Goal: Task Accomplishment & Management: Manage account settings

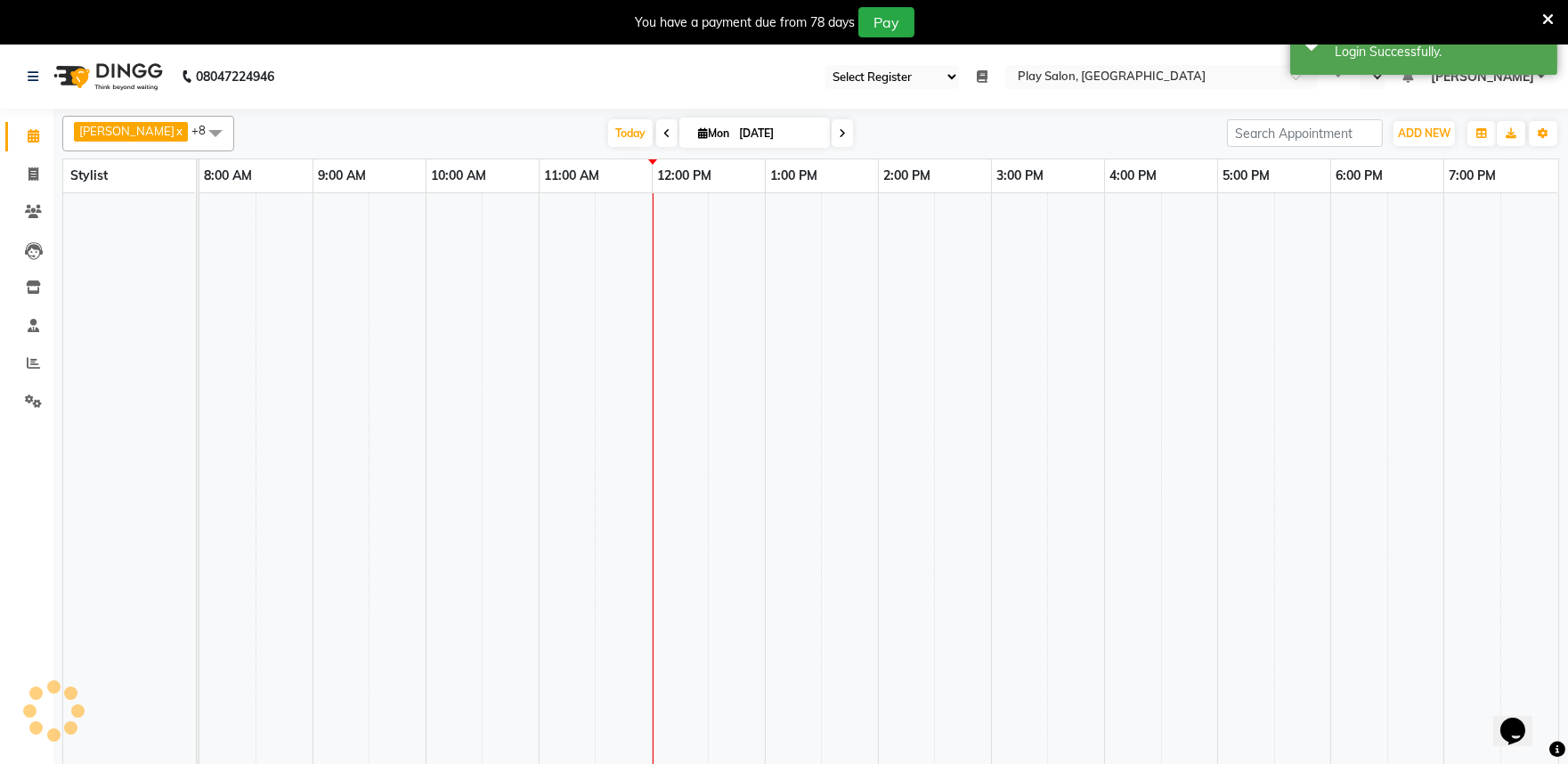
select select "89"
select select "en"
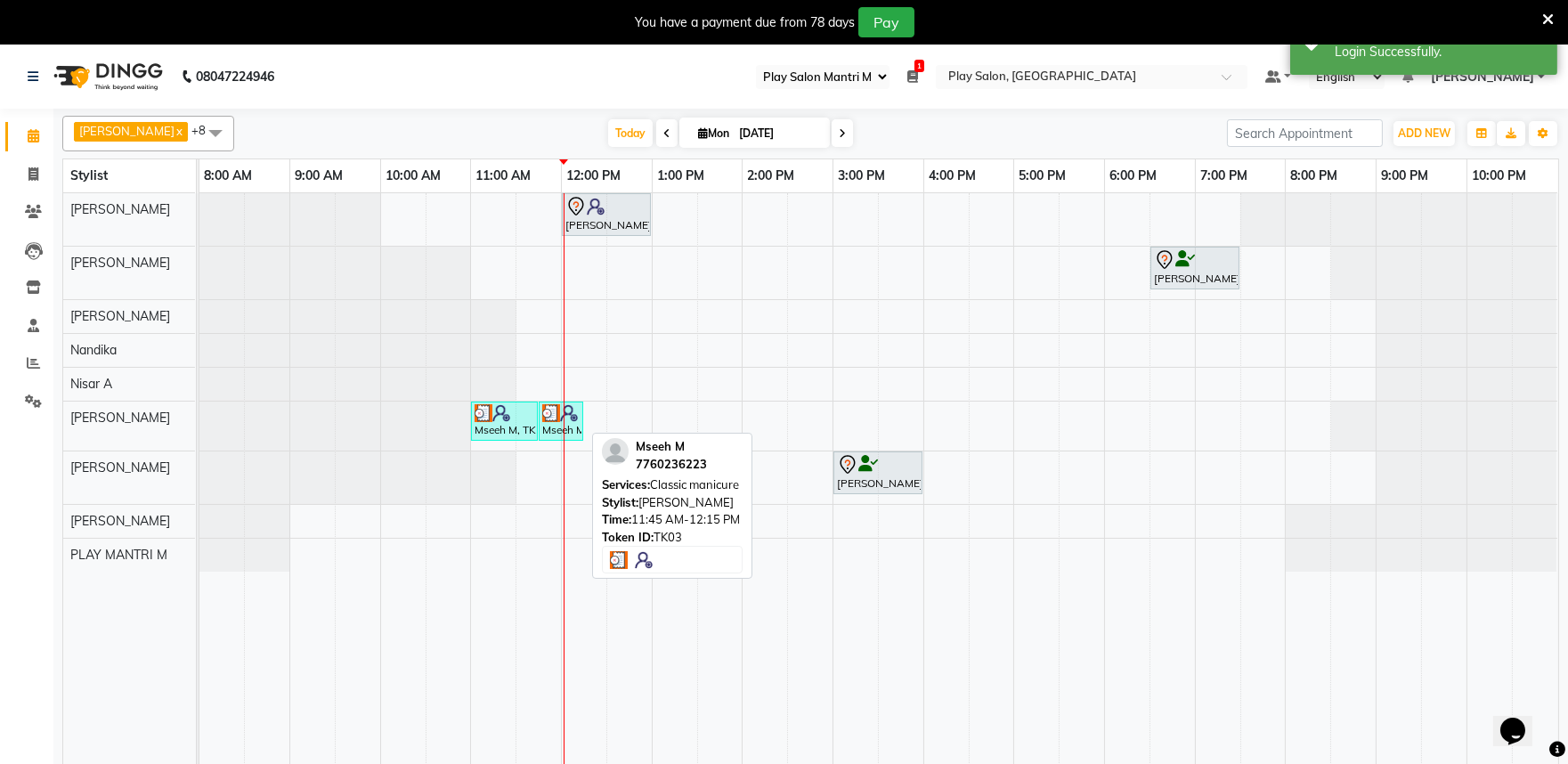
click at [580, 423] on div "Mseeh M, TK03, 11:45 AM-12:15 PM, Classic manicure" at bounding box center [561, 421] width 41 height 34
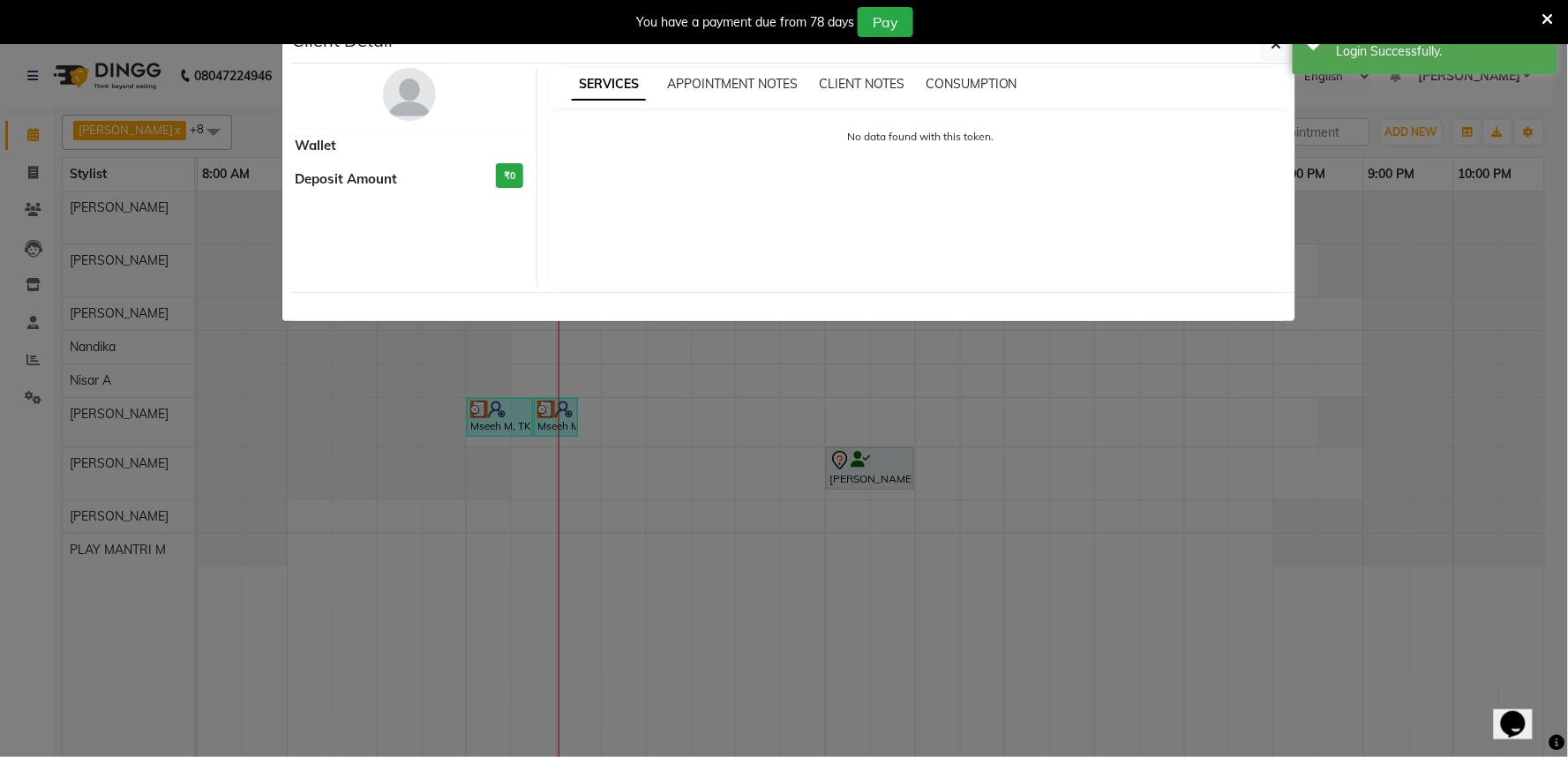
select select "3"
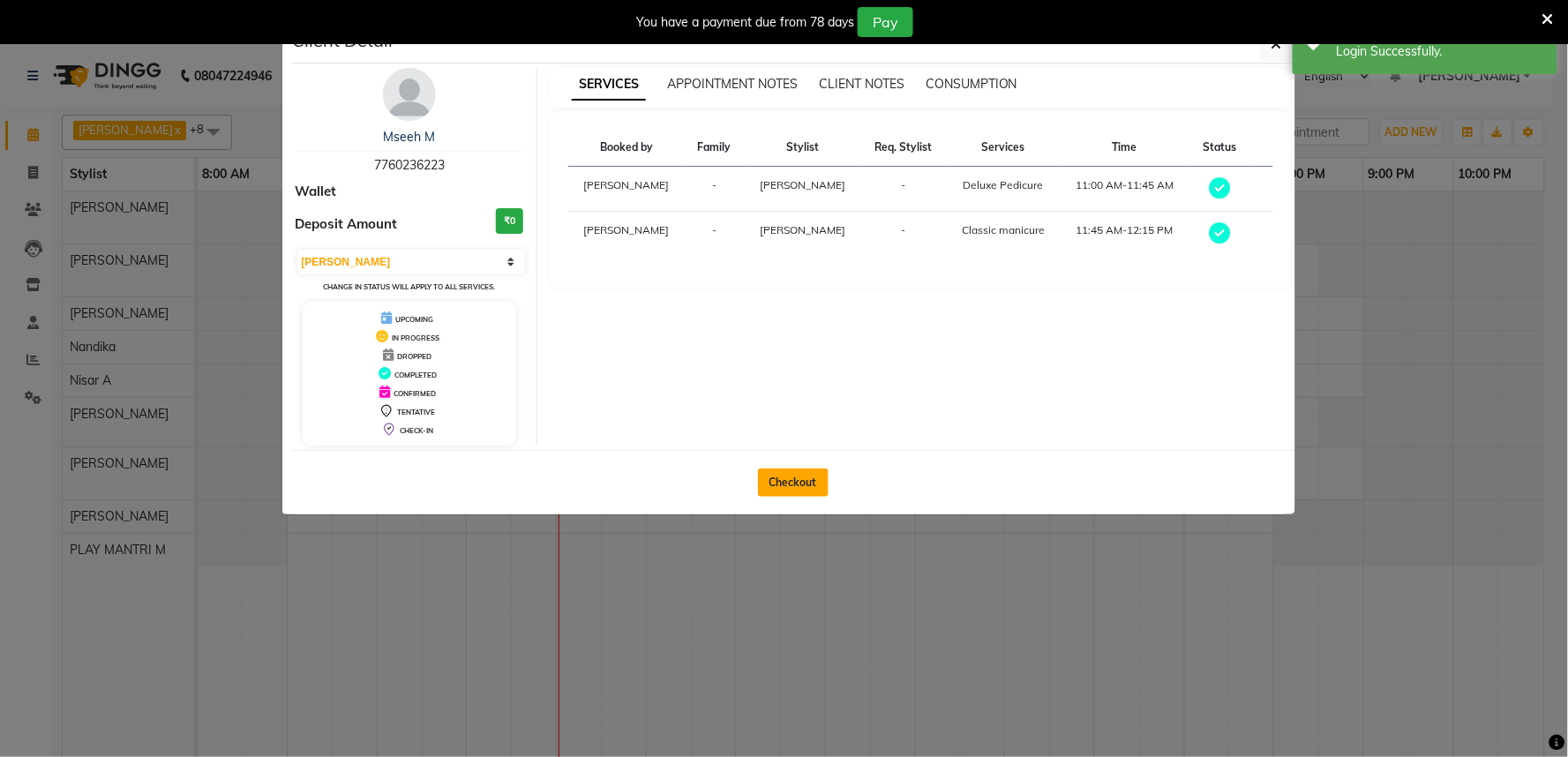
click at [799, 489] on button "Checkout" at bounding box center [793, 483] width 71 height 28
select select "service"
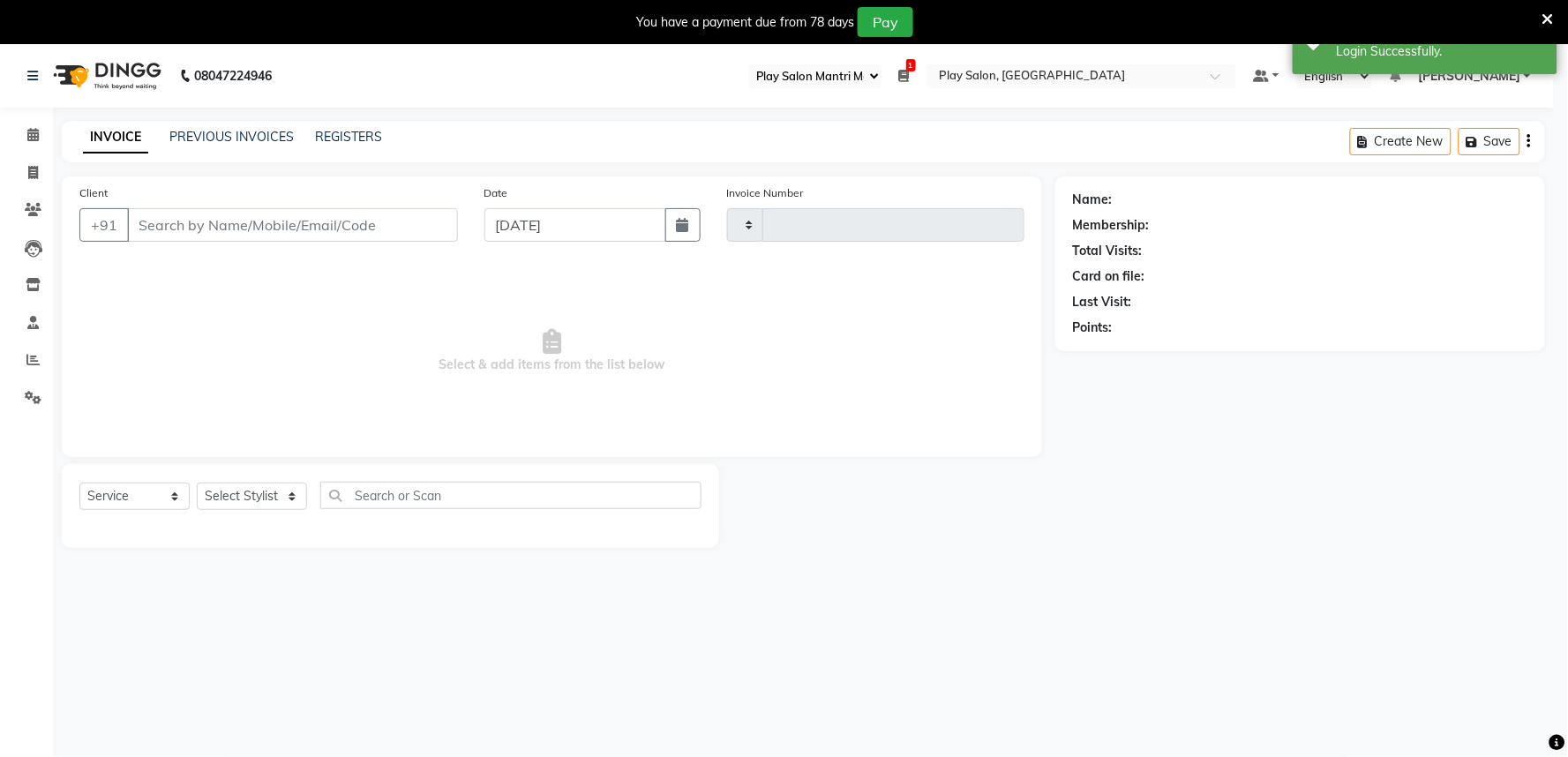
type input "1637"
select select "8352"
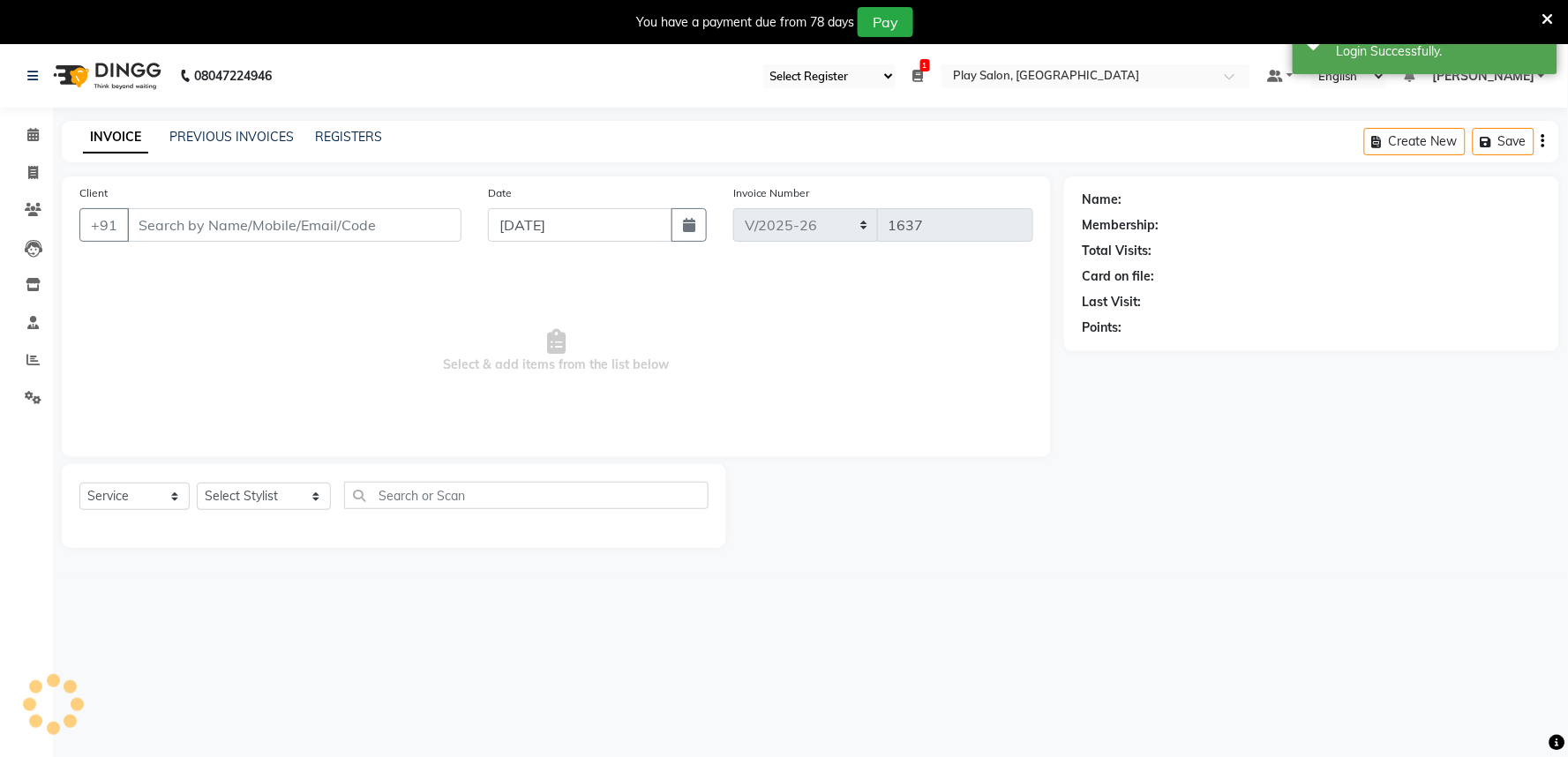
type input "7760236223"
select select "81322"
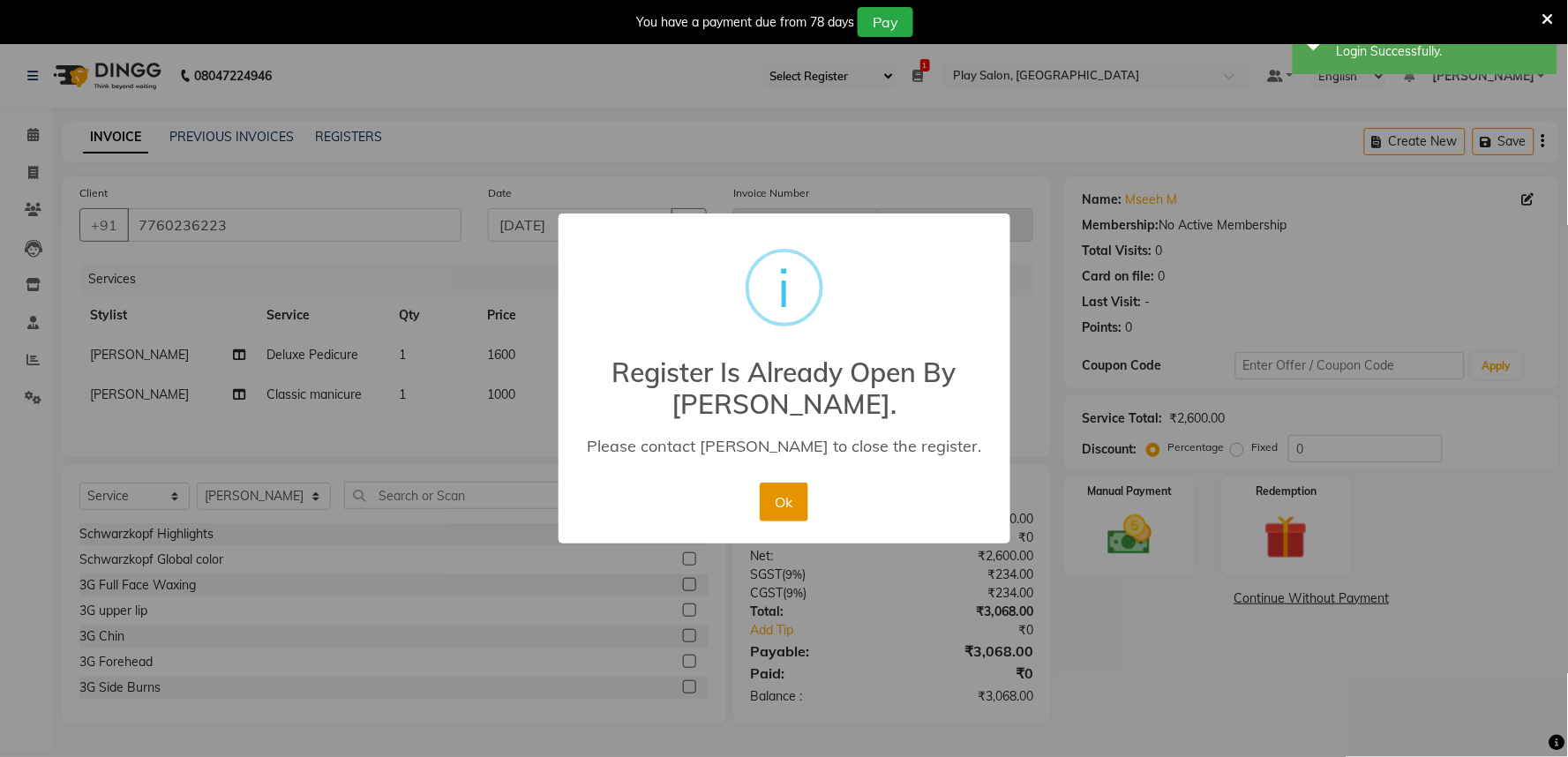
click at [772, 501] on button "Ok" at bounding box center [784, 502] width 48 height 39
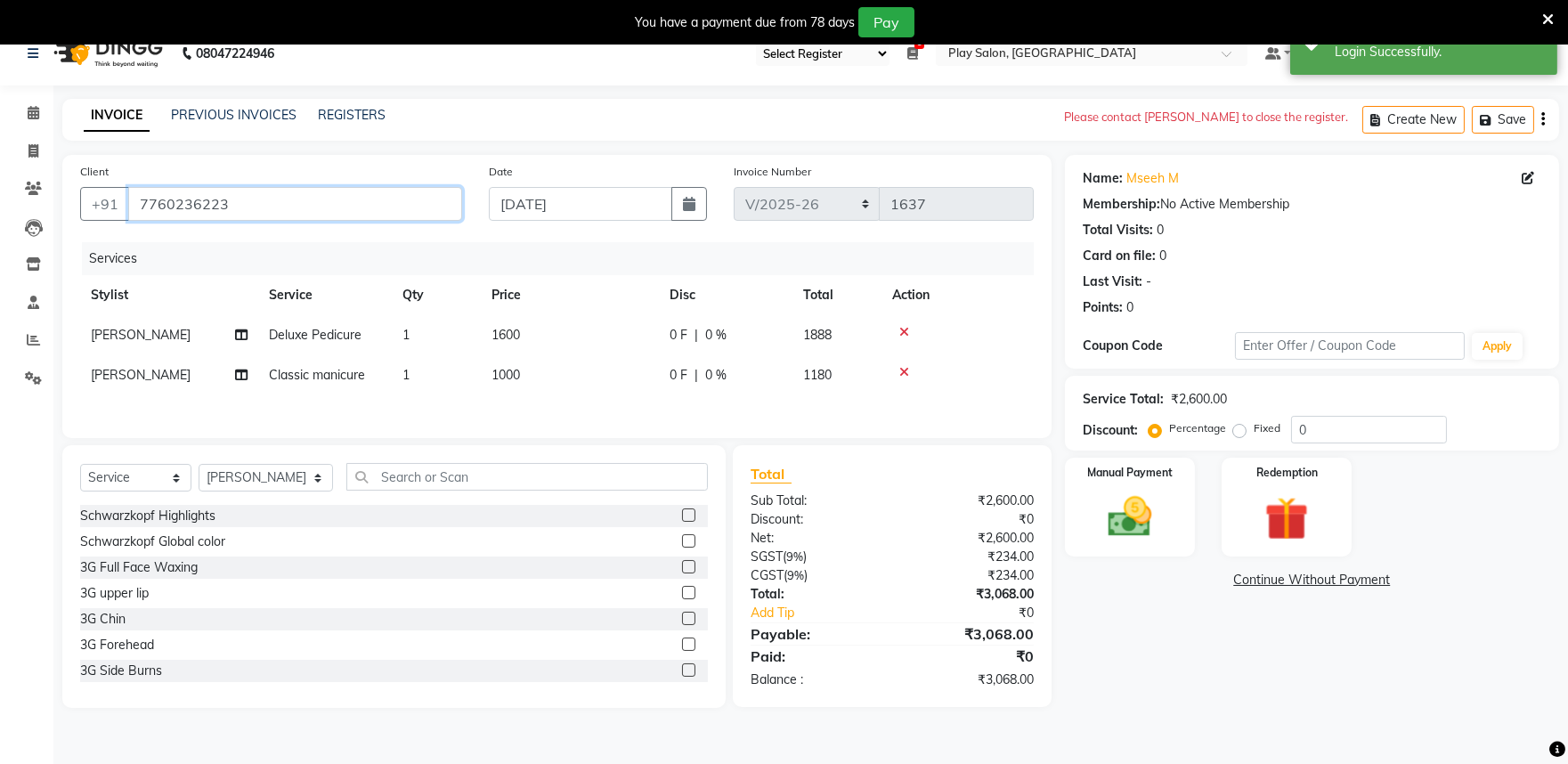
scroll to position [45, 0]
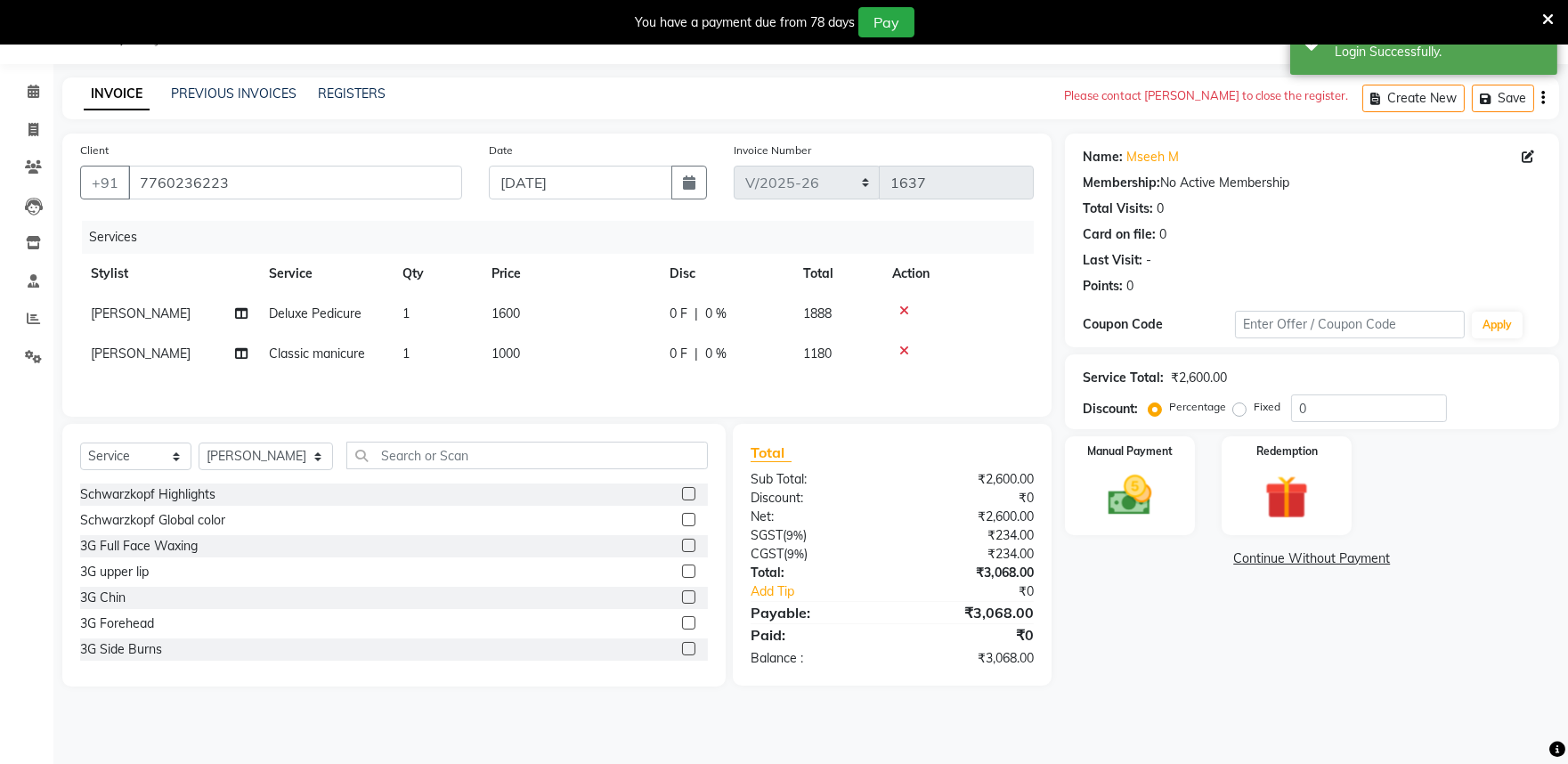
click at [508, 354] on span "1000" at bounding box center [506, 353] width 28 height 16
select select "81322"
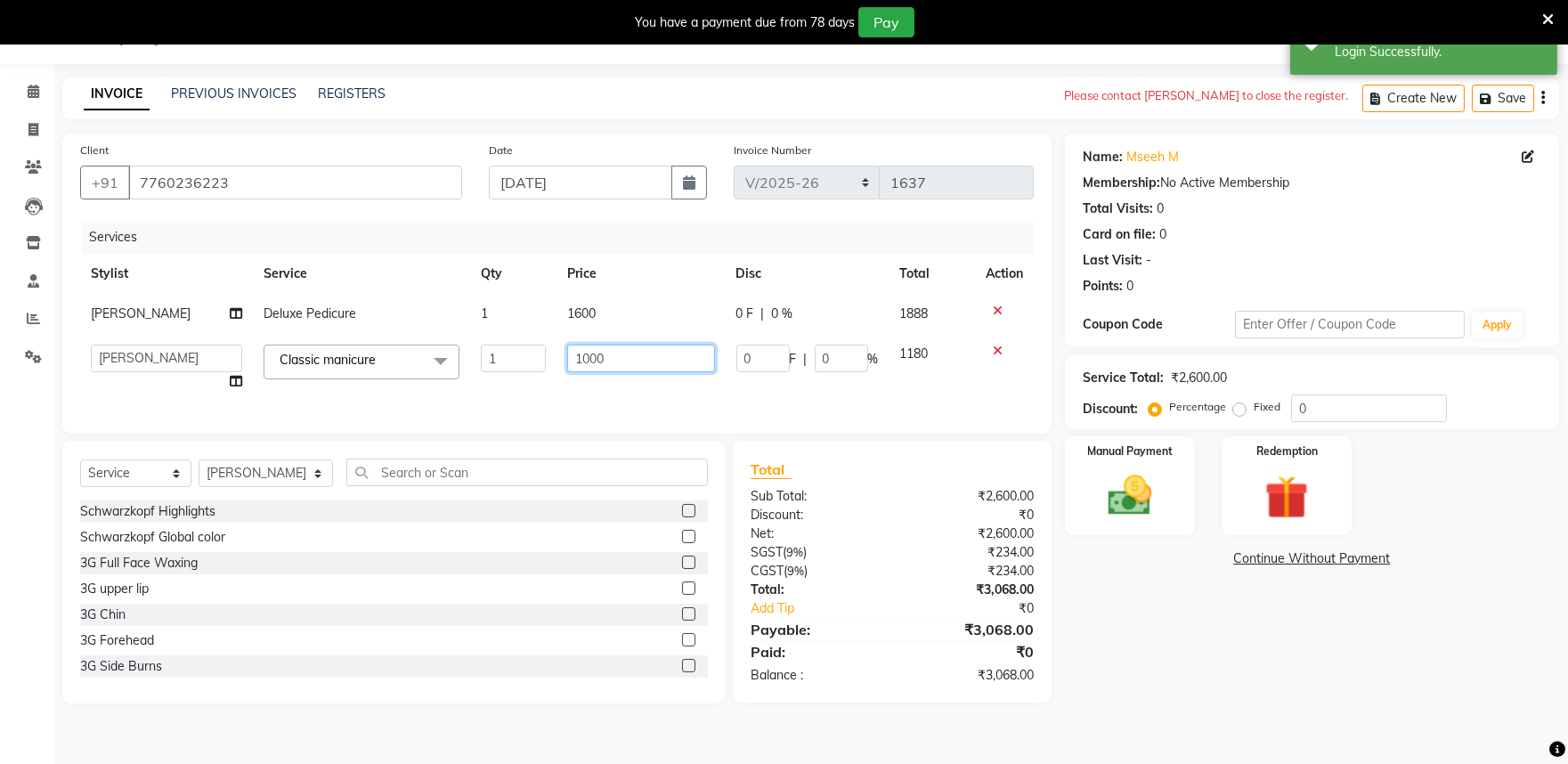
click at [670, 350] on input "1000" at bounding box center [640, 358] width 147 height 27
type input "1"
type input "800"
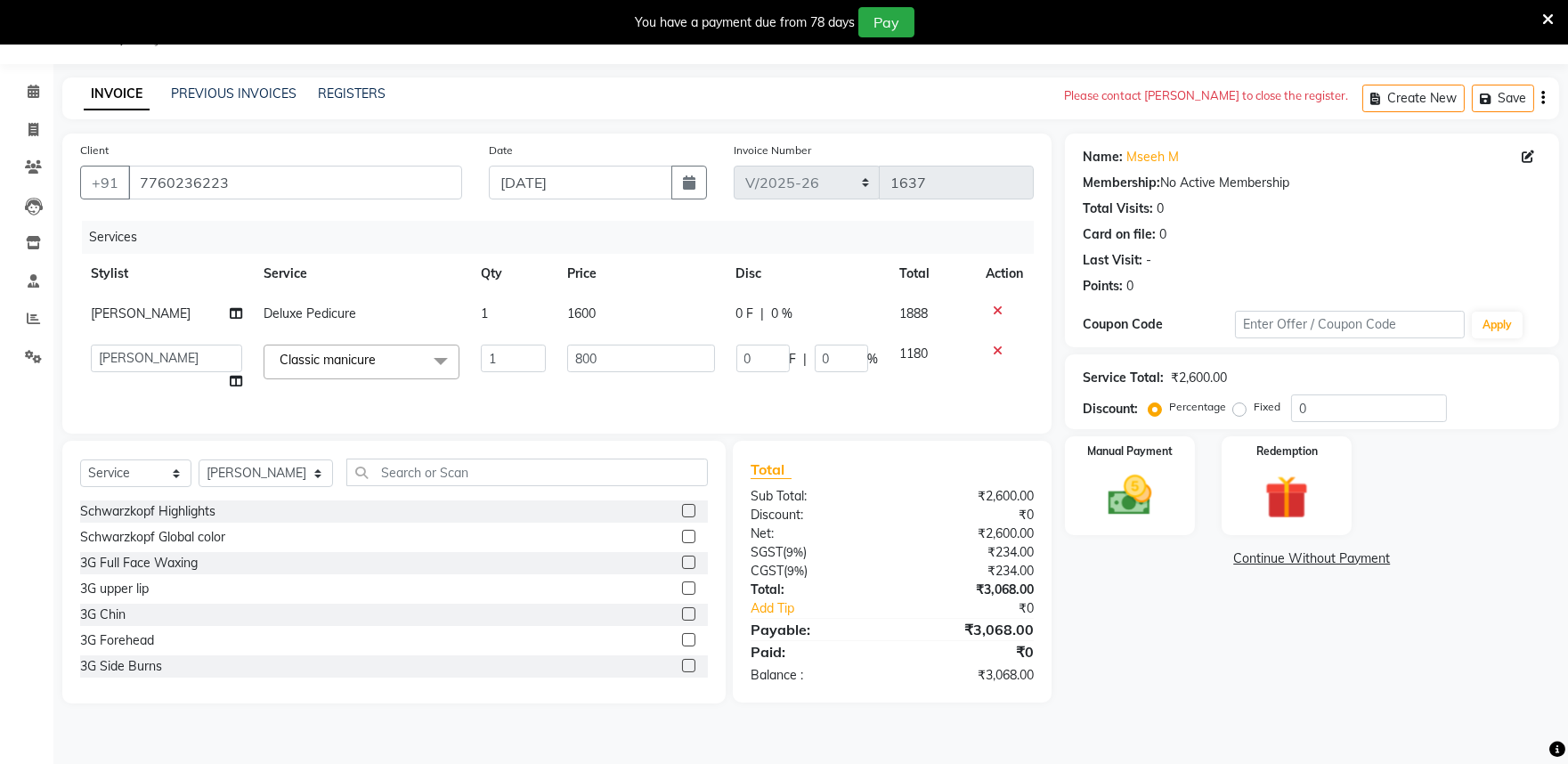
drag, startPoint x: 1261, startPoint y: 720, endPoint x: 1253, endPoint y: 699, distance: 22.5
click at [1259, 717] on main "INVOICE PREVIOUS INVOICES REGISTERS Please contact [PERSON_NAME] to close the r…" at bounding box center [811, 404] width 1515 height 652
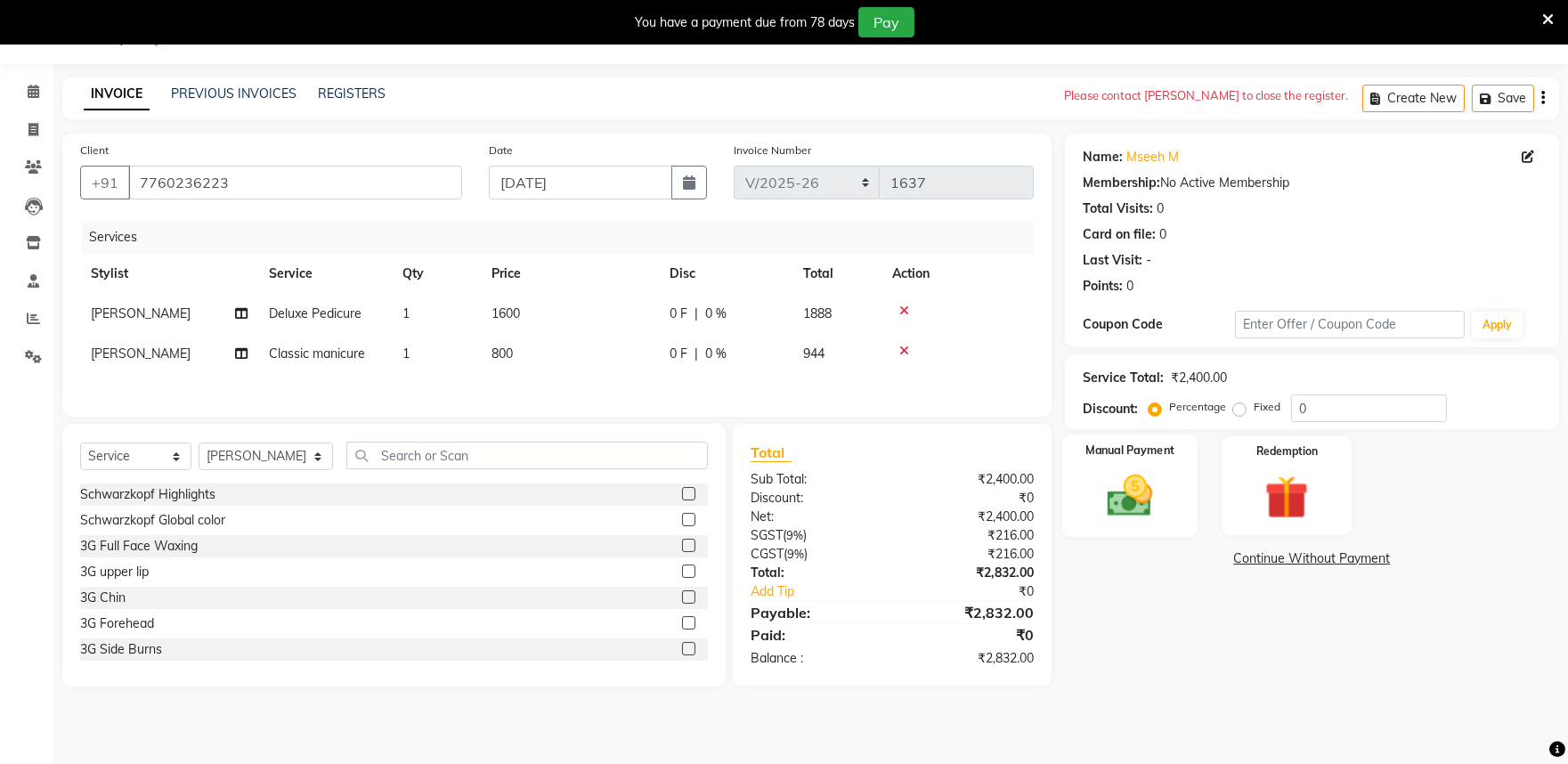
click at [1117, 514] on img at bounding box center [1129, 496] width 74 height 52
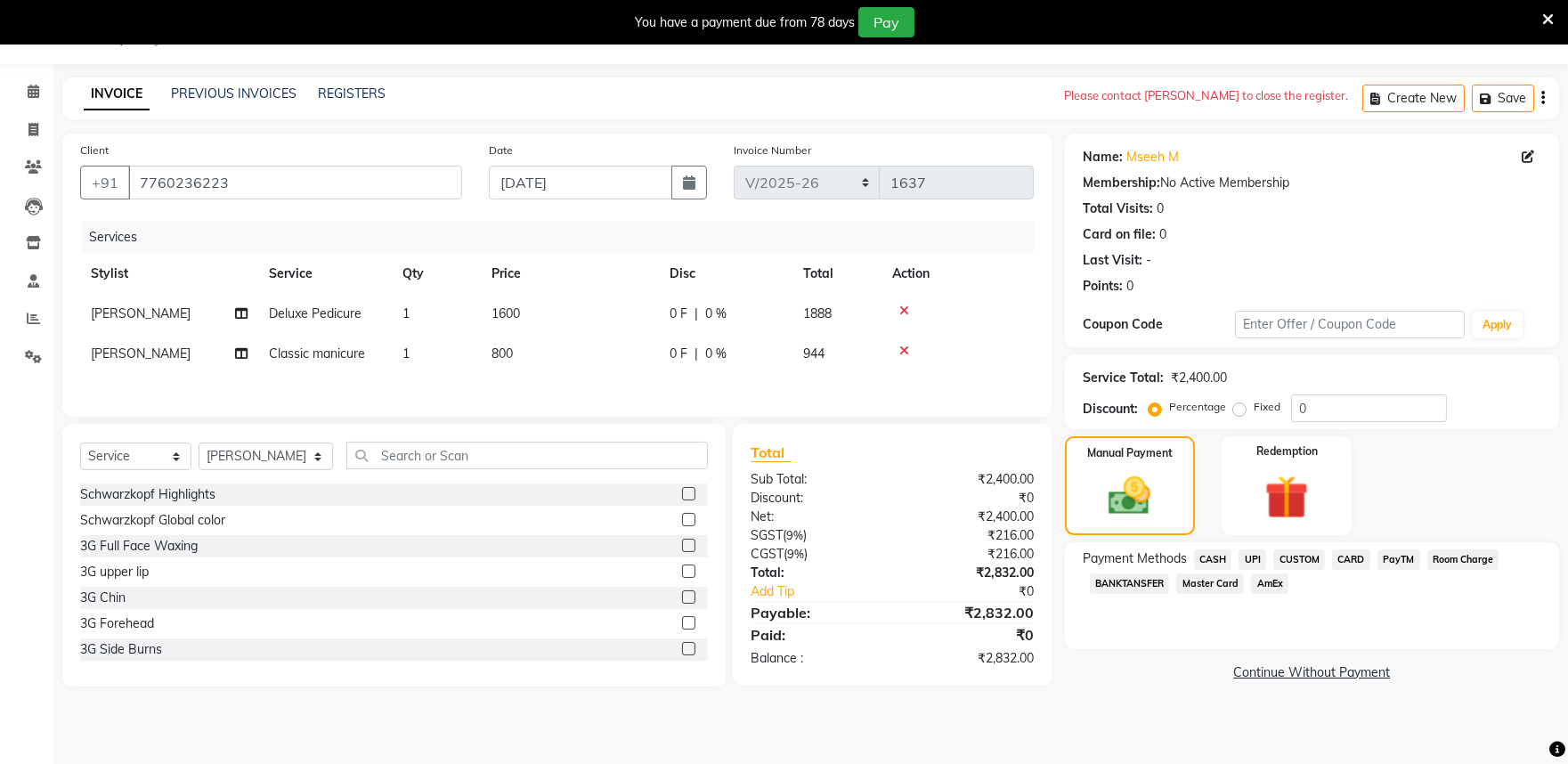
click at [1261, 584] on span "AmEx" at bounding box center [1270, 584] width 37 height 21
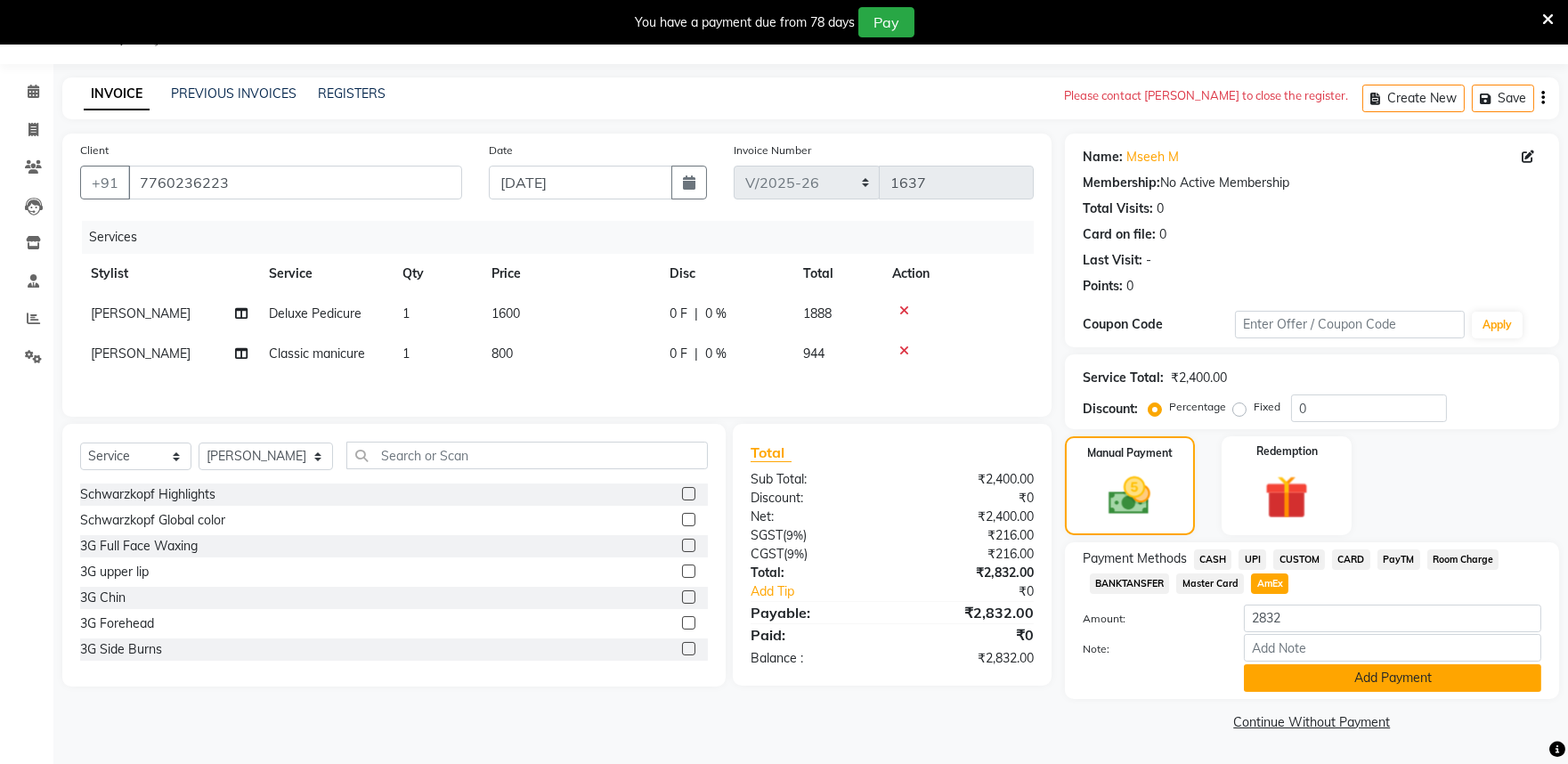
click at [1279, 671] on button "Add Payment" at bounding box center [1392, 678] width 297 height 27
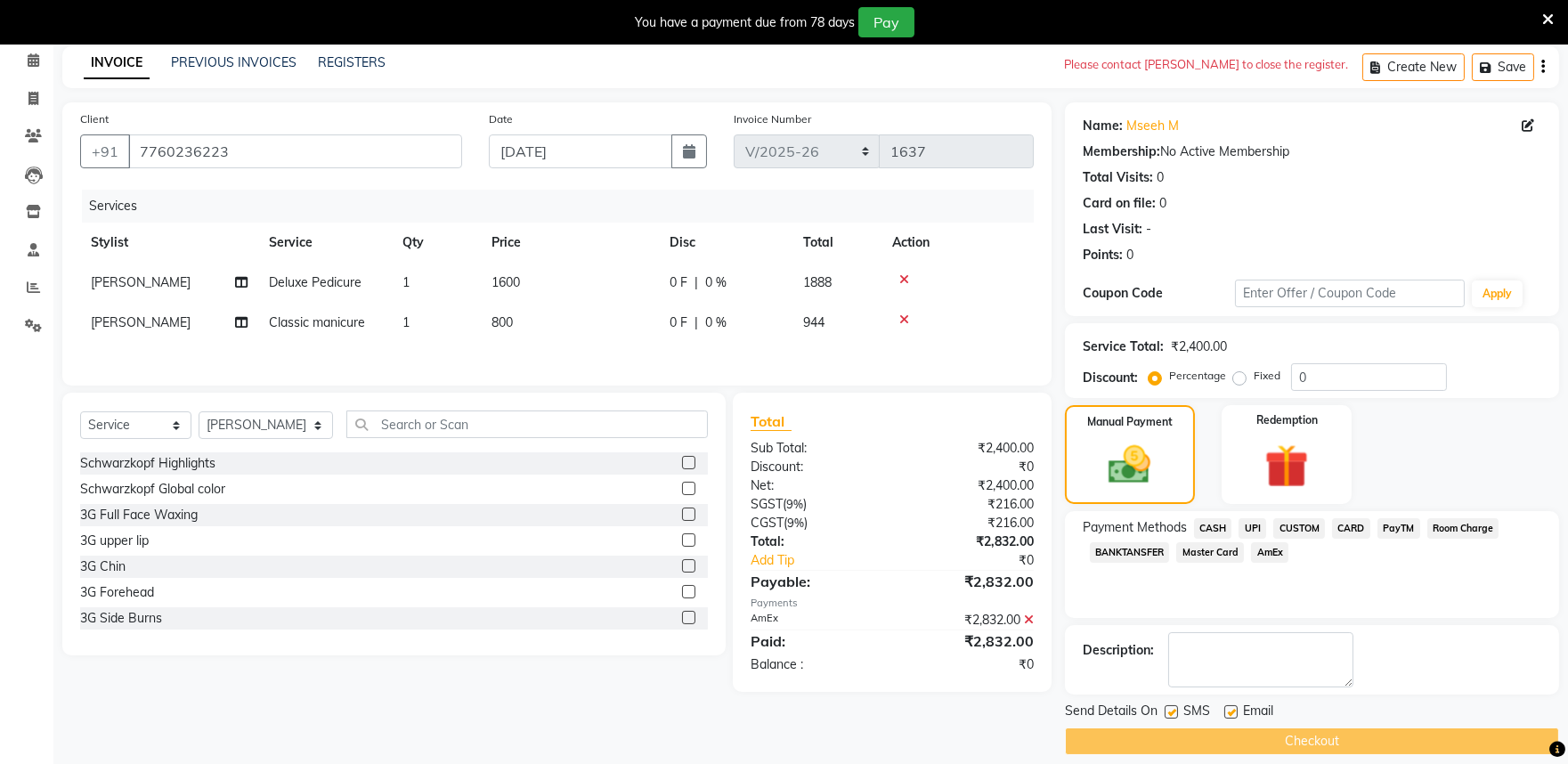
scroll to position [93, 0]
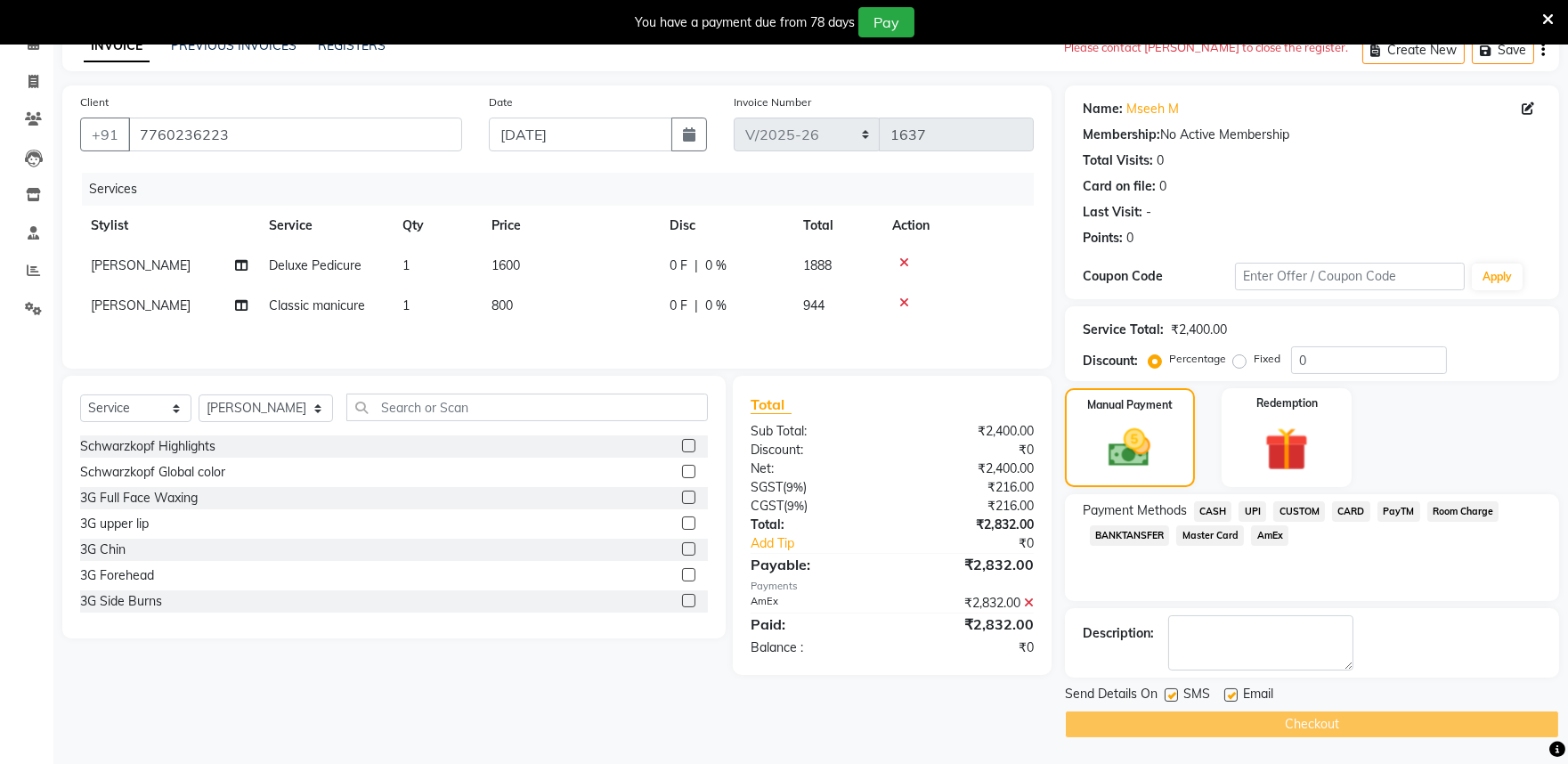
click at [1242, 726] on div "Checkout" at bounding box center [1311, 724] width 494 height 27
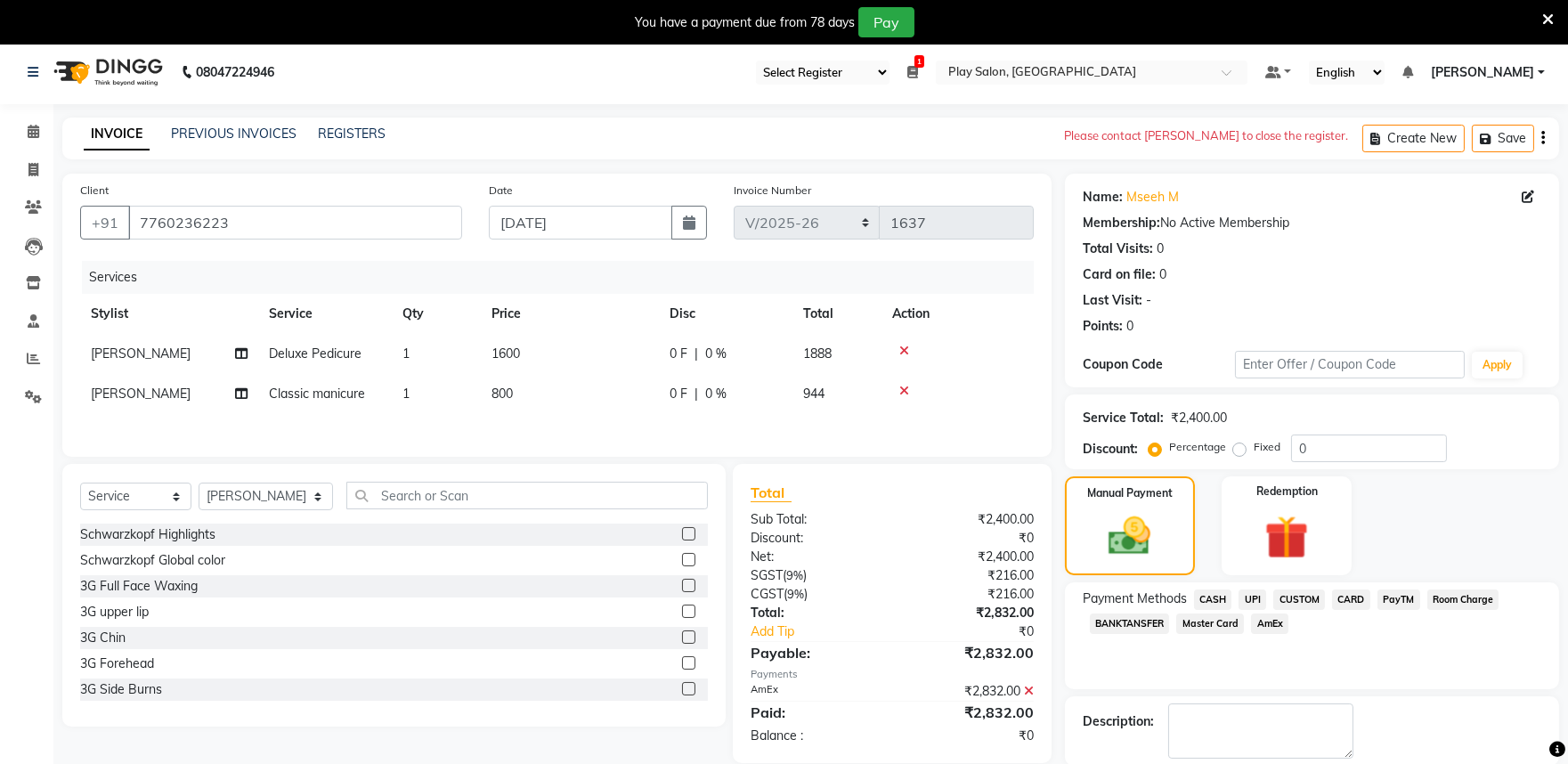
scroll to position [0, 0]
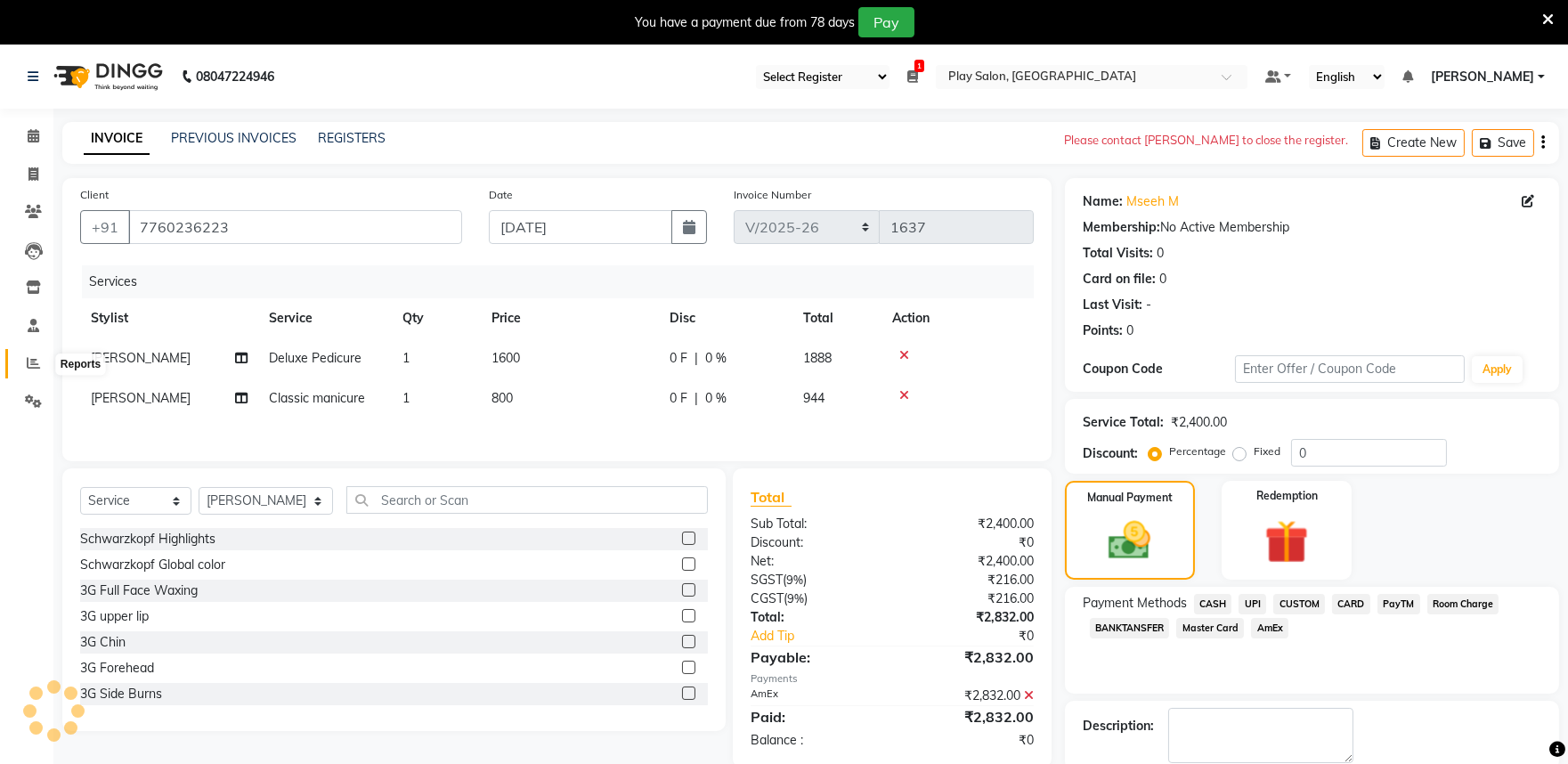
click at [39, 363] on span at bounding box center [33, 364] width 31 height 21
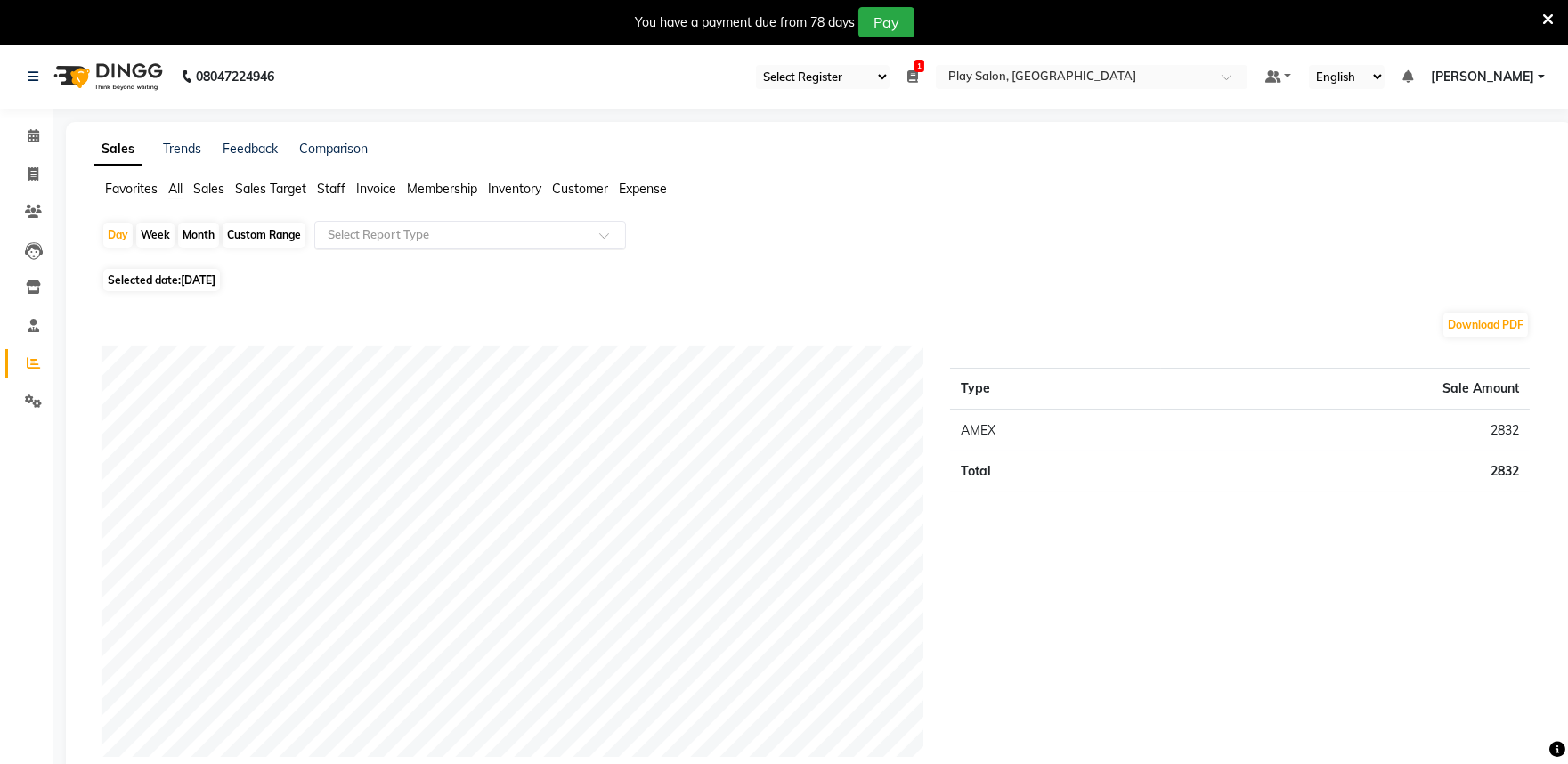
click at [479, 239] on input "text" at bounding box center [453, 234] width 257 height 18
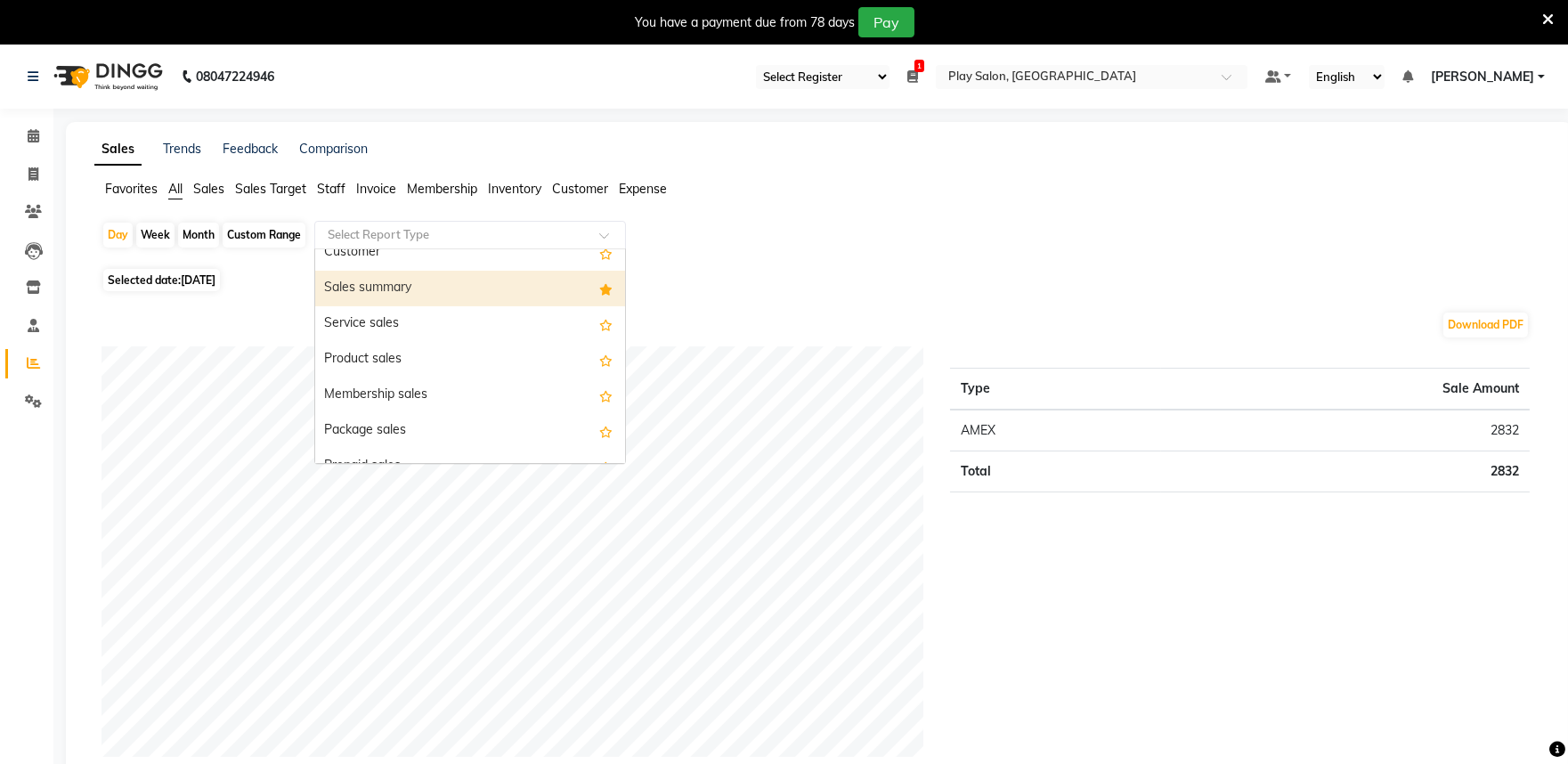
scroll to position [98, 0]
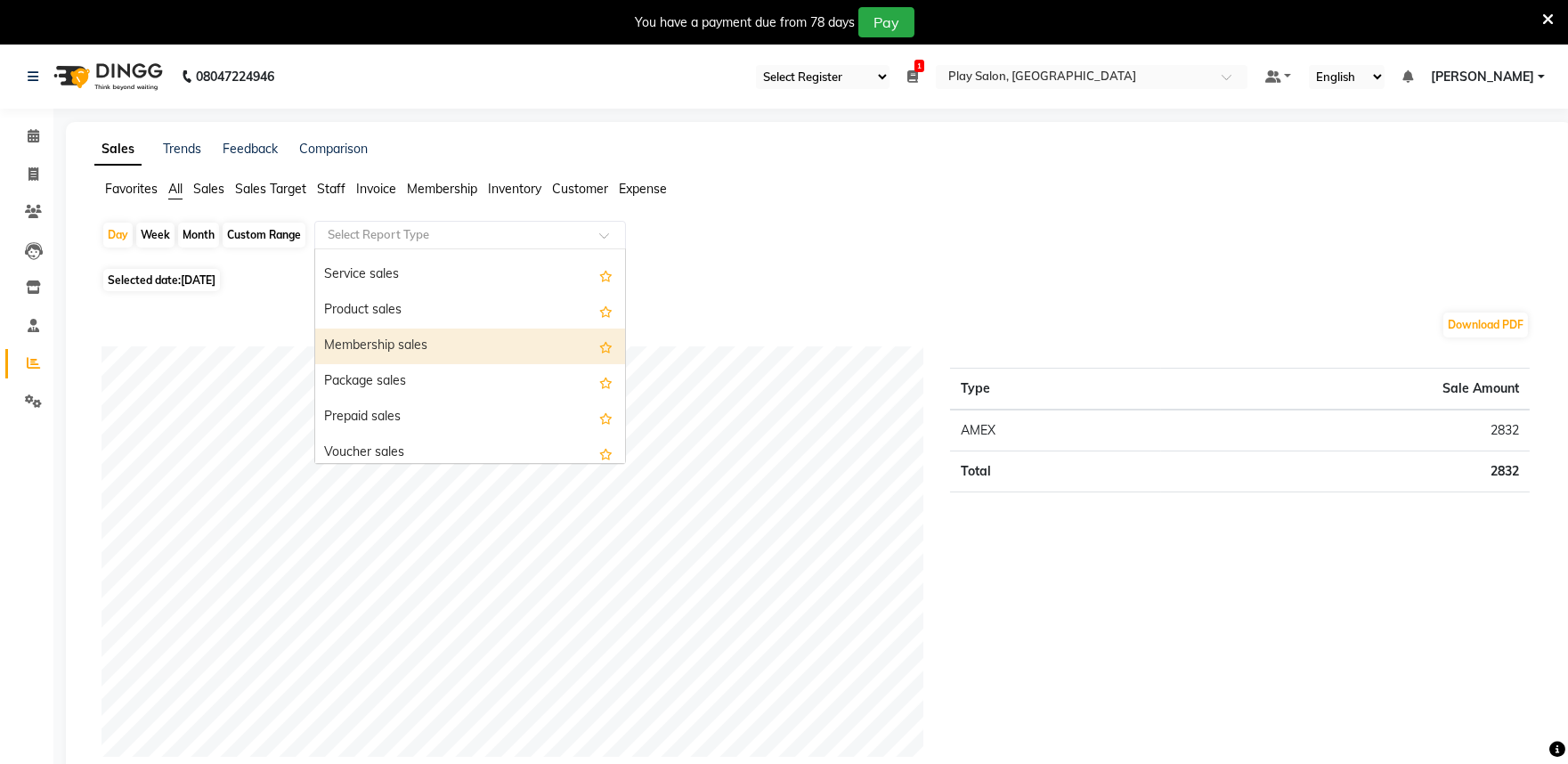
click at [474, 345] on div "Membership sales" at bounding box center [470, 347] width 310 height 36
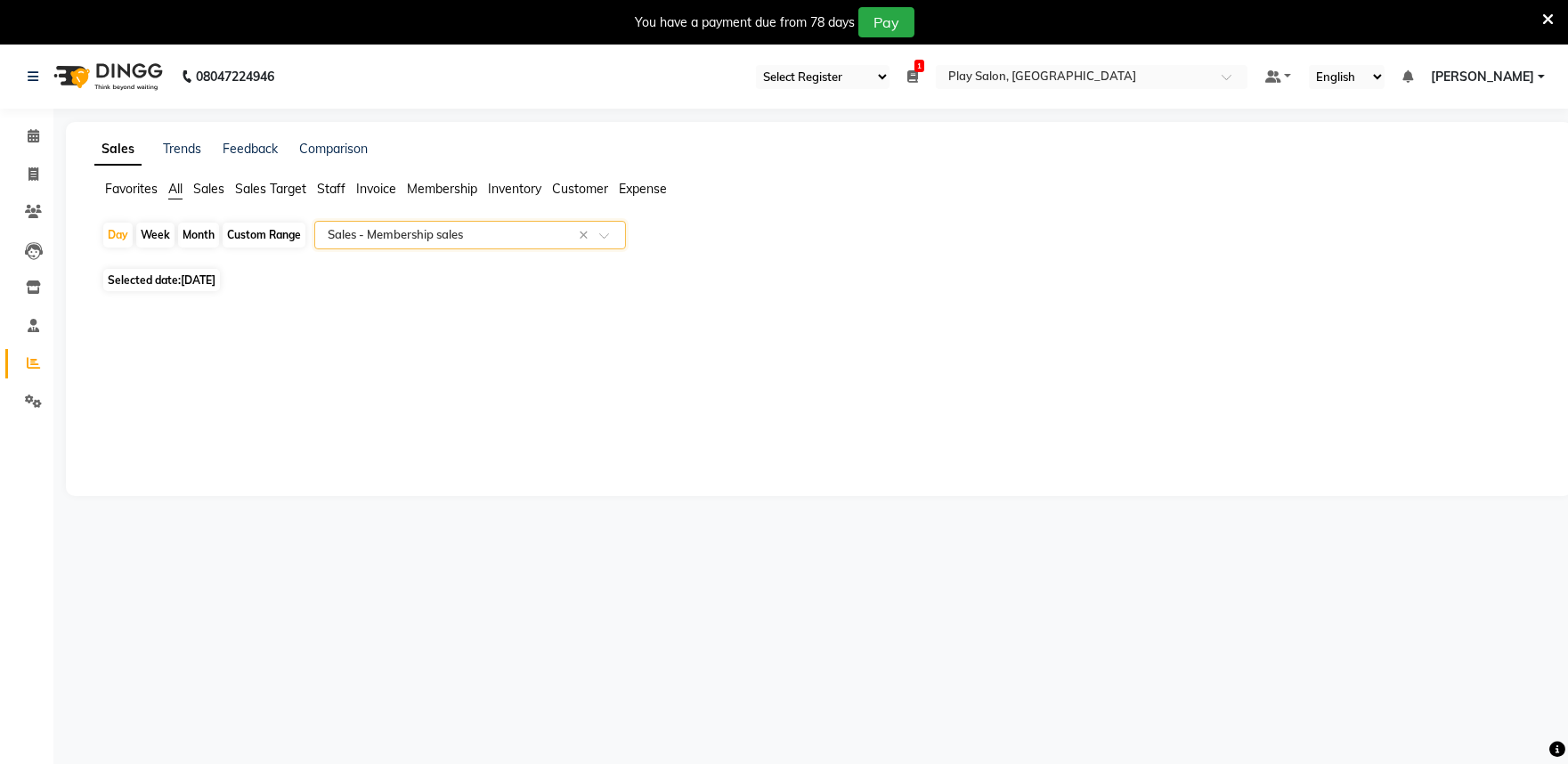
click at [276, 232] on div "Custom Range" at bounding box center [264, 235] width 82 height 25
select select "9"
select select "2025"
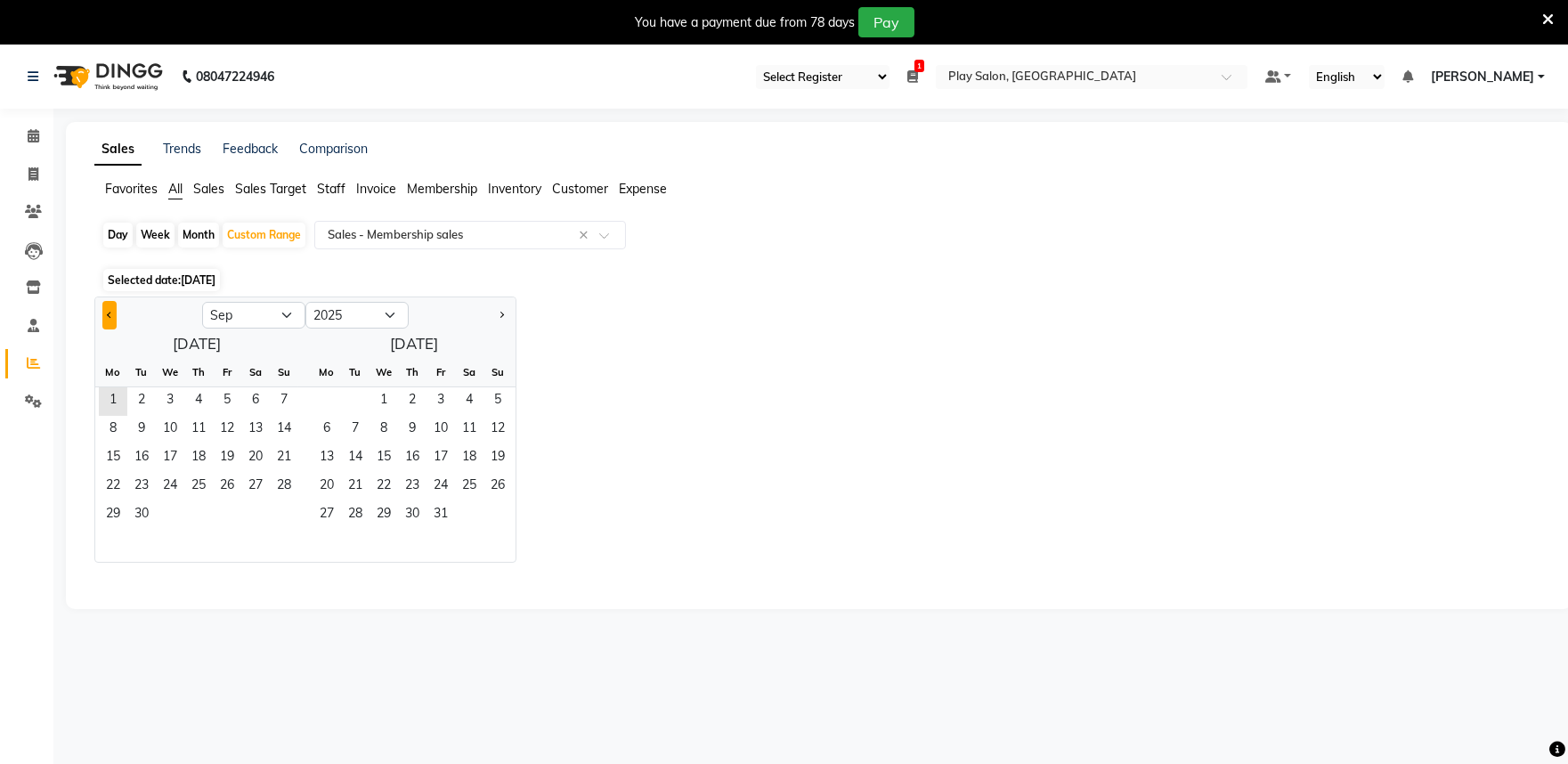
click at [112, 312] on span "Previous month" at bounding box center [110, 314] width 7 height 7
select select "8"
click at [226, 397] on span "1" at bounding box center [227, 401] width 28 height 28
click at [277, 515] on span "31" at bounding box center [284, 516] width 28 height 28
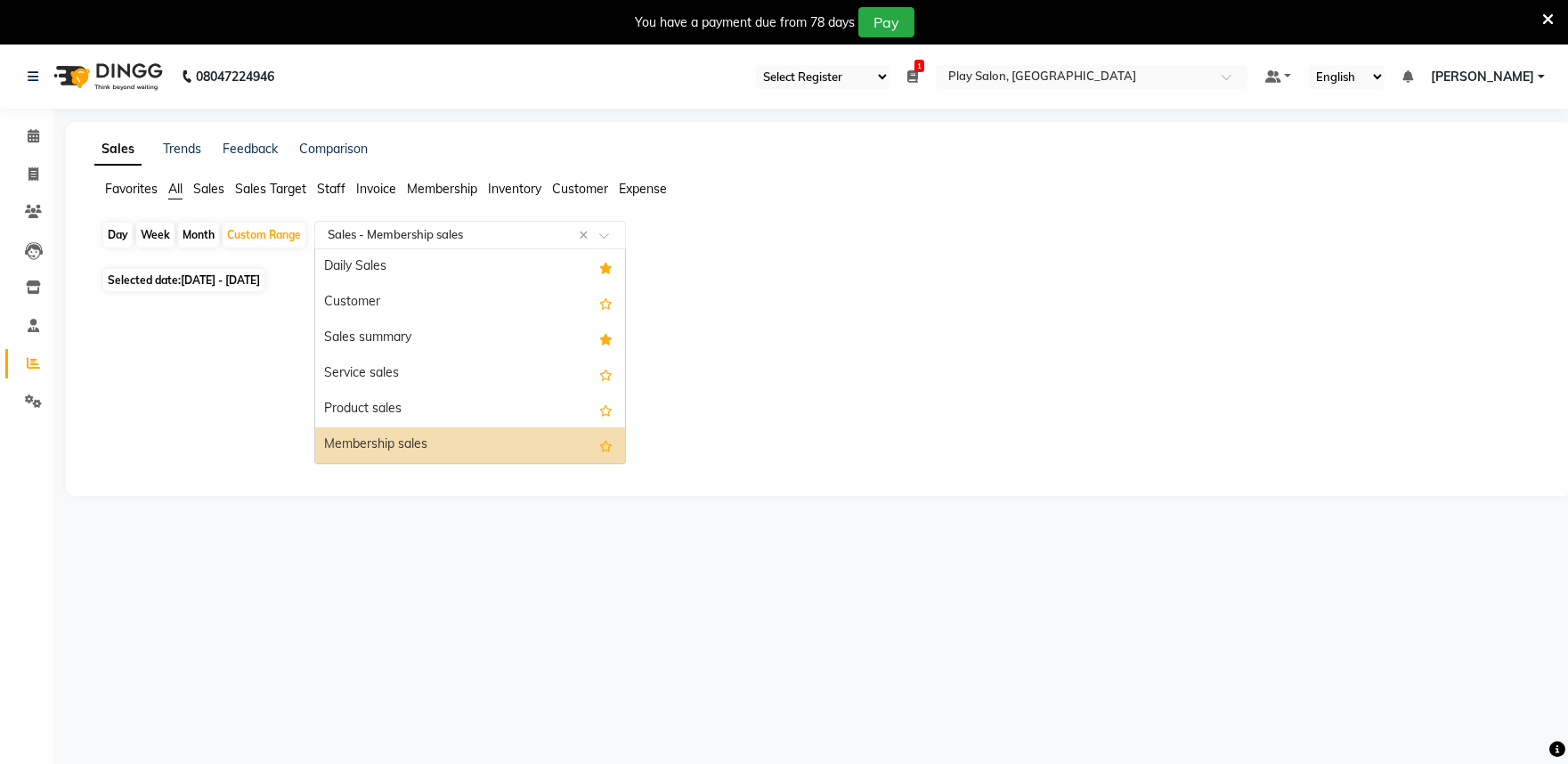
click at [532, 242] on input "text" at bounding box center [453, 234] width 257 height 18
click at [481, 445] on div "Membership sales" at bounding box center [470, 445] width 310 height 36
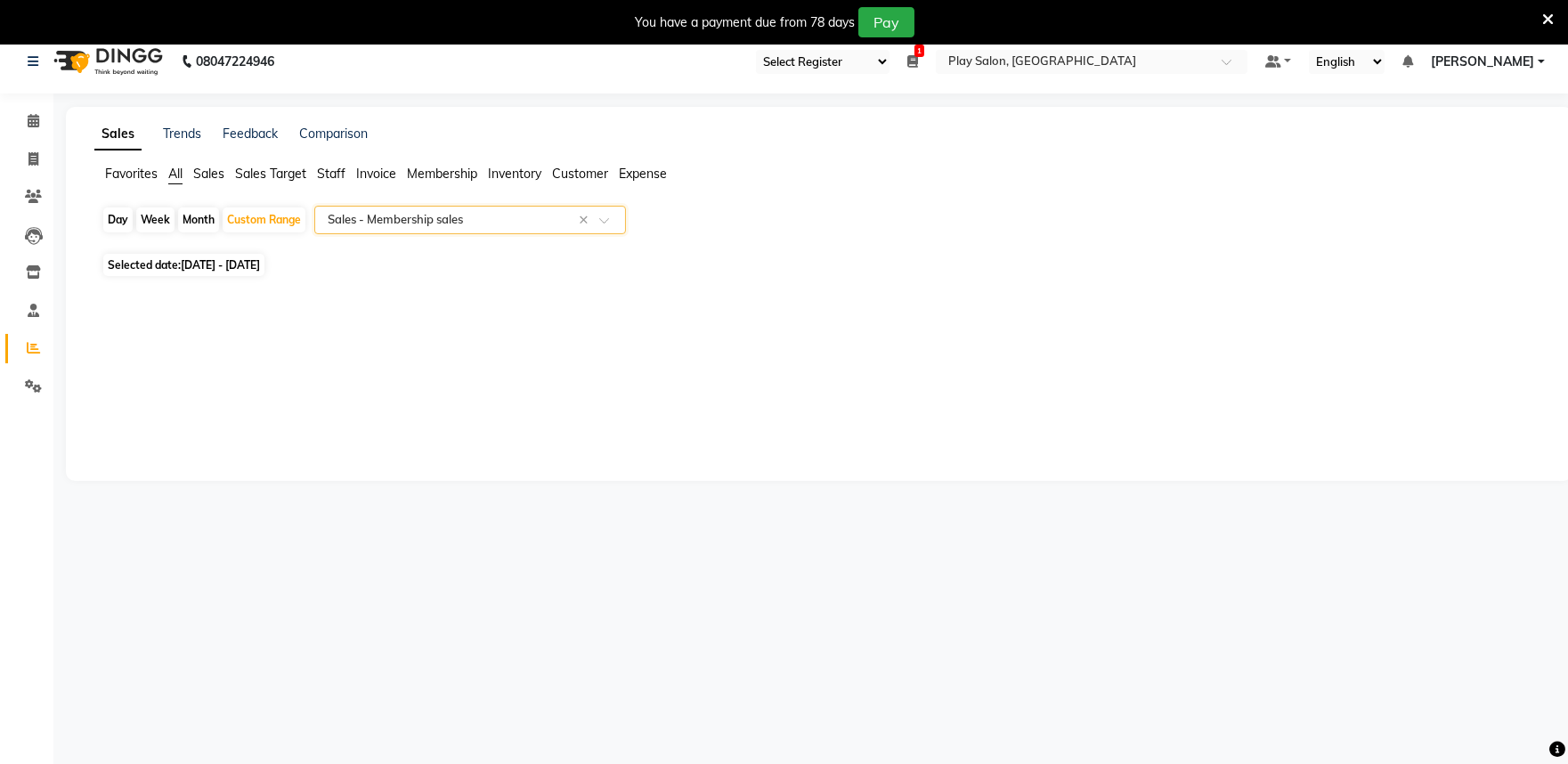
scroll to position [0, 0]
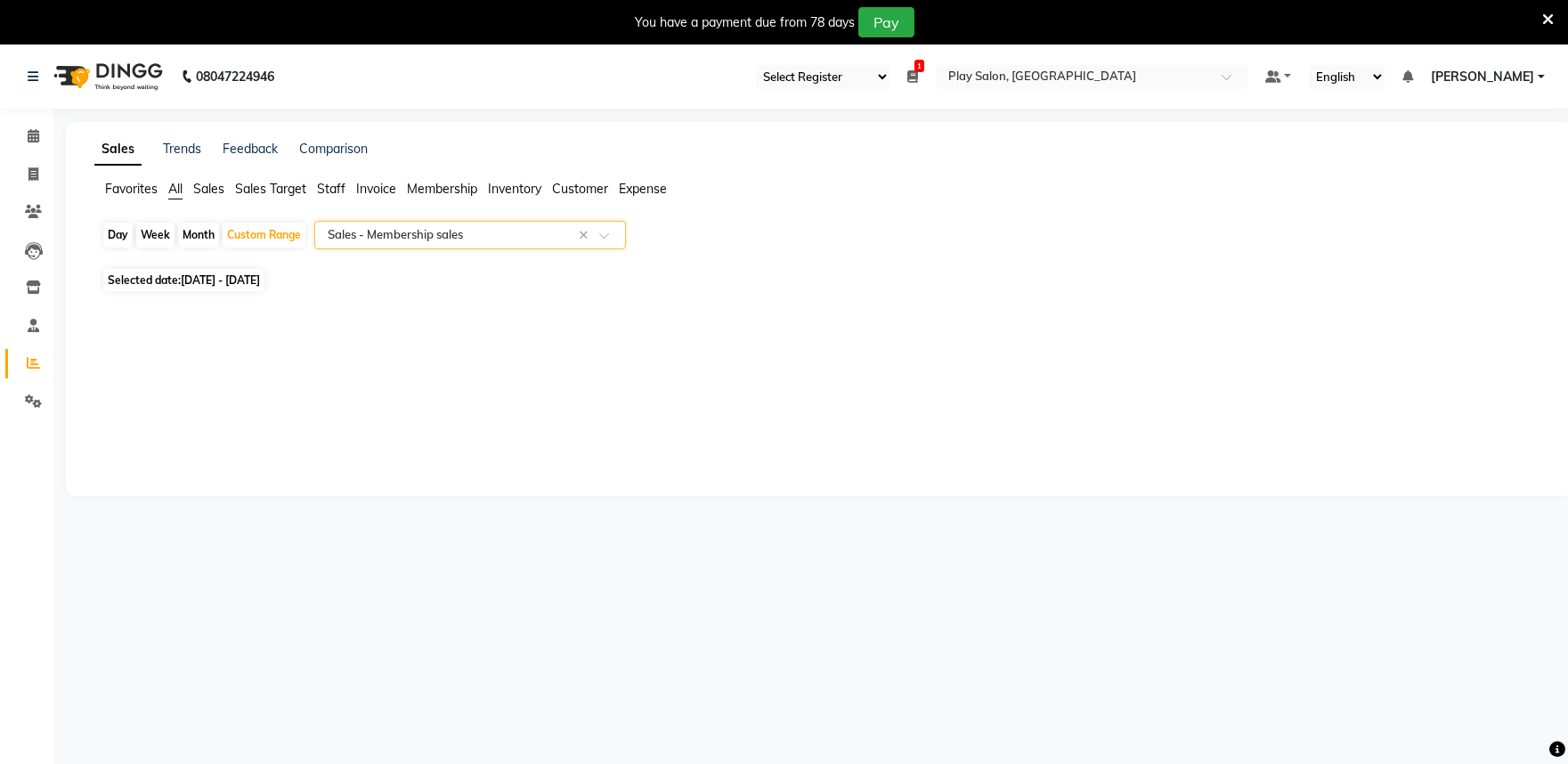
click at [604, 234] on span at bounding box center [610, 240] width 22 height 18
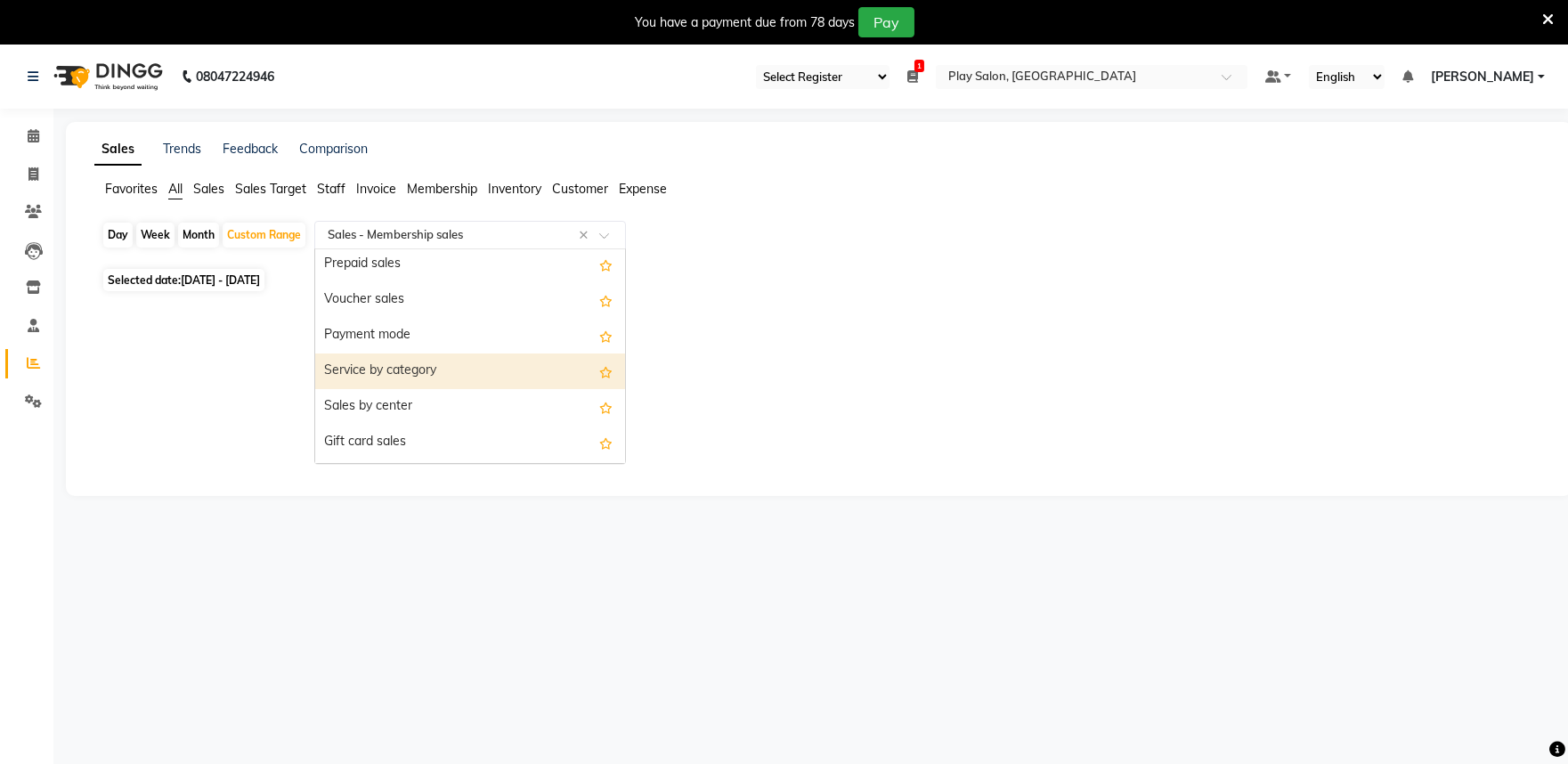
scroll to position [296, 0]
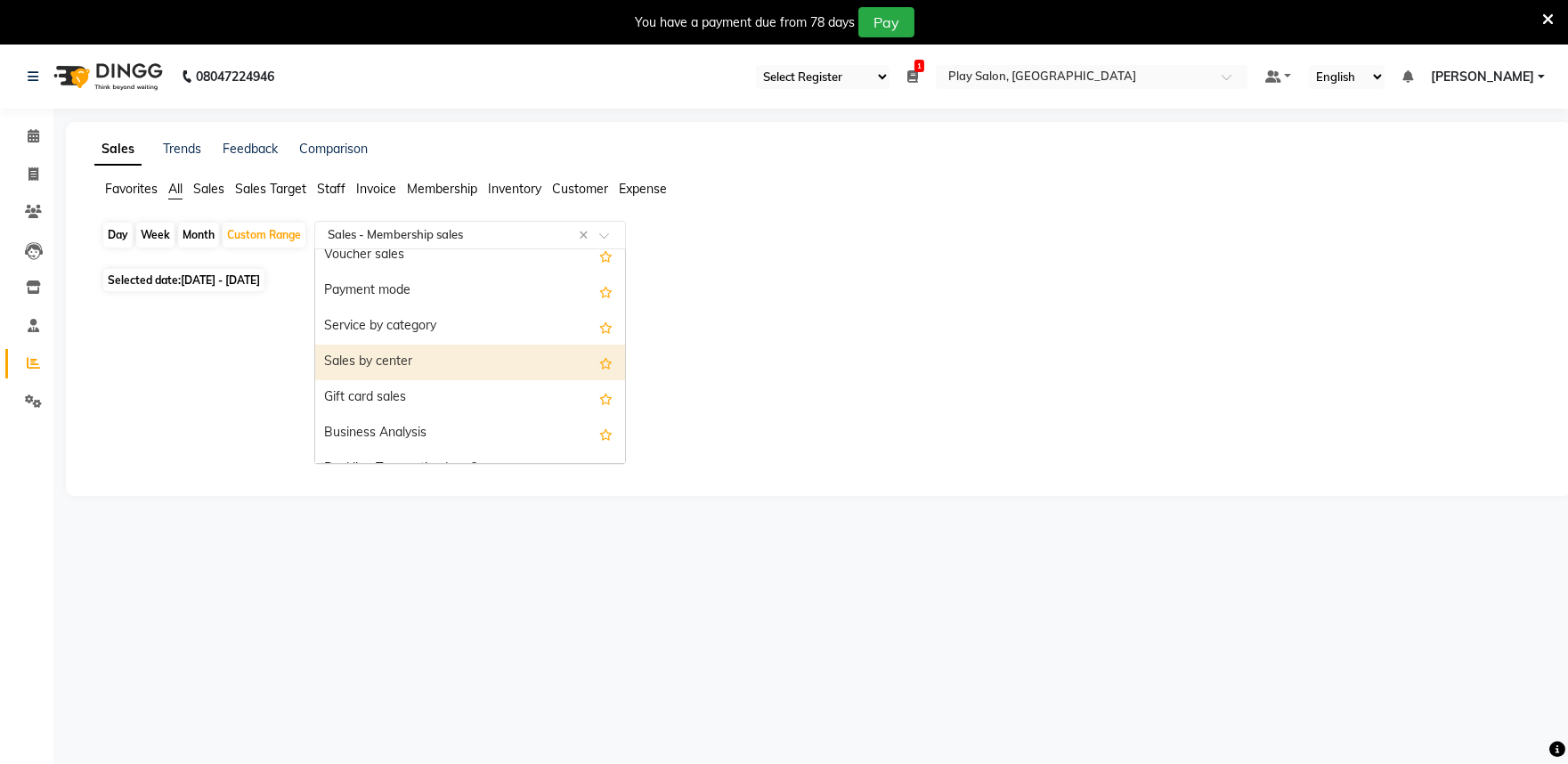
click at [463, 367] on div "Sales by center" at bounding box center [470, 363] width 310 height 36
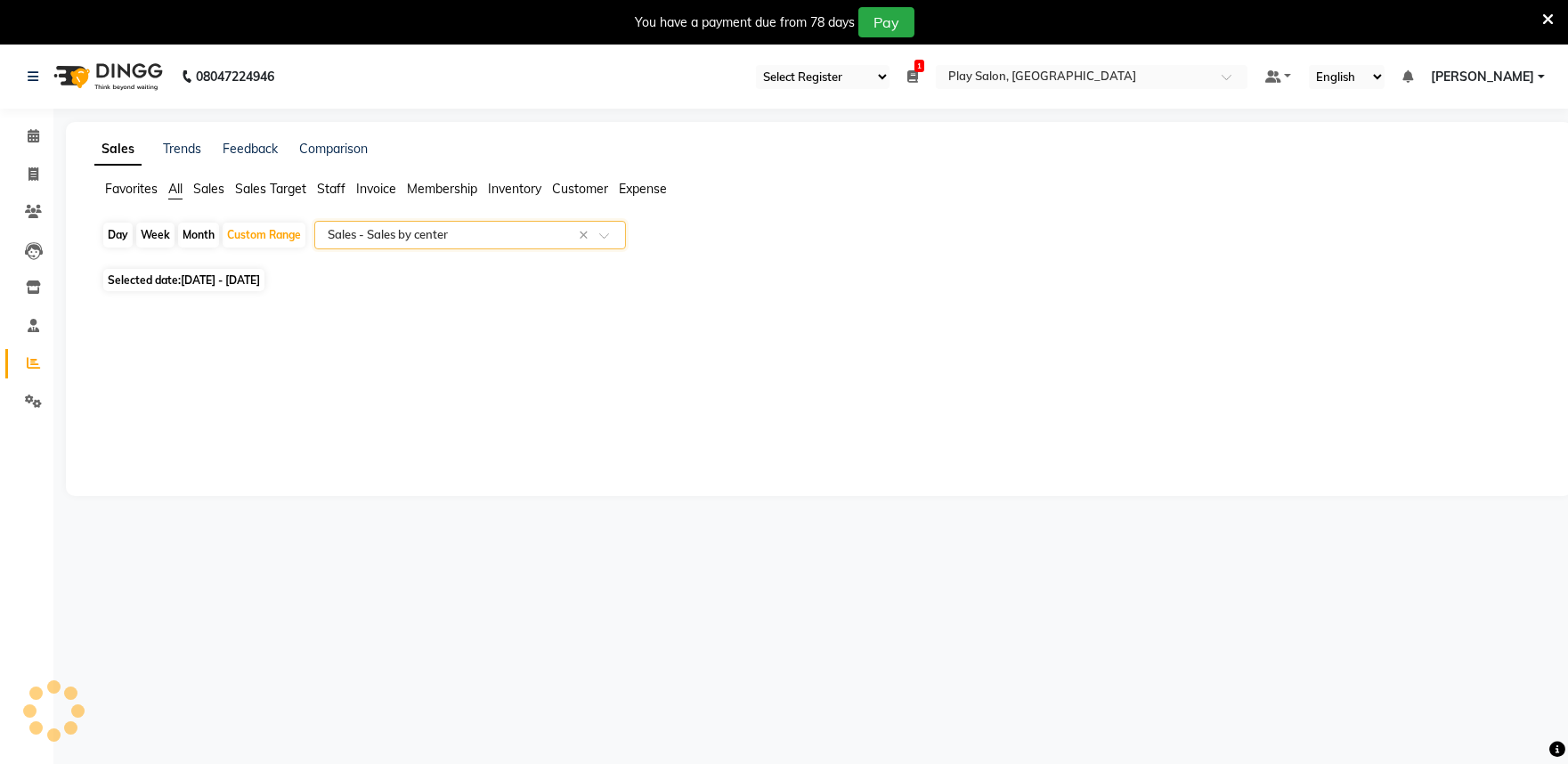
select select "full_report"
select select "csv"
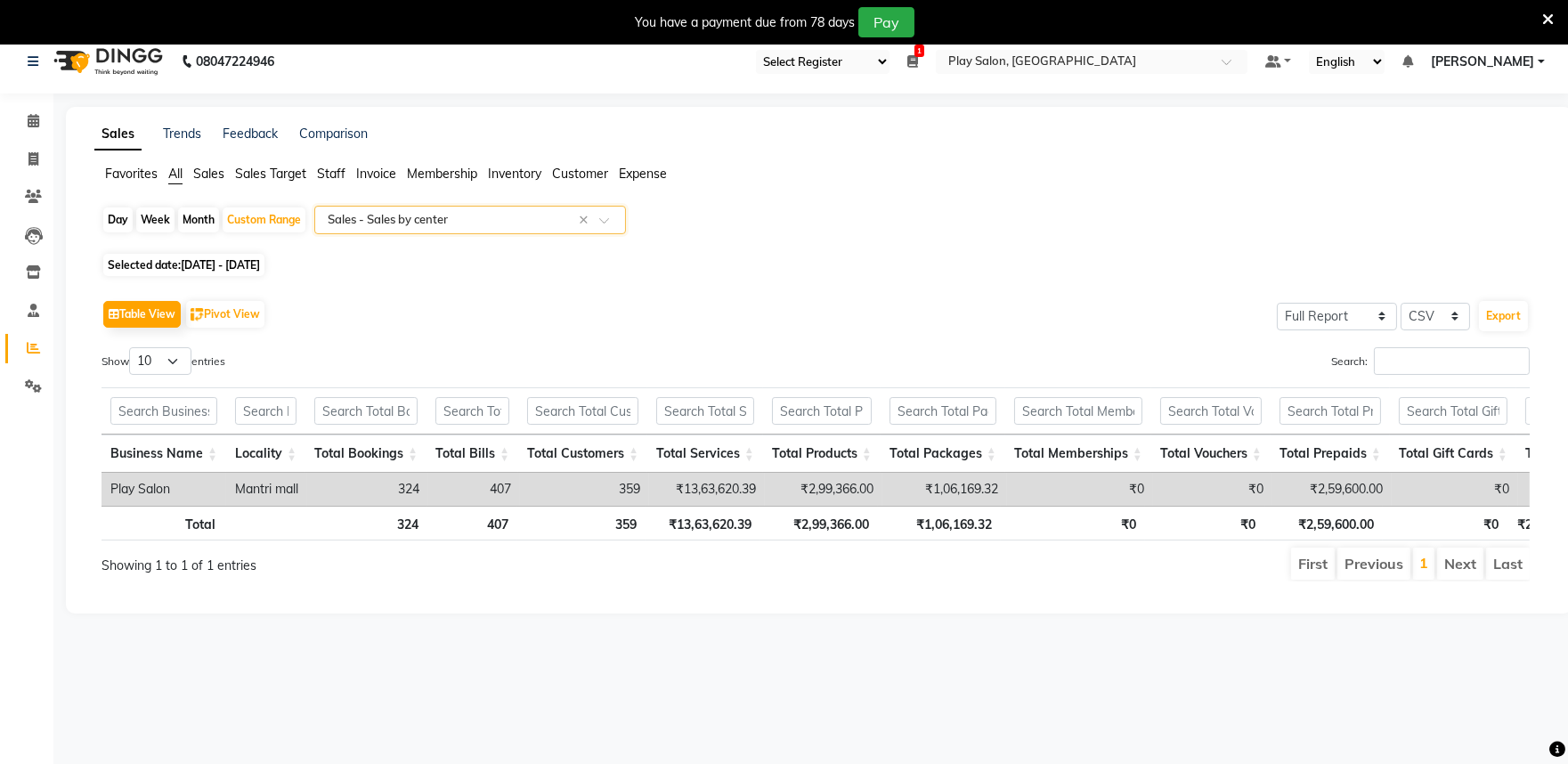
scroll to position [0, 0]
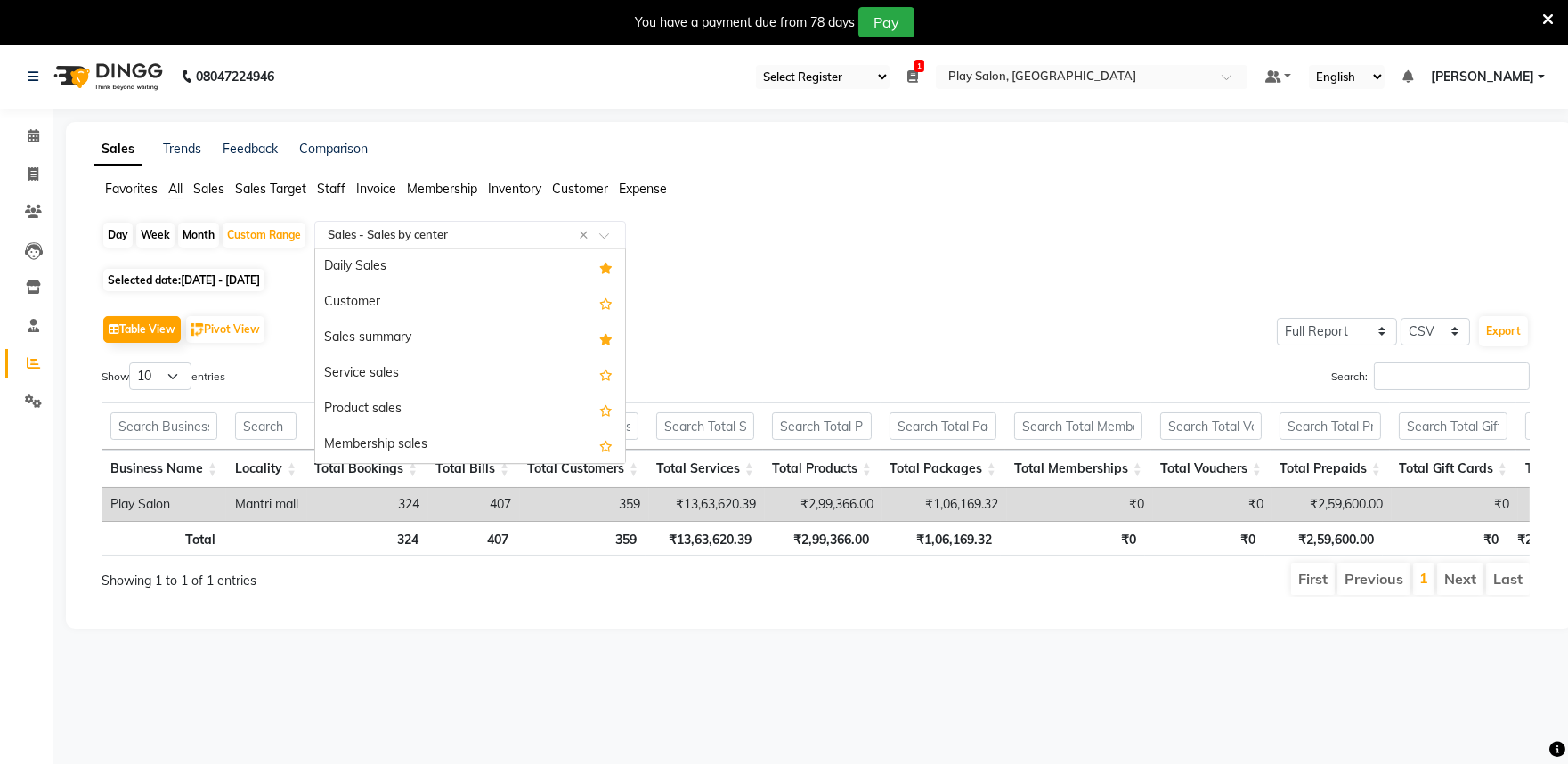
click at [351, 236] on input "text" at bounding box center [453, 234] width 257 height 18
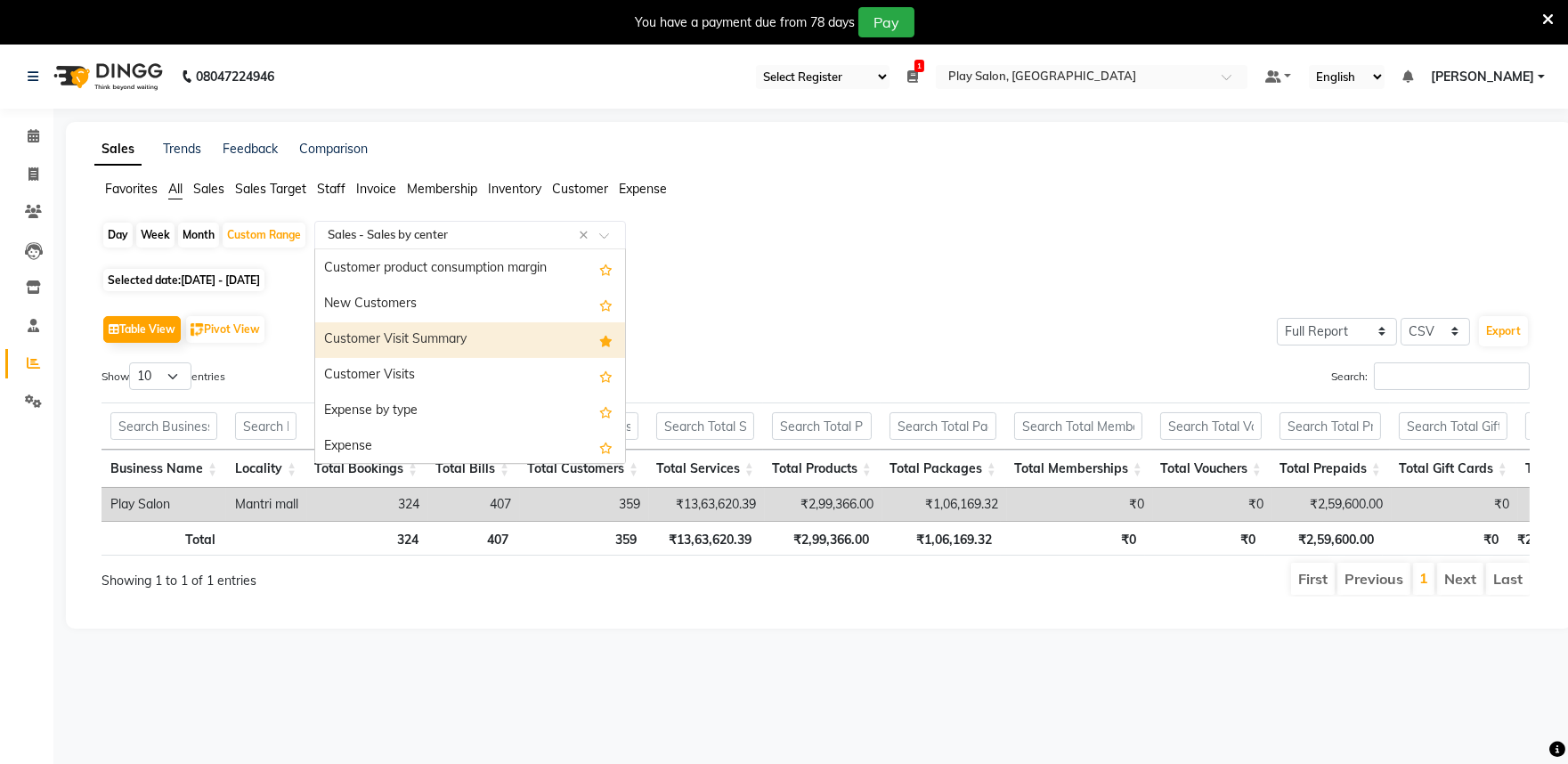
scroll to position [45, 0]
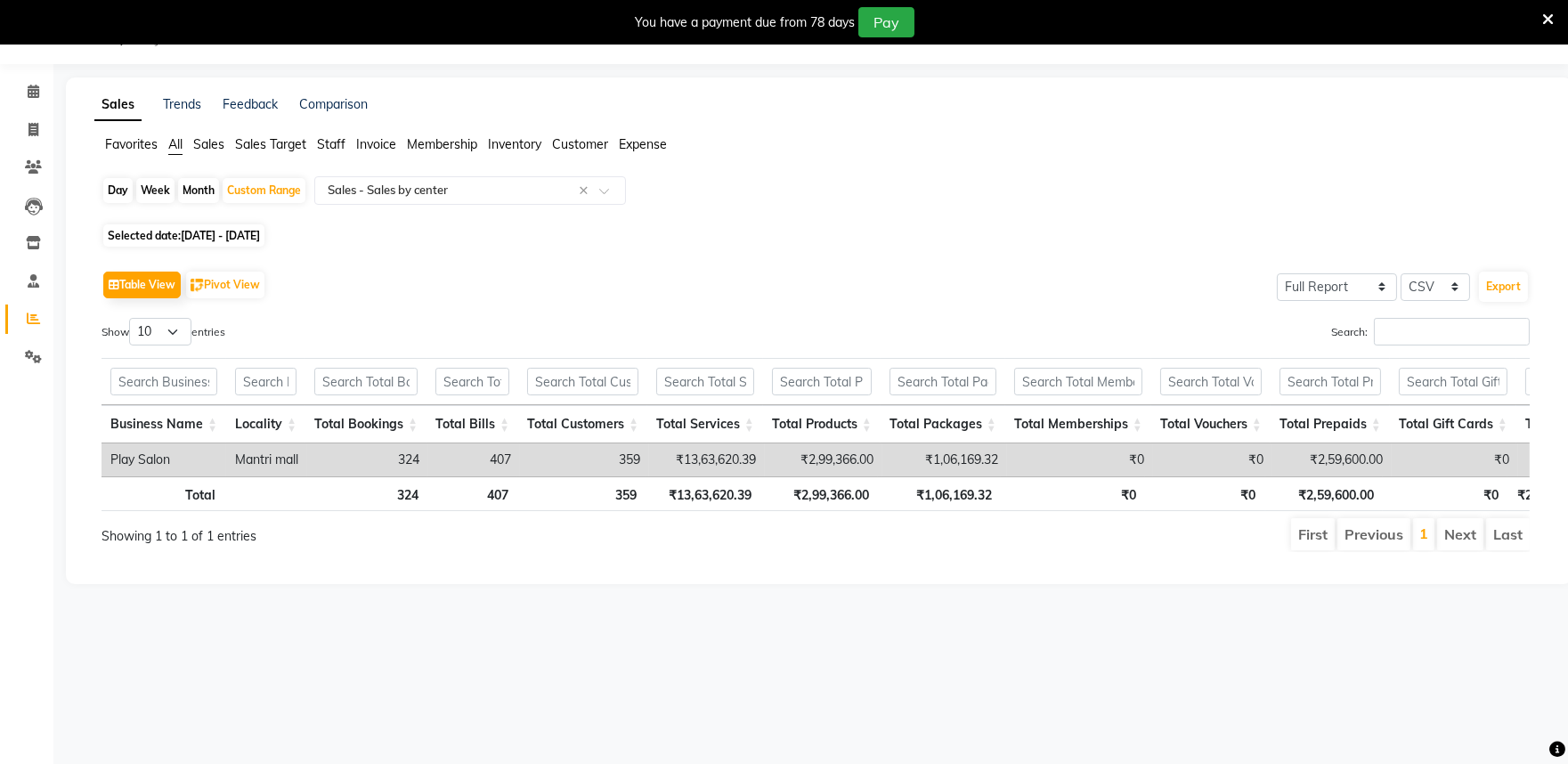
click at [209, 142] on span "Sales" at bounding box center [208, 143] width 31 height 16
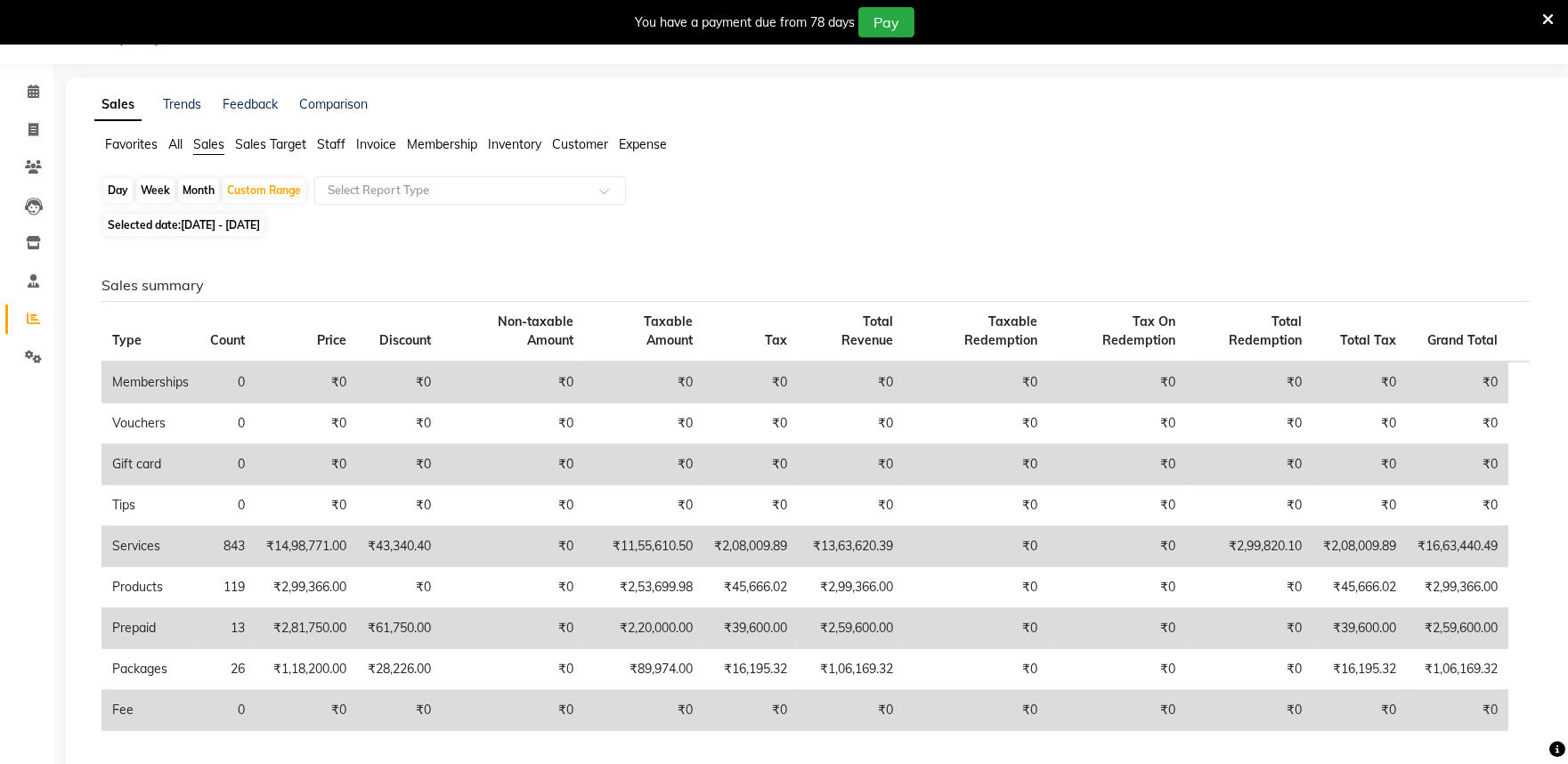
click at [457, 145] on span "Membership" at bounding box center [441, 143] width 70 height 16
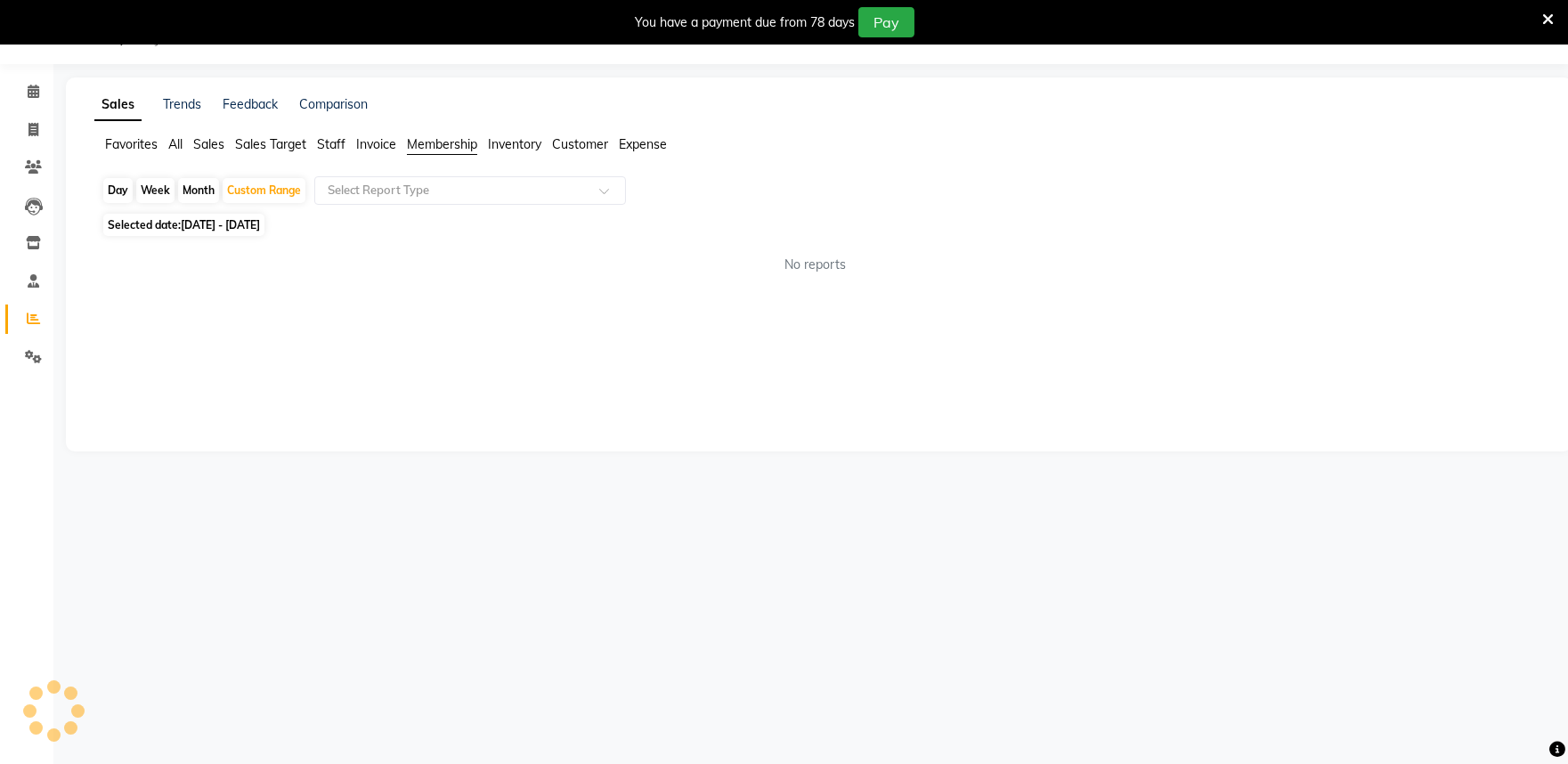
click at [207, 145] on span "Sales" at bounding box center [208, 143] width 31 height 16
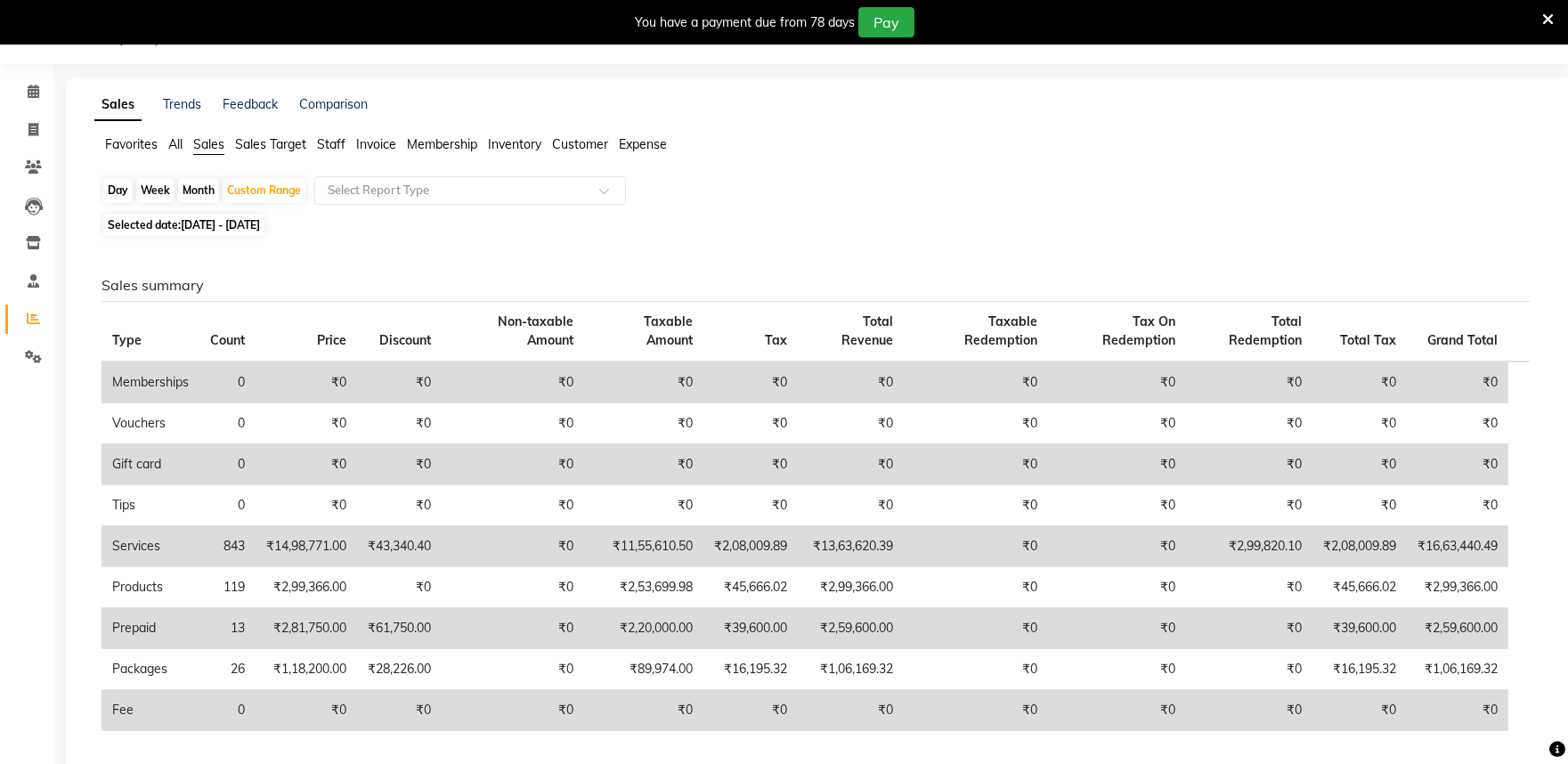
click at [426, 140] on span "Membership" at bounding box center [441, 143] width 70 height 16
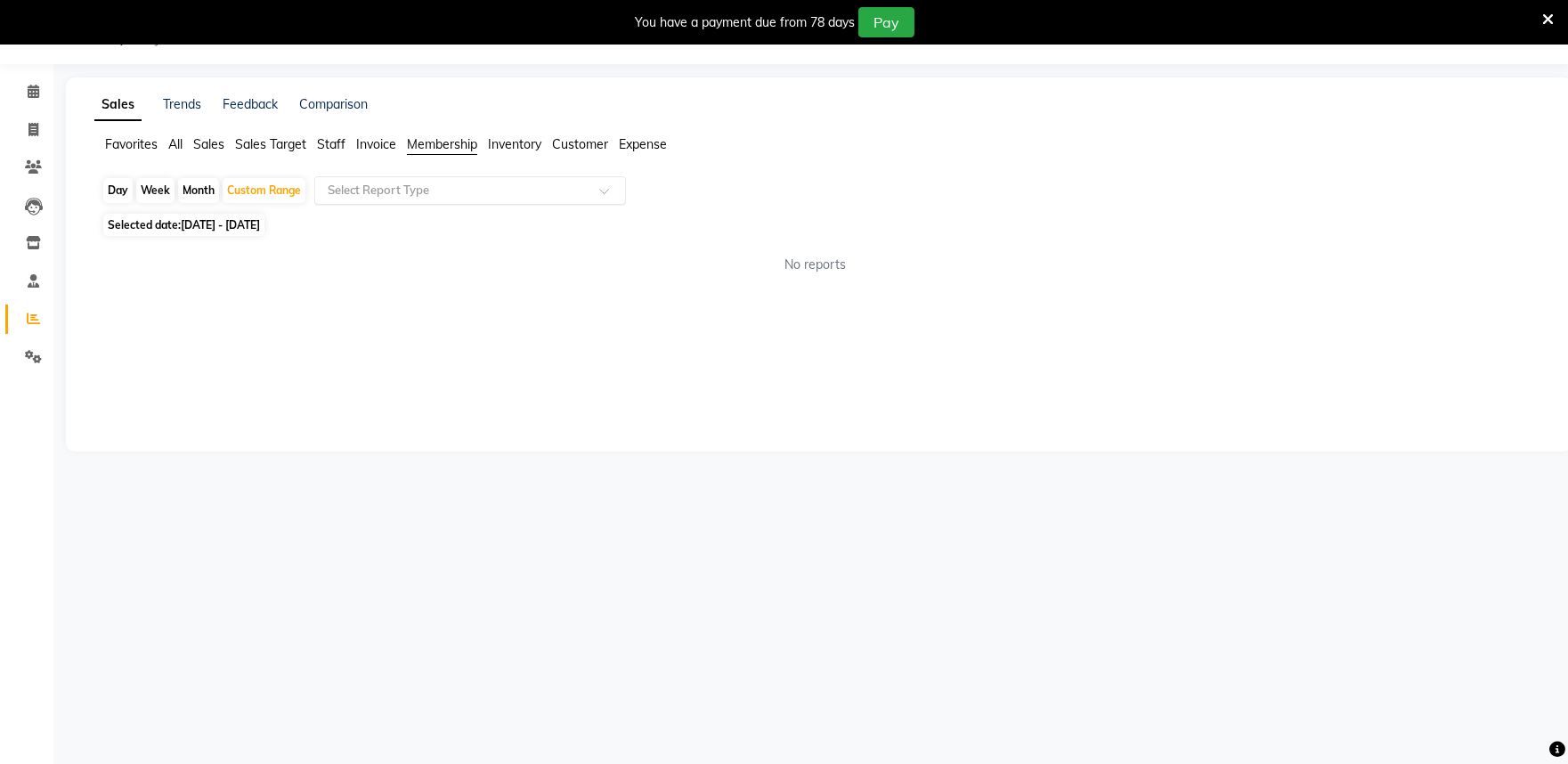
click at [466, 187] on input "text" at bounding box center [453, 190] width 257 height 18
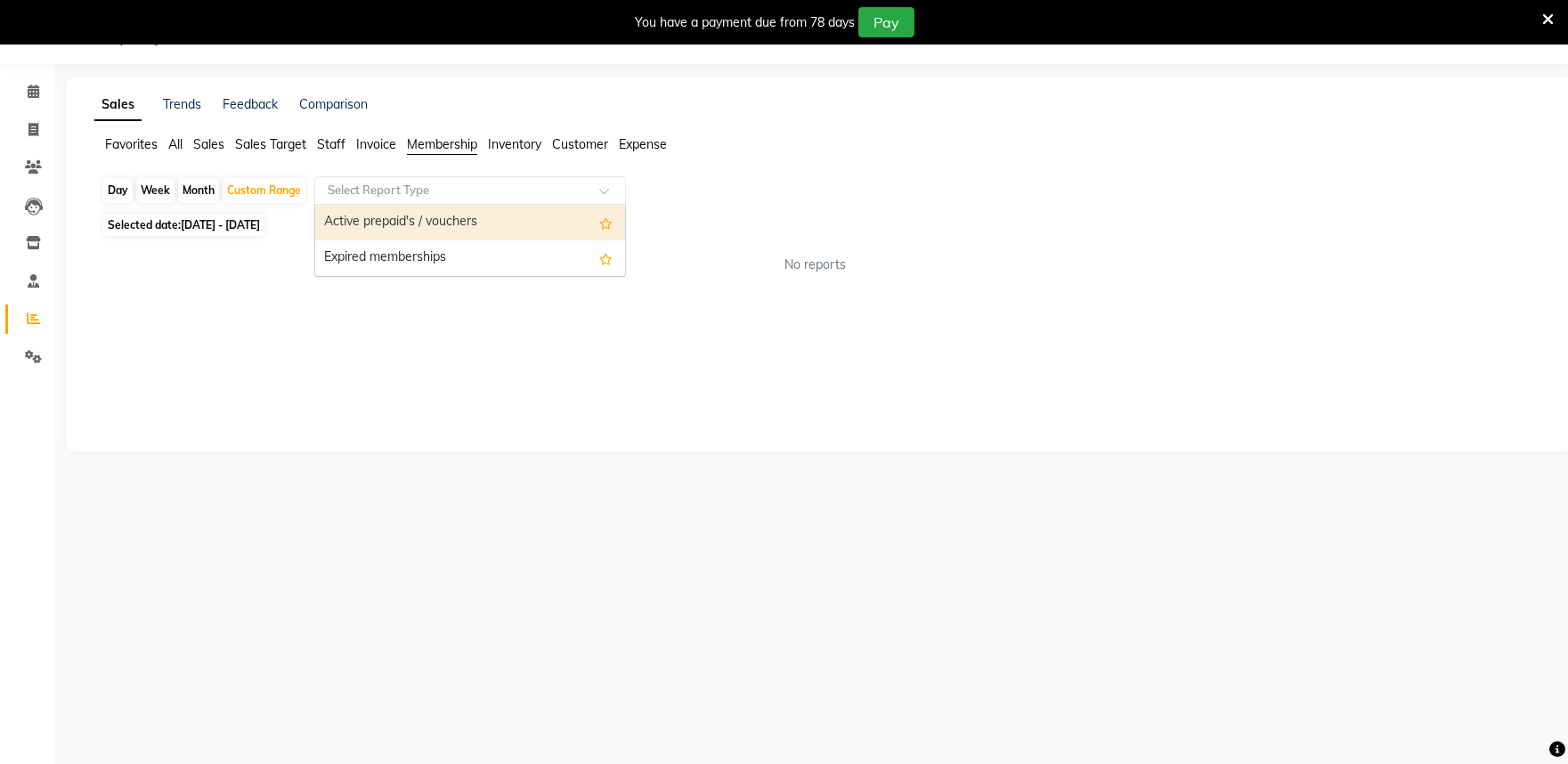
click at [456, 218] on div "Active prepaid's / vouchers" at bounding box center [470, 223] width 310 height 36
select select "full_report"
select select "csv"
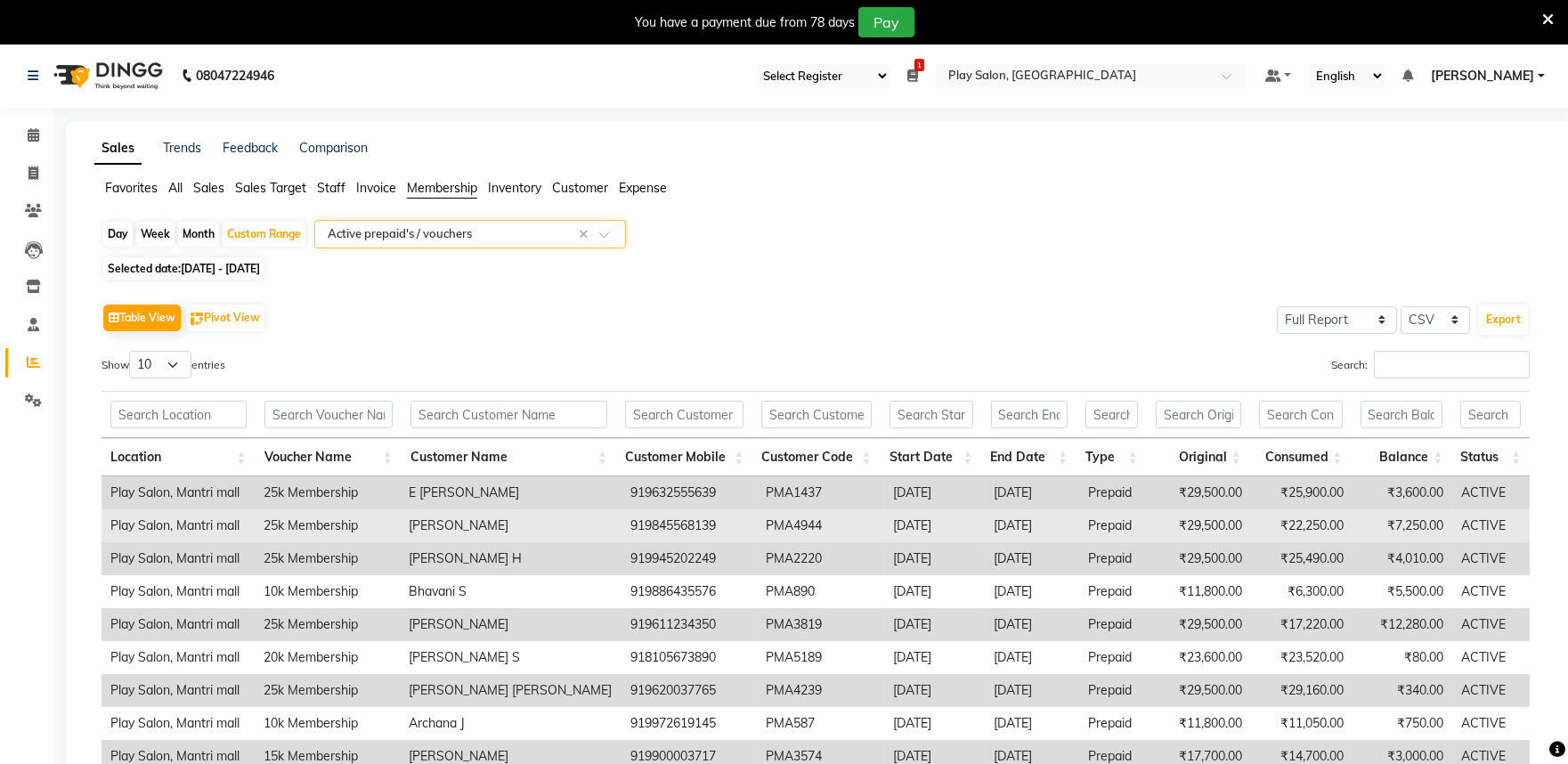
scroll to position [0, 0]
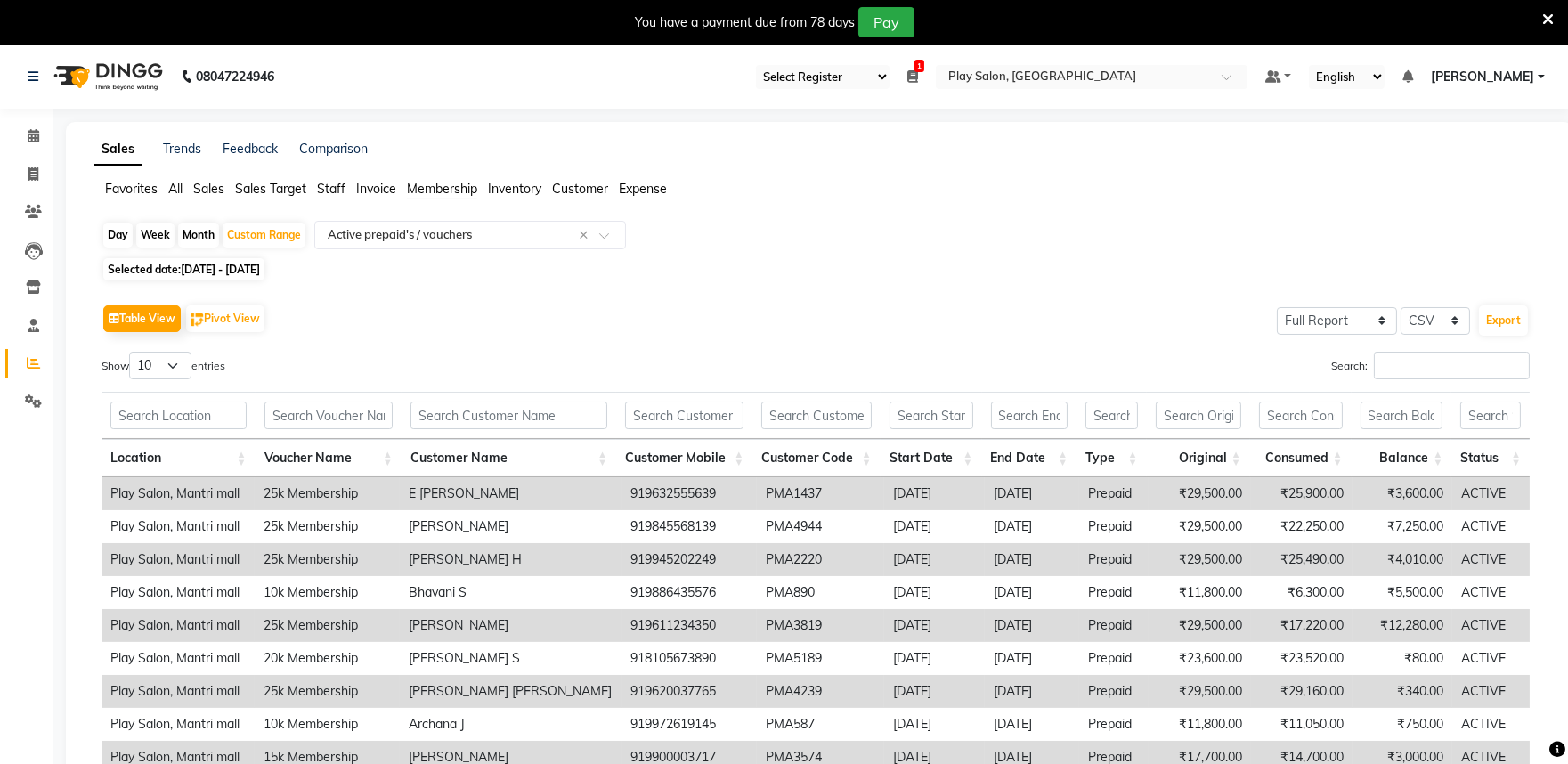
click at [255, 190] on span "Sales Target" at bounding box center [271, 188] width 71 height 16
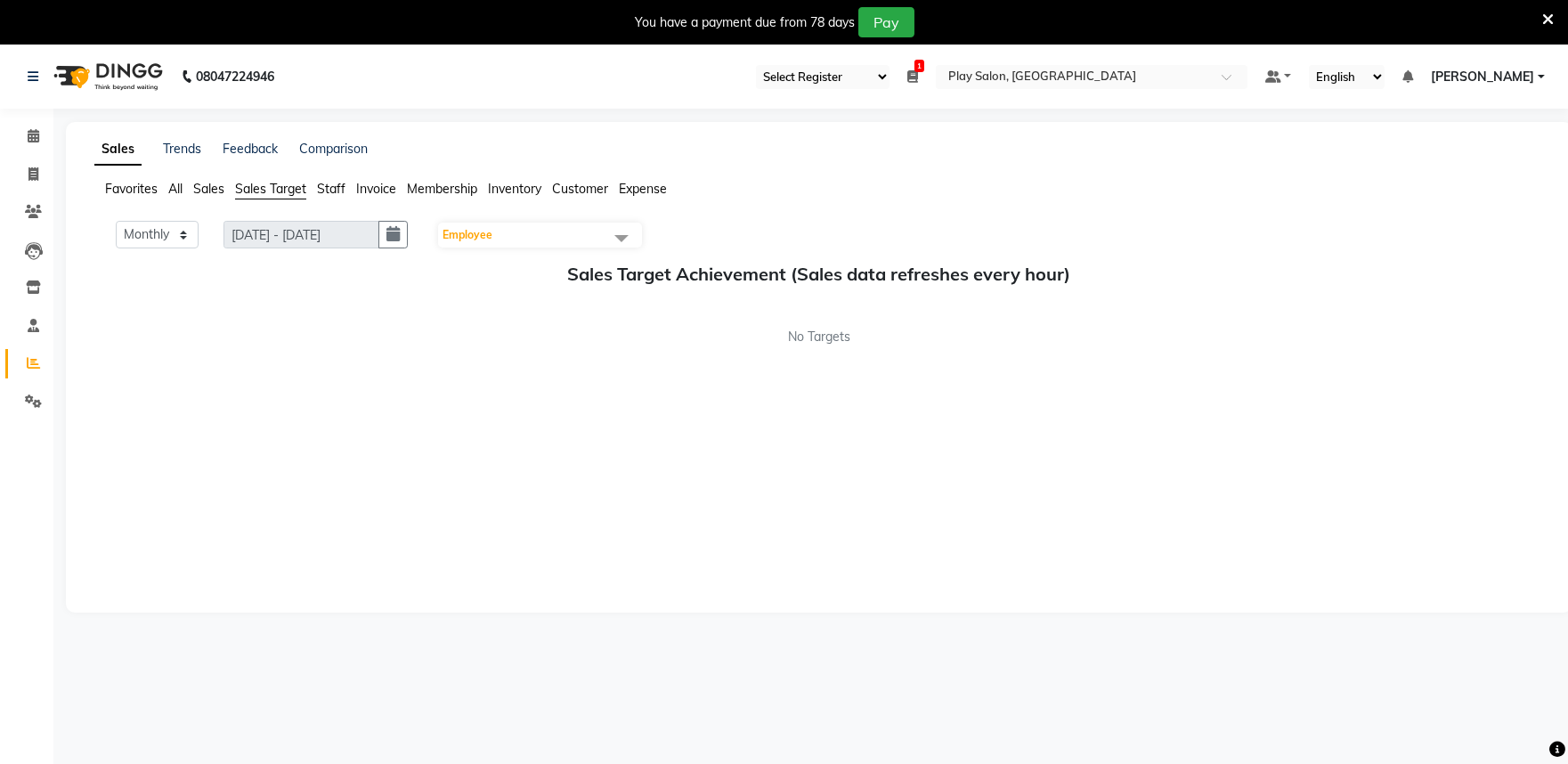
click at [201, 188] on span "Sales" at bounding box center [208, 188] width 31 height 16
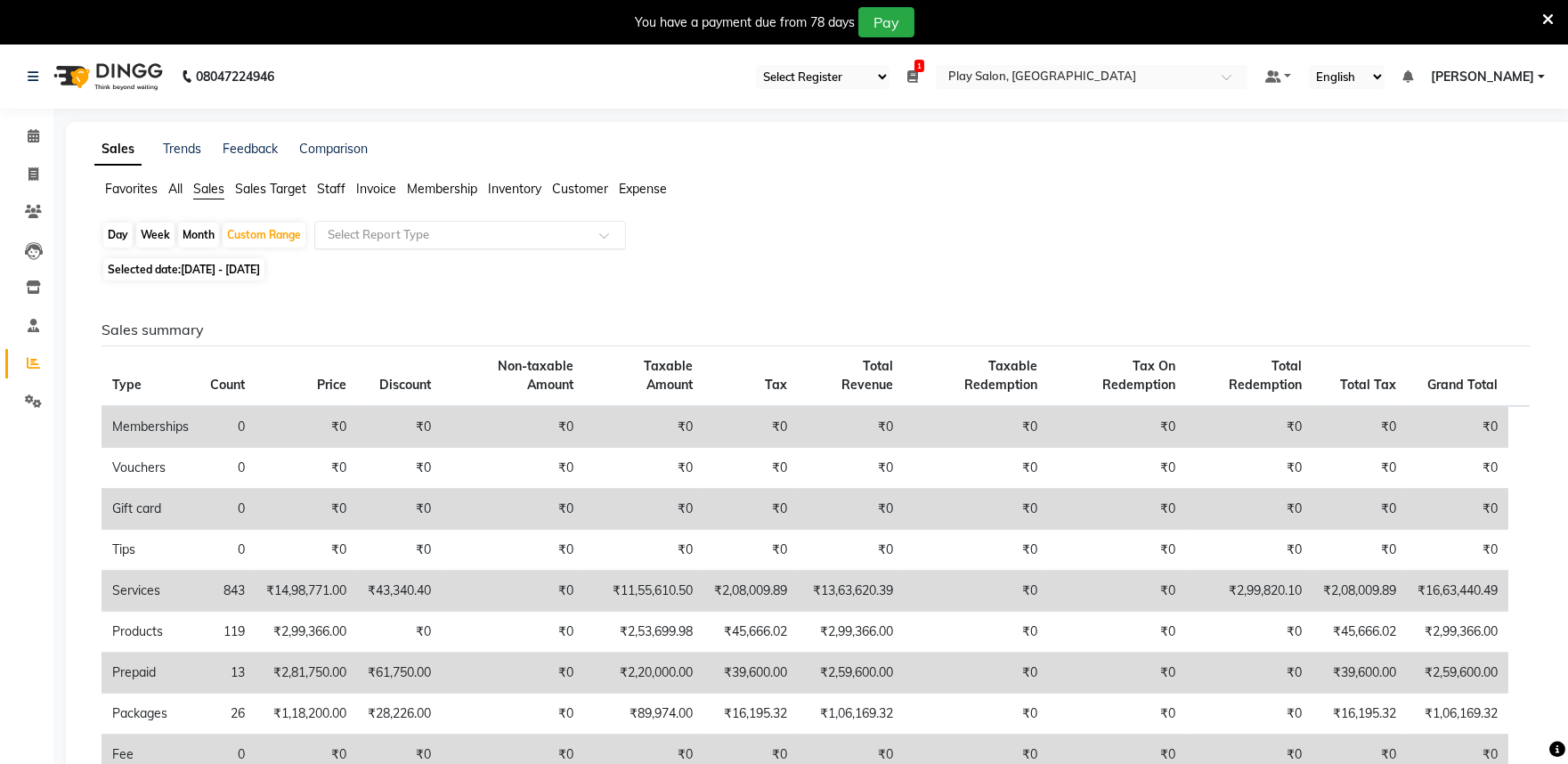
click at [431, 226] on input "text" at bounding box center [453, 234] width 257 height 18
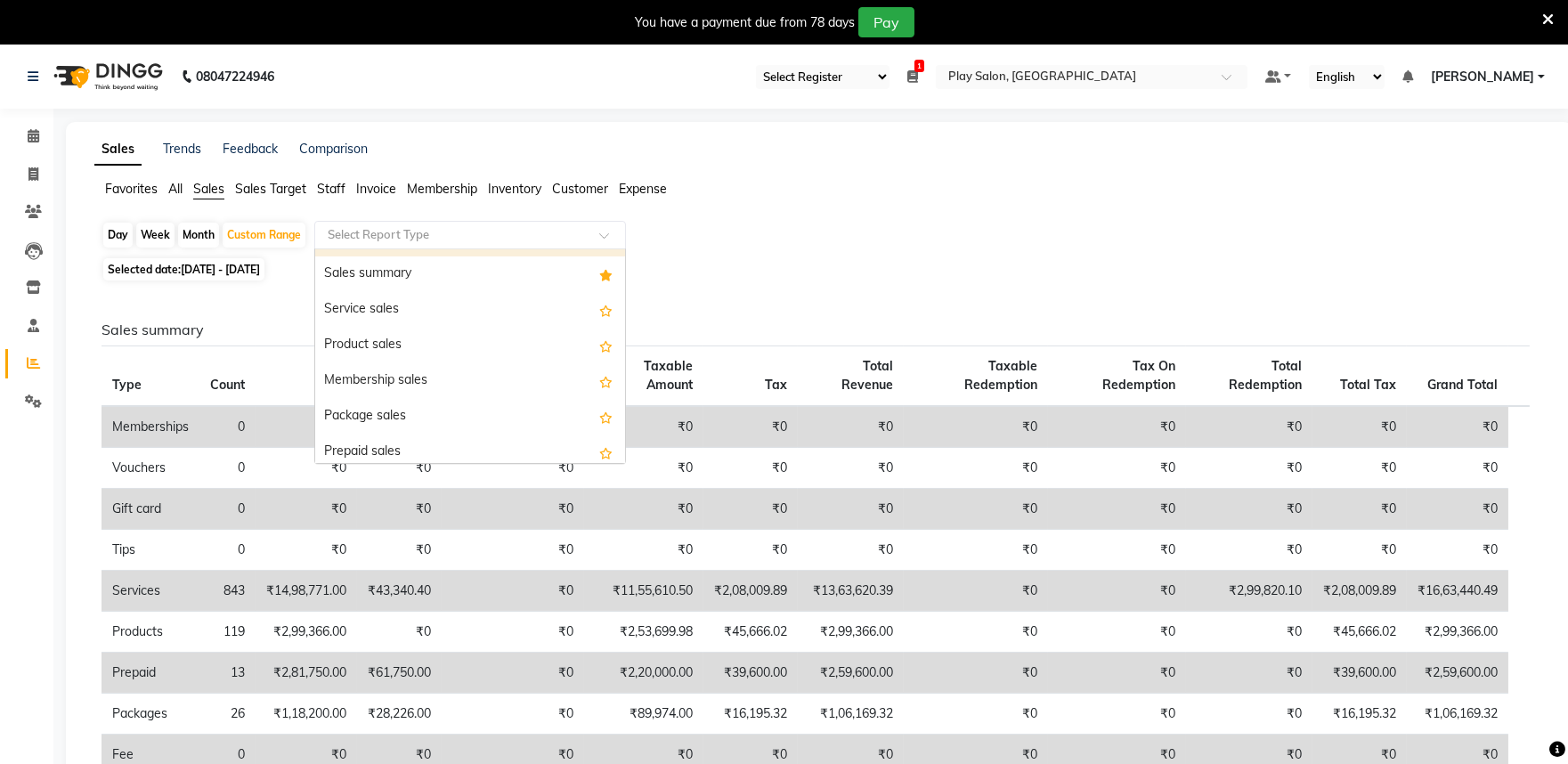
scroll to position [98, 0]
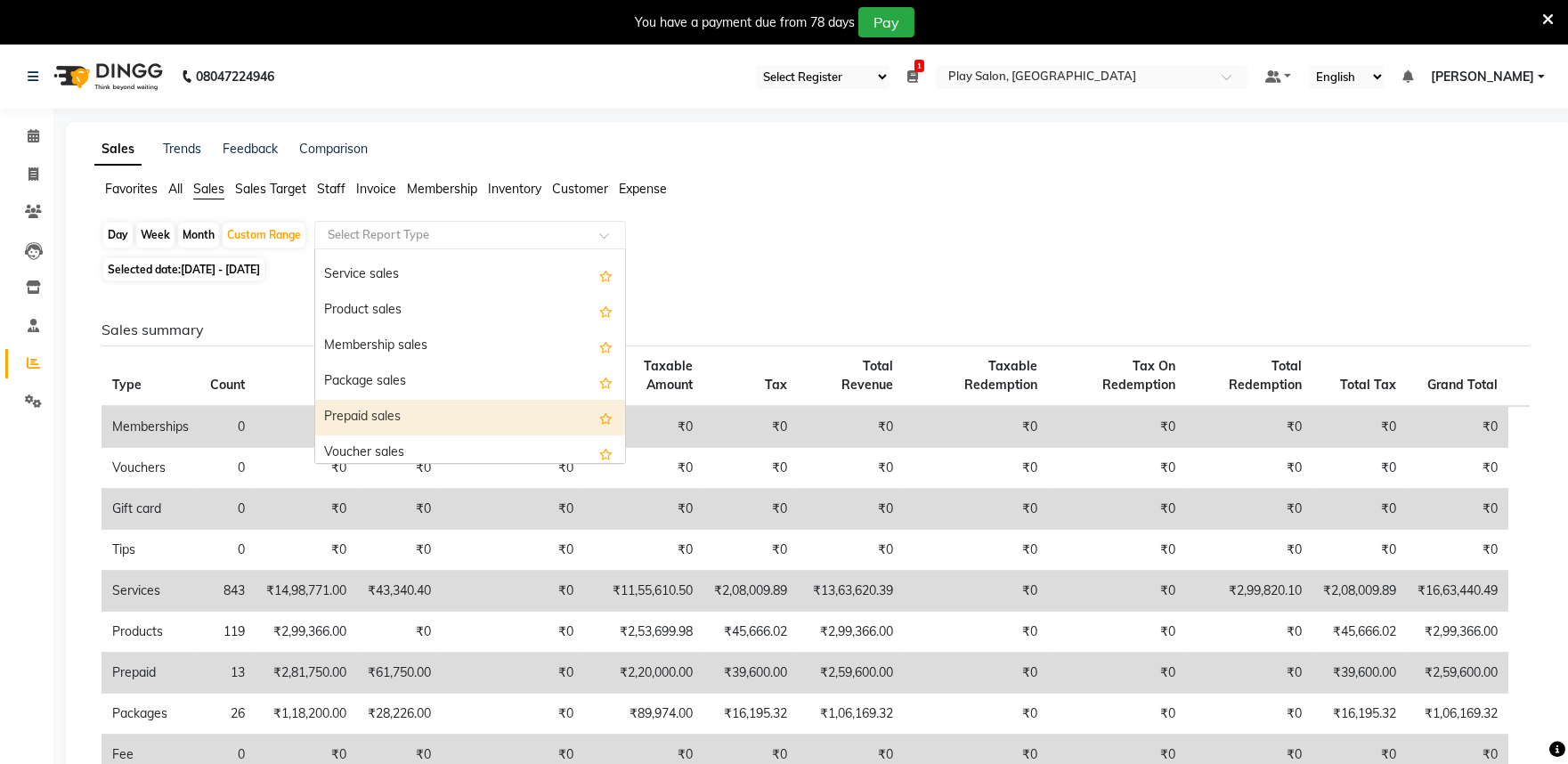
click at [389, 406] on div "Prepaid sales" at bounding box center [470, 418] width 310 height 36
select select "full_report"
select select "csv"
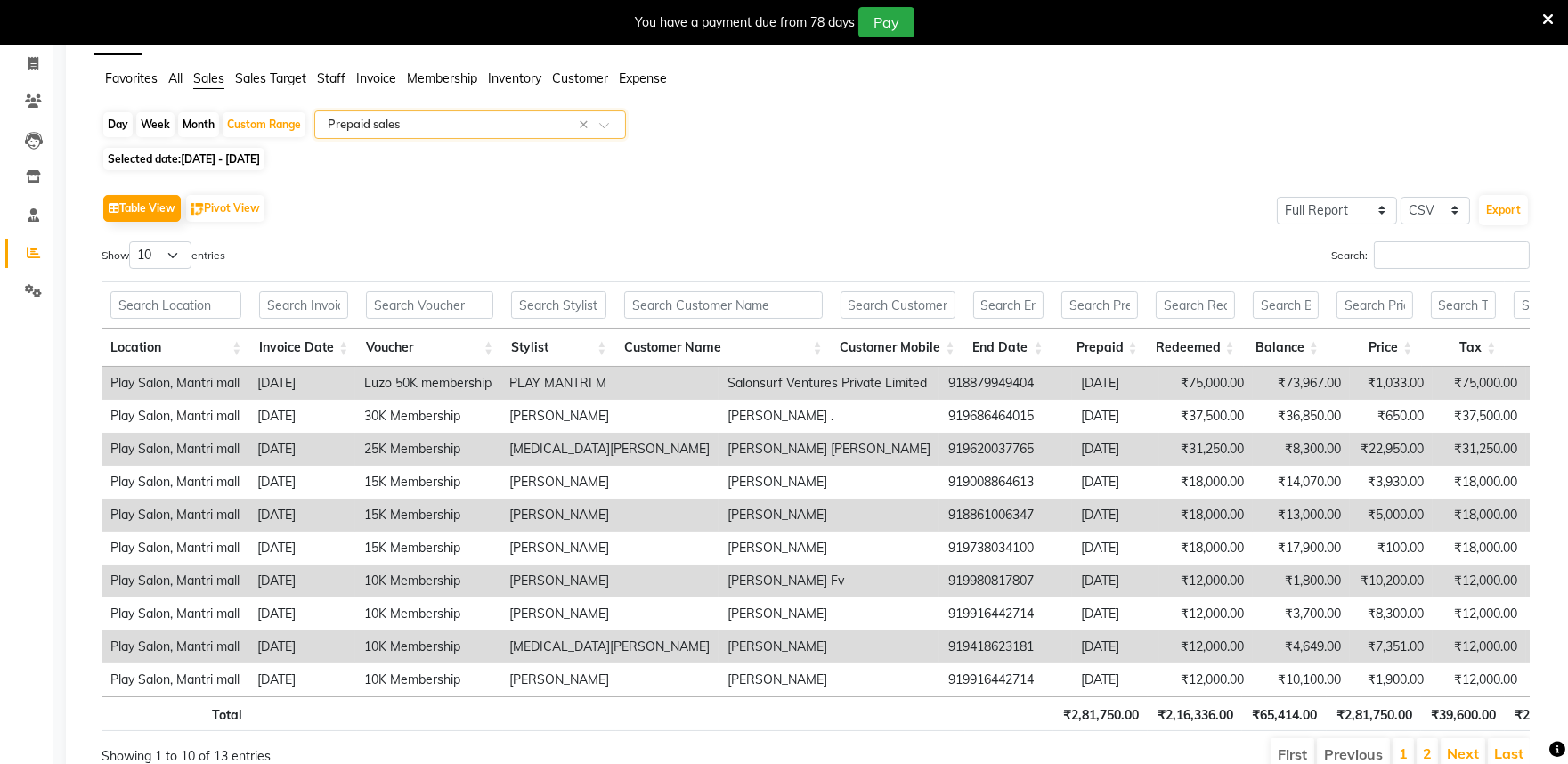
scroll to position [0, 0]
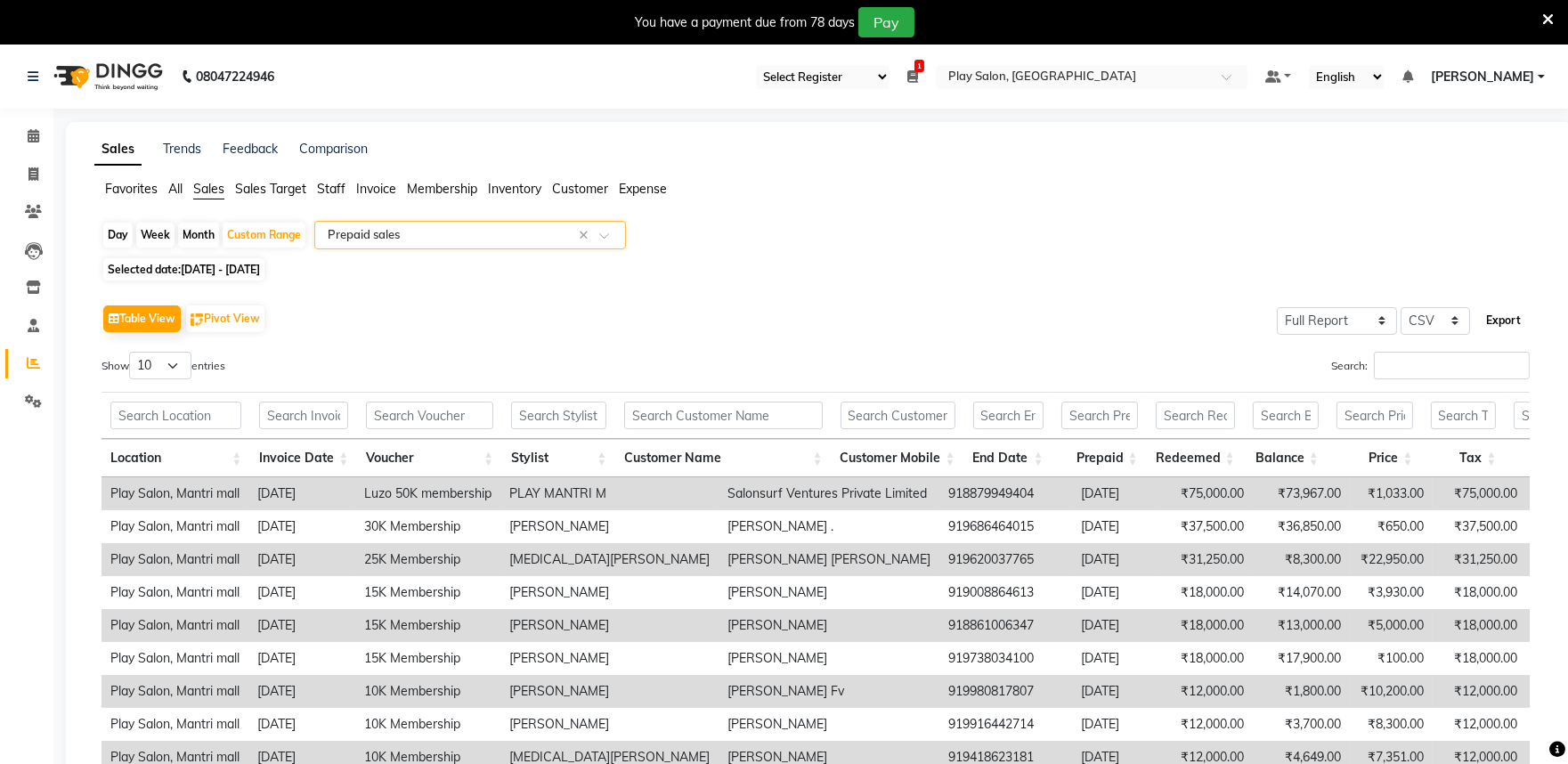
click at [1506, 323] on button "Export" at bounding box center [1503, 321] width 49 height 30
click at [437, 239] on input "text" at bounding box center [453, 234] width 257 height 18
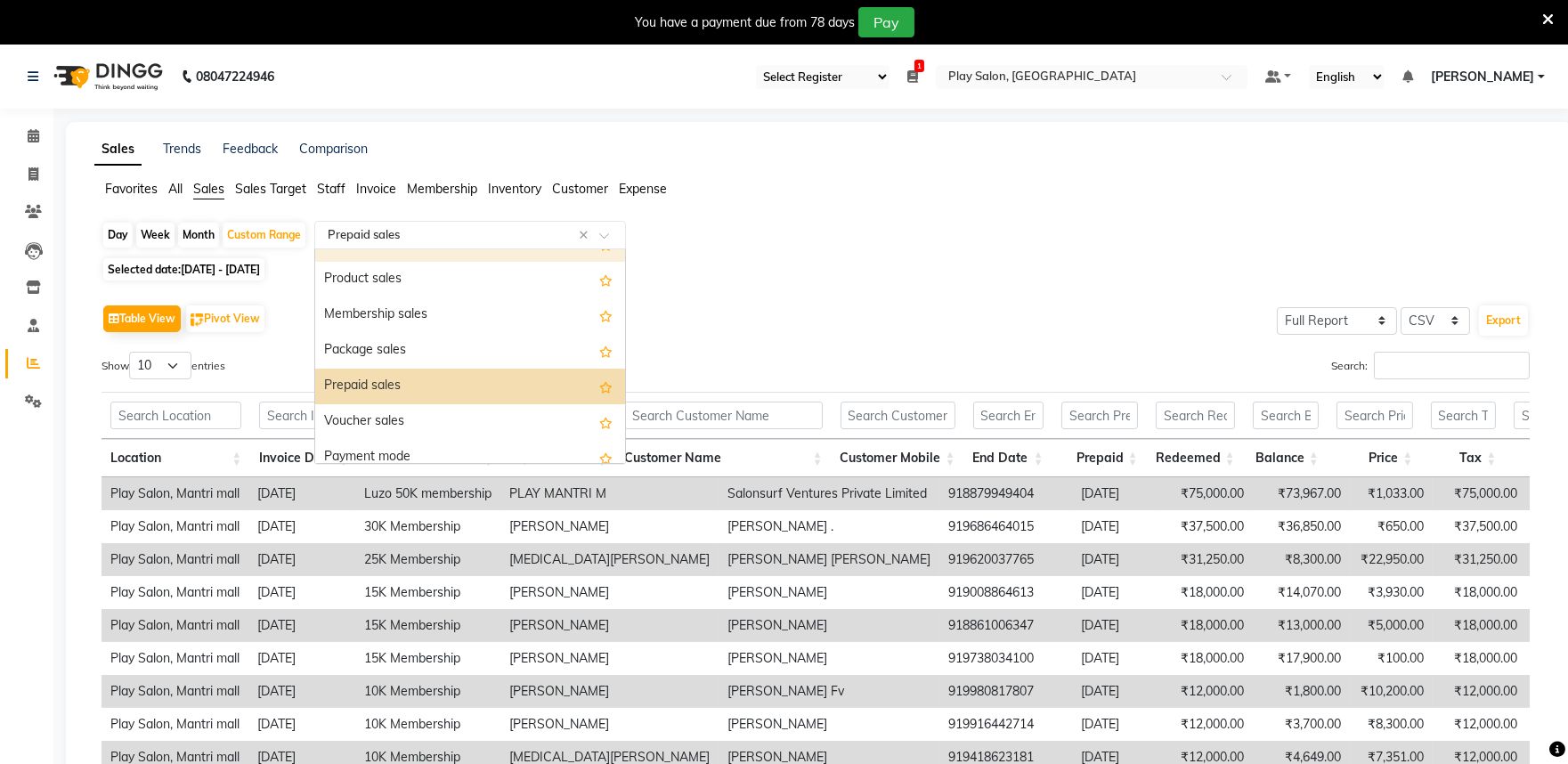
click at [182, 191] on span "All" at bounding box center [175, 188] width 14 height 16
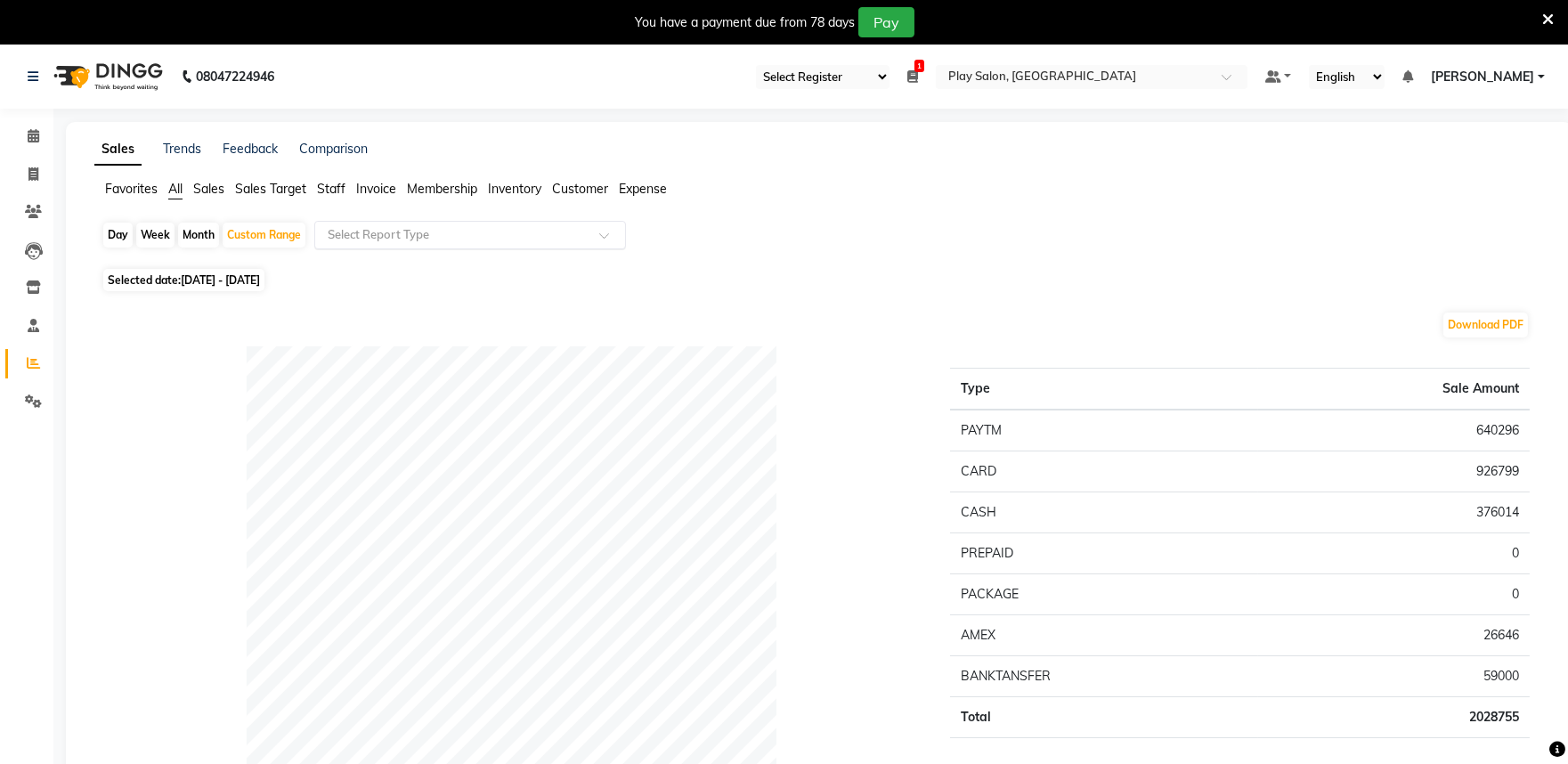
click at [435, 242] on input "text" at bounding box center [453, 234] width 257 height 18
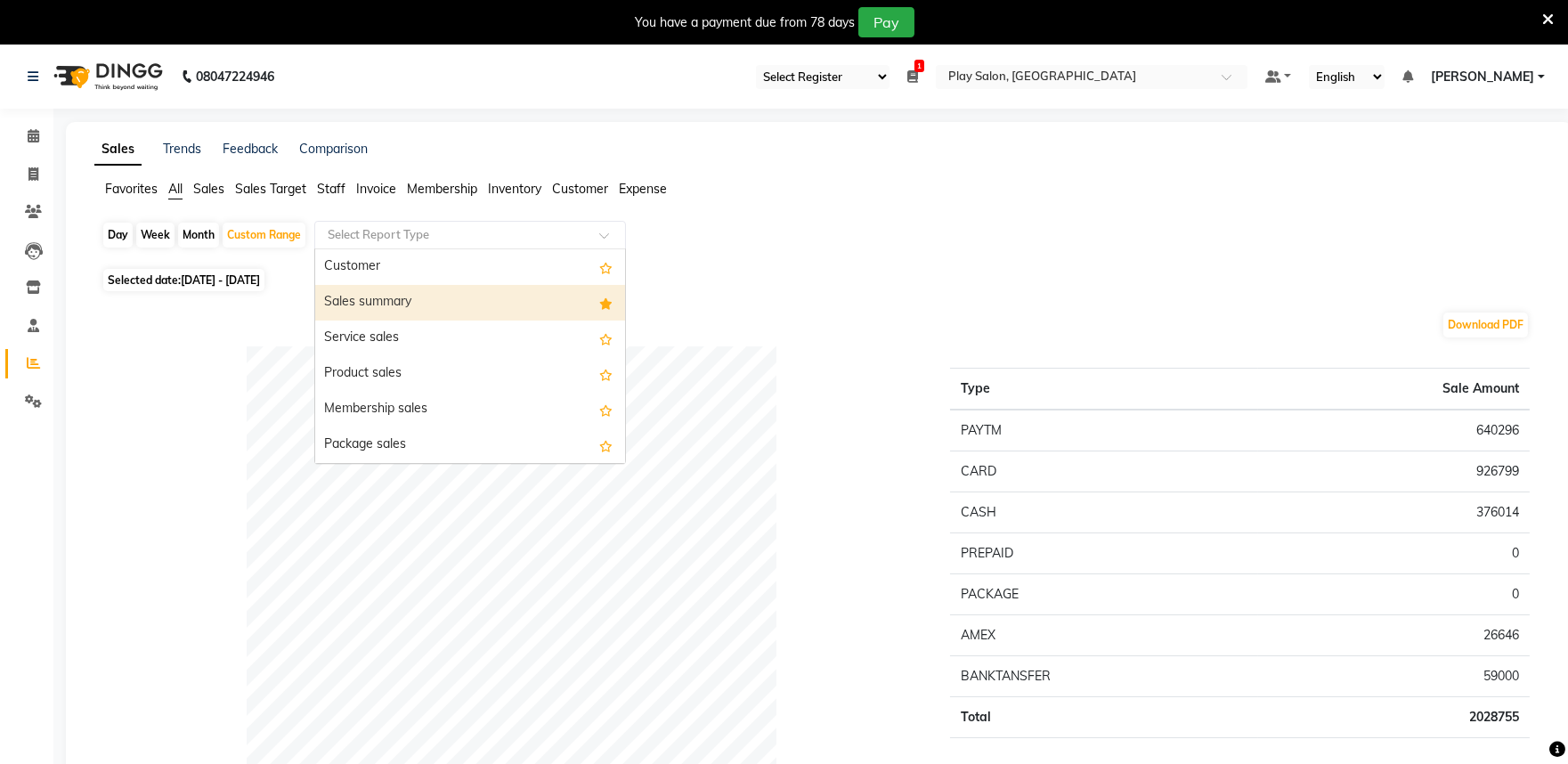
scroll to position [98, 0]
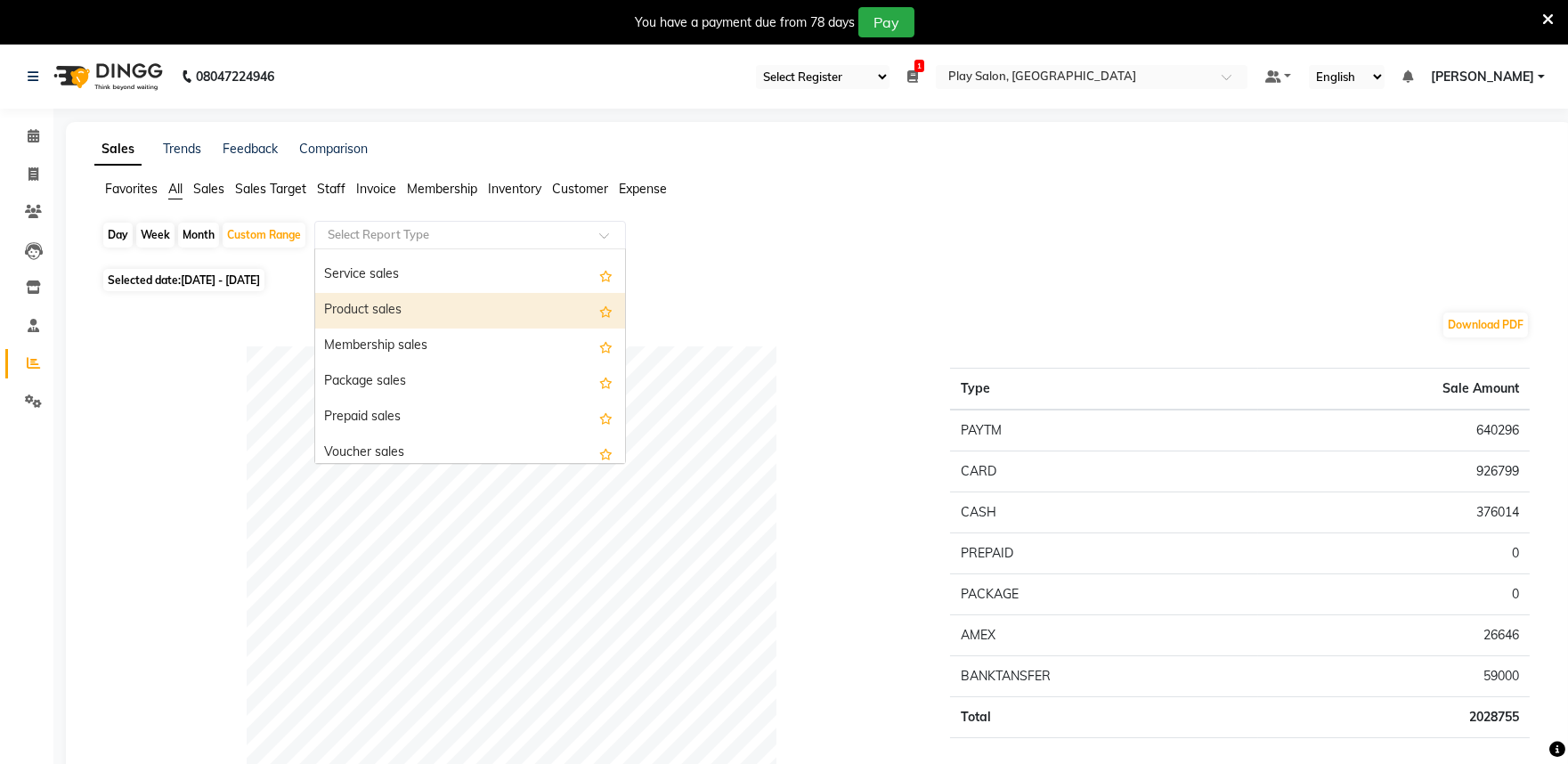
click at [445, 310] on div "Product sales" at bounding box center [470, 311] width 310 height 36
select select "full_report"
select select "csv"
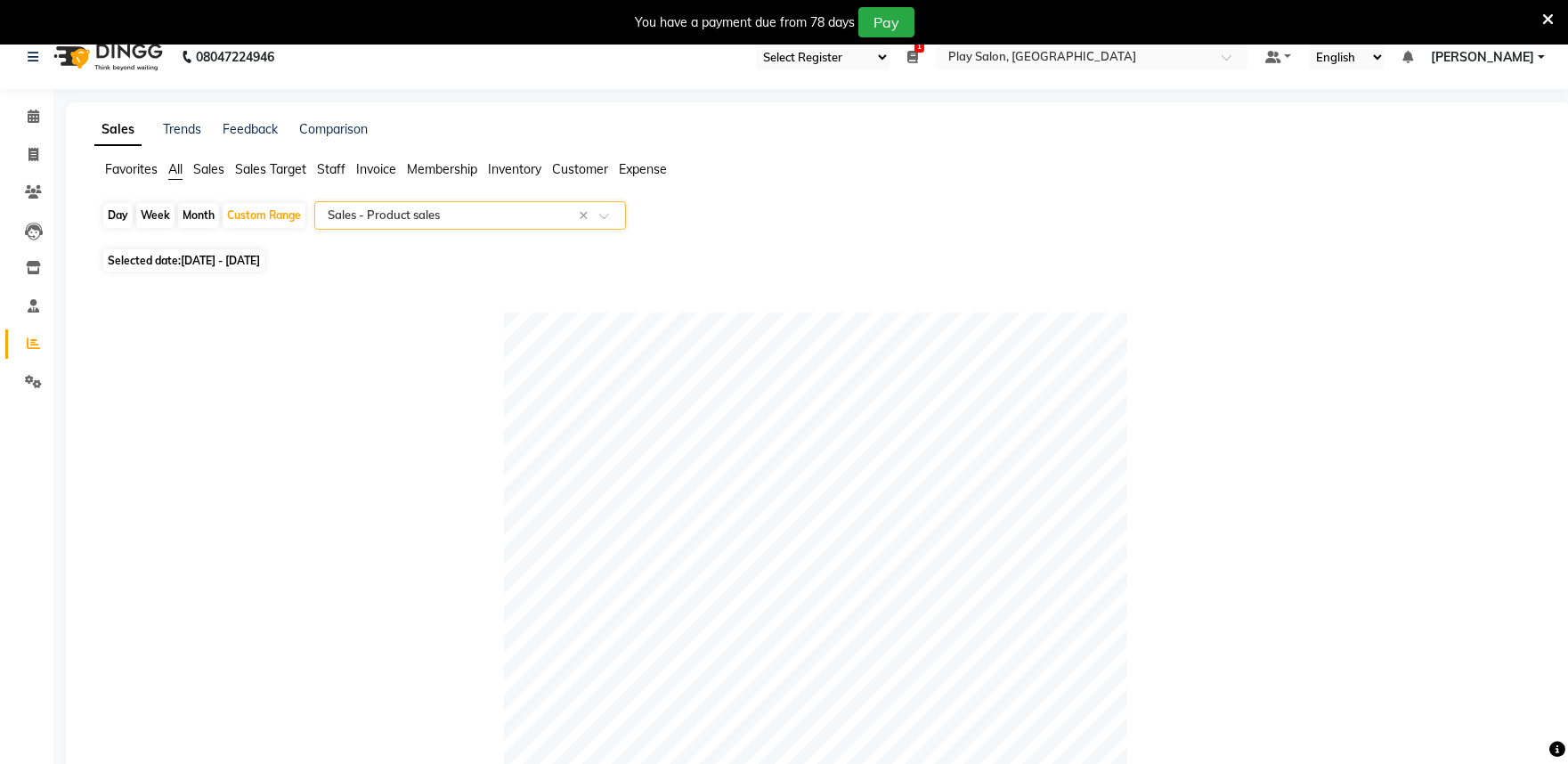
scroll to position [0, 0]
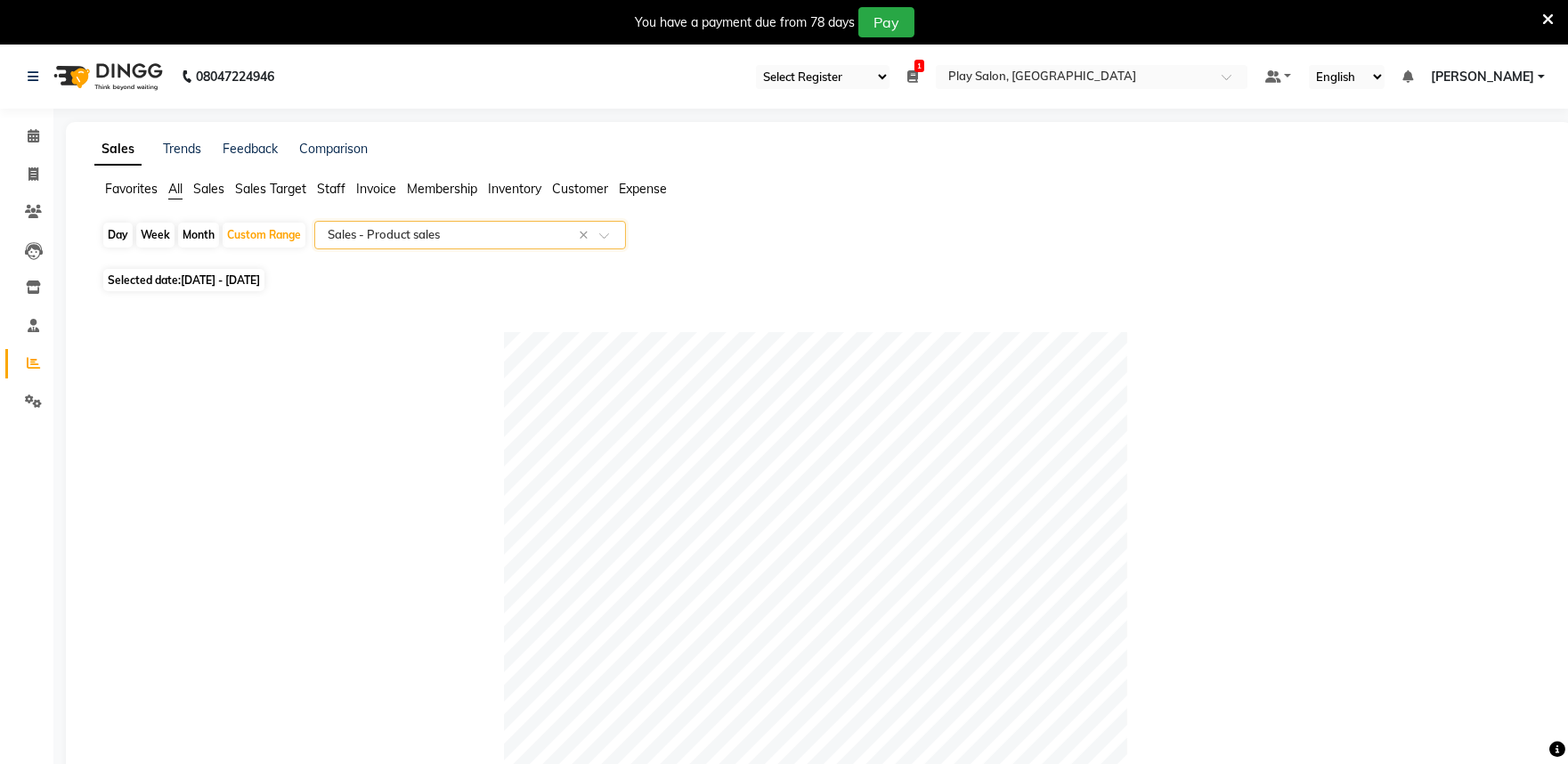
click at [609, 237] on span at bounding box center [610, 240] width 22 height 18
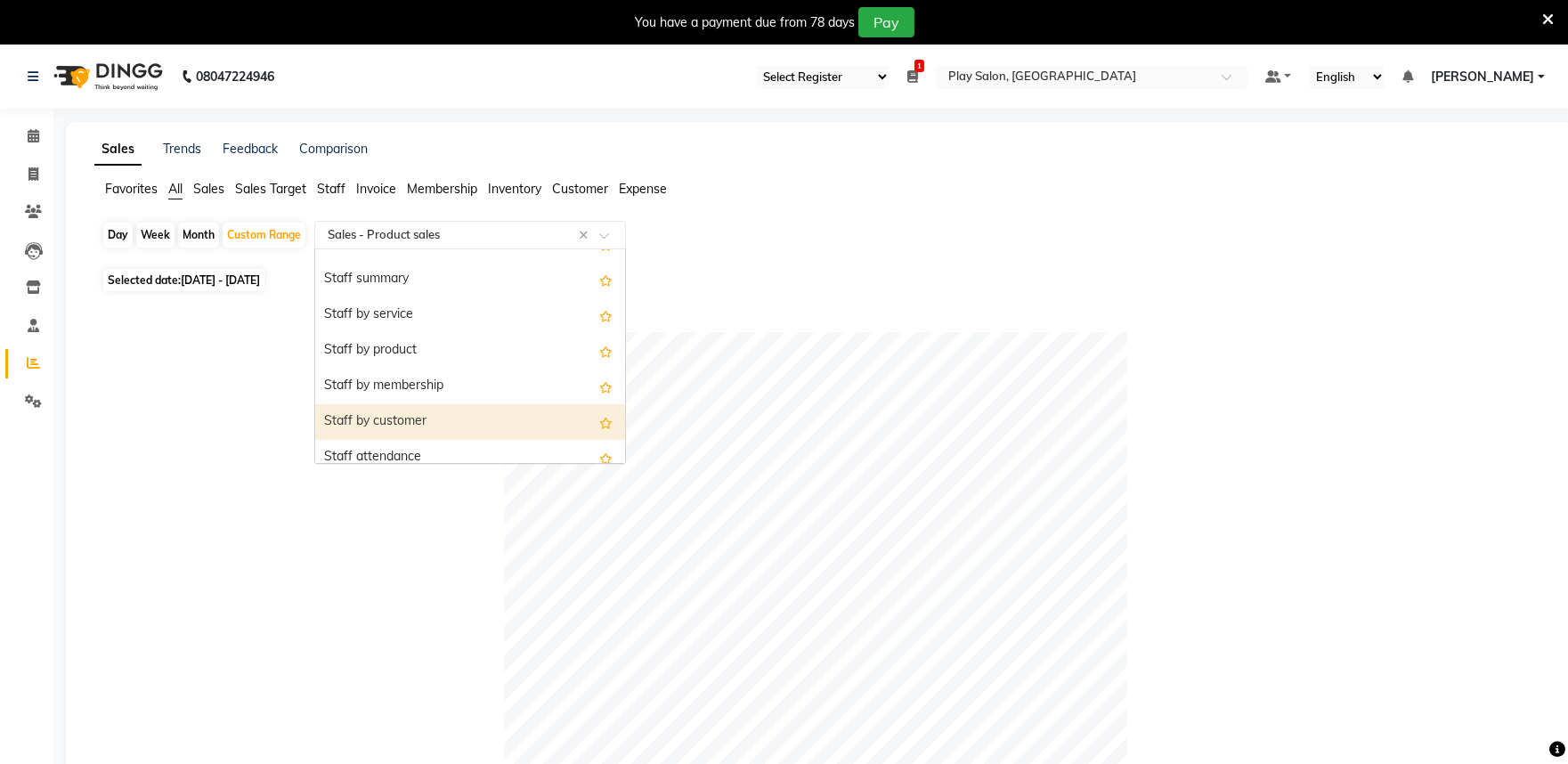
scroll to position [593, 0]
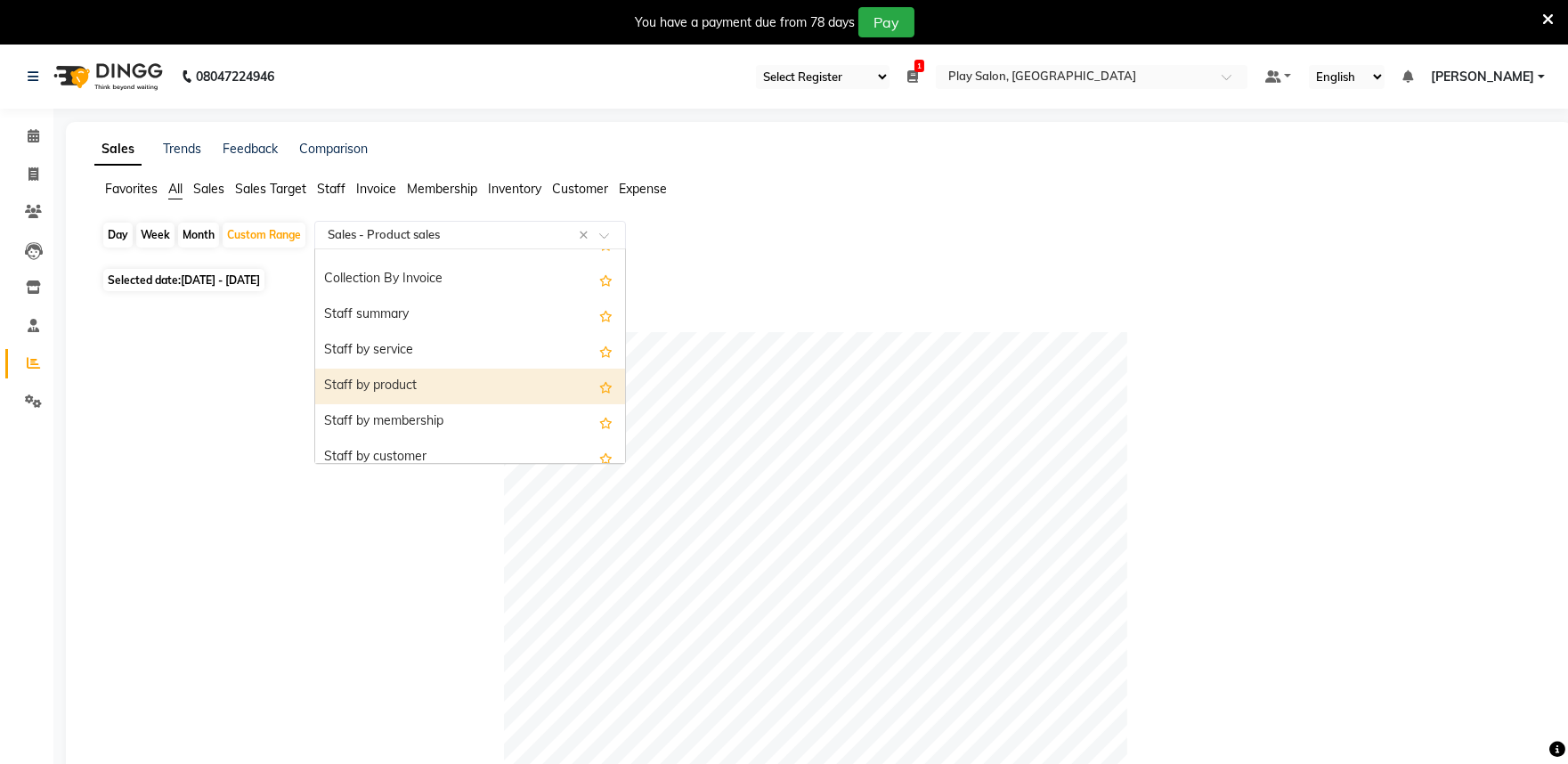
click at [455, 381] on div "Staff by product" at bounding box center [470, 386] width 310 height 36
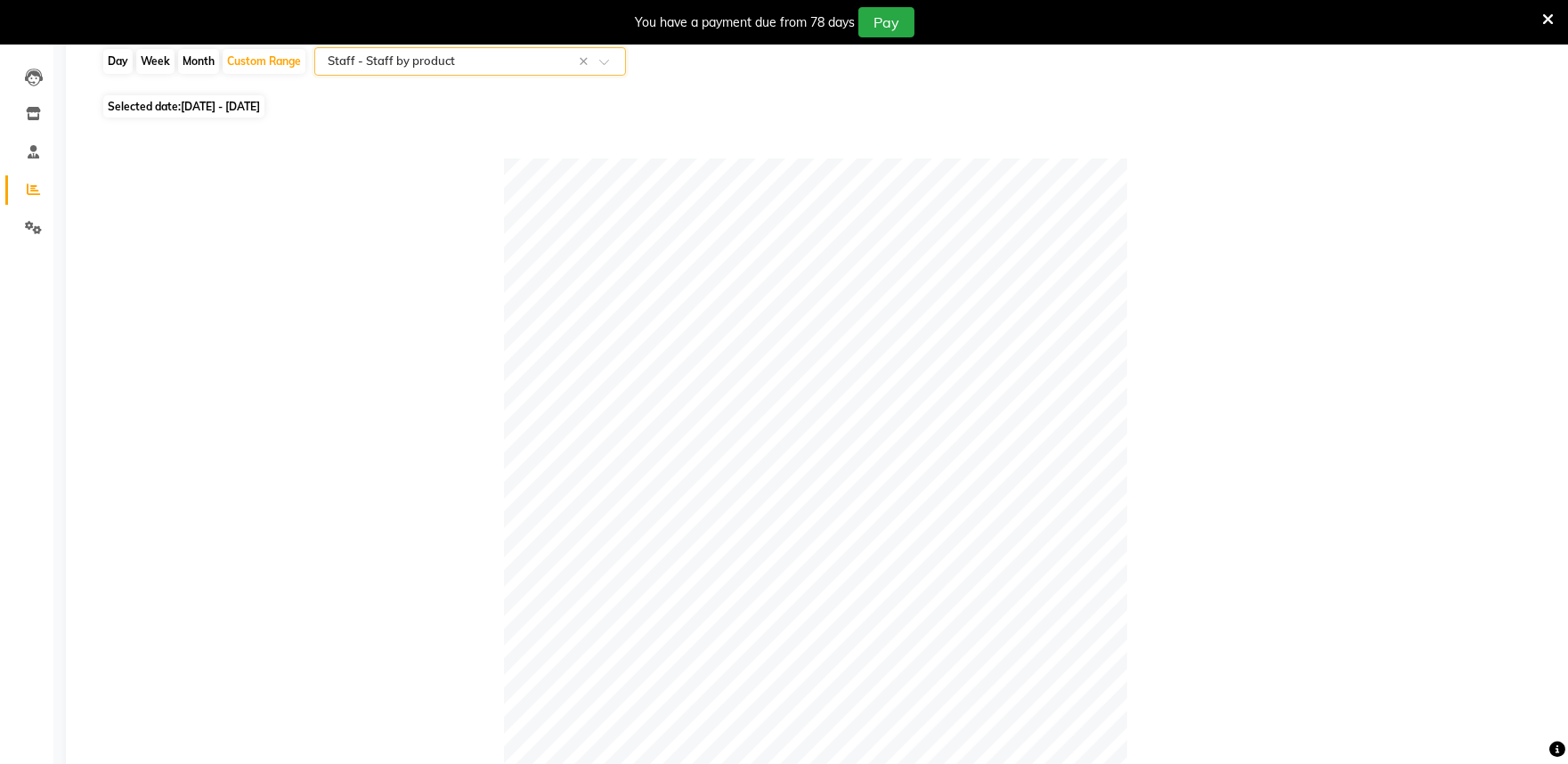
scroll to position [0, 0]
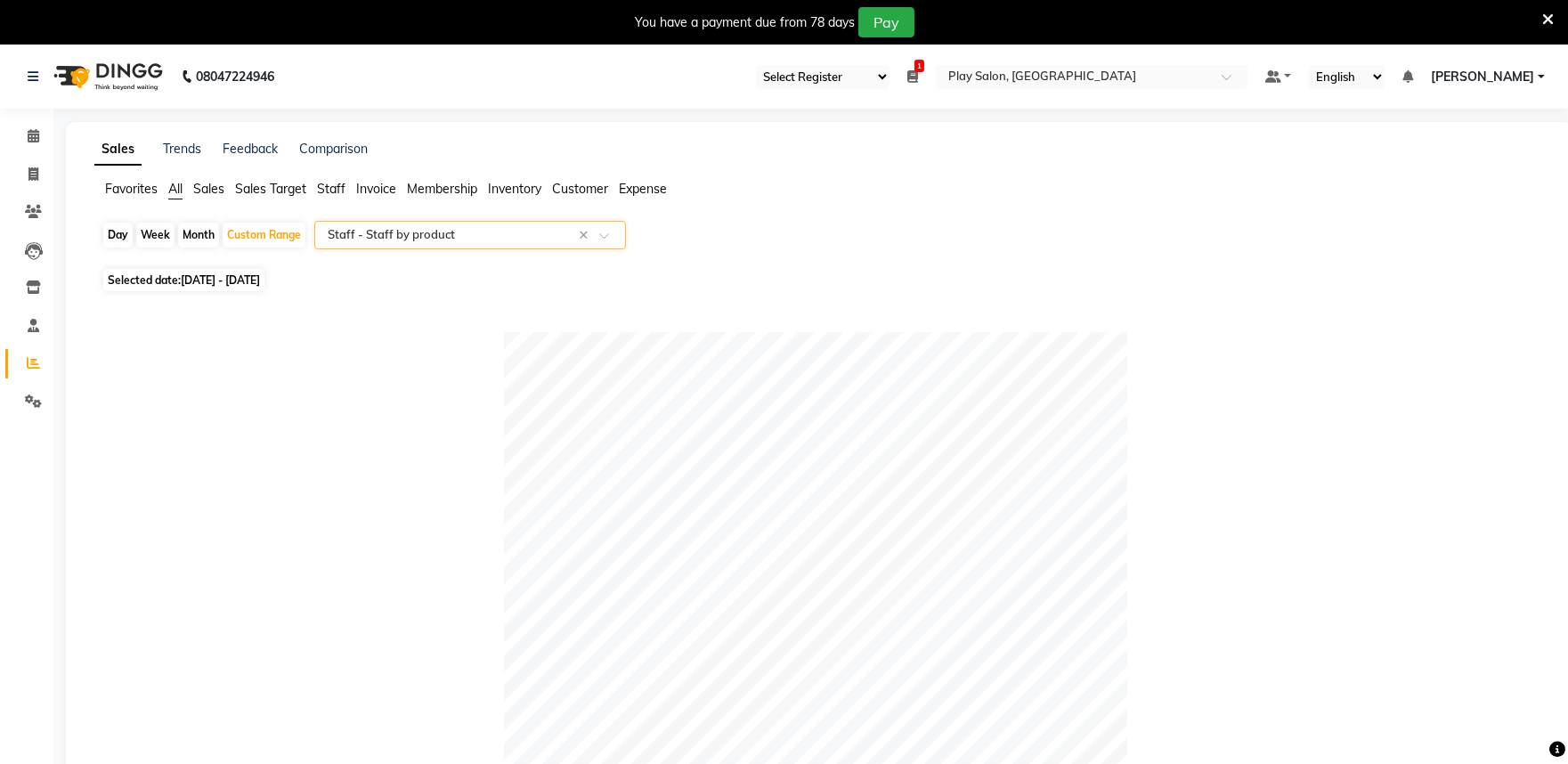
click at [600, 243] on span at bounding box center [610, 240] width 22 height 18
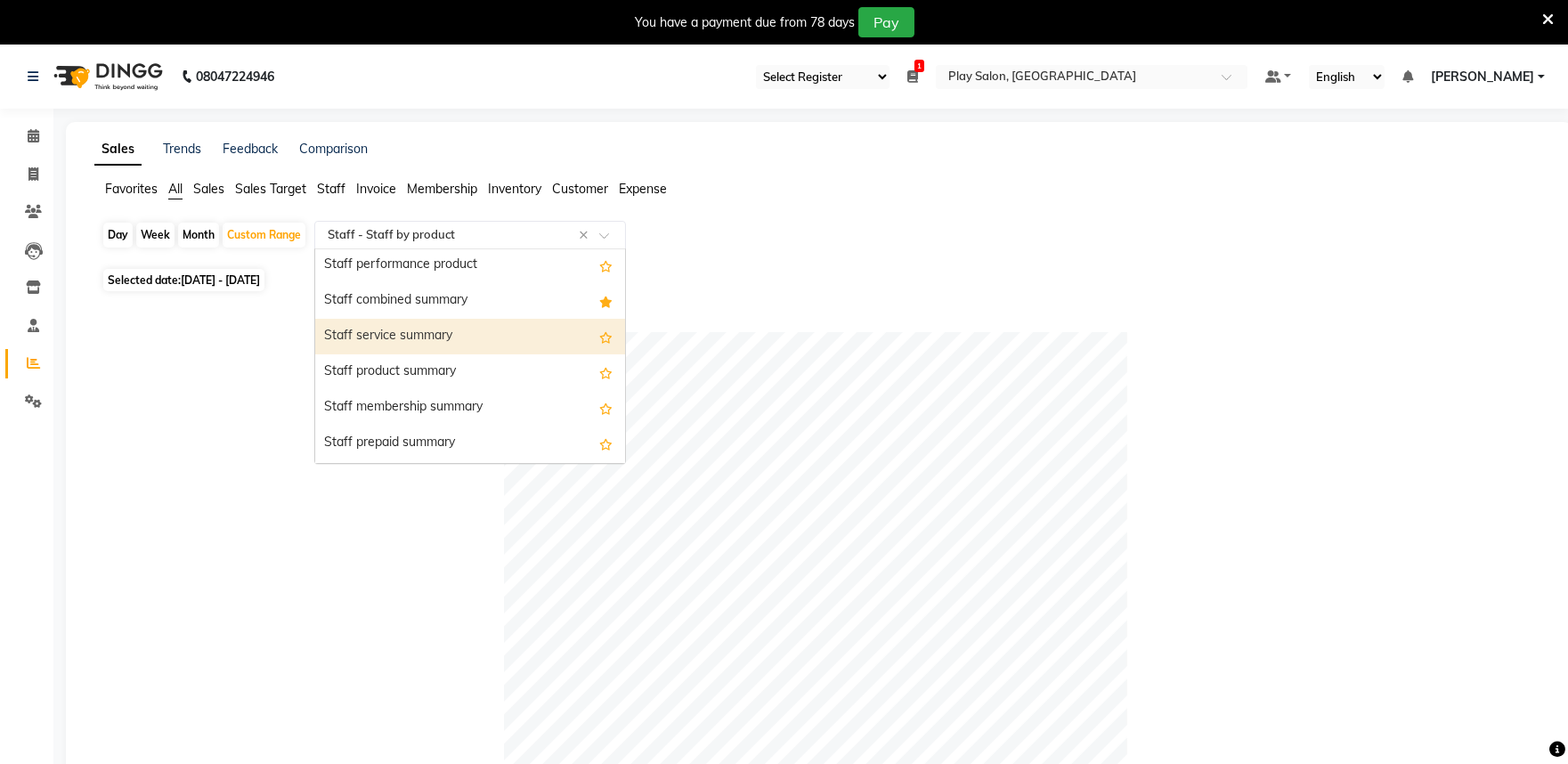
scroll to position [1010, 0]
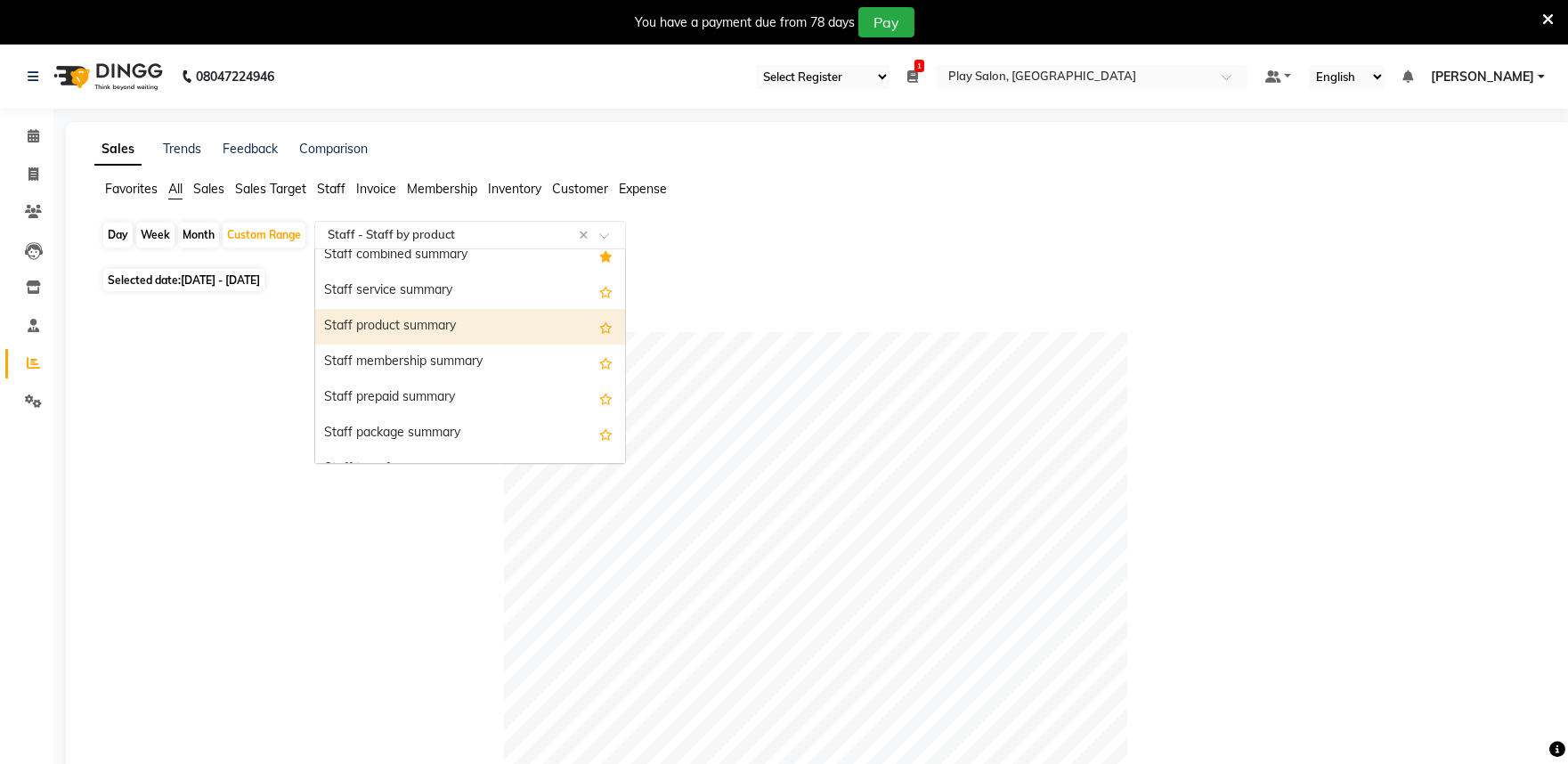
click at [487, 331] on div "Staff product summary" at bounding box center [470, 327] width 310 height 36
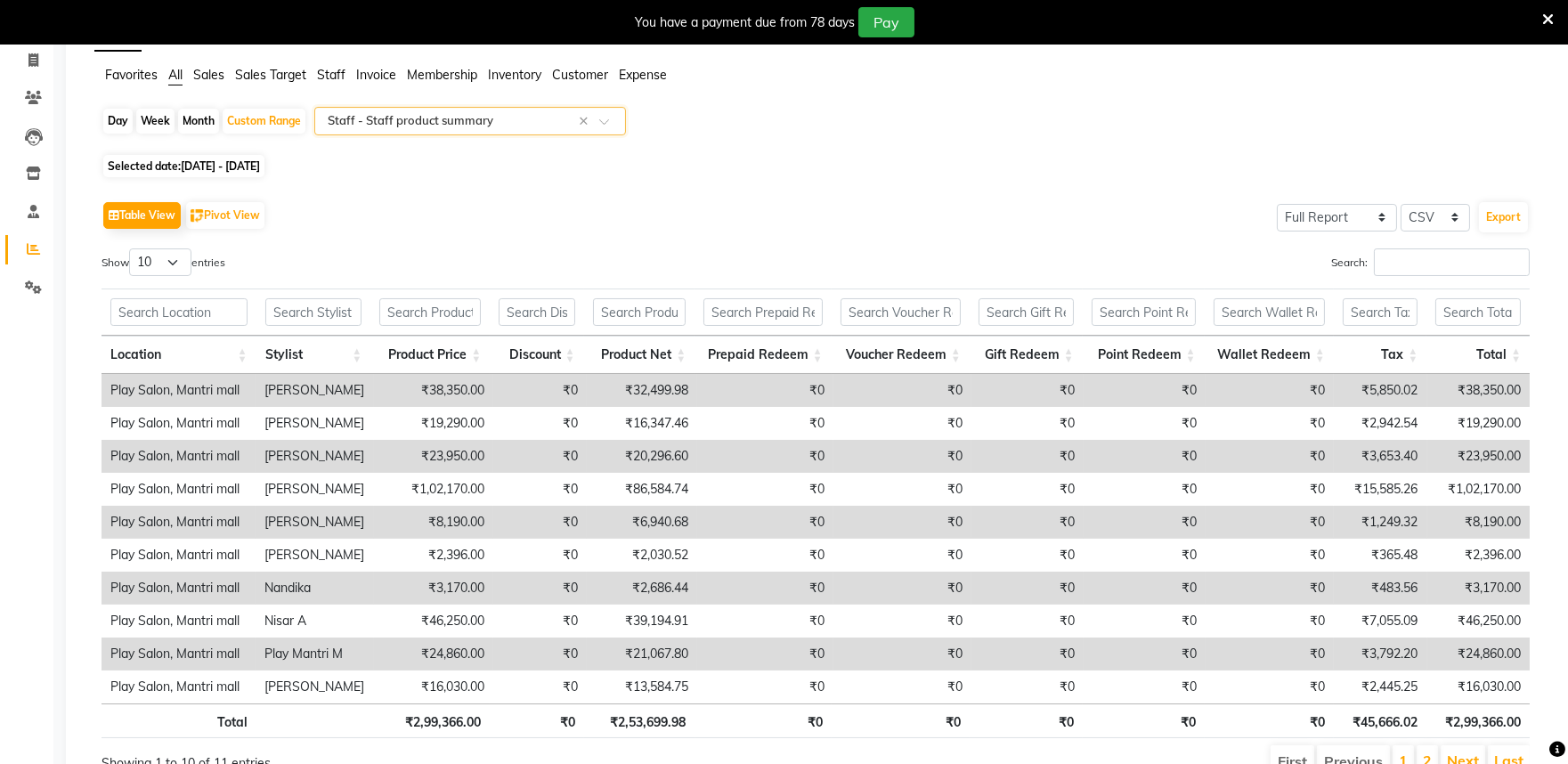
scroll to position [0, 0]
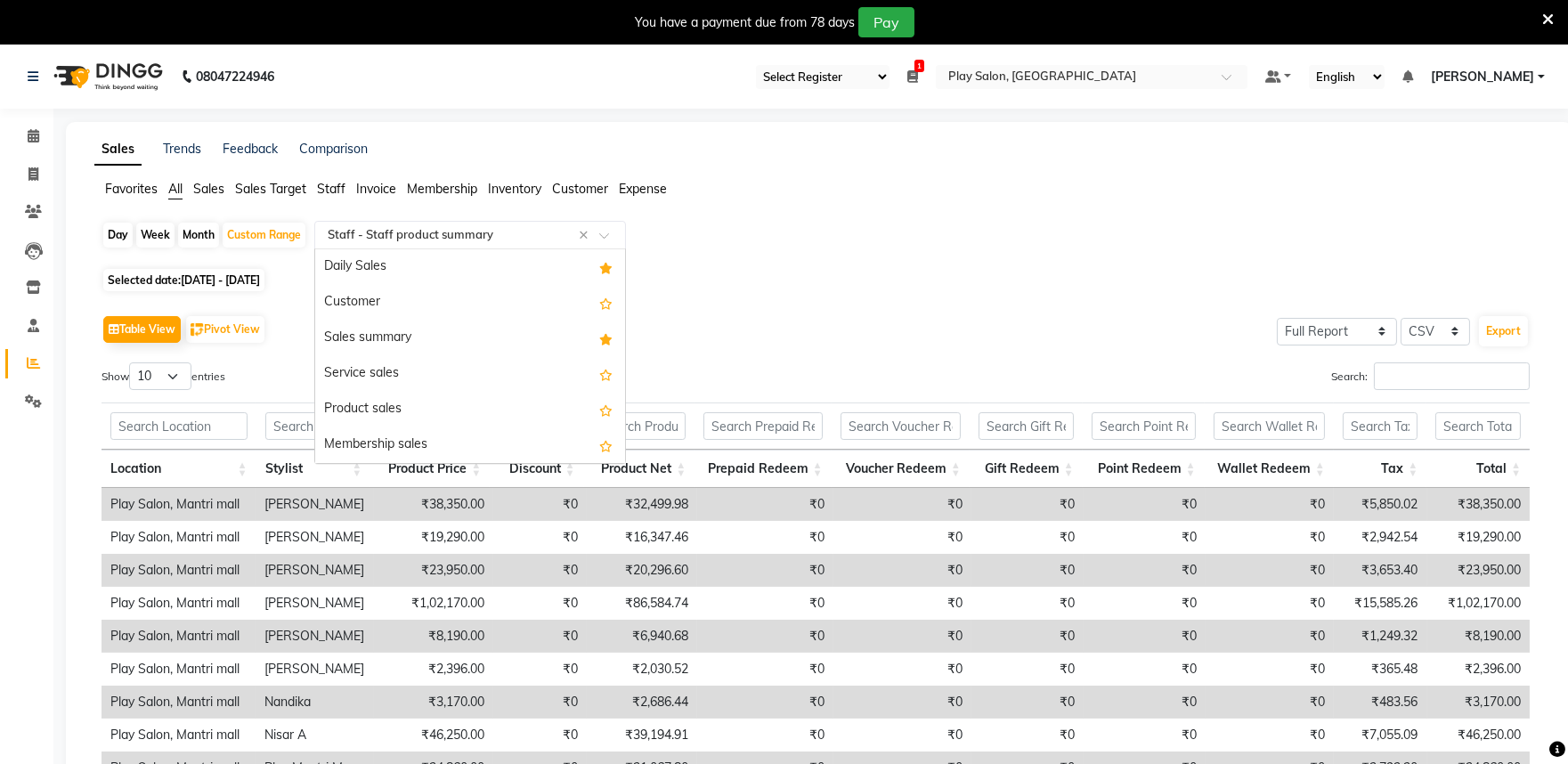
click at [616, 234] on span at bounding box center [610, 240] width 22 height 18
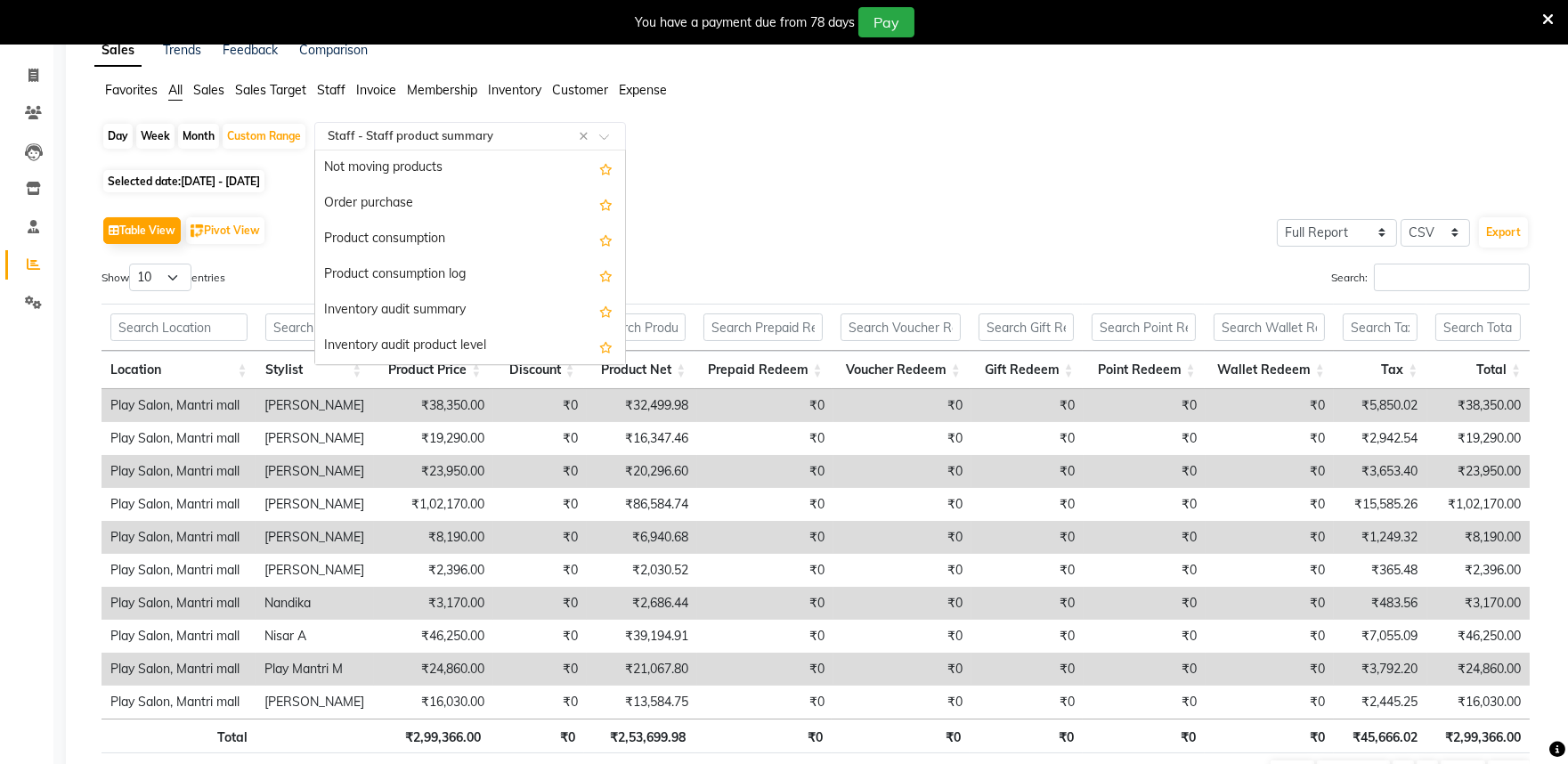
scroll to position [1519, 0]
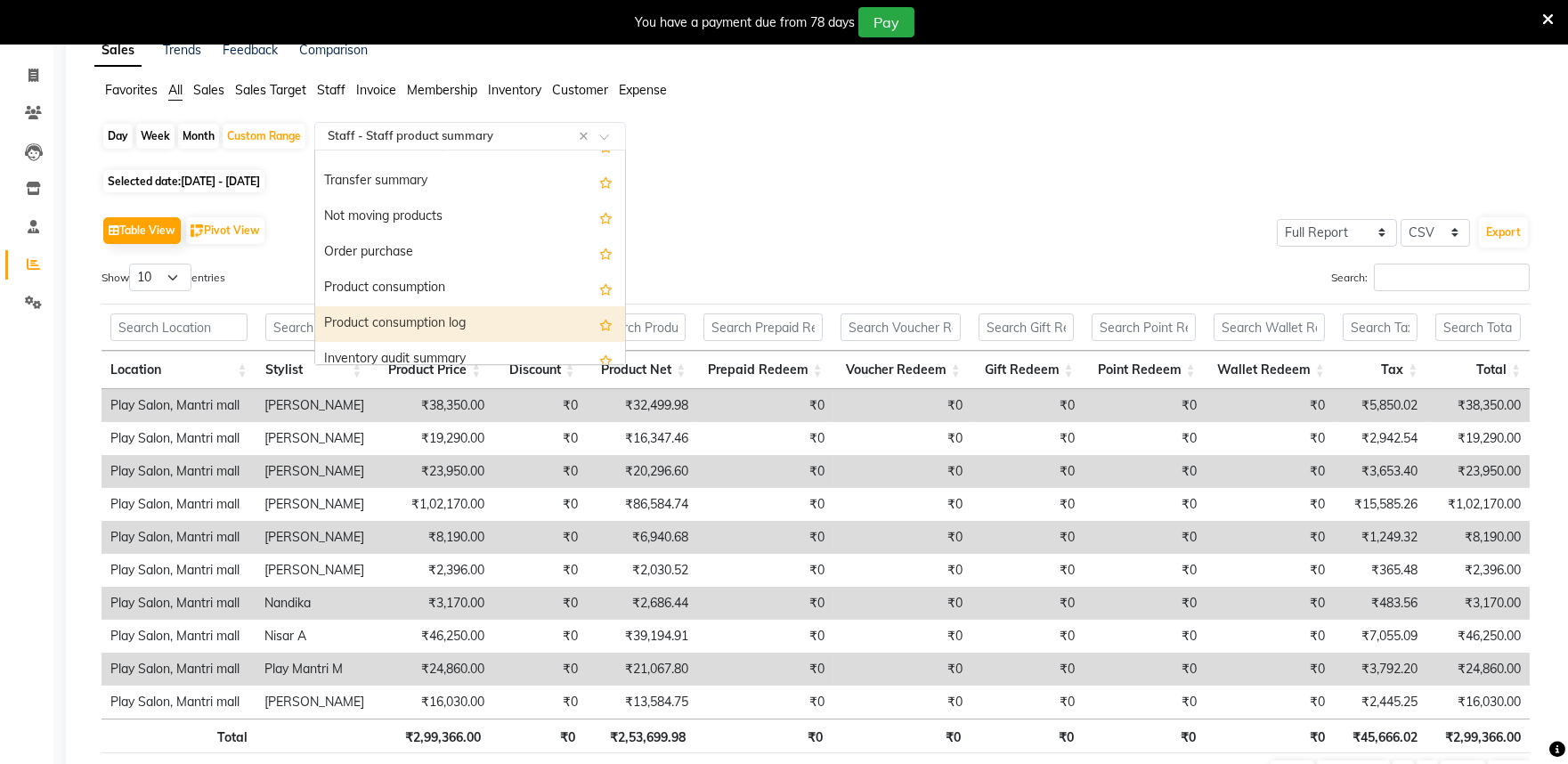
click at [473, 316] on div "Product consumption log" at bounding box center [470, 324] width 310 height 36
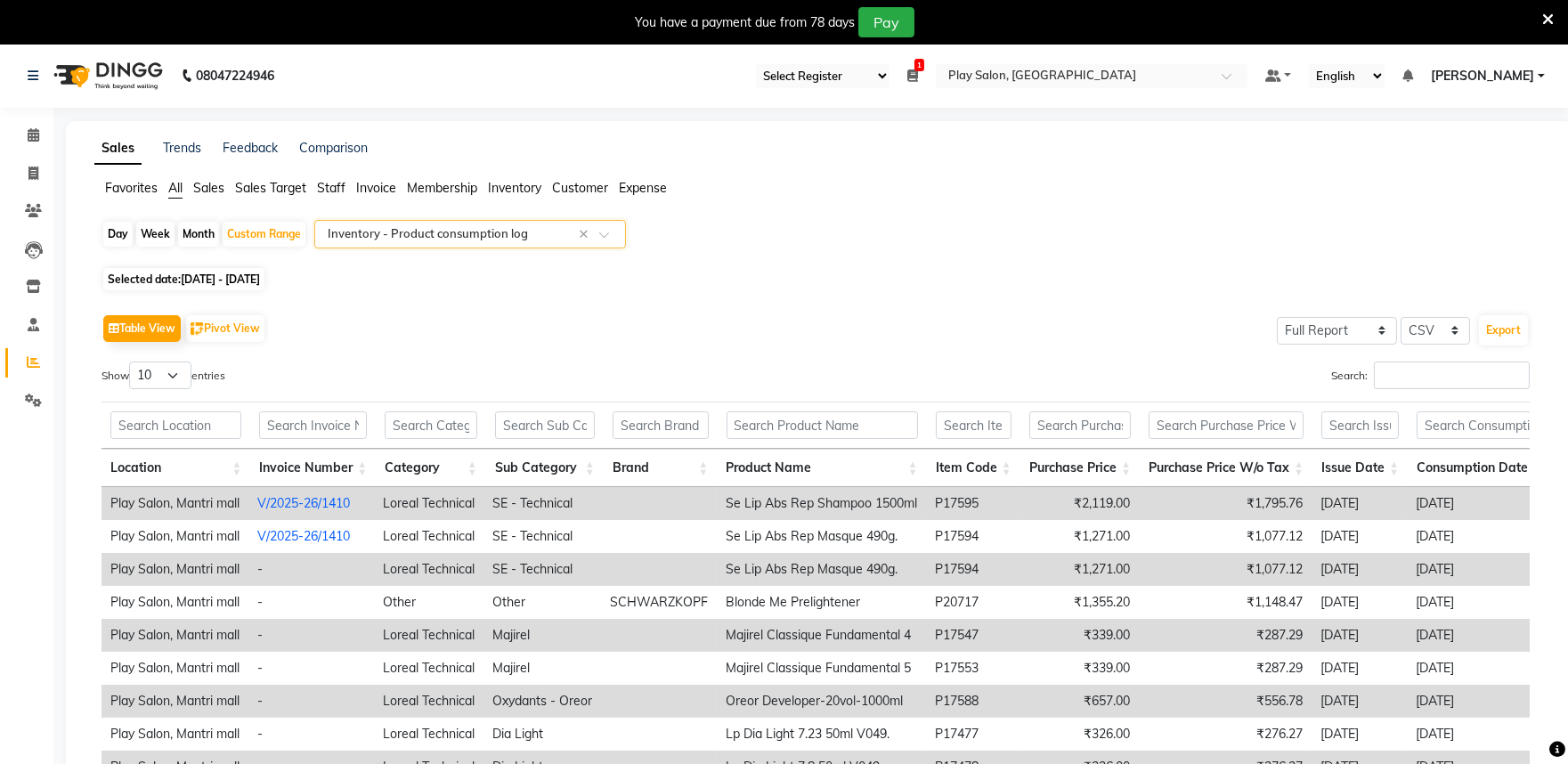
scroll to position [0, 0]
drag, startPoint x: 601, startPoint y: 235, endPoint x: 600, endPoint y: 246, distance: 11.0
click at [601, 237] on span at bounding box center [610, 240] width 22 height 18
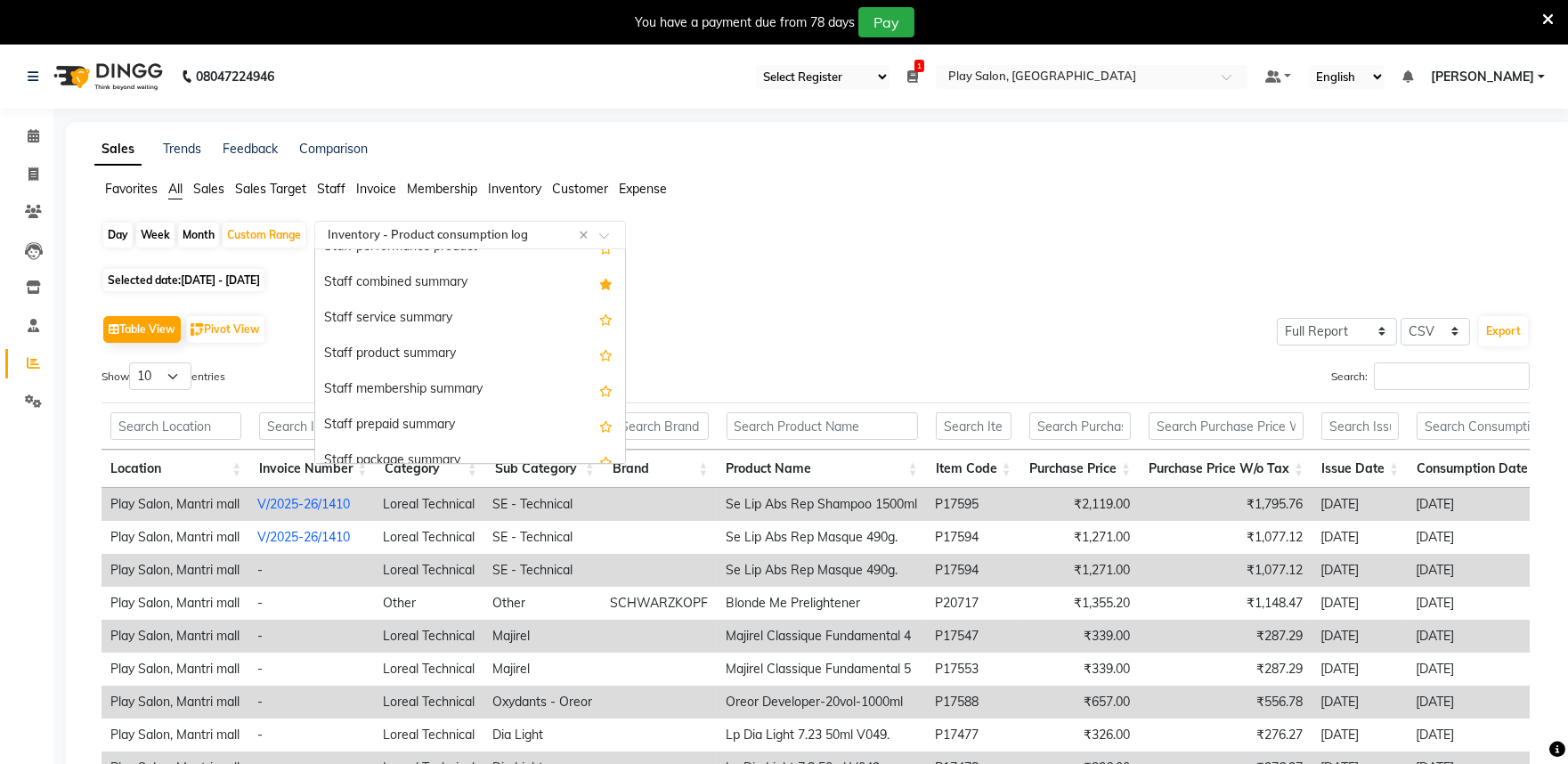
scroll to position [981, 0]
click at [459, 361] on div "Staff product summary" at bounding box center [470, 355] width 310 height 36
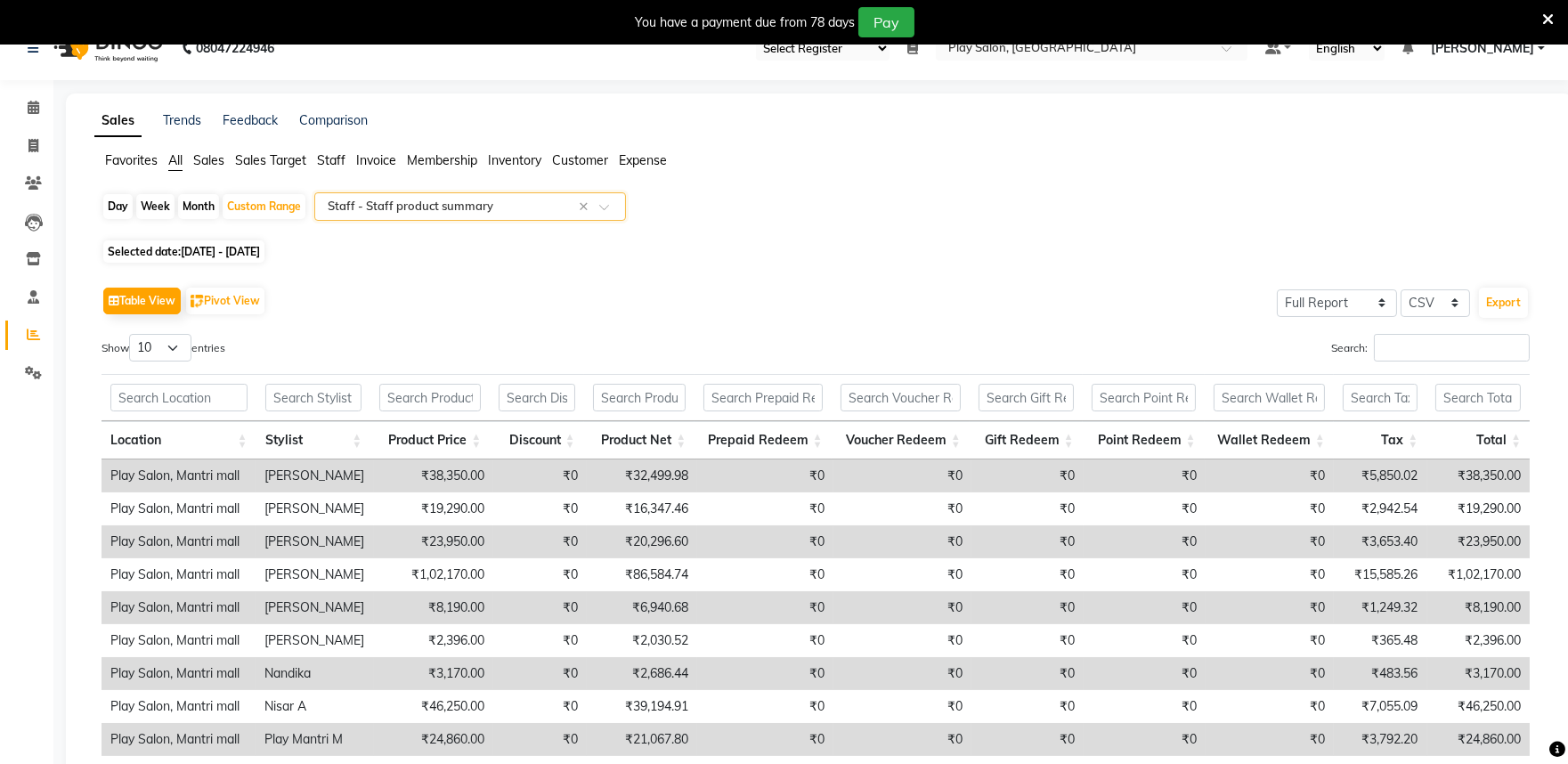
scroll to position [0, 0]
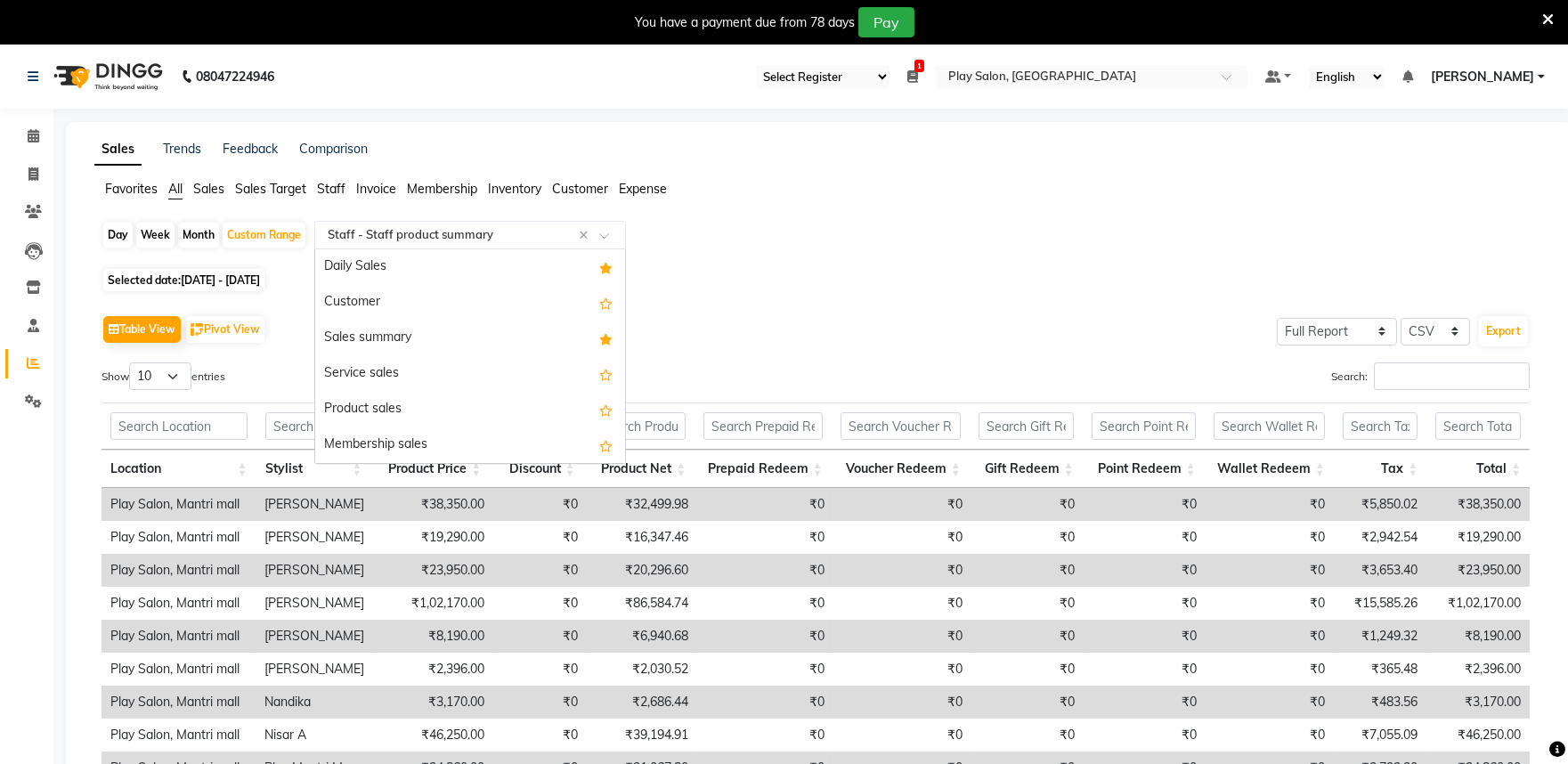
click at [612, 244] on span at bounding box center [610, 240] width 22 height 18
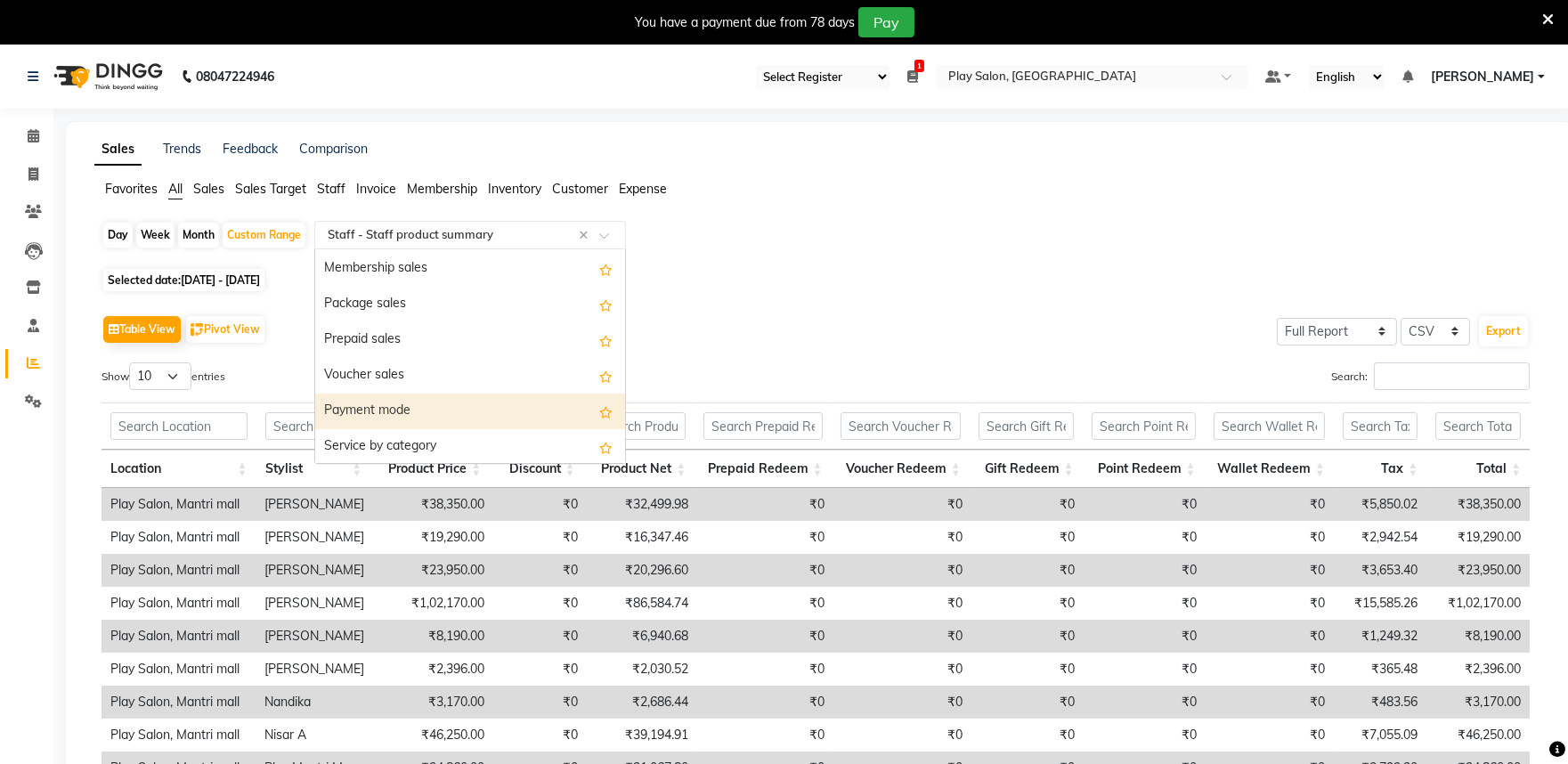
scroll to position [78, 0]
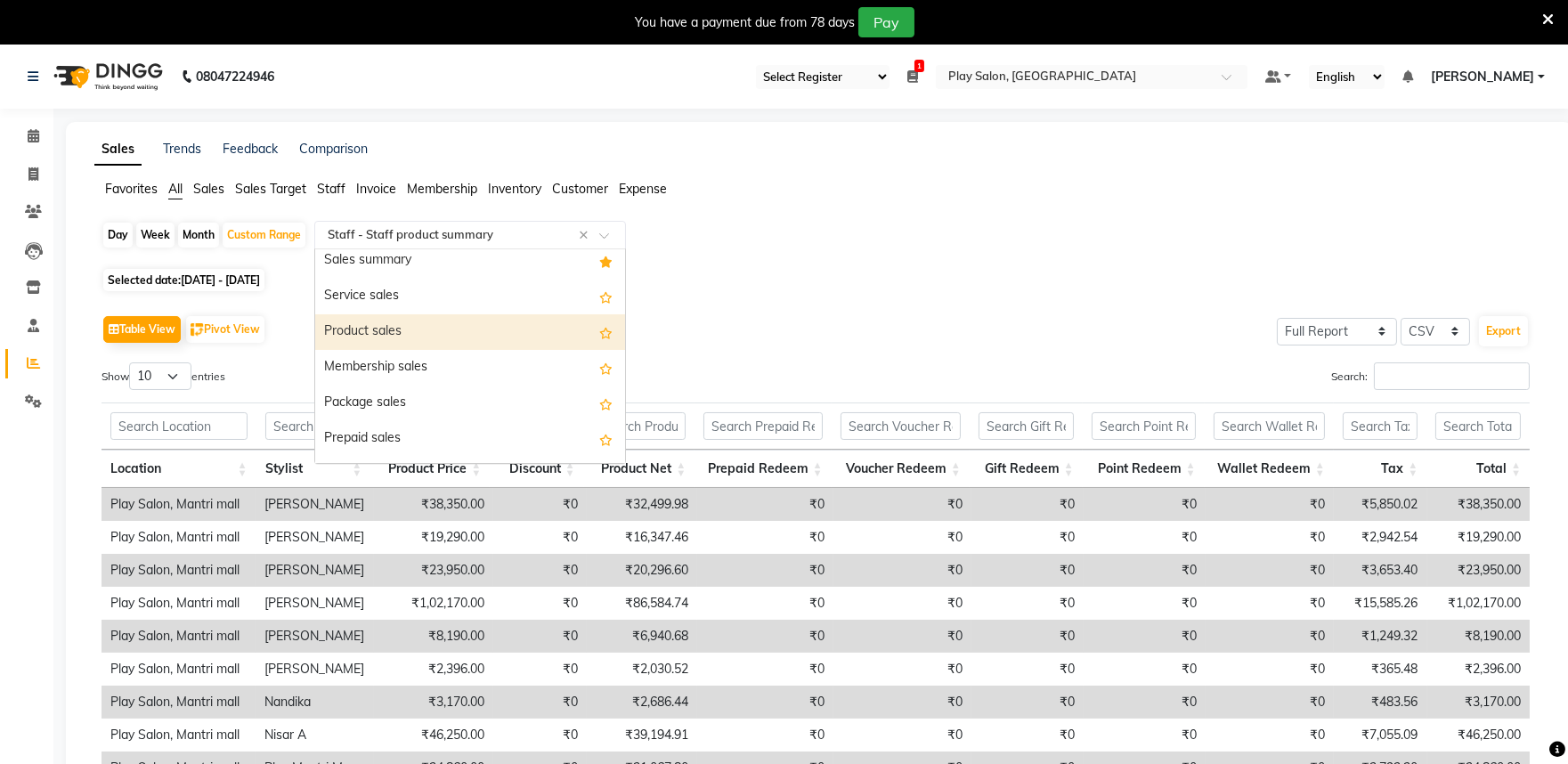
click at [443, 331] on div "Product sales" at bounding box center [470, 332] width 310 height 36
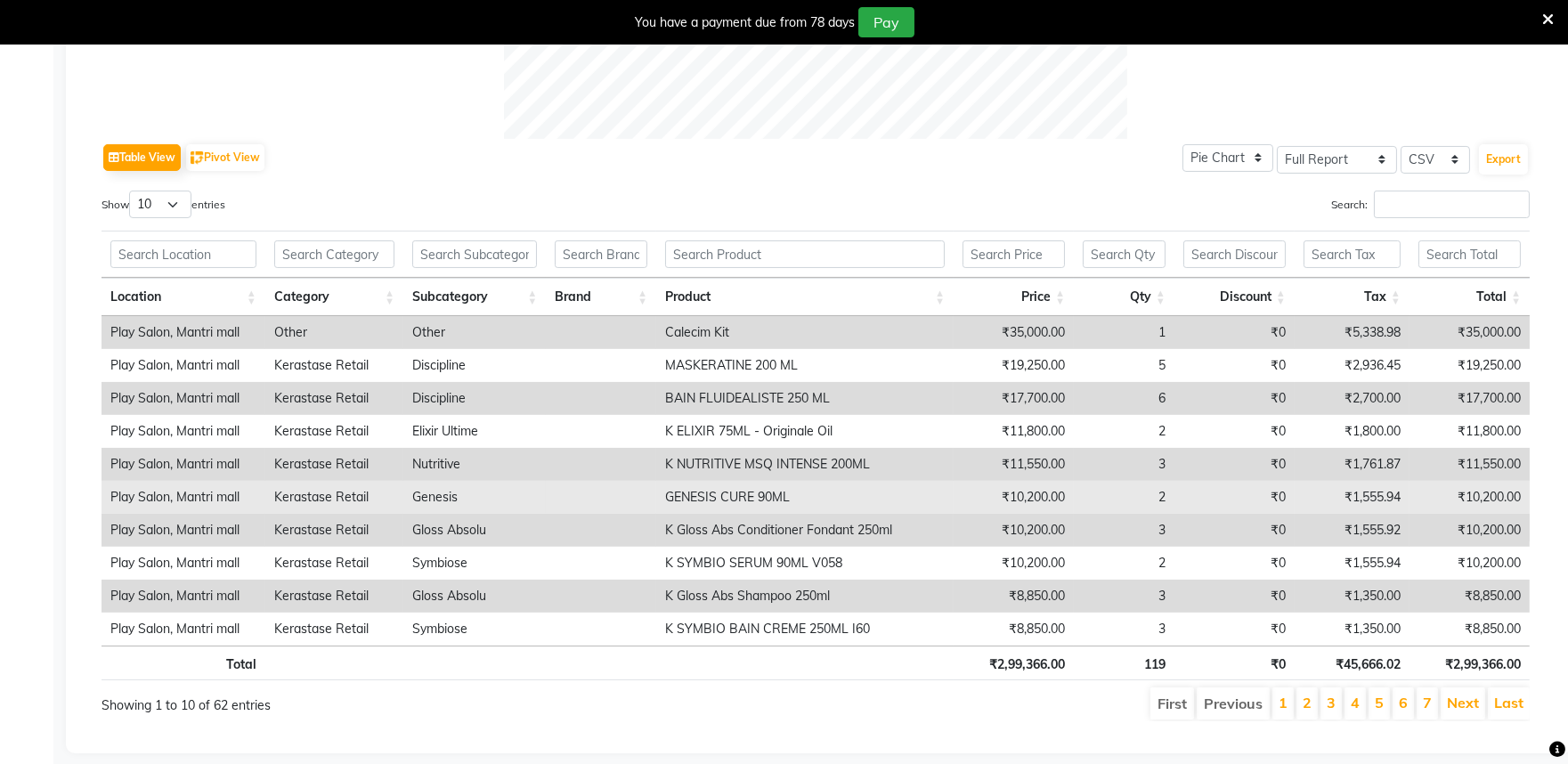
scroll to position [847, 0]
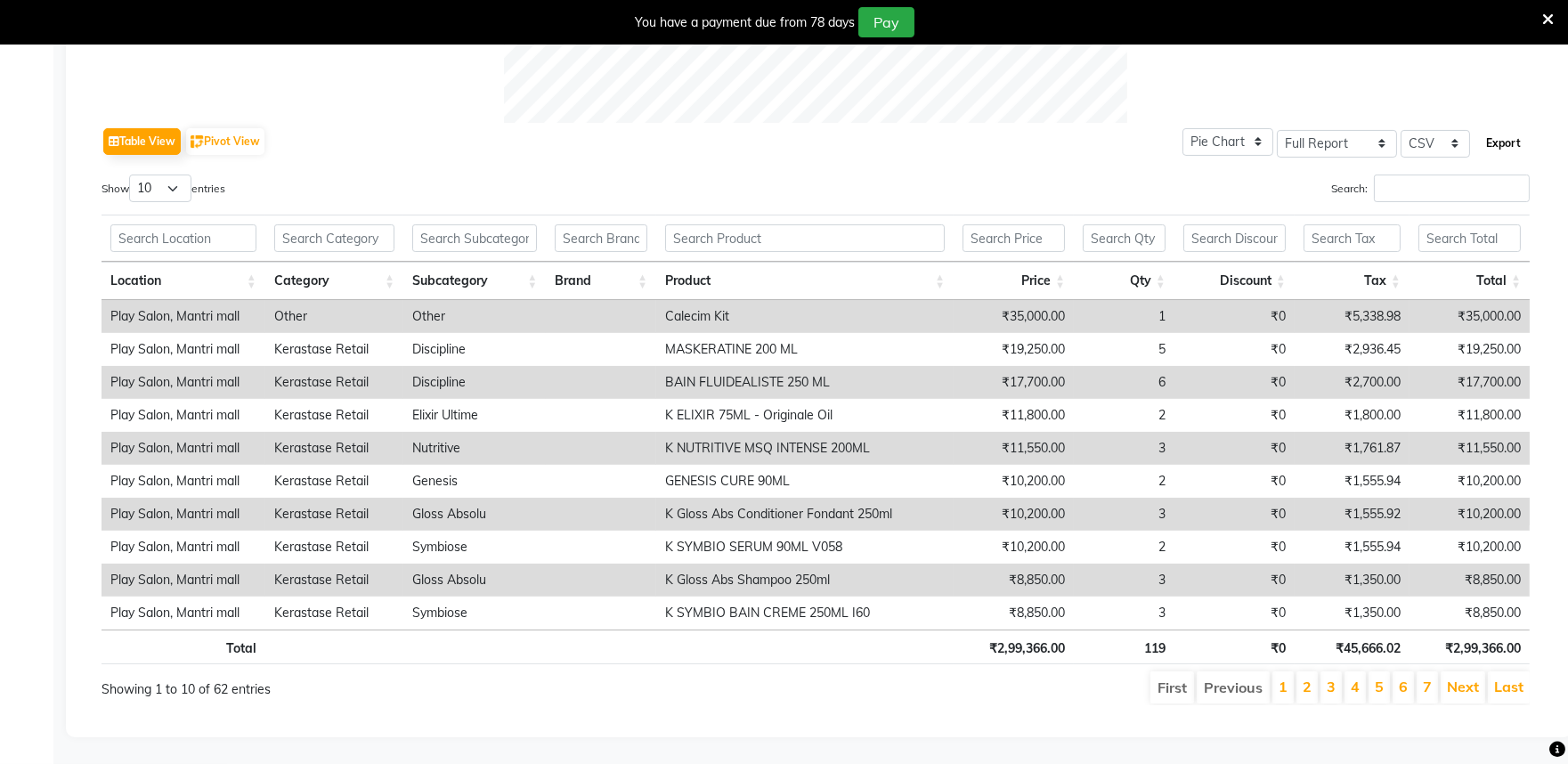
click at [1498, 137] on button "Export" at bounding box center [1503, 143] width 49 height 30
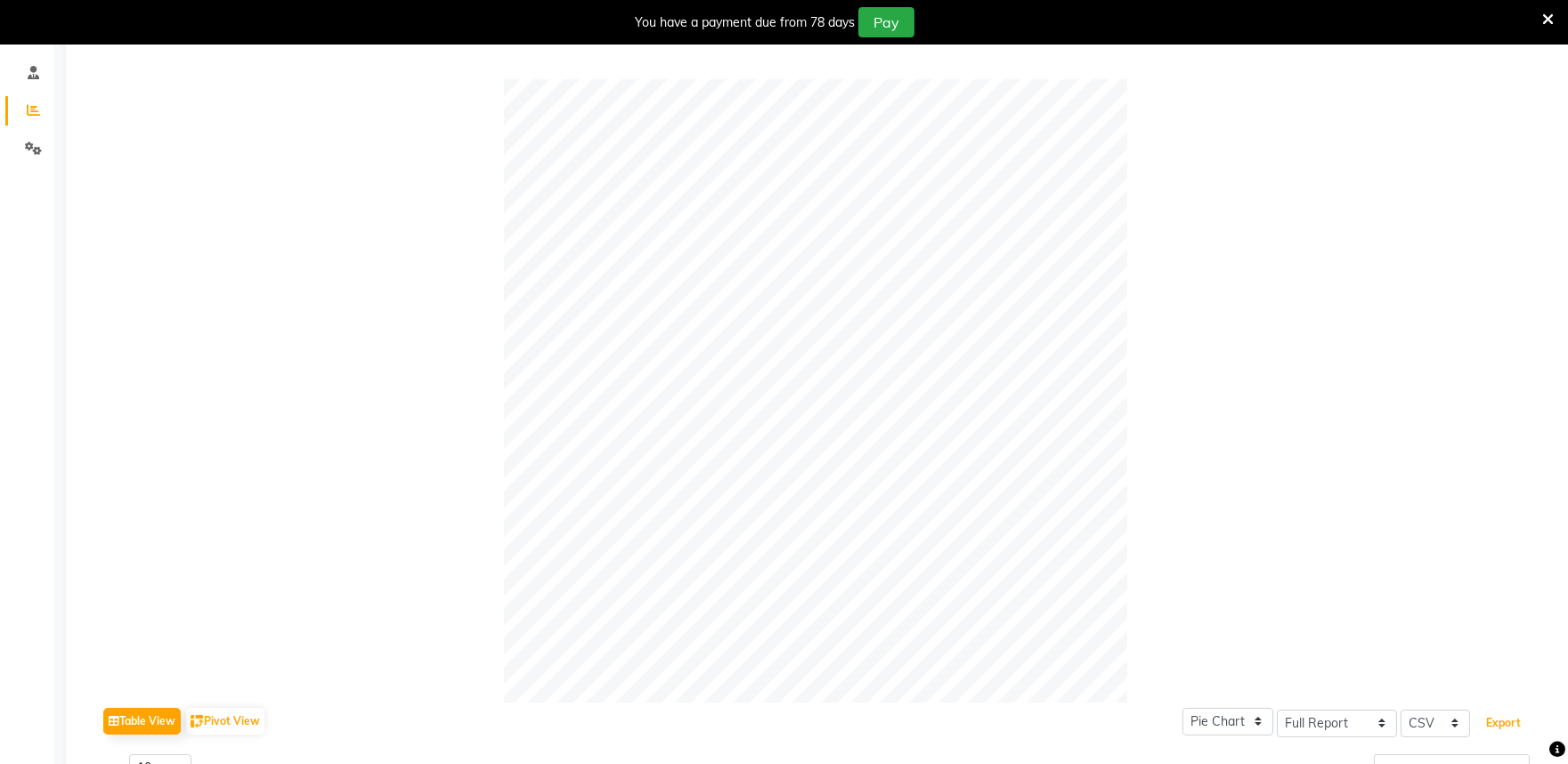
scroll to position [0, 0]
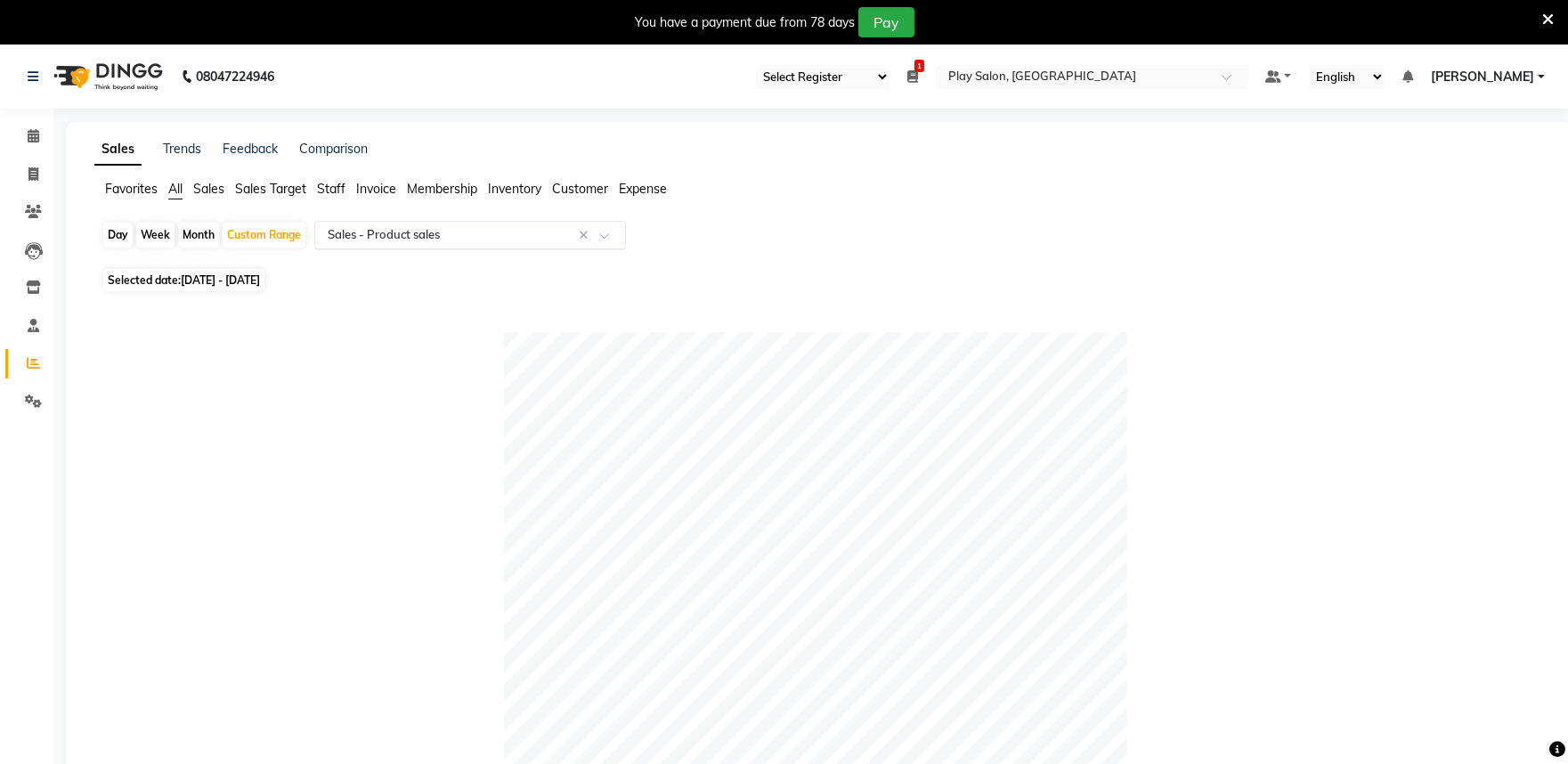
click at [609, 241] on span at bounding box center [610, 240] width 22 height 18
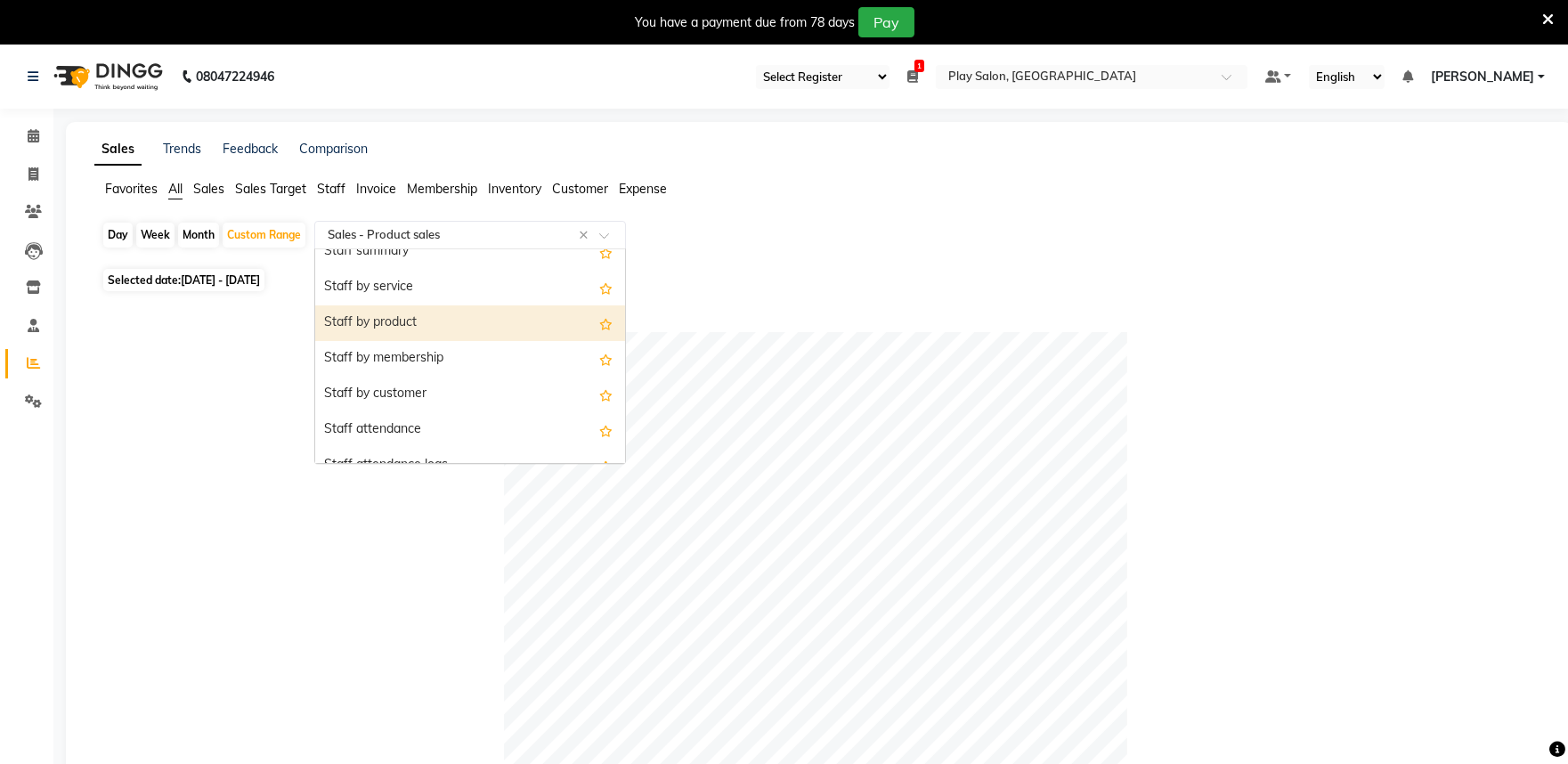
scroll to position [692, 0]
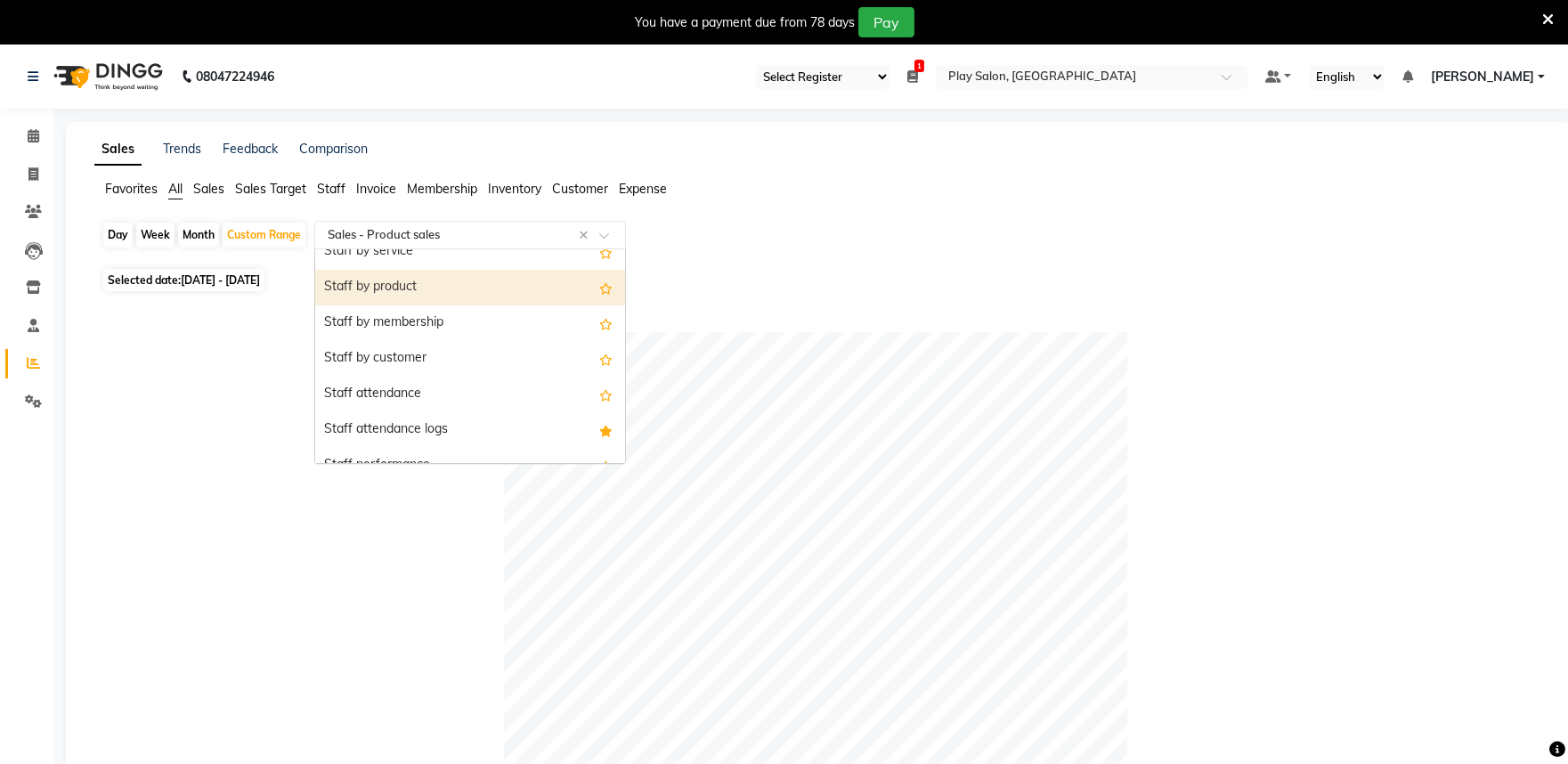
click at [455, 296] on div "Staff by product" at bounding box center [470, 288] width 310 height 36
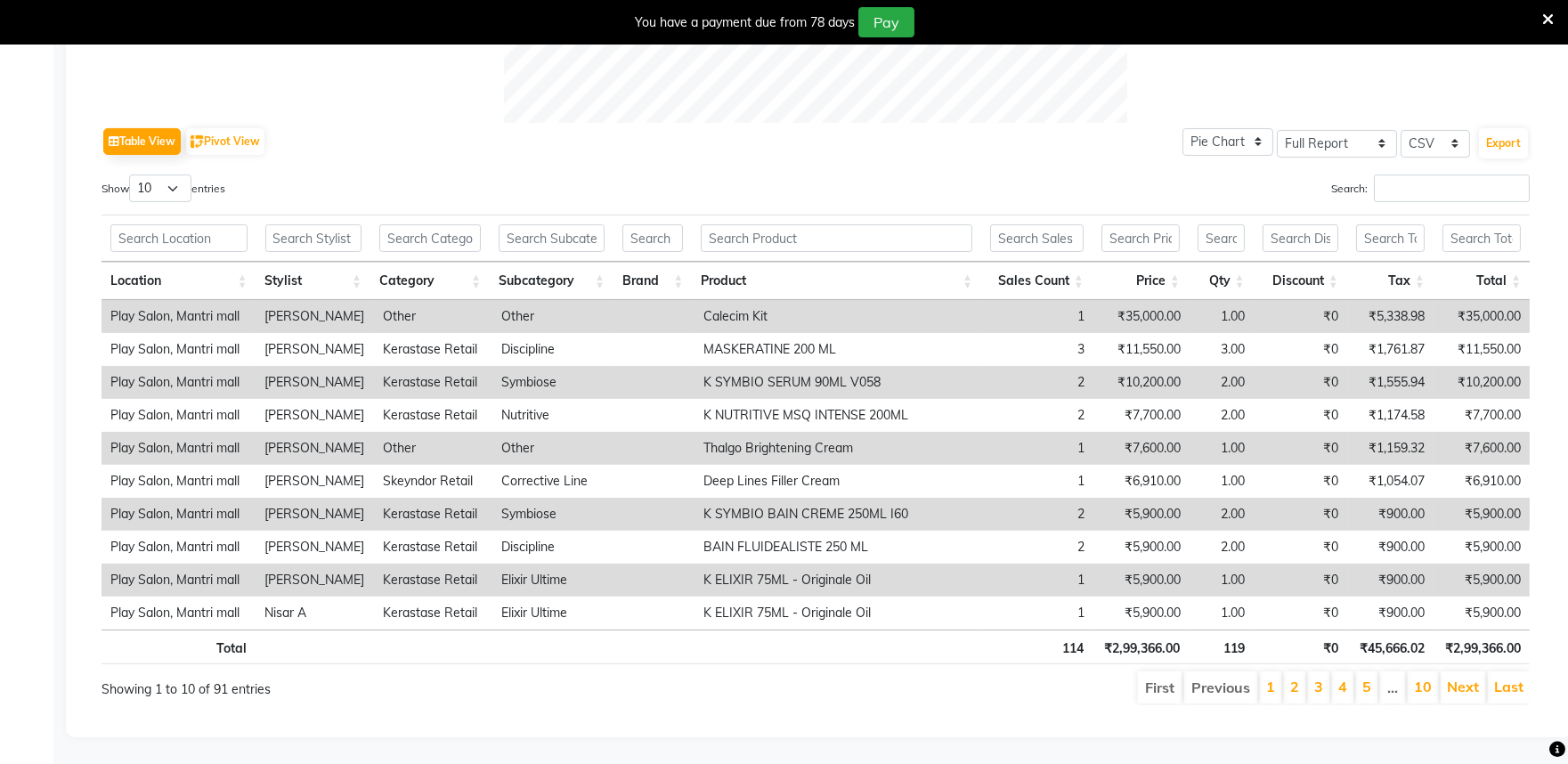
scroll to position [847, 0]
click at [326, 224] on input "text" at bounding box center [314, 237] width 97 height 27
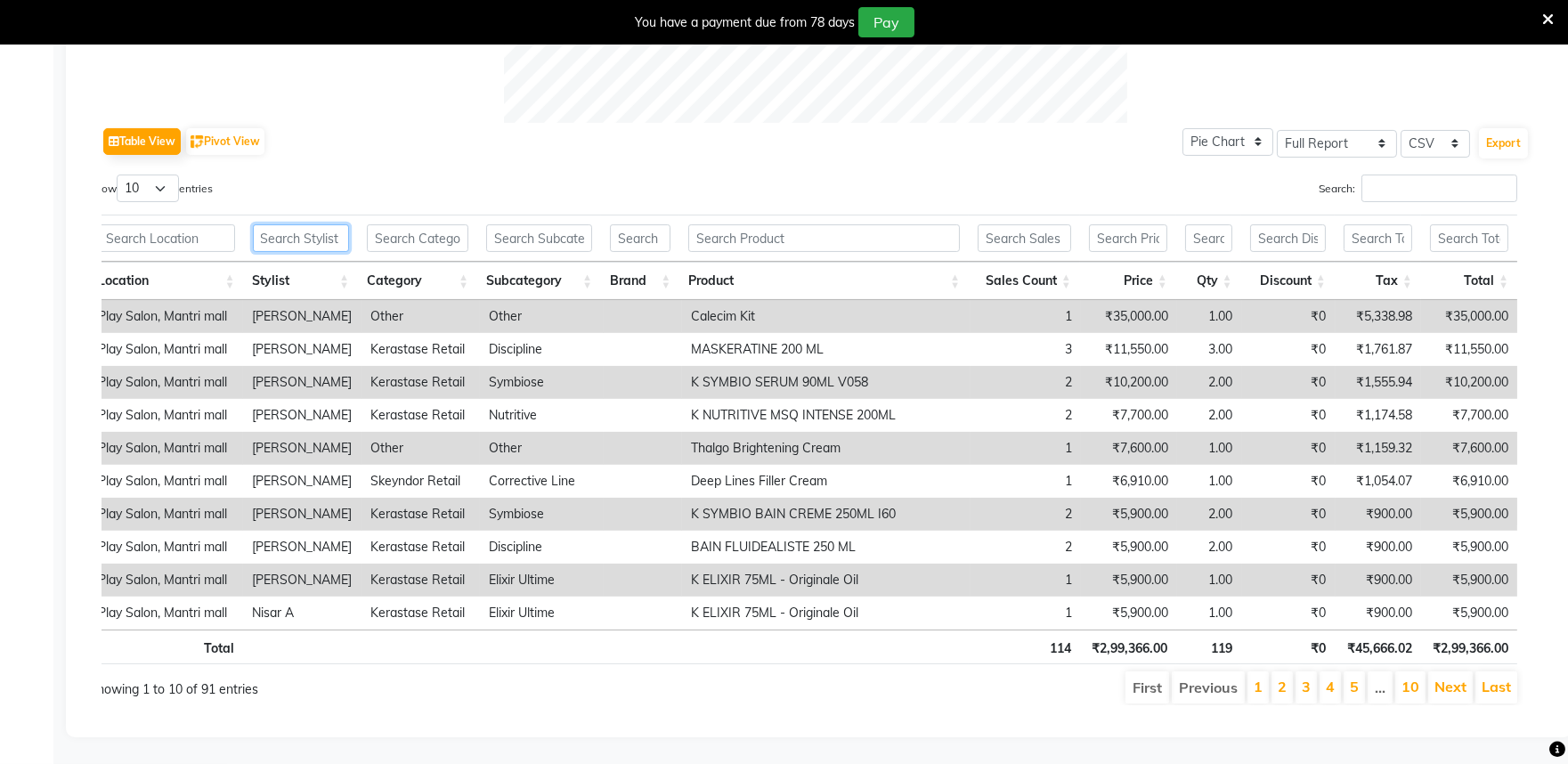
scroll to position [0, 0]
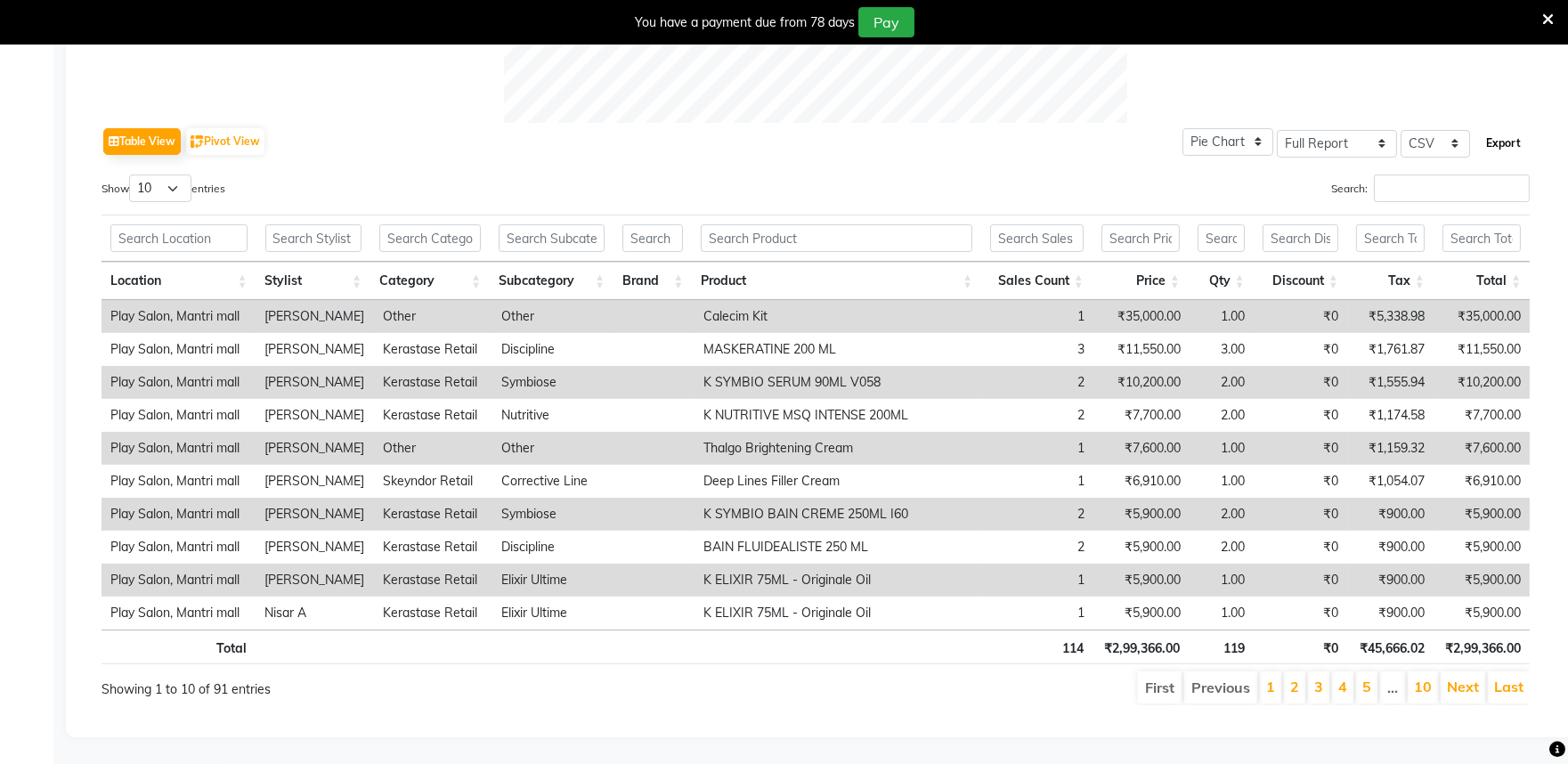
click at [1501, 134] on button "Export" at bounding box center [1503, 143] width 49 height 30
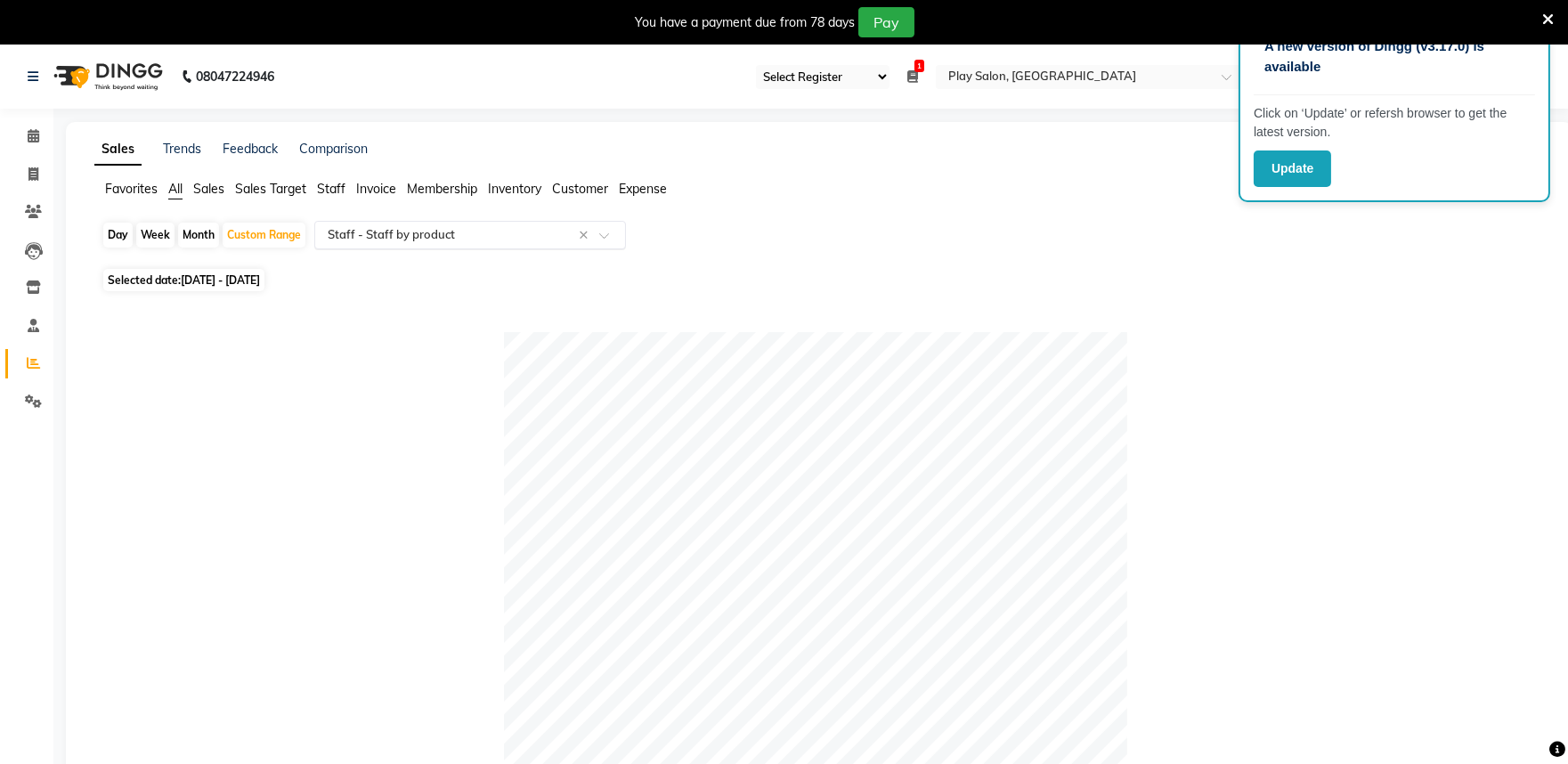
click at [384, 232] on input "text" at bounding box center [453, 234] width 257 height 18
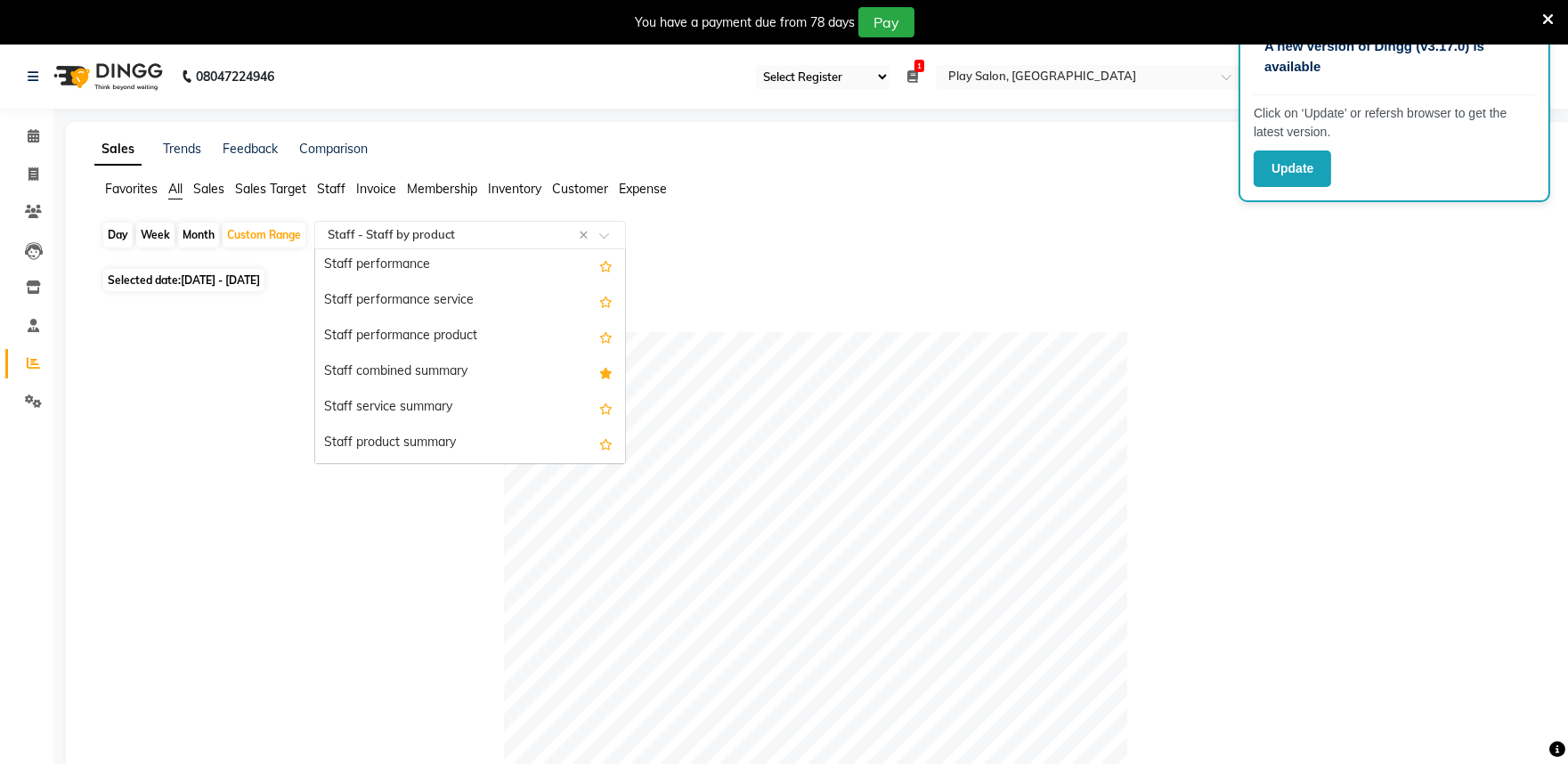
scroll to position [910, 0]
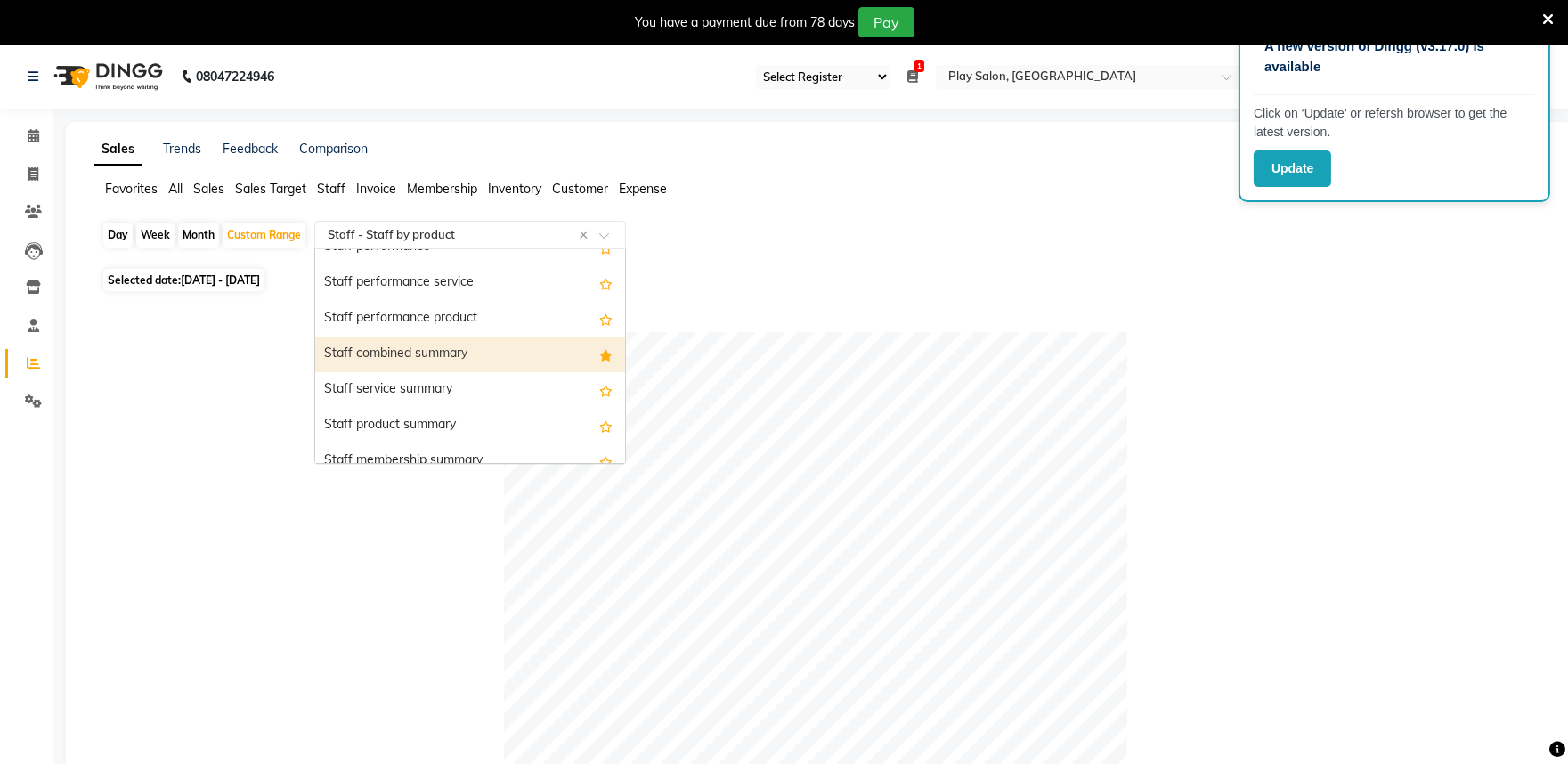
drag, startPoint x: 474, startPoint y: 353, endPoint x: 474, endPoint y: 367, distance: 14.0
click at [474, 354] on div "Staff combined summary" at bounding box center [470, 354] width 310 height 36
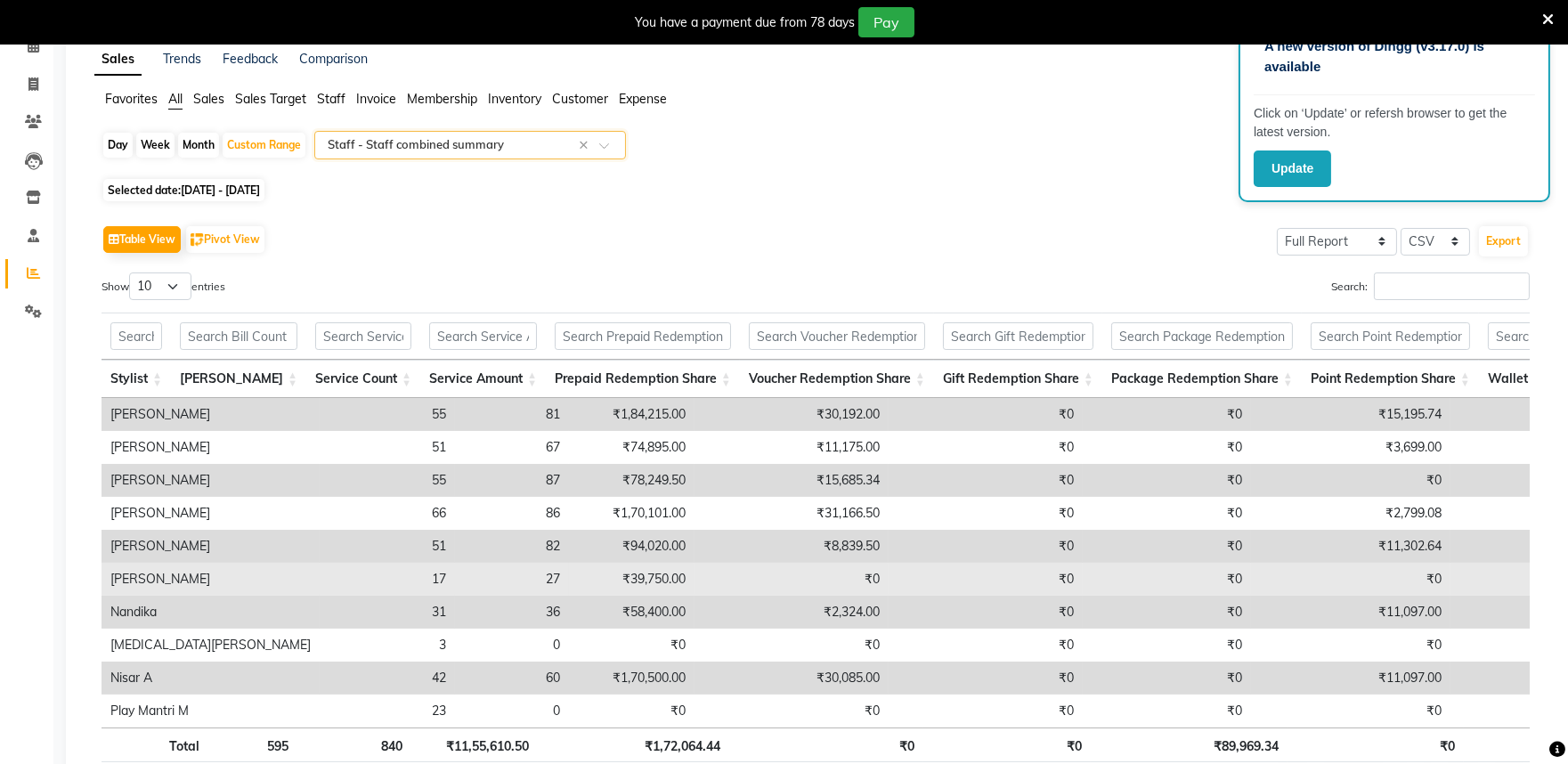
scroll to position [198, 0]
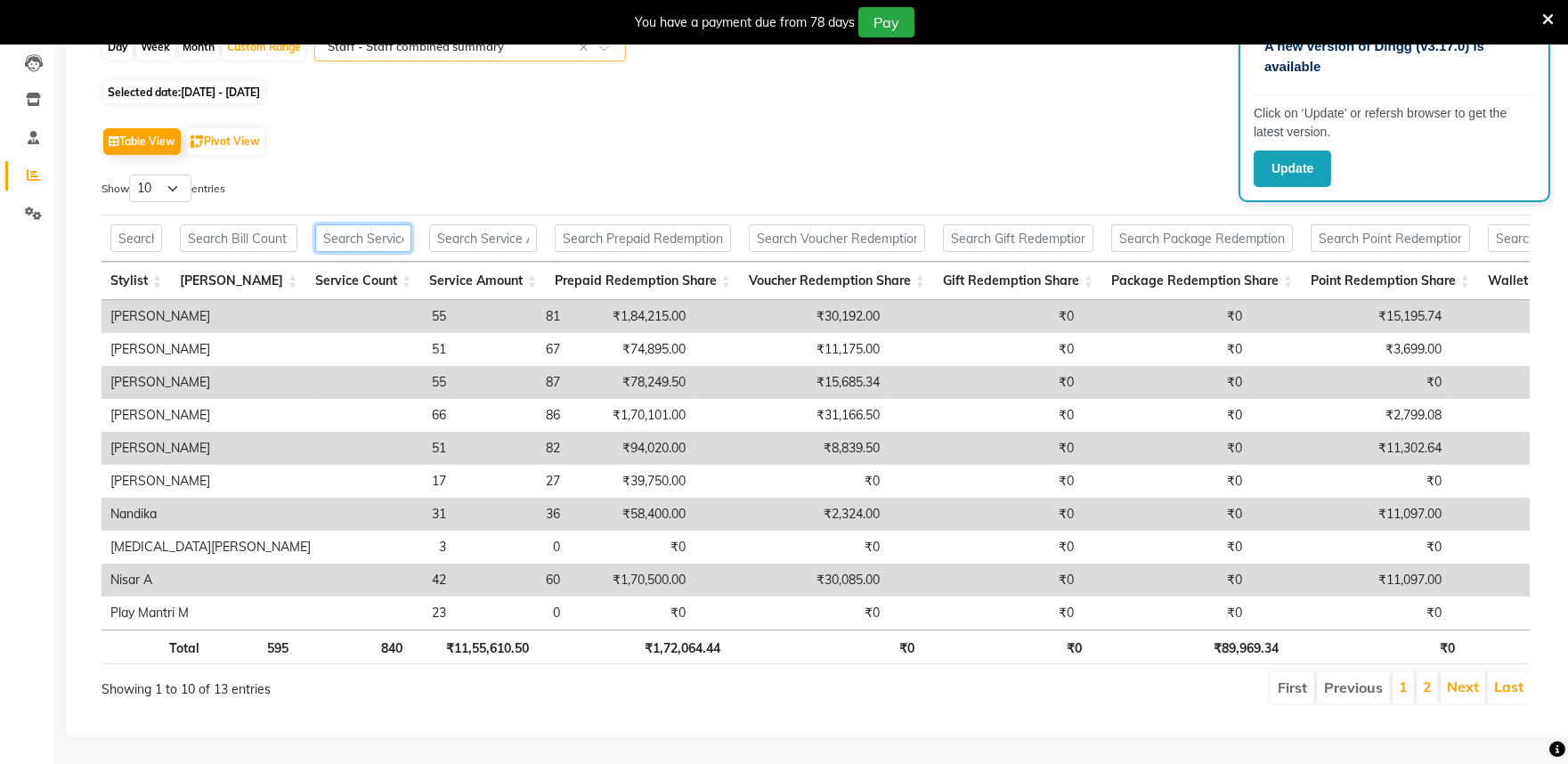
click at [344, 229] on input "text" at bounding box center [363, 237] width 97 height 27
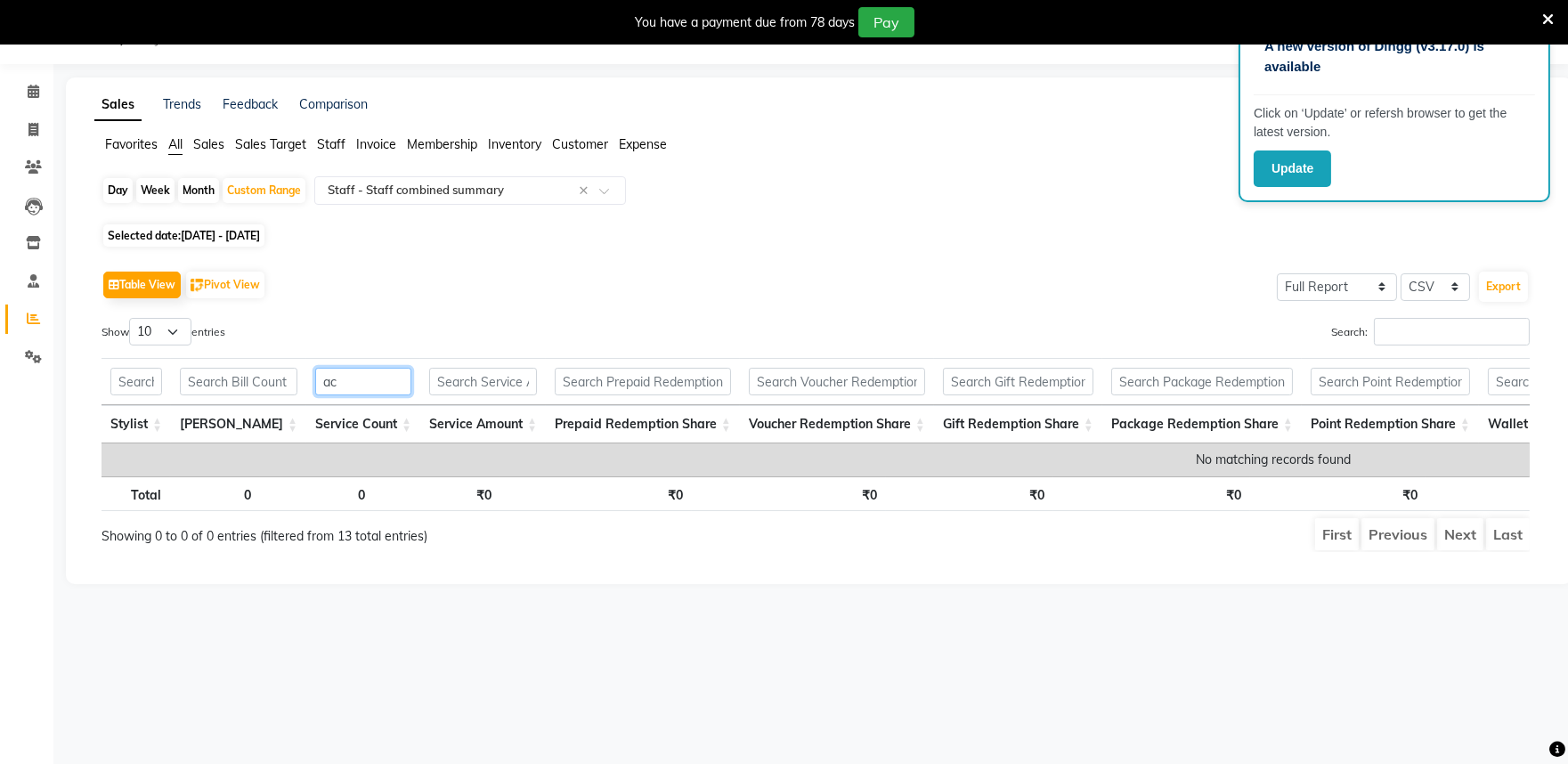
type input "a"
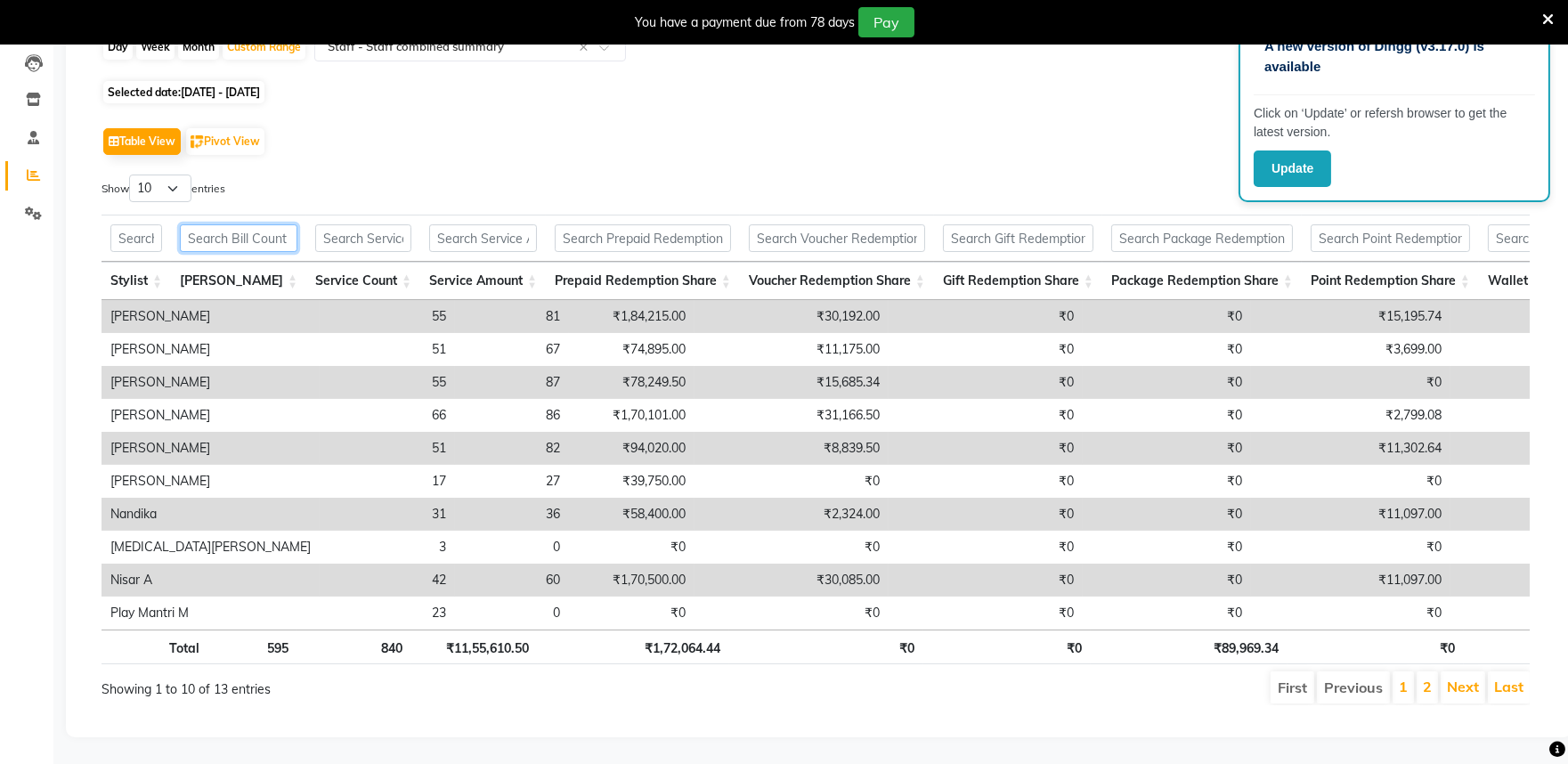
click at [272, 229] on input "text" at bounding box center [238, 237] width 117 height 27
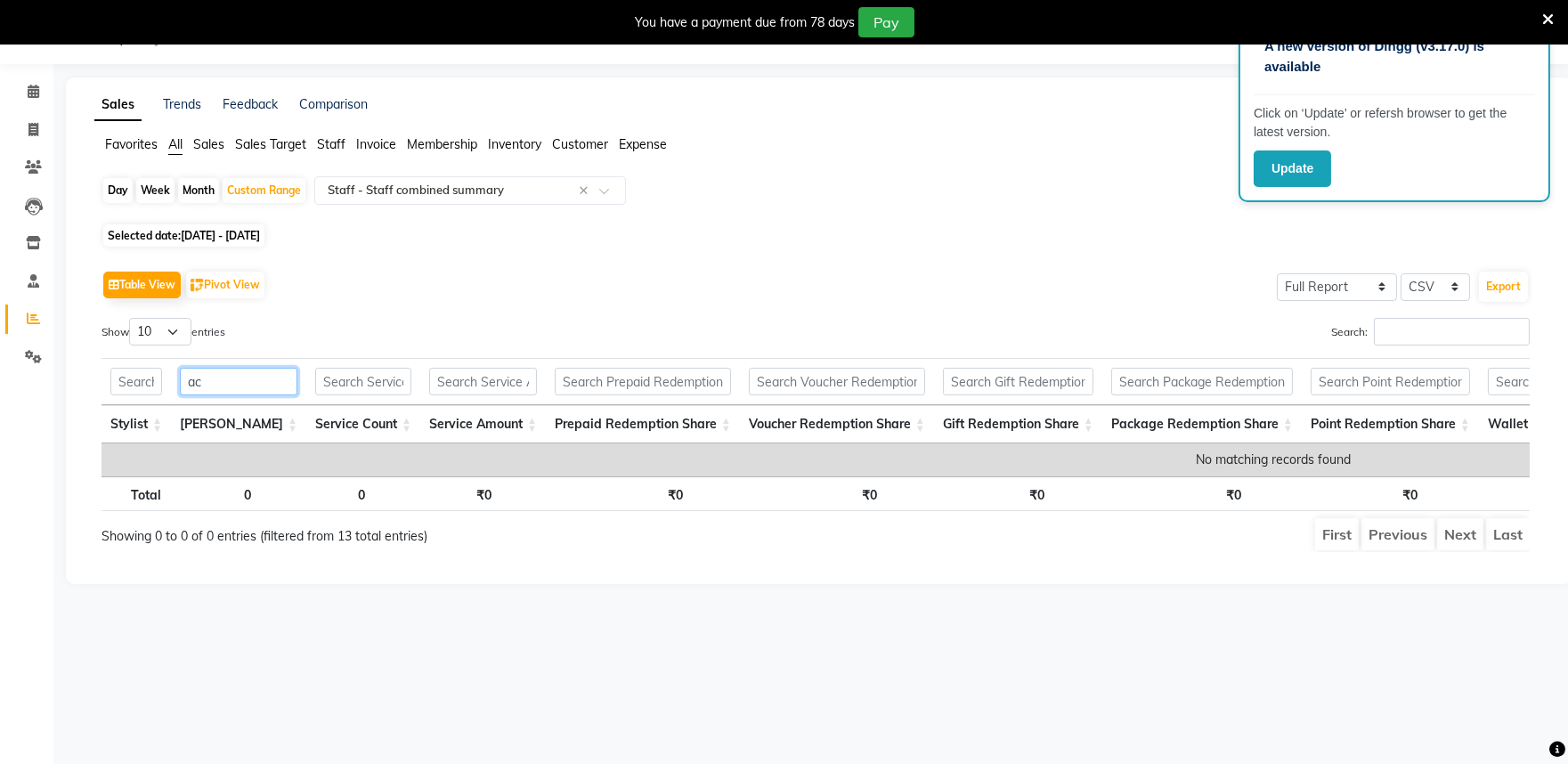
type input "a"
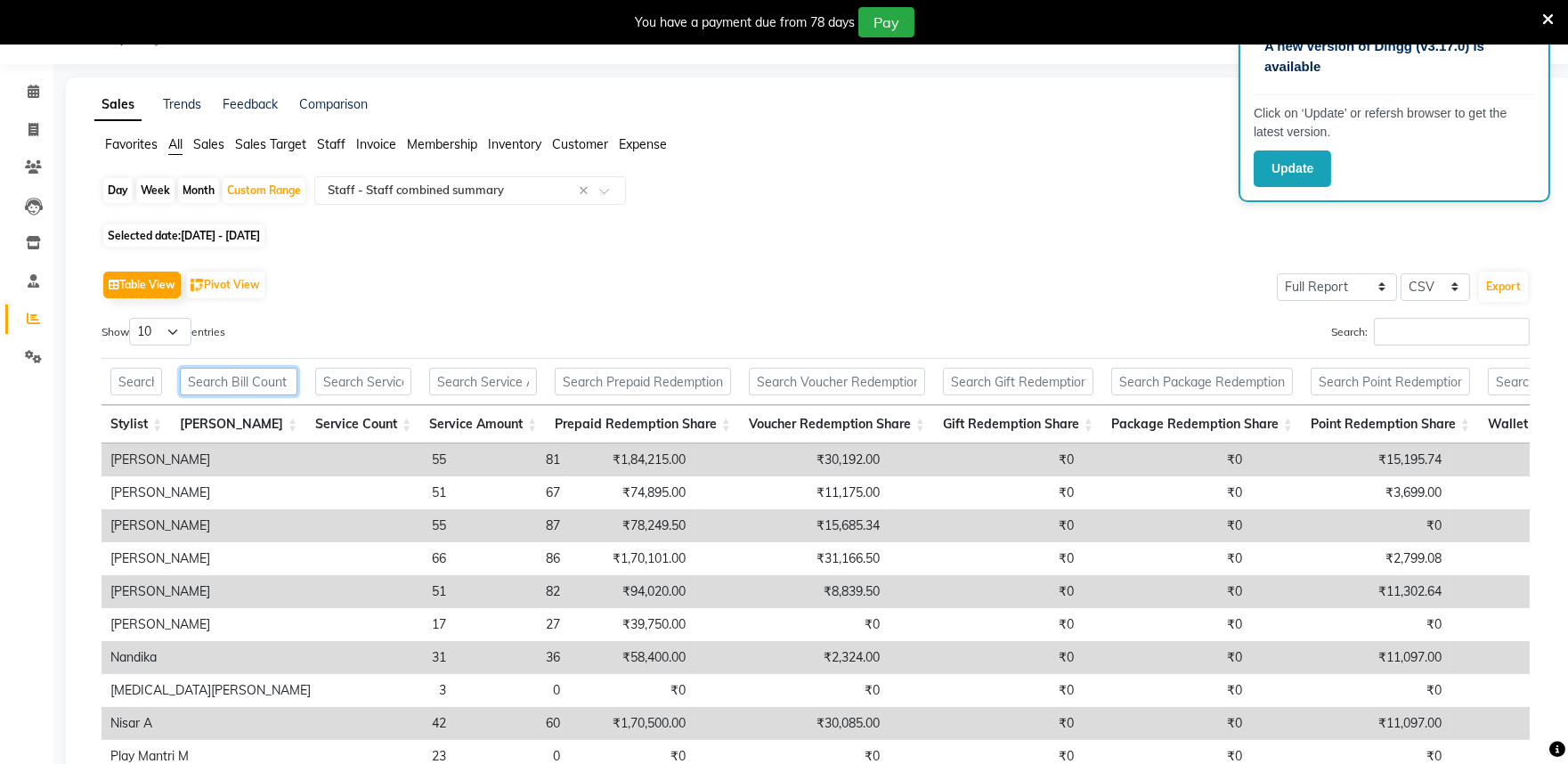
scroll to position [198, 0]
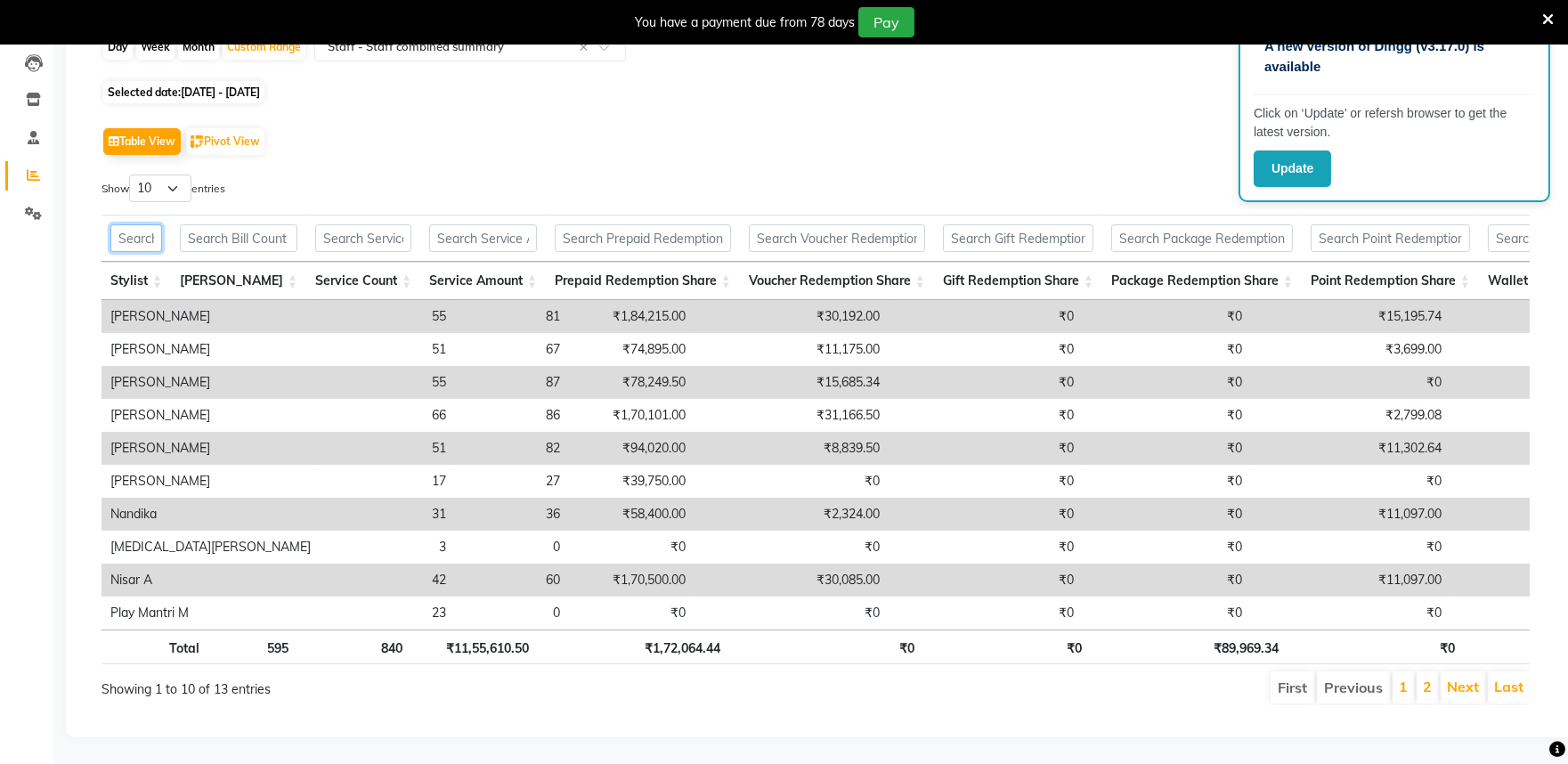
click at [147, 224] on input "text" at bounding box center [136, 237] width 52 height 27
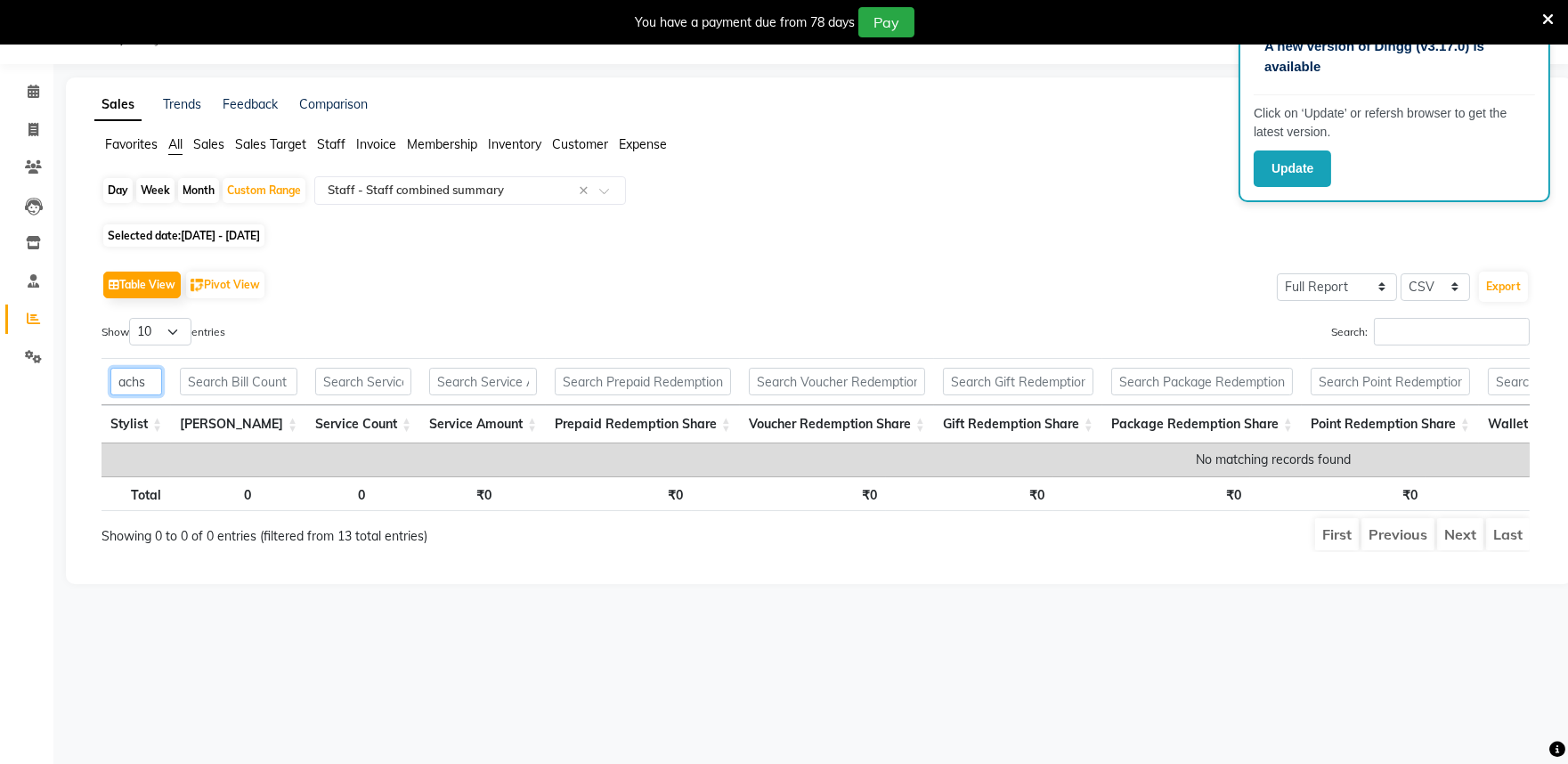
scroll to position [0, 0]
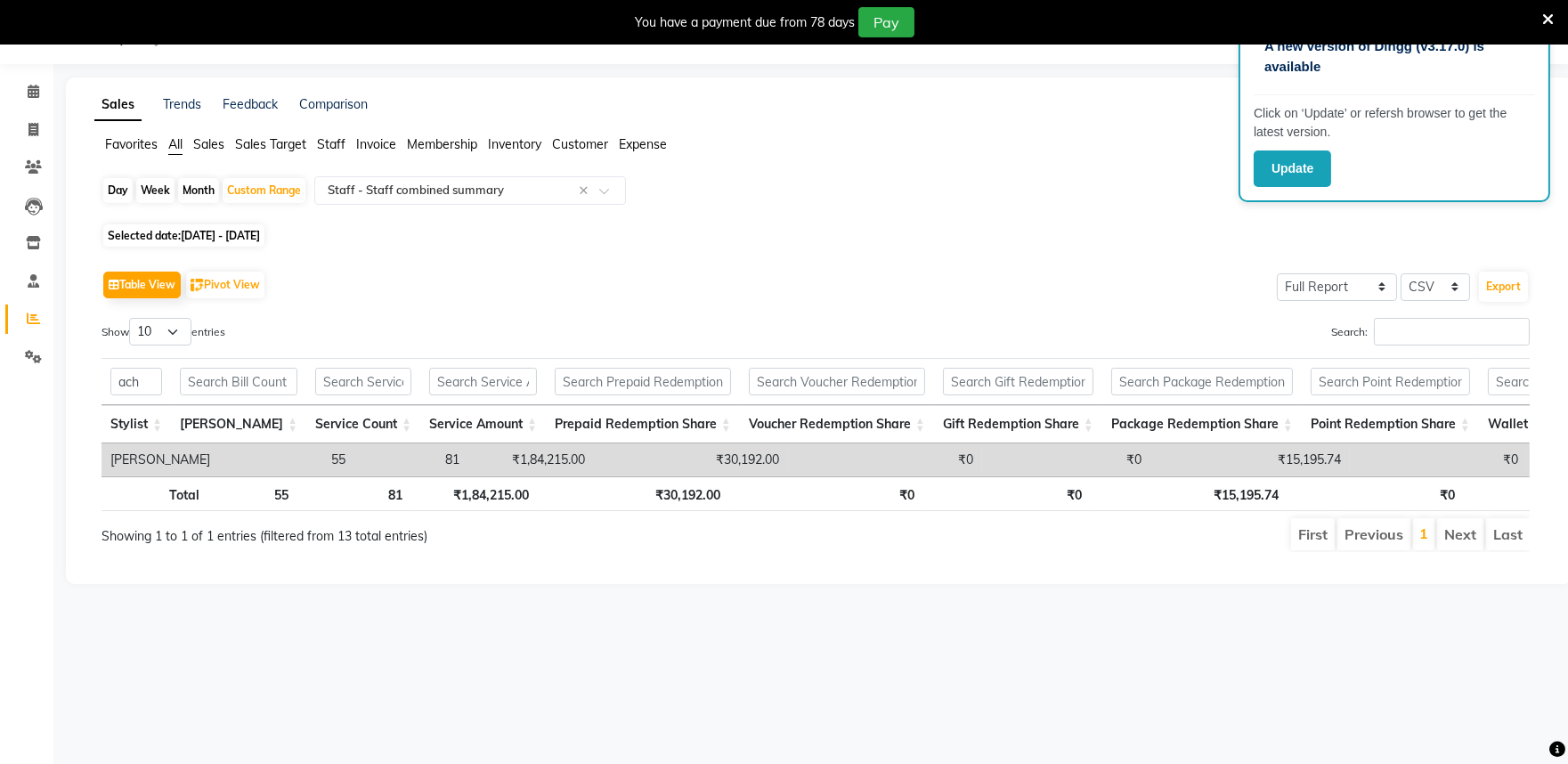
click at [788, 648] on div "A new version of Dingg (v3.17.0) is available Click on ‘Update’ or refersh brow…" at bounding box center [784, 382] width 1568 height 764
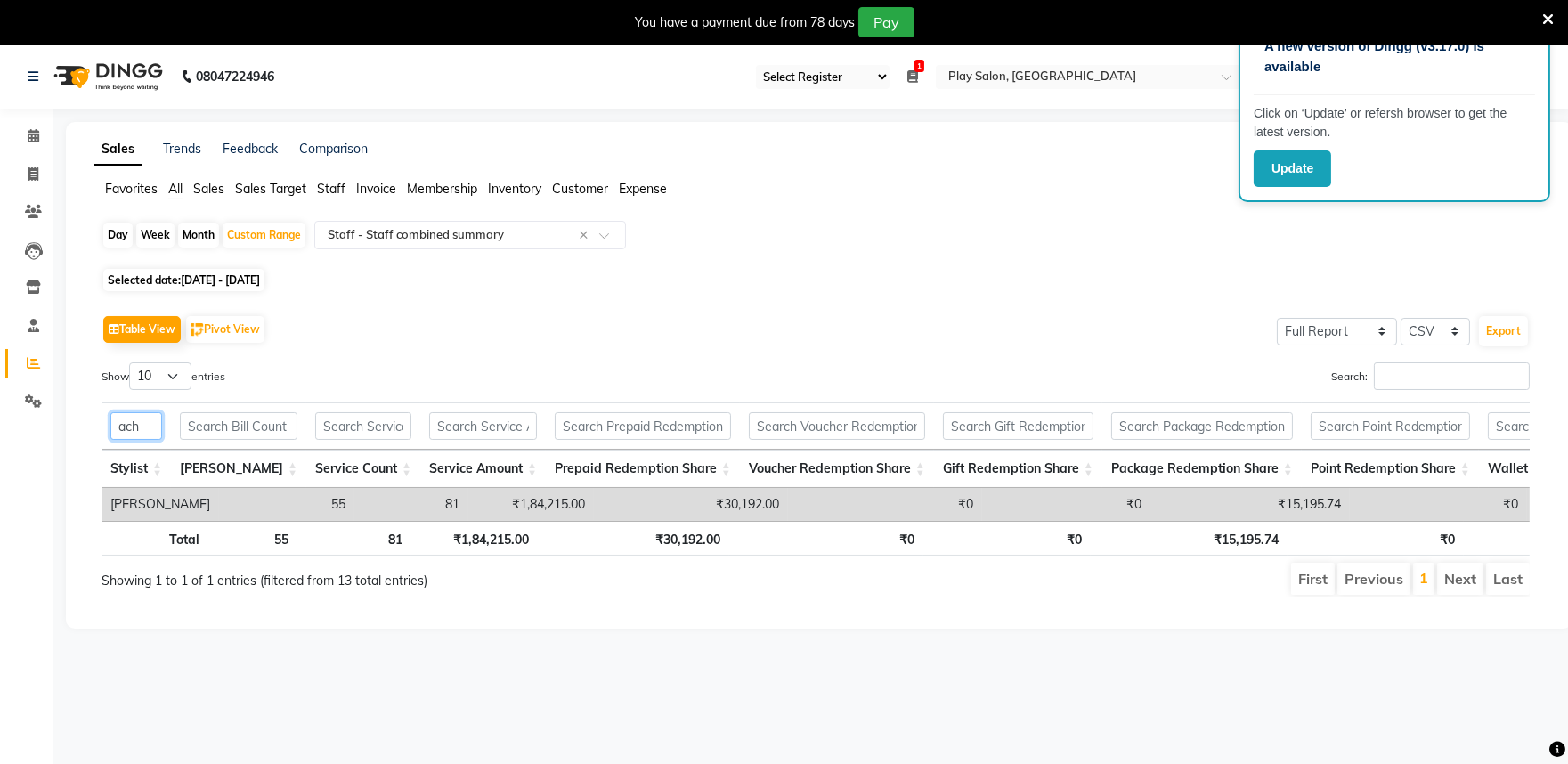
click at [153, 432] on input "ach" at bounding box center [136, 426] width 52 height 27
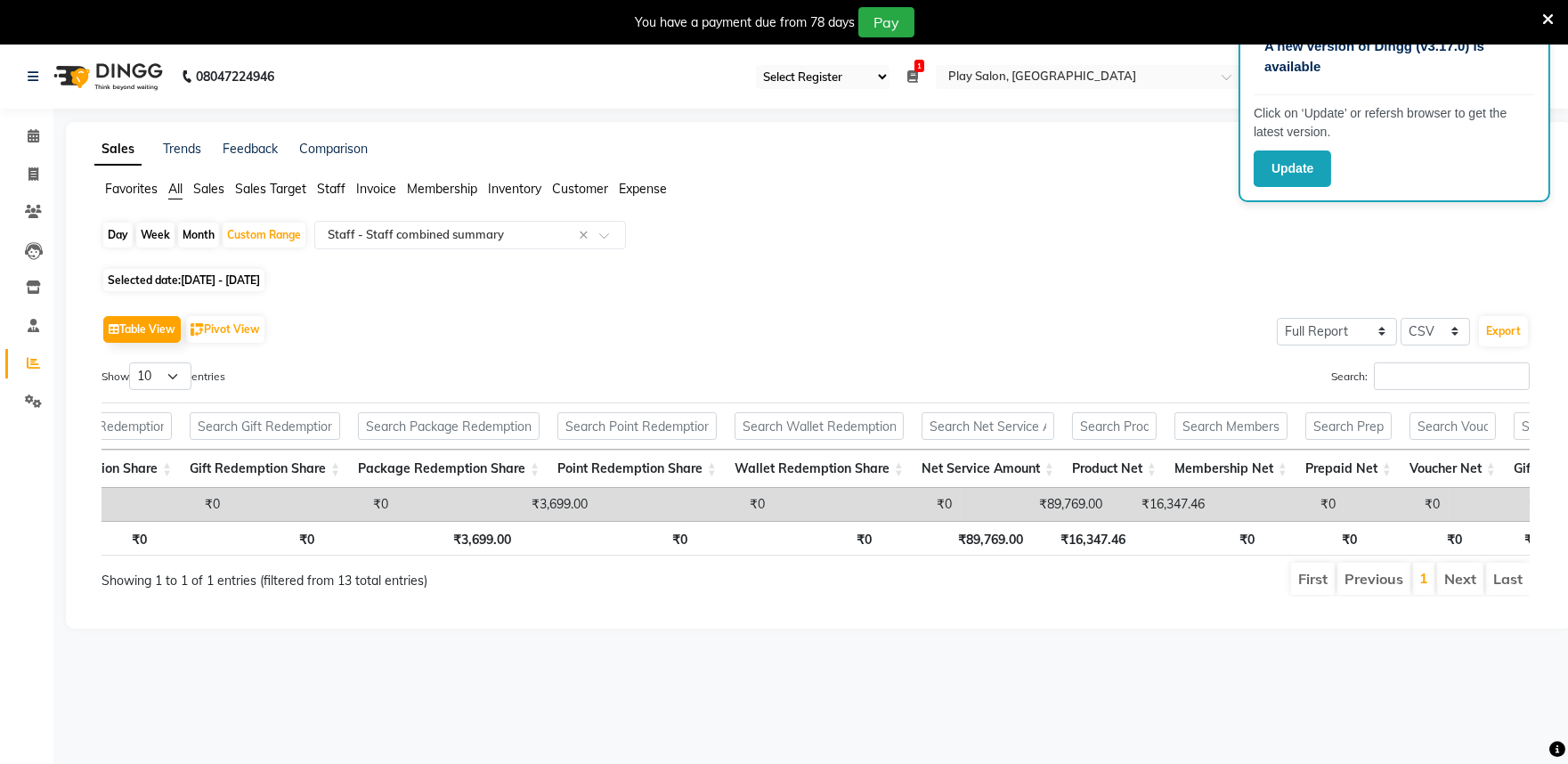
scroll to position [0, 879]
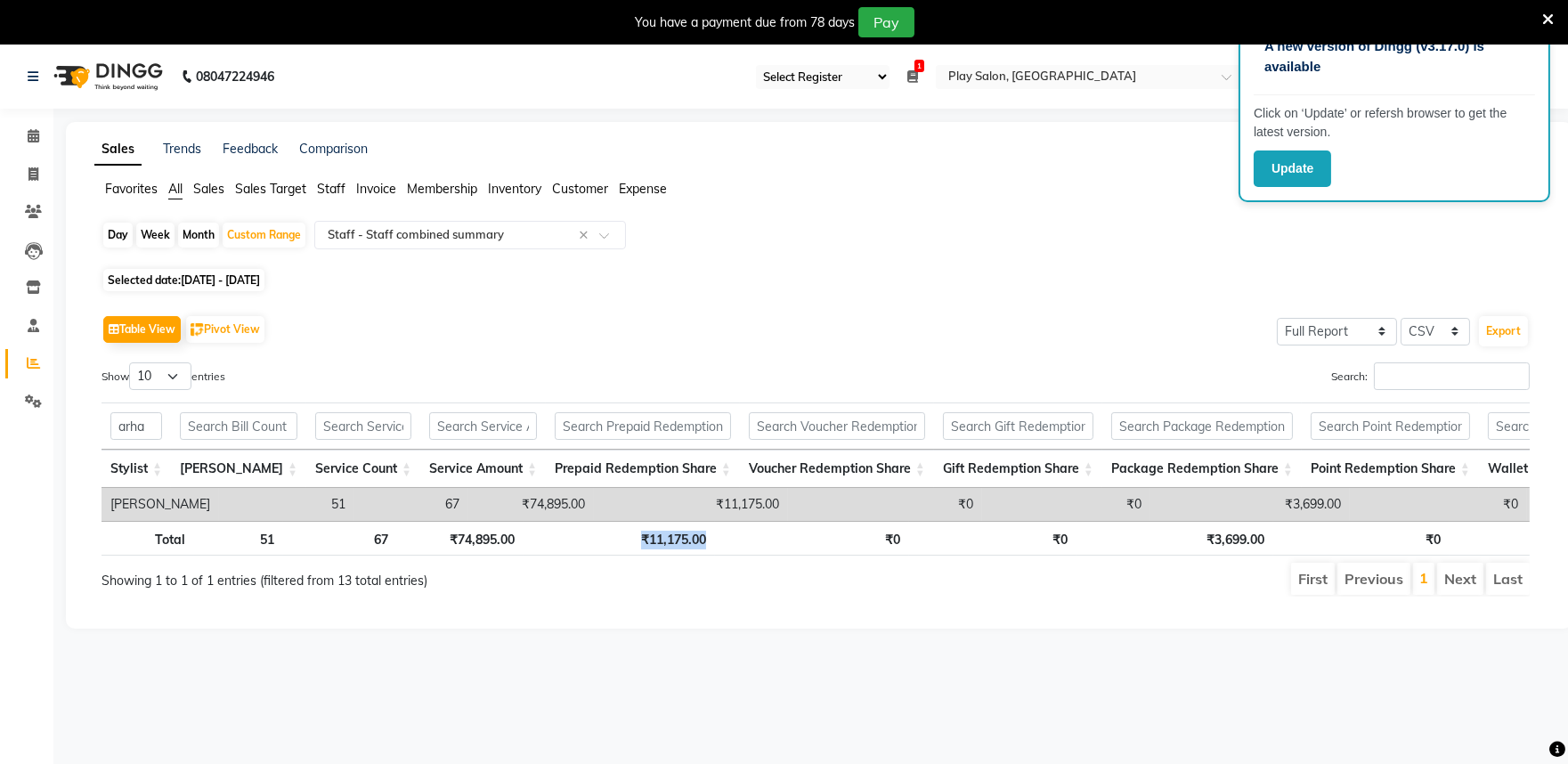
drag, startPoint x: 726, startPoint y: 539, endPoint x: 556, endPoint y: 541, distance: 170.0
click at [556, 541] on tr "Total 51 67 ₹74,895.00 ₹11,175.00 ₹0 ₹0 ₹3,699.00 ₹0 ₹0 ₹89,769.00 ₹16,347.46 ₹…" at bounding box center [1255, 538] width 2308 height 35
drag, startPoint x: 949, startPoint y: 749, endPoint x: 942, endPoint y: 738, distance: 13.0
click at [946, 743] on div "A new version of Dingg (v3.17.0) is available Click on ‘Update’ or refersh brow…" at bounding box center [784, 427] width 1568 height 764
click at [822, 740] on div "A new version of Dingg (v3.17.0) is available Click on ‘Update’ or refersh brow…" at bounding box center [784, 427] width 1568 height 764
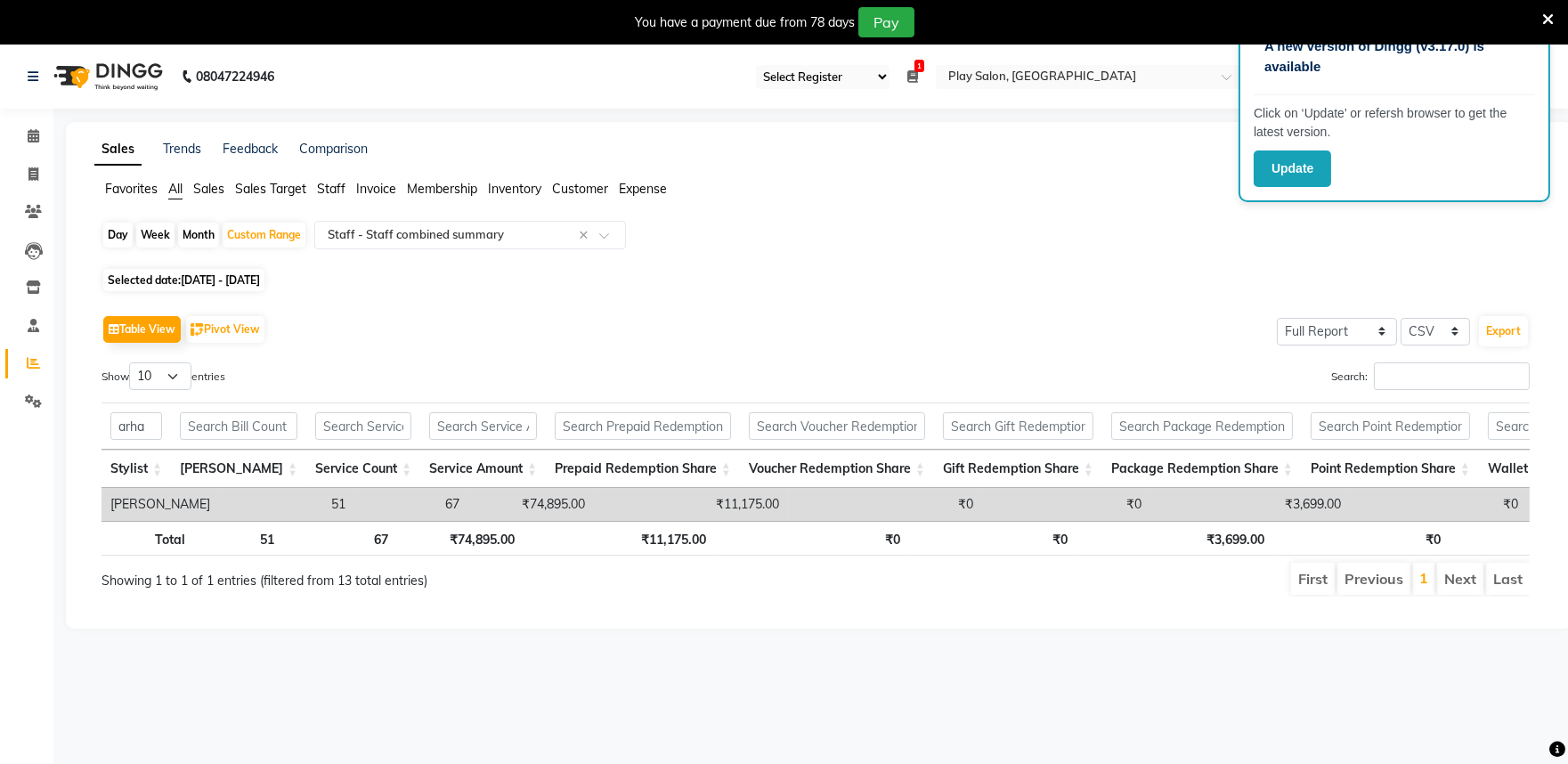
drag, startPoint x: 784, startPoint y: 730, endPoint x: 745, endPoint y: 623, distance: 113.9
click at [784, 723] on div "A new version of Dingg (v3.17.0) is available Click on ‘Update’ or refersh brow…" at bounding box center [784, 427] width 1568 height 764
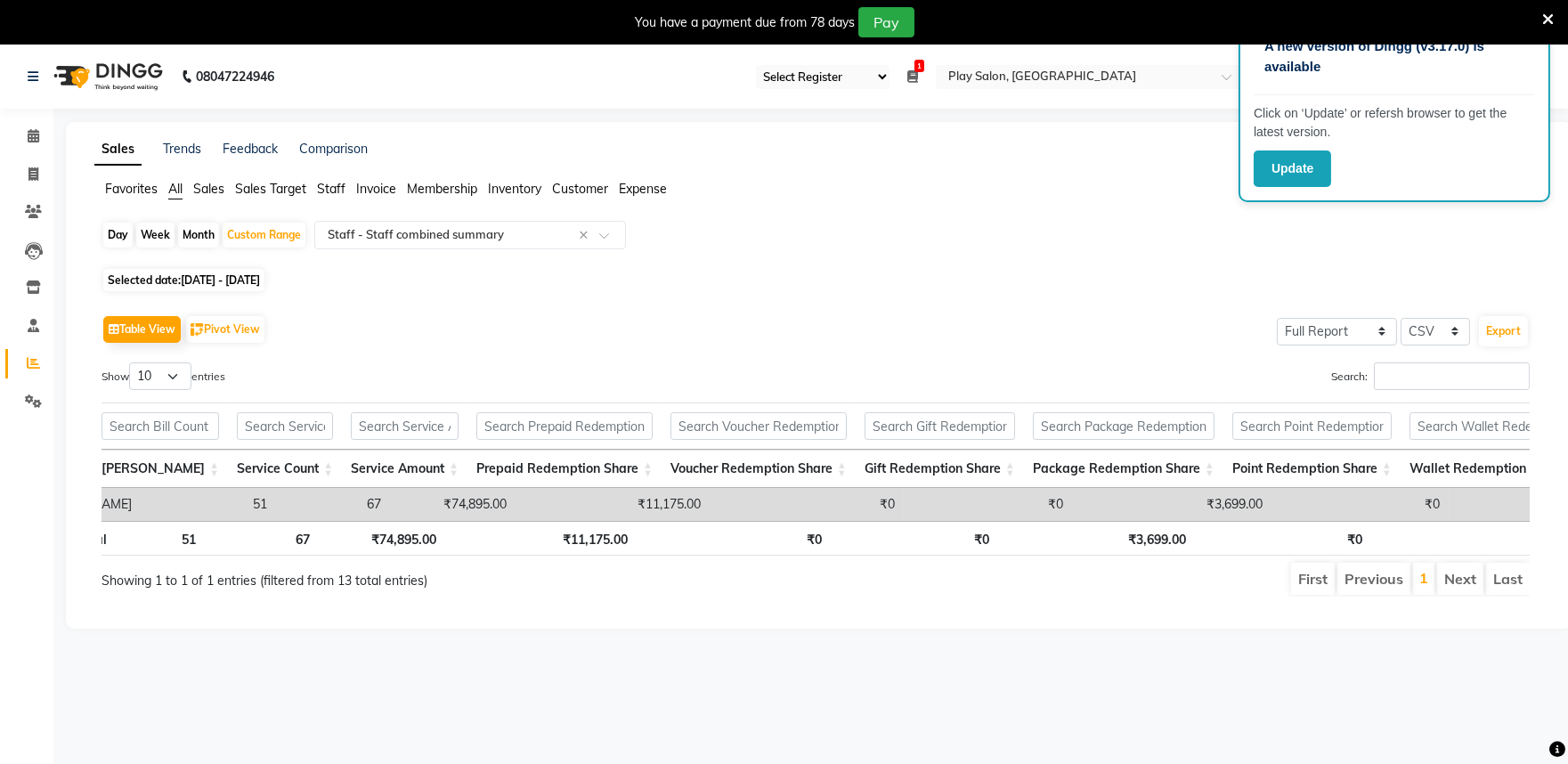
scroll to position [0, 104]
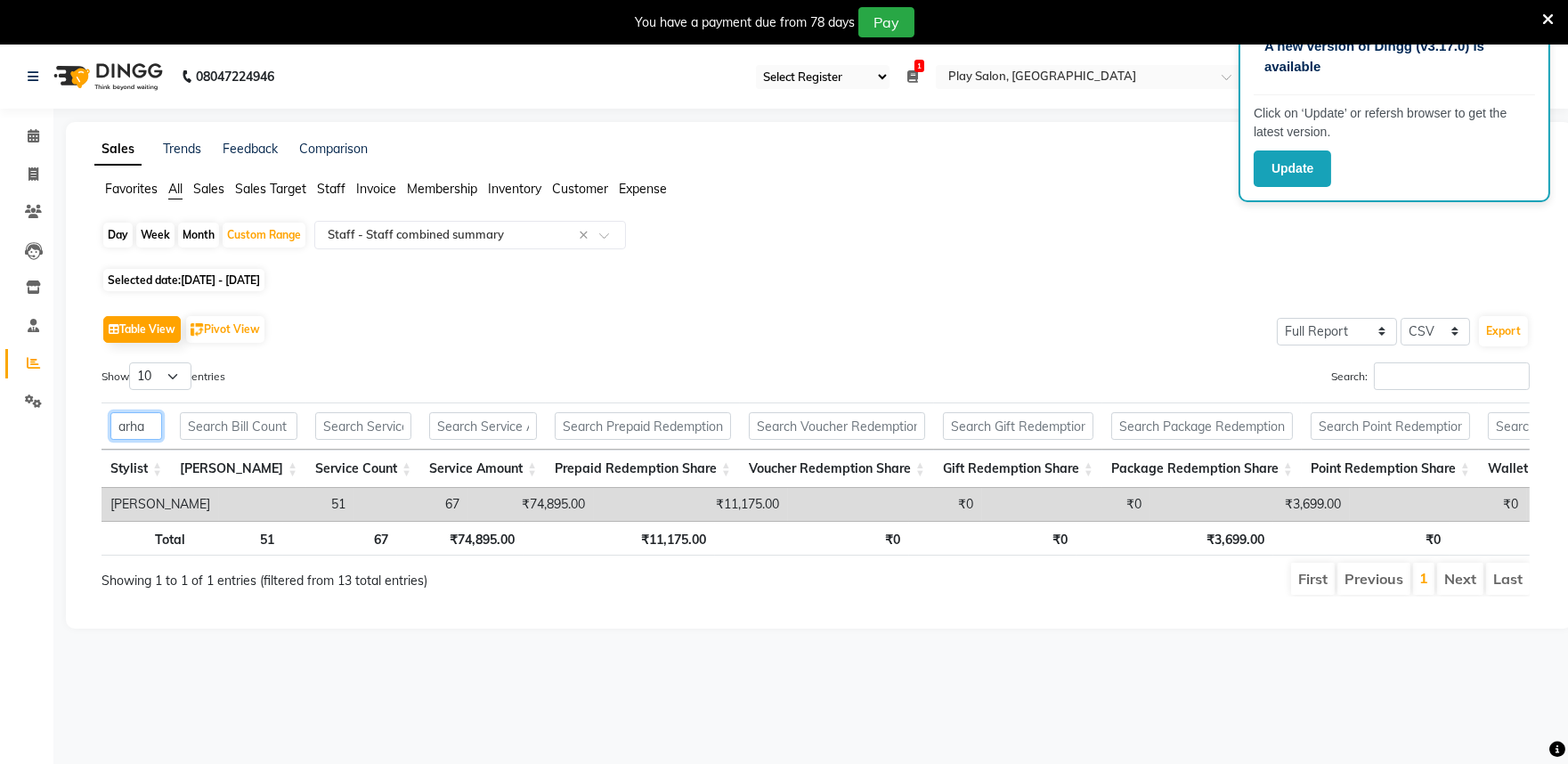
click at [158, 425] on input "arha" at bounding box center [136, 426] width 52 height 27
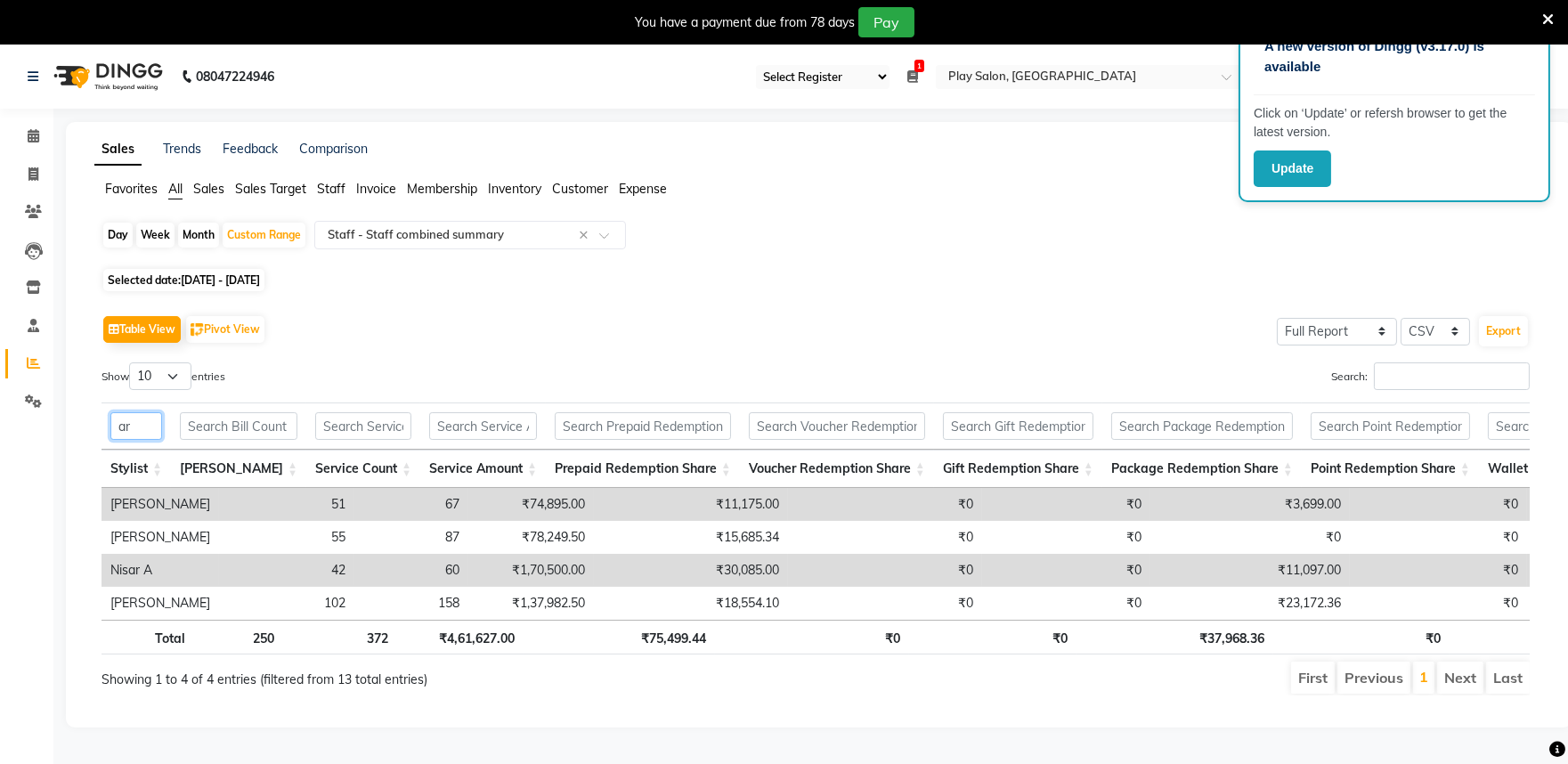
type input "a"
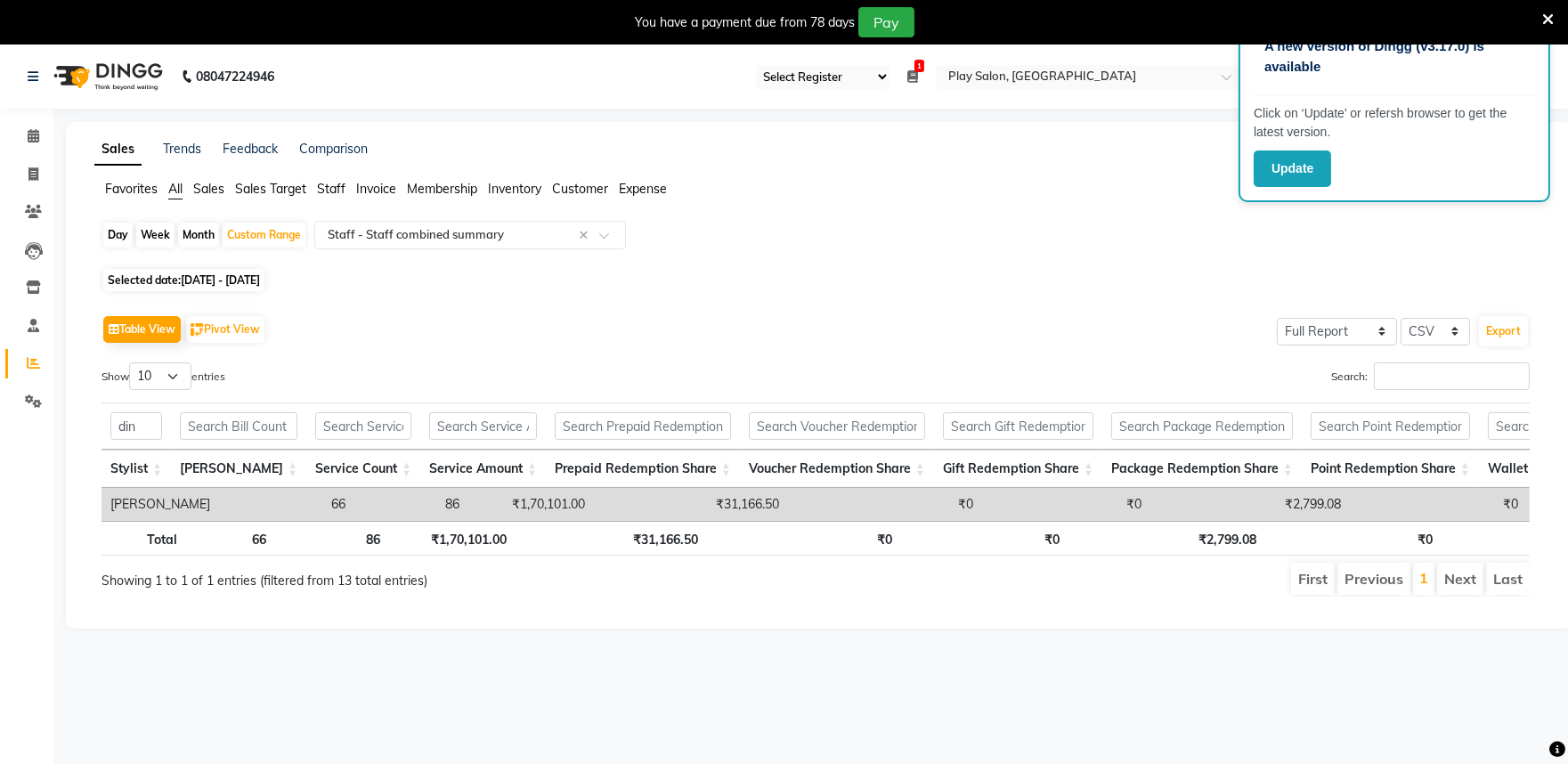
click at [874, 732] on div "A new version of Dingg (v3.17.0) is available Click on ‘Update’ or refersh brow…" at bounding box center [784, 427] width 1568 height 764
click at [140, 431] on input "din" at bounding box center [136, 426] width 52 height 27
type input "d"
click at [155, 431] on input "charan" at bounding box center [136, 426] width 52 height 27
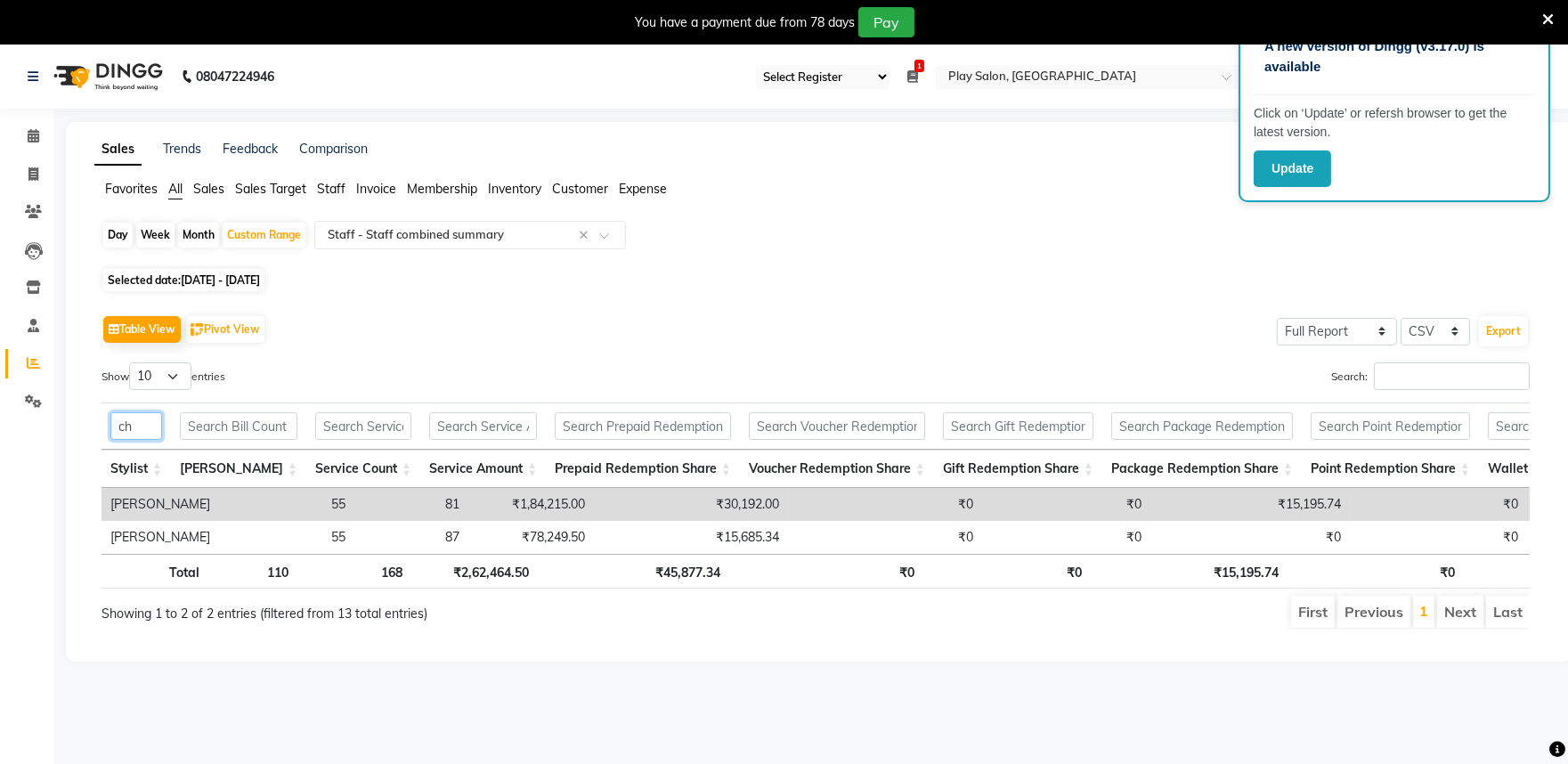
type input "c"
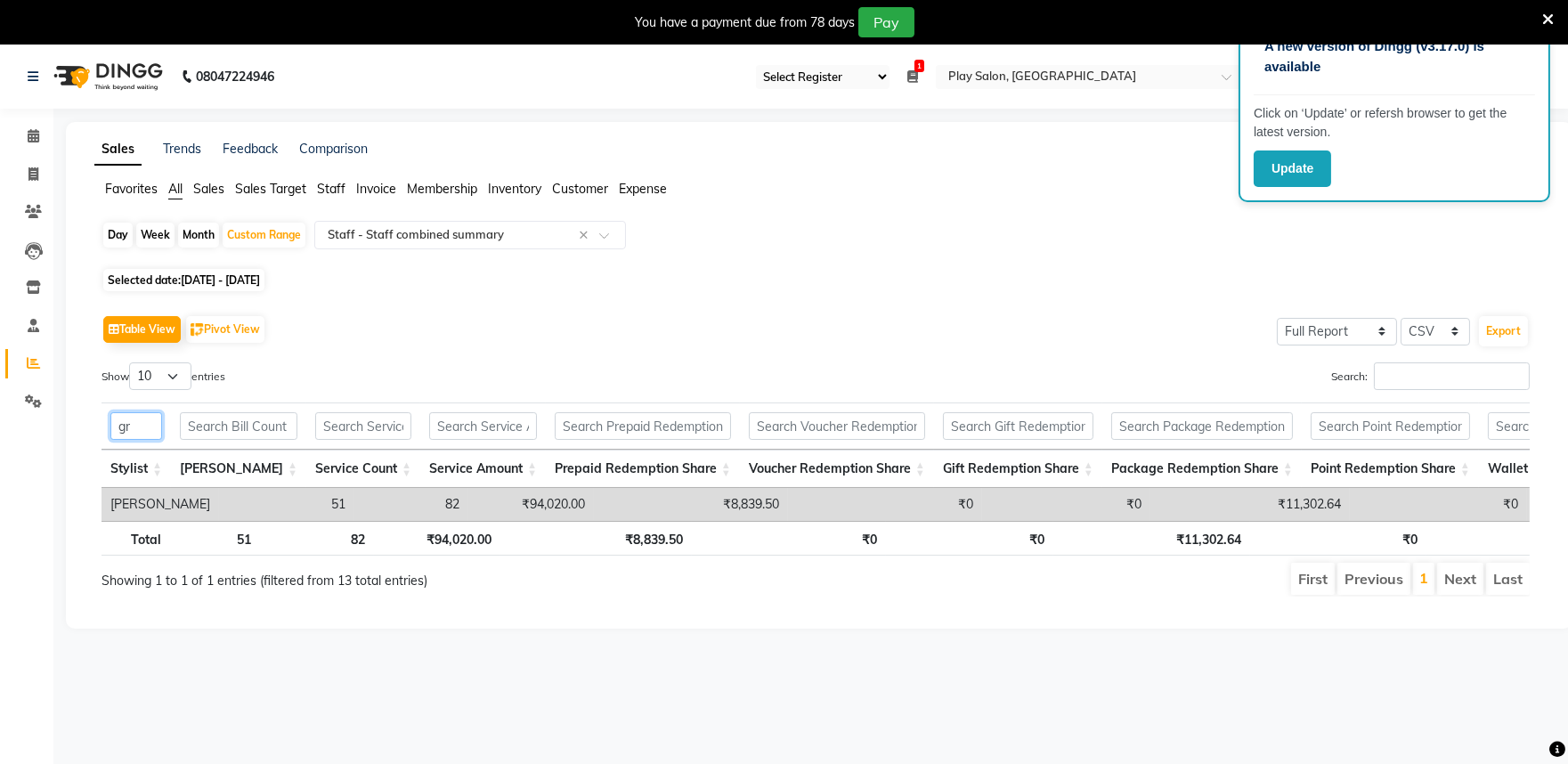
type input "g"
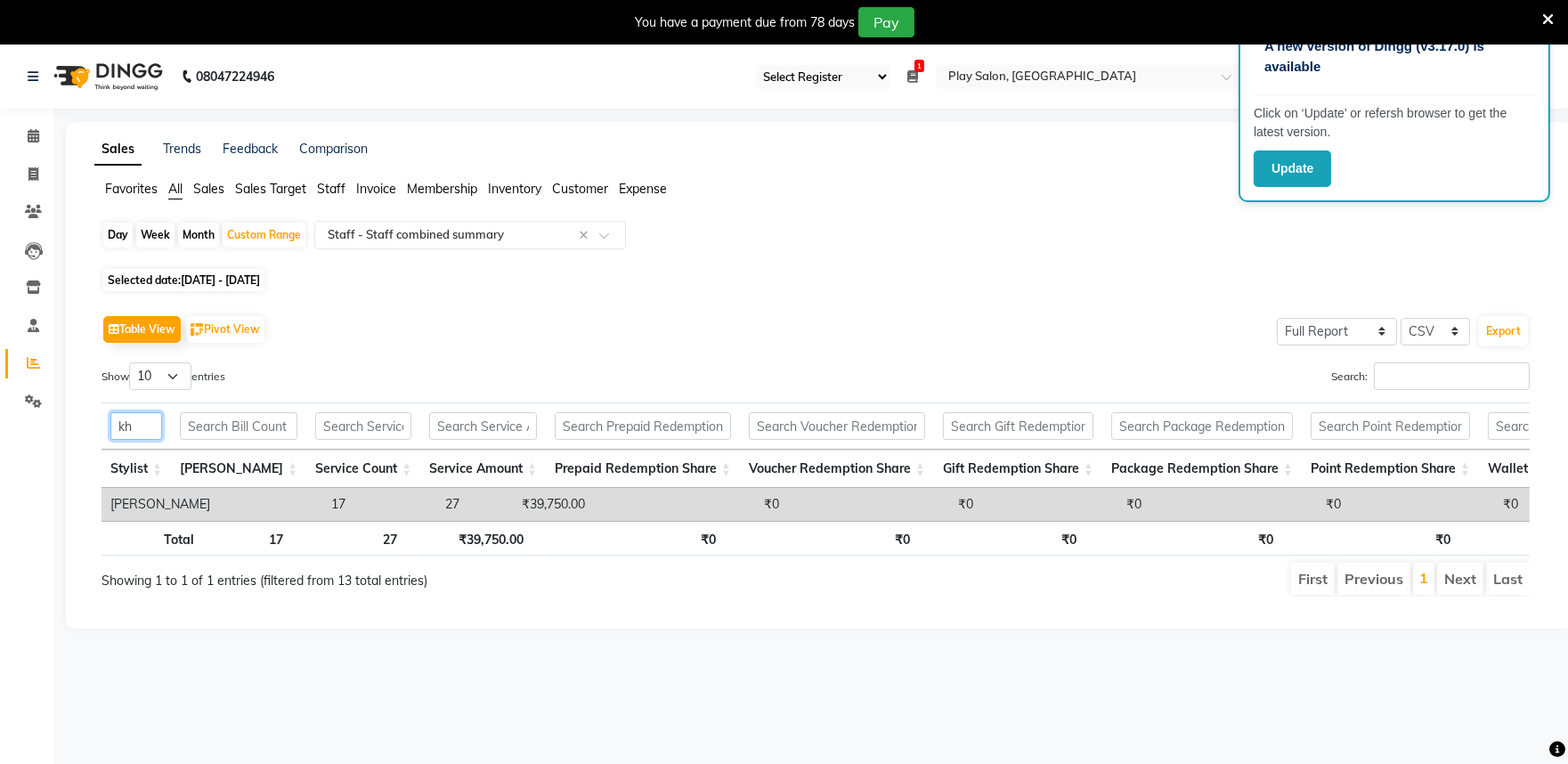
type input "k"
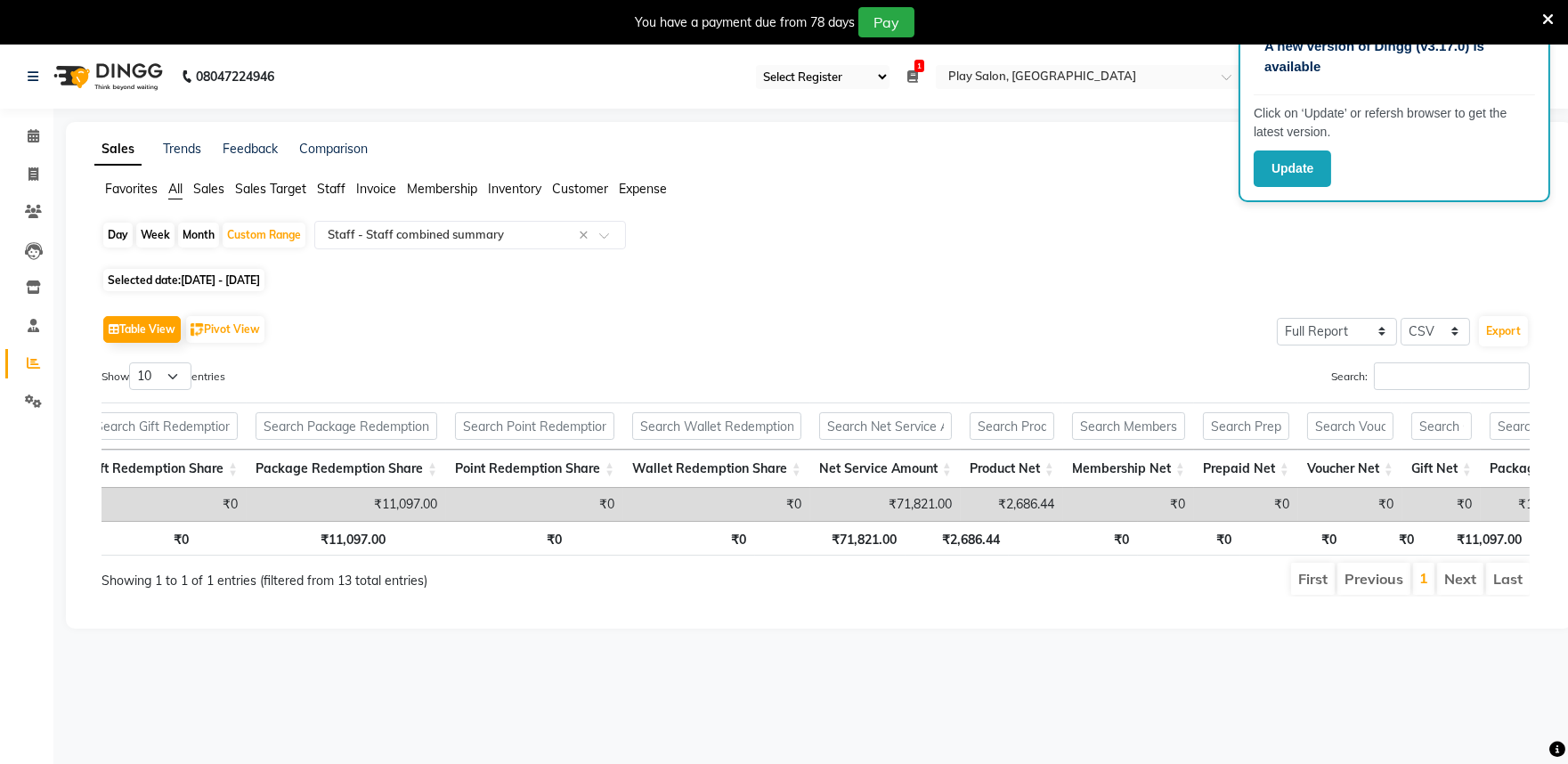
drag, startPoint x: 903, startPoint y: 652, endPoint x: 870, endPoint y: 592, distance: 68.5
click at [903, 629] on div "Sales Trends Feedback Comparison Favorites All Sales Sales Target Staff Invoice…" at bounding box center [819, 375] width 1507 height 507
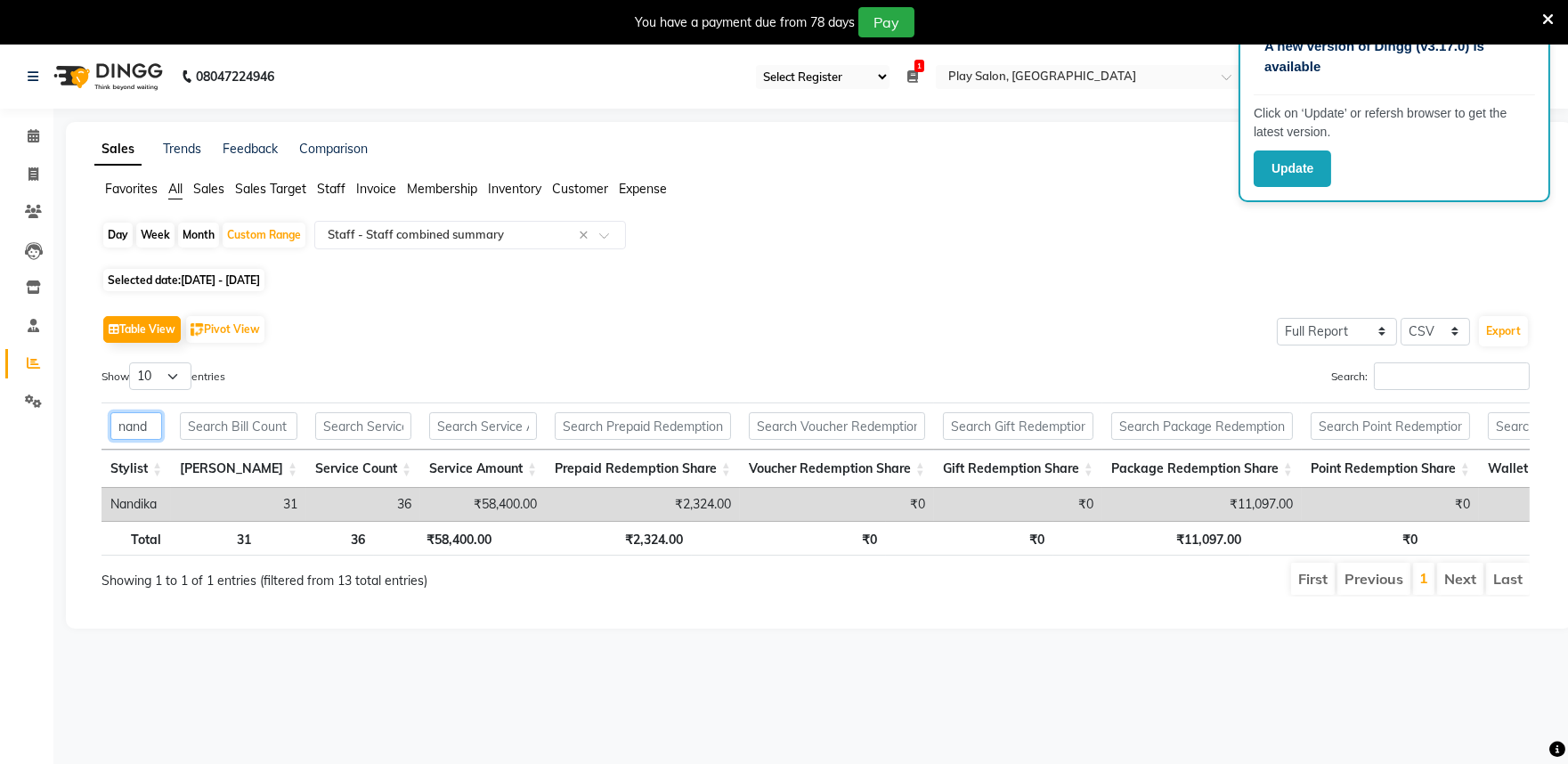
drag, startPoint x: 139, startPoint y: 425, endPoint x: 161, endPoint y: 428, distance: 22.2
click at [141, 425] on input "nand" at bounding box center [136, 426] width 52 height 27
click at [150, 424] on input "nand" at bounding box center [136, 426] width 52 height 27
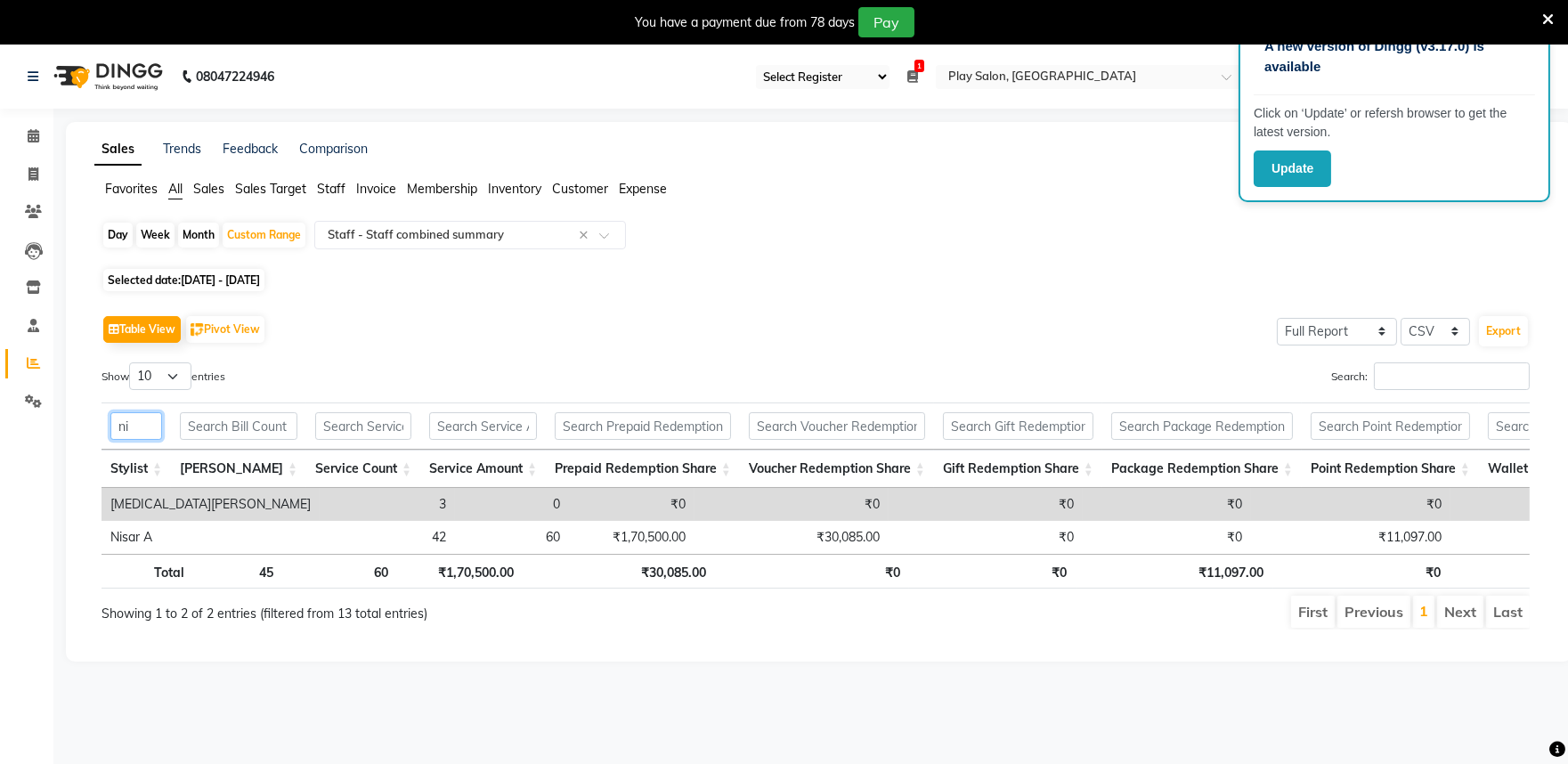
type input "n"
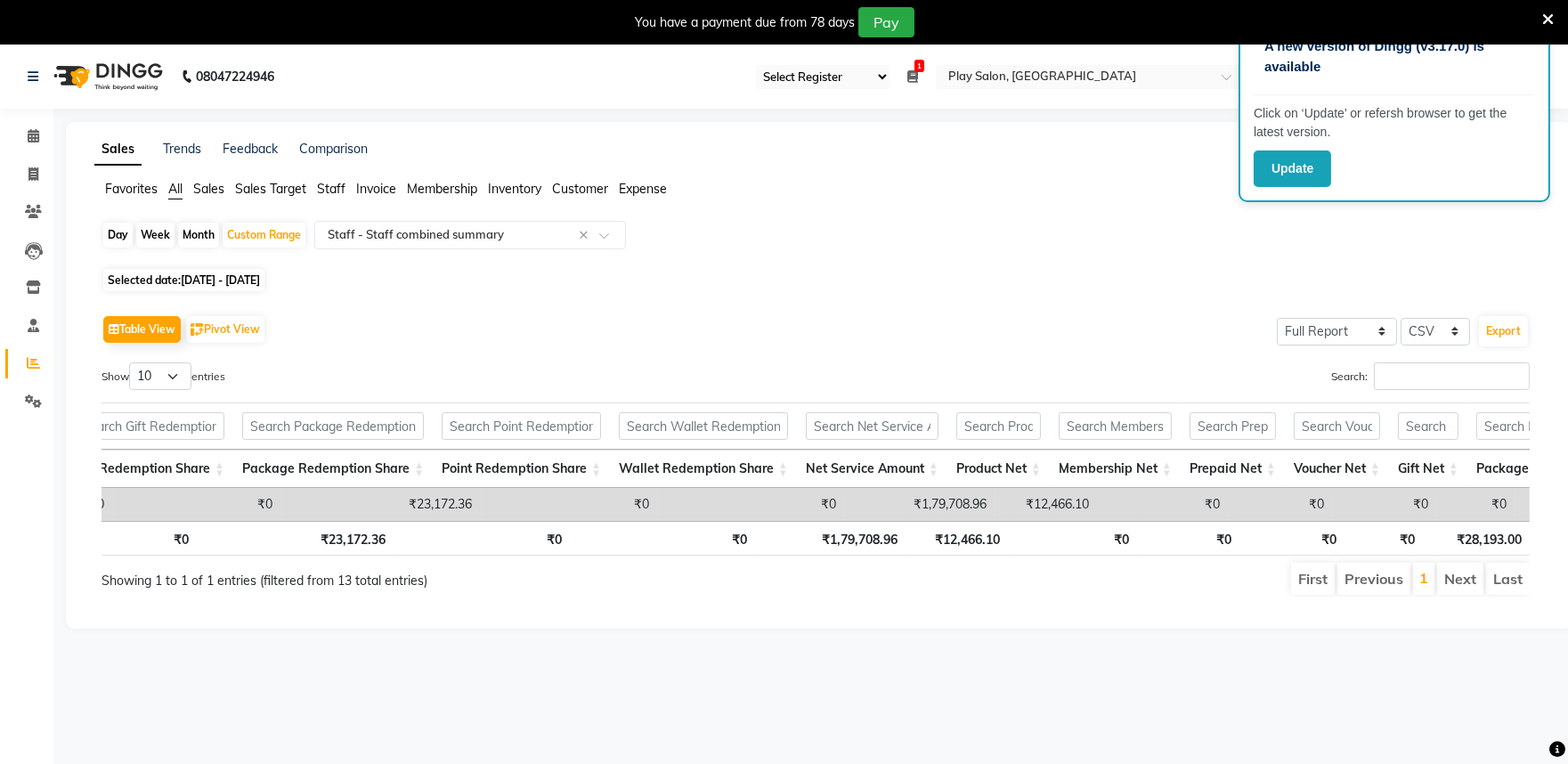
type input "susi"
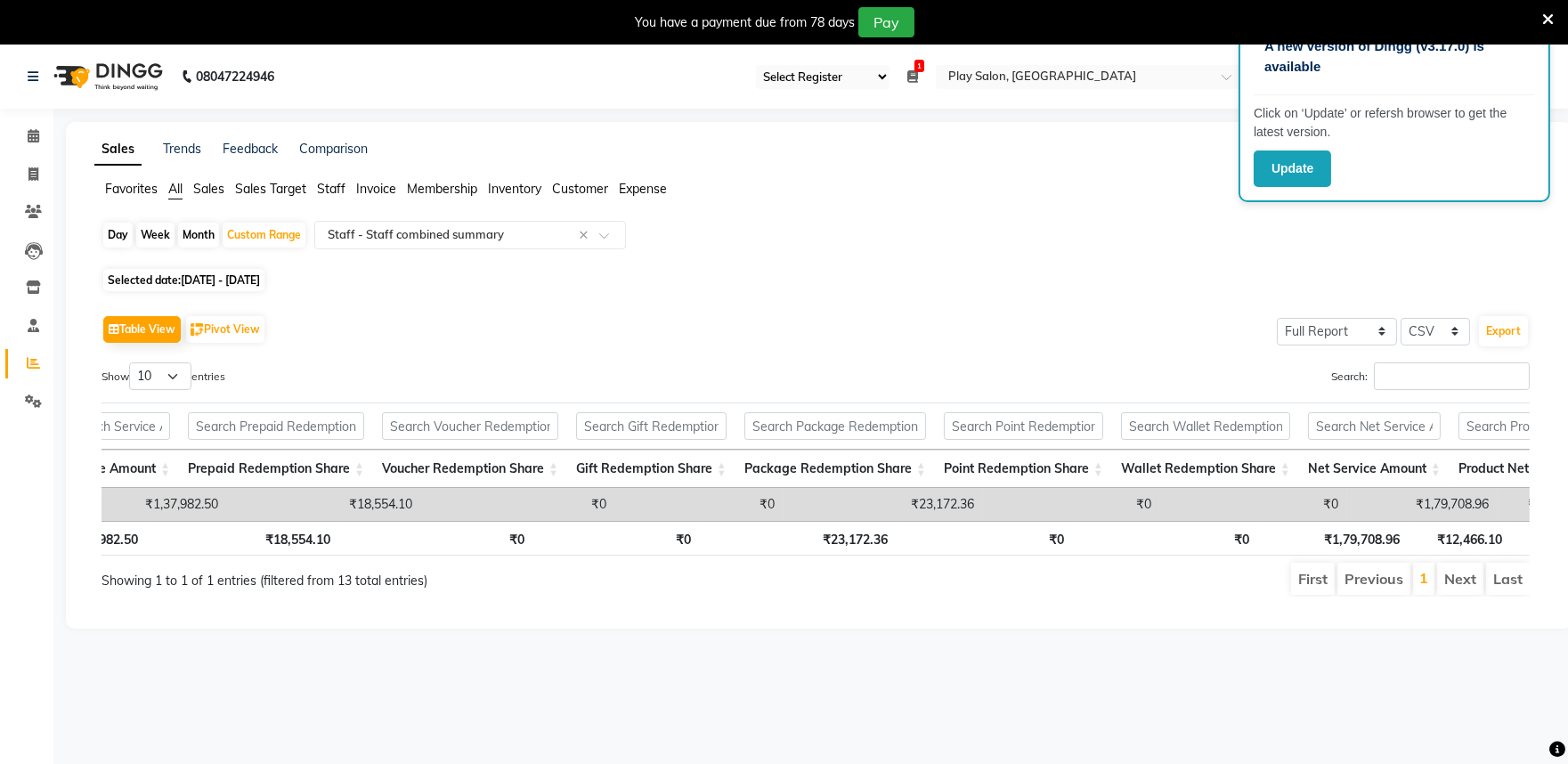
scroll to position [0, 869]
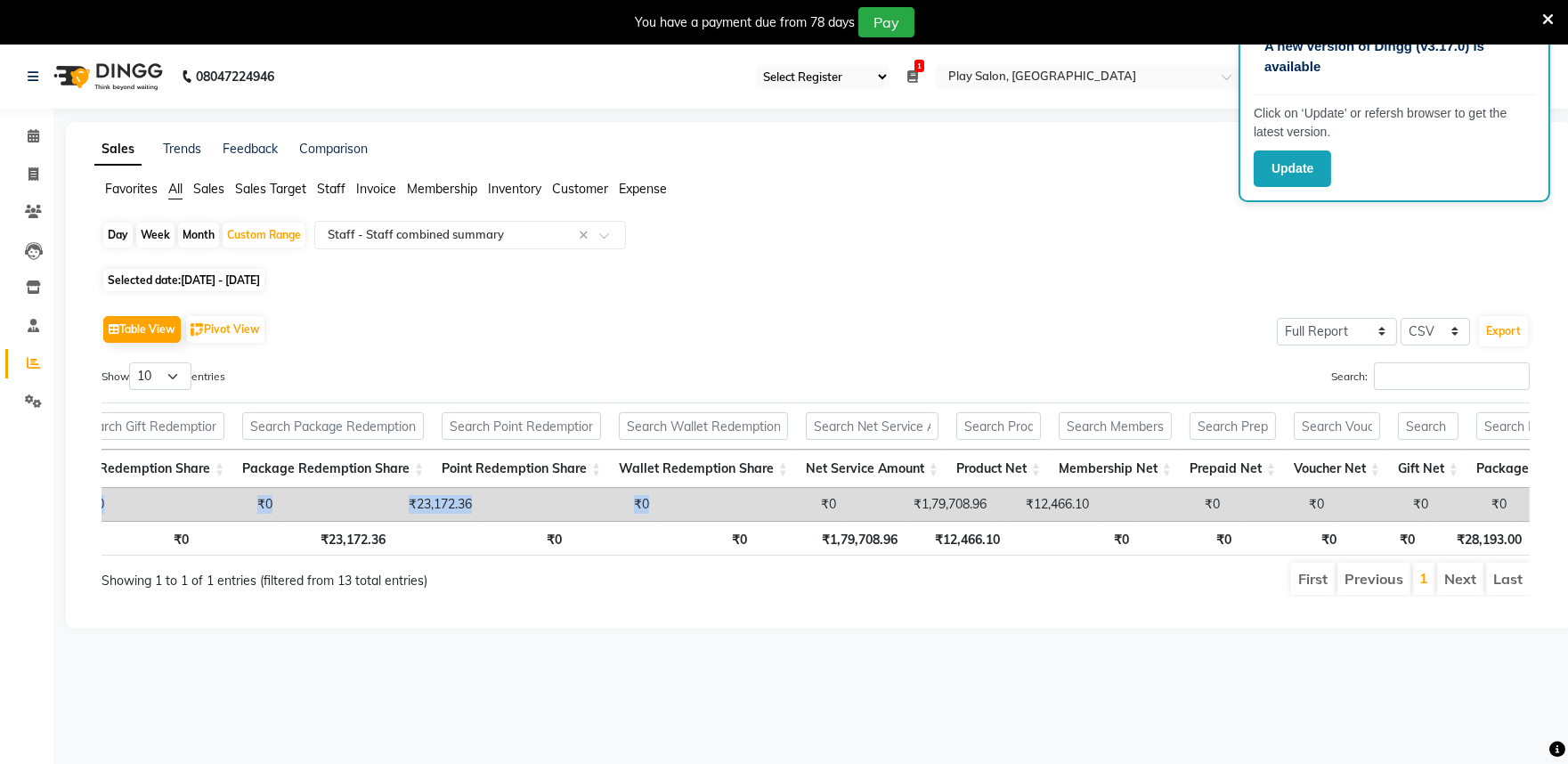
drag, startPoint x: 650, startPoint y: 519, endPoint x: 656, endPoint y: 529, distance: 11.7
click at [645, 521] on div "Stylist Bill Count Service Count Service Amount Prepaid Redemption Share Vouche…" at bounding box center [815, 504] width 1428 height 33
drag, startPoint x: 535, startPoint y: 696, endPoint x: 491, endPoint y: 714, distance: 47.5
click at [535, 693] on div "A new version of Dingg (v3.17.0) is available Click on ‘Update’ or refersh brow…" at bounding box center [784, 427] width 1568 height 764
click at [603, 226] on div at bounding box center [470, 234] width 310 height 18
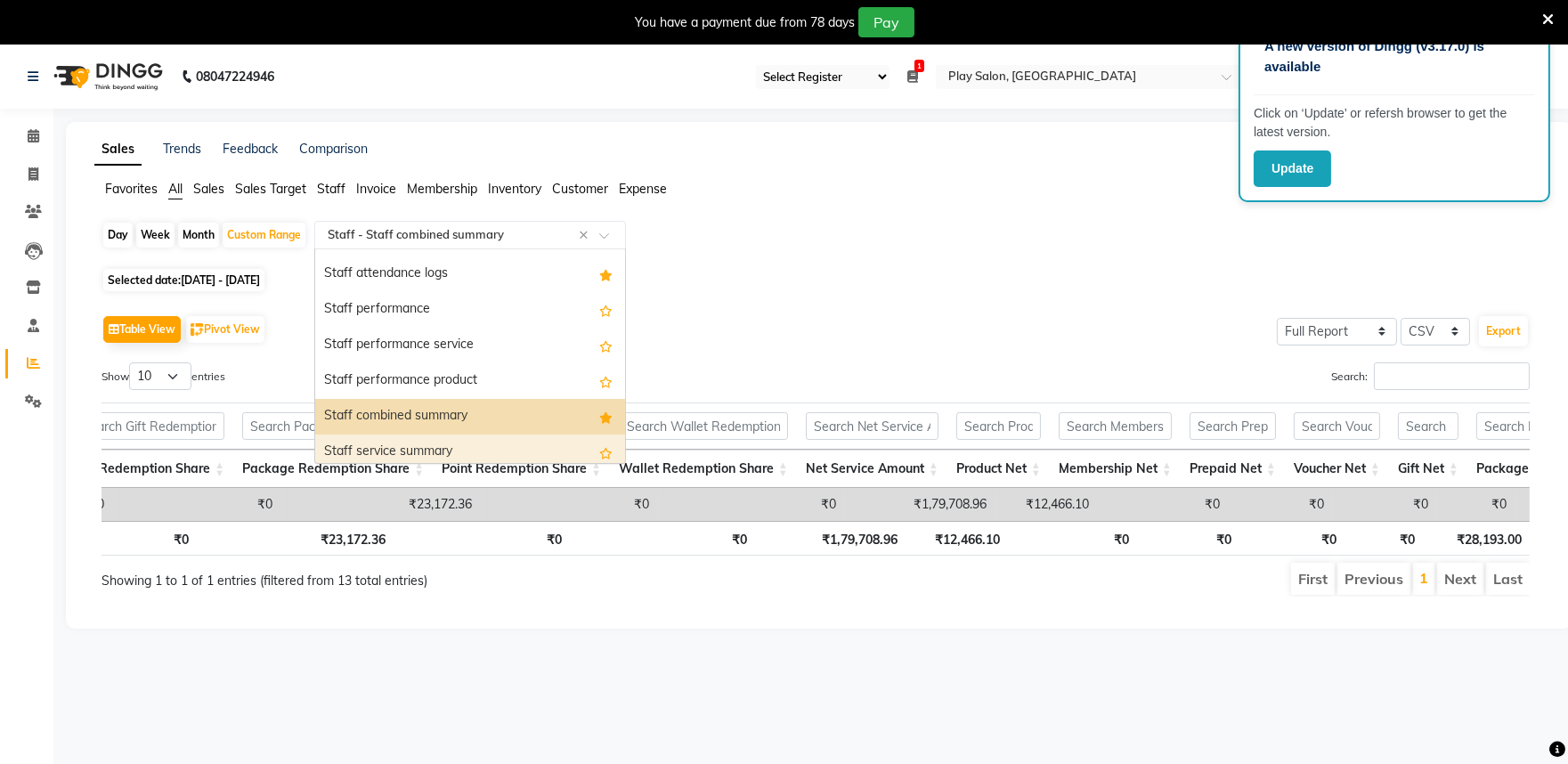
scroll to position [799, 0]
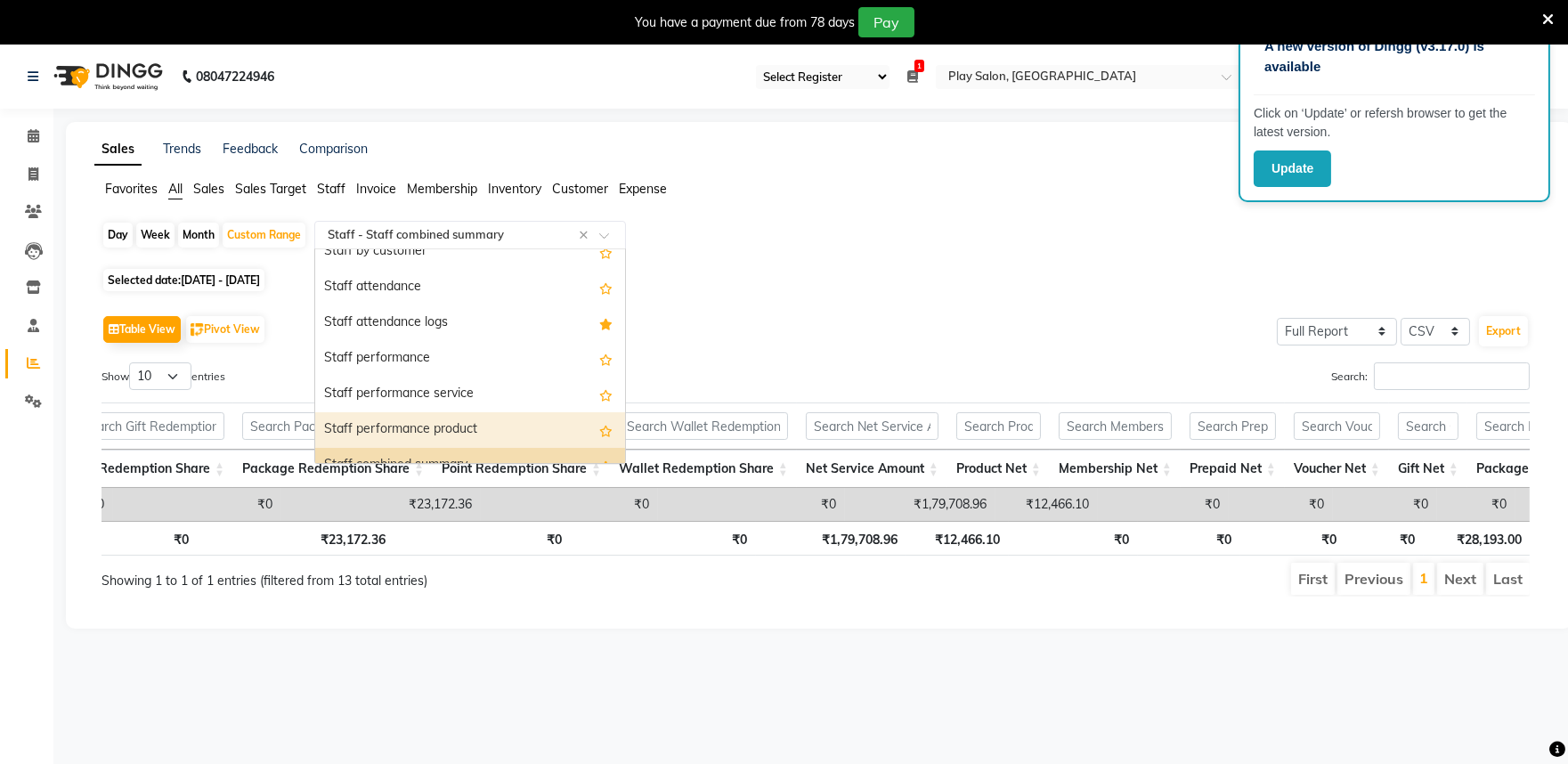
click at [517, 419] on div "Staff performance product" at bounding box center [470, 430] width 310 height 36
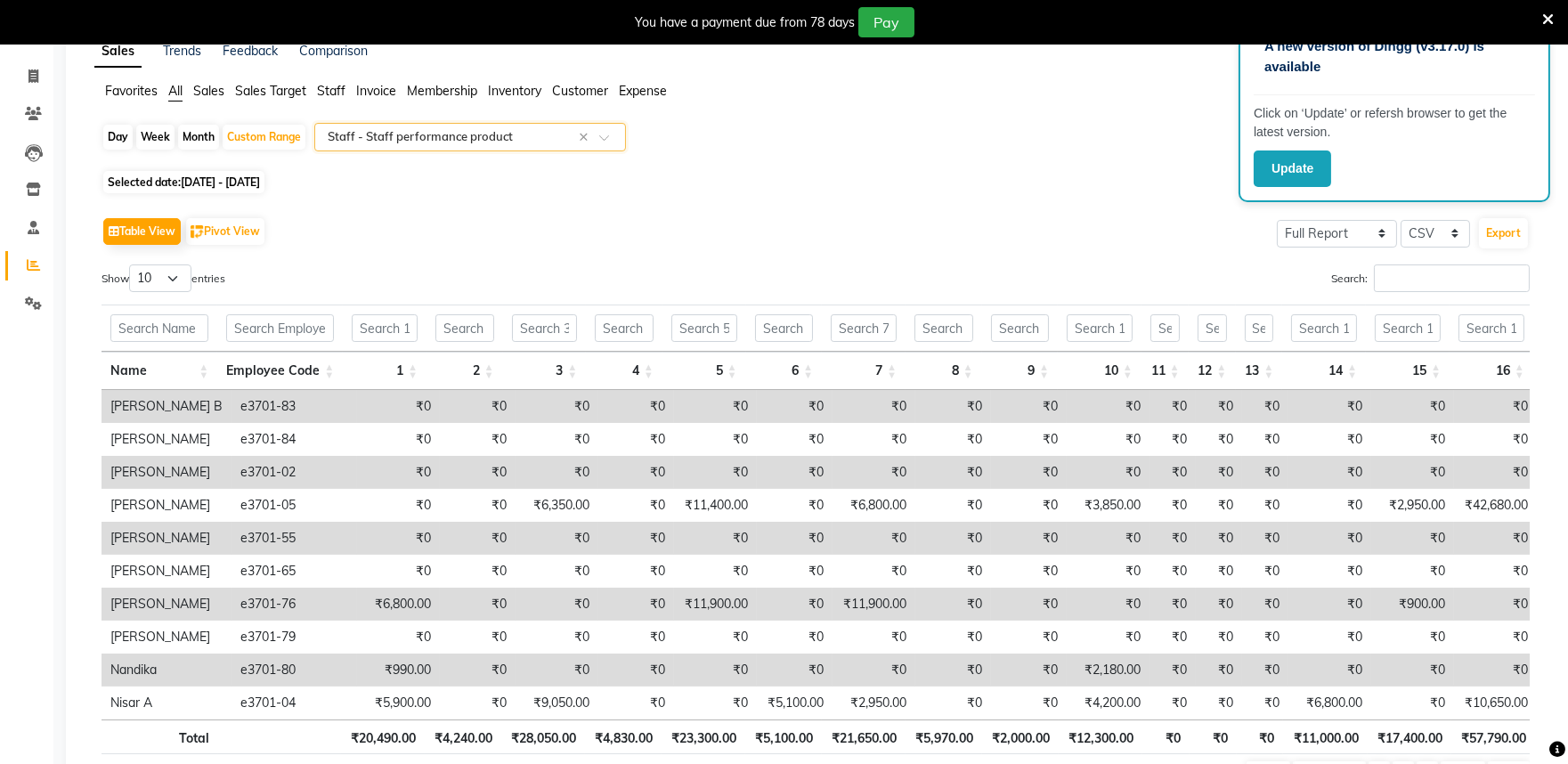
scroll to position [98, 0]
click at [181, 333] on input "text" at bounding box center [159, 326] width 98 height 27
click at [287, 331] on input "text" at bounding box center [279, 326] width 108 height 27
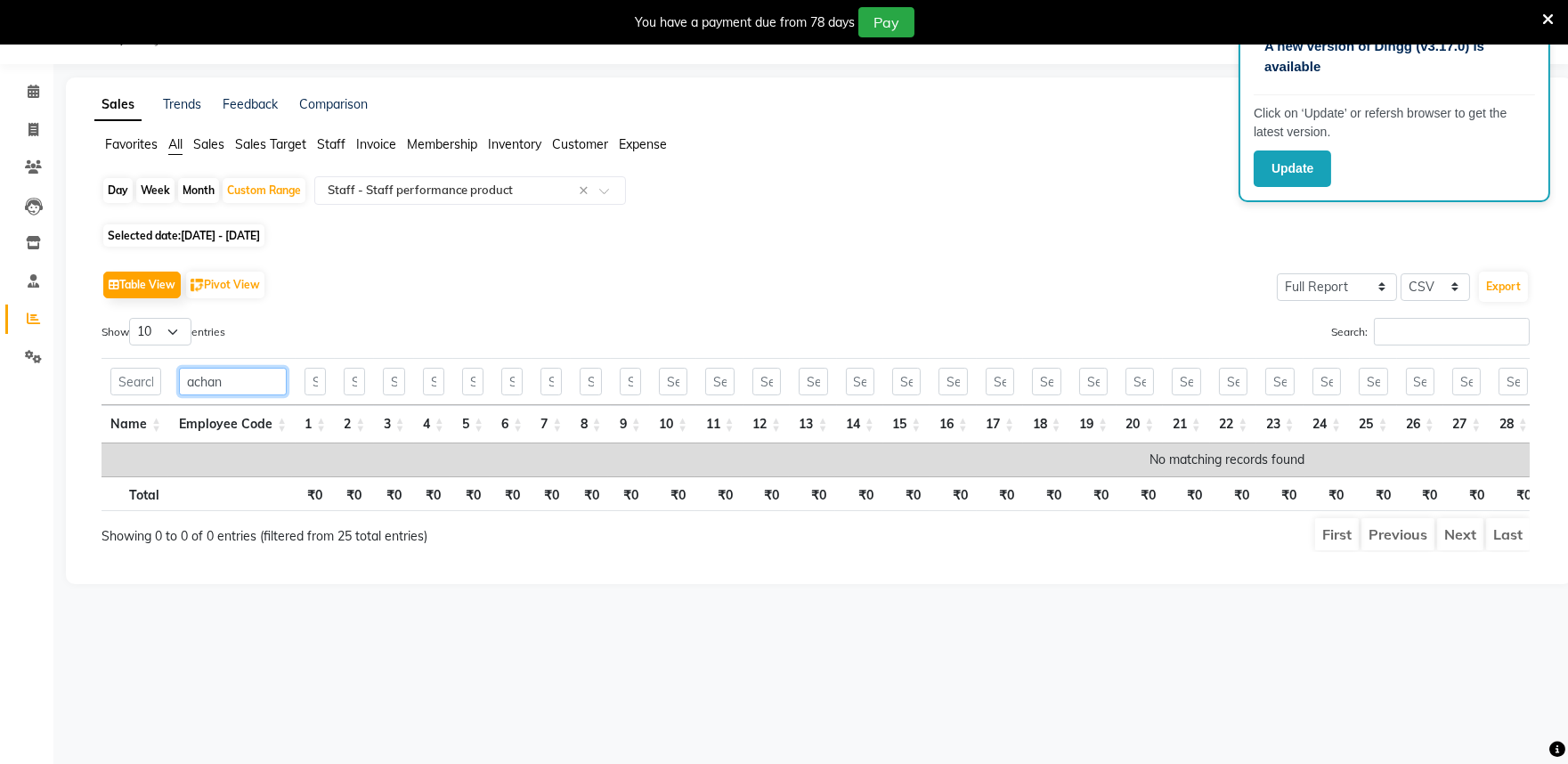
scroll to position [0, 0]
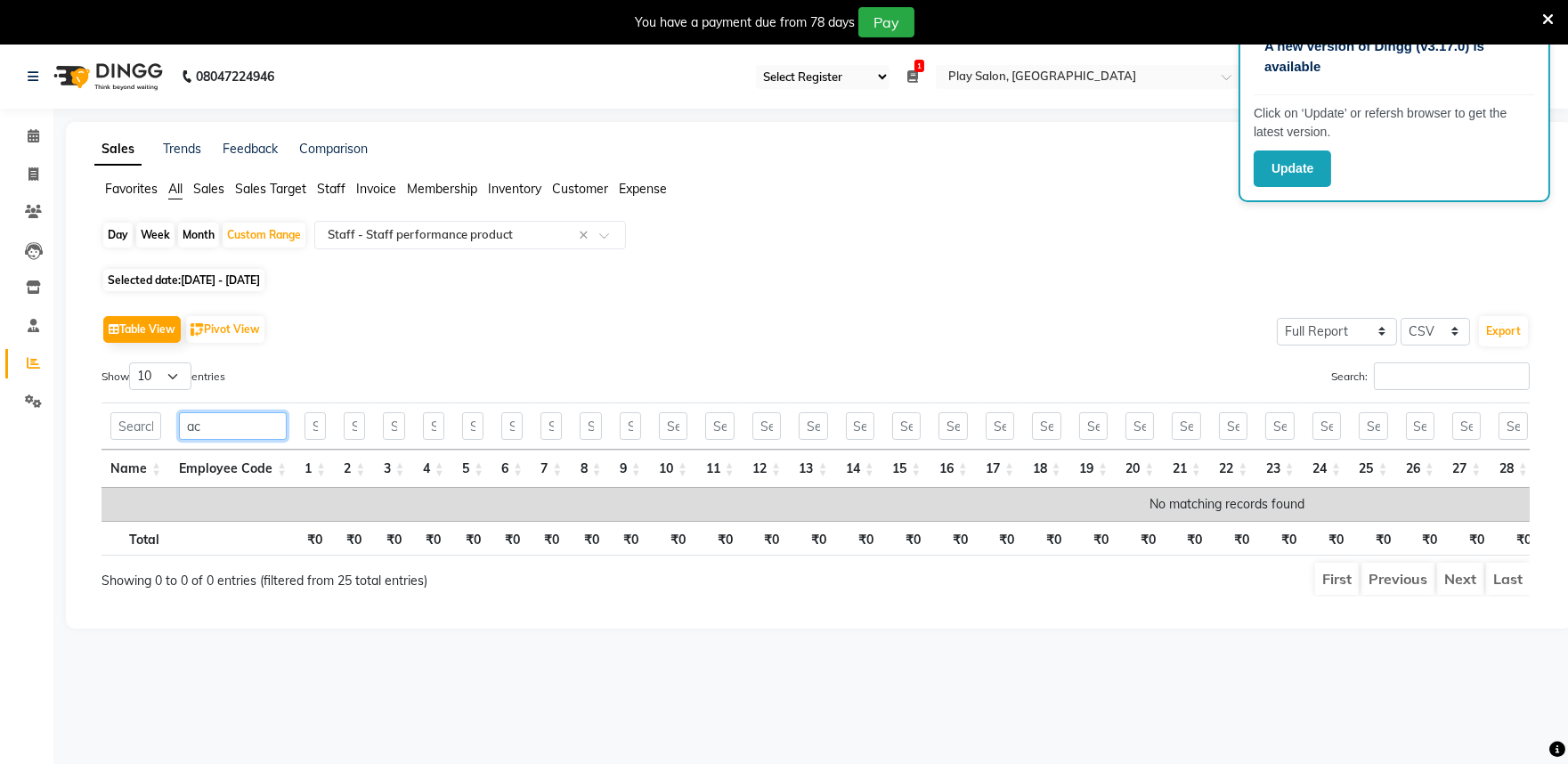
type input "a"
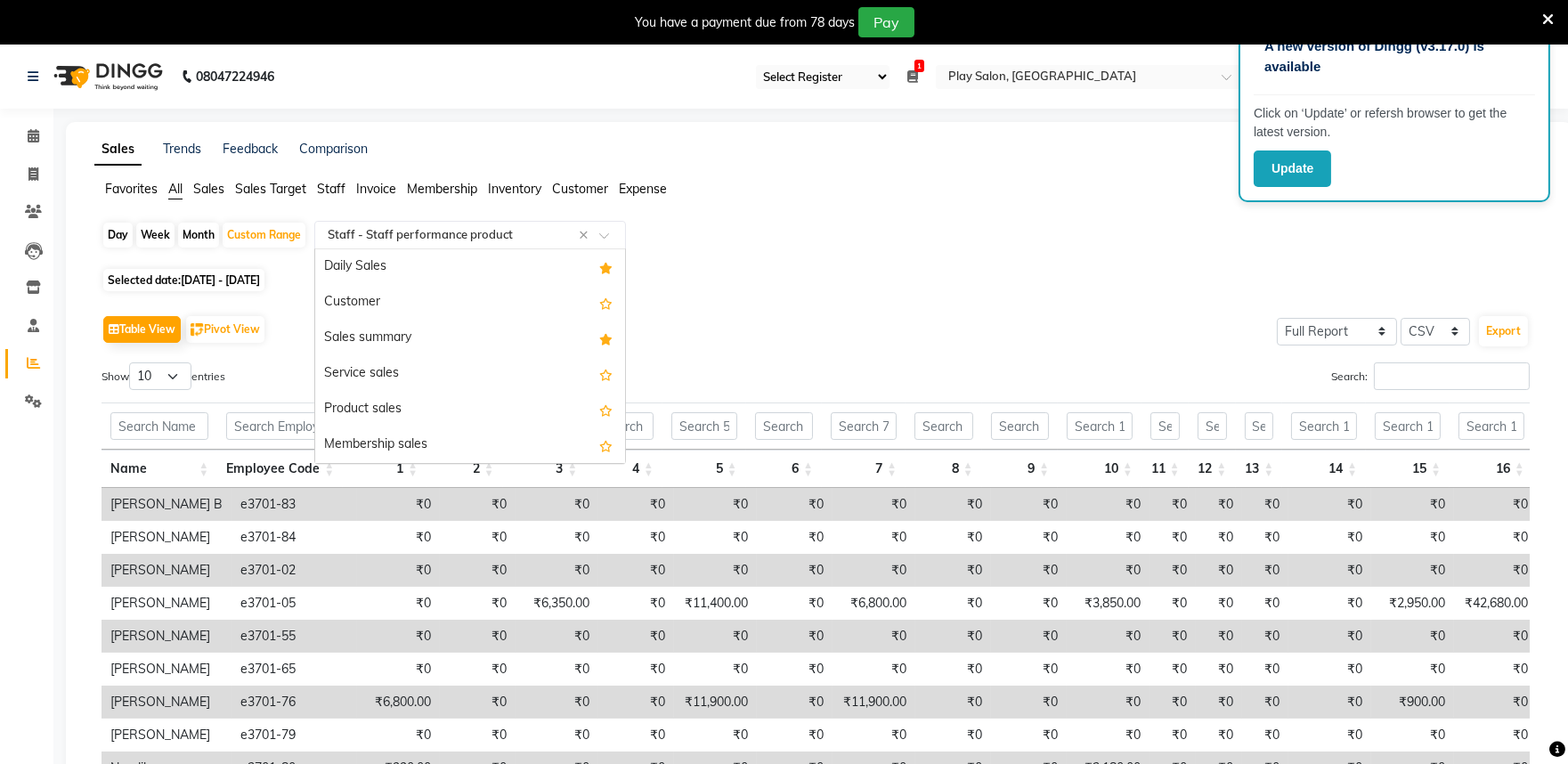
click at [607, 238] on span at bounding box center [610, 240] width 22 height 18
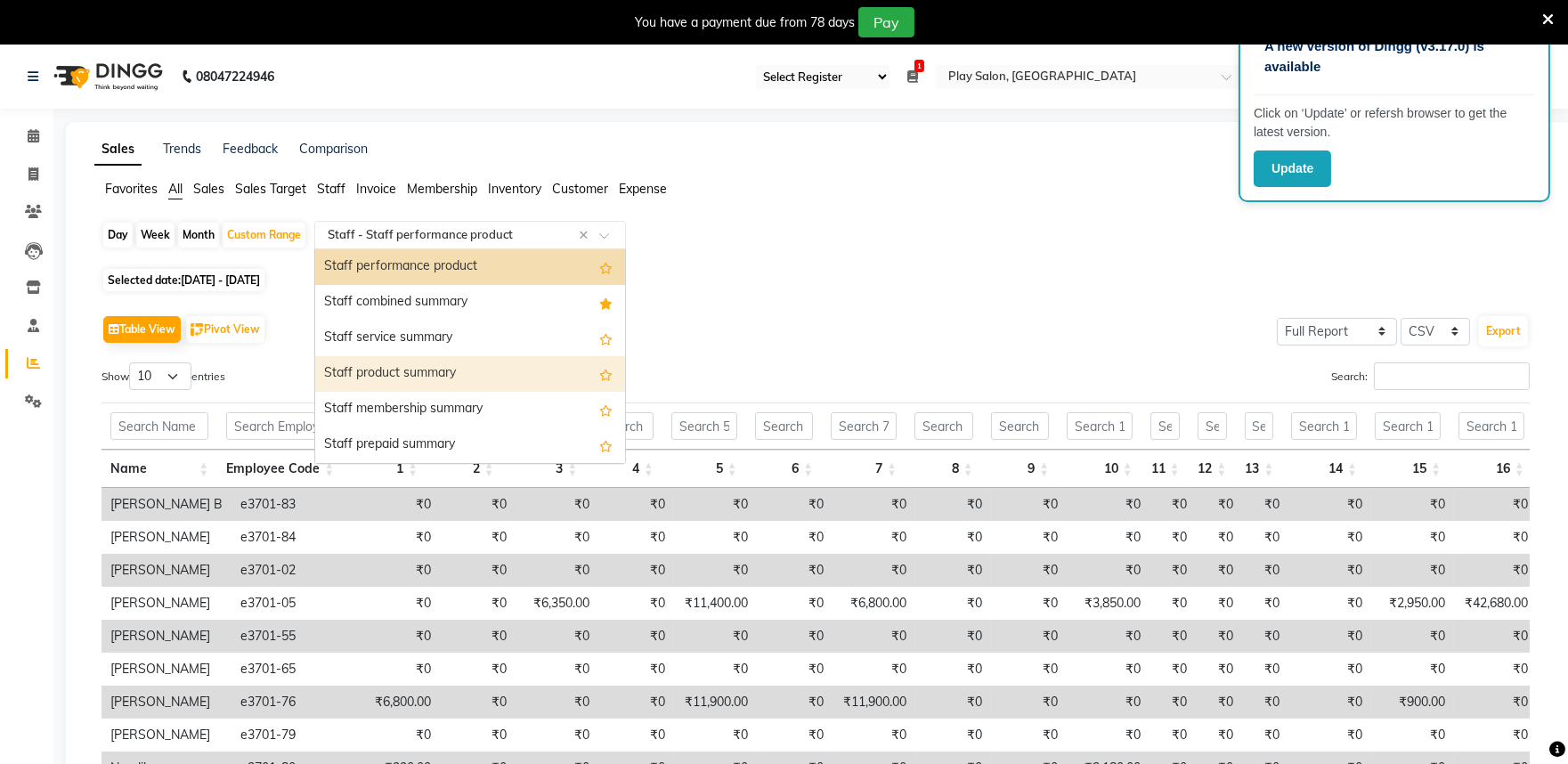
click at [500, 372] on div "Staff product summary" at bounding box center [470, 374] width 310 height 36
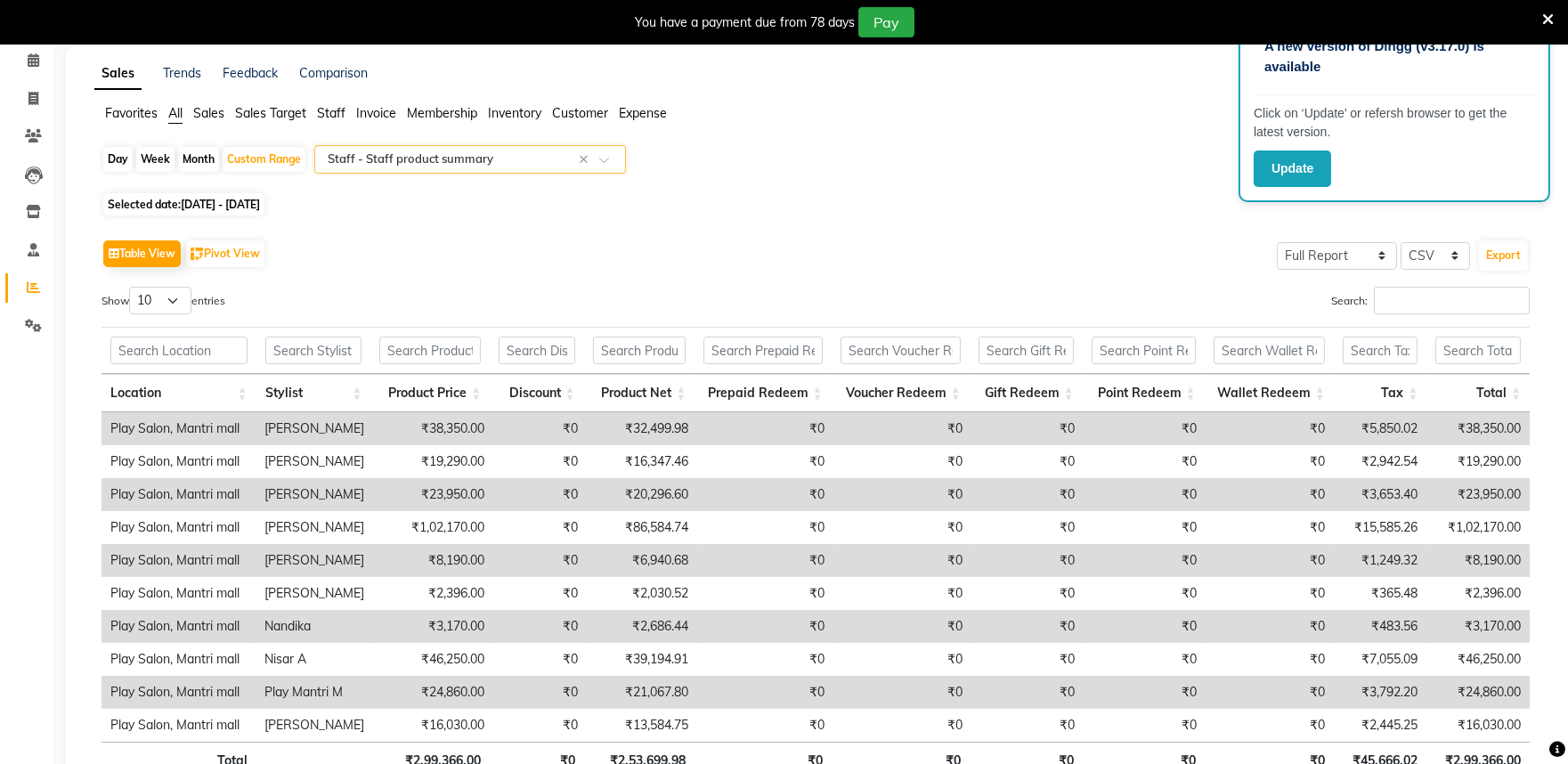
scroll to position [198, 0]
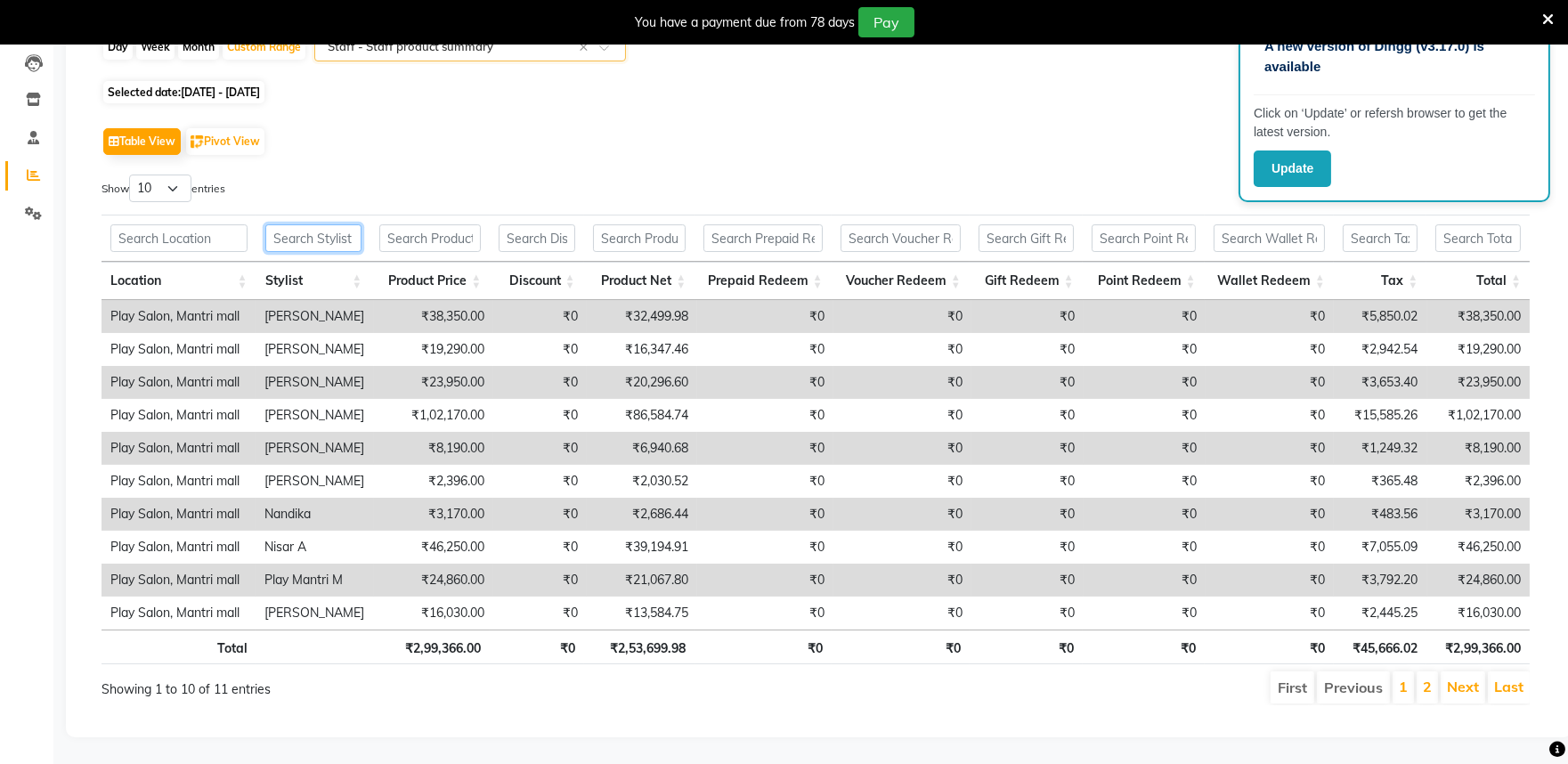
click at [310, 224] on input "text" at bounding box center [314, 237] width 97 height 27
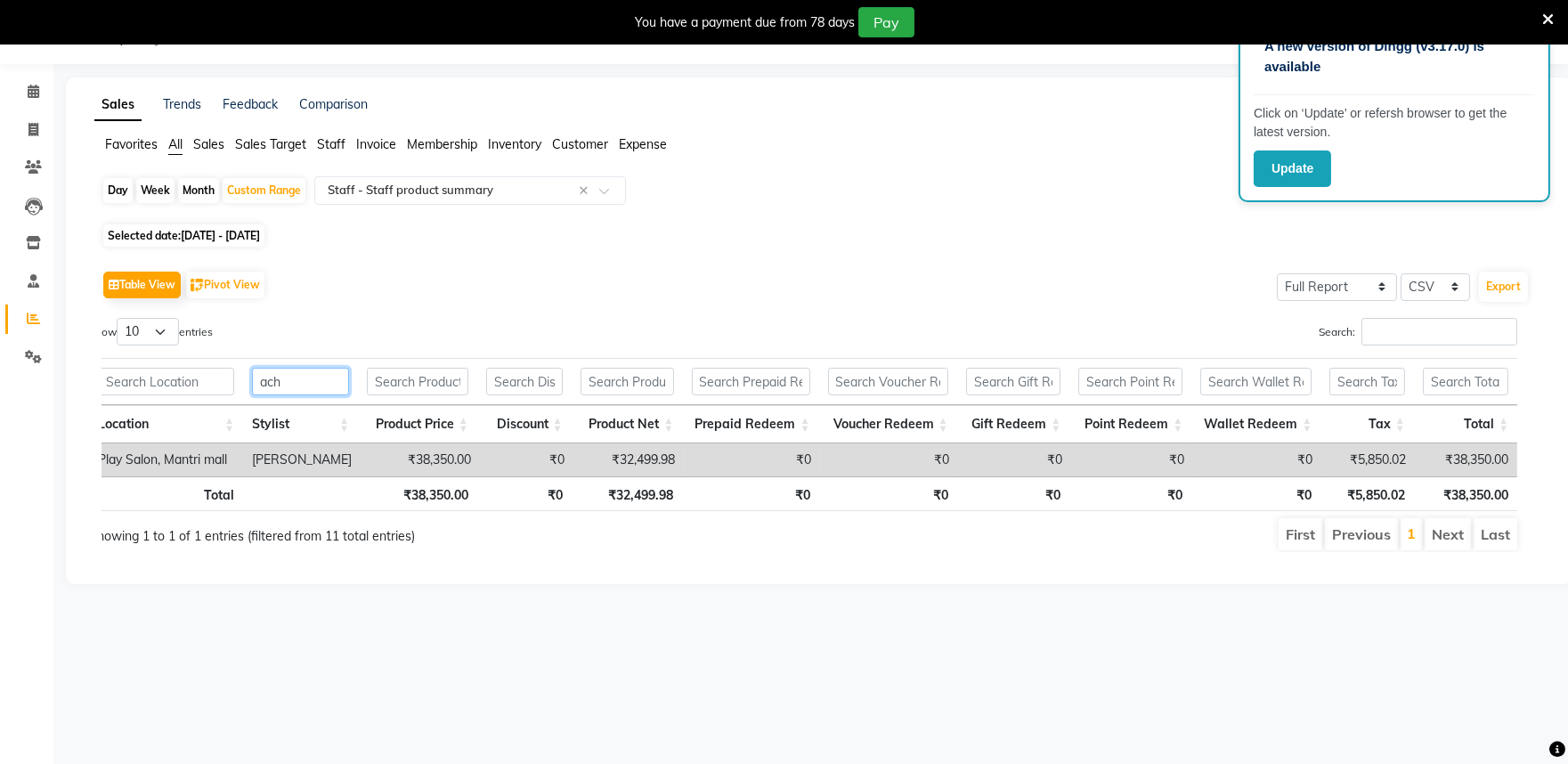
scroll to position [0, 0]
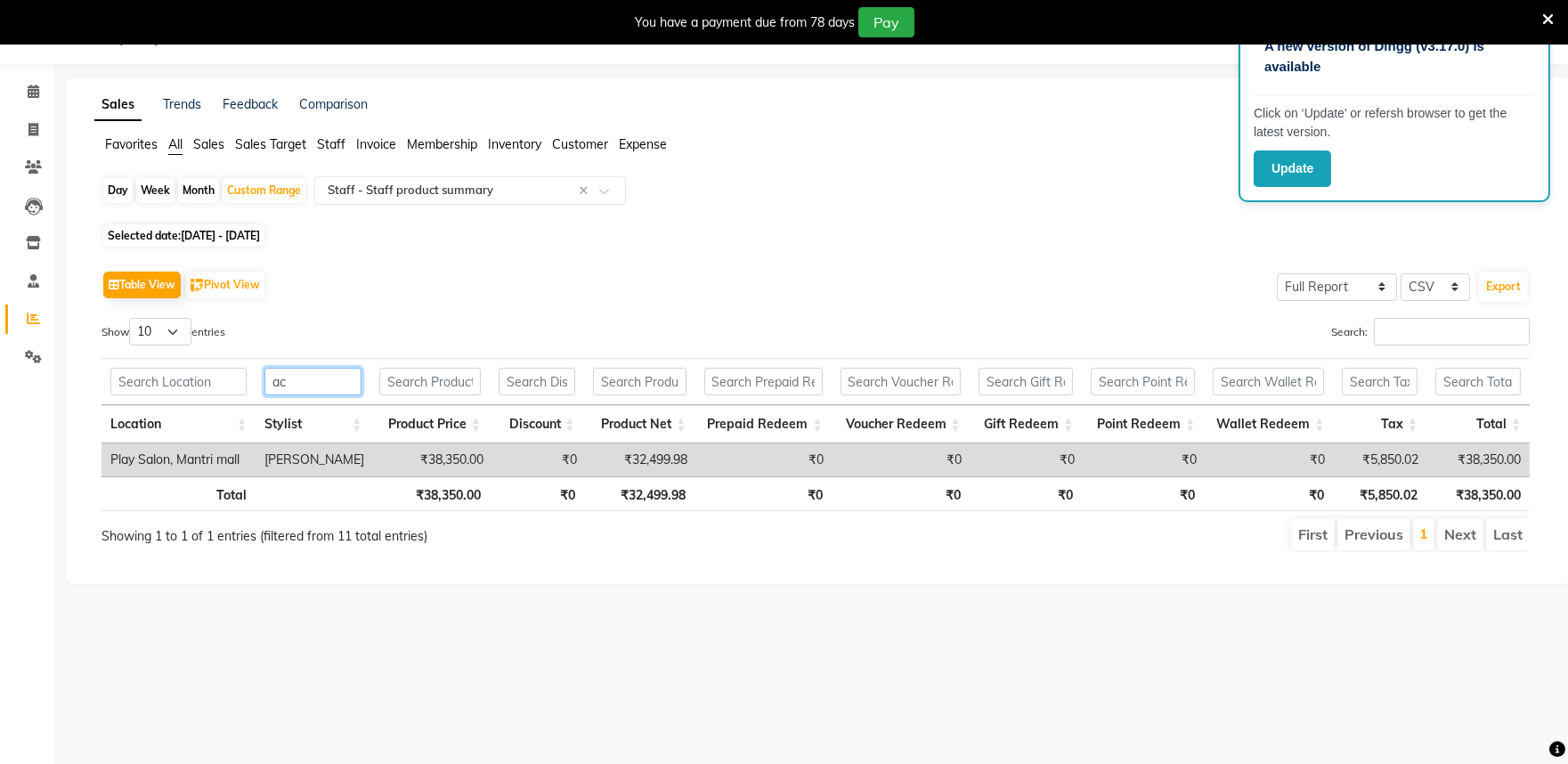
type input "a"
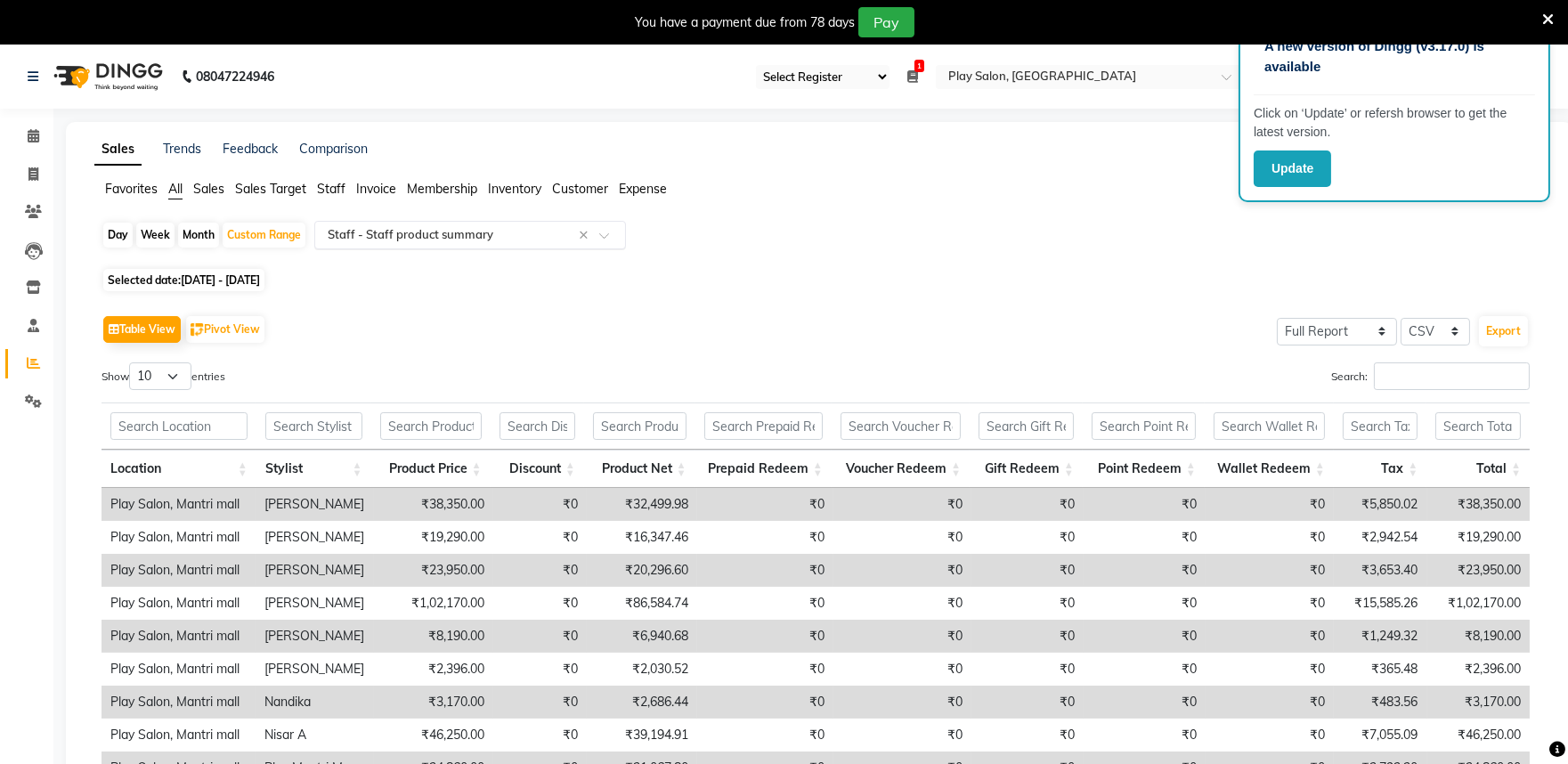
click at [600, 234] on span at bounding box center [610, 240] width 22 height 18
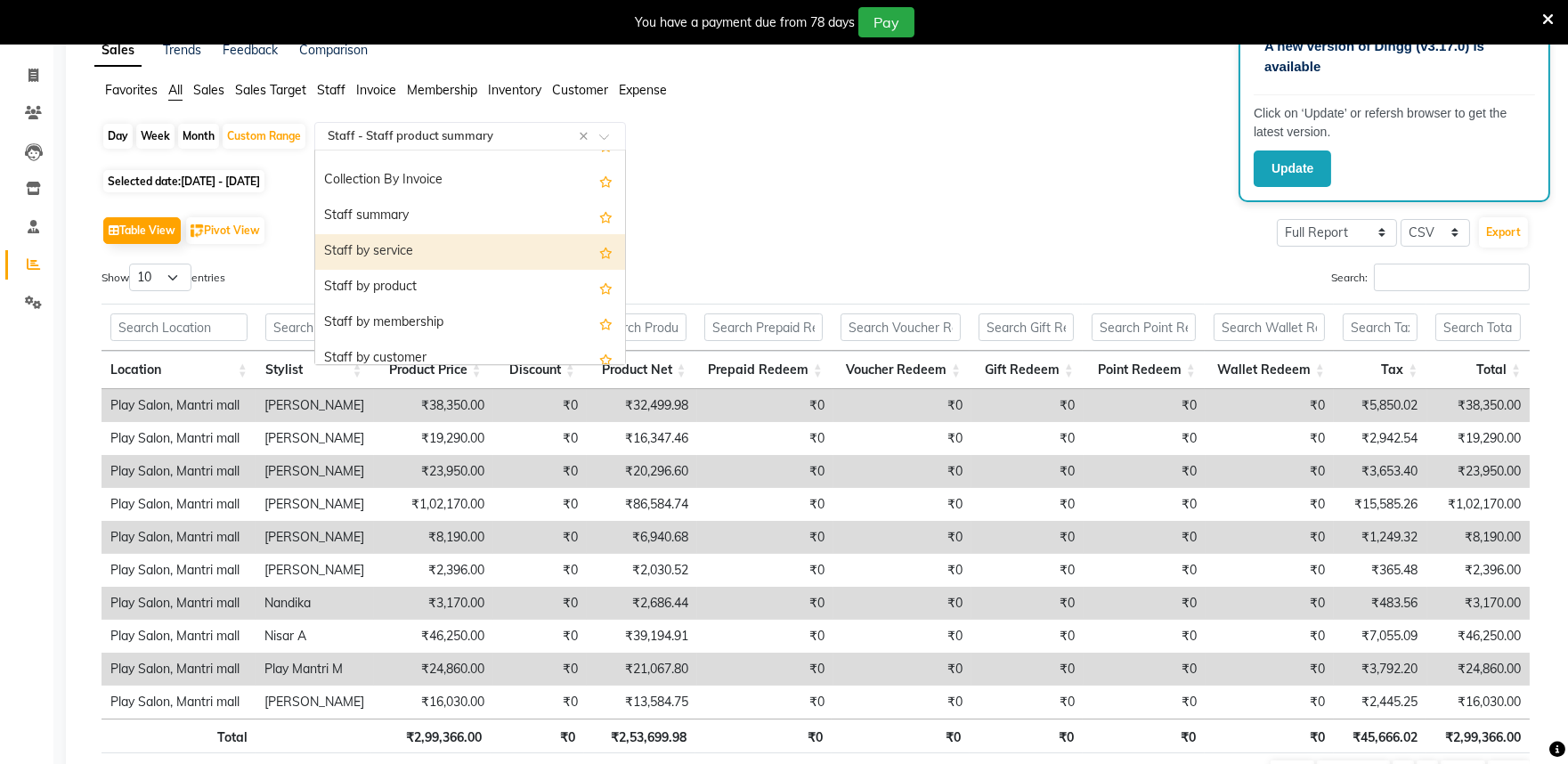
scroll to position [628, 0]
click at [452, 252] on div "Staff by product" at bounding box center [470, 253] width 310 height 36
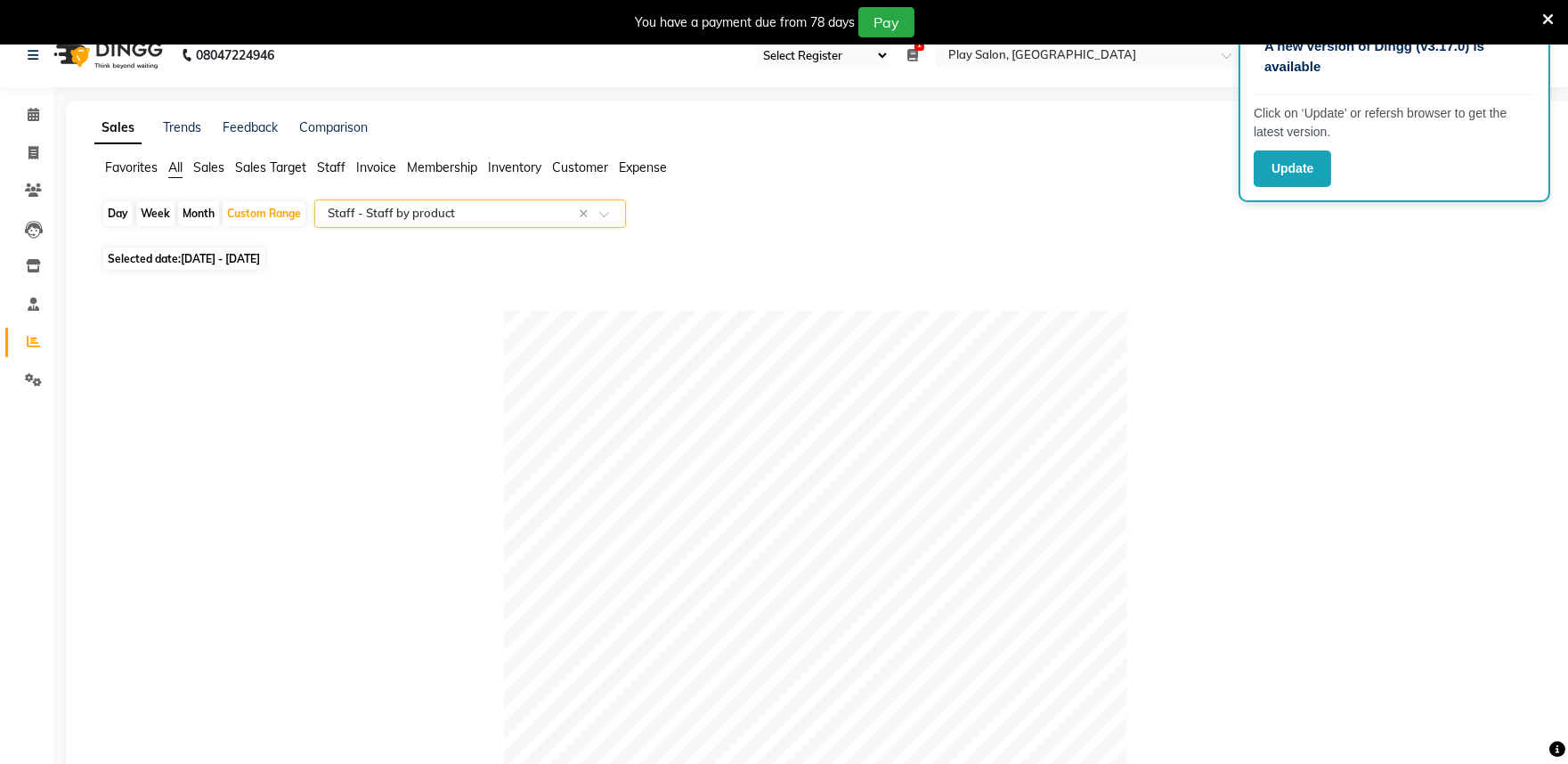
scroll to position [0, 0]
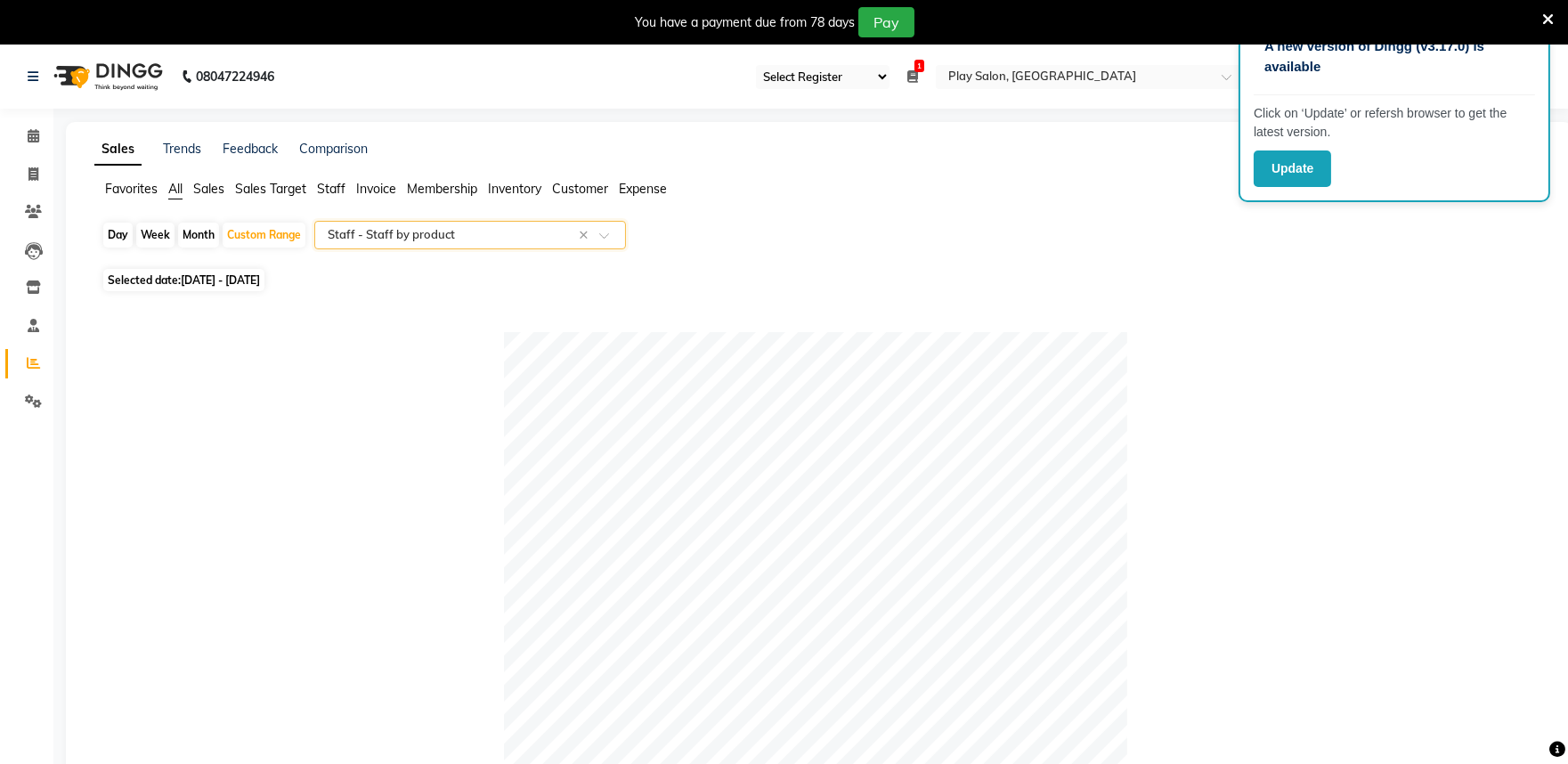
click at [612, 237] on span at bounding box center [610, 240] width 22 height 18
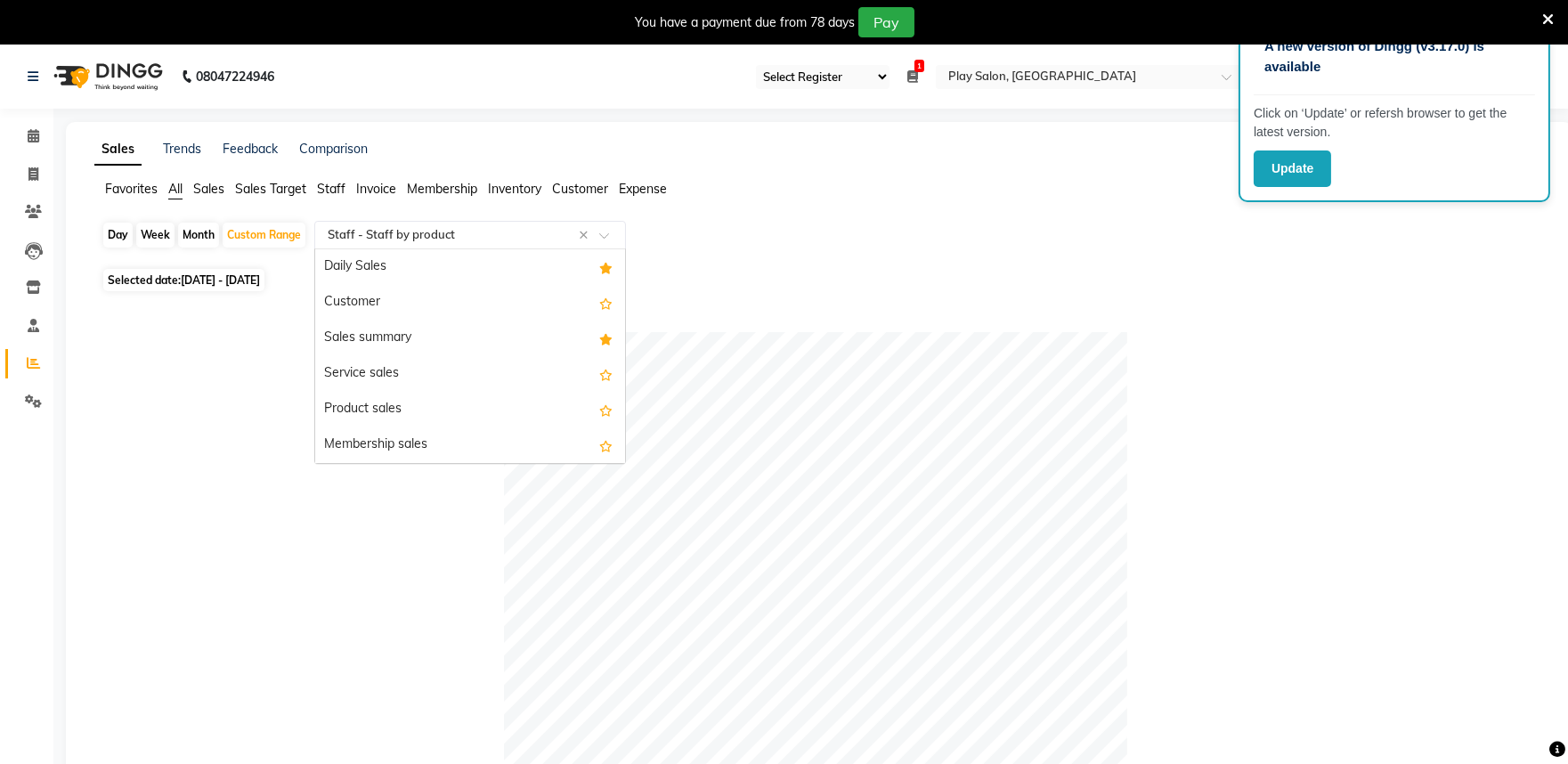
scroll to position [712, 0]
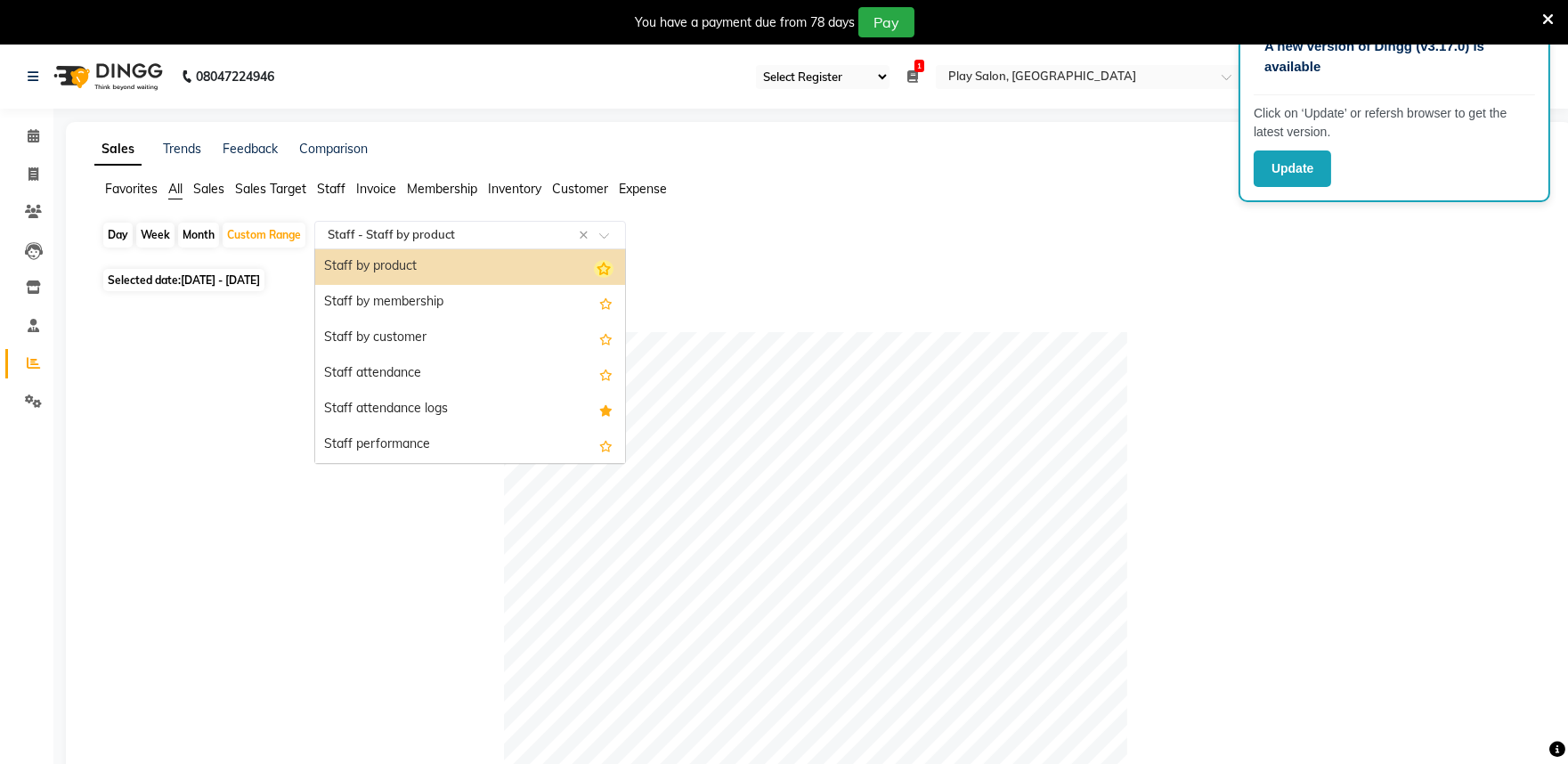
click at [594, 268] on icon "Options list" at bounding box center [604, 268] width 20 height 18
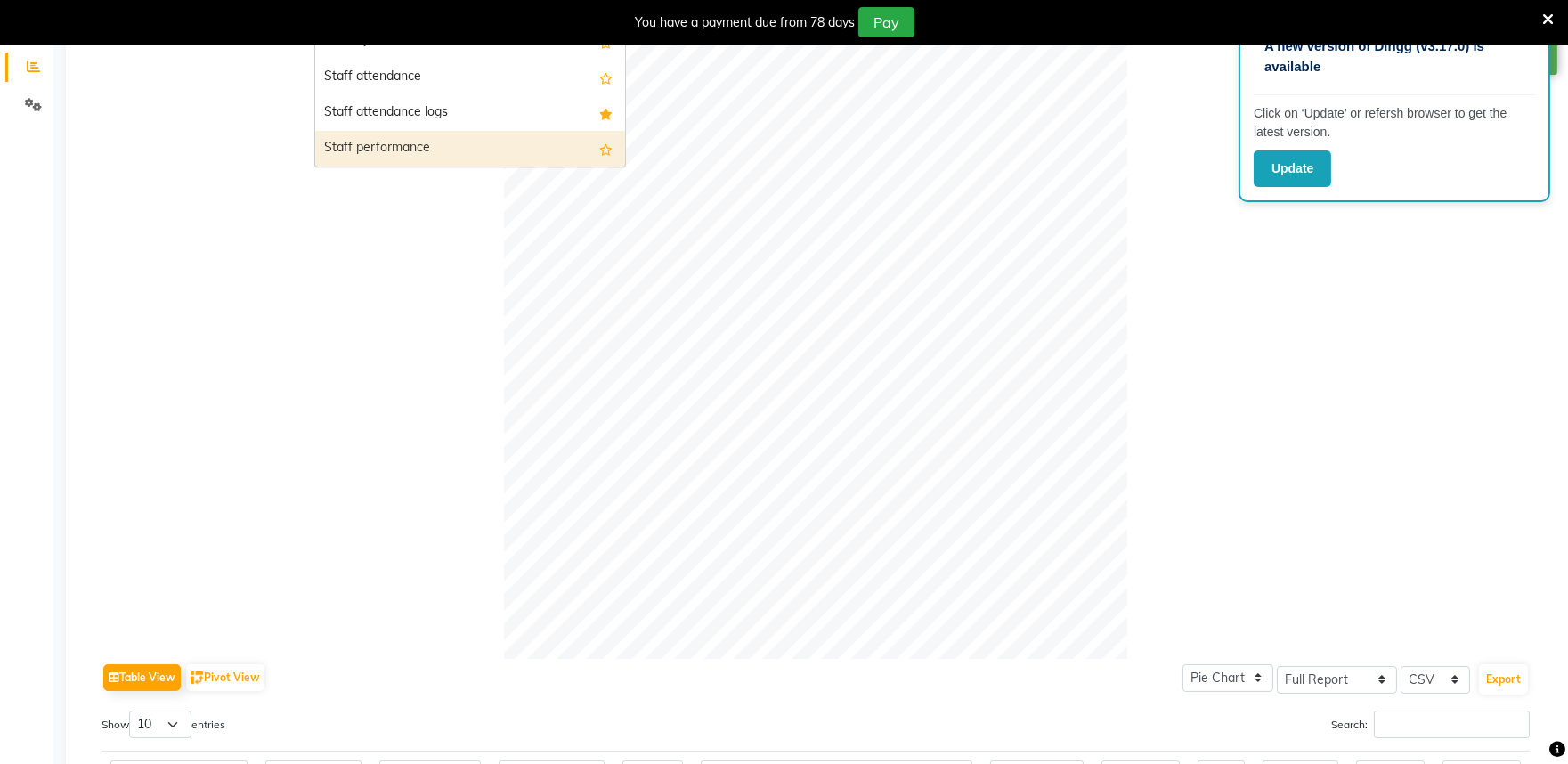
scroll to position [593, 0]
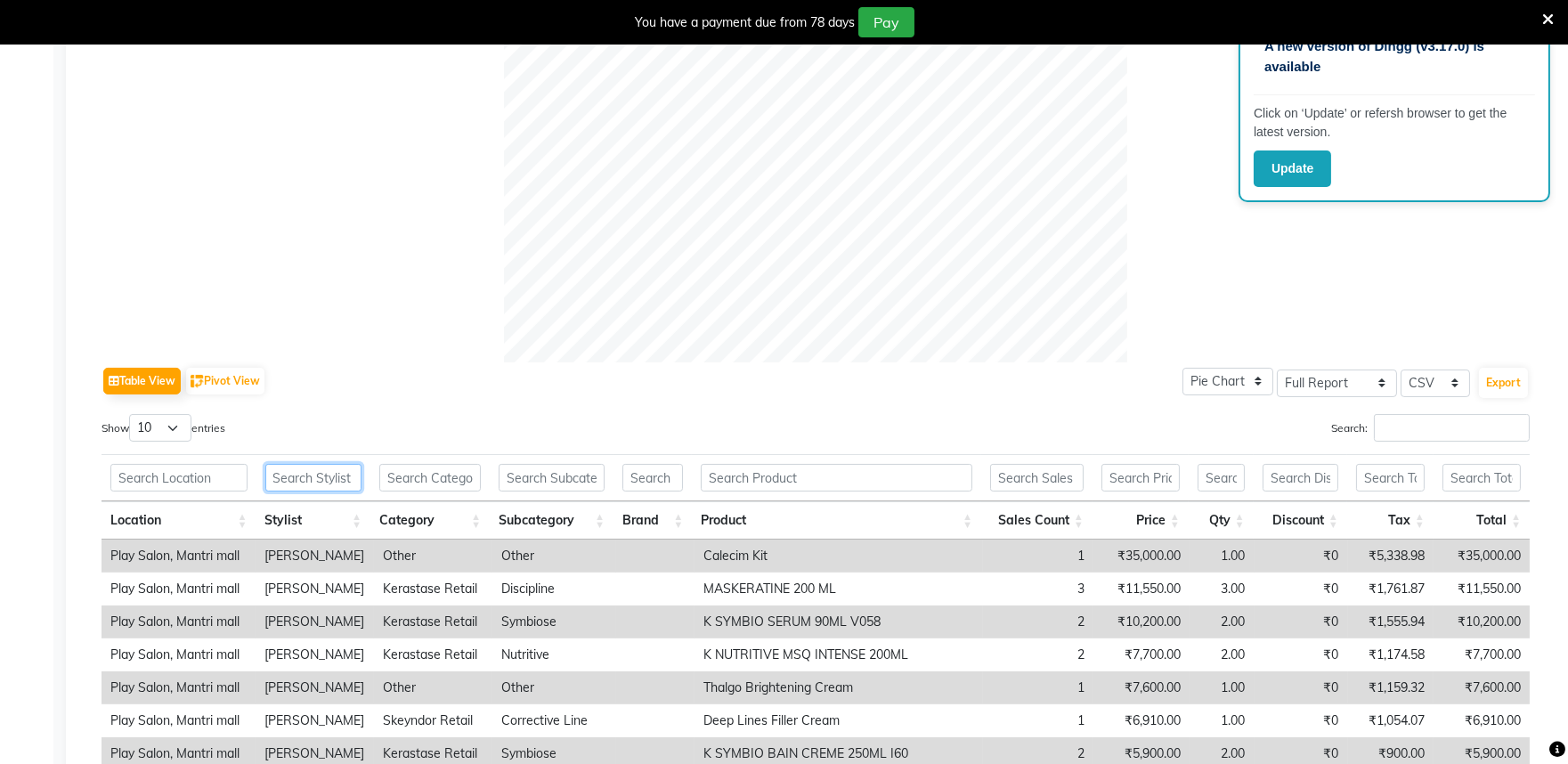
click at [322, 479] on input "text" at bounding box center [314, 477] width 97 height 27
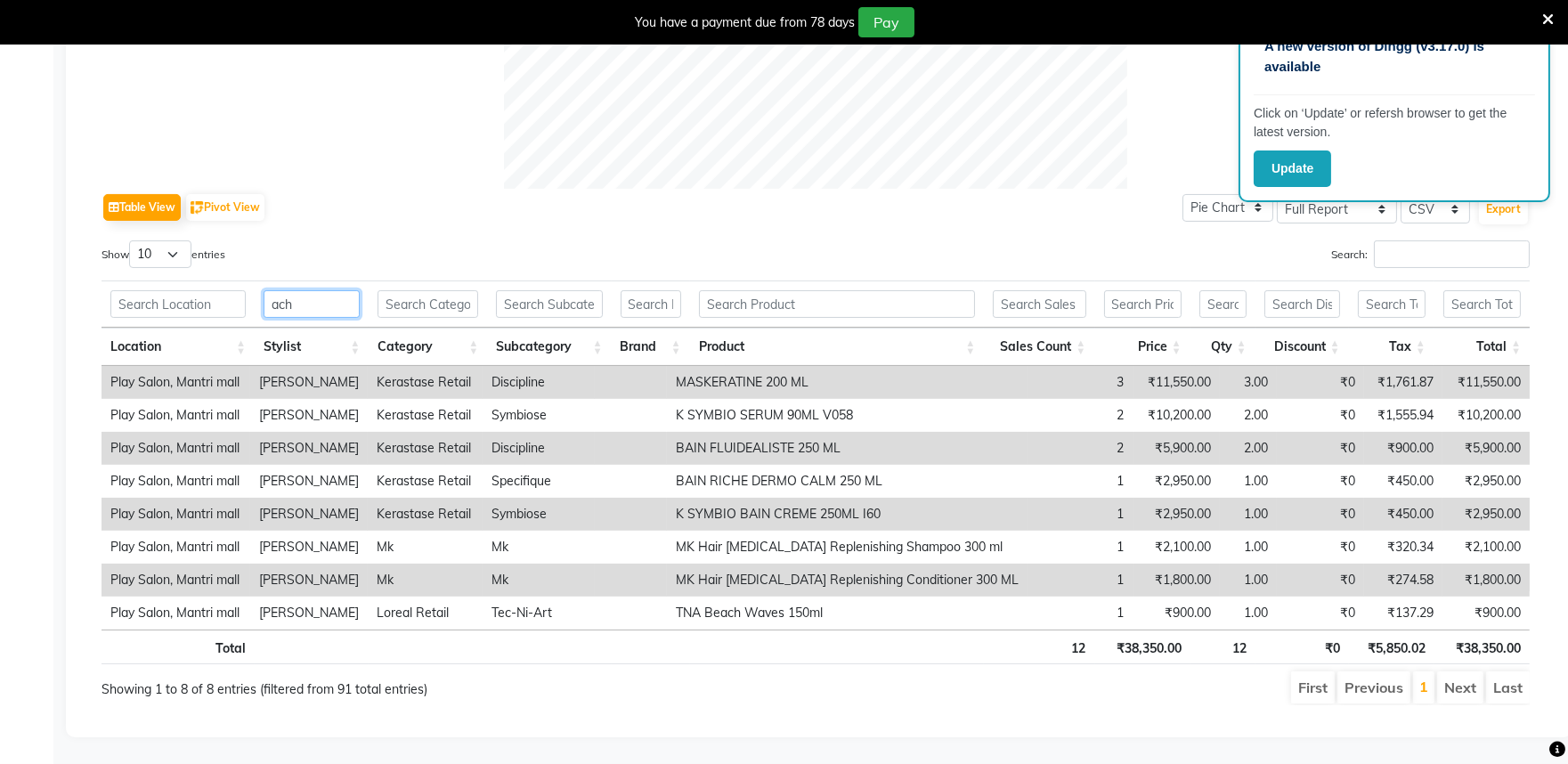
scroll to position [781, 0]
click at [598, 763] on main "Sales Trends Feedback Comparison Favorites All Sales Sales Target Staff Invoice…" at bounding box center [811, 59] width 1515 height 1409
click at [314, 291] on input "ach" at bounding box center [311, 304] width 97 height 27
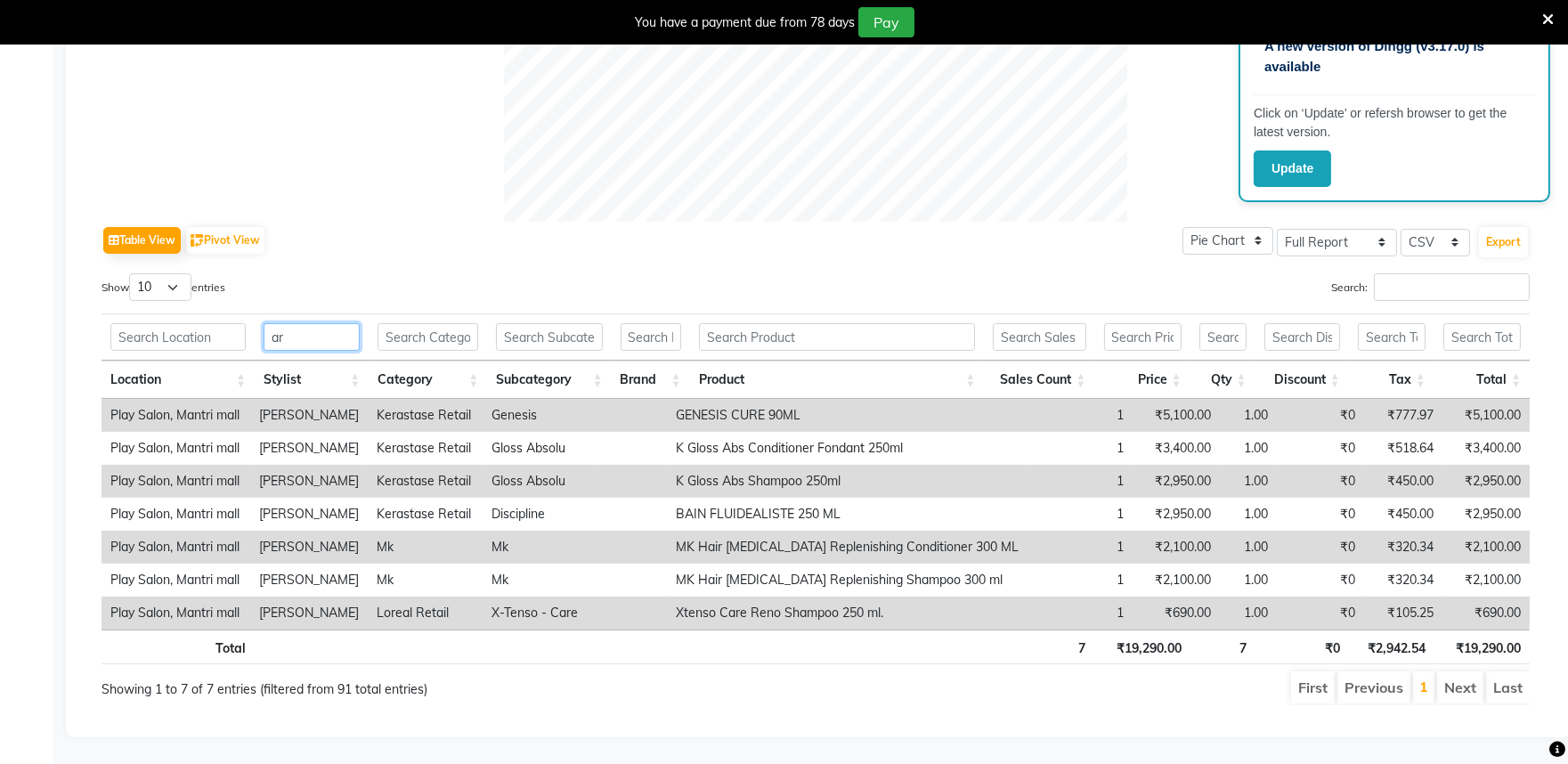
type input "a"
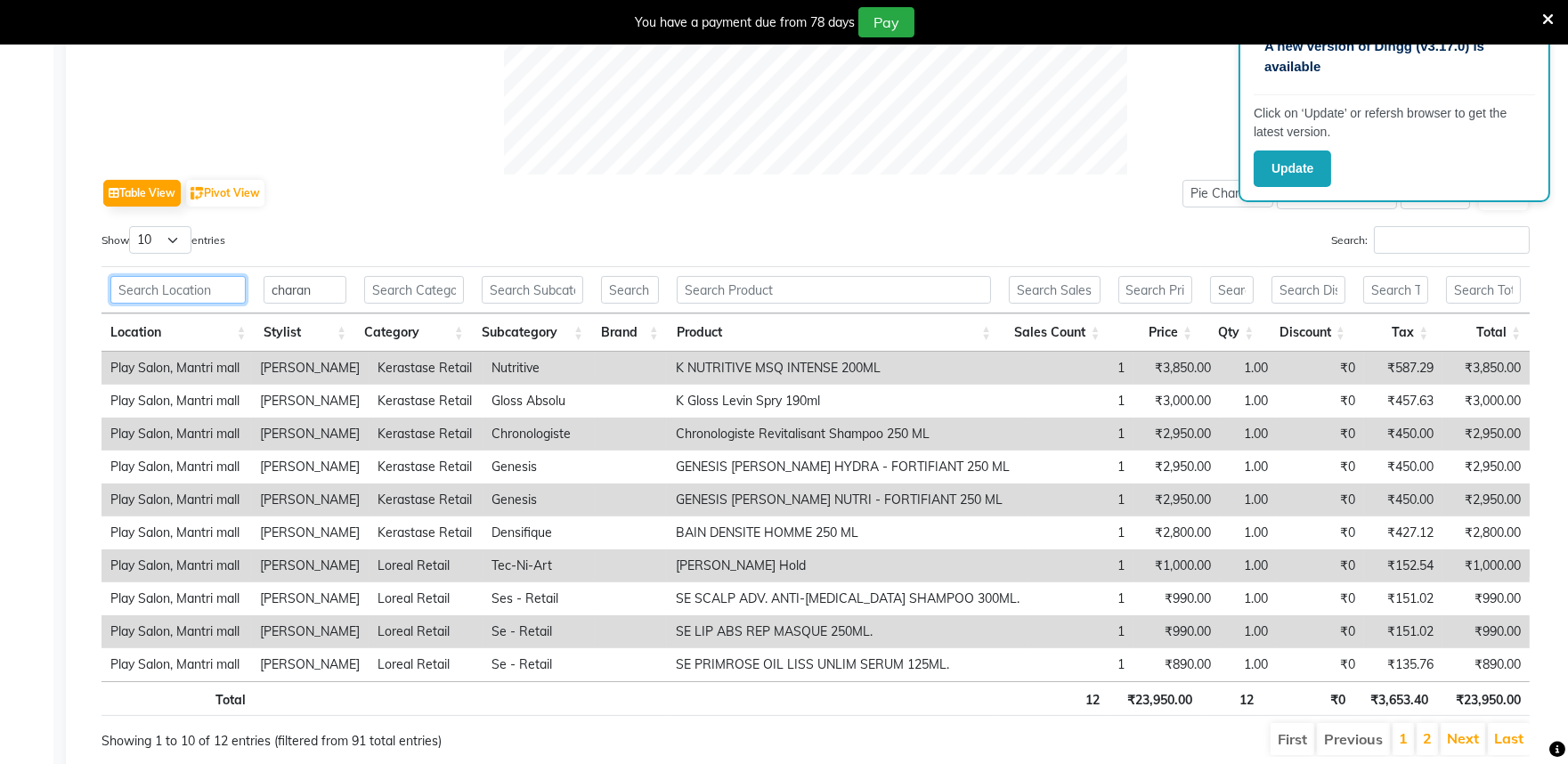
click at [178, 295] on input "text" at bounding box center [178, 290] width 135 height 27
click at [314, 295] on input "charan" at bounding box center [305, 290] width 82 height 27
type input "c"
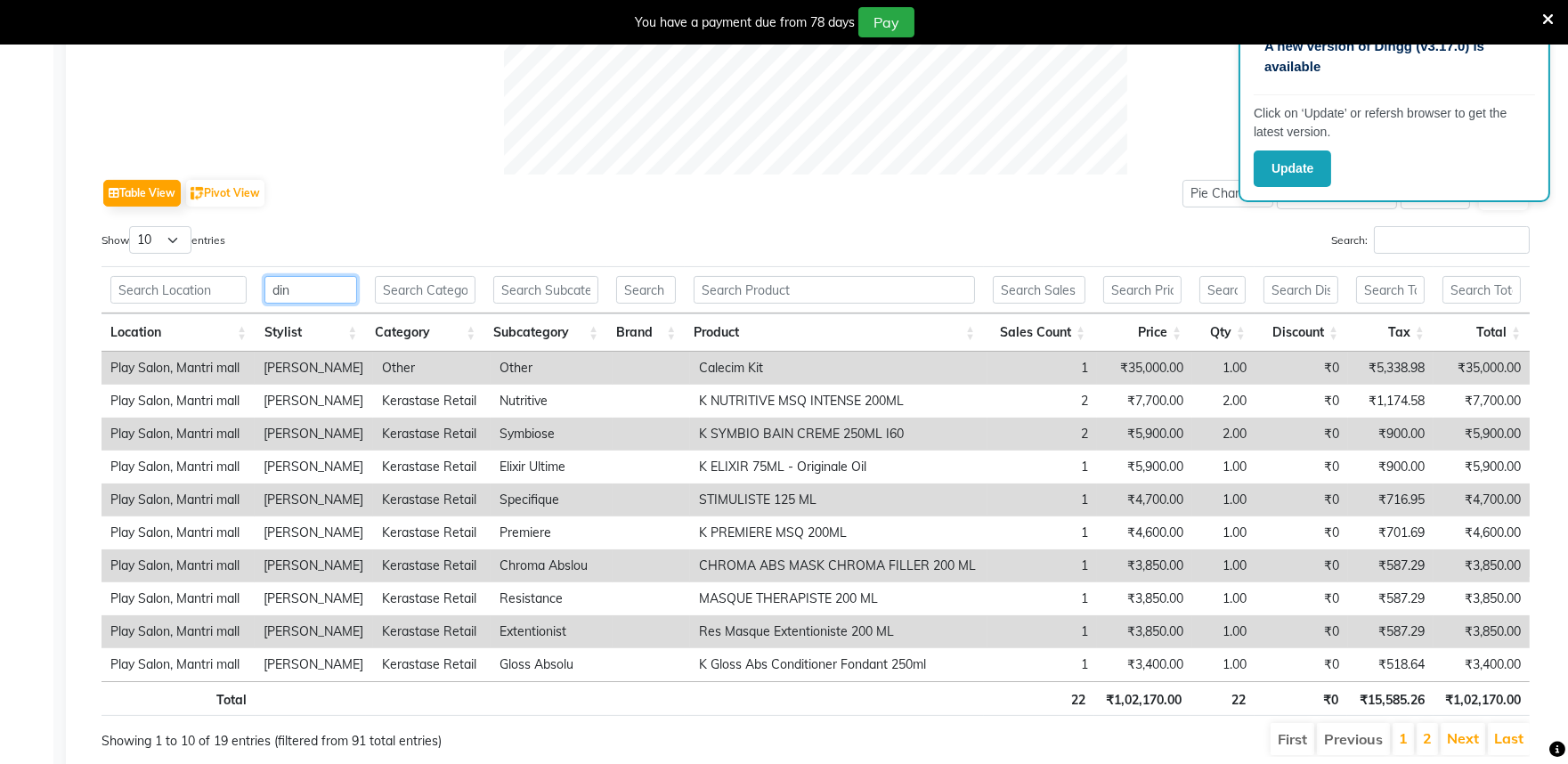
scroll to position [847, 0]
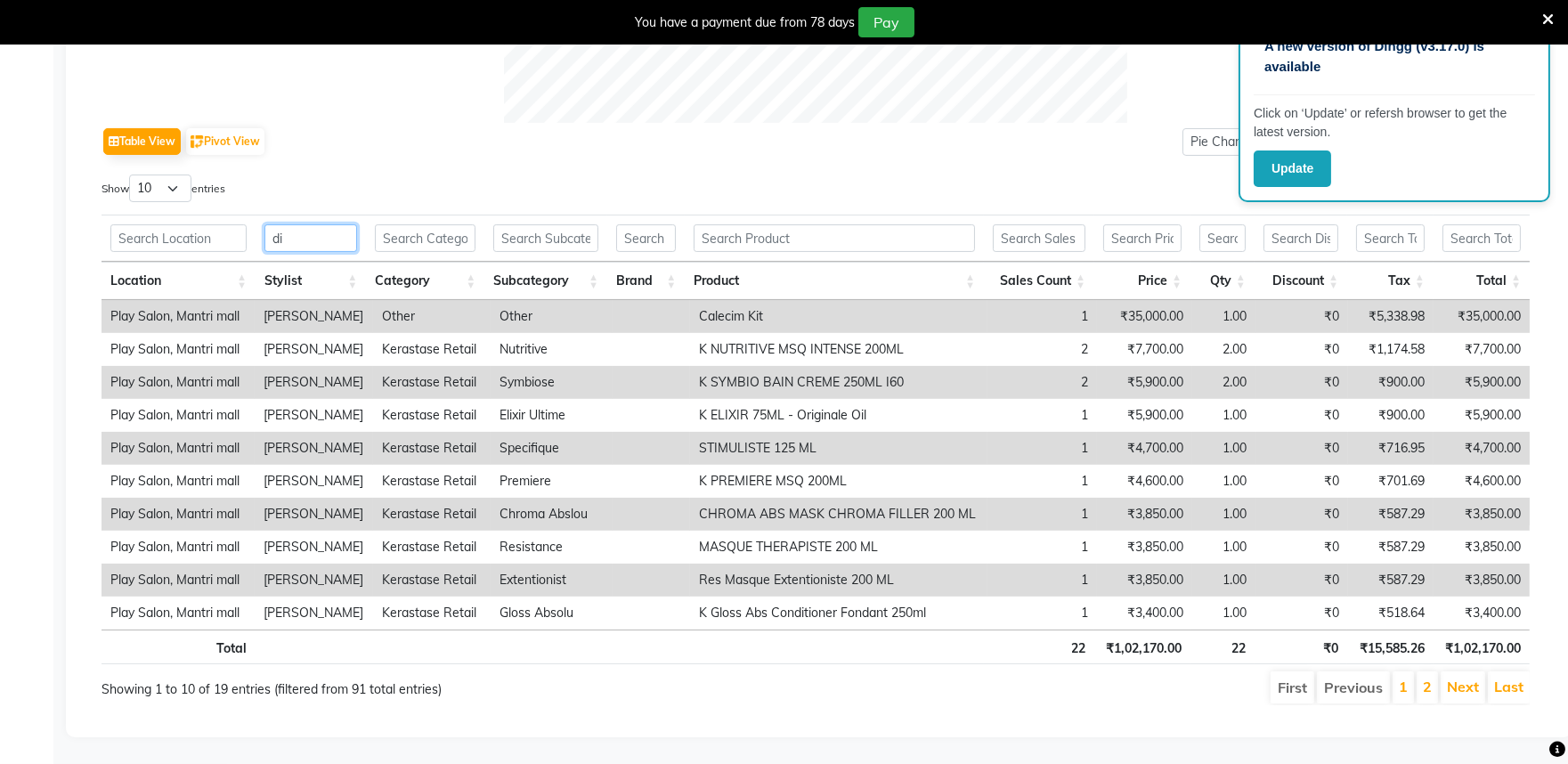
type input "d"
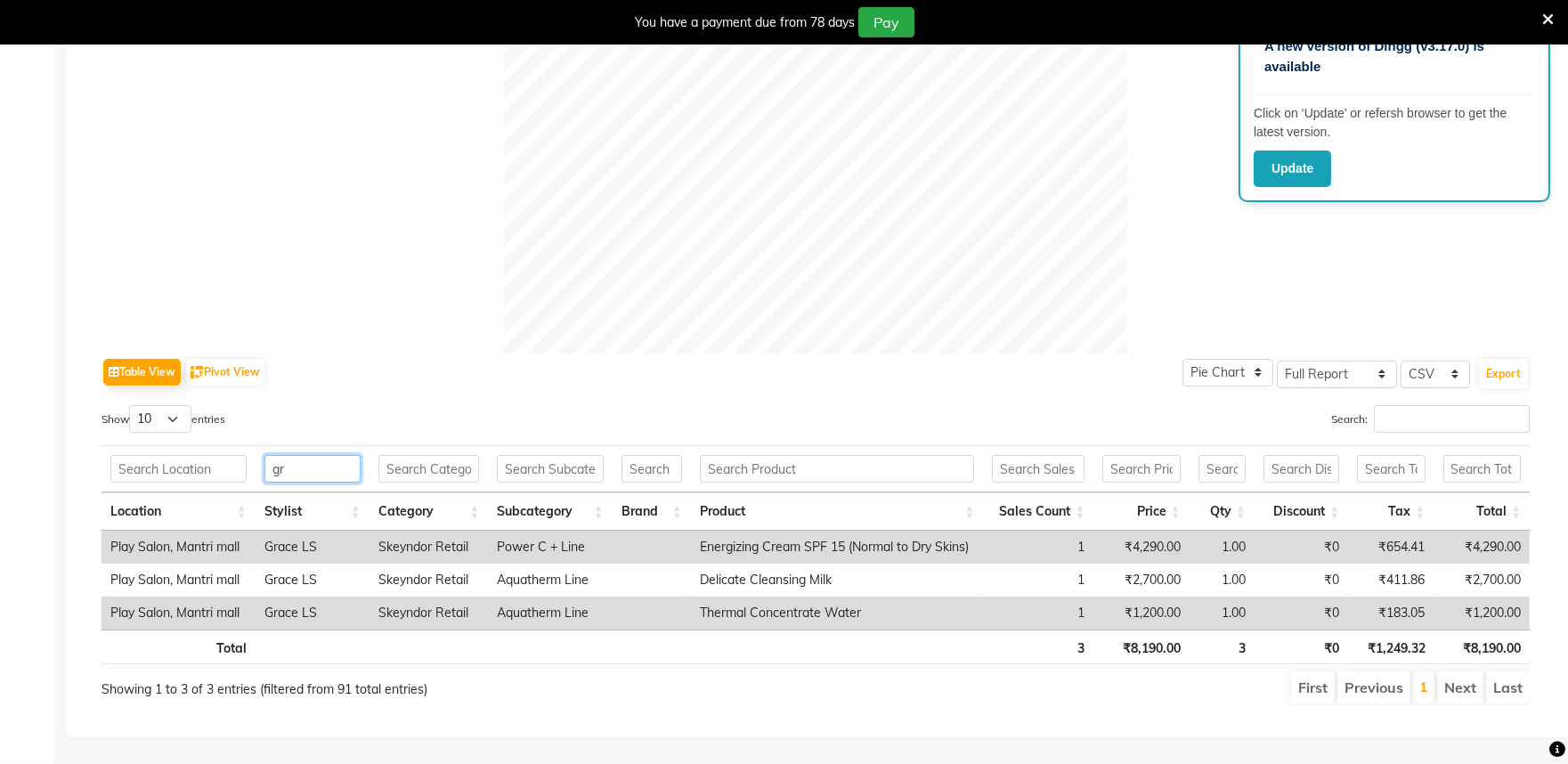
scroll to position [617, 0]
type input "g"
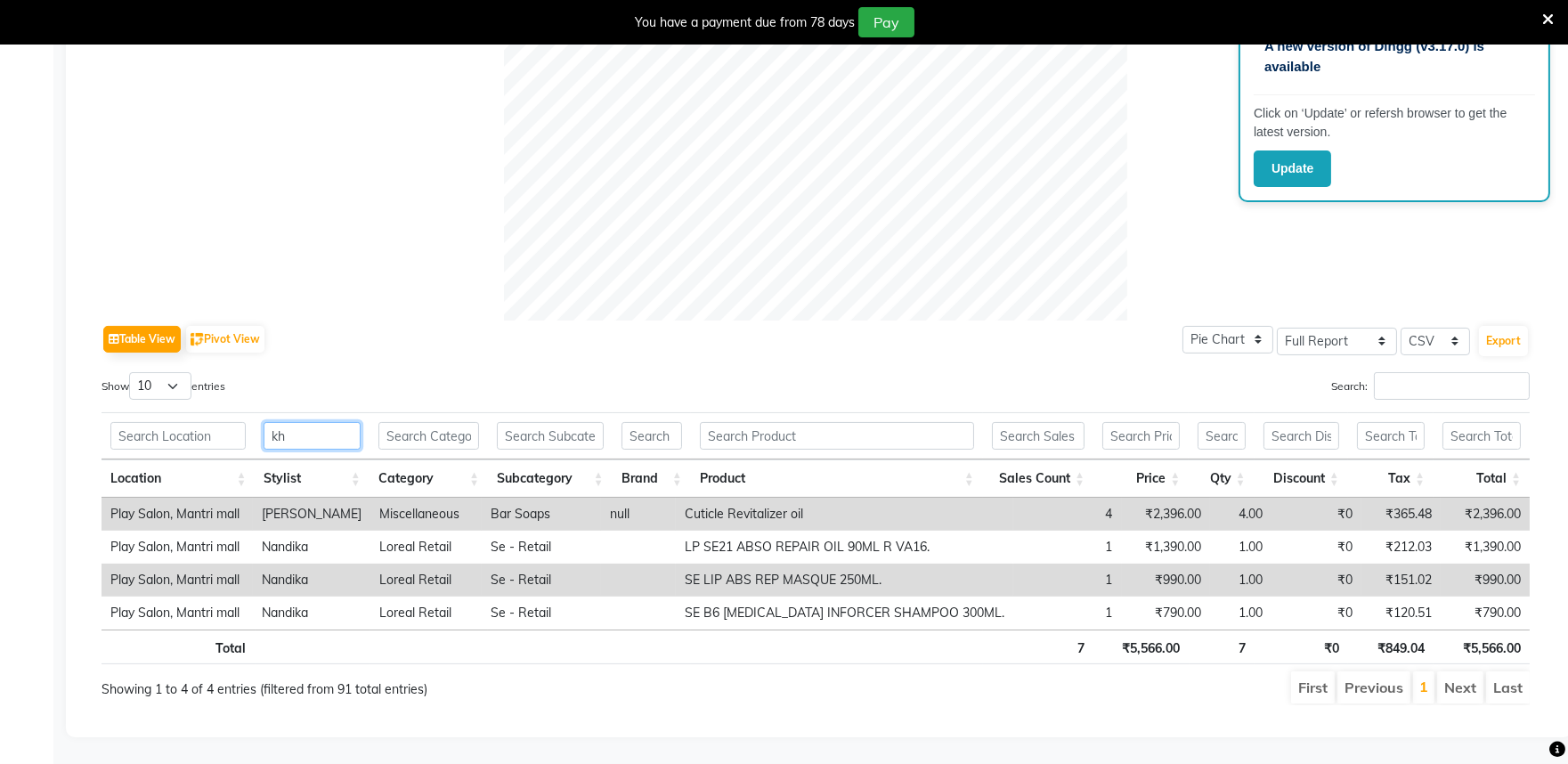
scroll to position [550, 0]
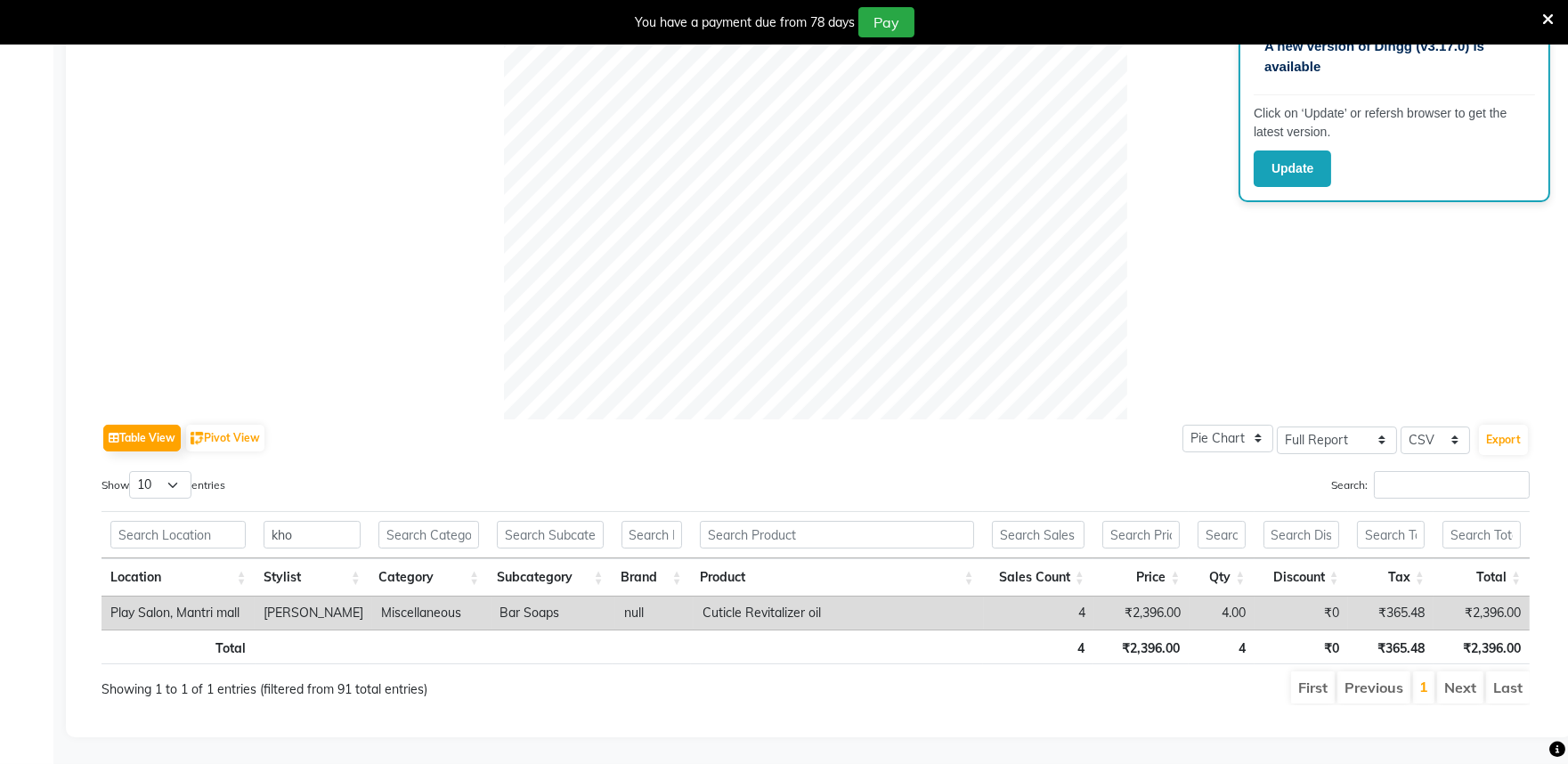
click at [212, 472] on label "Show 10 25 50 100 entries" at bounding box center [163, 485] width 124 height 27
click at [191, 472] on select "10 25 50 100" at bounding box center [160, 485] width 63 height 27
click at [299, 521] on input "kho" at bounding box center [311, 534] width 97 height 27
type input "k"
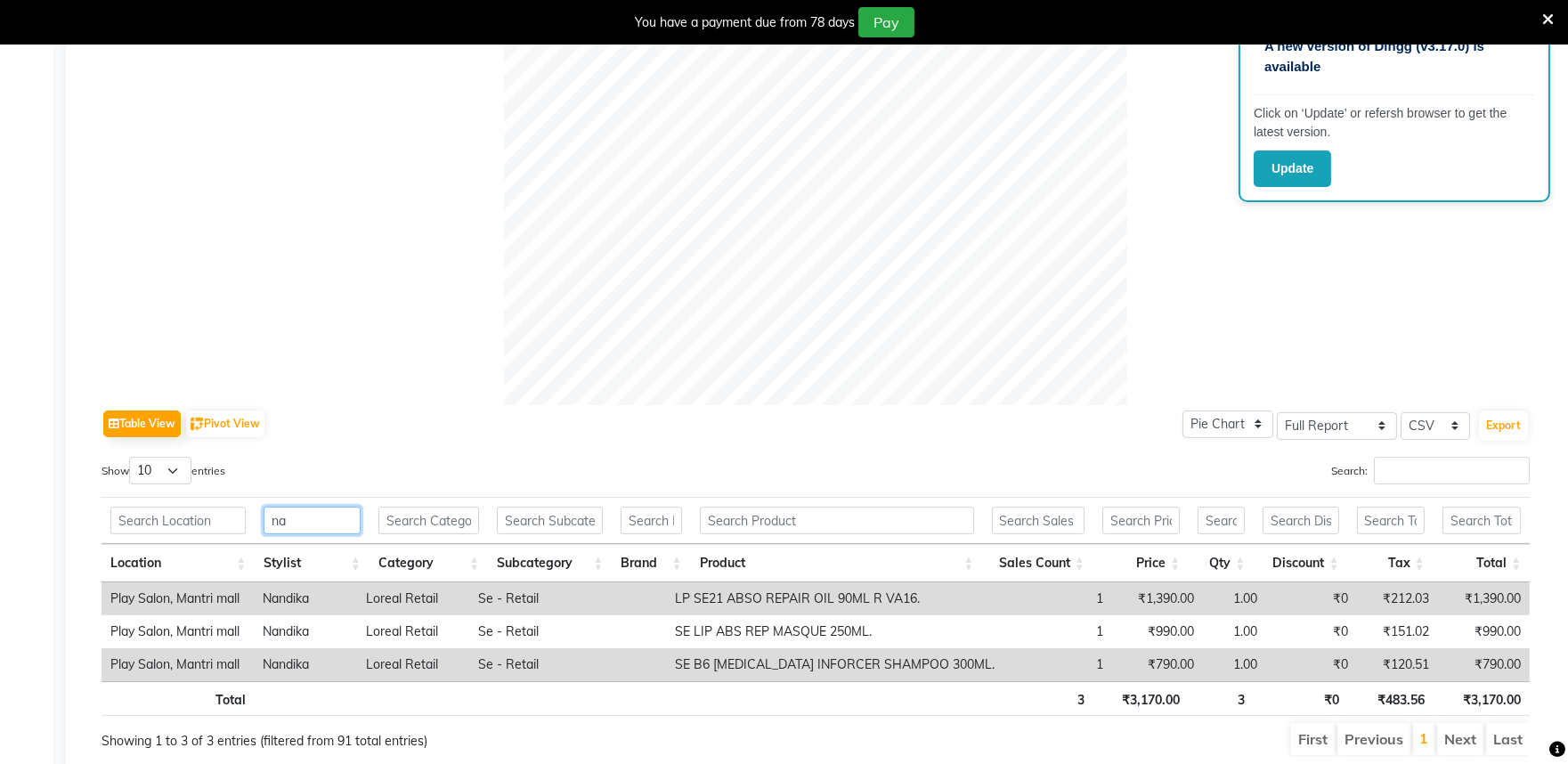
type input "n"
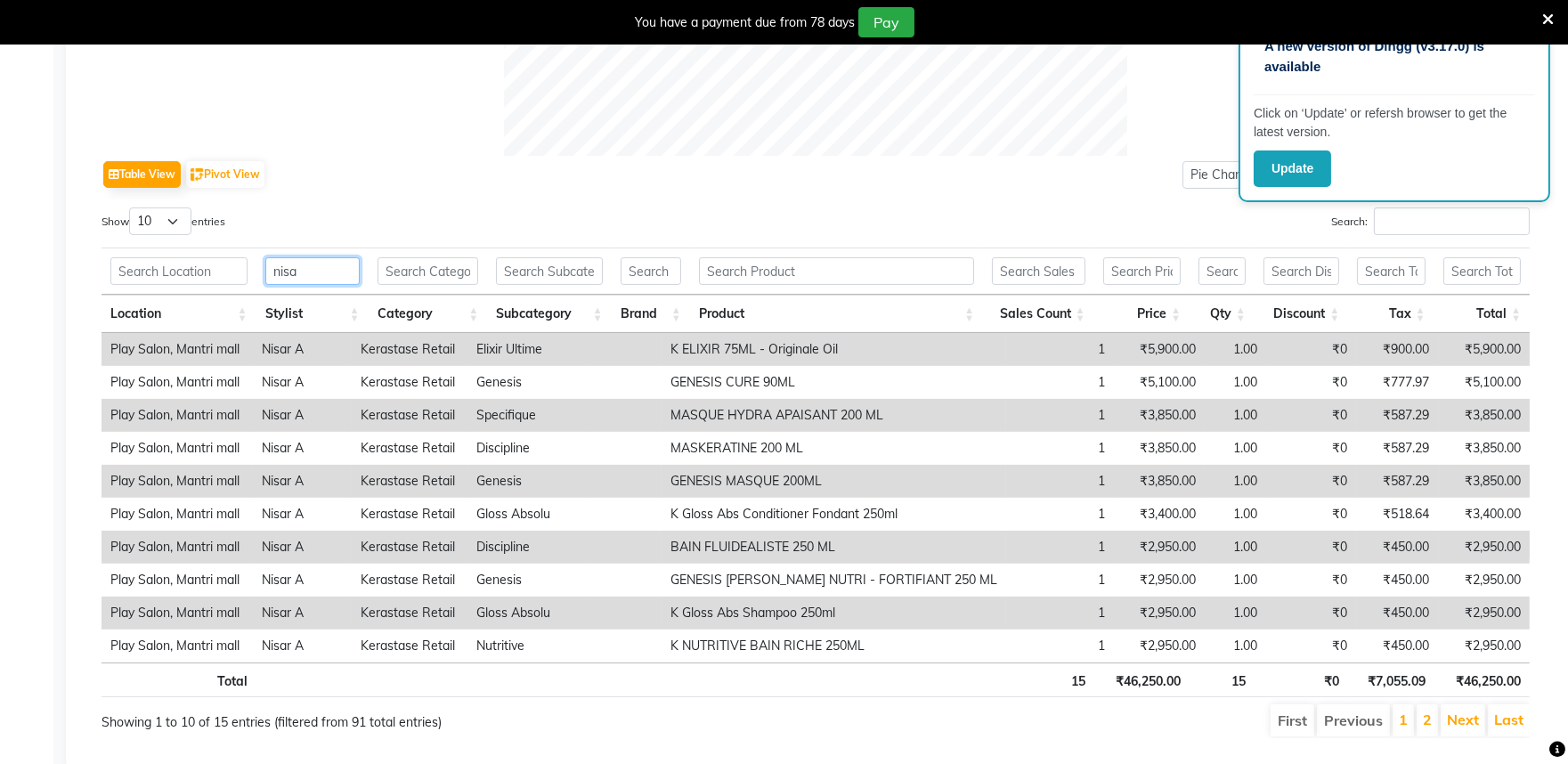
scroll to position [847, 0]
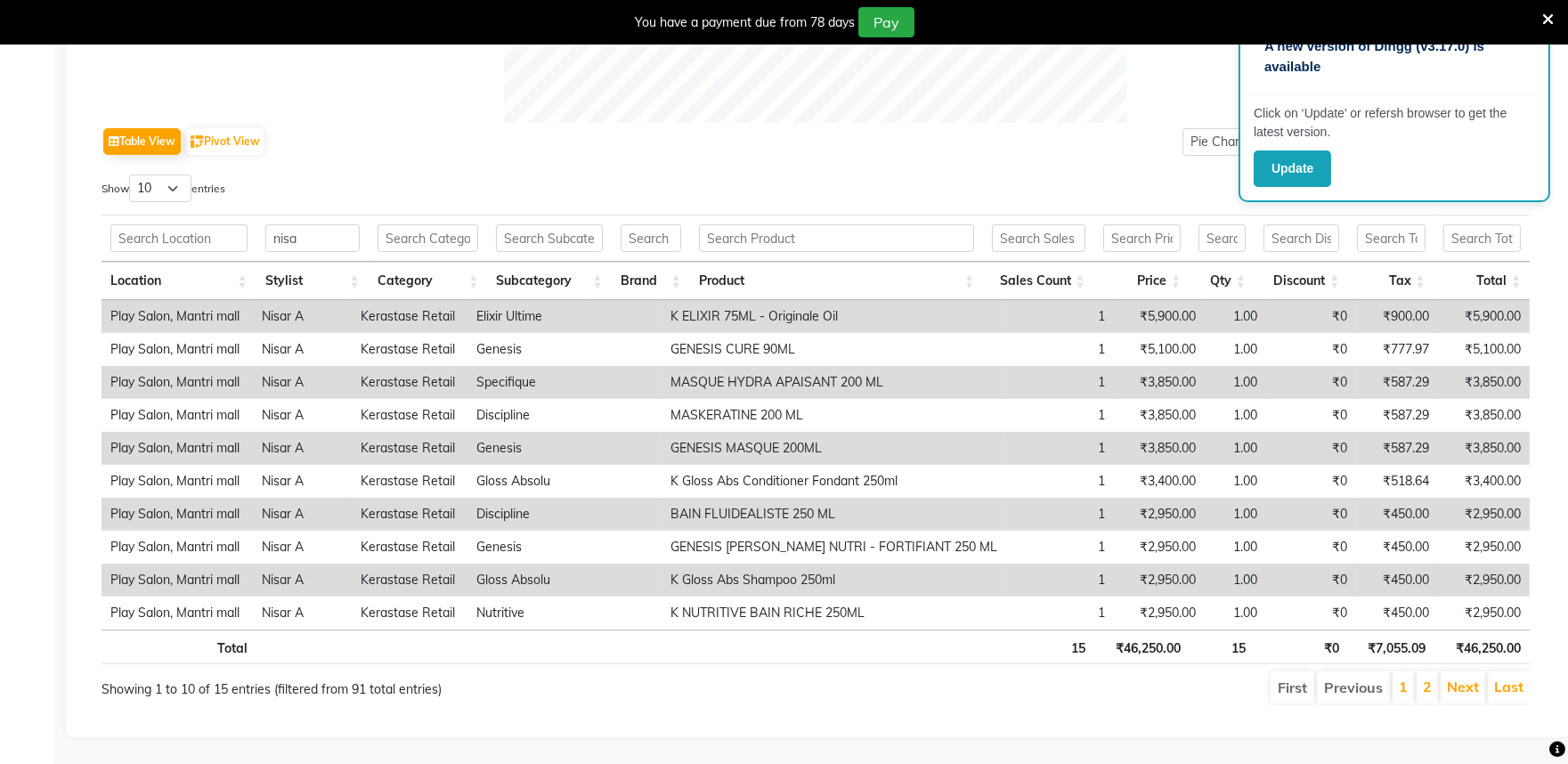
click at [185, 262] on th "Location" at bounding box center [178, 280] width 155 height 38
click at [325, 236] on input "nisa" at bounding box center [312, 237] width 95 height 27
type input "n"
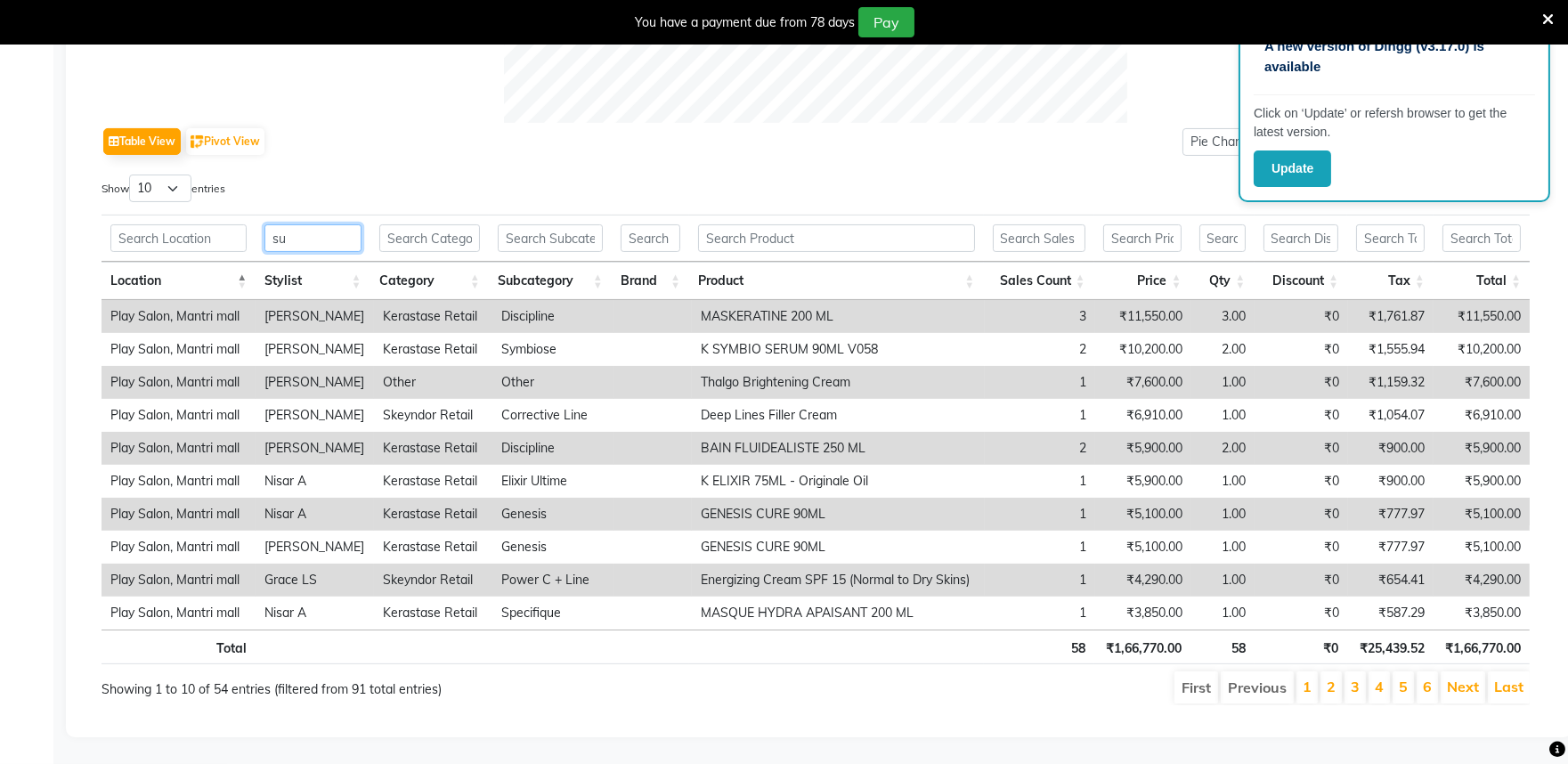
scroll to position [682, 0]
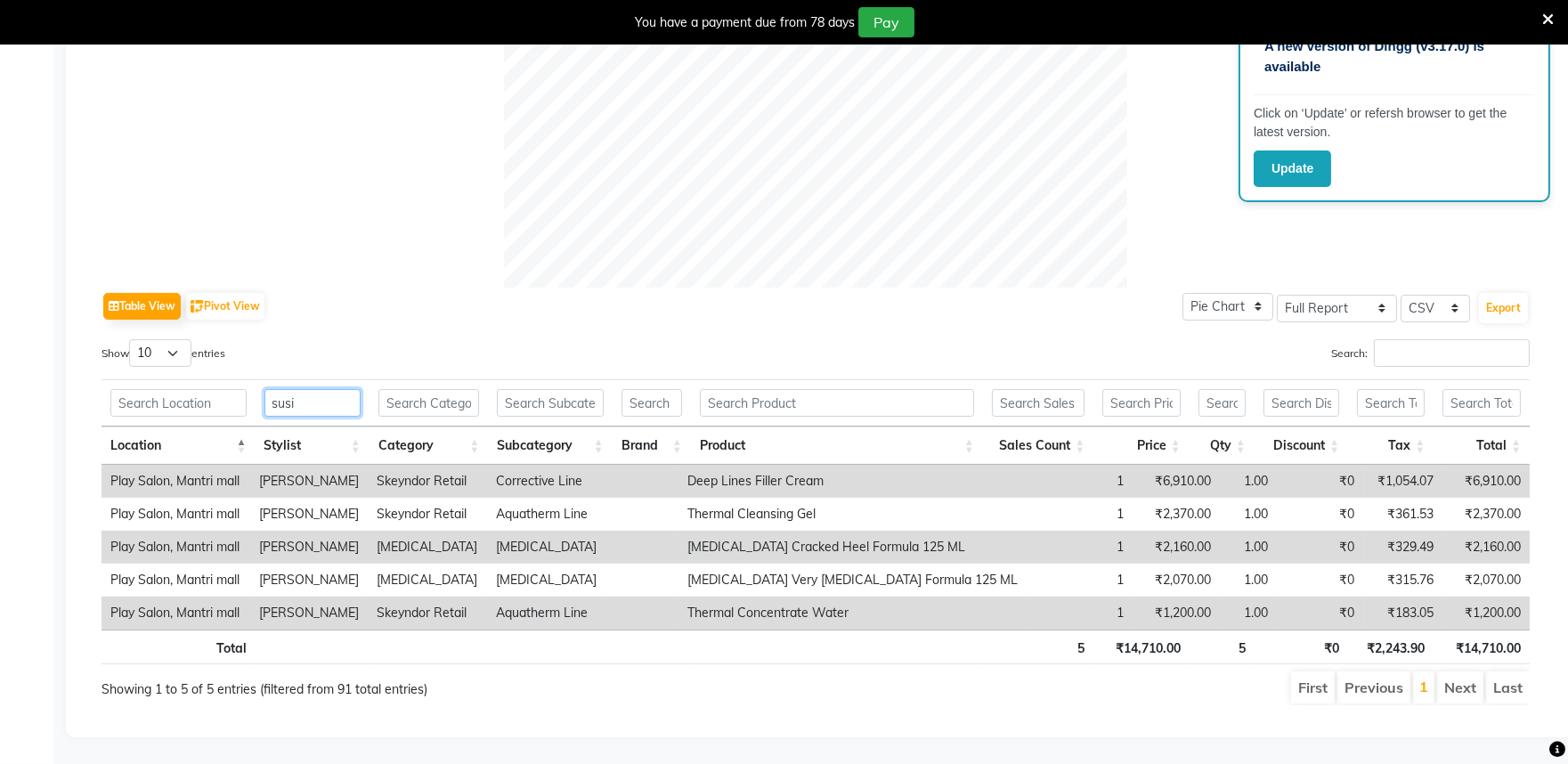
type input "susi"
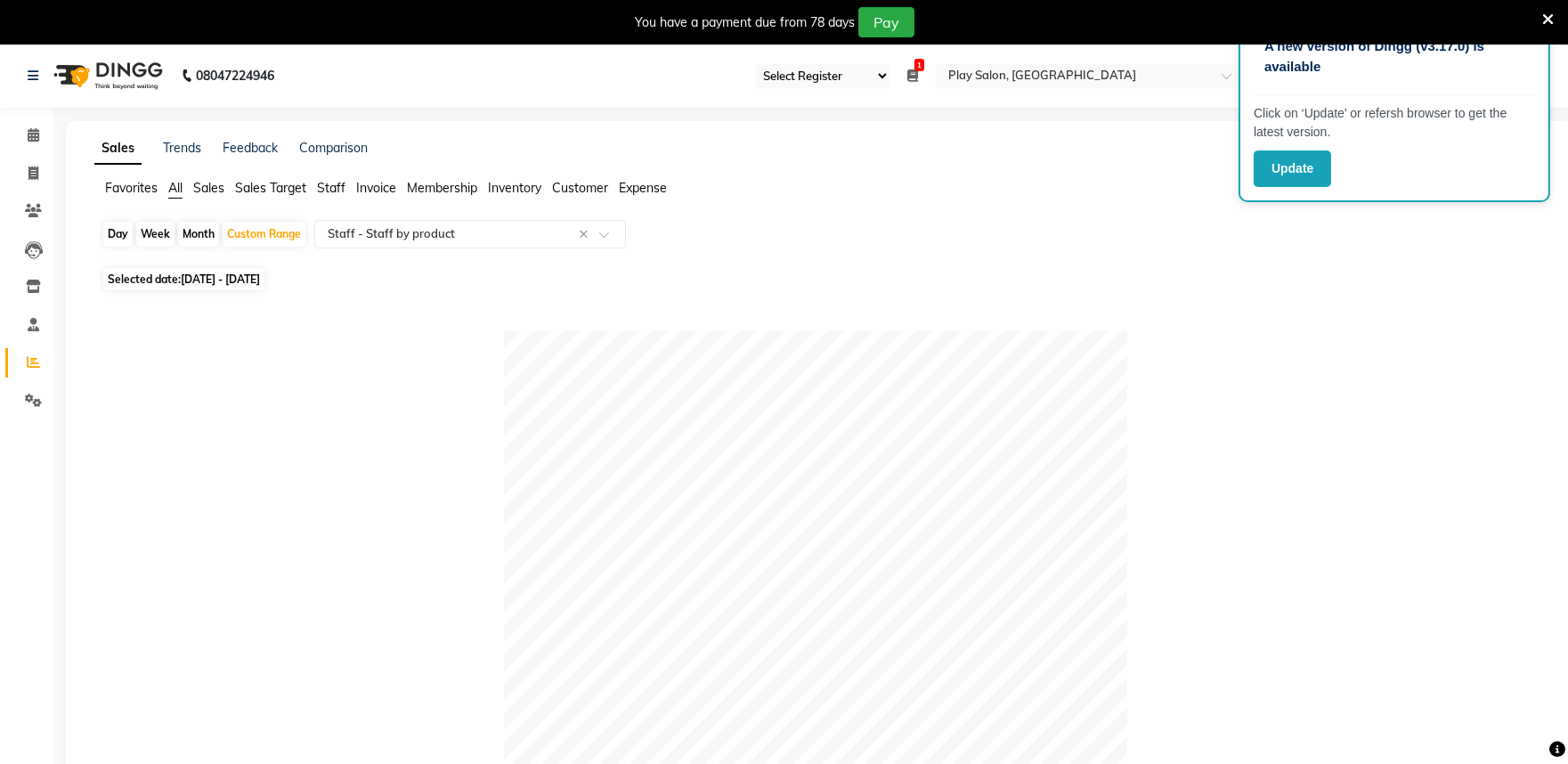
scroll to position [0, 0]
click at [36, 367] on icon at bounding box center [34, 363] width 13 height 13
click at [28, 362] on icon at bounding box center [34, 363] width 13 height 13
click at [202, 190] on span "Sales" at bounding box center [208, 188] width 31 height 16
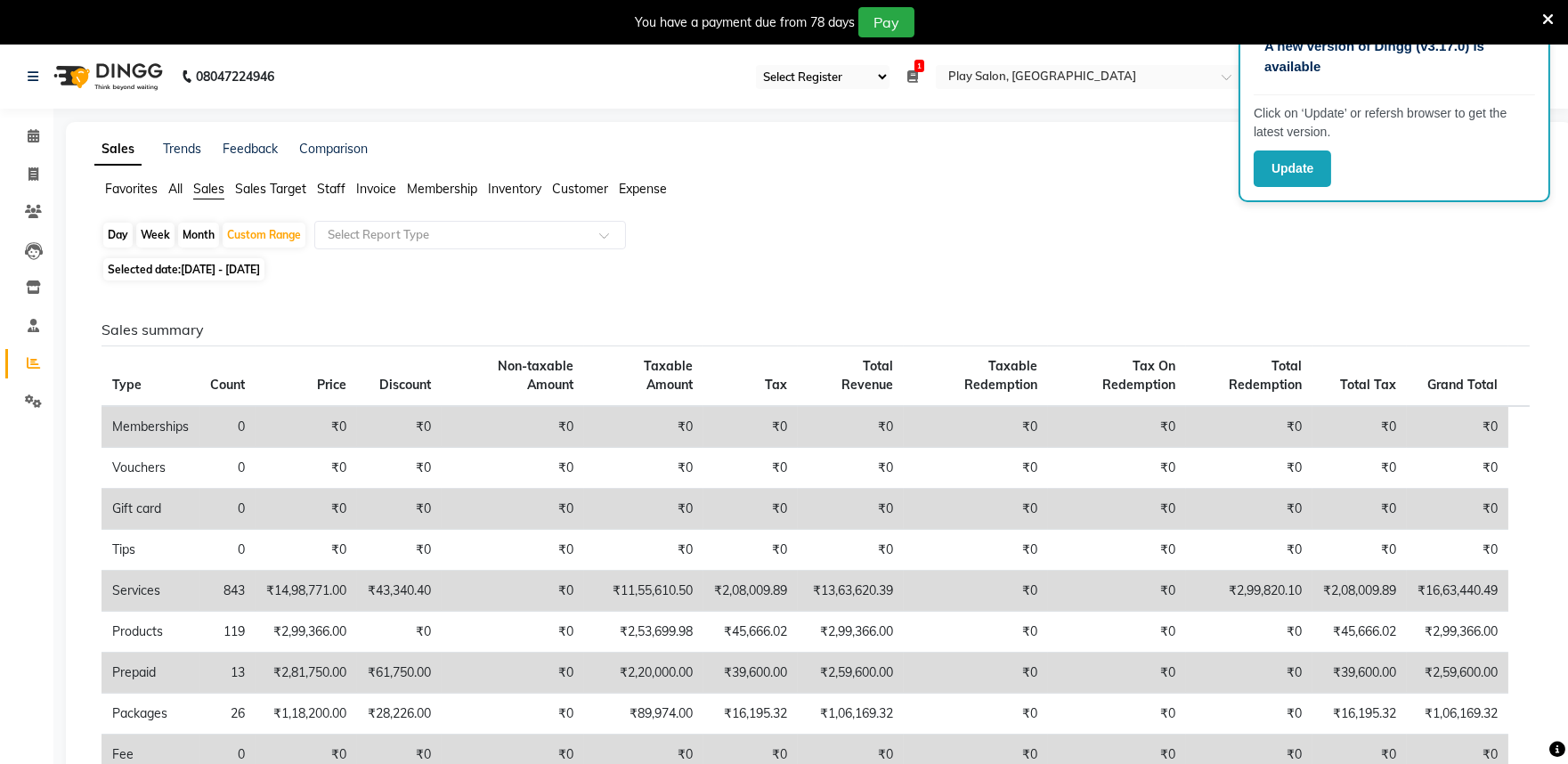
click at [378, 193] on span "Invoice" at bounding box center [376, 188] width 40 height 16
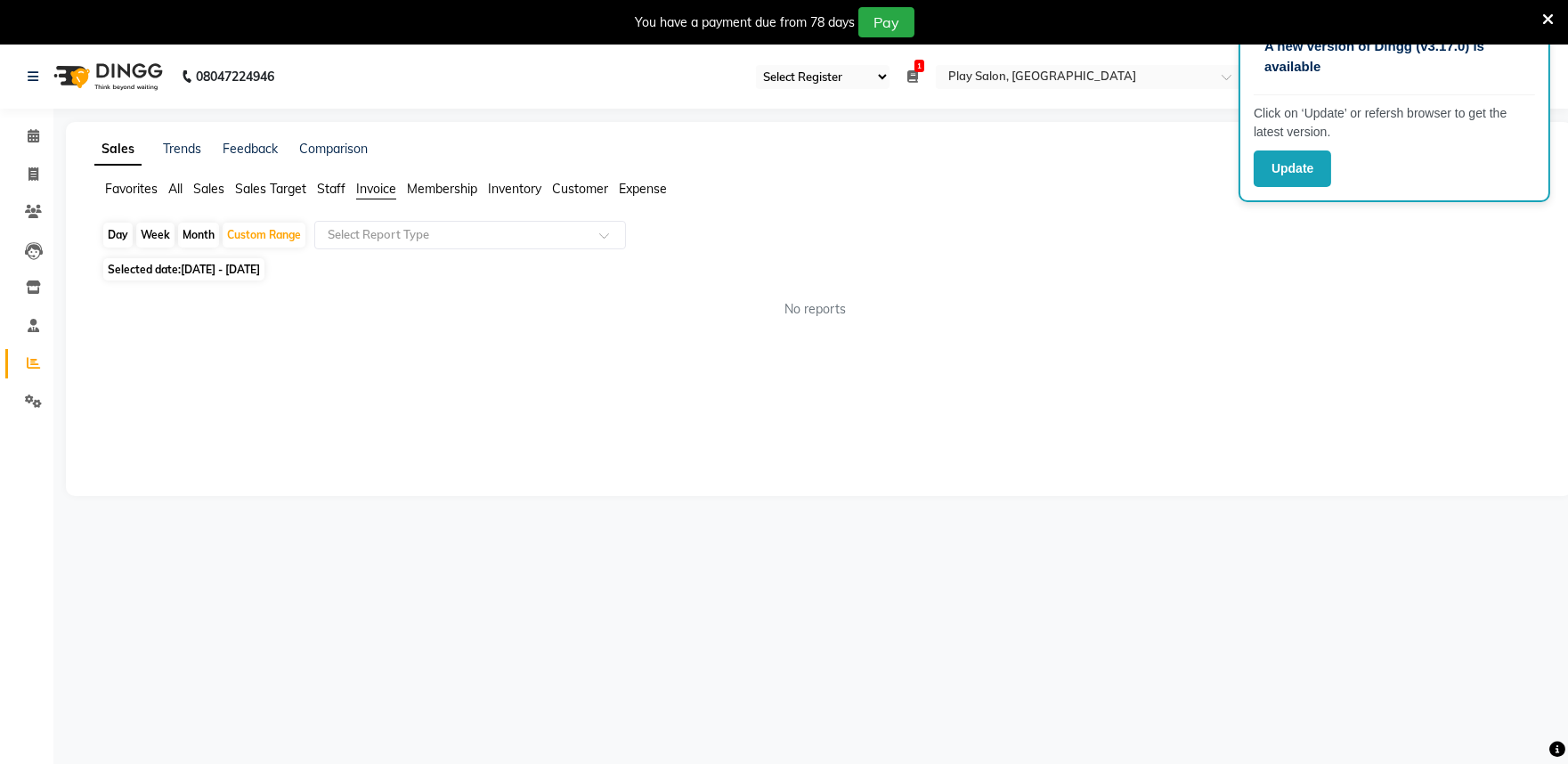
click at [322, 189] on span "Staff" at bounding box center [331, 188] width 28 height 16
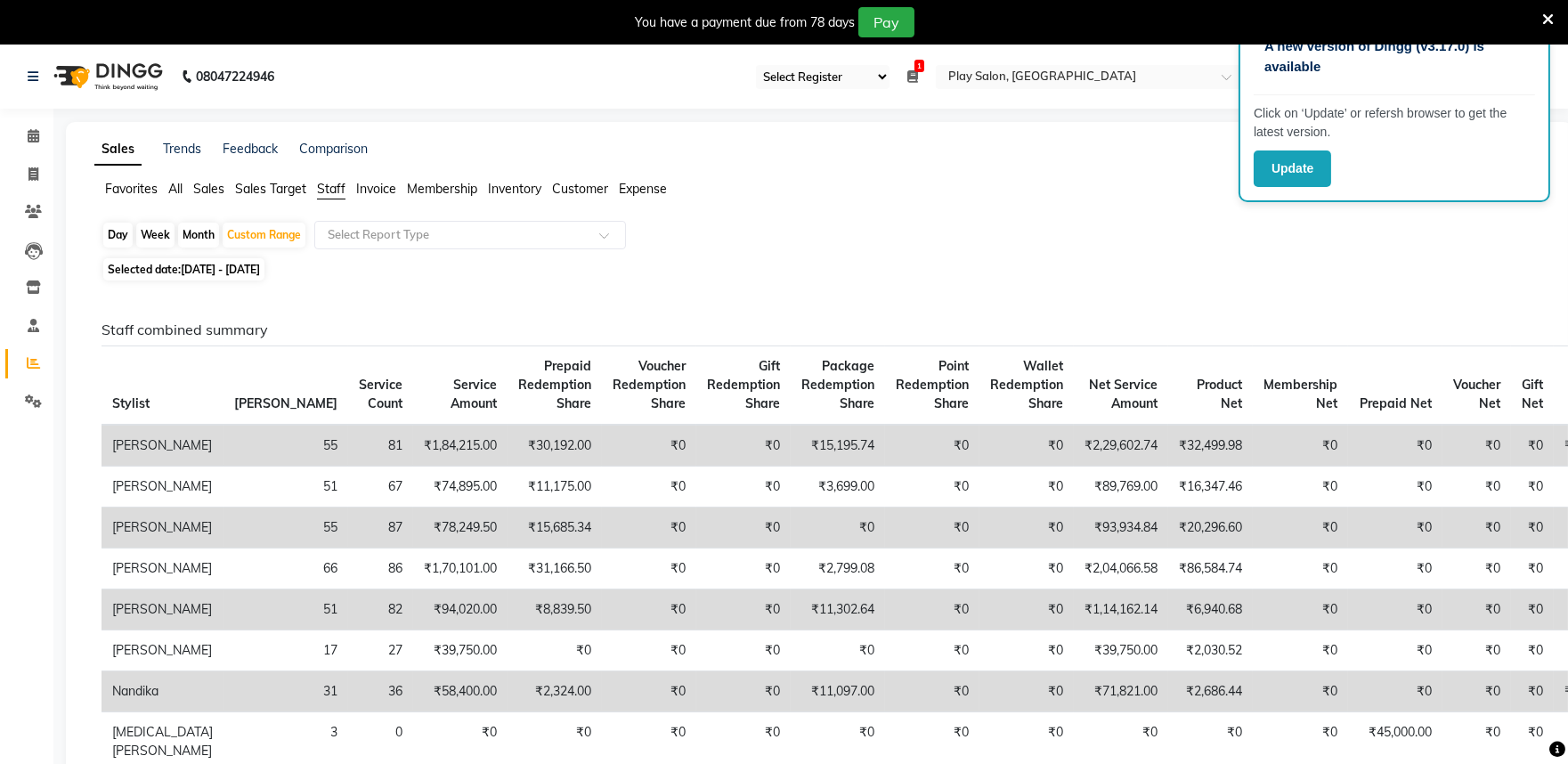
click at [207, 189] on span "Sales" at bounding box center [208, 188] width 31 height 16
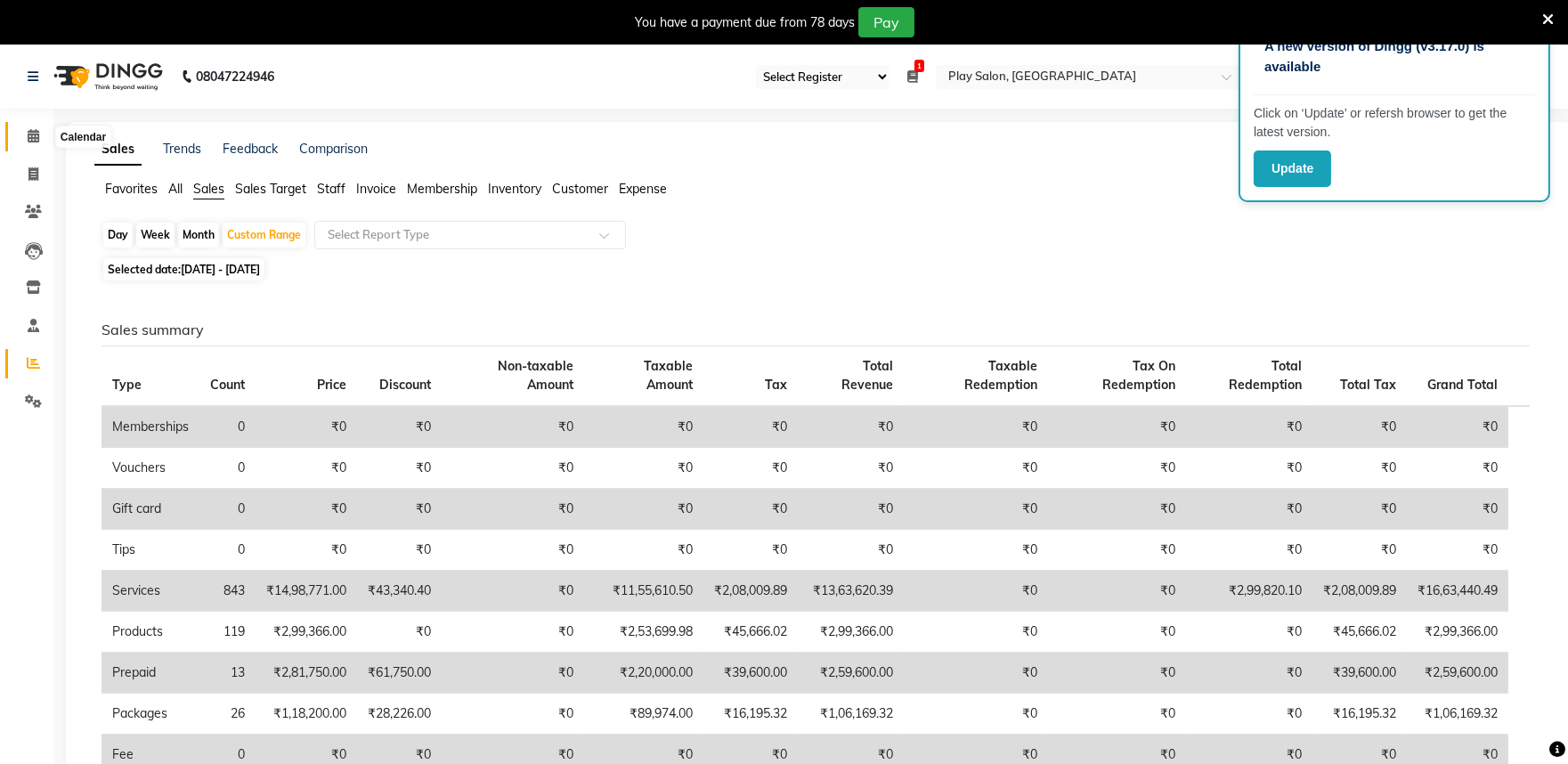
click at [30, 137] on icon at bounding box center [33, 136] width 11 height 13
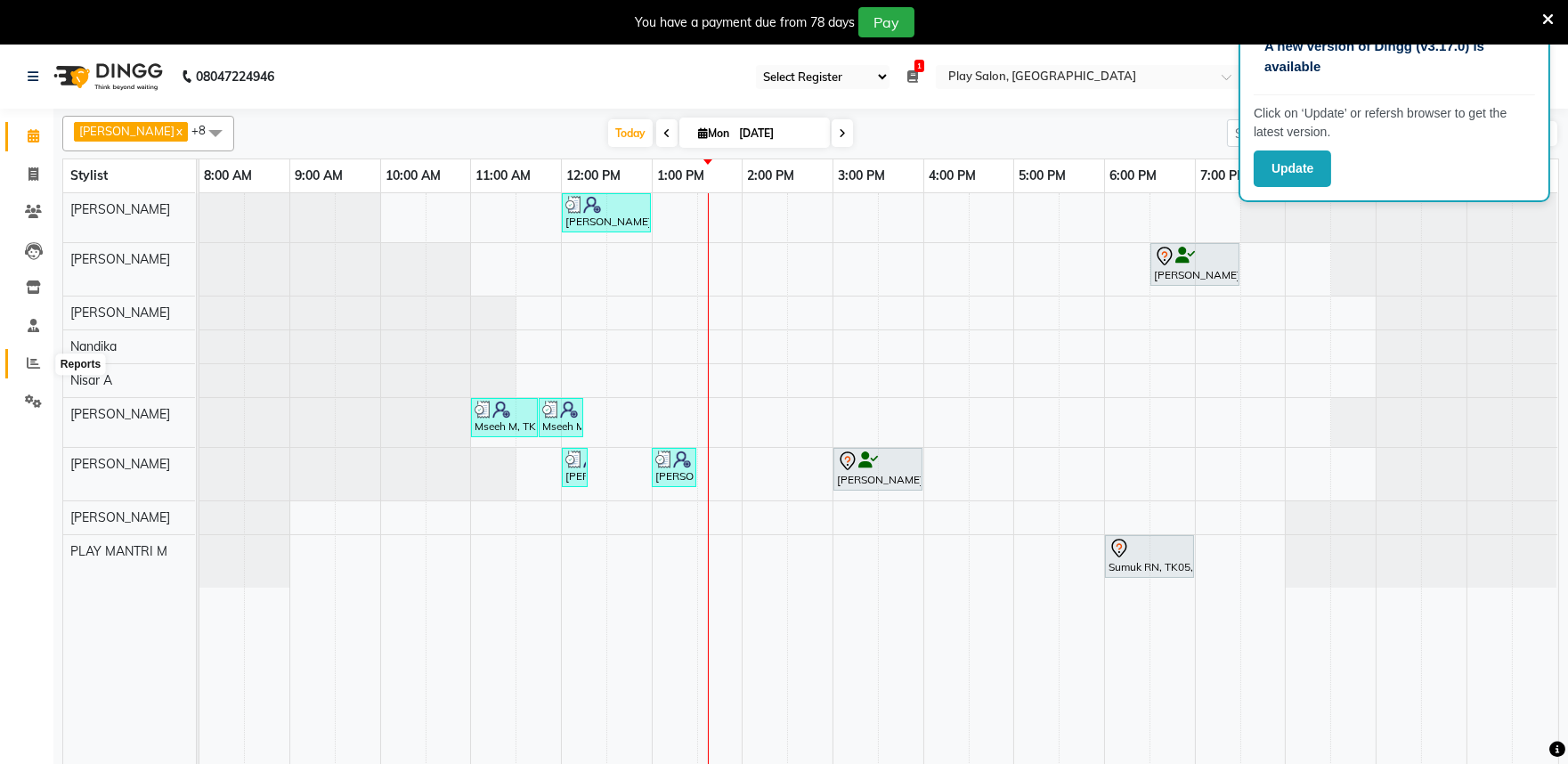
click at [32, 362] on icon at bounding box center [34, 363] width 13 height 13
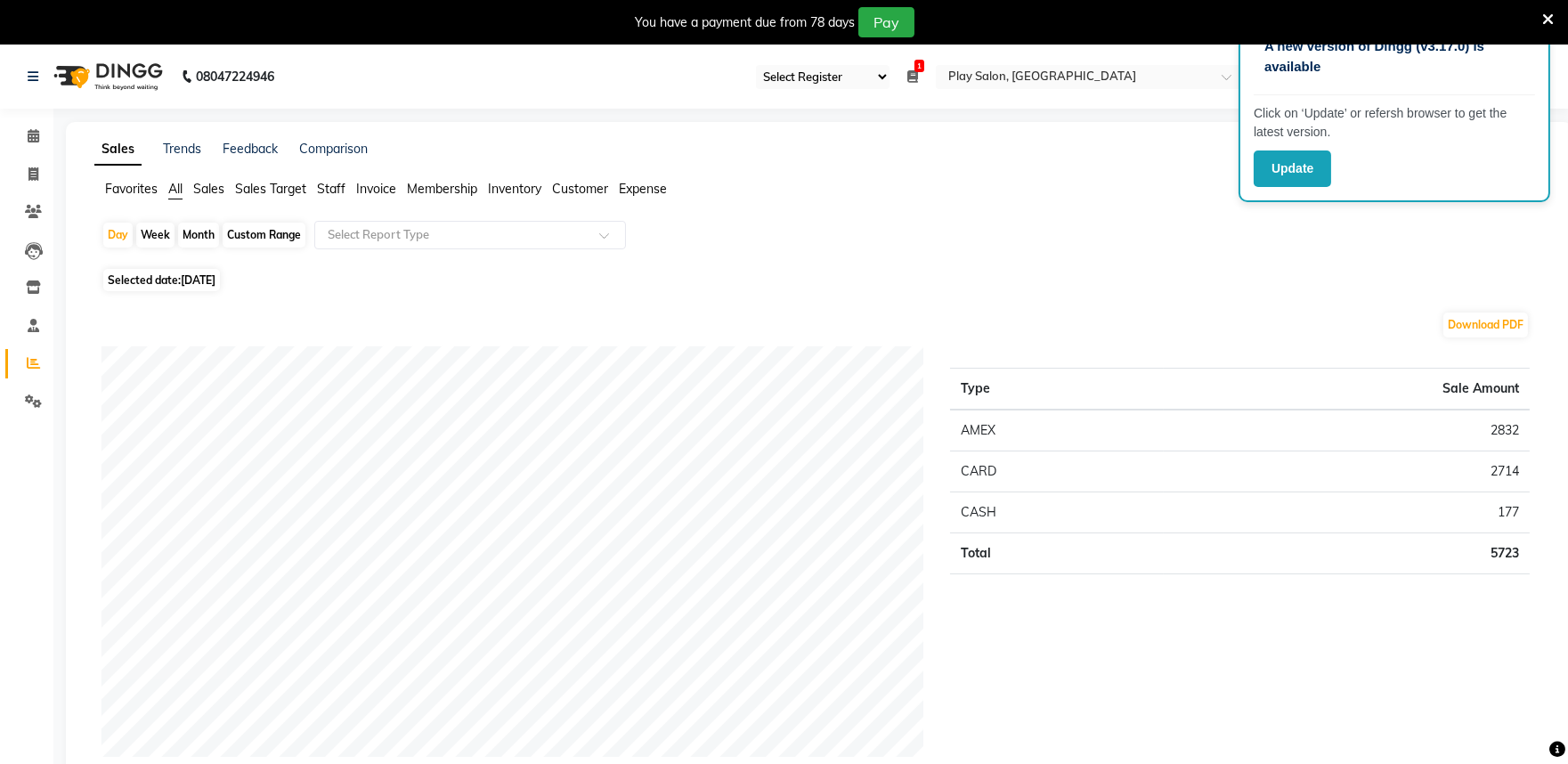
click at [206, 186] on span "Sales" at bounding box center [208, 188] width 31 height 16
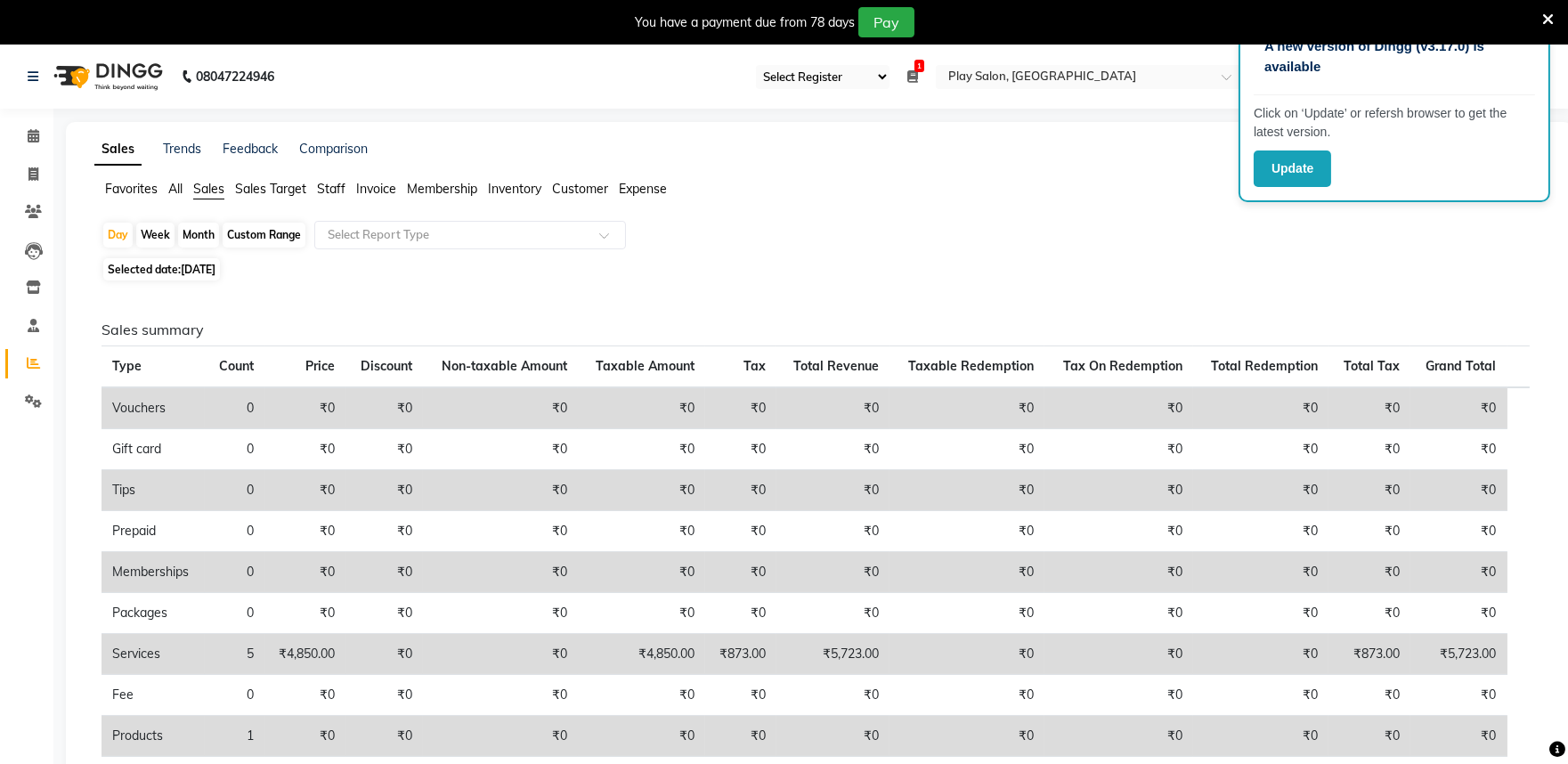
click at [198, 235] on div "Month" at bounding box center [199, 235] width 41 height 25
select select "9"
select select "2025"
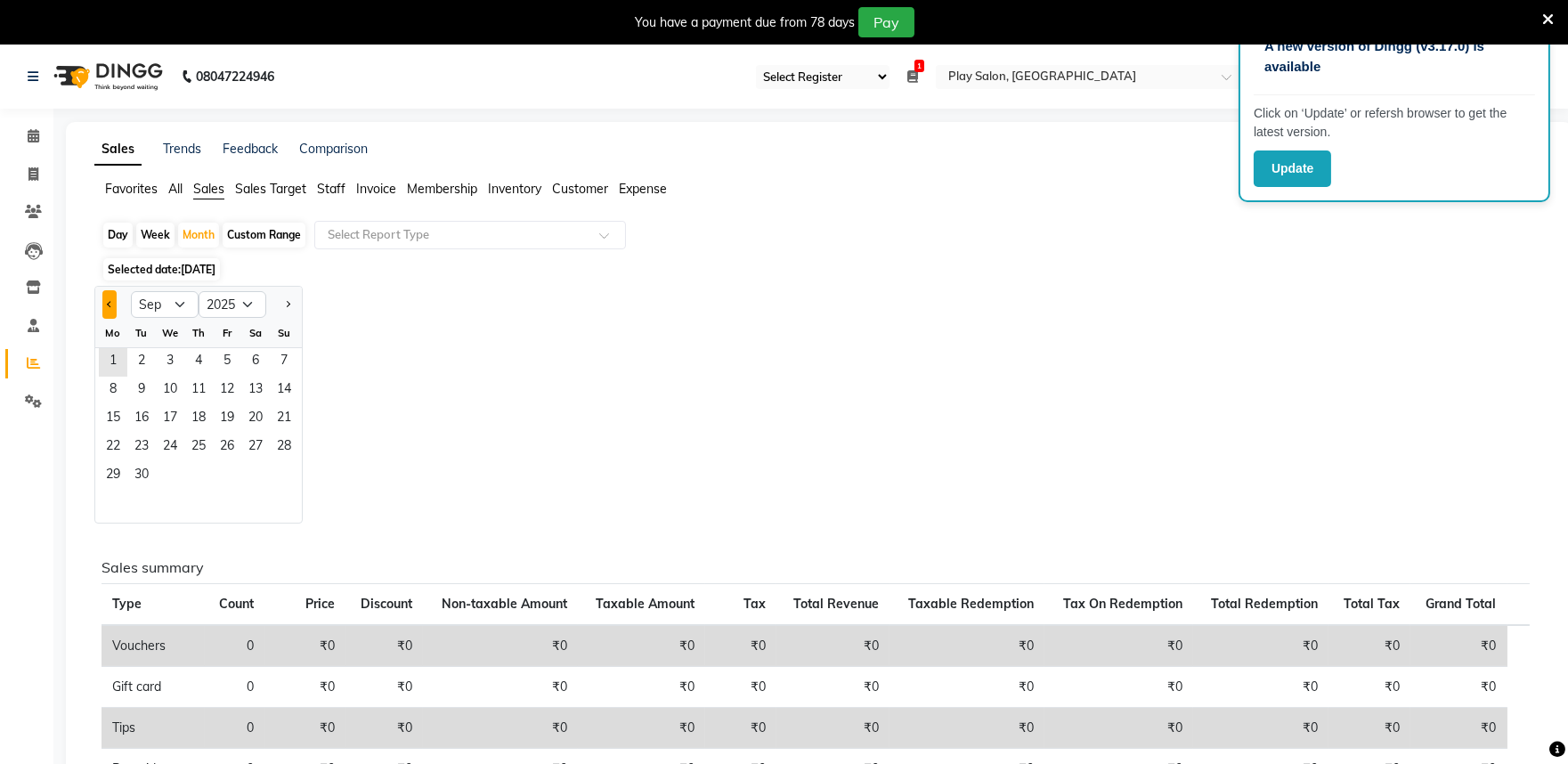
click at [102, 301] on button "Previous month" at bounding box center [109, 305] width 14 height 28
select select "8"
click at [224, 359] on span "1" at bounding box center [227, 363] width 28 height 28
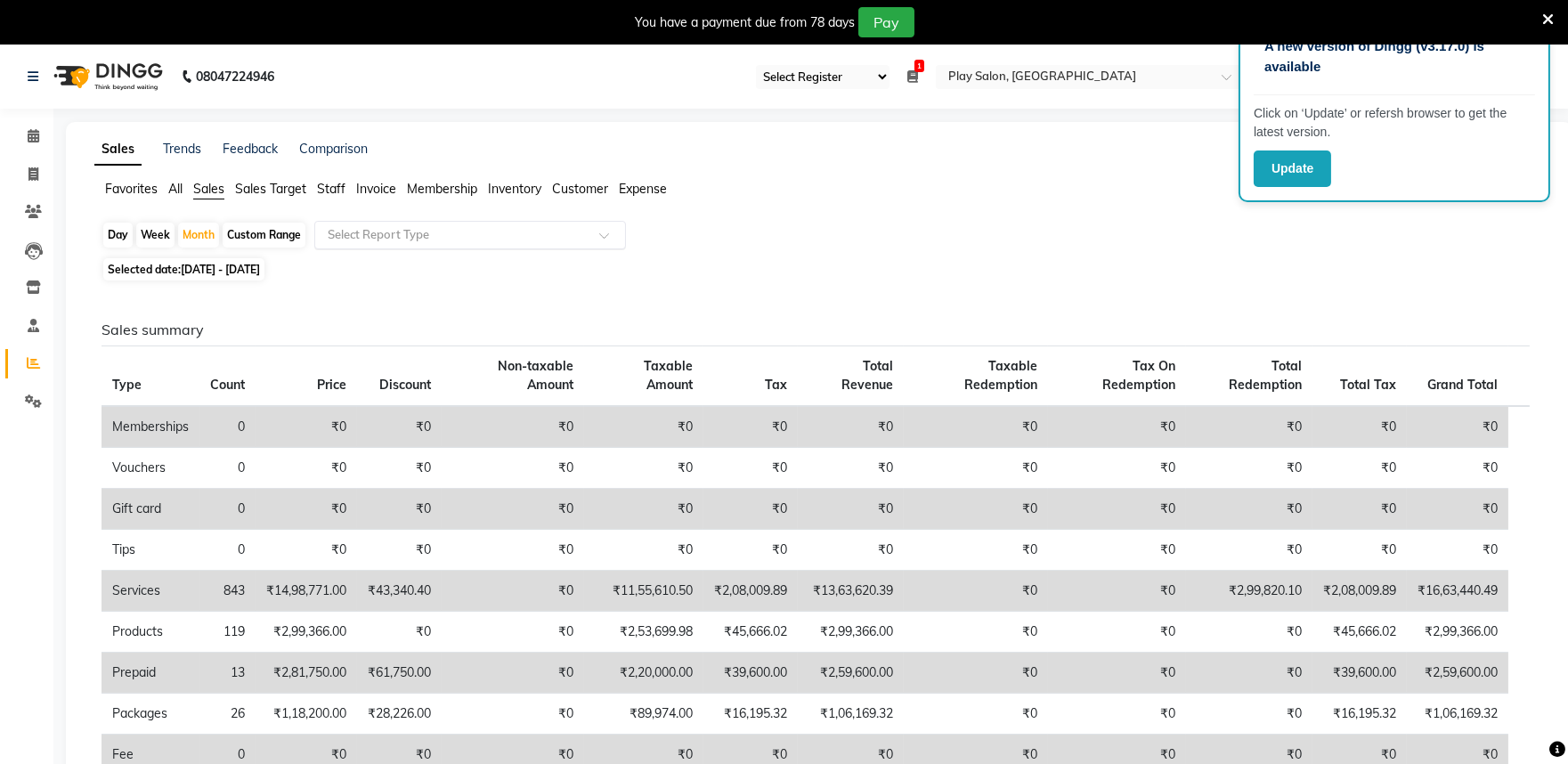
click at [420, 238] on input "text" at bounding box center [453, 234] width 257 height 18
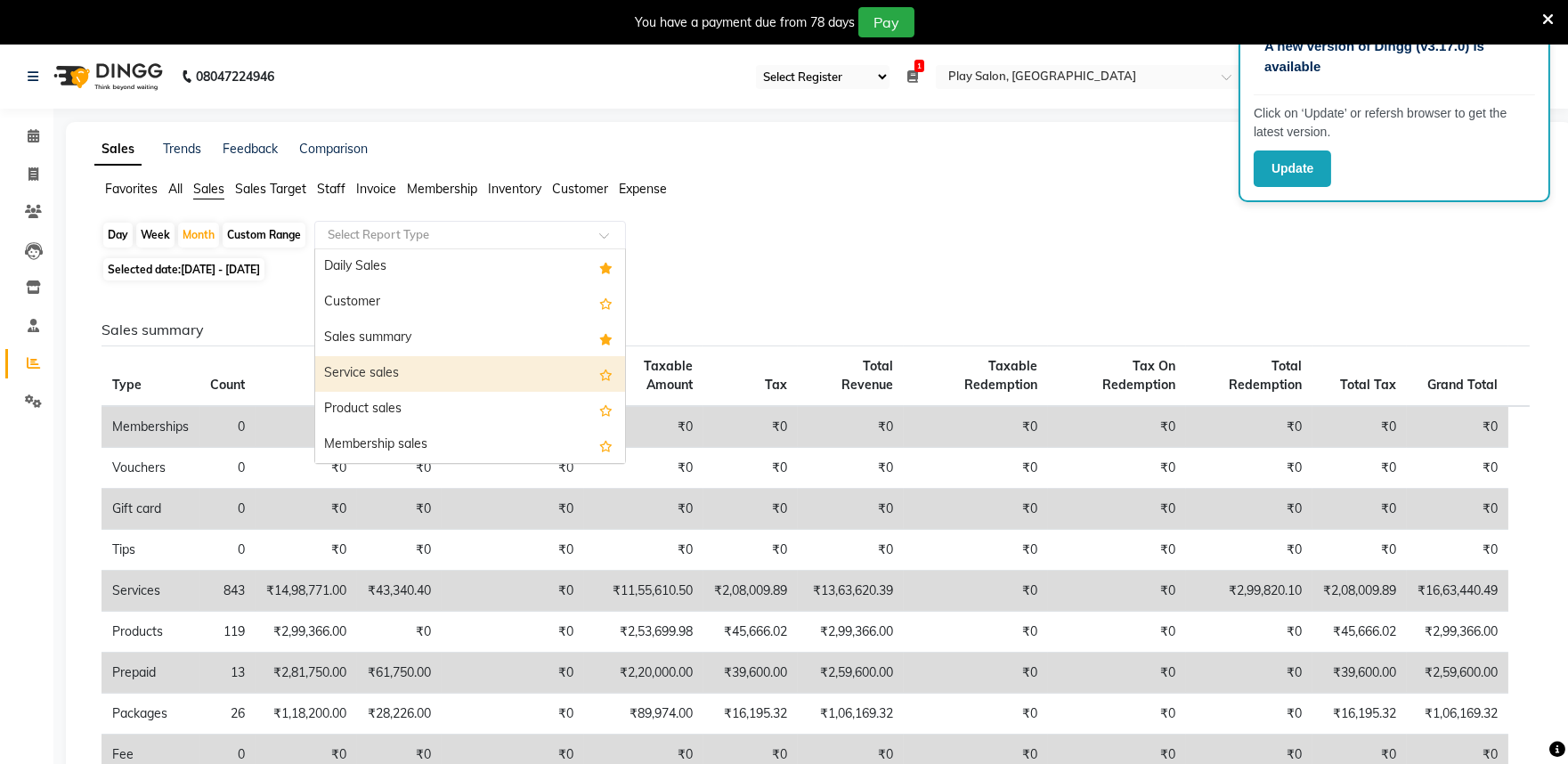
click at [431, 369] on div "Service sales" at bounding box center [470, 374] width 310 height 36
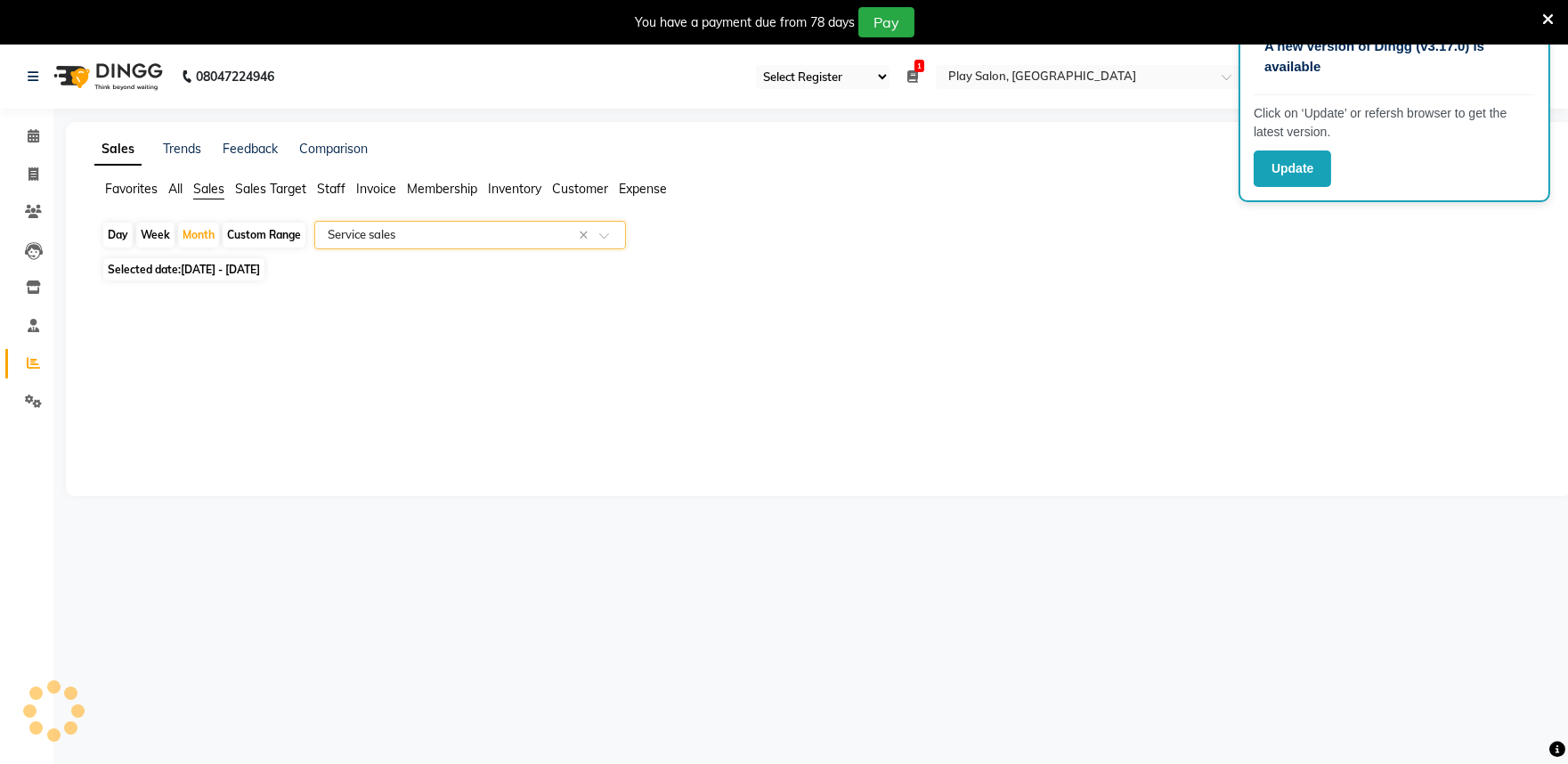
select select "full_report"
select select "csv"
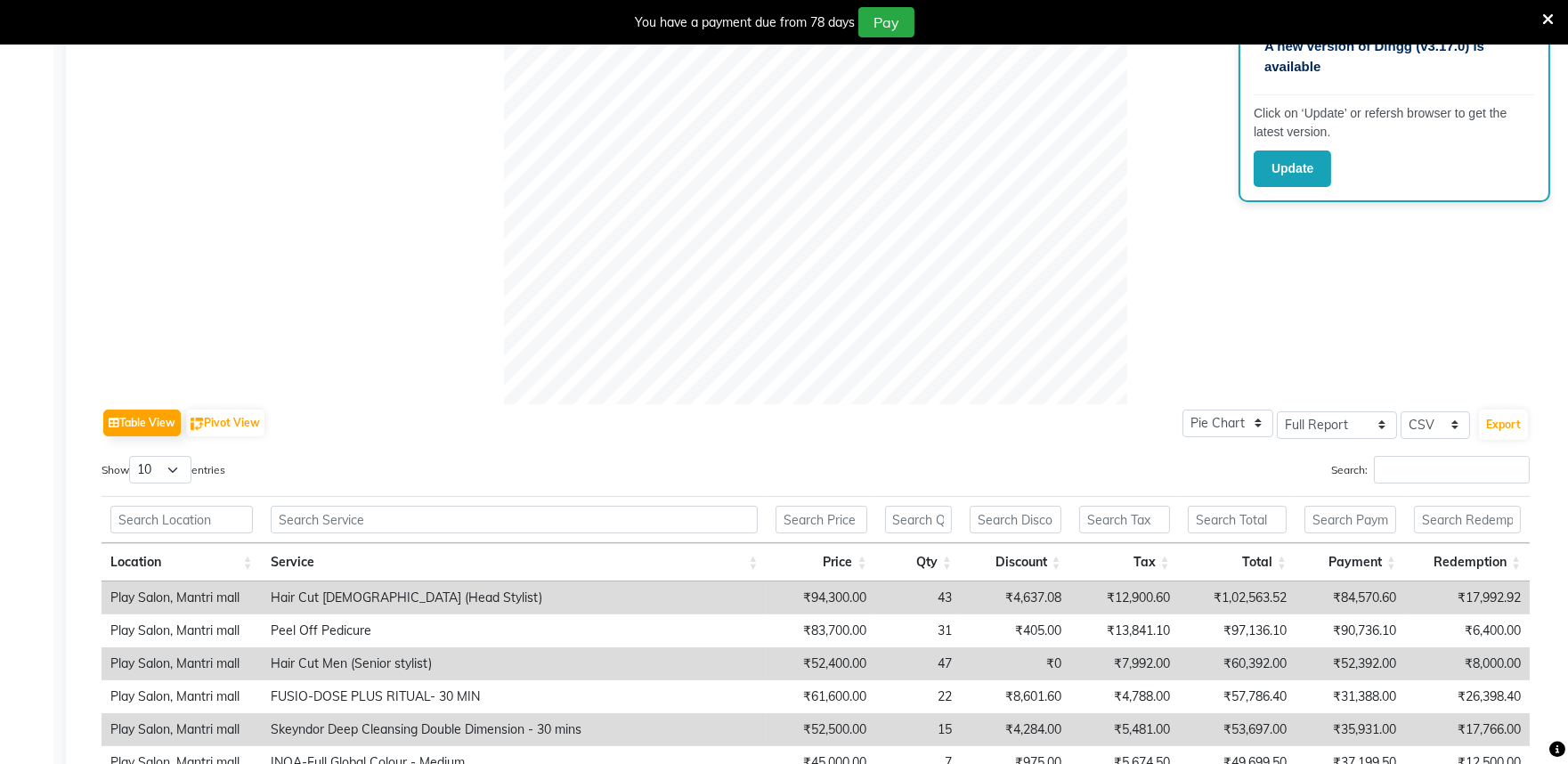
scroll to position [540, 0]
click at [1501, 426] on button "Export" at bounding box center [1503, 426] width 49 height 30
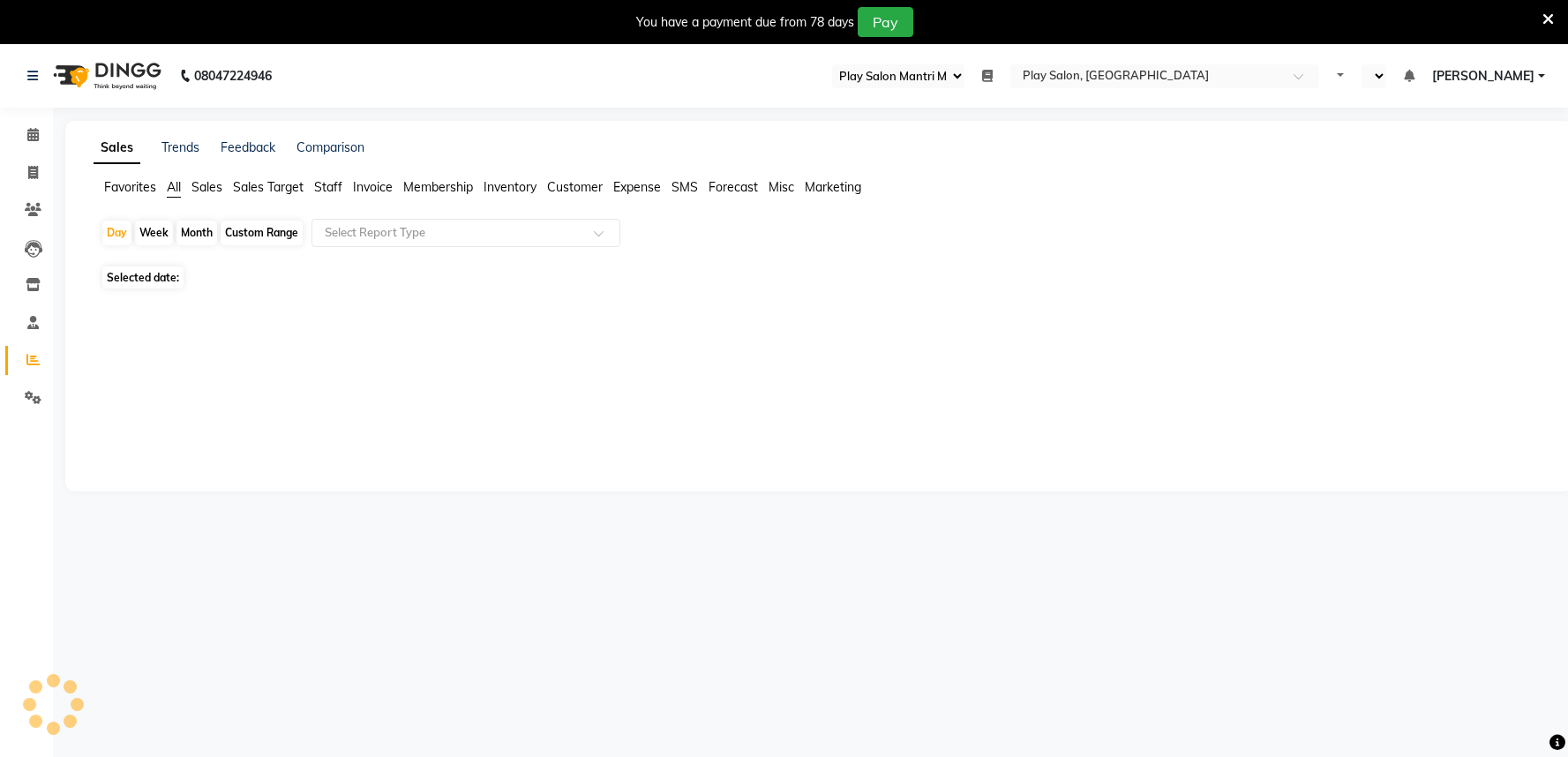
select select "89"
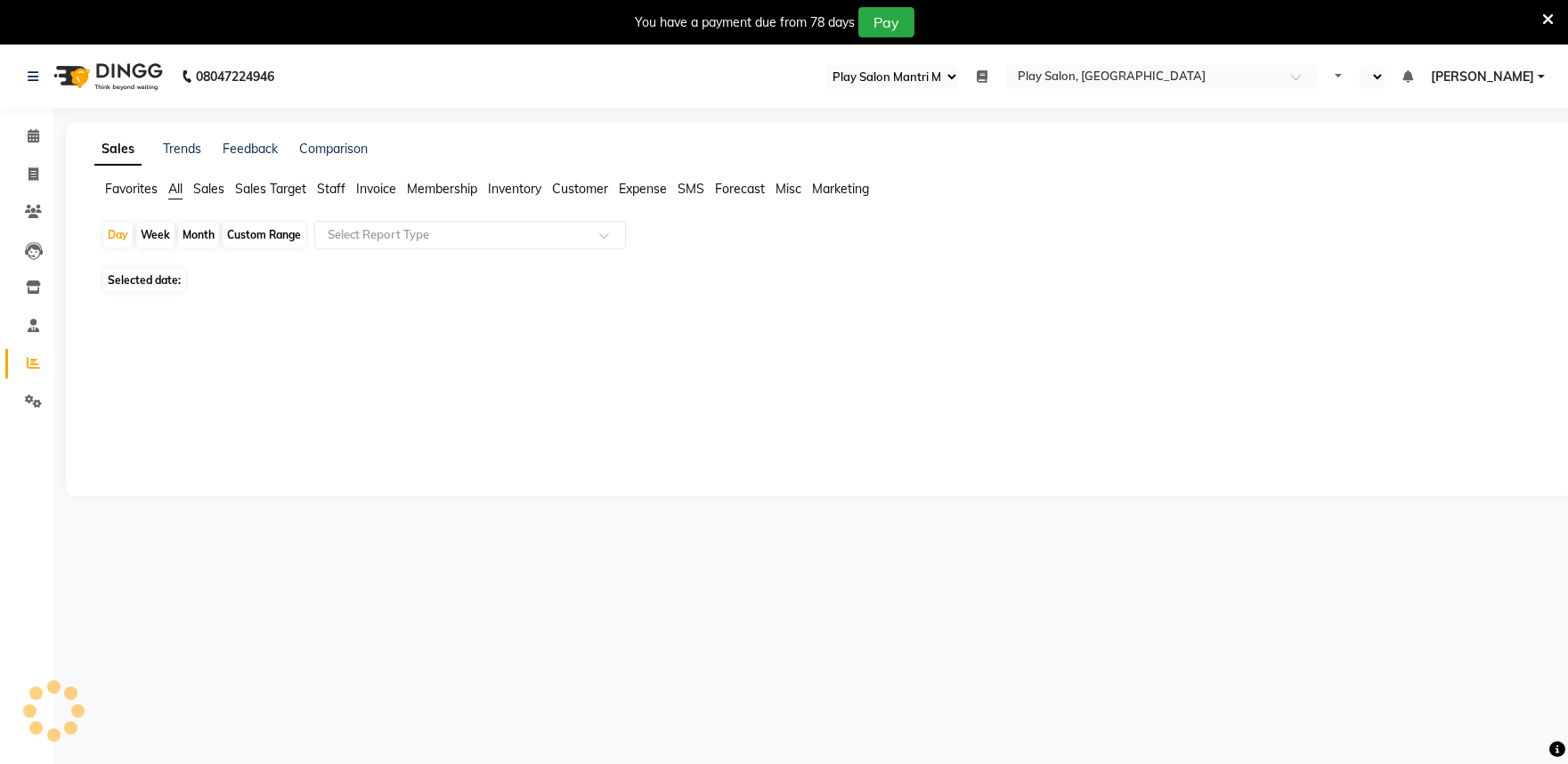
select select "en"
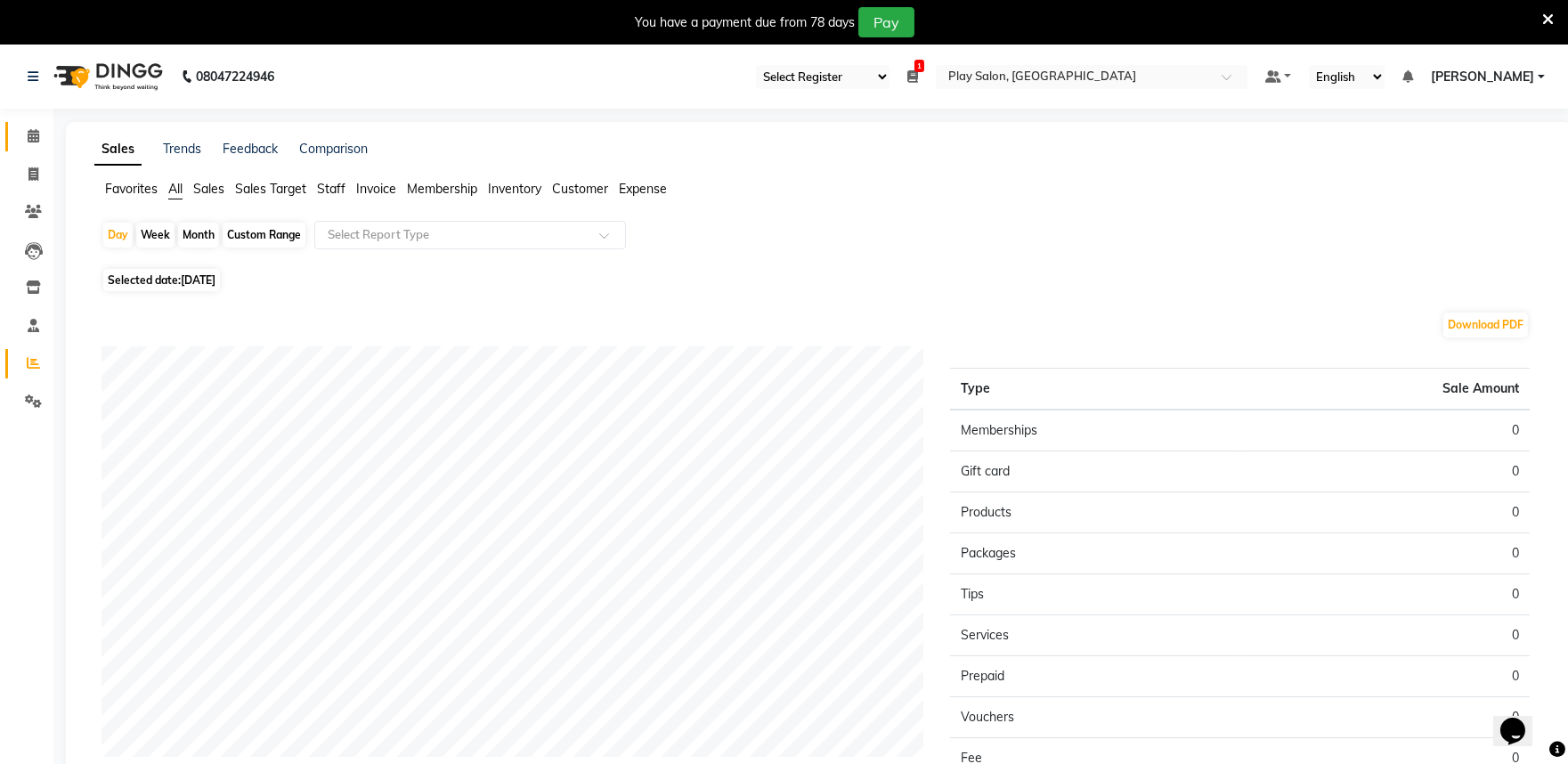
click at [32, 147] on link "Calendar" at bounding box center [27, 136] width 43 height 29
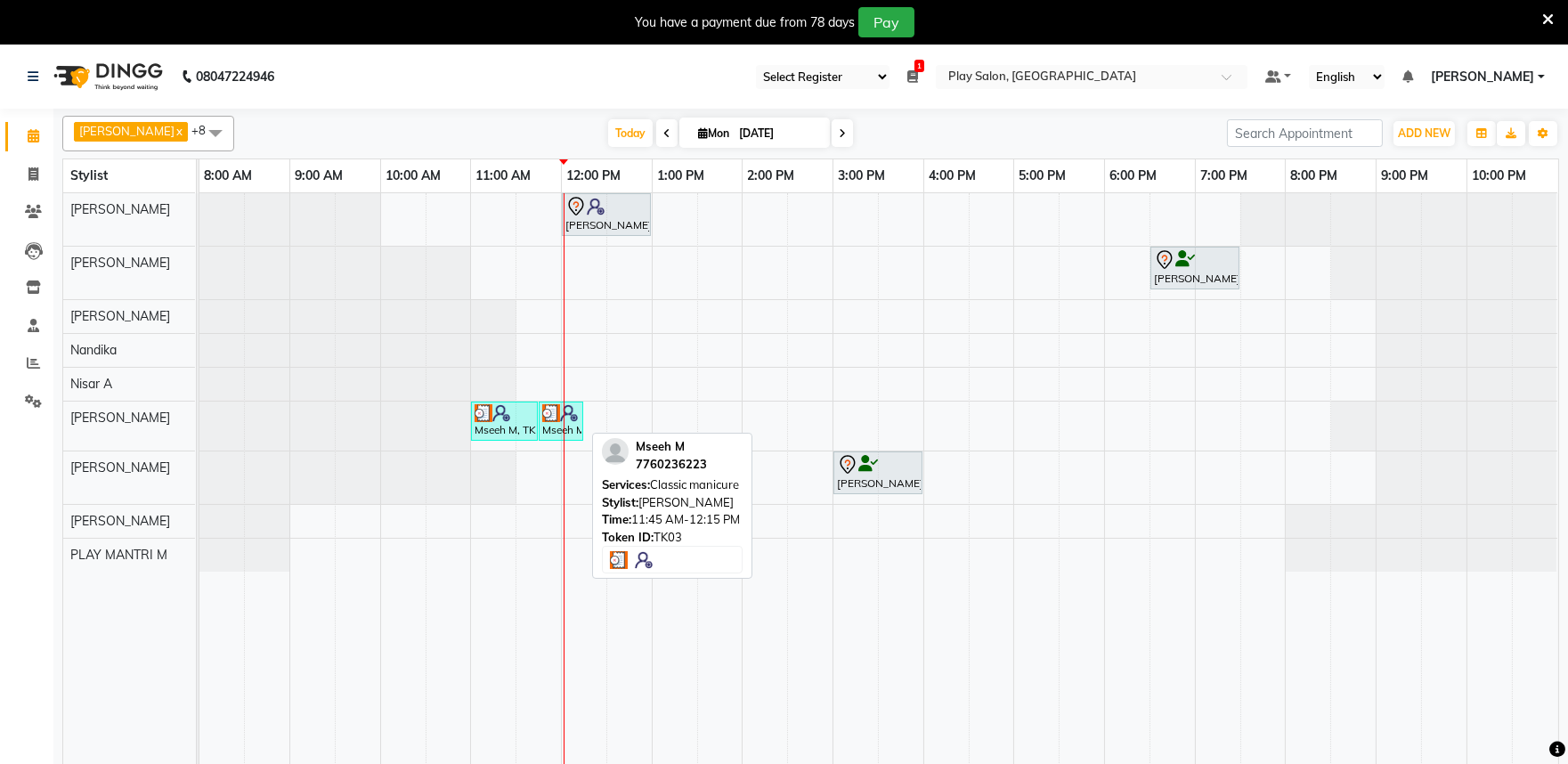
click at [562, 415] on img at bounding box center [569, 412] width 18 height 18
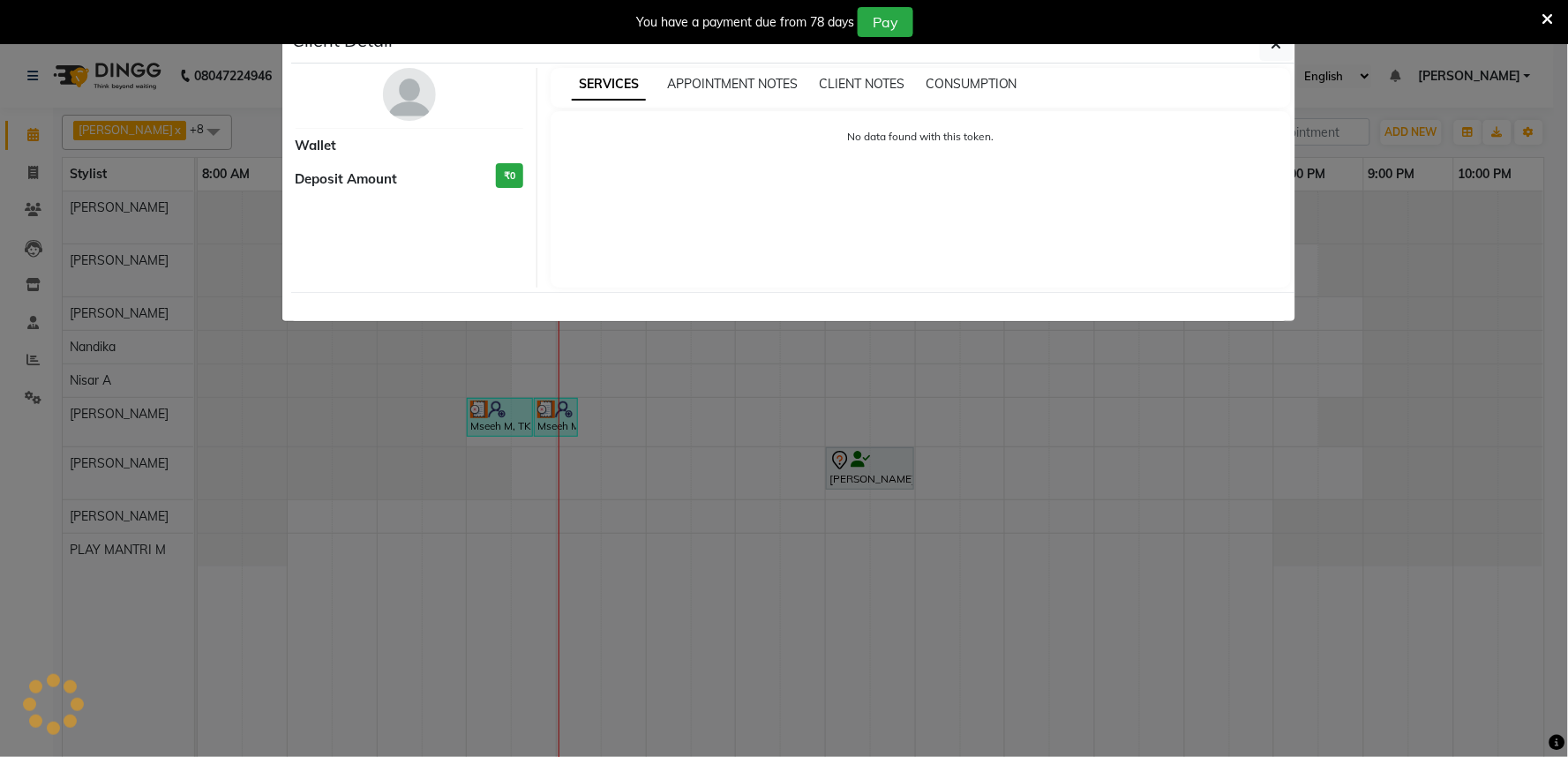
select select "3"
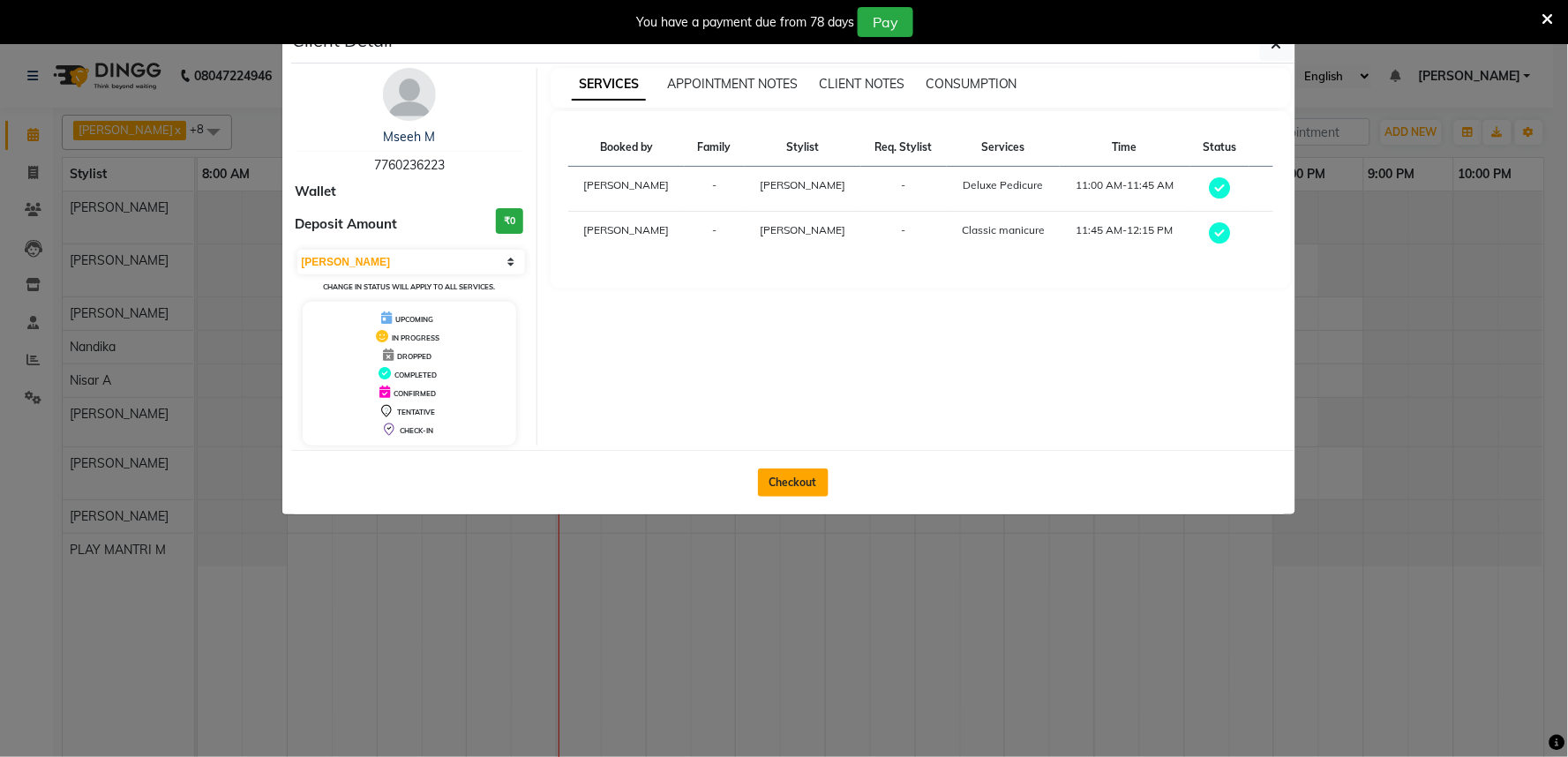
click at [776, 488] on button "Checkout" at bounding box center [793, 483] width 71 height 28
select select "8352"
select select "service"
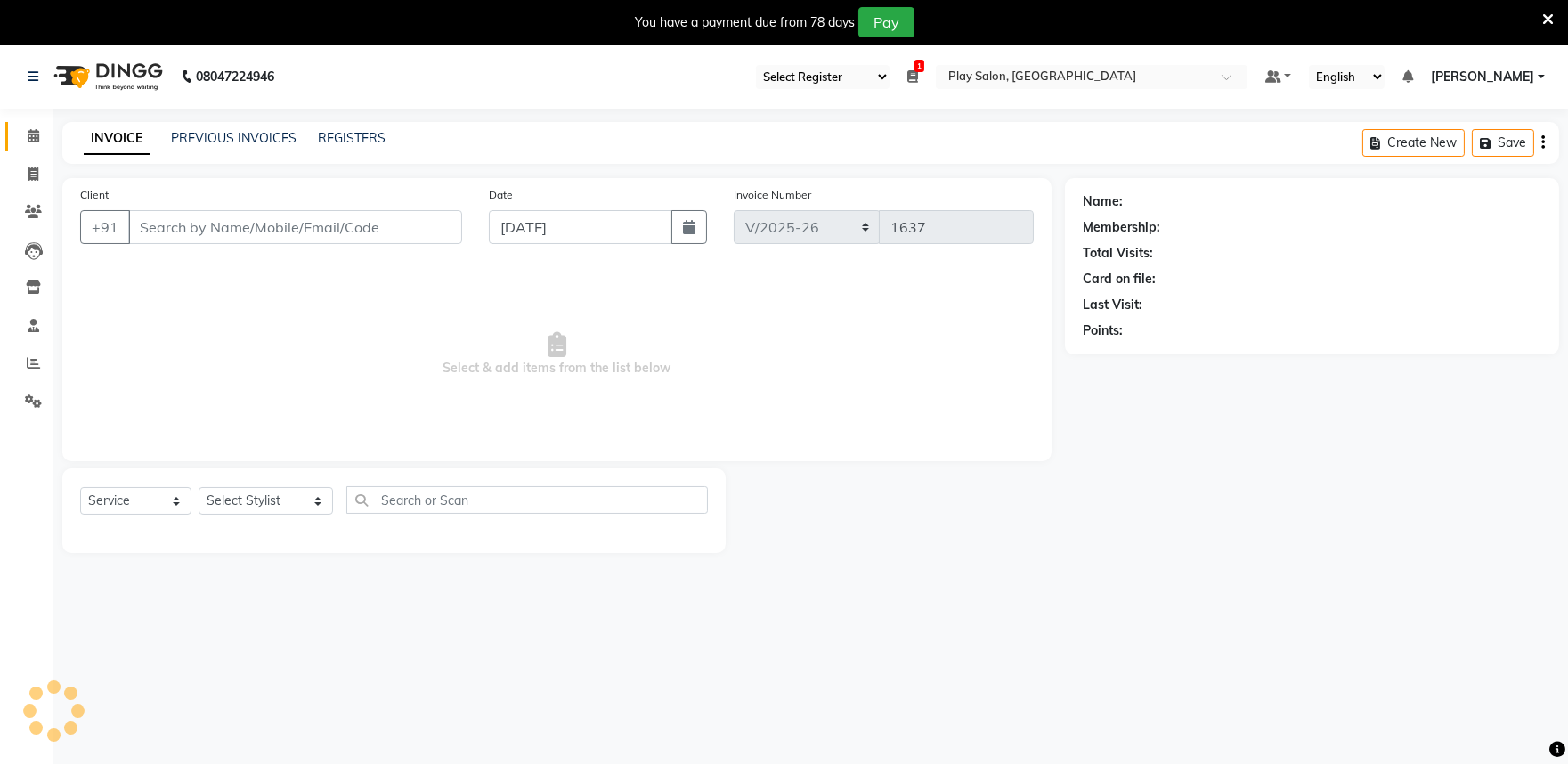
type input "7760236223"
select select "81322"
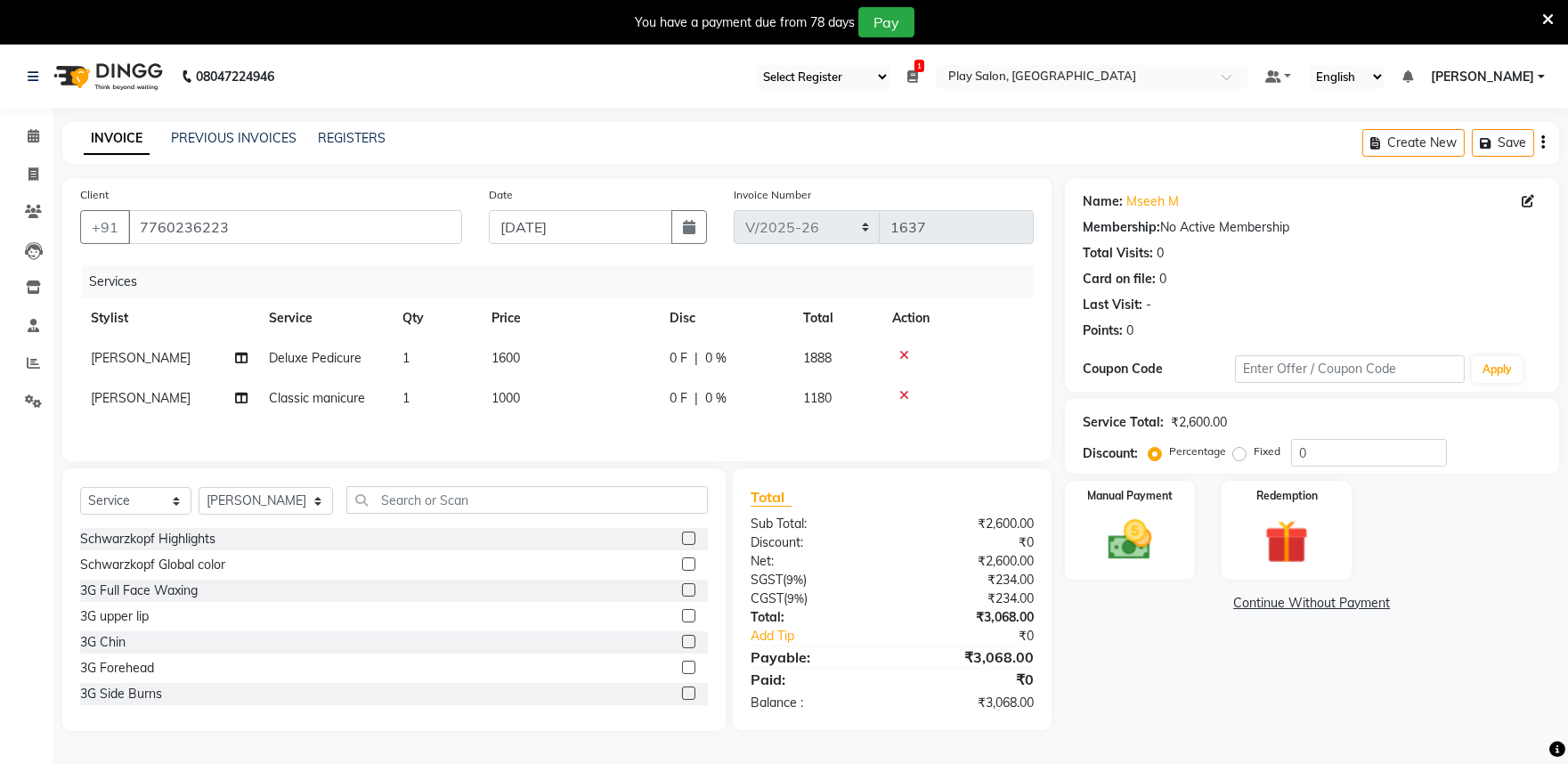
click at [511, 406] on td "1000" at bounding box center [570, 398] width 178 height 40
select select "81322"
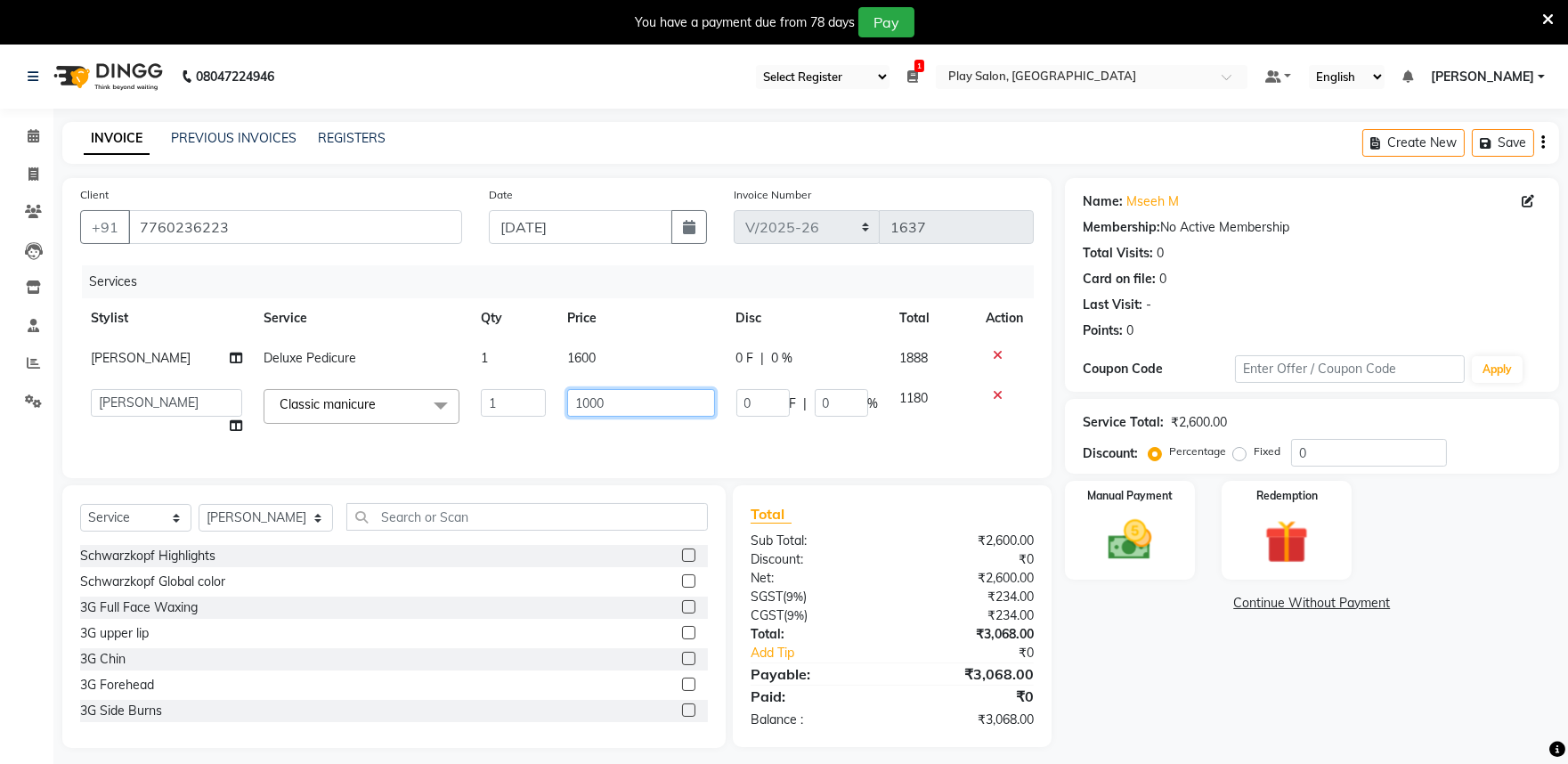
click at [635, 398] on input "1000" at bounding box center [640, 402] width 147 height 27
type input "1"
type input "800"
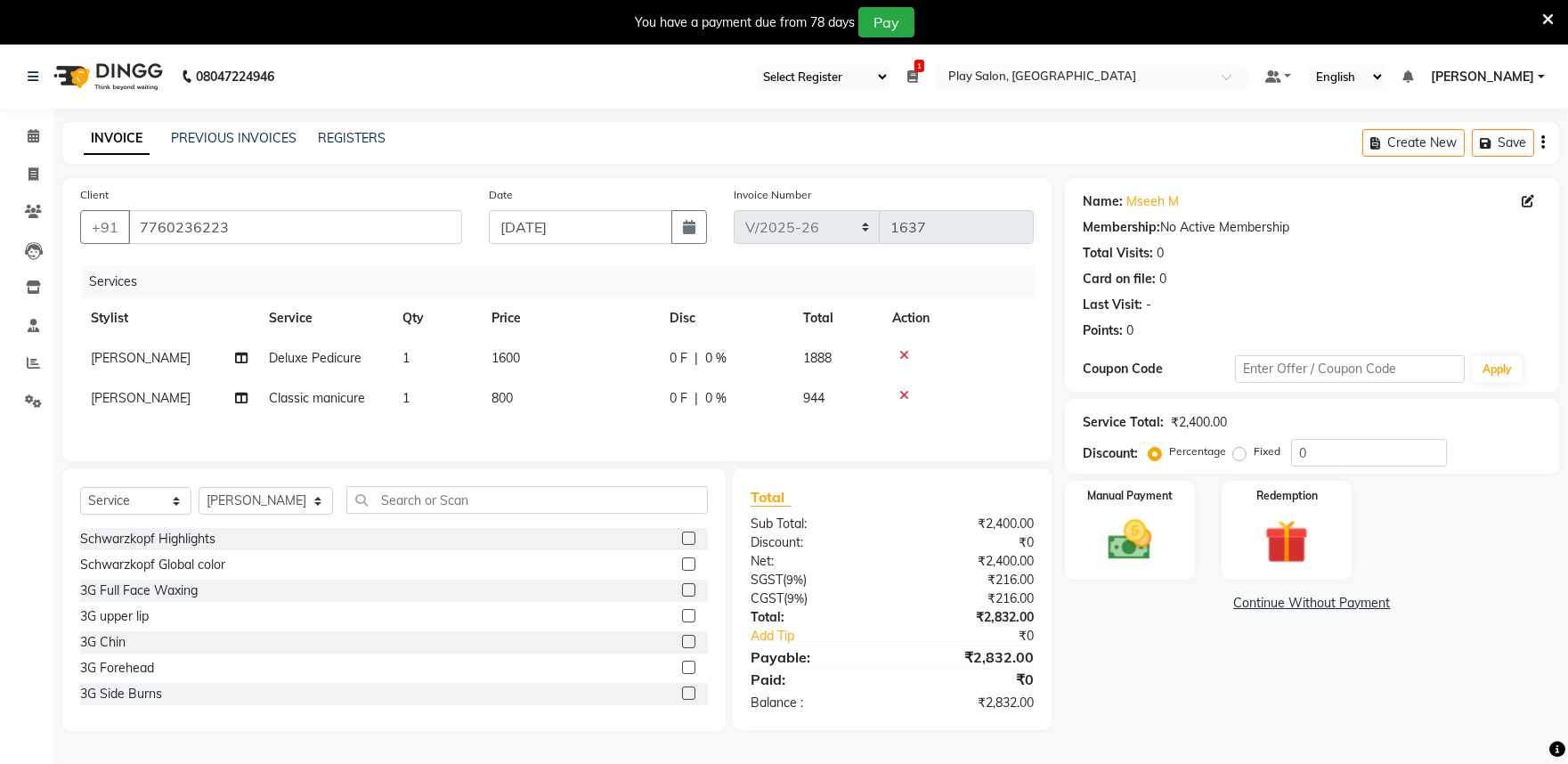
drag, startPoint x: 1144, startPoint y: 619, endPoint x: 1221, endPoint y: 581, distance: 85.9
click at [1145, 619] on div "Name: Mseeh M Membership: No Active Membership Total Visits: 0 Card on file: 0 …" at bounding box center [1319, 455] width 508 height 553
click at [1154, 500] on div "Manual Payment" at bounding box center [1130, 530] width 135 height 102
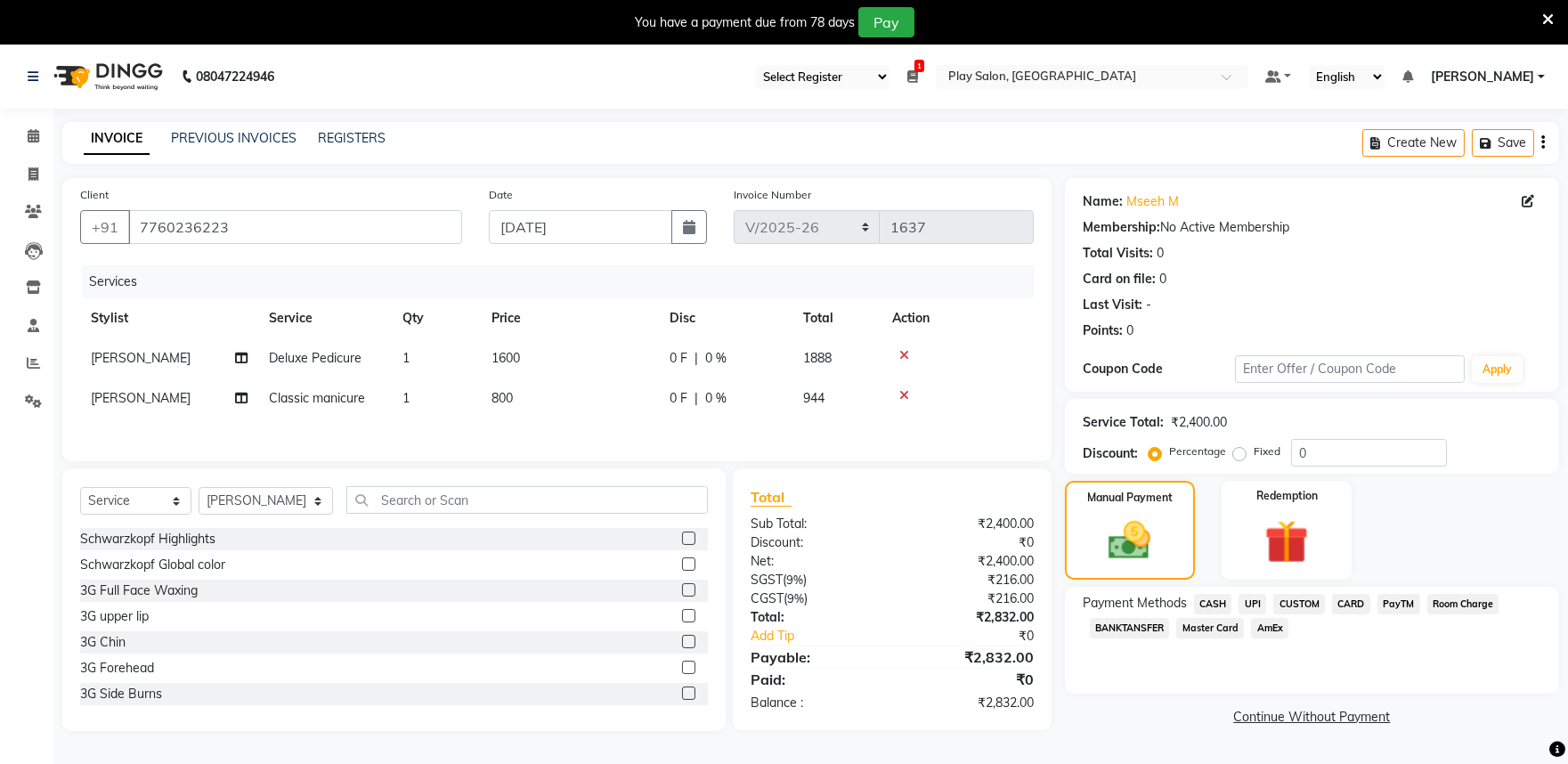
click at [1274, 629] on span "AmEx" at bounding box center [1270, 628] width 37 height 21
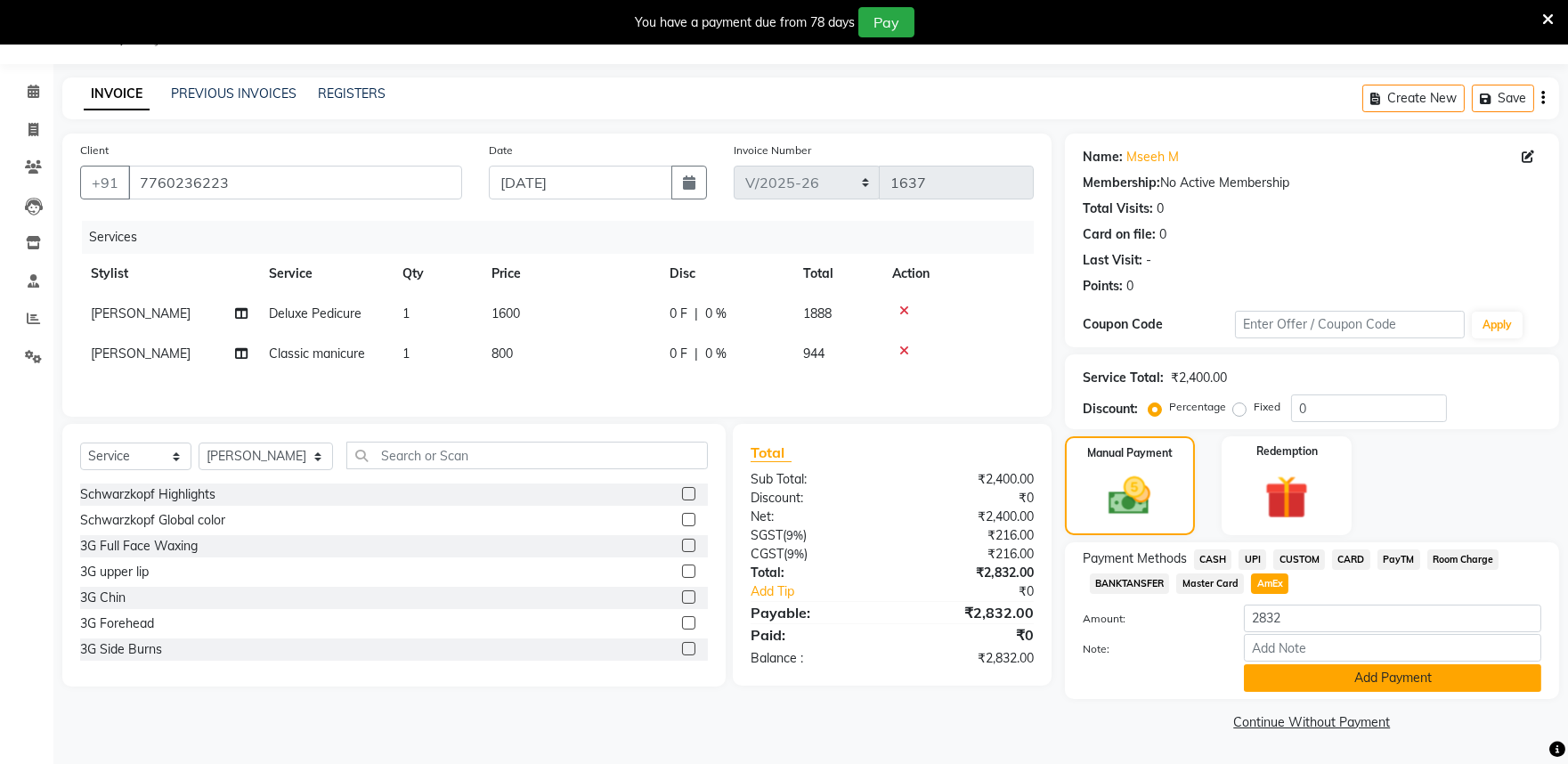
click at [1262, 683] on button "Add Payment" at bounding box center [1392, 678] width 297 height 27
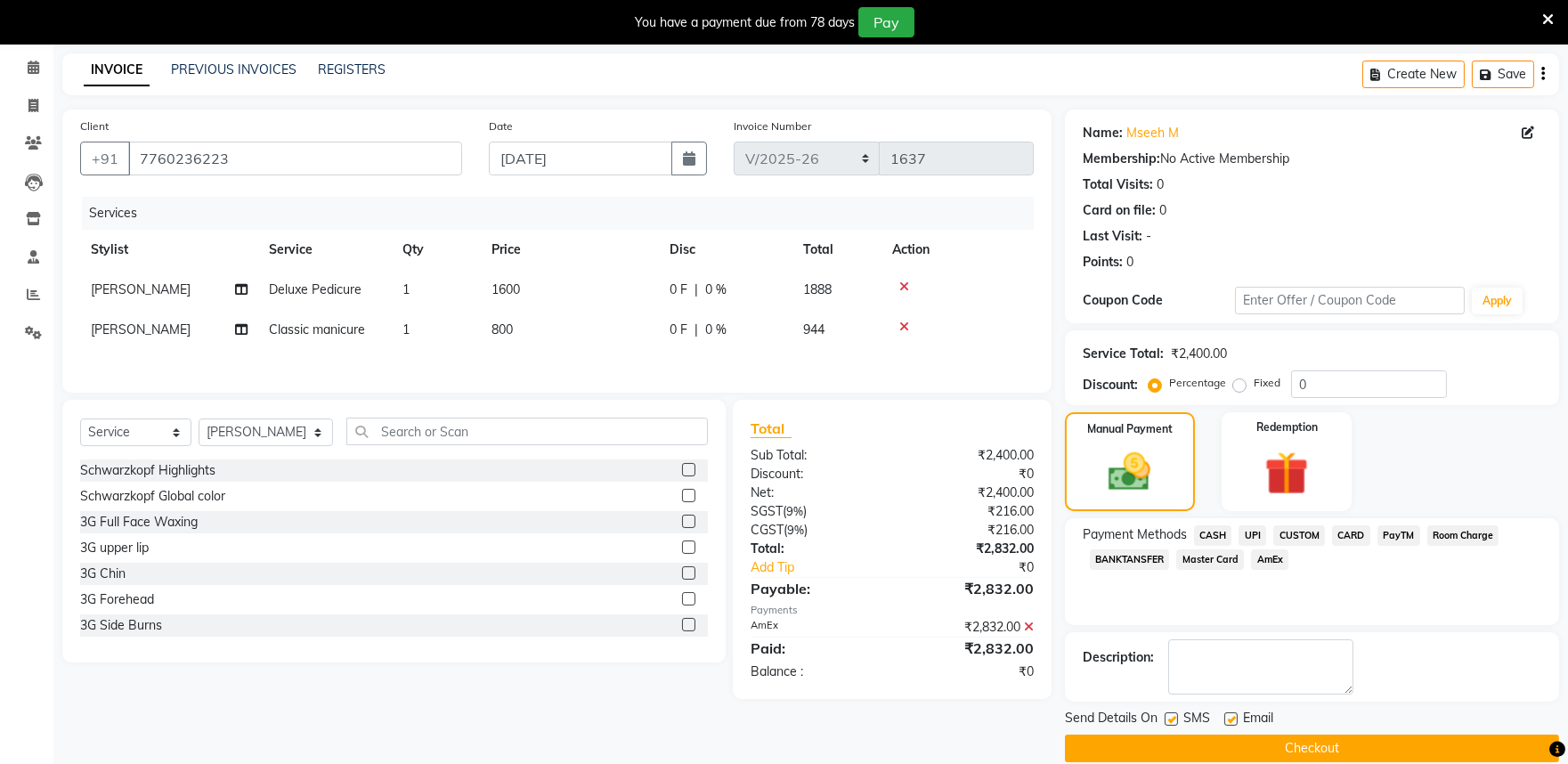
scroll to position [93, 0]
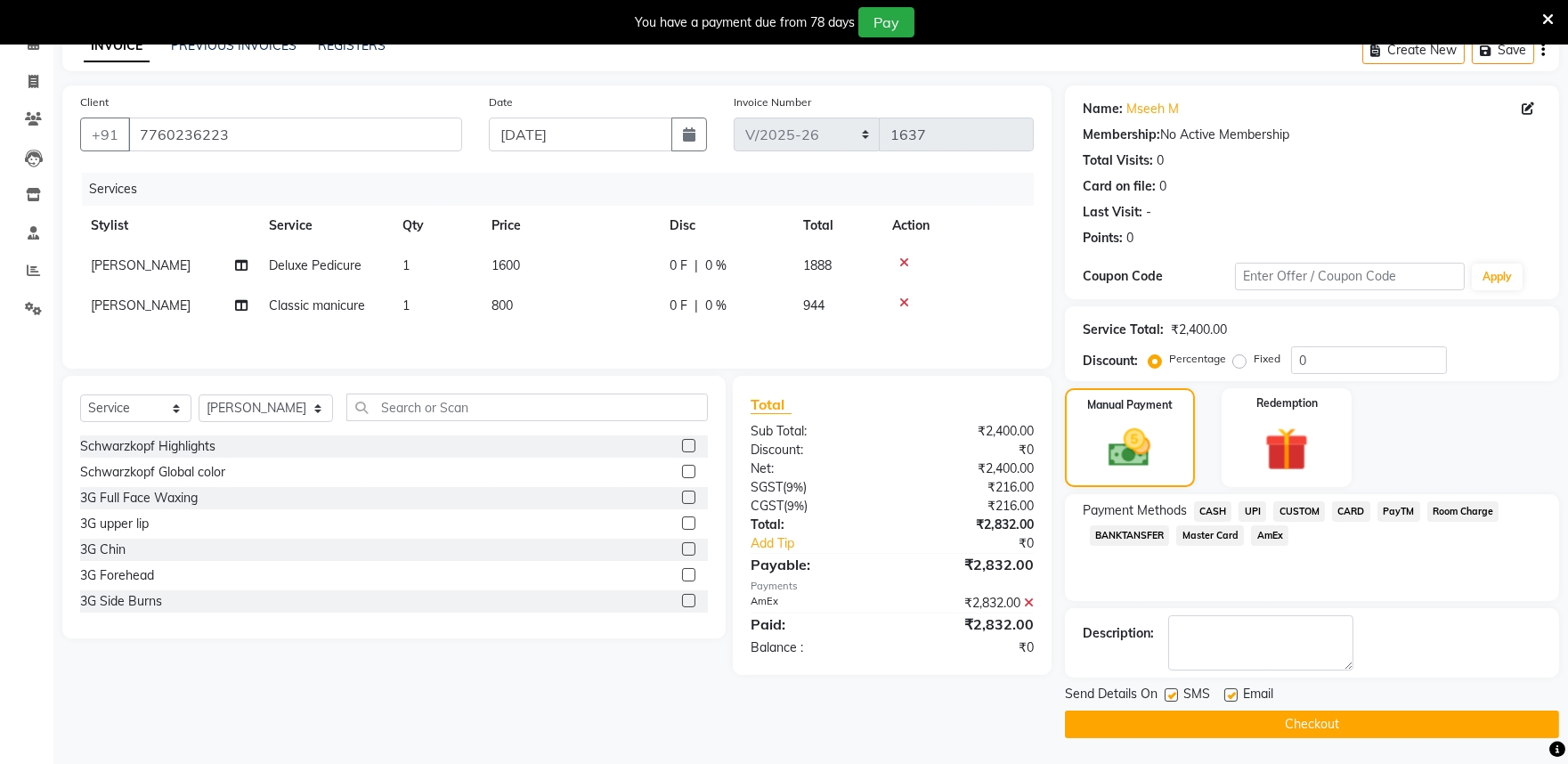
click at [1217, 722] on button "Checkout" at bounding box center [1311, 724] width 494 height 27
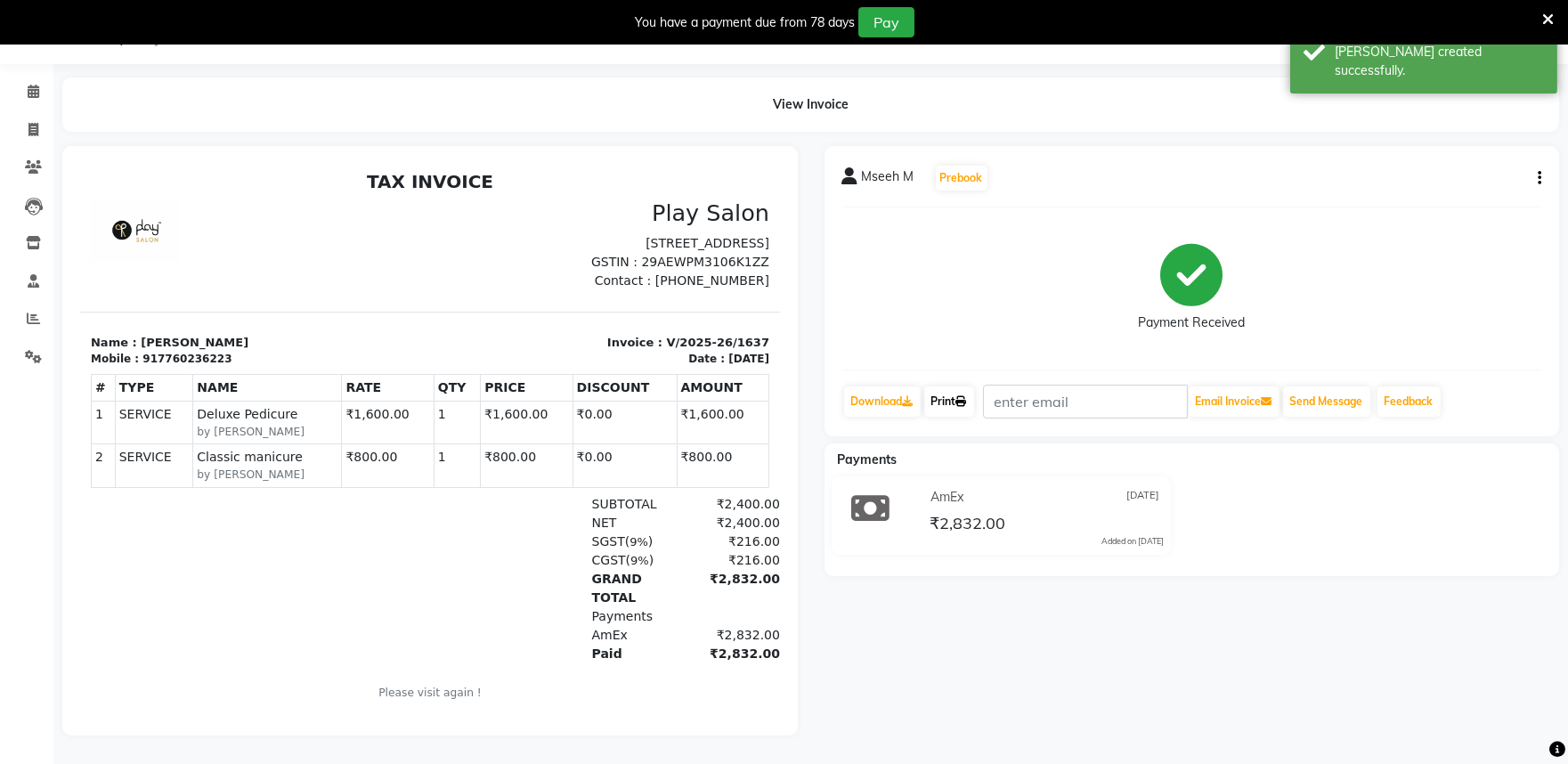
click at [950, 386] on link "Print" at bounding box center [948, 401] width 50 height 30
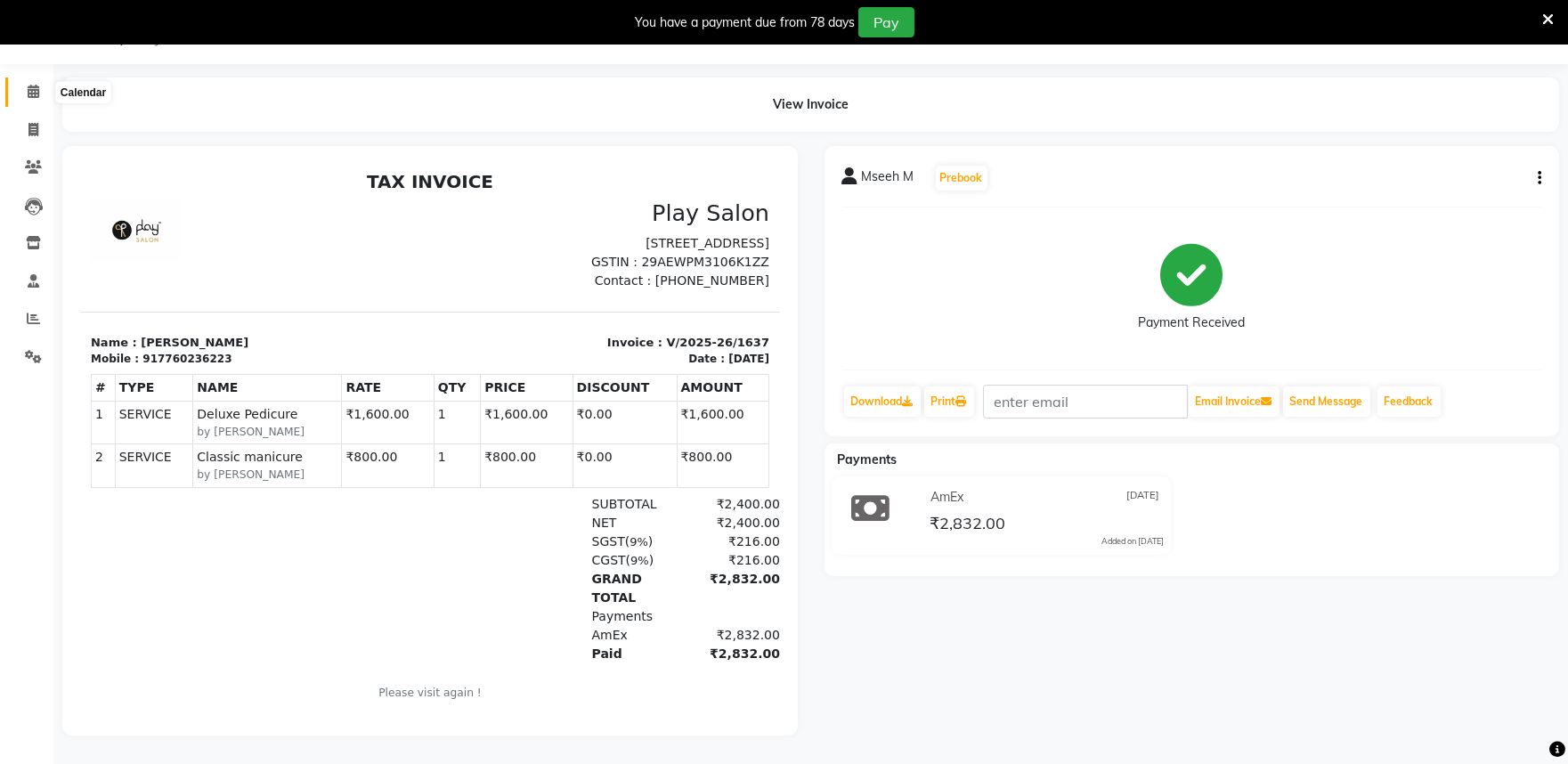
click at [31, 86] on icon at bounding box center [33, 91] width 11 height 13
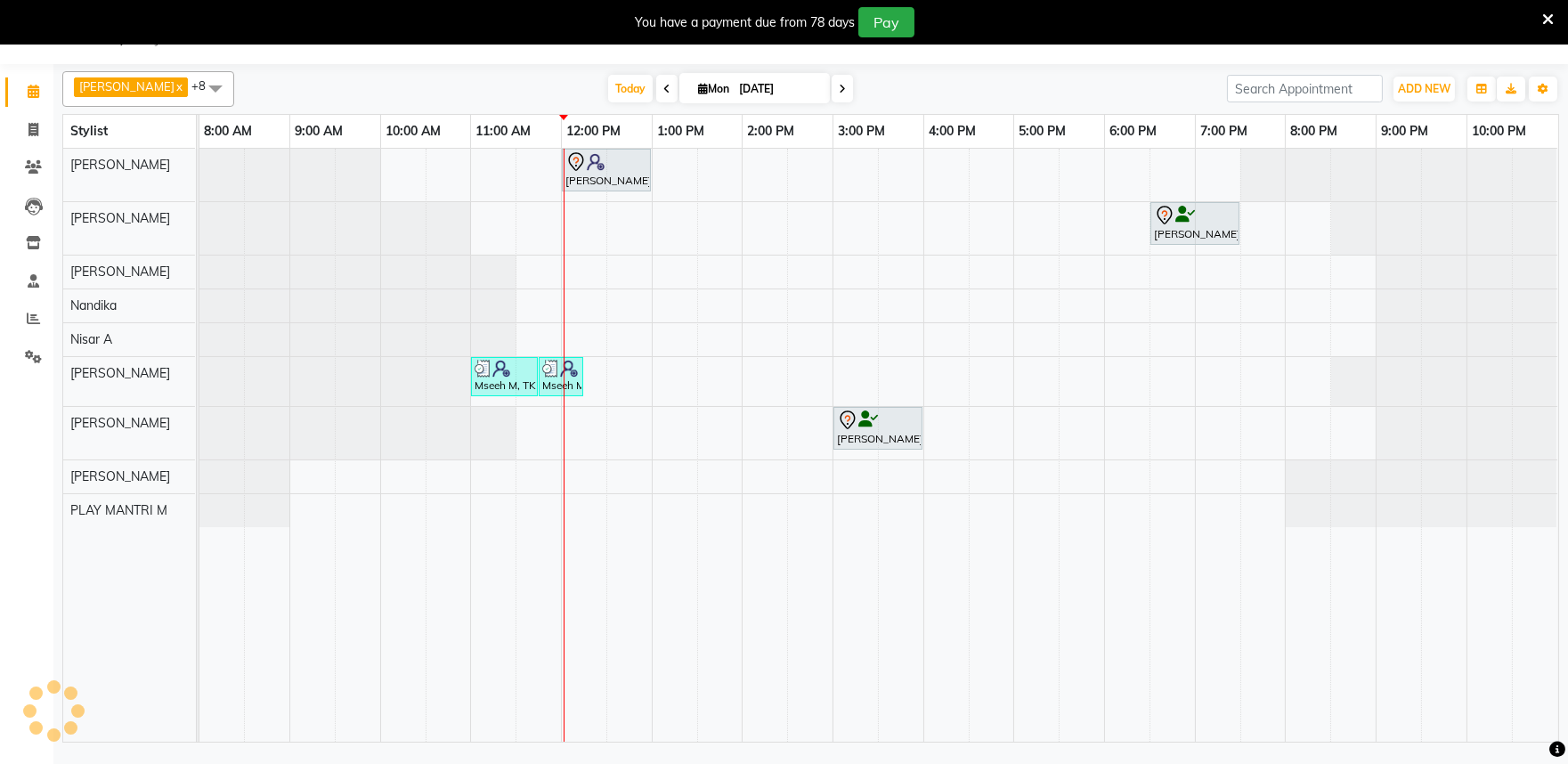
scroll to position [45, 0]
click at [21, 328] on span at bounding box center [33, 320] width 31 height 21
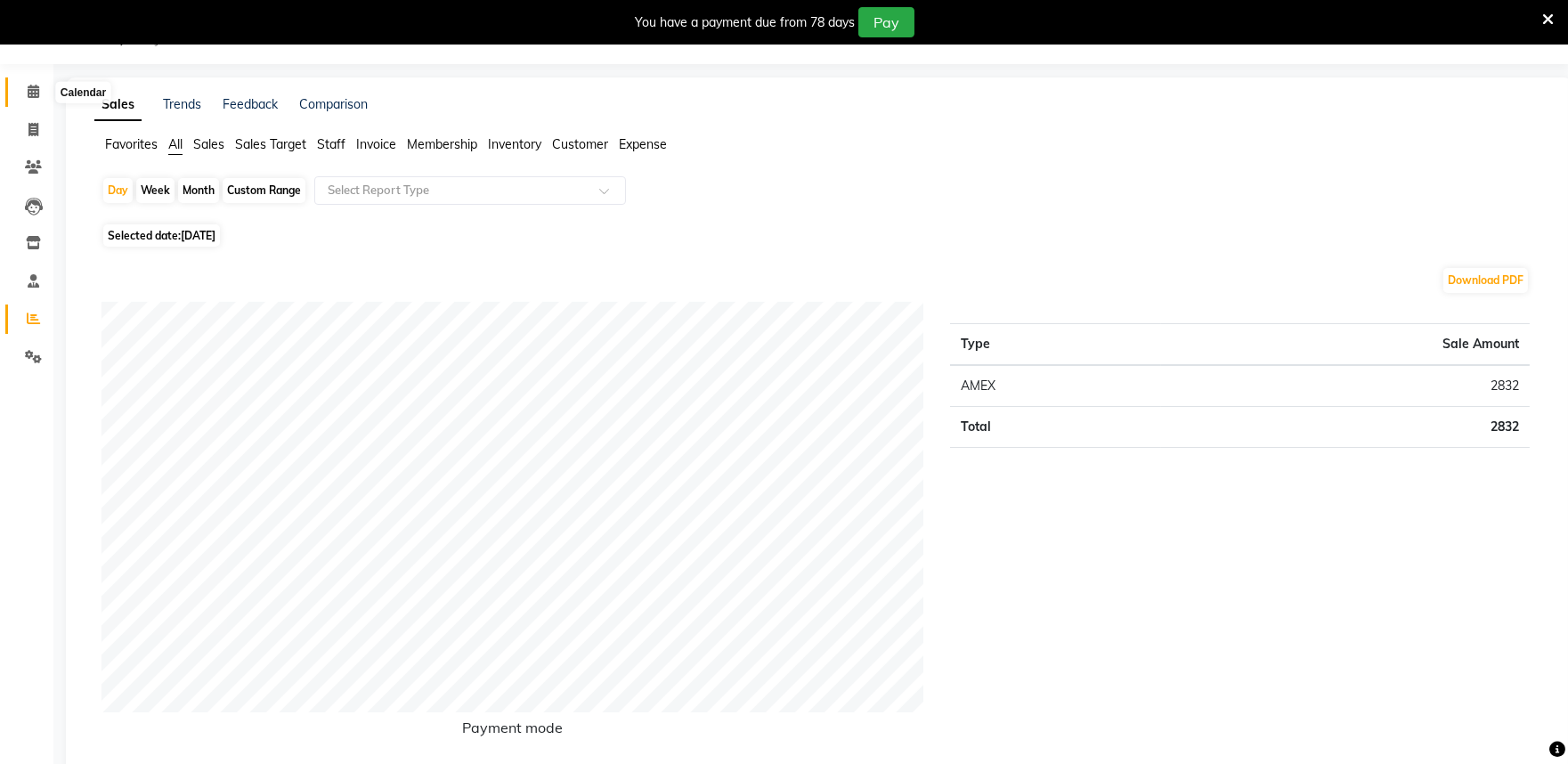
click at [24, 92] on span at bounding box center [33, 92] width 31 height 21
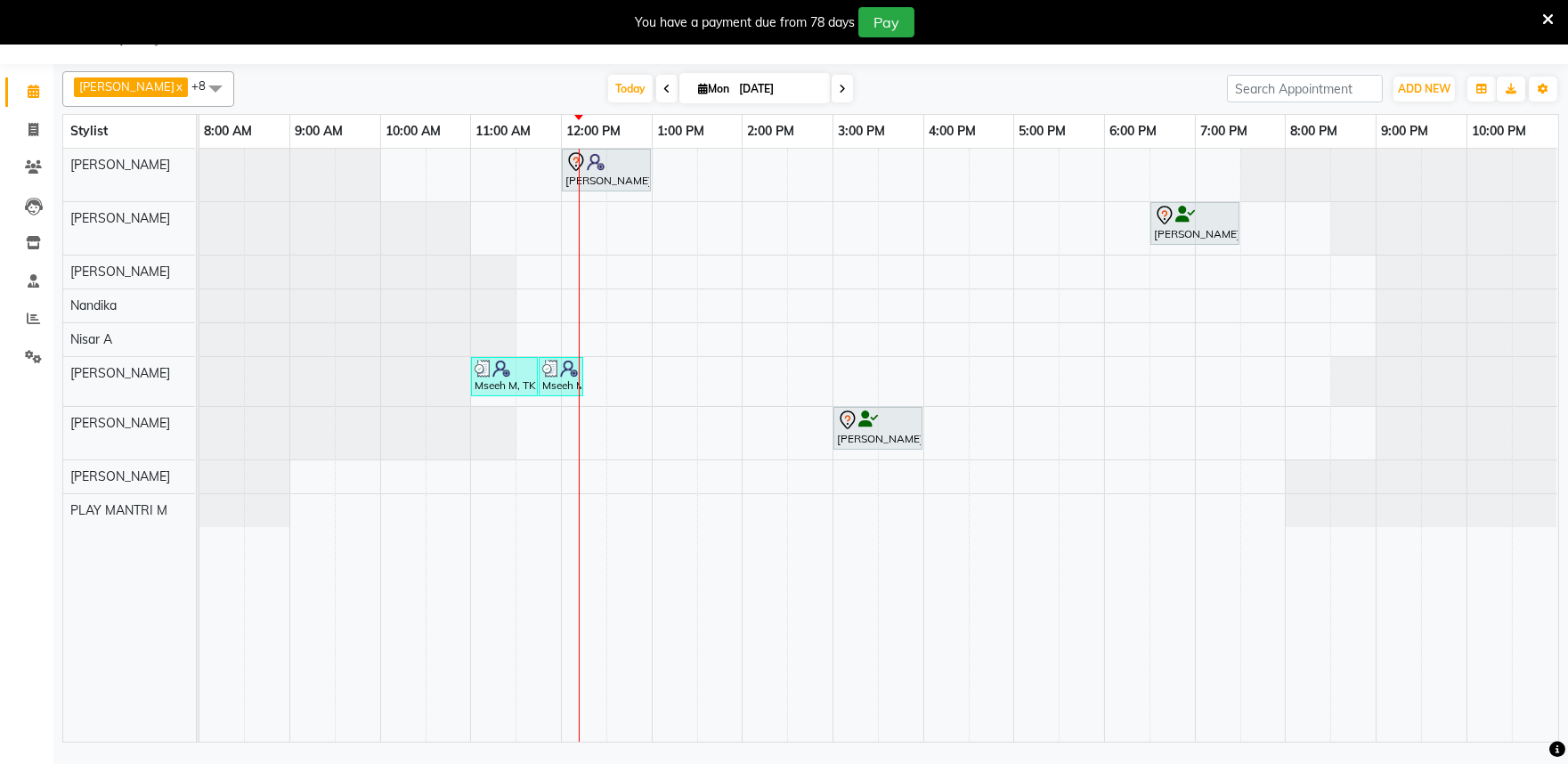
click at [581, 244] on div "Vatsal Agarwal, TK04, 12:00 PM-01:00 PM, Hair Cut Men (Senior stylist) Priya C,…" at bounding box center [879, 445] width 1359 height 593
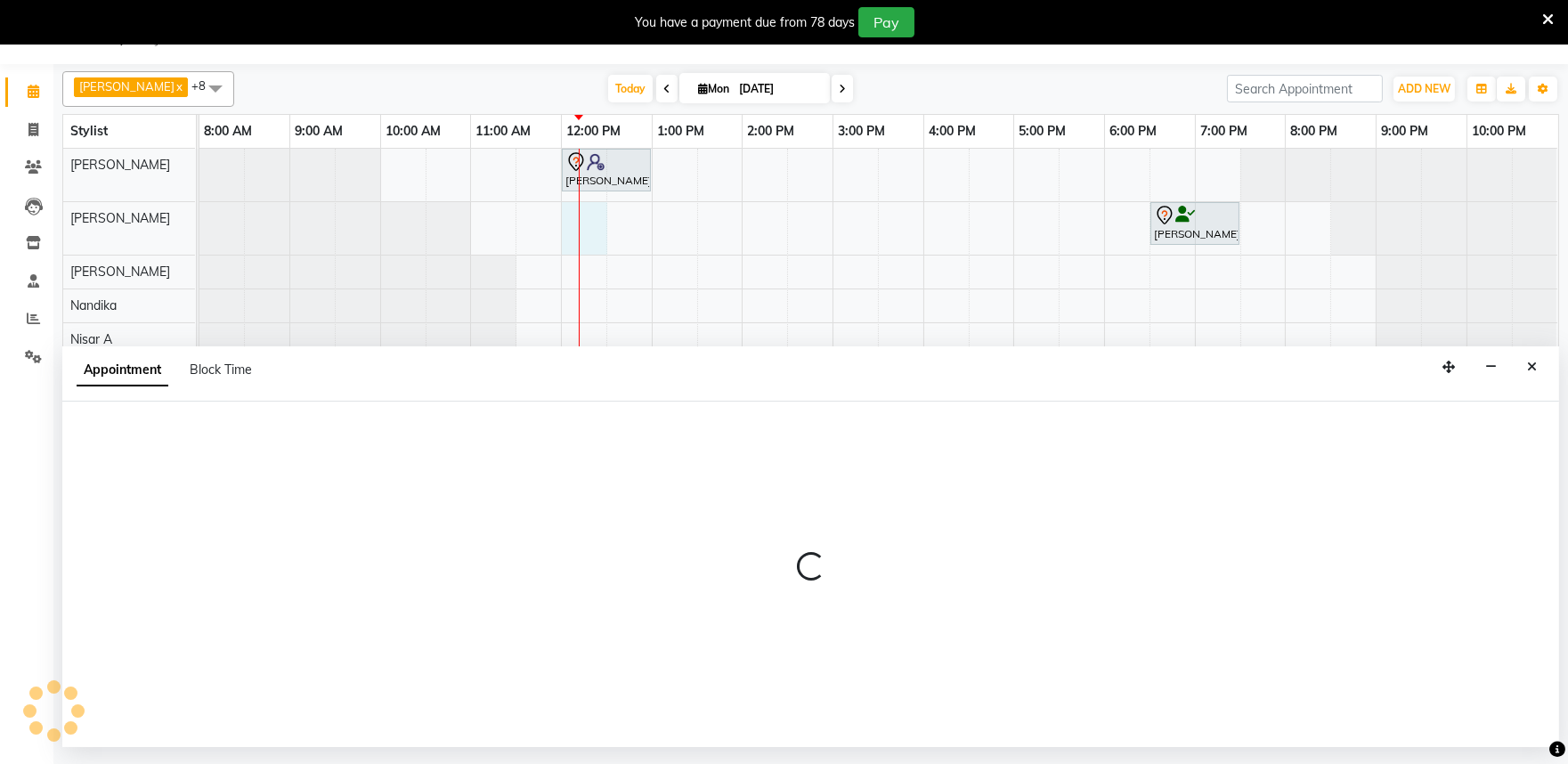
select select "82212"
select select "720"
select select "tentative"
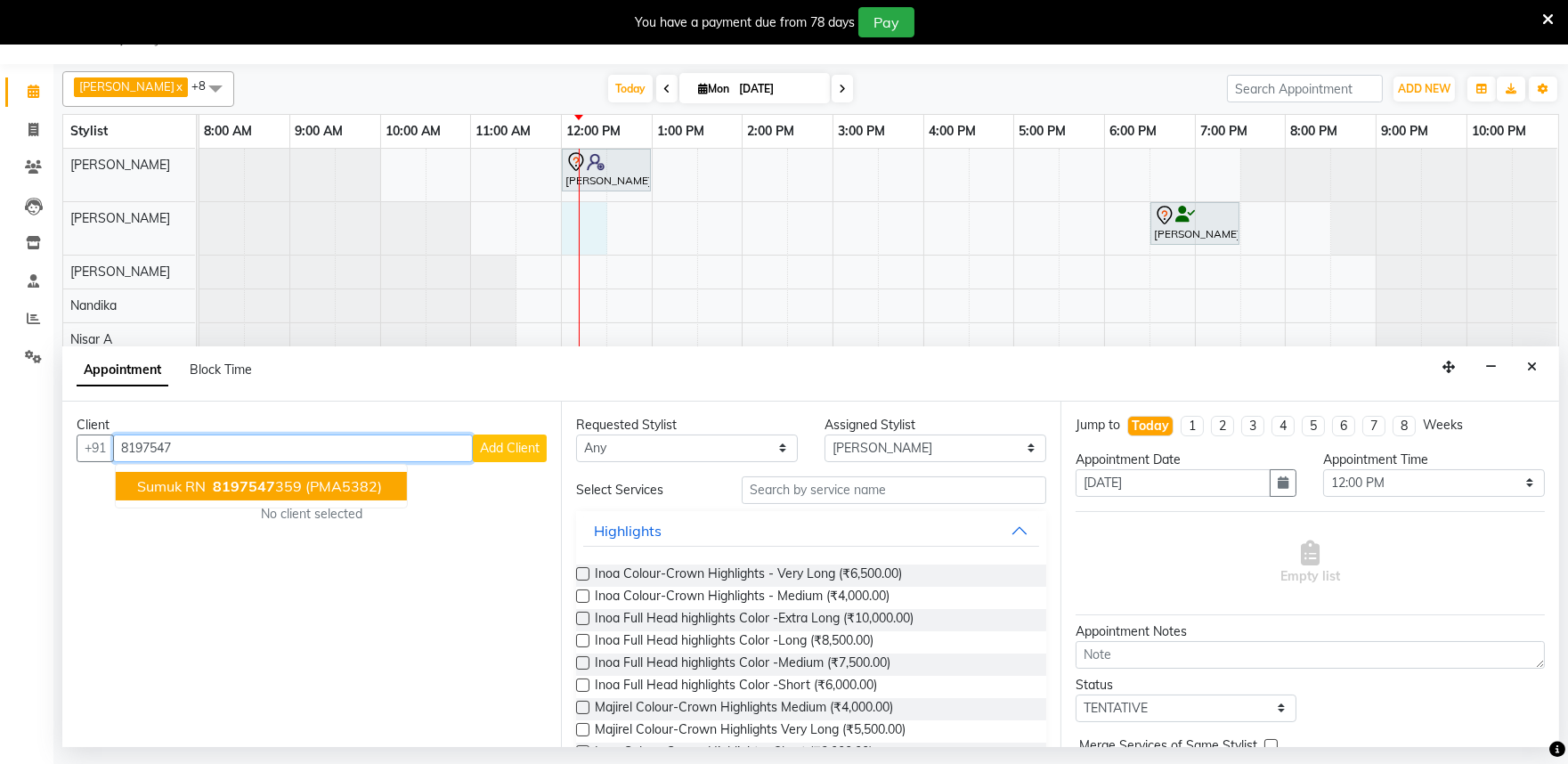
click at [217, 477] on span "8197547" at bounding box center [244, 486] width 63 height 18
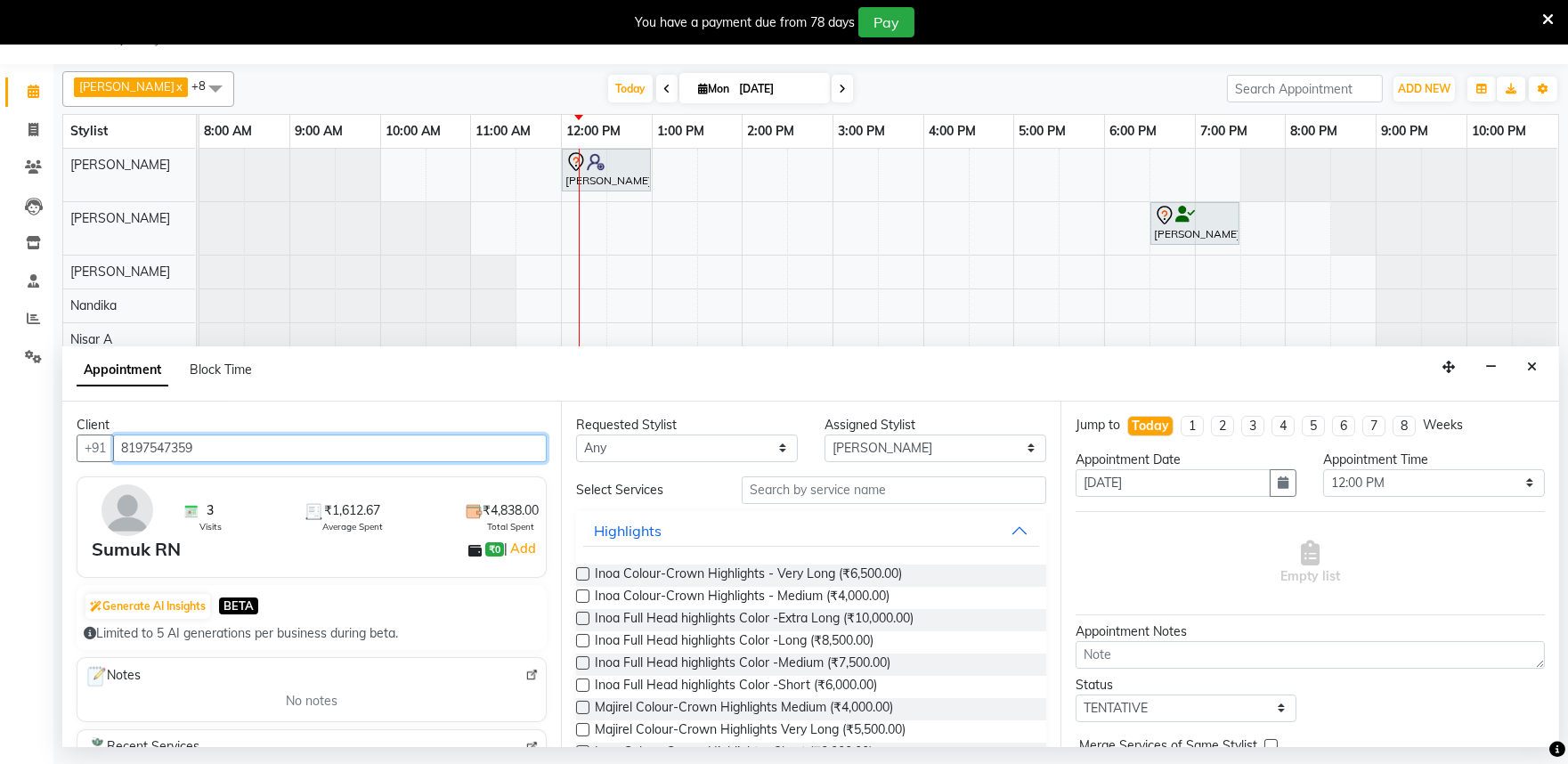
type input "8197547359"
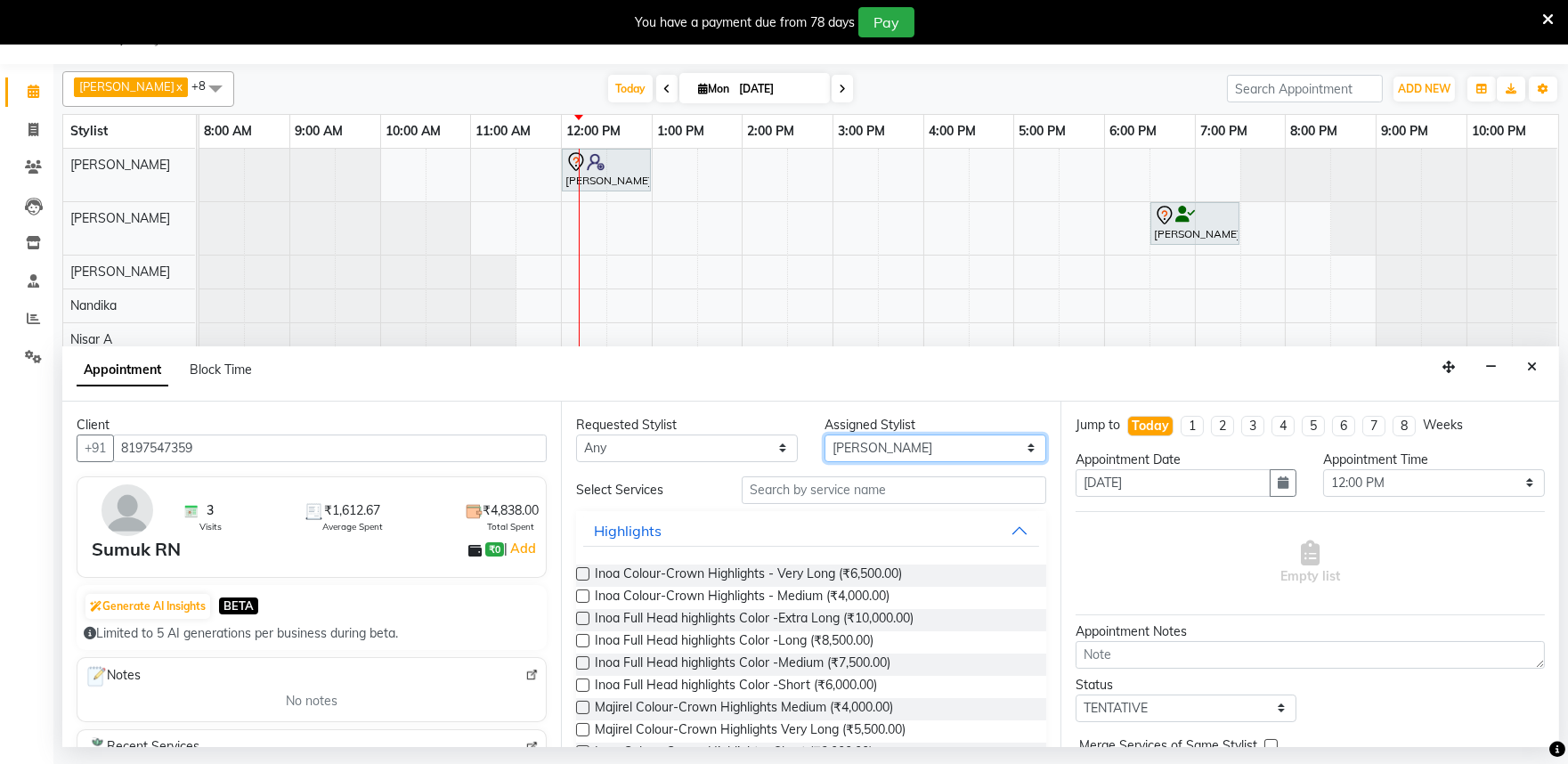
click at [849, 455] on select "Select Achan Shimrah Admin Anitha B Arhan Ehsan Charan S Dawa Tamang Ding Junhu…" at bounding box center [935, 448] width 222 height 27
select select "81313"
click at [825, 435] on select "Select Achan Shimrah Admin Anitha B Arhan Ehsan Charan S Dawa Tamang Ding Junhu…" at bounding box center [935, 448] width 222 height 27
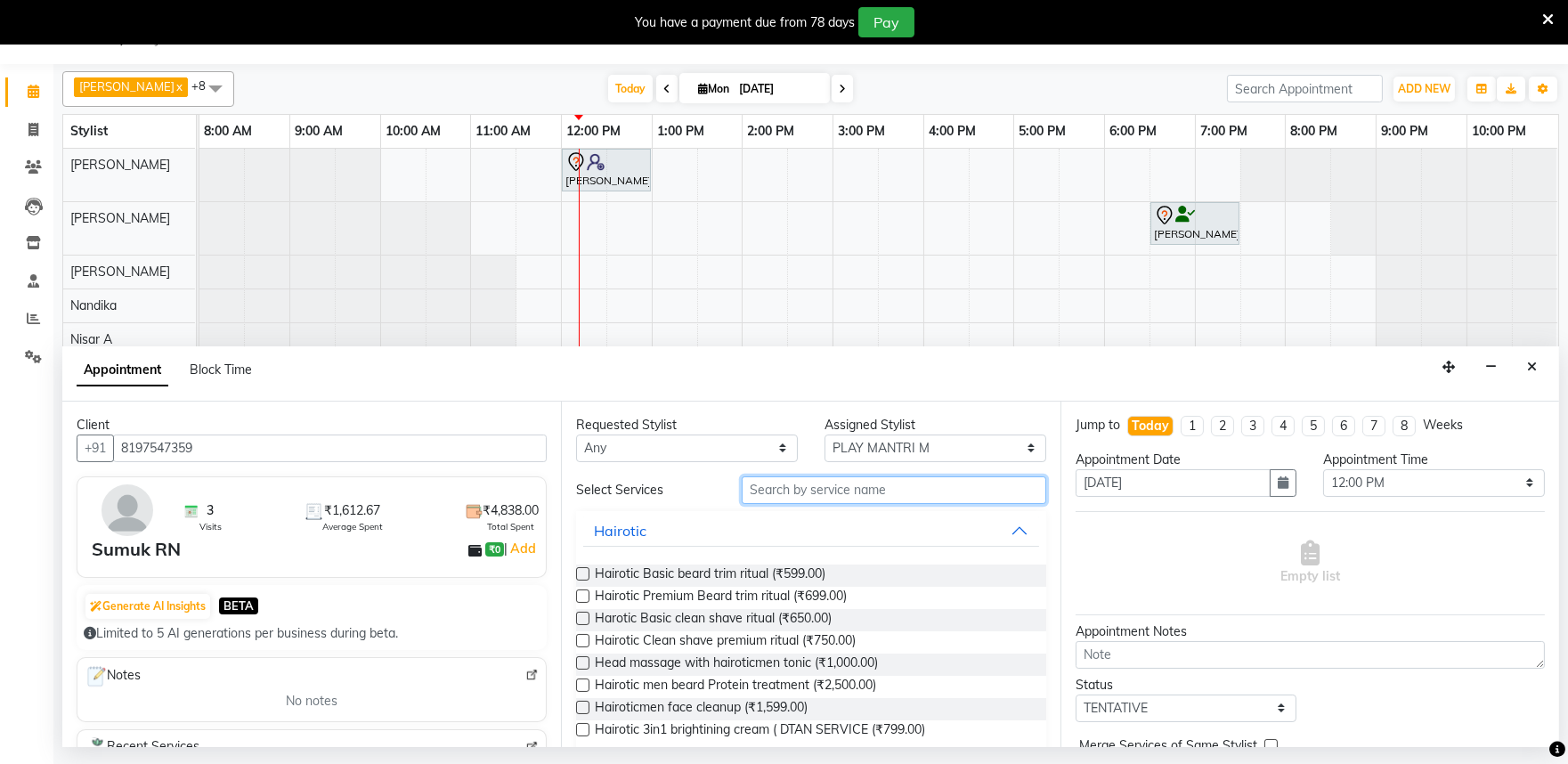
click at [784, 496] on input "text" at bounding box center [894, 489] width 305 height 27
type input "hair cut"
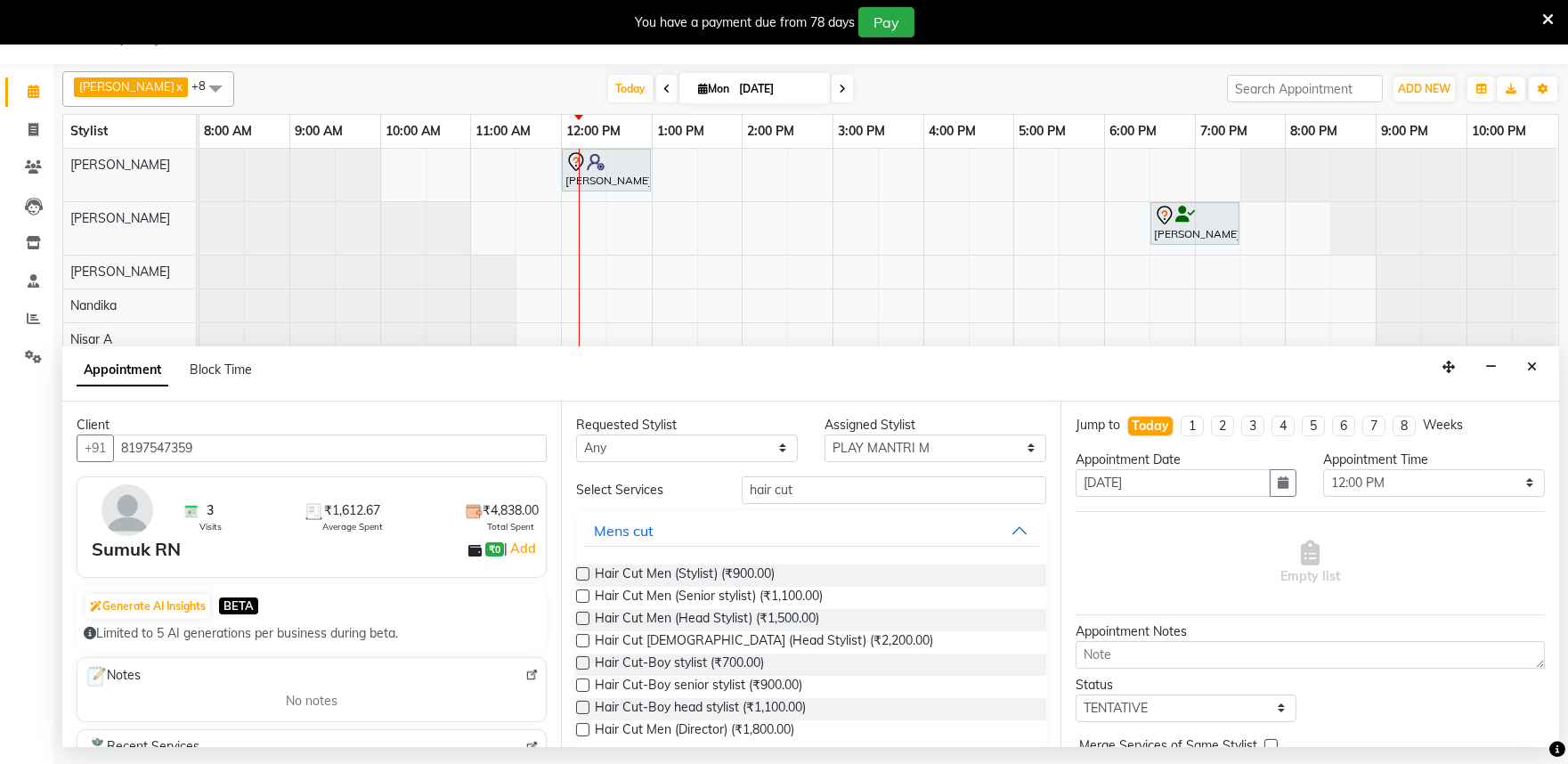
click at [583, 592] on label at bounding box center [583, 596] width 13 height 13
click at [583, 592] on input "checkbox" at bounding box center [582, 598] width 11 height 11
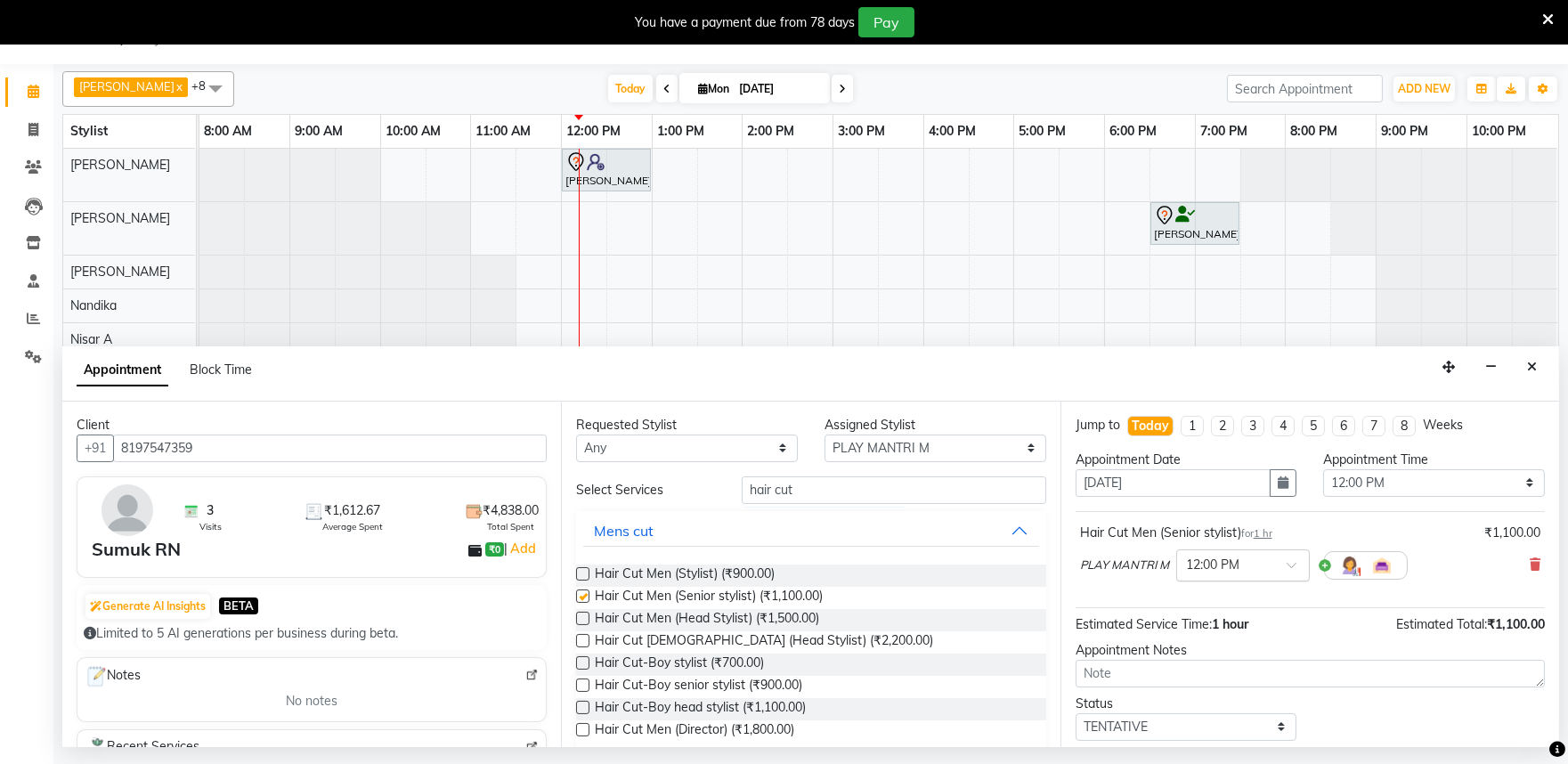
checkbox input "false"
click at [1245, 566] on input "text" at bounding box center [1226, 564] width 79 height 19
click at [1215, 661] on div "06:30 PM" at bounding box center [1243, 663] width 132 height 33
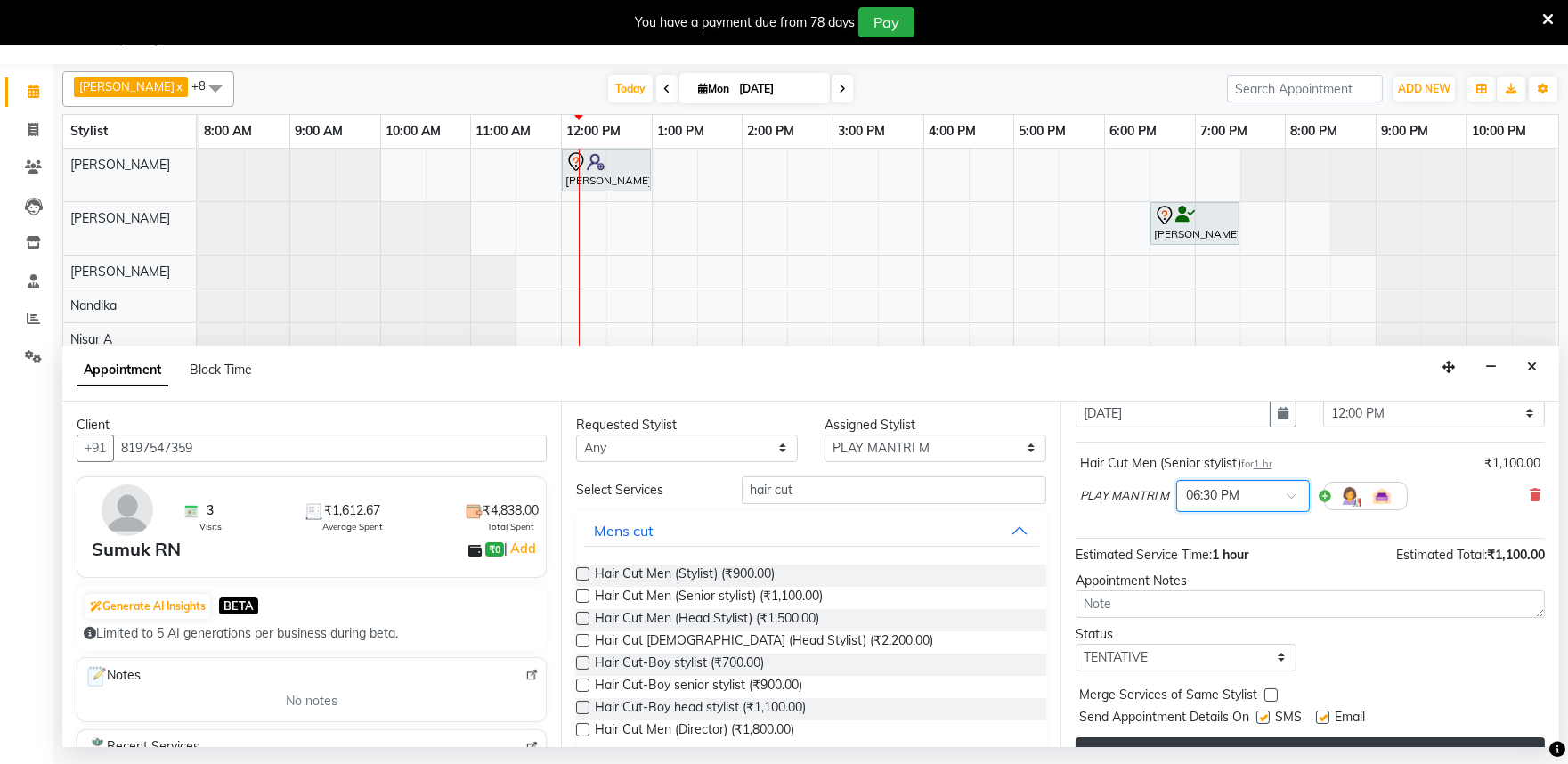
scroll to position [107, 0]
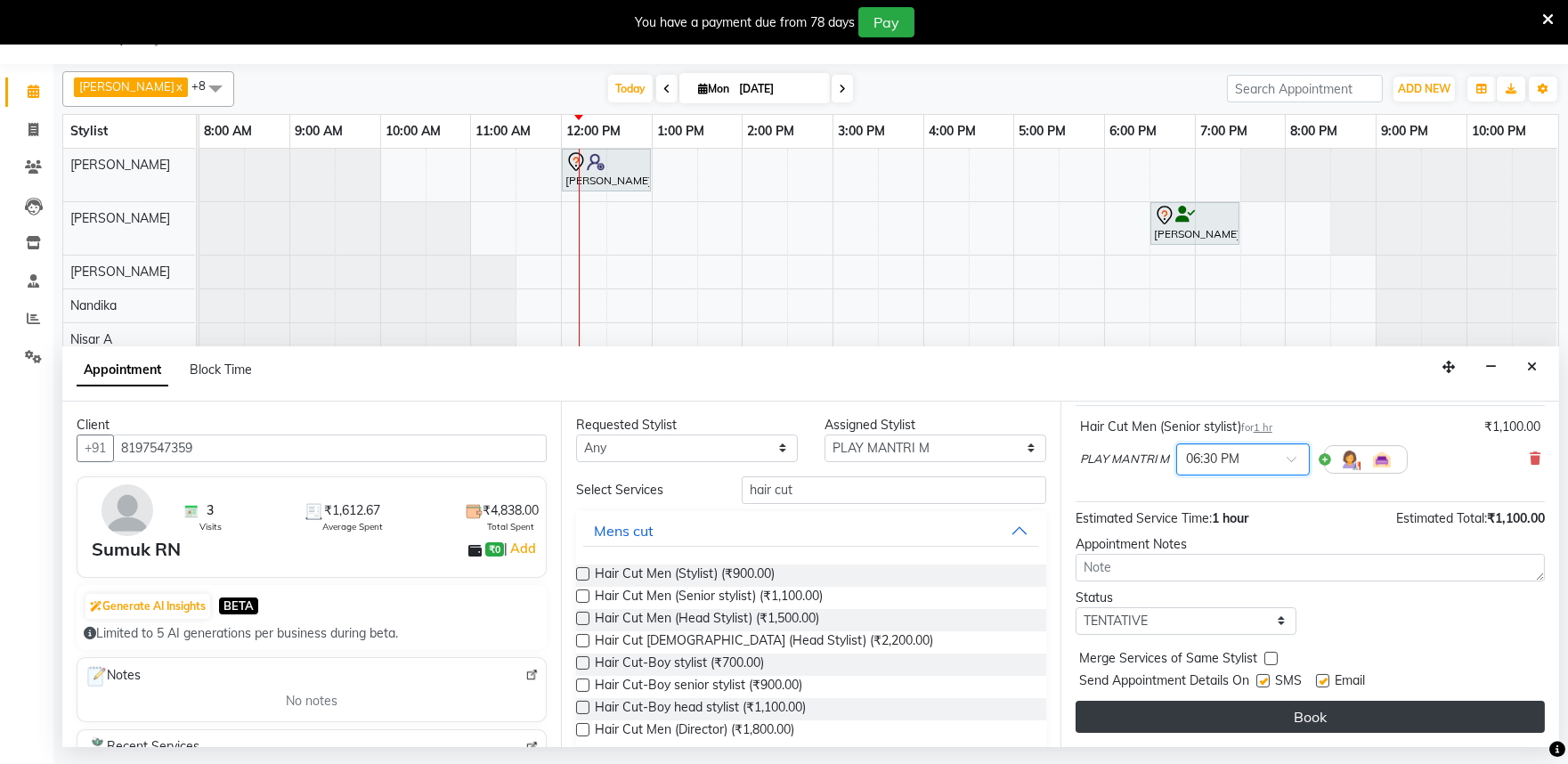
click at [1261, 713] on button "Book" at bounding box center [1310, 717] width 470 height 32
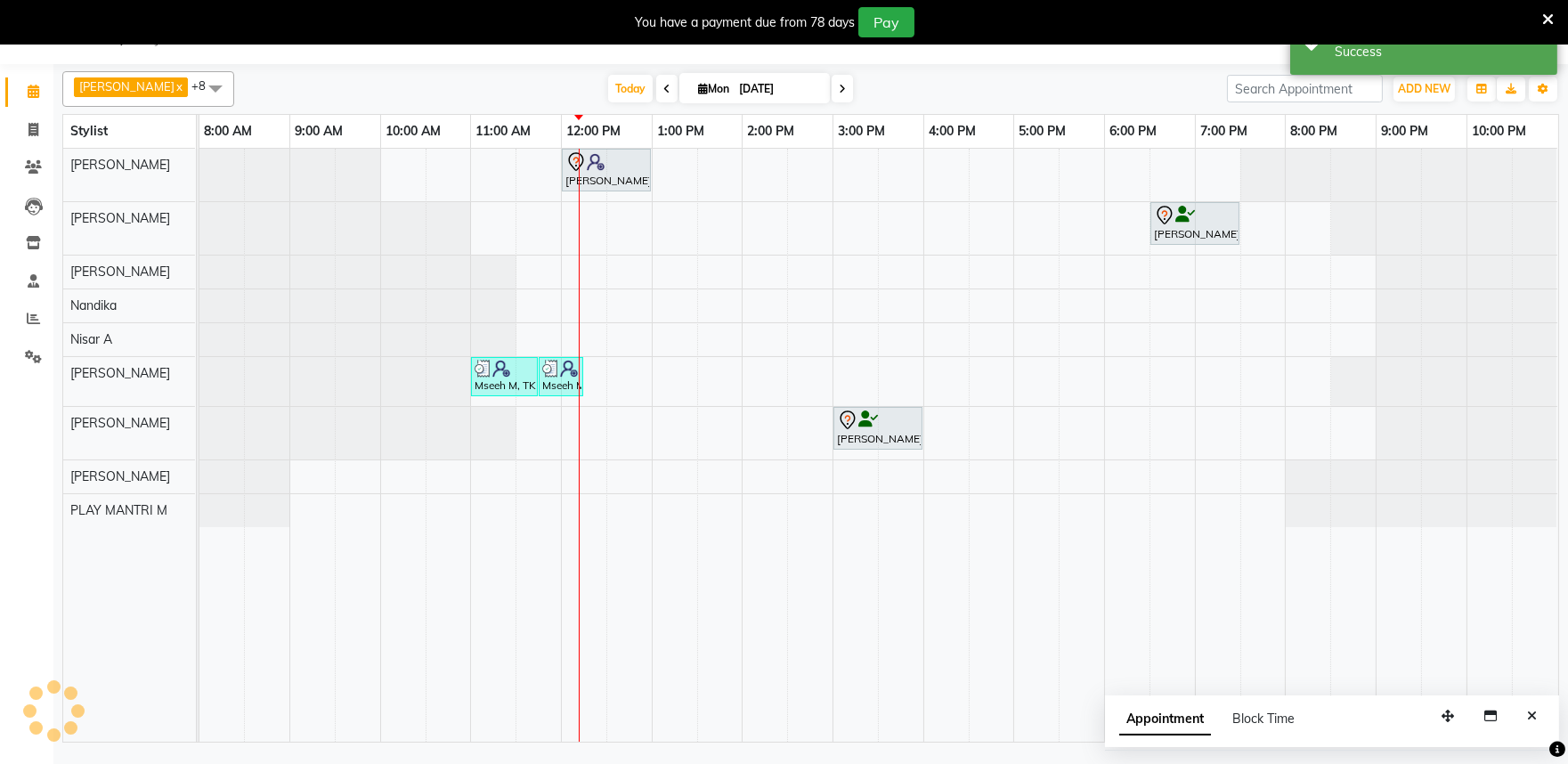
scroll to position [0, 0]
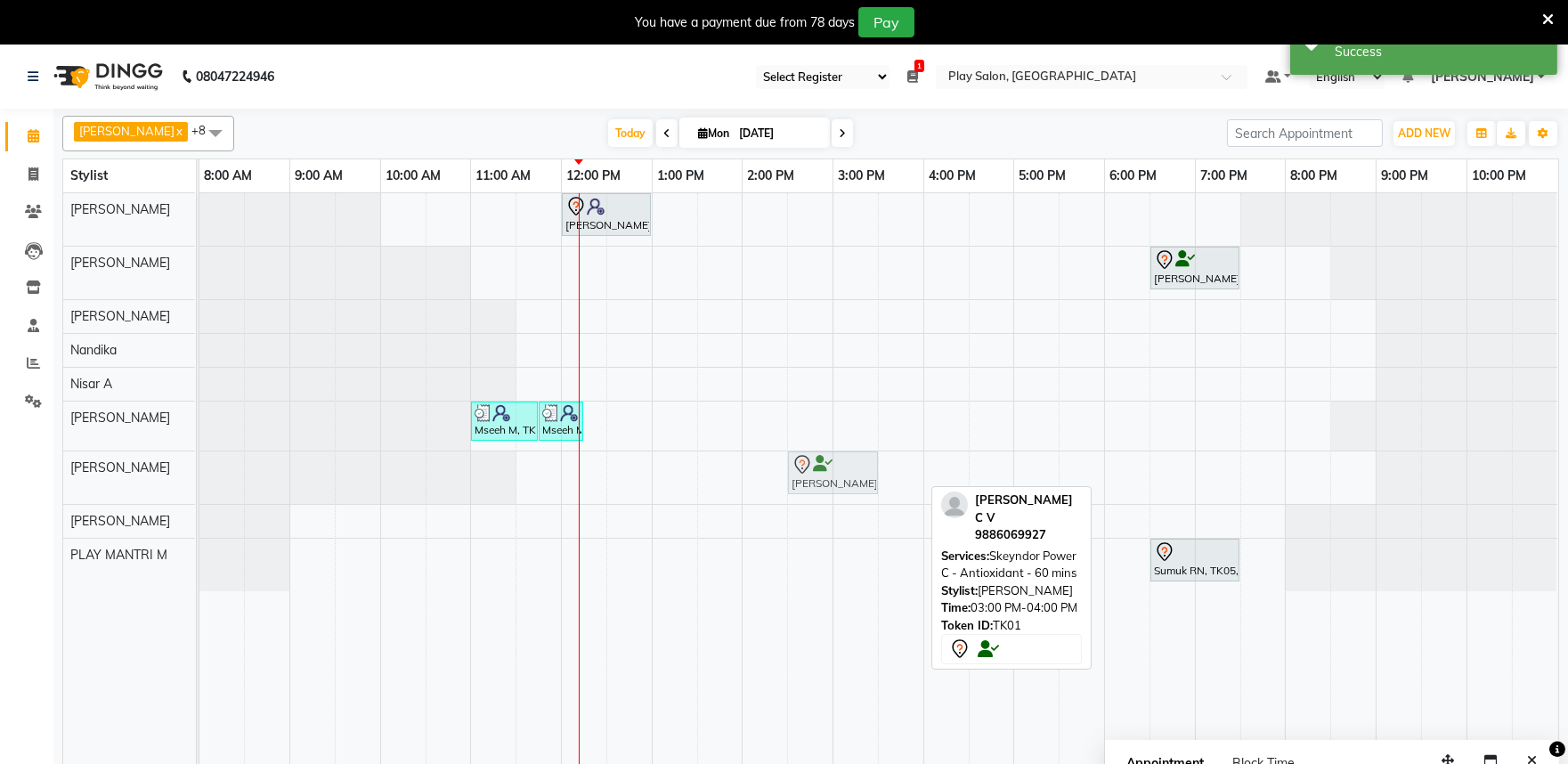
click at [200, 487] on div "Bhavya C V, TK01, 03:00 PM-04:00 PM, Skeyndor Power C - Antioxidant - 60 mins B…" at bounding box center [200, 478] width 0 height 52
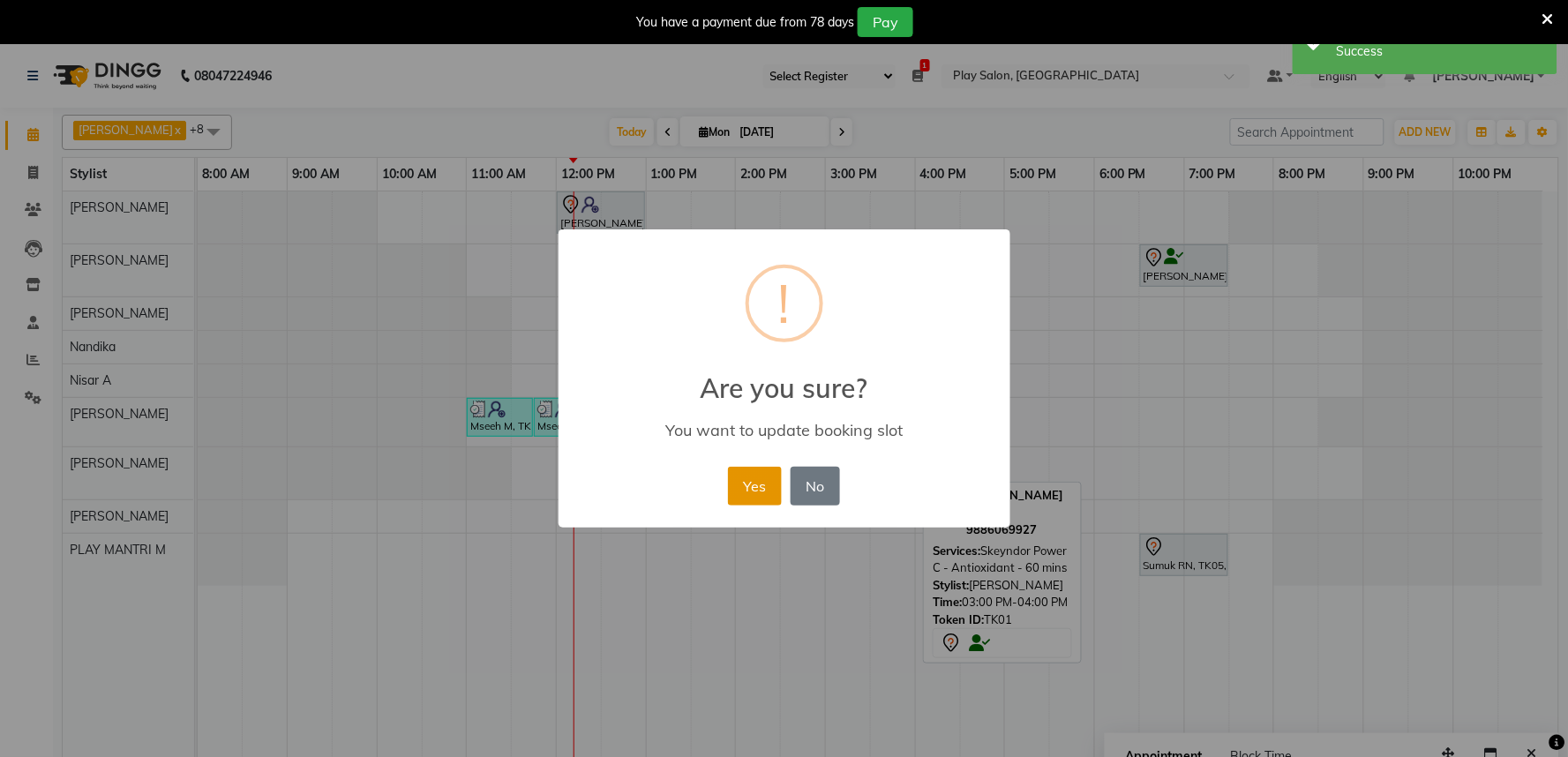
drag, startPoint x: 771, startPoint y: 483, endPoint x: 815, endPoint y: 471, distance: 45.6
click at [771, 486] on button "Yes" at bounding box center [755, 487] width 54 height 39
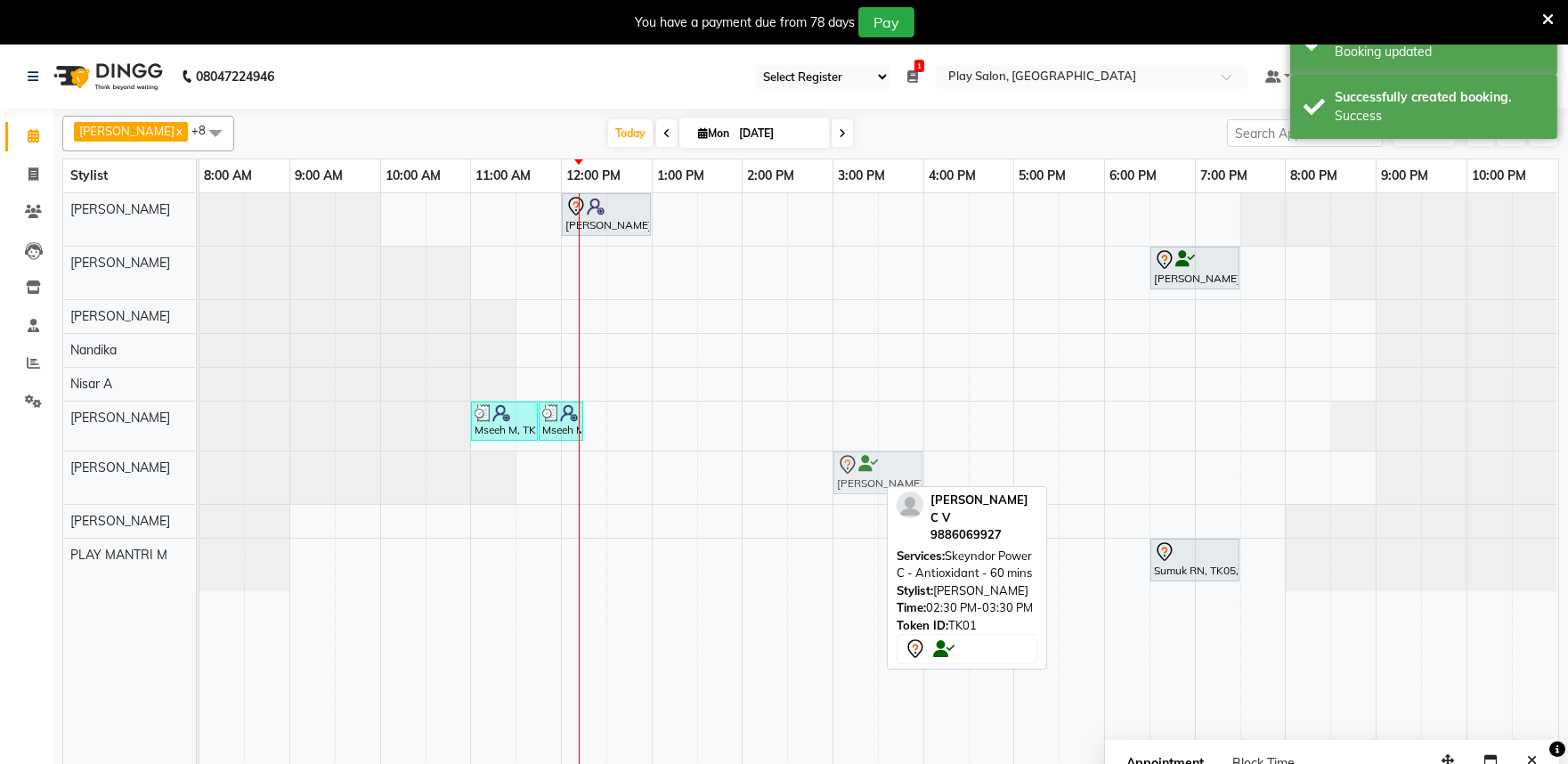
drag, startPoint x: 829, startPoint y: 474, endPoint x: 866, endPoint y: 483, distance: 38.1
click at [200, 483] on div "Bhavya C V, TK01, 02:30 PM-03:30 PM, Skeyndor Power C - Antioxidant - 60 mins B…" at bounding box center [200, 478] width 0 height 52
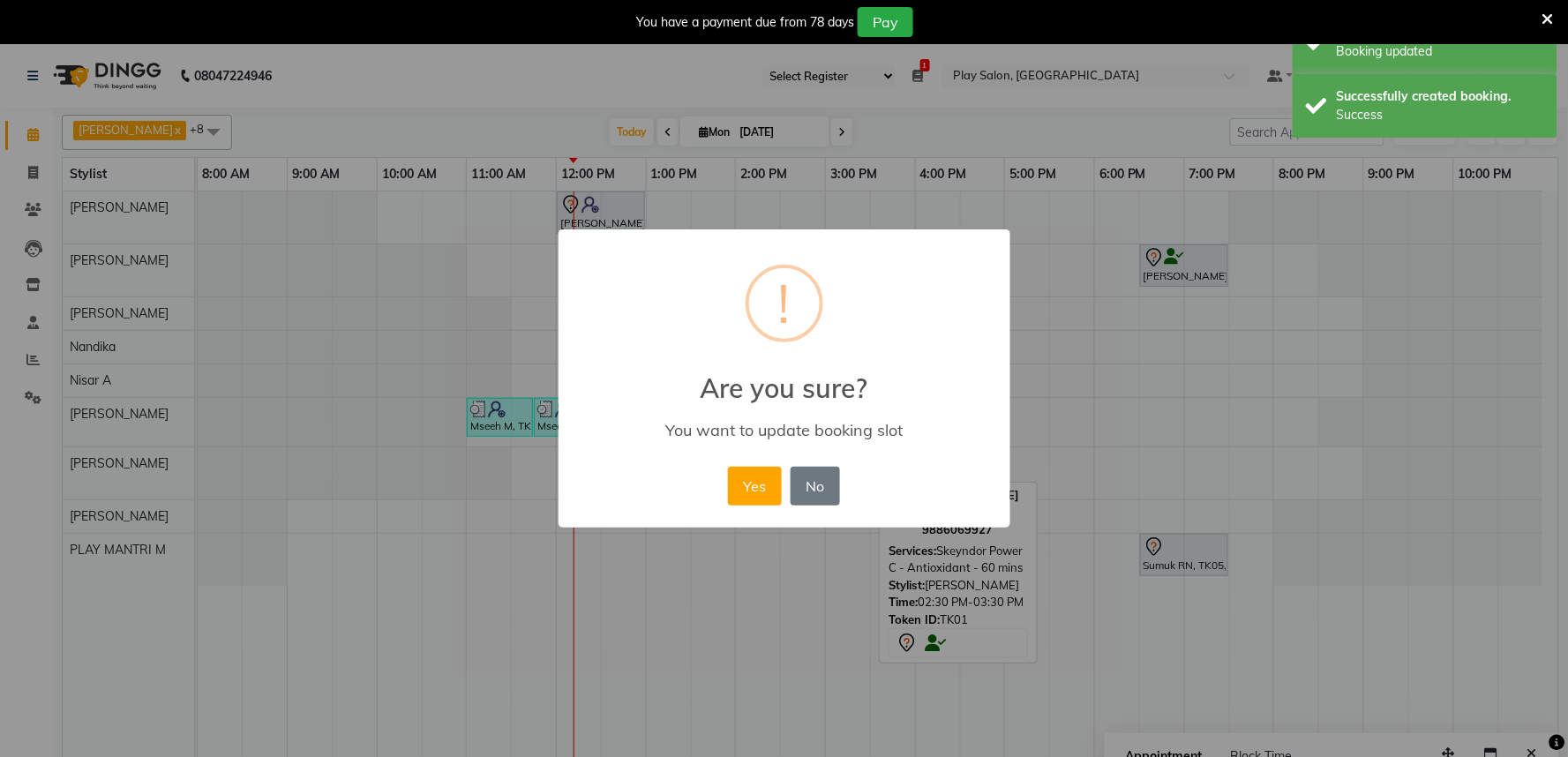
click at [764, 484] on button "Yes" at bounding box center [755, 487] width 54 height 39
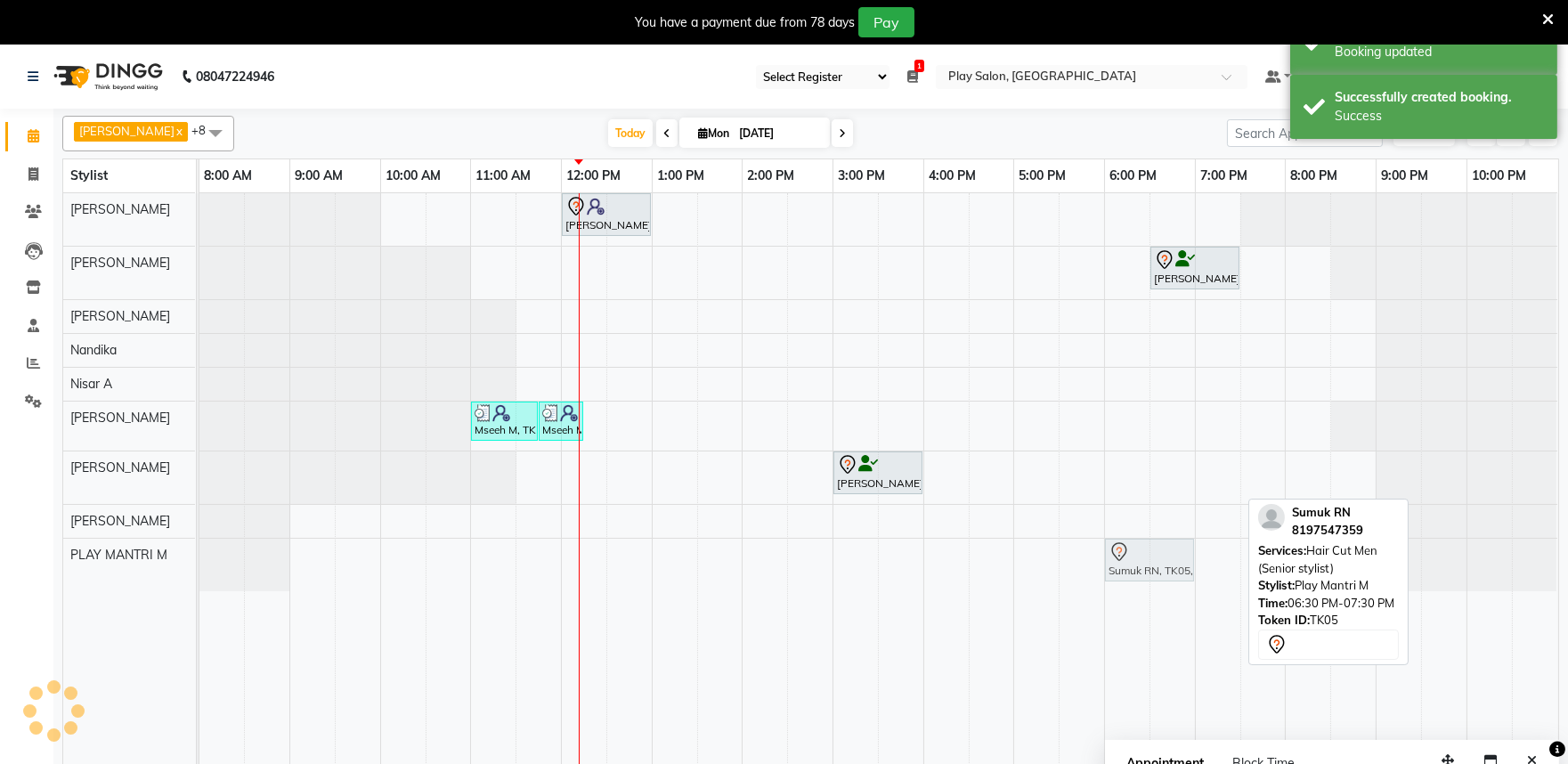
drag, startPoint x: 1172, startPoint y: 564, endPoint x: 1127, endPoint y: 571, distance: 45.5
click at [200, 570] on div "Sumuk RN, TK05, 06:30 PM-07:30 PM, Hair Cut Men (Senior stylist) Sumuk RN, TK05…" at bounding box center [200, 565] width 0 height 52
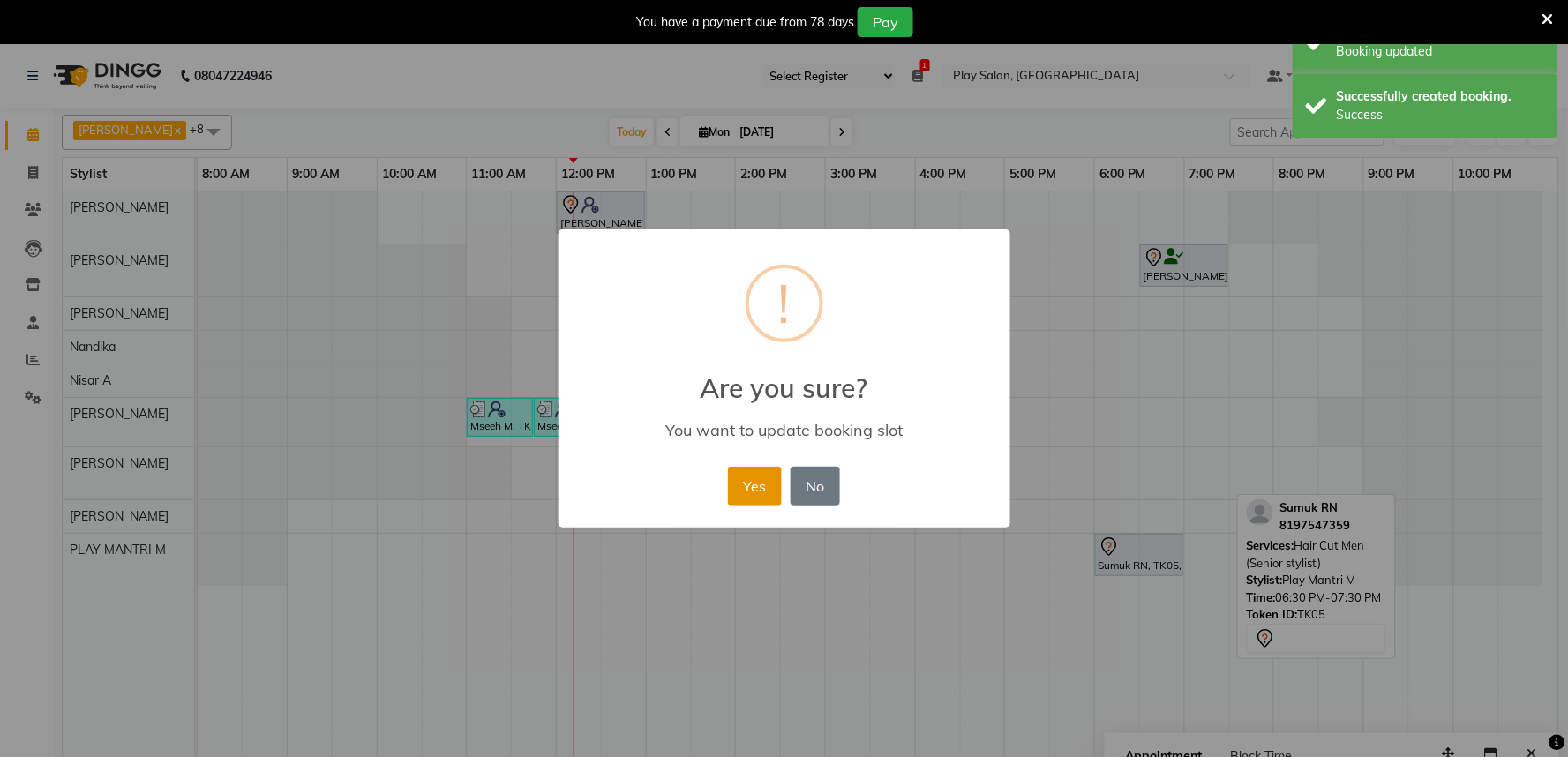
click at [744, 481] on button "Yes" at bounding box center [755, 487] width 54 height 39
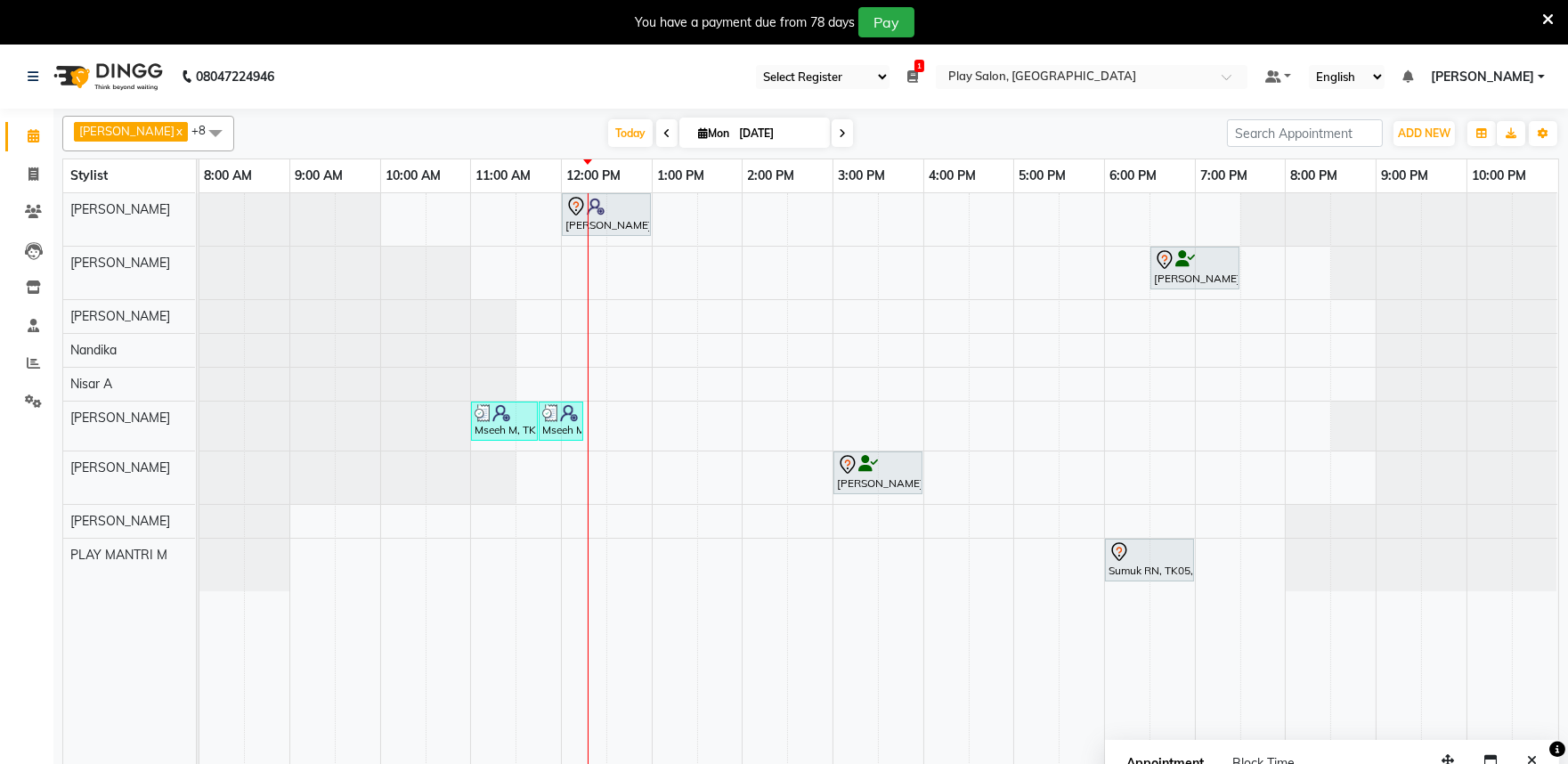
click at [588, 319] on div at bounding box center [588, 489] width 1 height 593
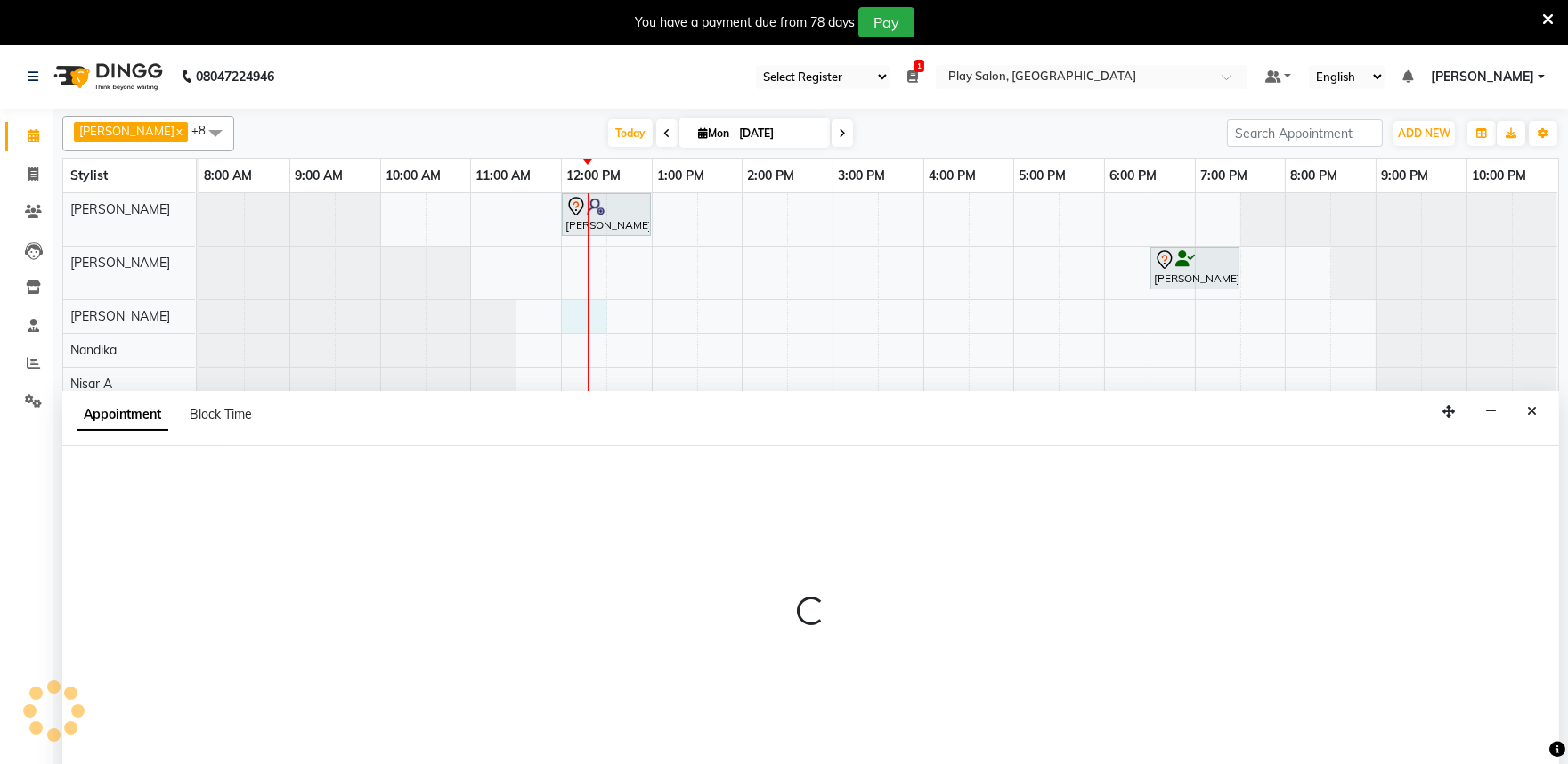
scroll to position [45, 0]
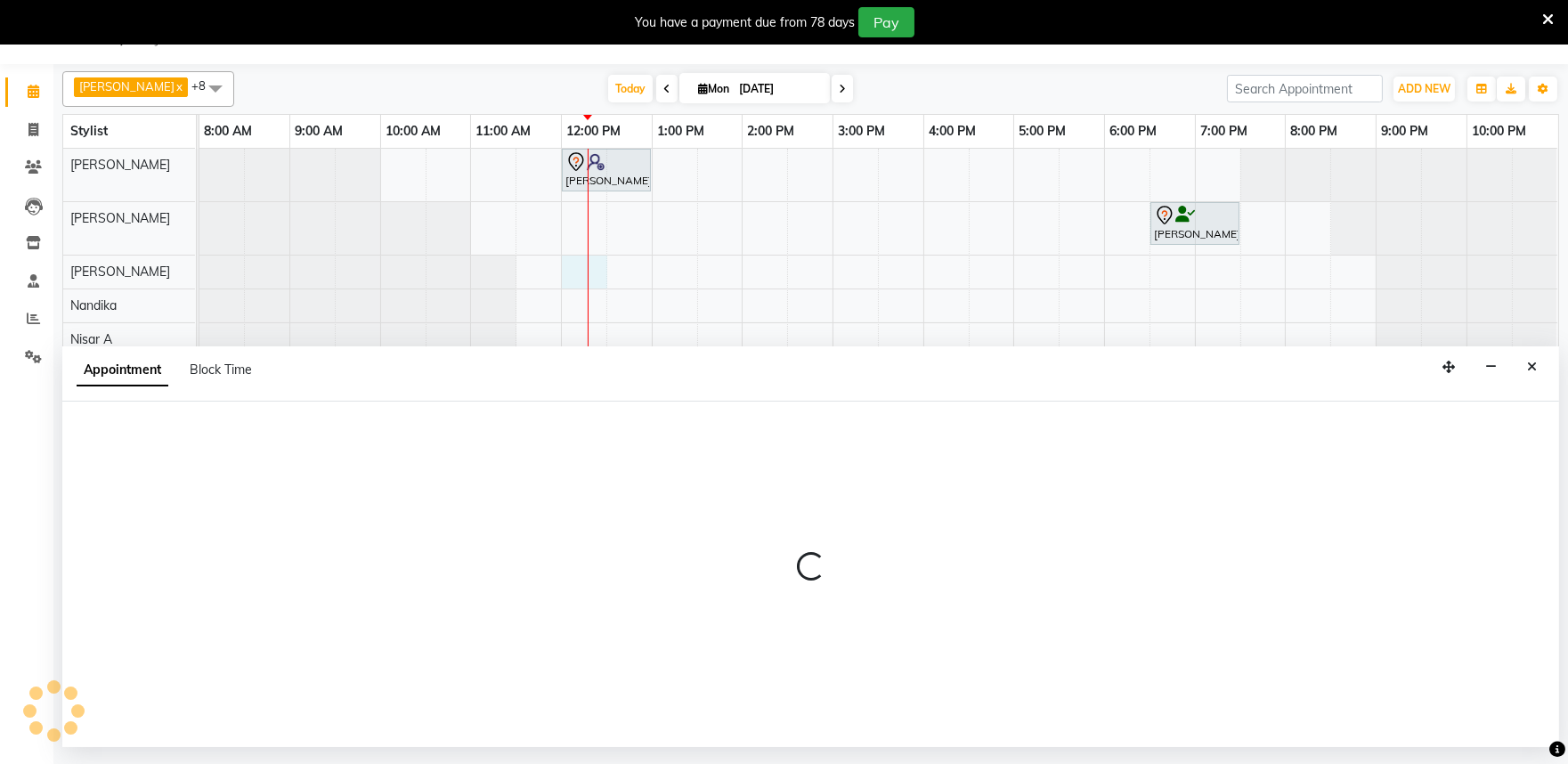
select select "81315"
select select "tentative"
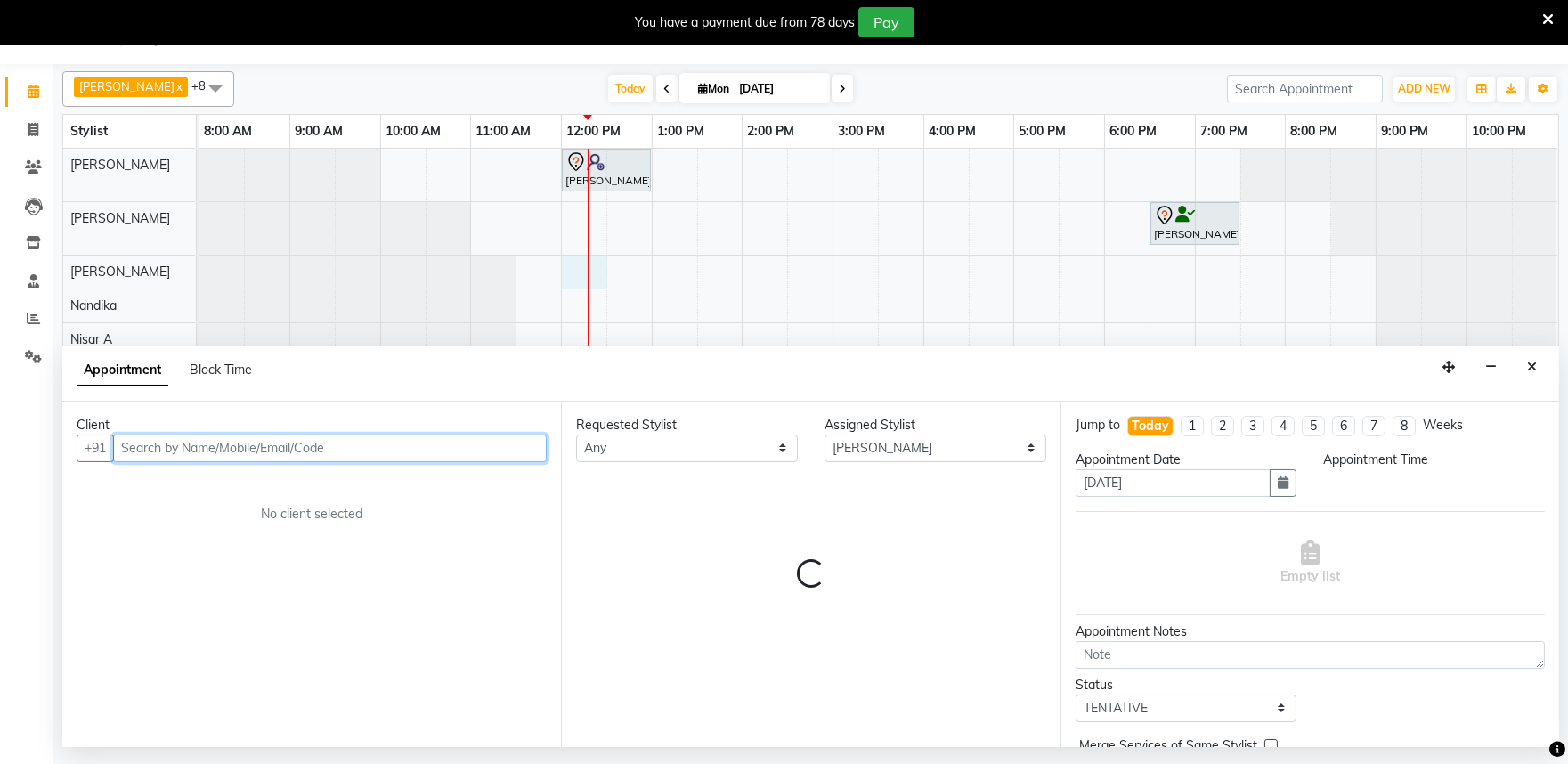
select select "720"
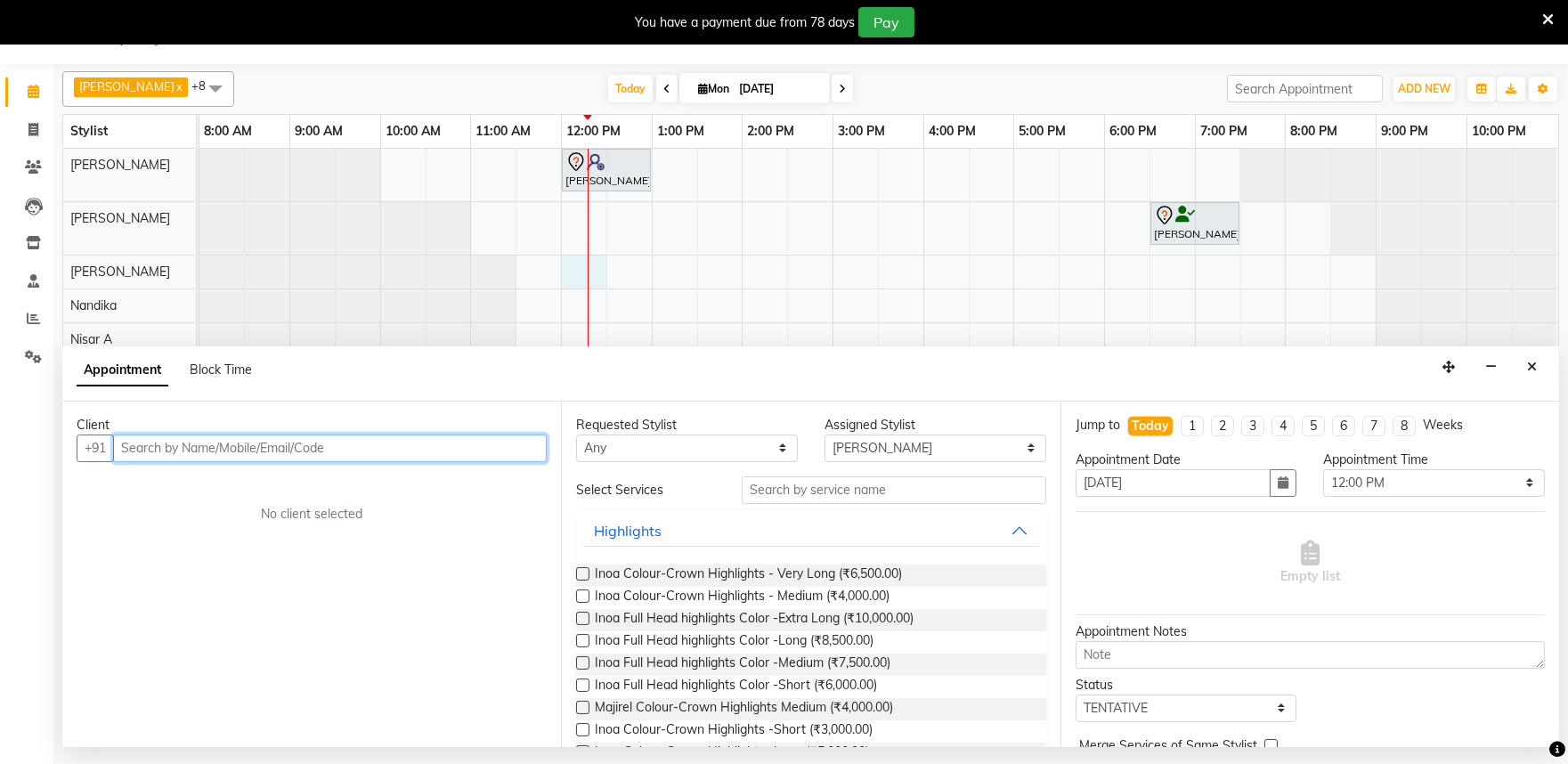
click at [157, 443] on input "text" at bounding box center [330, 448] width 434 height 27
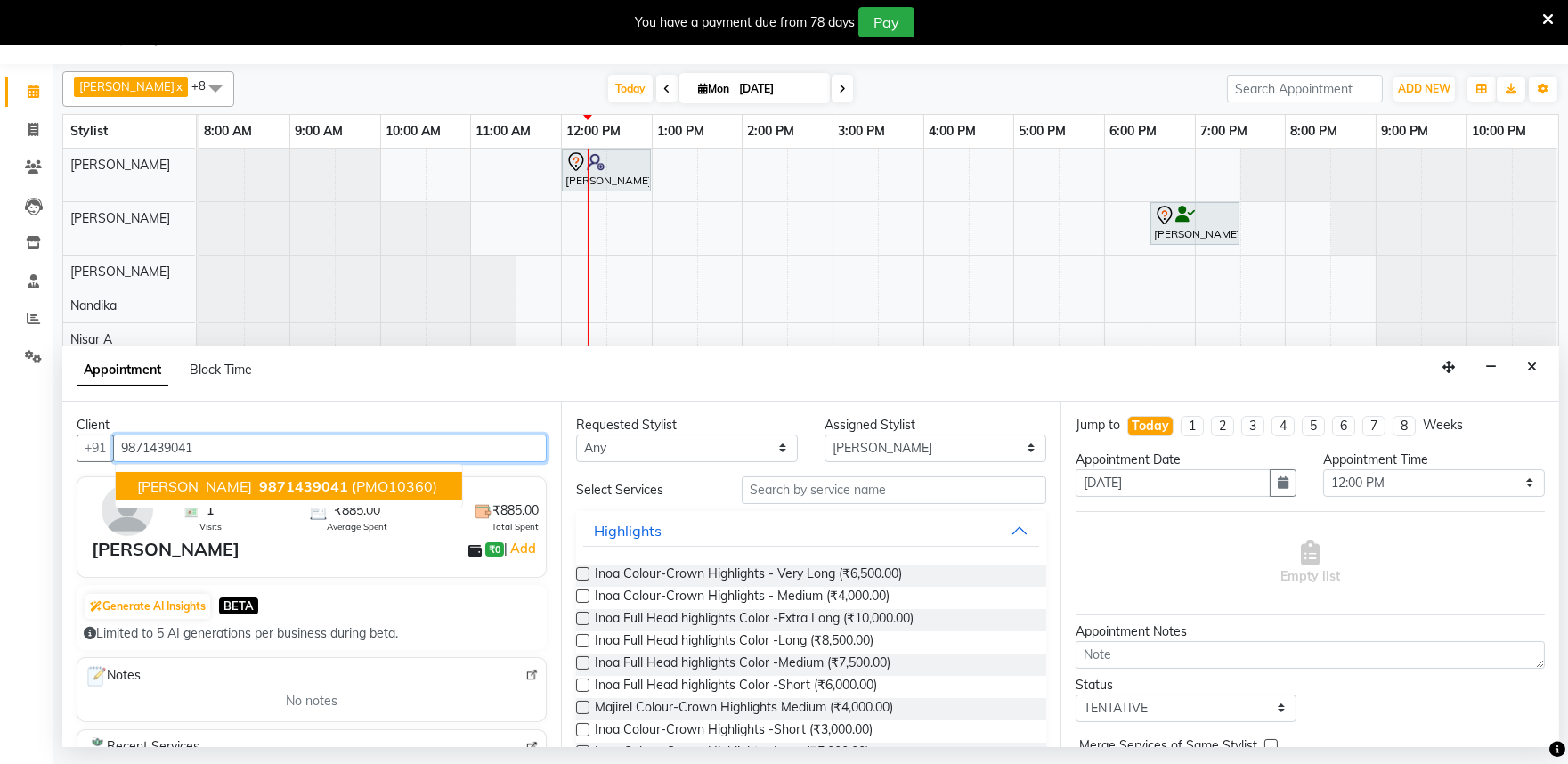
click at [206, 467] on ngb-typeahead-window "Shital Singh 9871439041 (PMO10360)" at bounding box center [290, 487] width 349 height 45
click at [211, 477] on span "Shital Singh" at bounding box center [194, 486] width 115 height 18
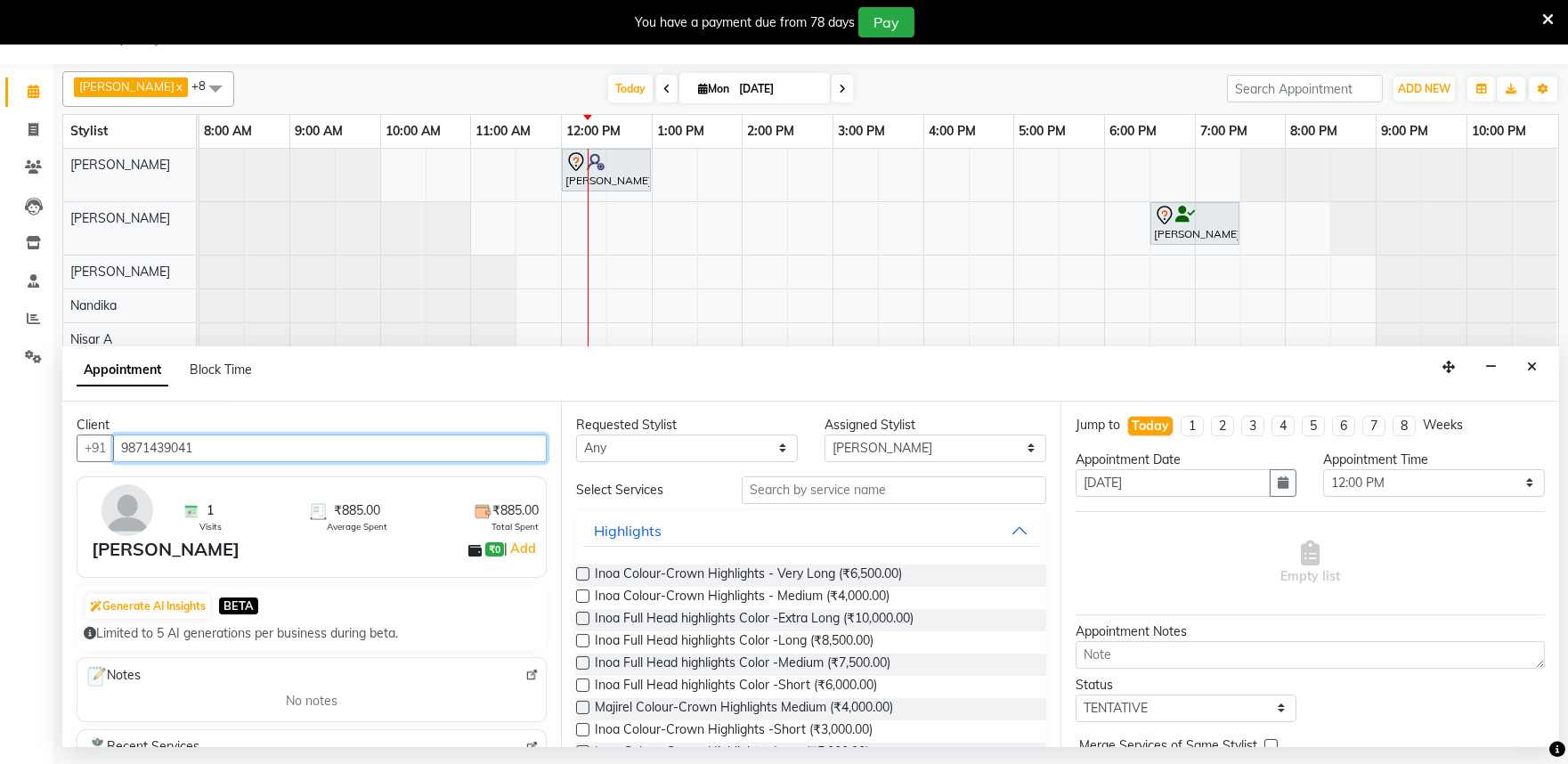
type input "9871439041"
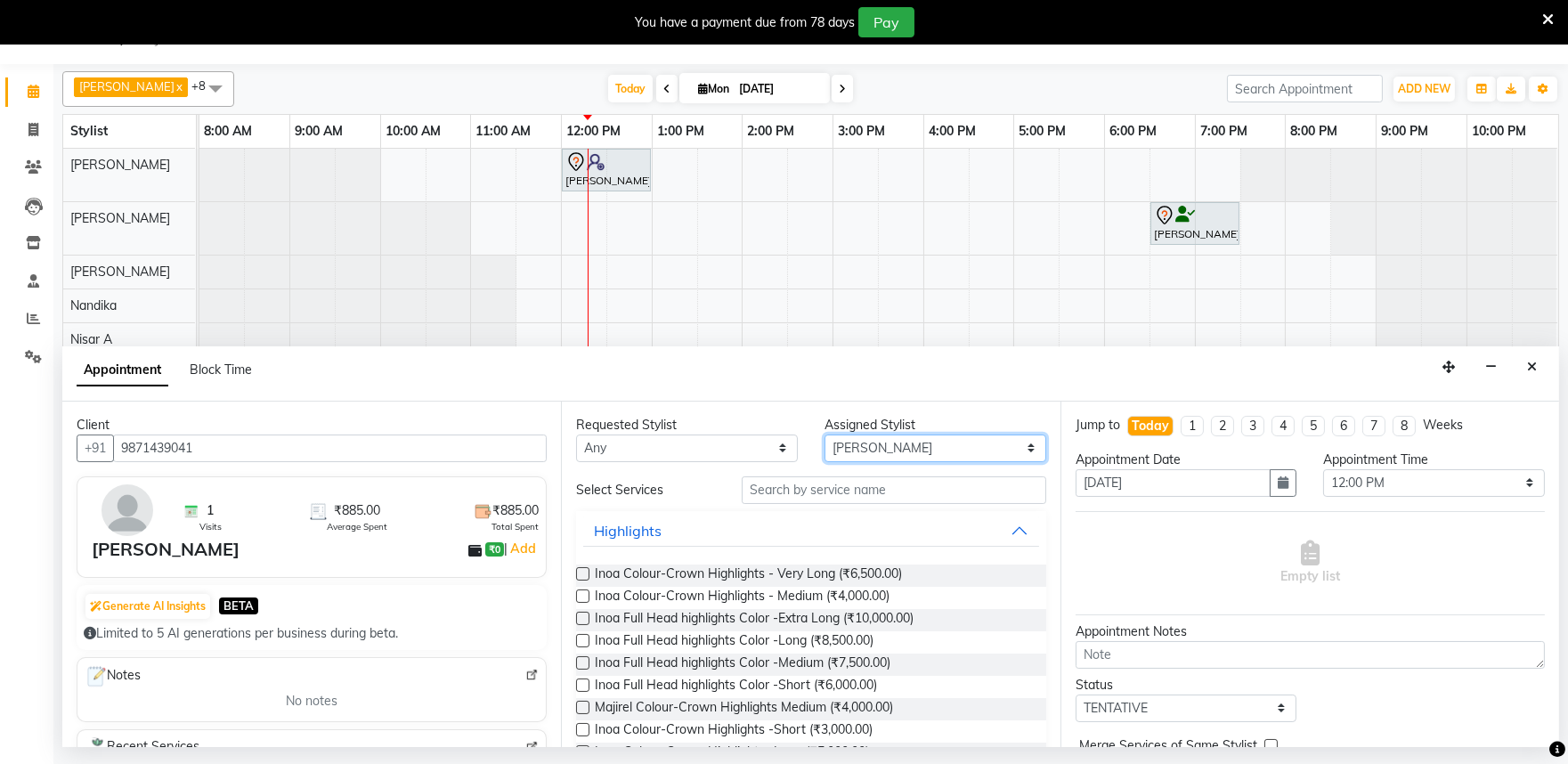
click at [844, 446] on select "Select Achan Shimrah Admin Anitha B Arhan Ehsan Charan S Dawa Tamang Ding Junhu…" at bounding box center [935, 448] width 222 height 27
select select "81311"
click at [825, 435] on select "Select Achan Shimrah Admin Anitha B Arhan Ehsan Charan S Dawa Tamang Ding Junhu…" at bounding box center [935, 448] width 222 height 27
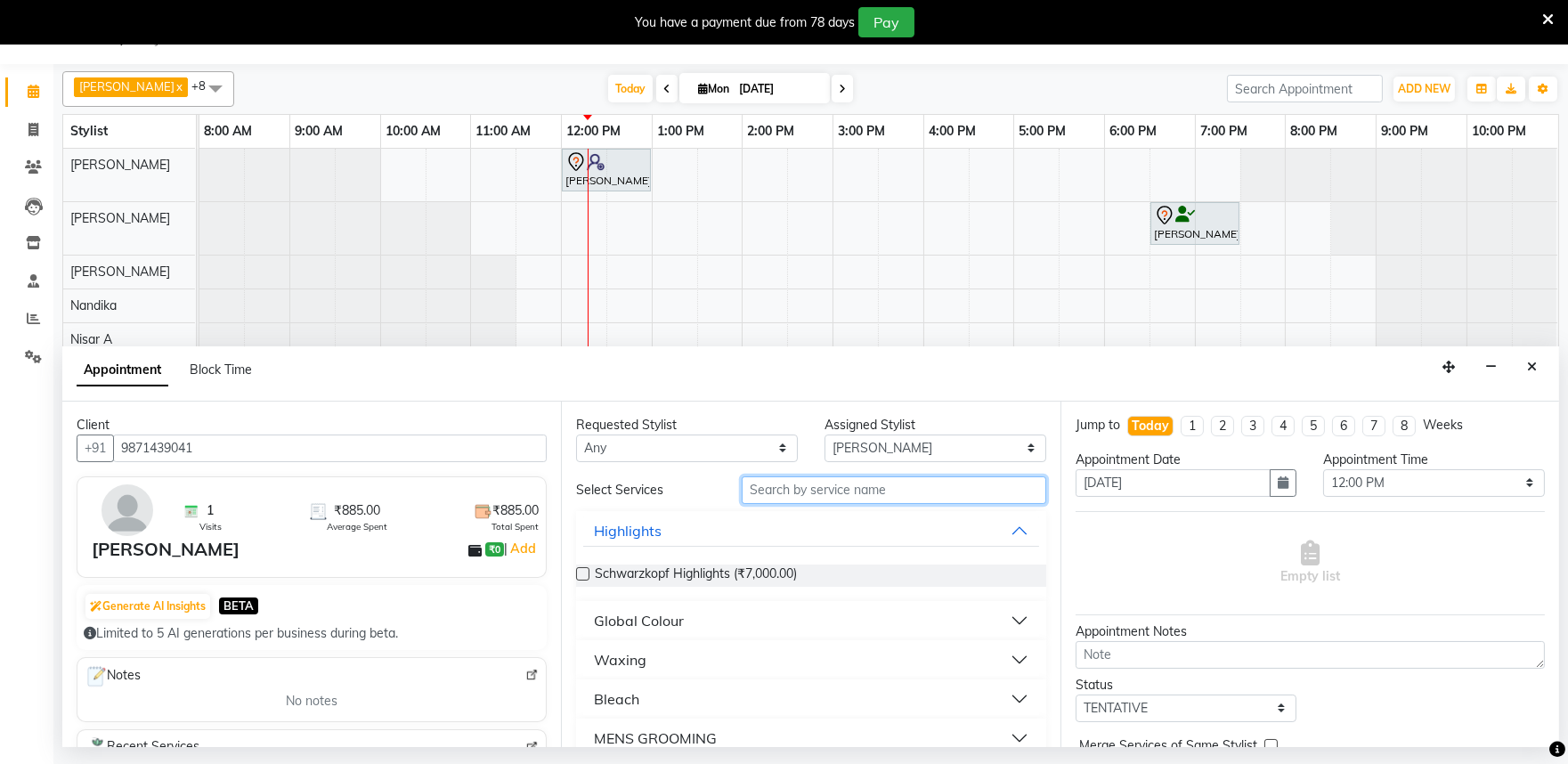
click at [789, 491] on input "text" at bounding box center [894, 489] width 305 height 27
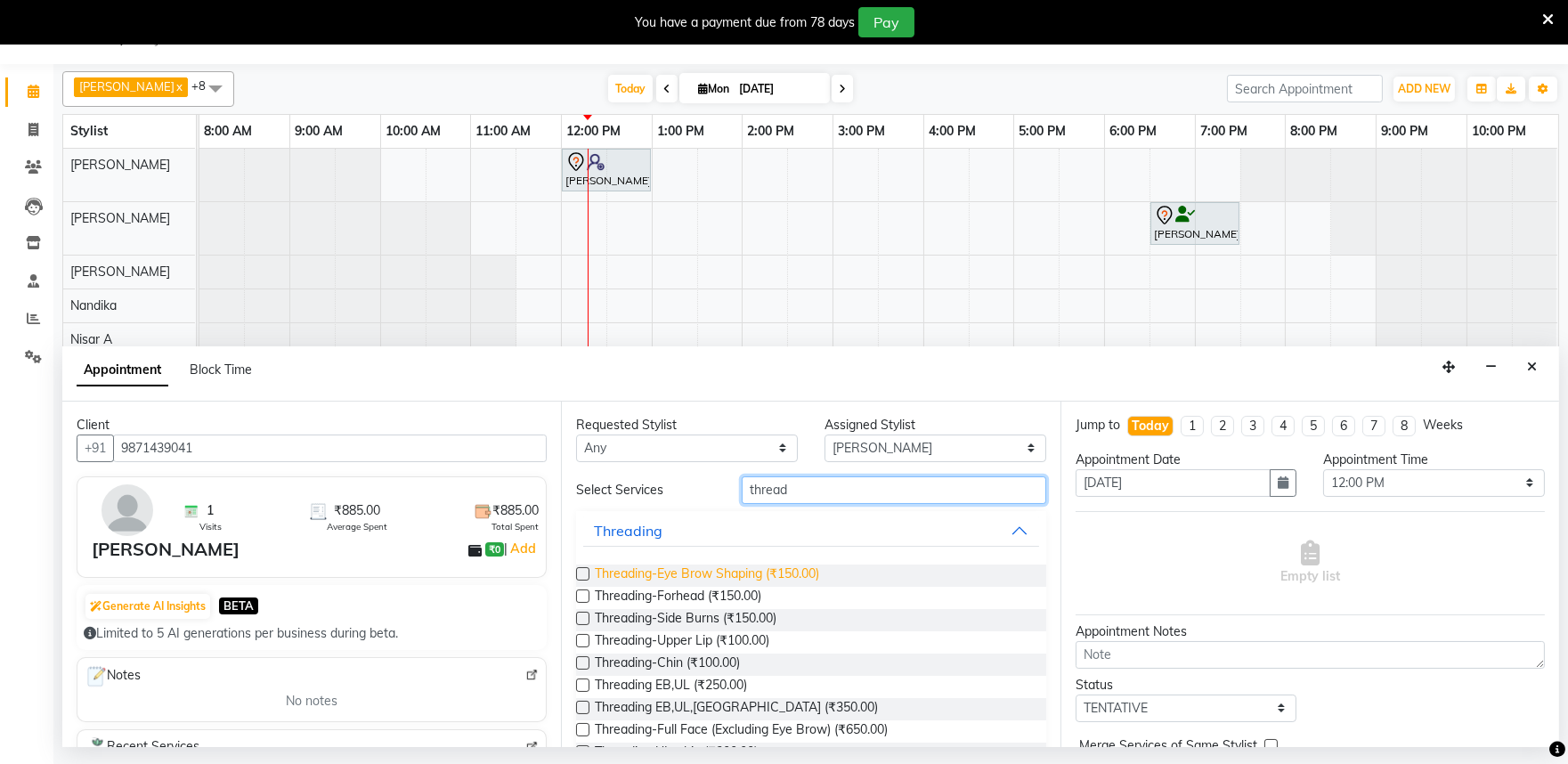
type input "thread"
click at [745, 571] on span "Threading-Eye Brow Shaping (₹150.00)" at bounding box center [707, 576] width 224 height 22
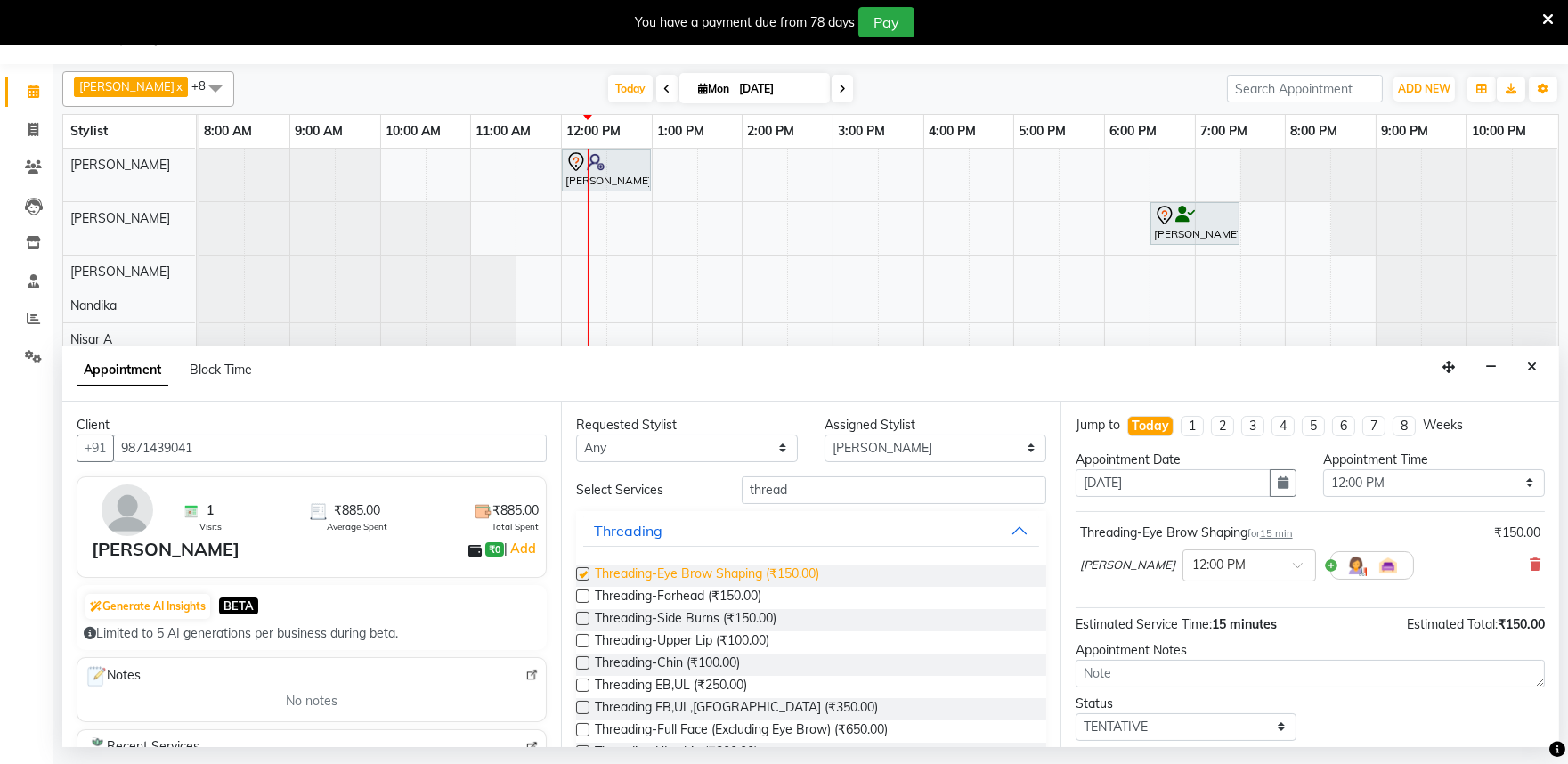
checkbox input "false"
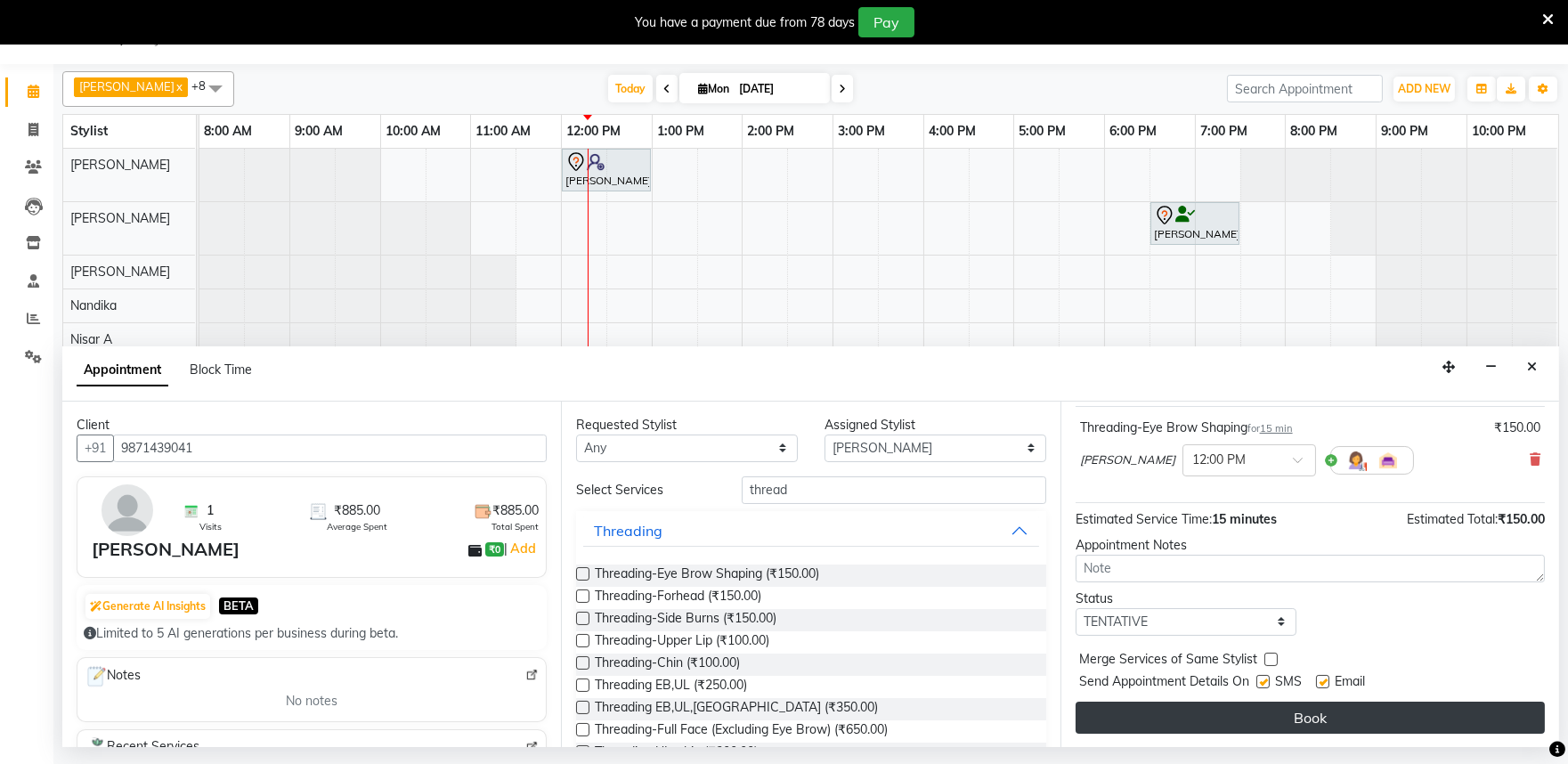
scroll to position [107, 0]
click at [1265, 708] on button "Book" at bounding box center [1310, 717] width 470 height 32
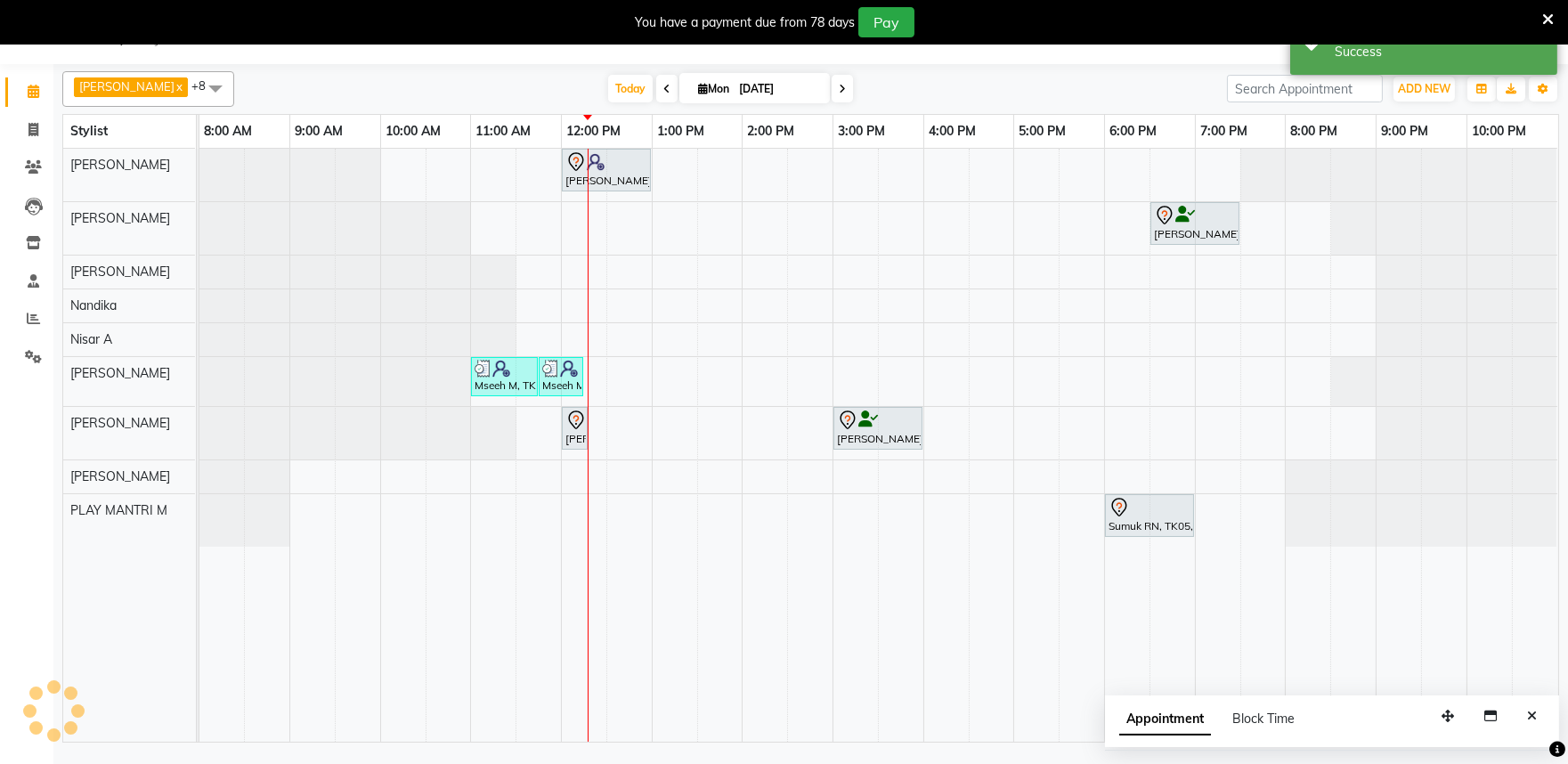
scroll to position [0, 0]
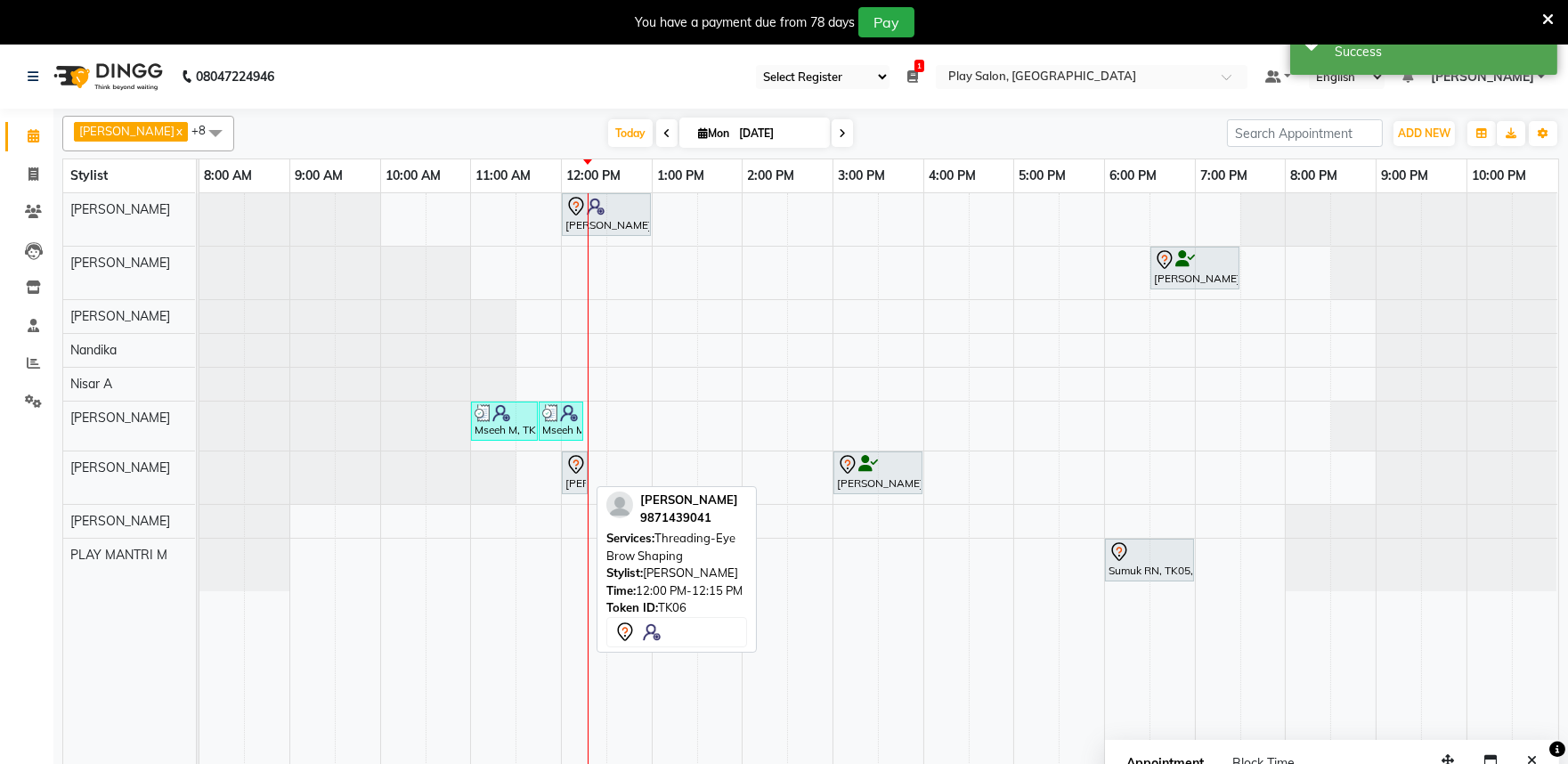
click at [570, 477] on div "[PERSON_NAME], TK06, 12:00 PM-12:15 PM, Threading-Eye Brow Shaping" at bounding box center [575, 473] width 22 height 37
click at [573, 469] on icon at bounding box center [575, 465] width 22 height 22
select select "7"
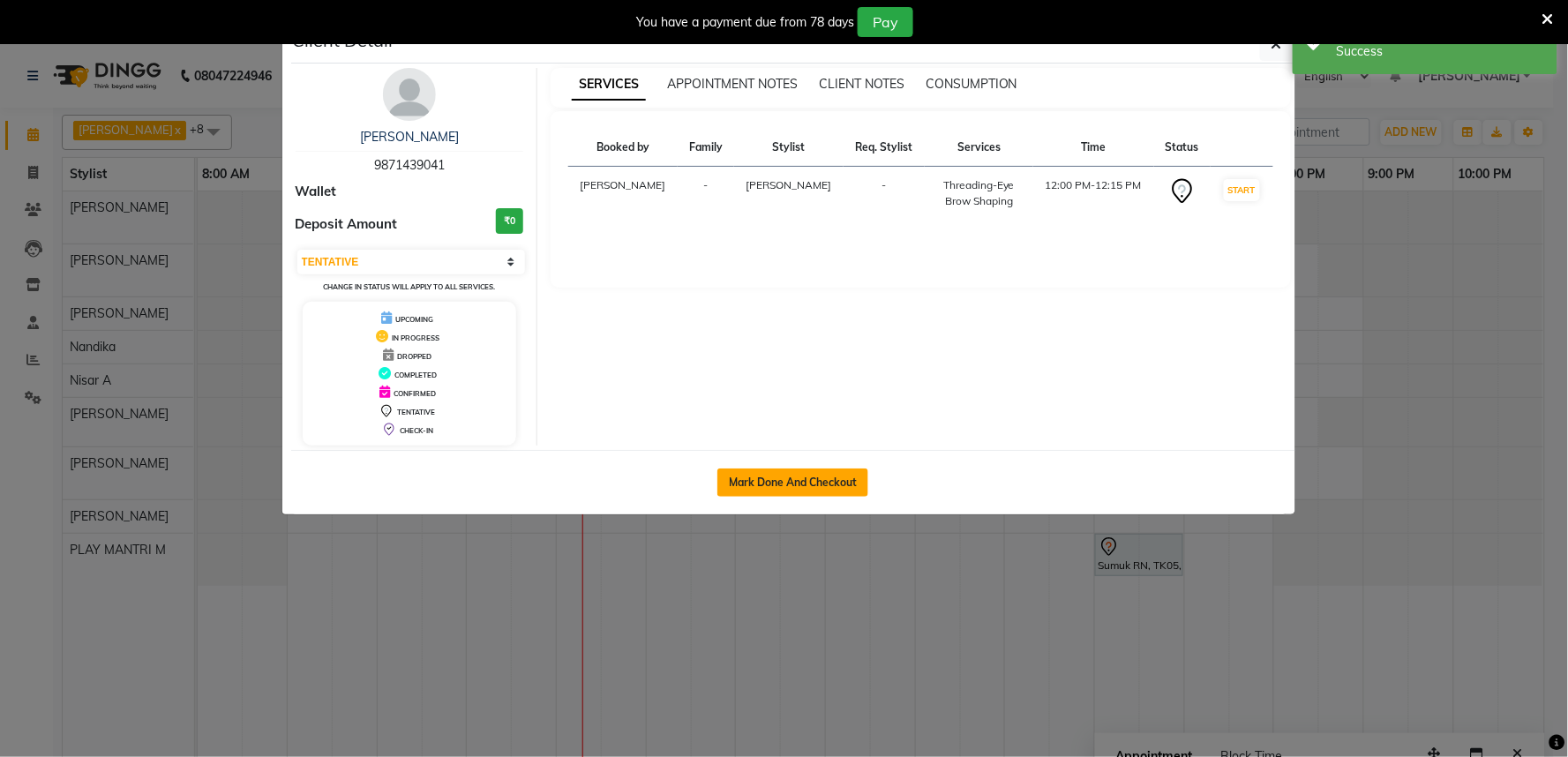
click at [778, 488] on button "Mark Done And Checkout" at bounding box center [793, 483] width 150 height 28
select select "service"
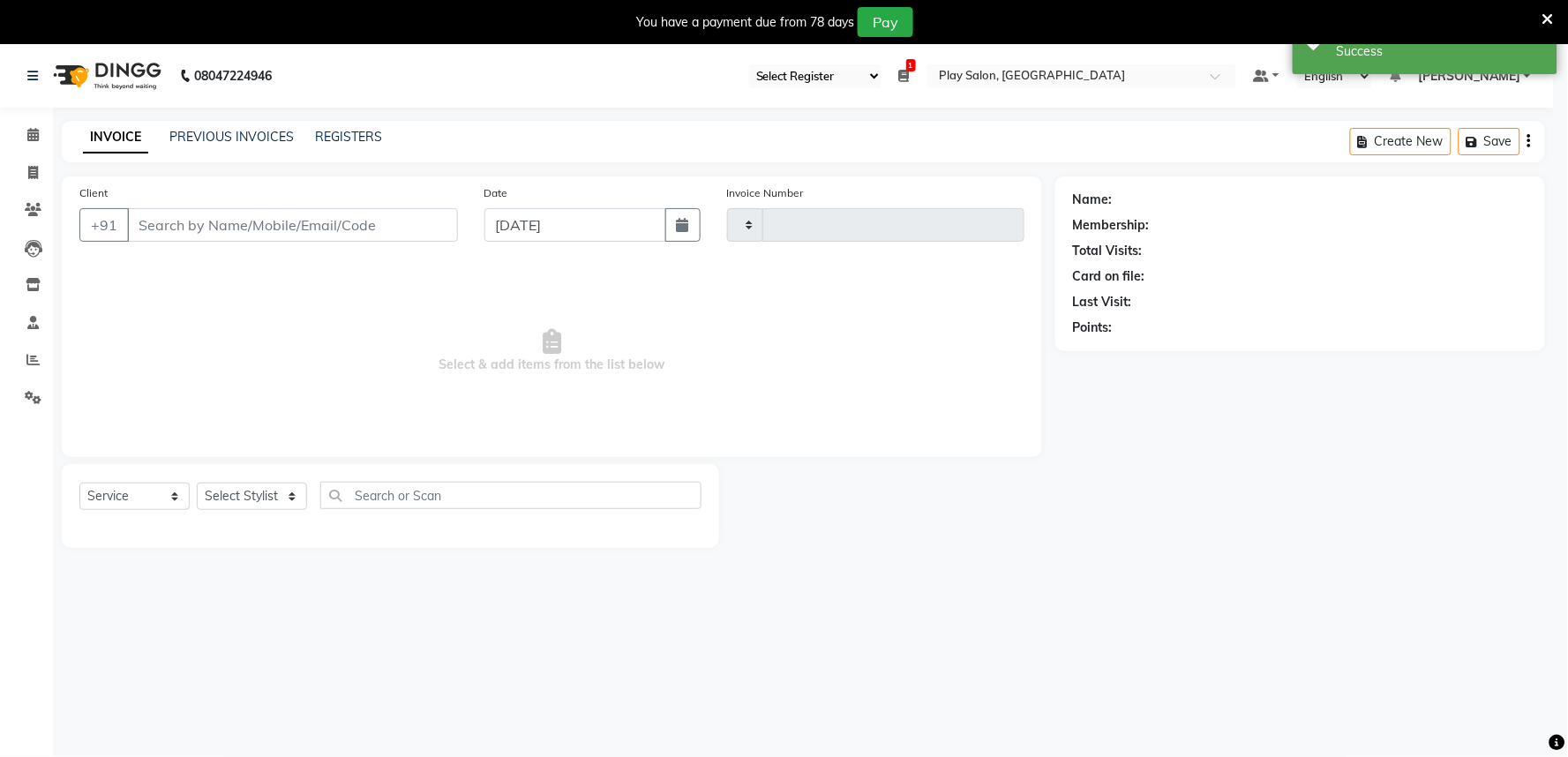
type input "1638"
select select "8352"
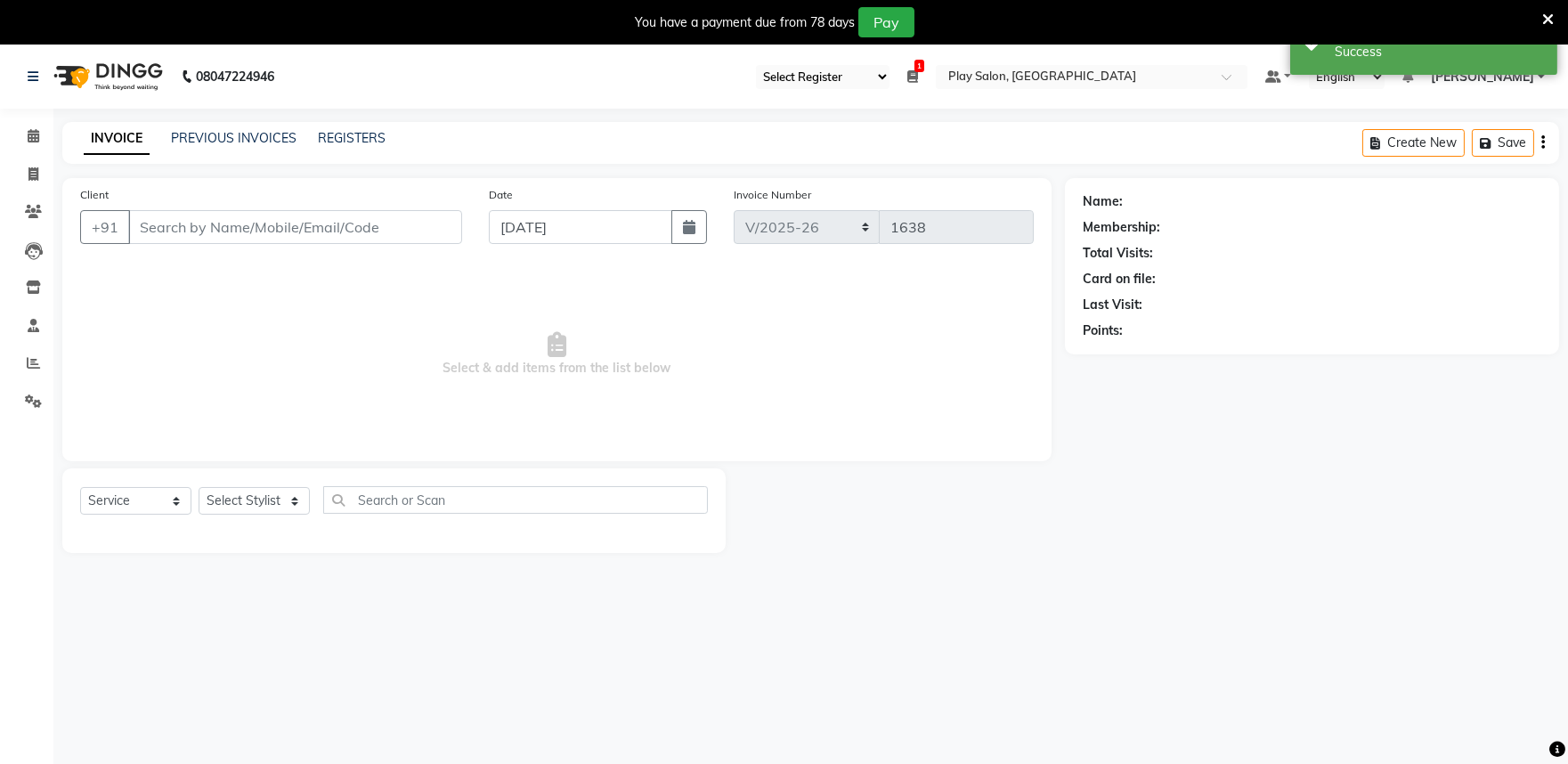
type input "9871439041"
select select "81311"
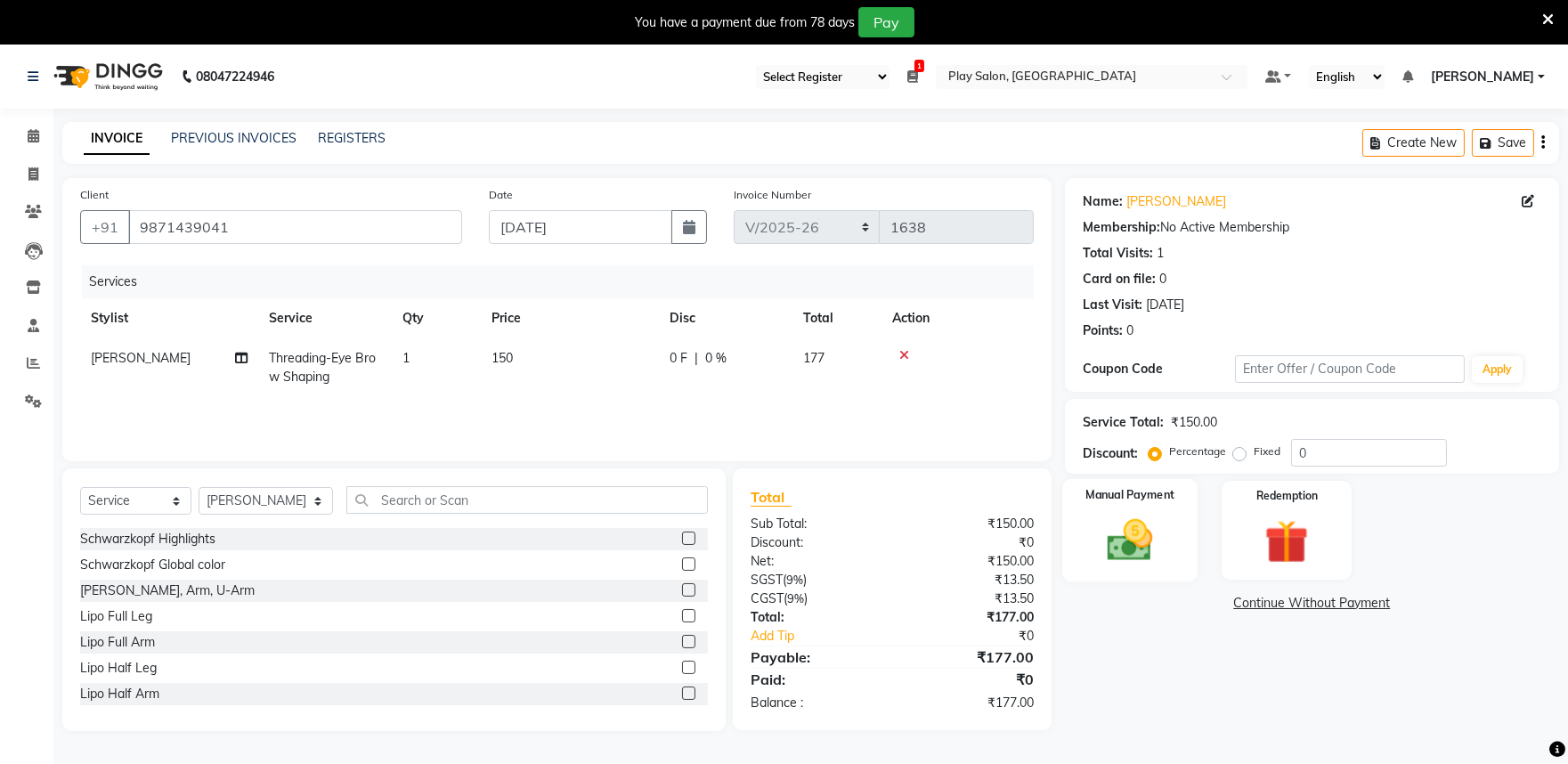
click at [1147, 568] on div "Manual Payment" at bounding box center [1130, 530] width 135 height 102
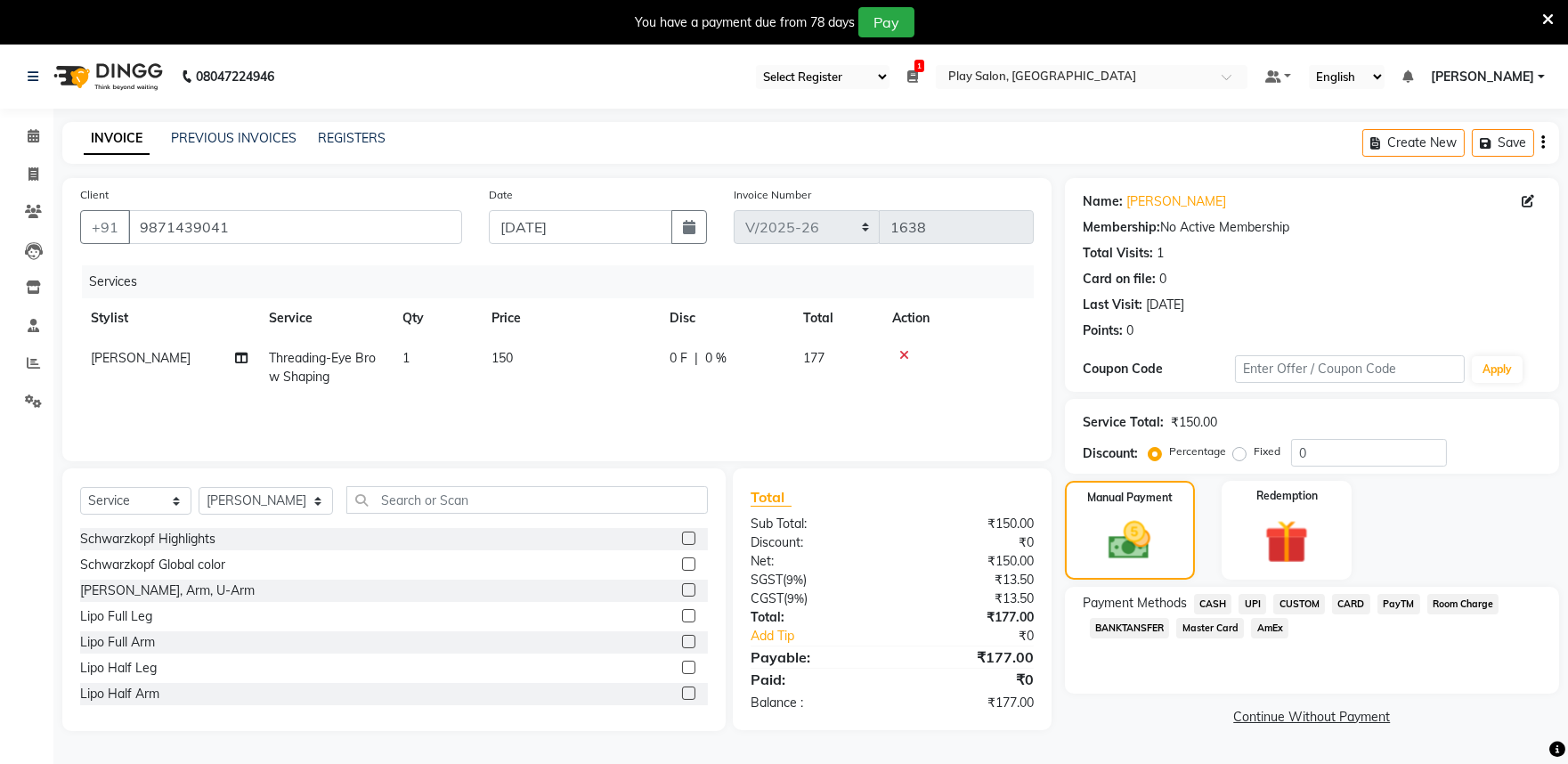
click at [1217, 604] on span "CASH" at bounding box center [1213, 605] width 38 height 21
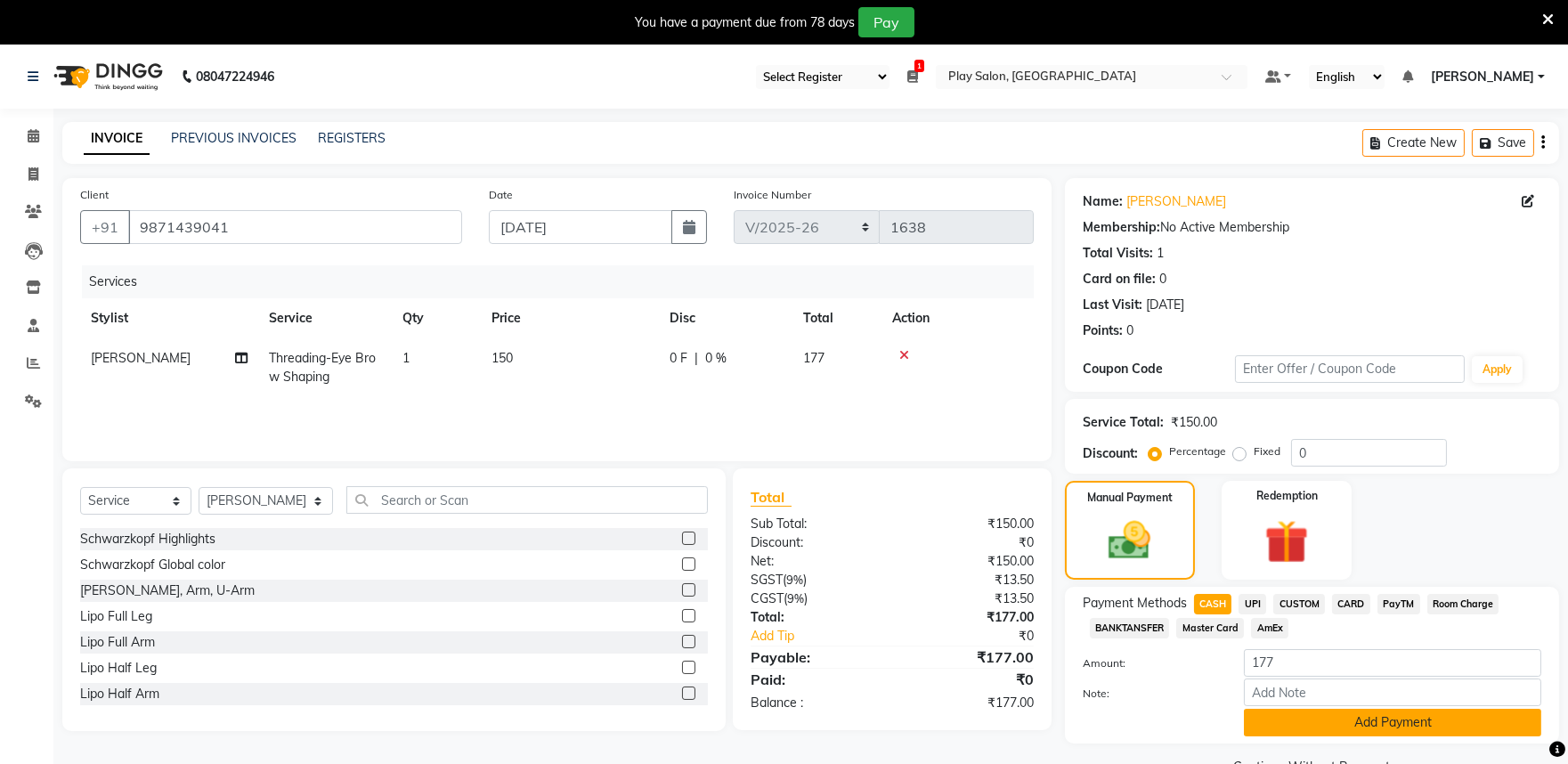
click at [1284, 727] on button "Add Payment" at bounding box center [1392, 722] width 297 height 27
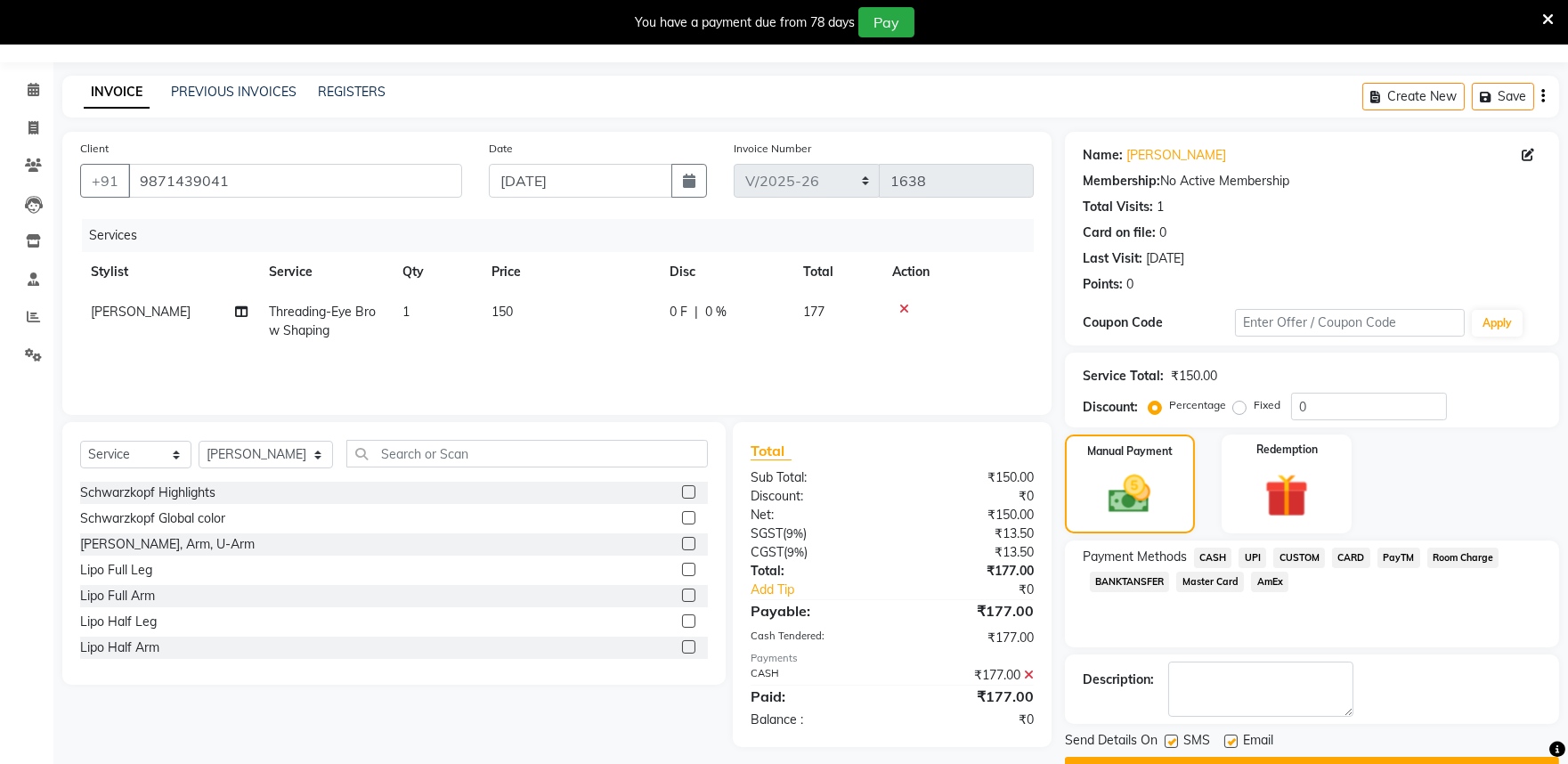
scroll to position [93, 0]
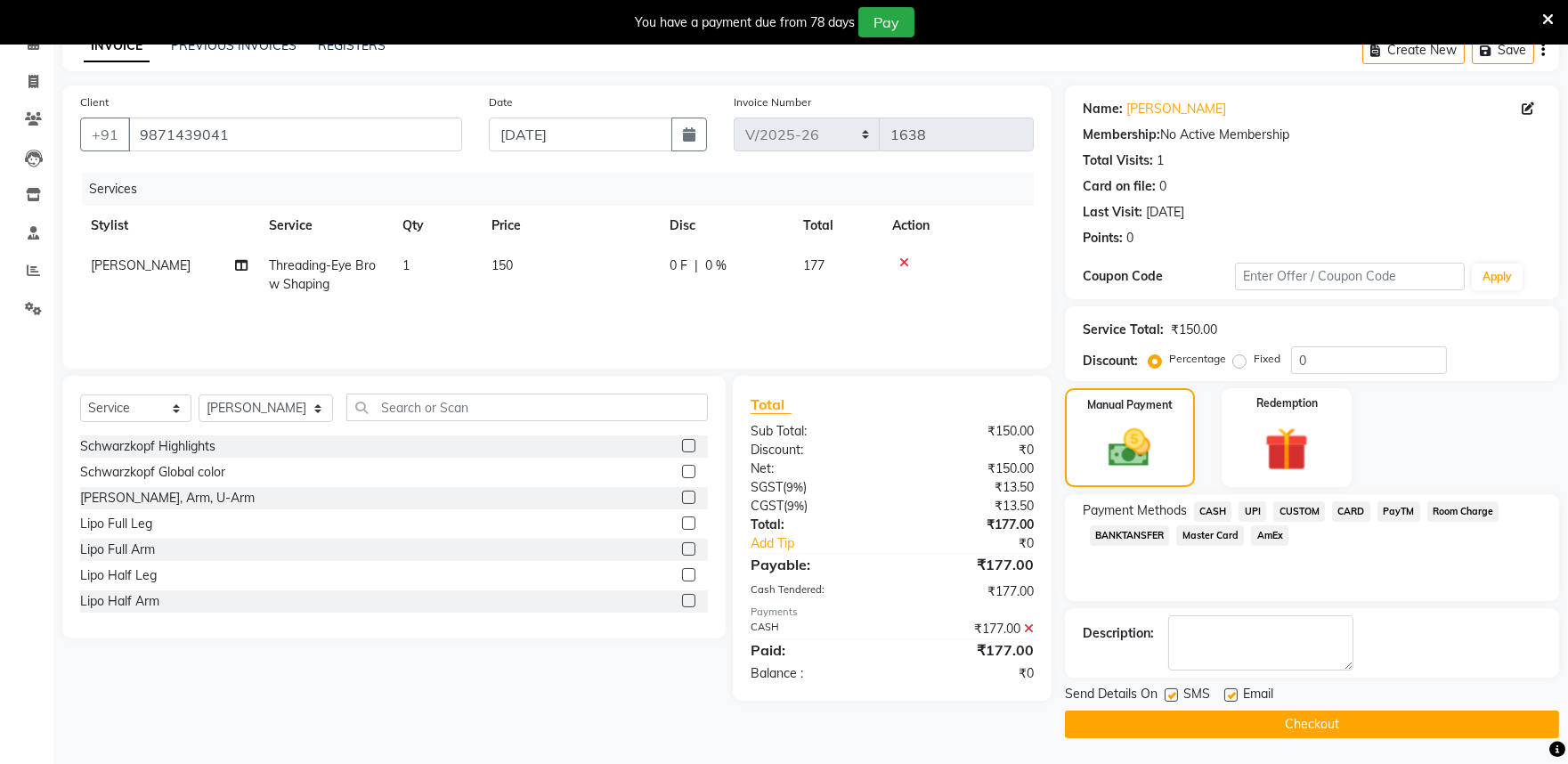
click at [1221, 719] on button "Checkout" at bounding box center [1311, 724] width 494 height 27
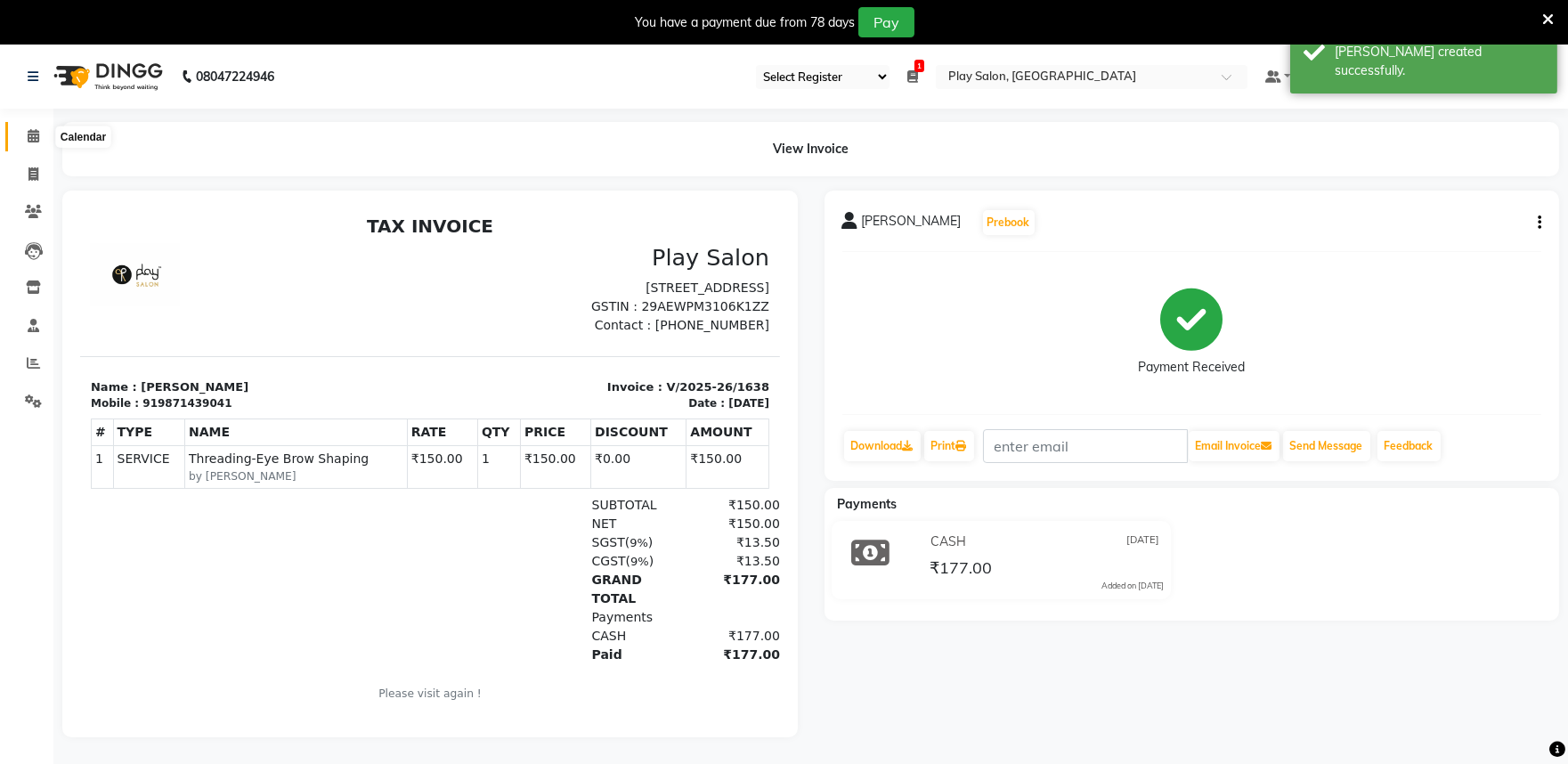
click at [25, 135] on span at bounding box center [33, 137] width 31 height 21
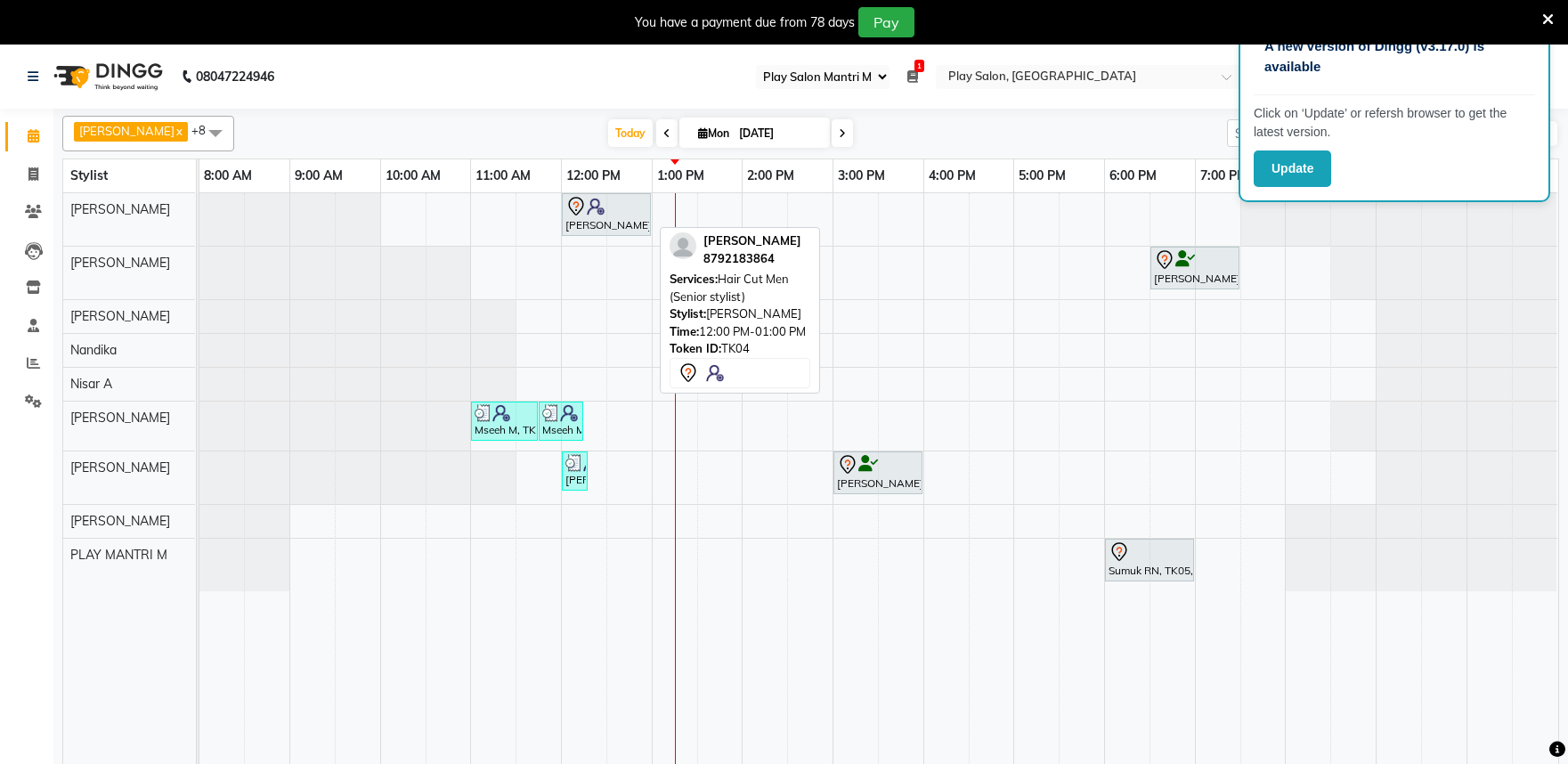
select select "89"
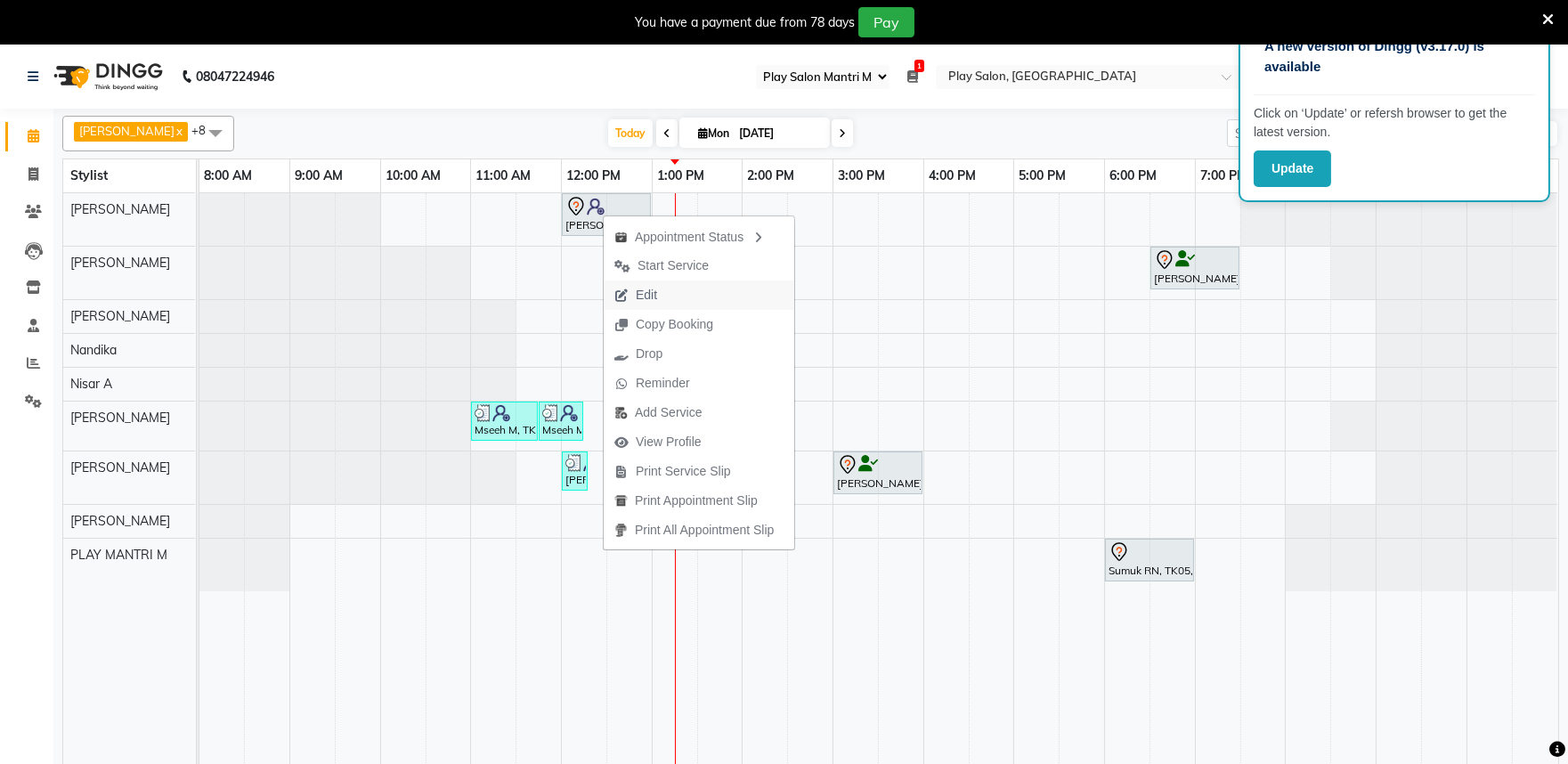
click at [659, 292] on span "Edit" at bounding box center [635, 294] width 64 height 29
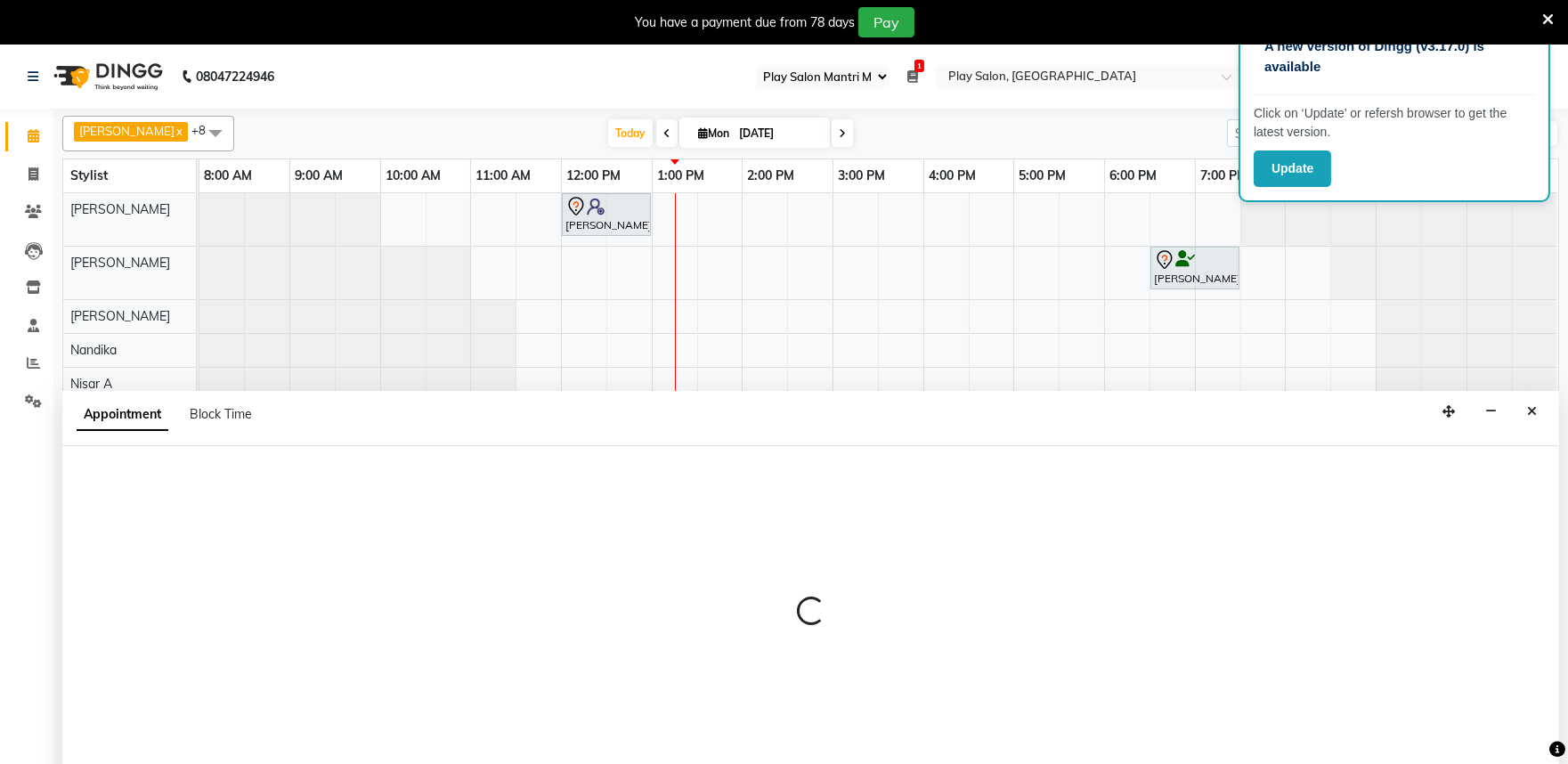
scroll to position [45, 0]
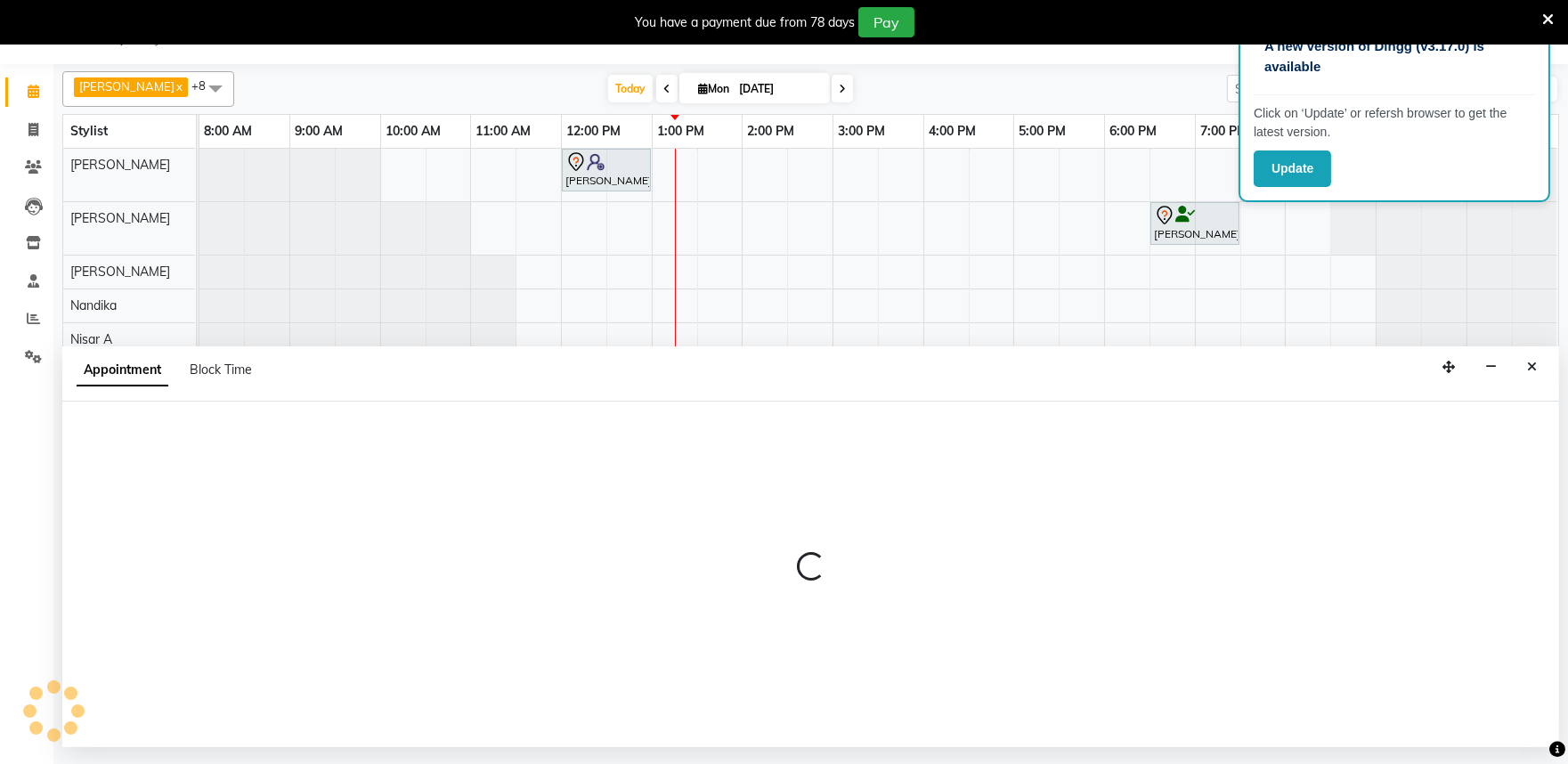
select select "tentative"
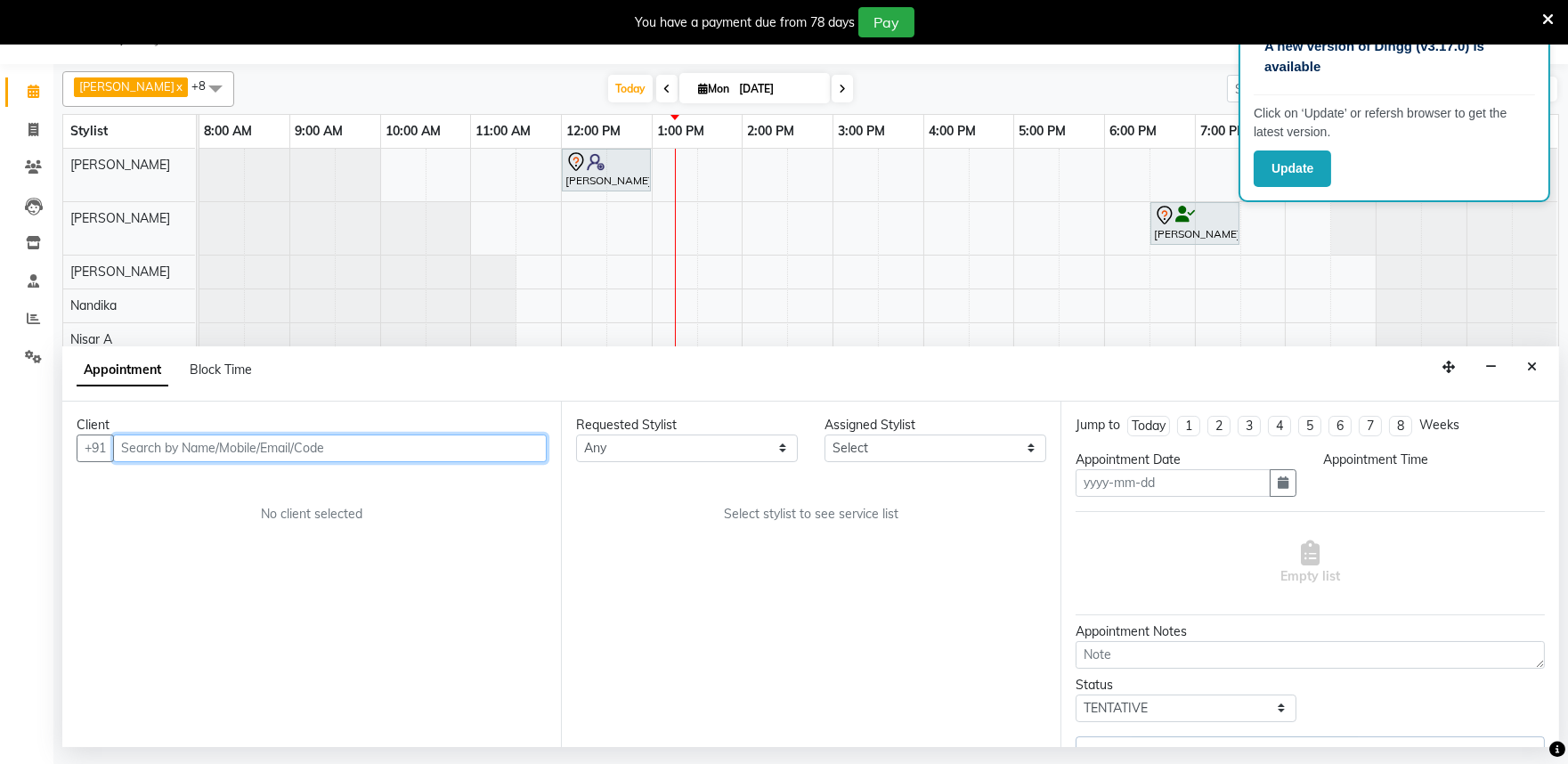
type input "[DATE]"
select select "720"
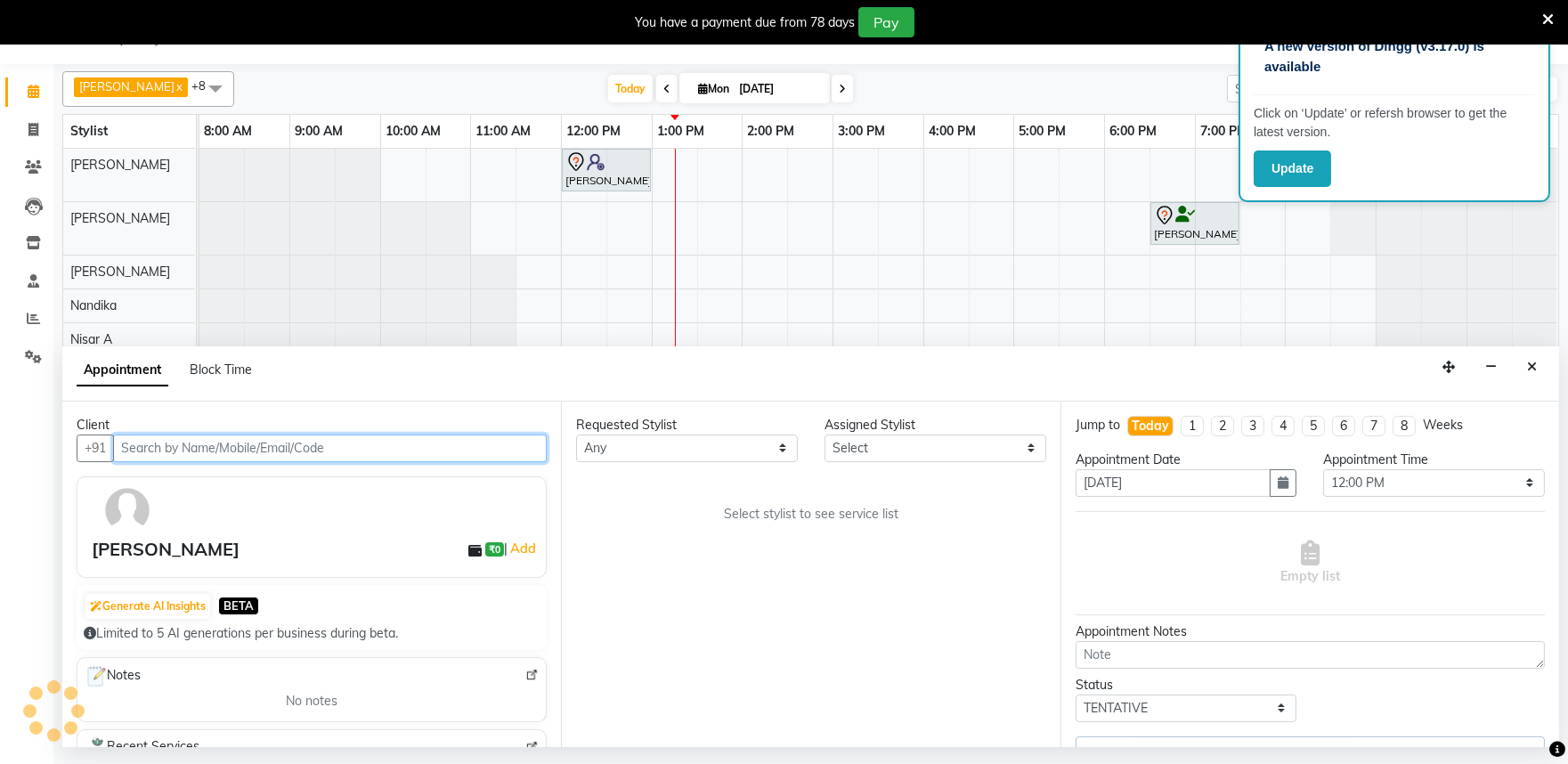
select select "81325"
select select "4213"
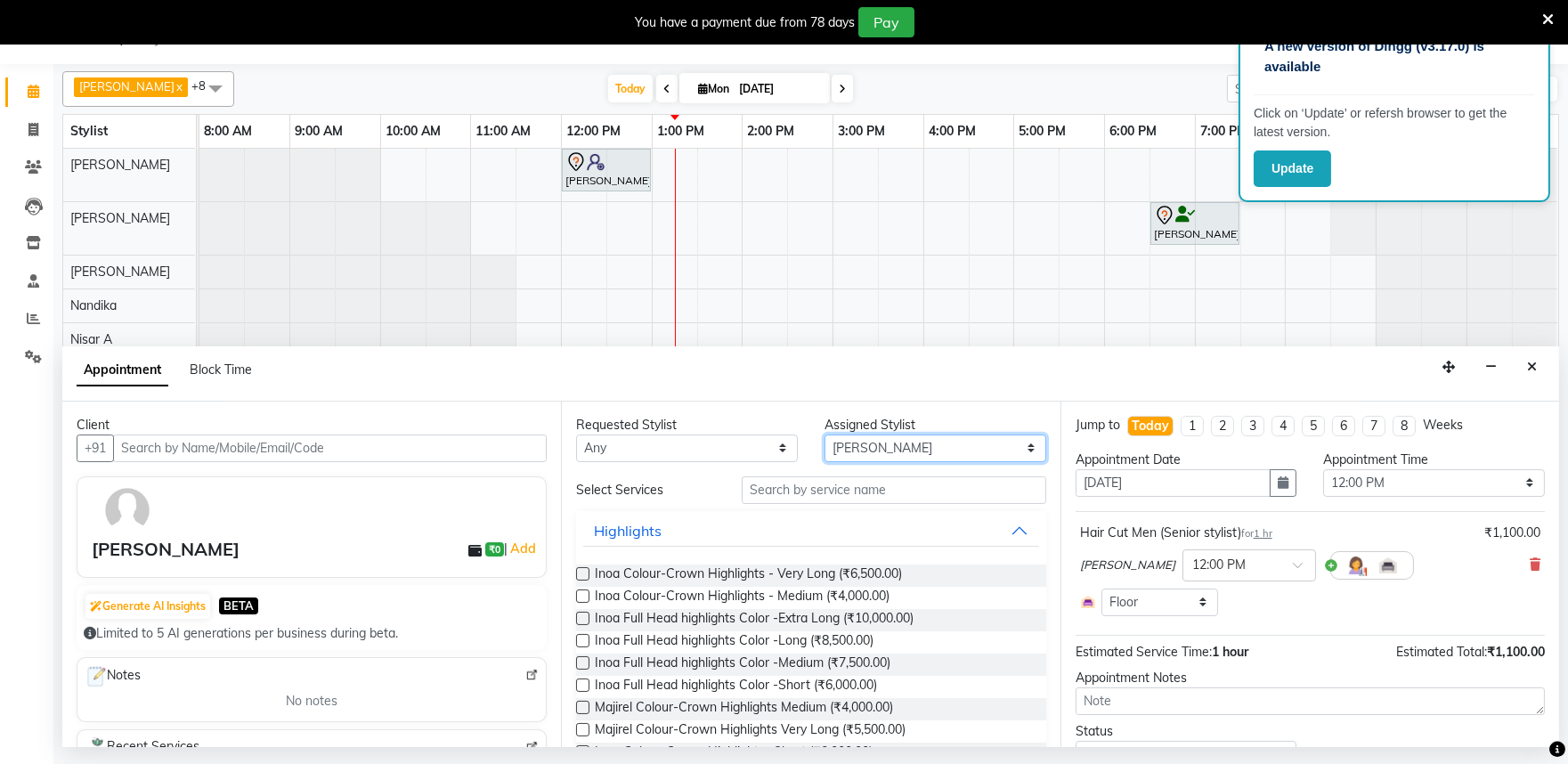
click at [879, 453] on select "Select Achan Shimrah Admin Anitha B Arhan Ehsan Charan S Dawa Tamang Ding Junhu…" at bounding box center [935, 448] width 222 height 27
select select "81311"
click at [825, 435] on select "Select Achan Shimrah Admin Anitha B Arhan Ehsan Charan S Dawa Tamang Ding Junhu…" at bounding box center [935, 448] width 222 height 27
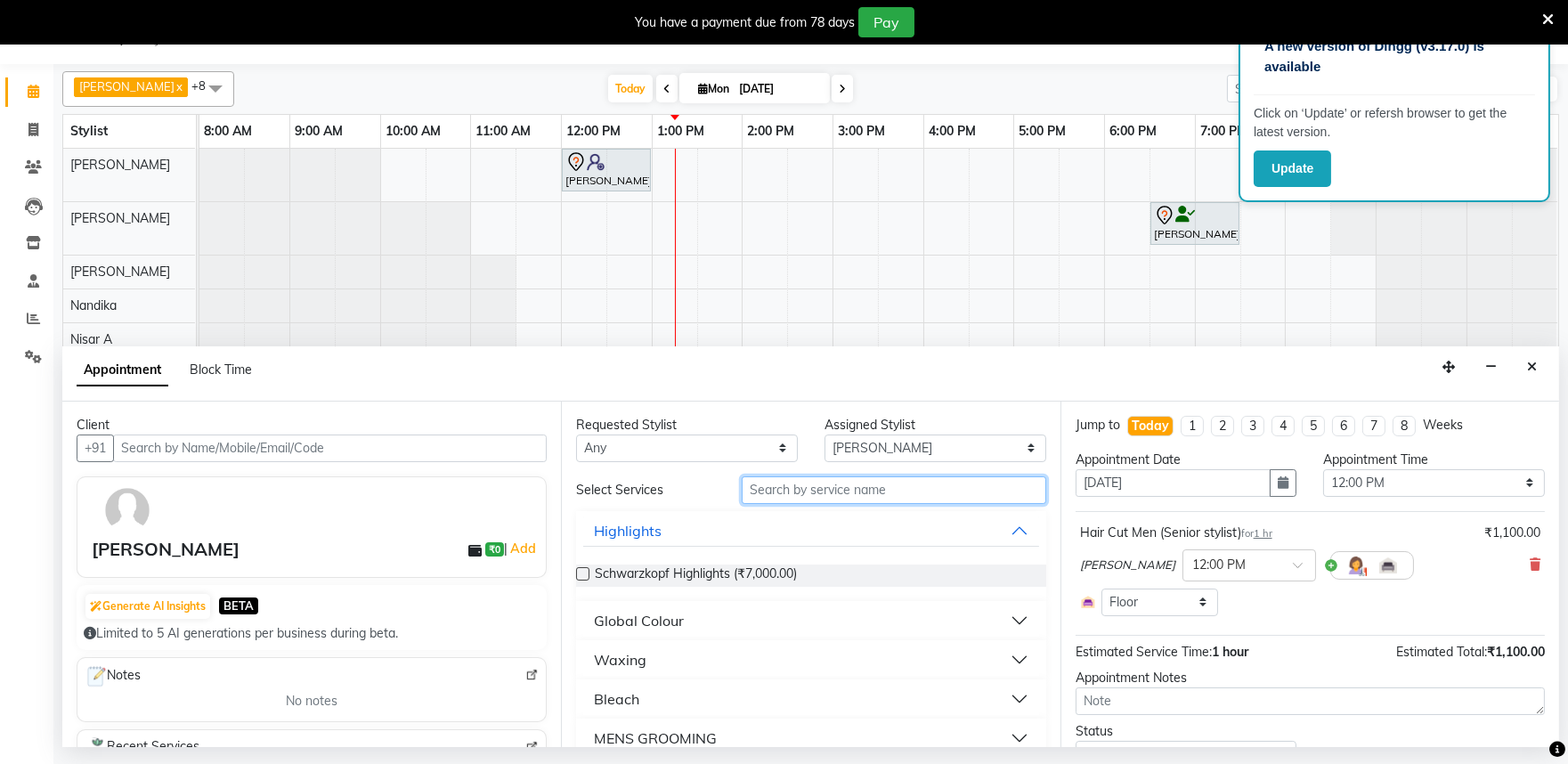
click at [808, 487] on input "text" at bounding box center [894, 489] width 305 height 27
type input "head &"
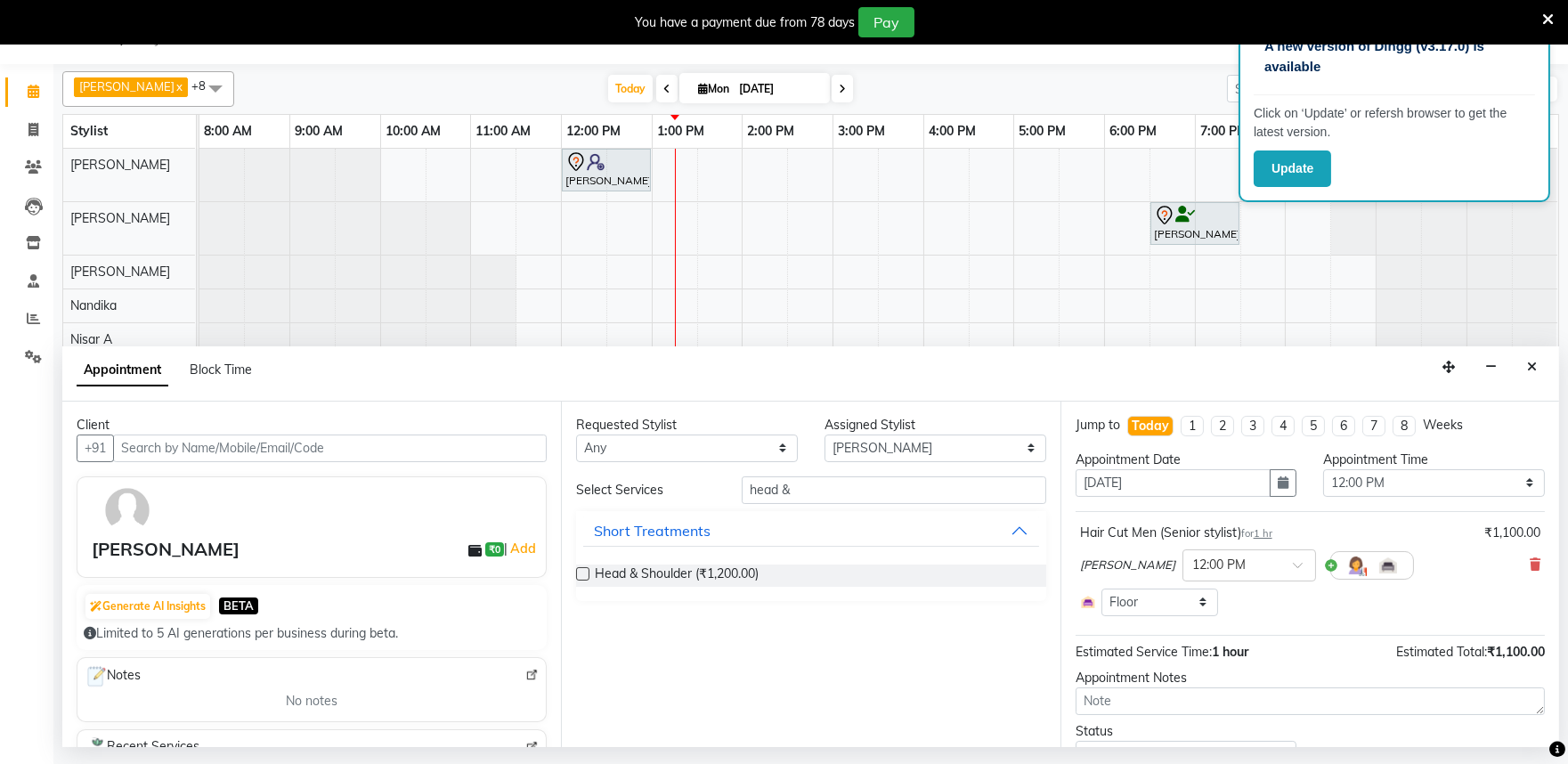
drag, startPoint x: 585, startPoint y: 570, endPoint x: 798, endPoint y: 589, distance: 213.8
click at [584, 570] on label at bounding box center [583, 574] width 13 height 13
click at [584, 570] on input "checkbox" at bounding box center [582, 576] width 11 height 11
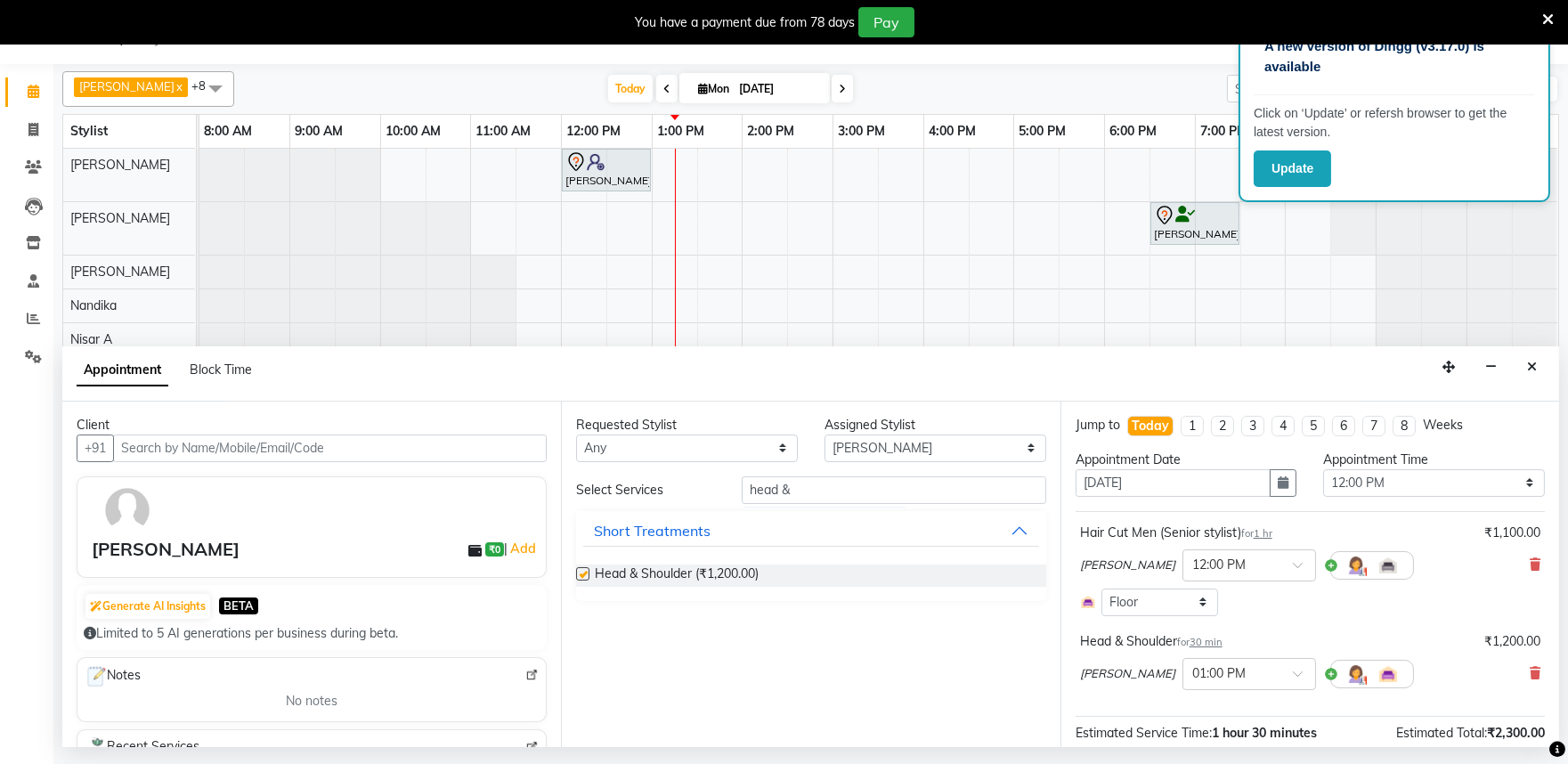
checkbox input "false"
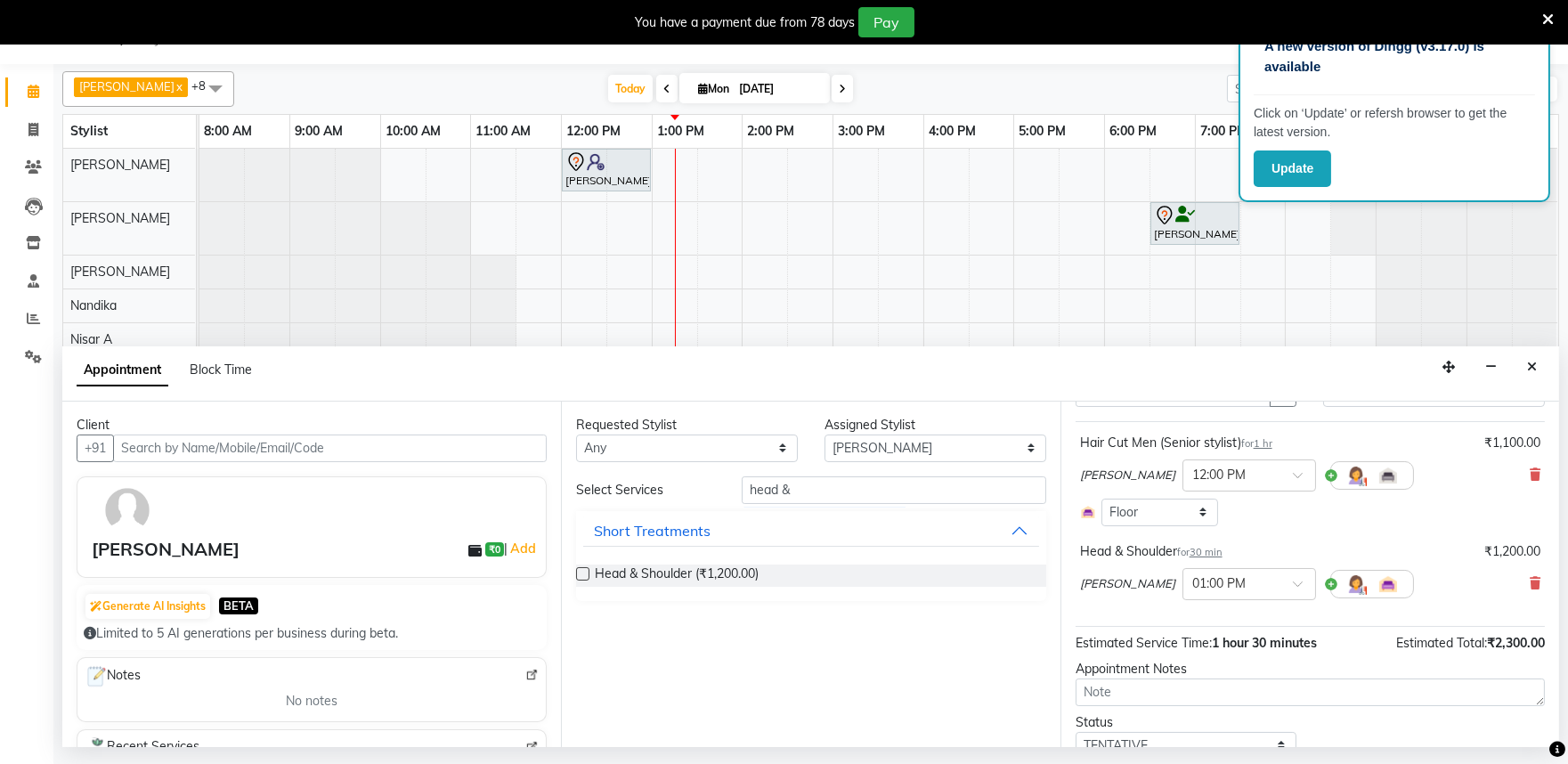
scroll to position [163, 0]
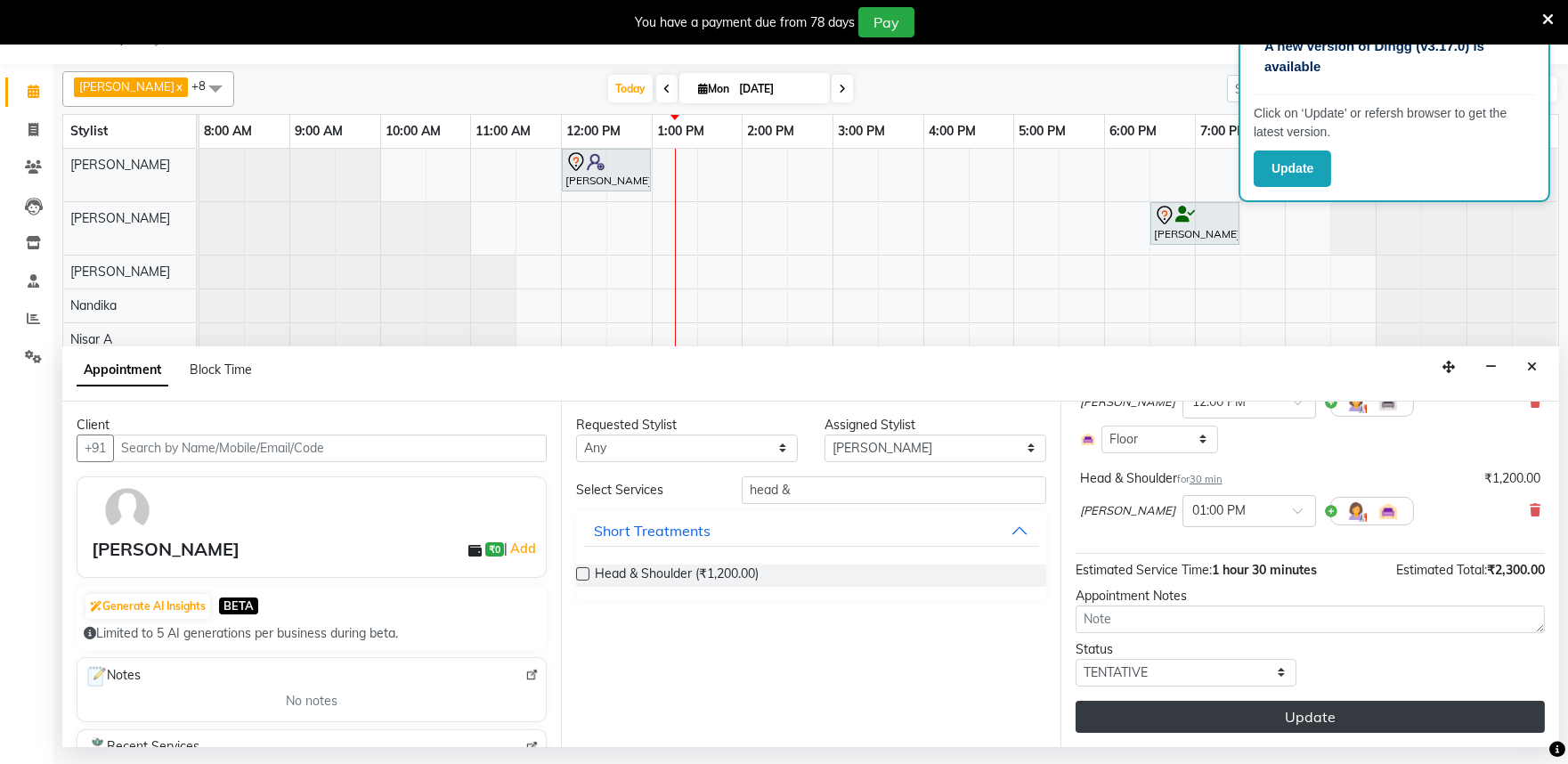
click at [1314, 720] on button "Update" at bounding box center [1310, 717] width 470 height 32
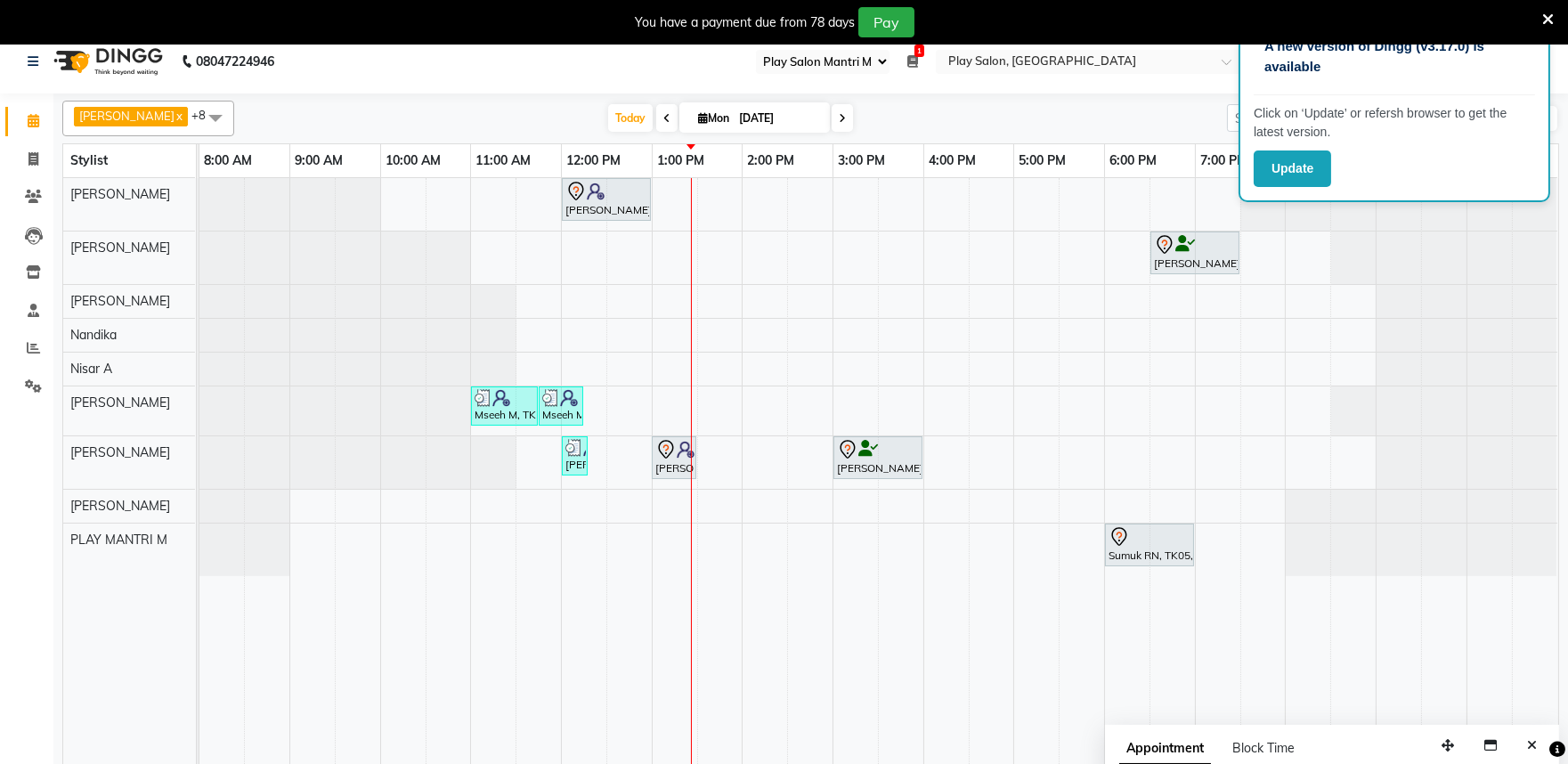
scroll to position [0, 0]
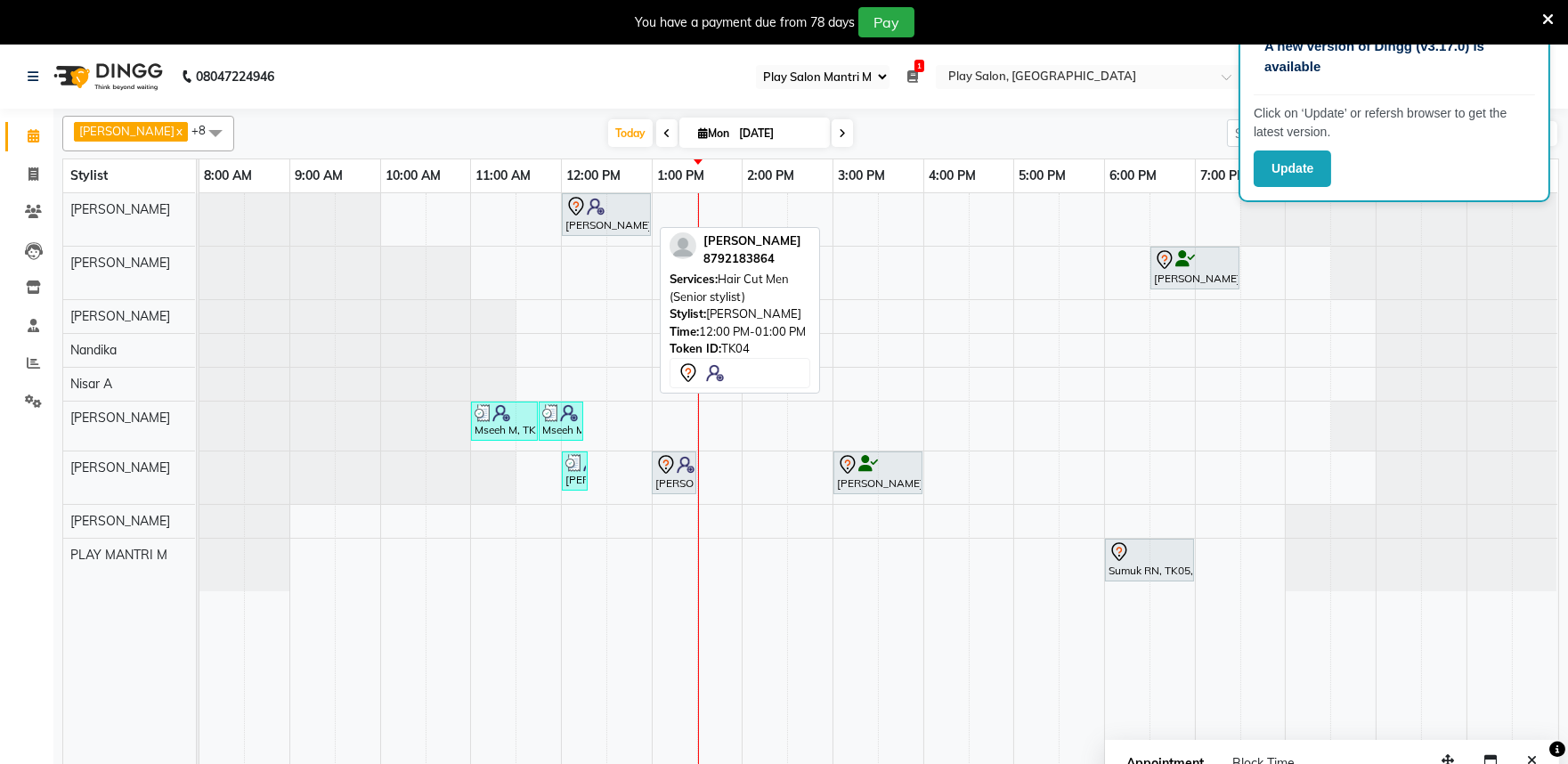
click at [575, 208] on icon at bounding box center [575, 206] width 22 height 22
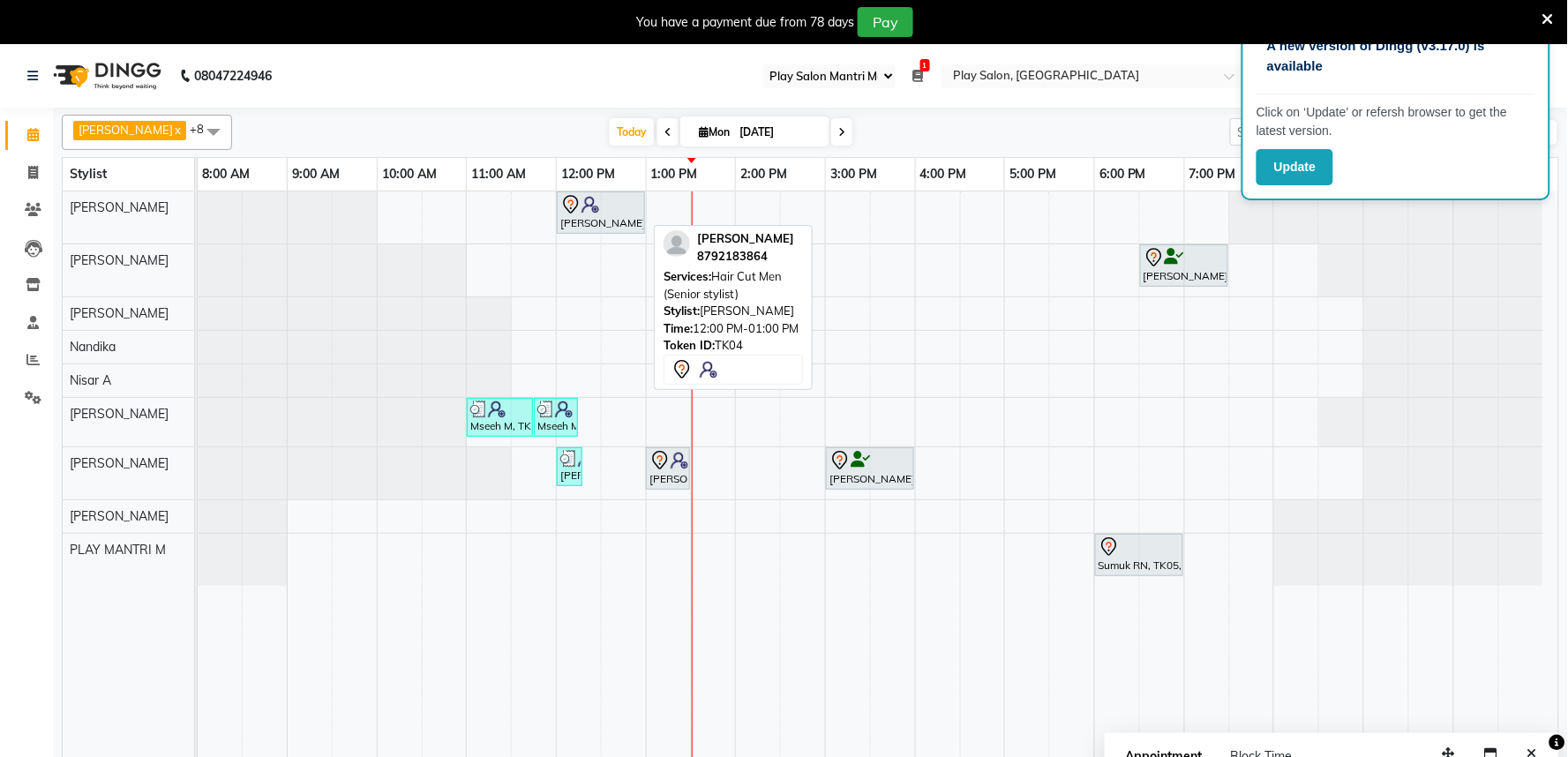
select select "7"
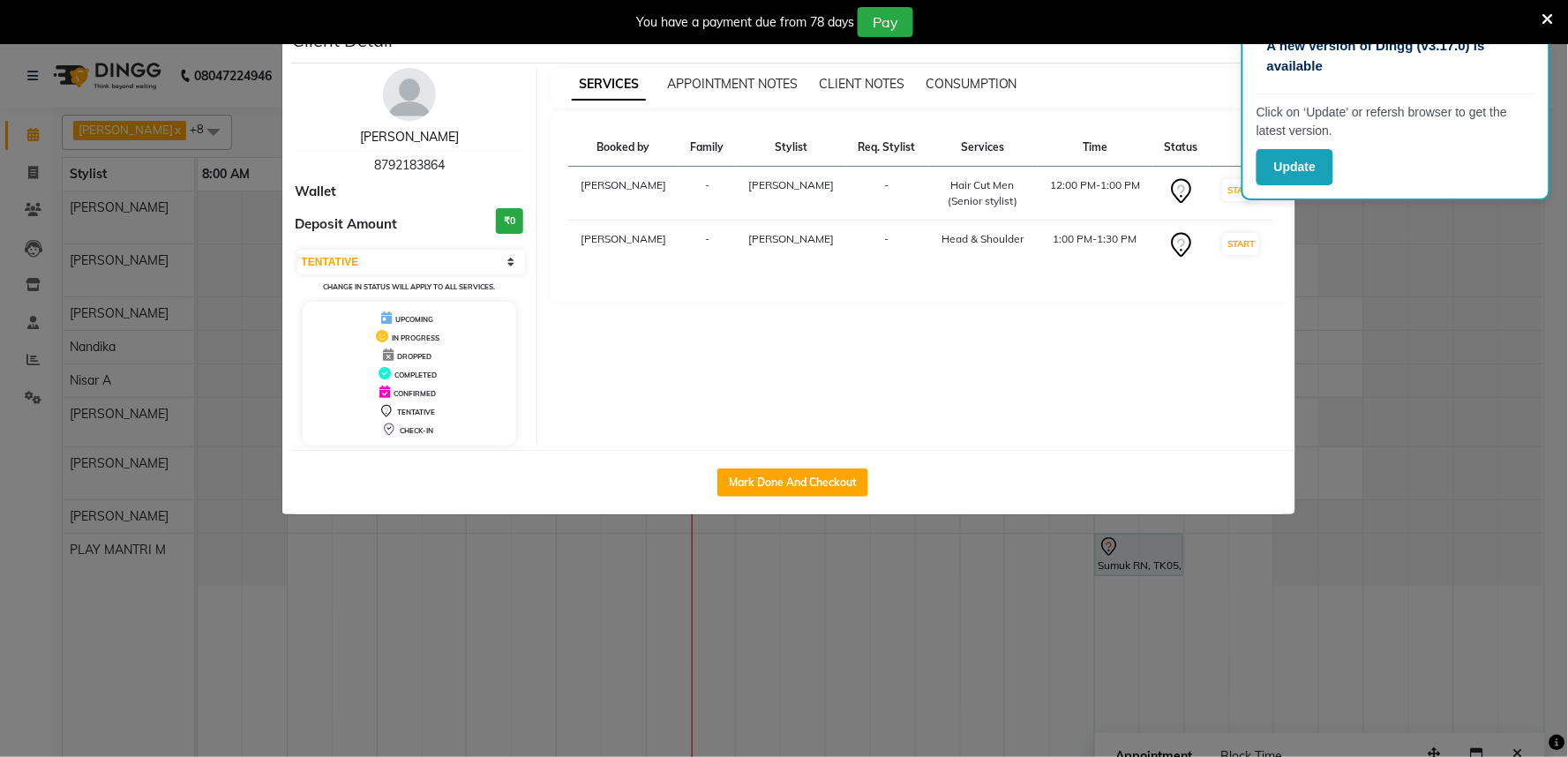
click at [421, 139] on link "Vatsal Agarwal" at bounding box center [409, 137] width 98 height 16
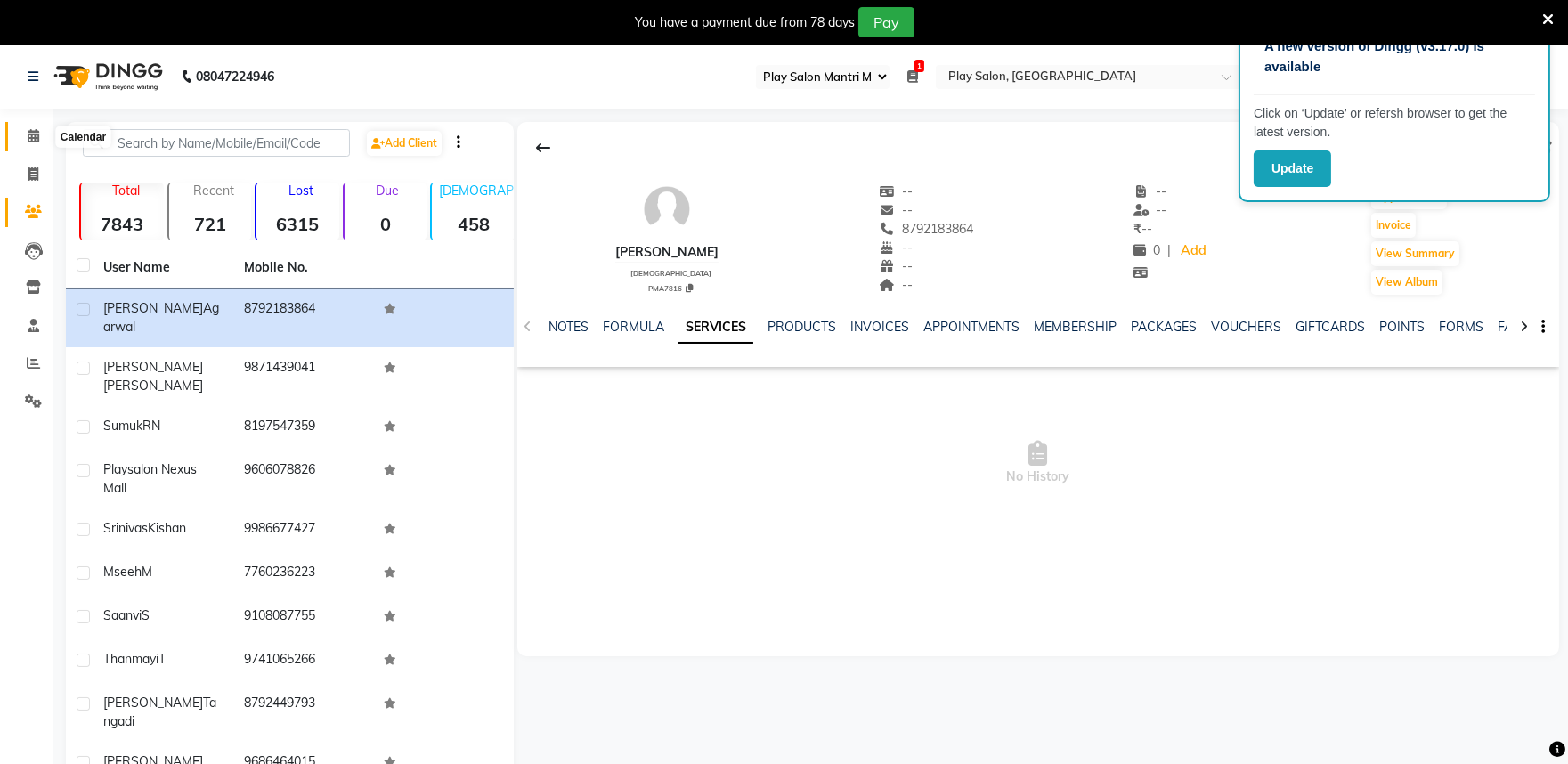
click at [32, 138] on icon at bounding box center [33, 136] width 11 height 13
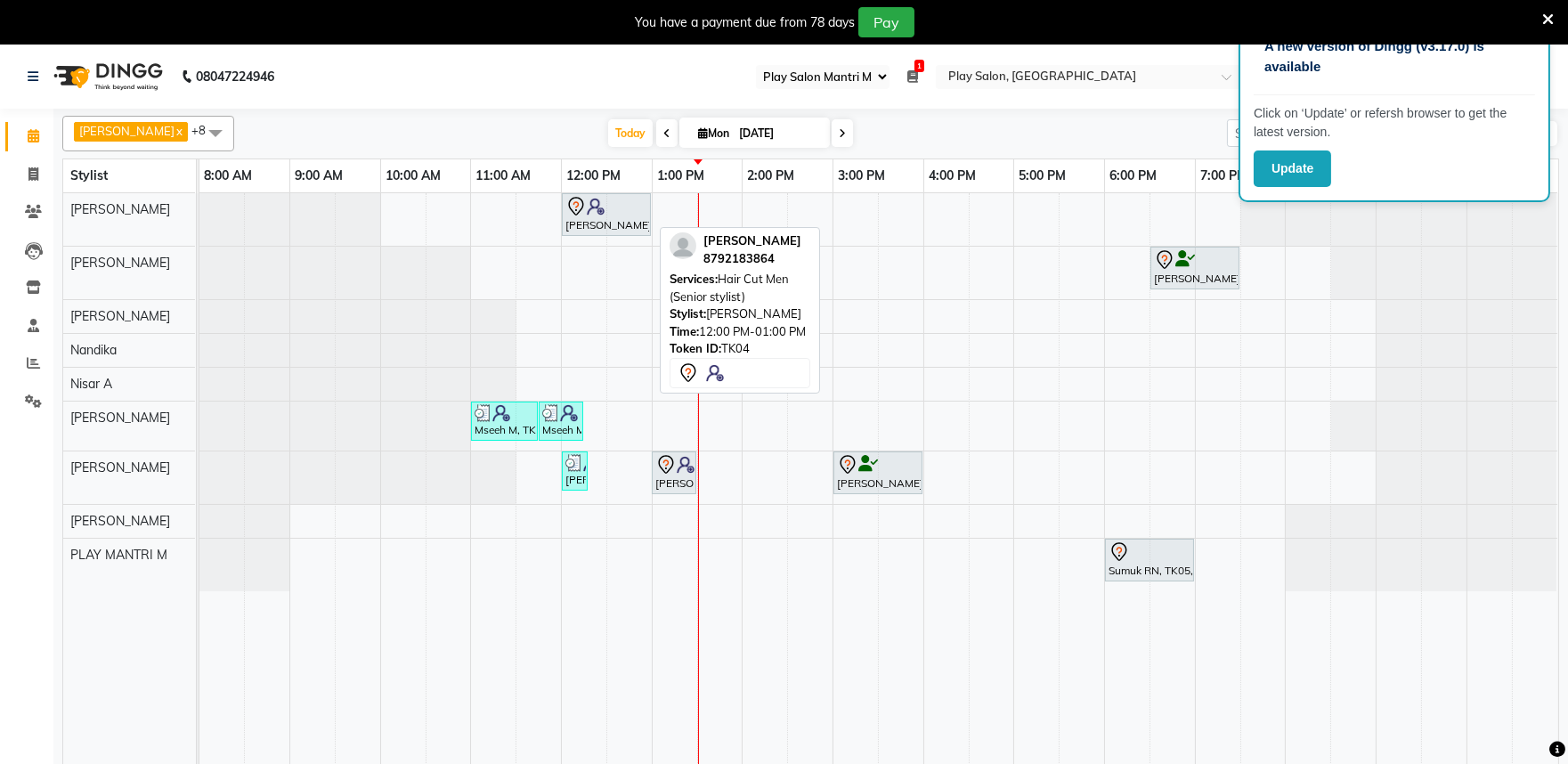
click at [580, 210] on icon at bounding box center [575, 206] width 15 height 19
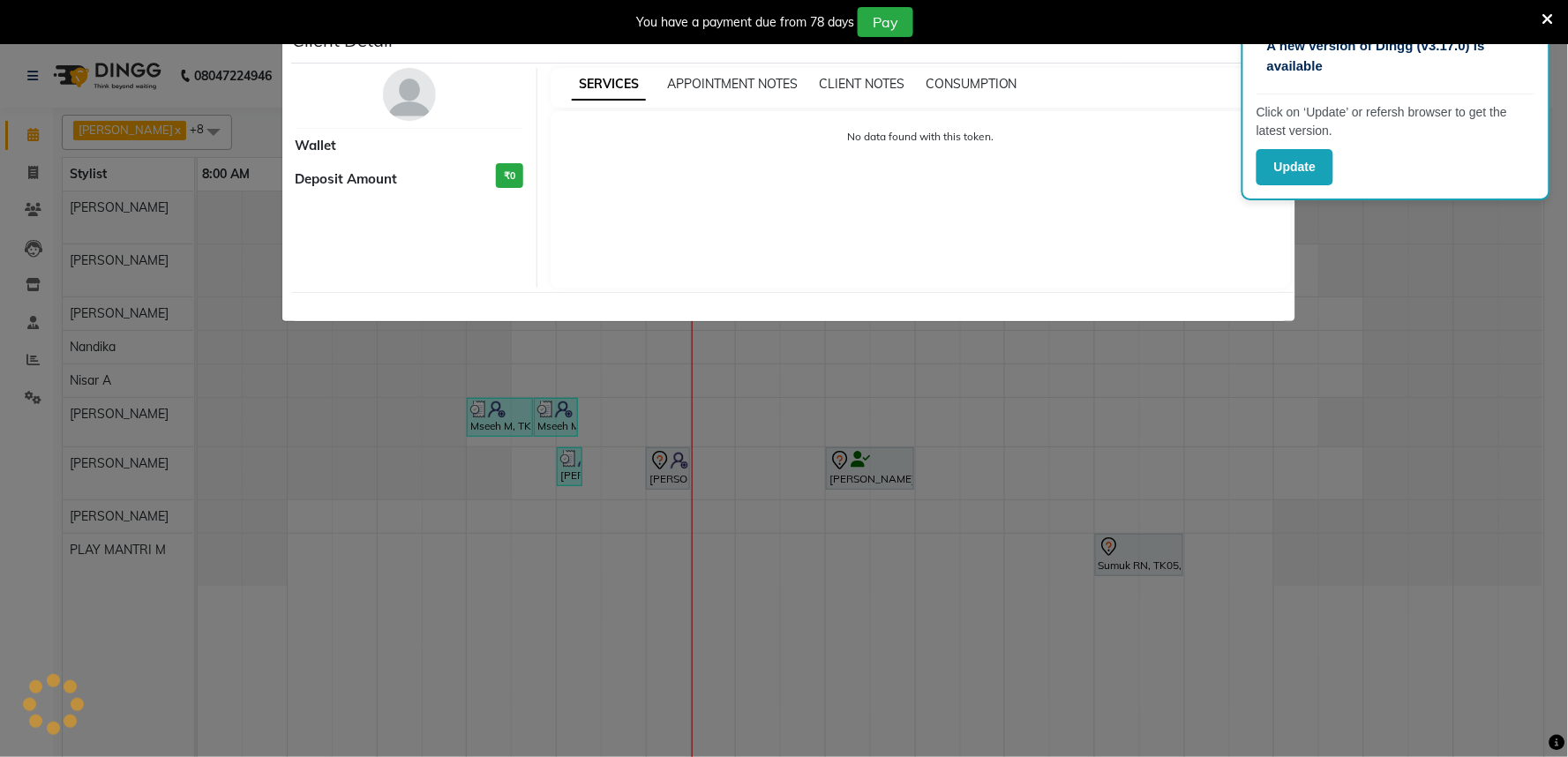
select select "7"
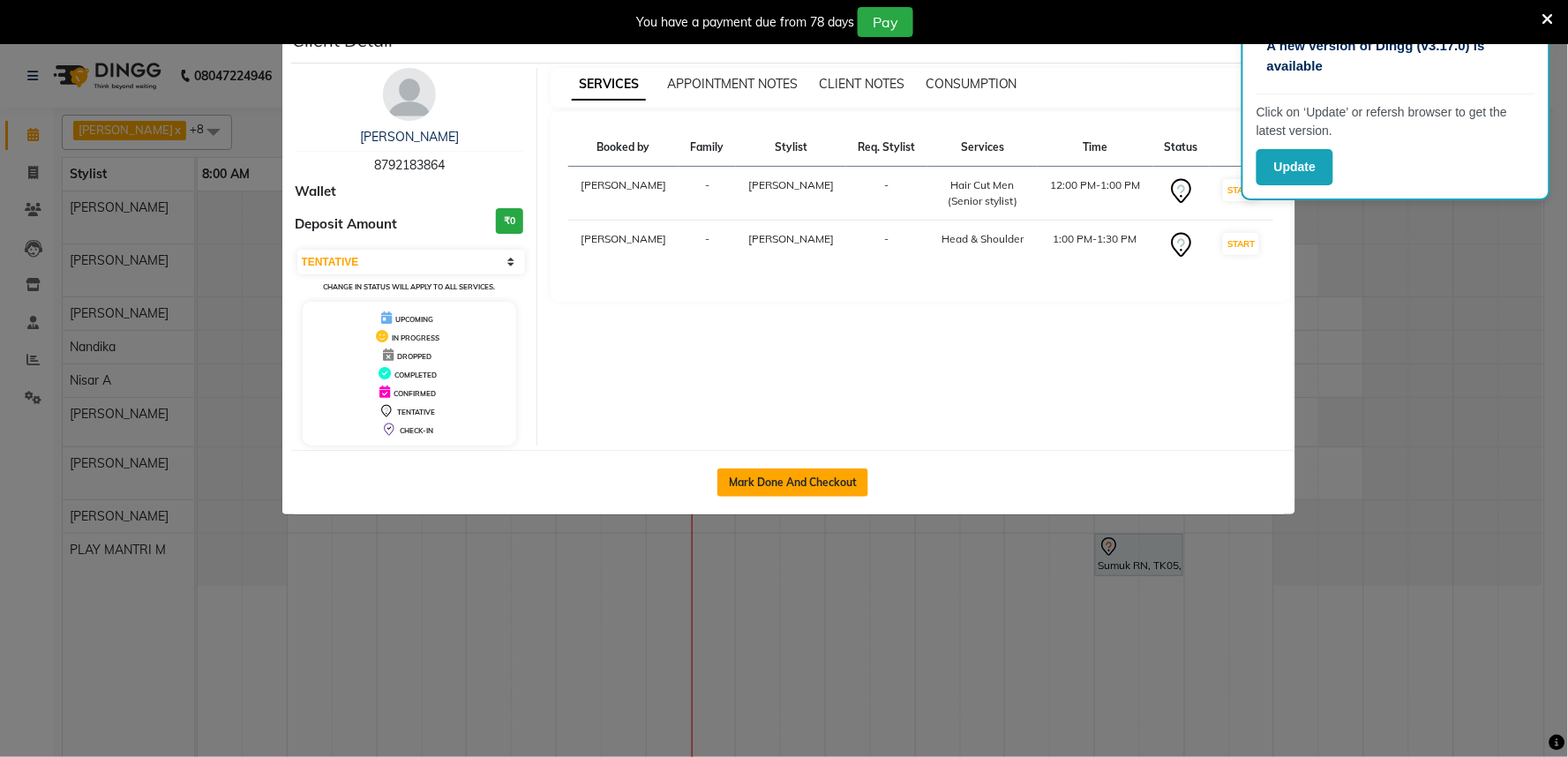
click at [771, 487] on button "Mark Done And Checkout" at bounding box center [793, 483] width 150 height 28
select select "service"
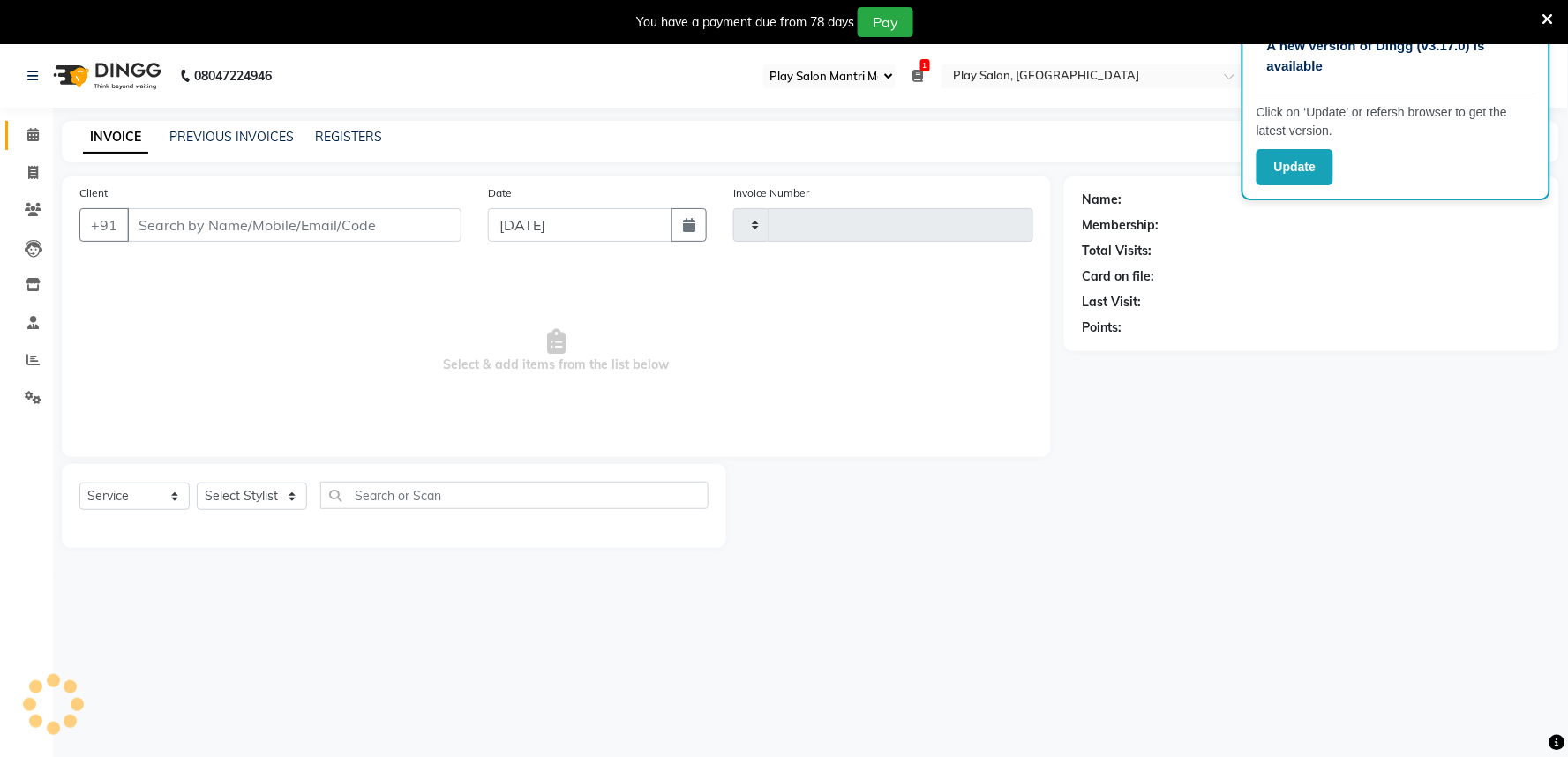
type input "1639"
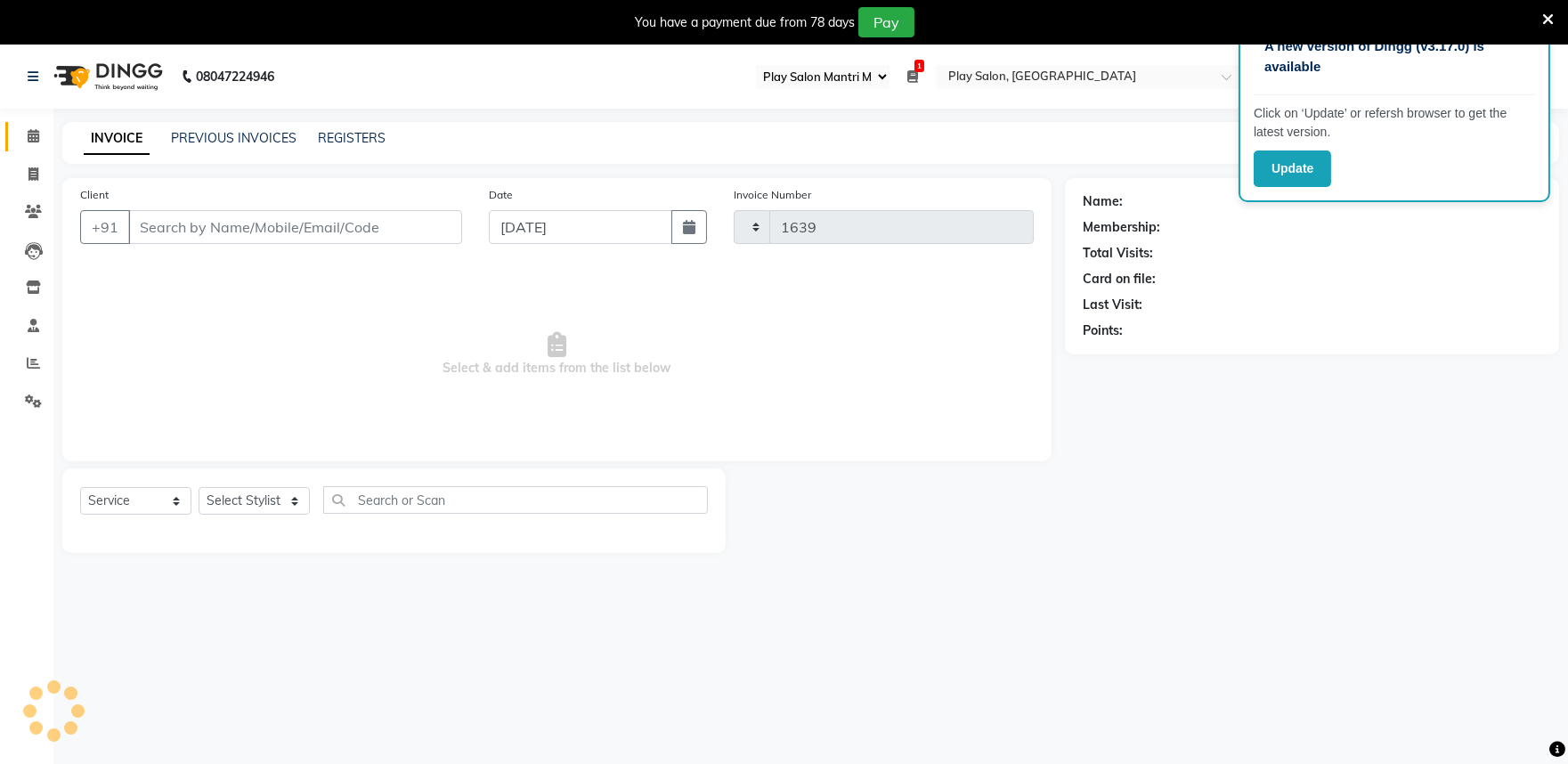
select select "8352"
type input "8792183864"
select select "81311"
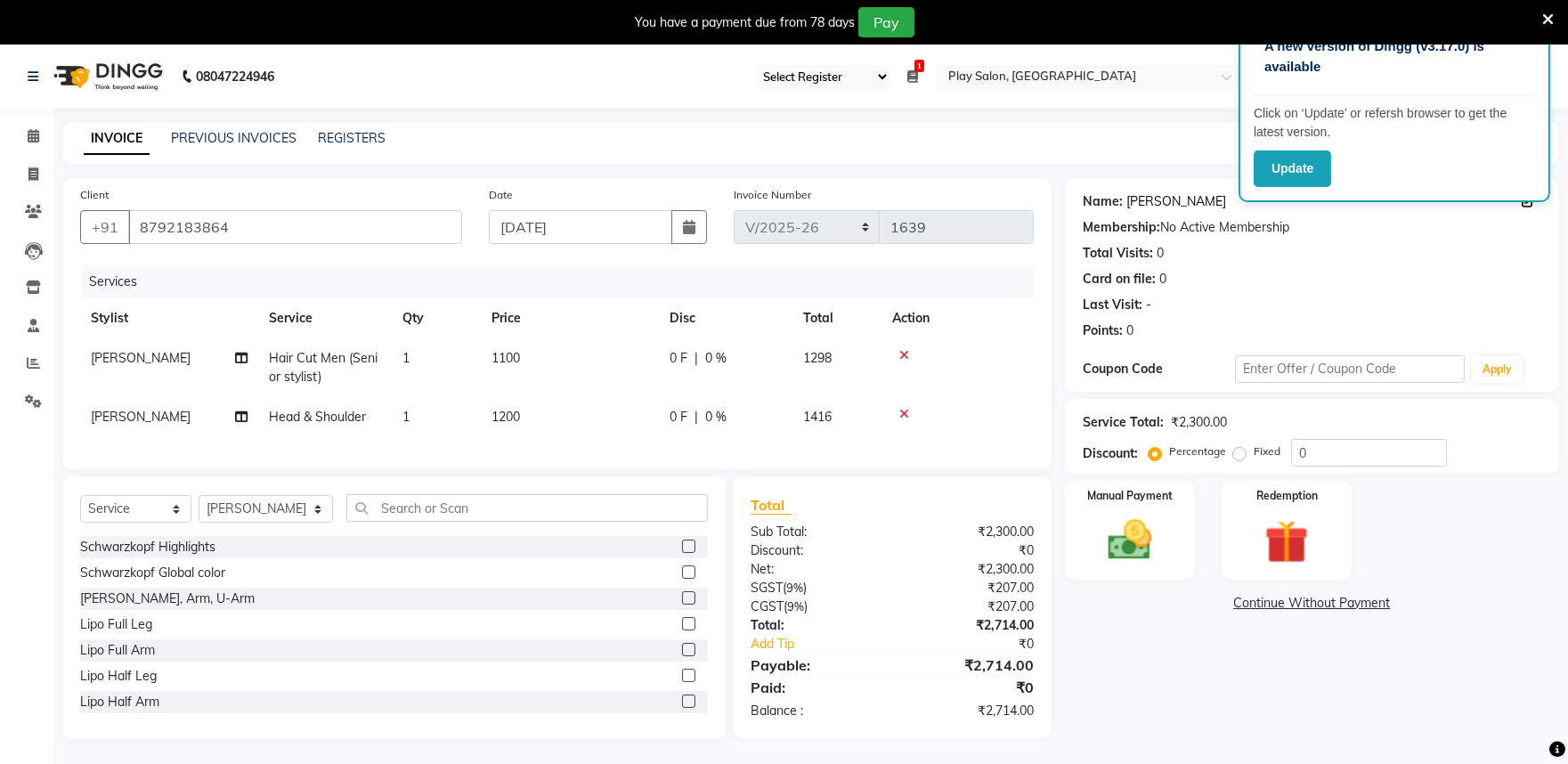
click at [1145, 205] on link "Vatsal Agarwal" at bounding box center [1176, 202] width 99 height 19
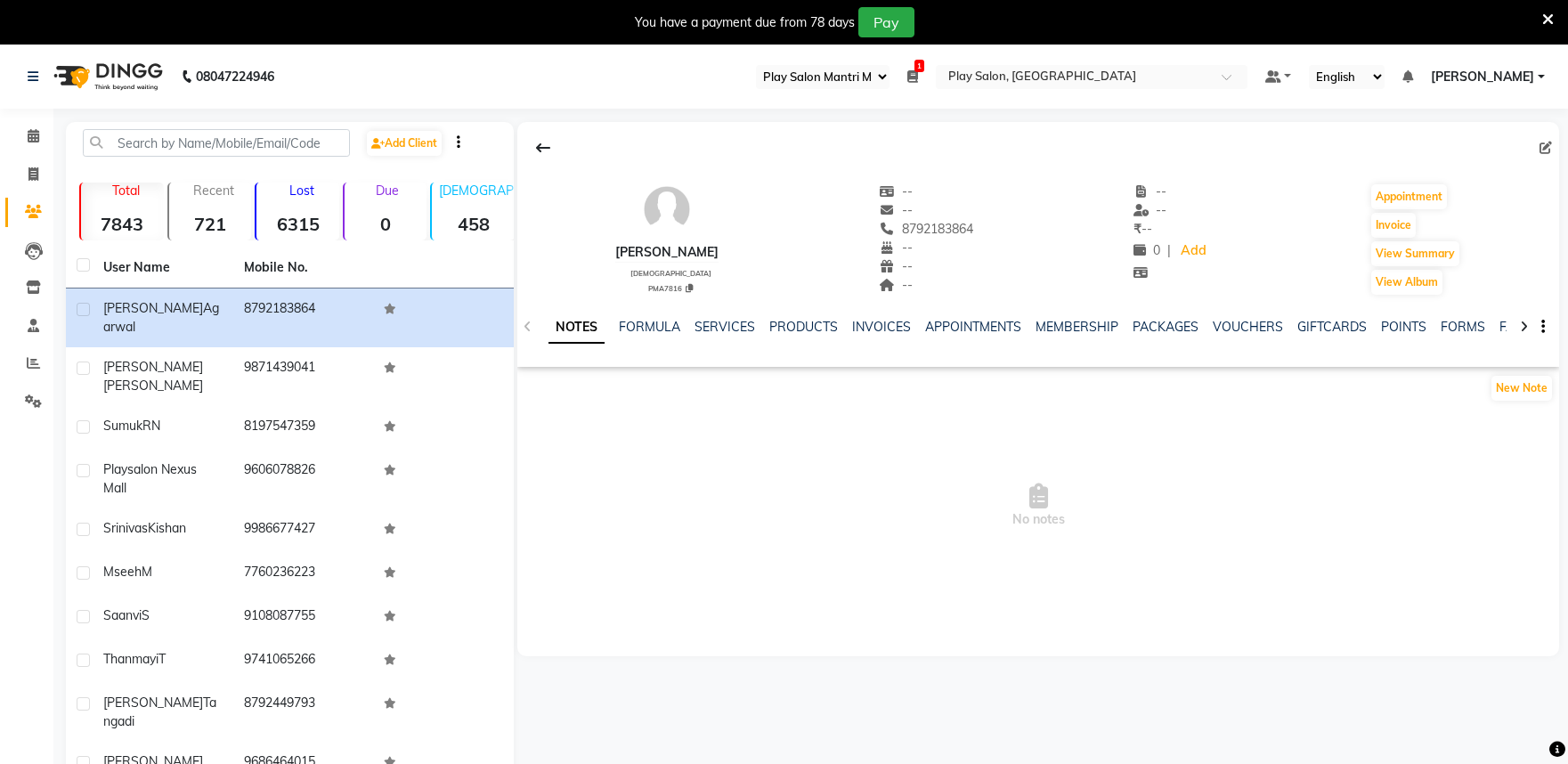
select select "89"
drag, startPoint x: 617, startPoint y: 250, endPoint x: 742, endPoint y: 250, distance: 125.0
click at [742, 250] on div "Vatsal Agarwal male PMA7816 -- -- 8792183864 -- -- -- -- -- ₹ -- 0 | Add Appoin…" at bounding box center [1038, 231] width 1042 height 132
click at [36, 215] on icon at bounding box center [34, 212] width 17 height 13
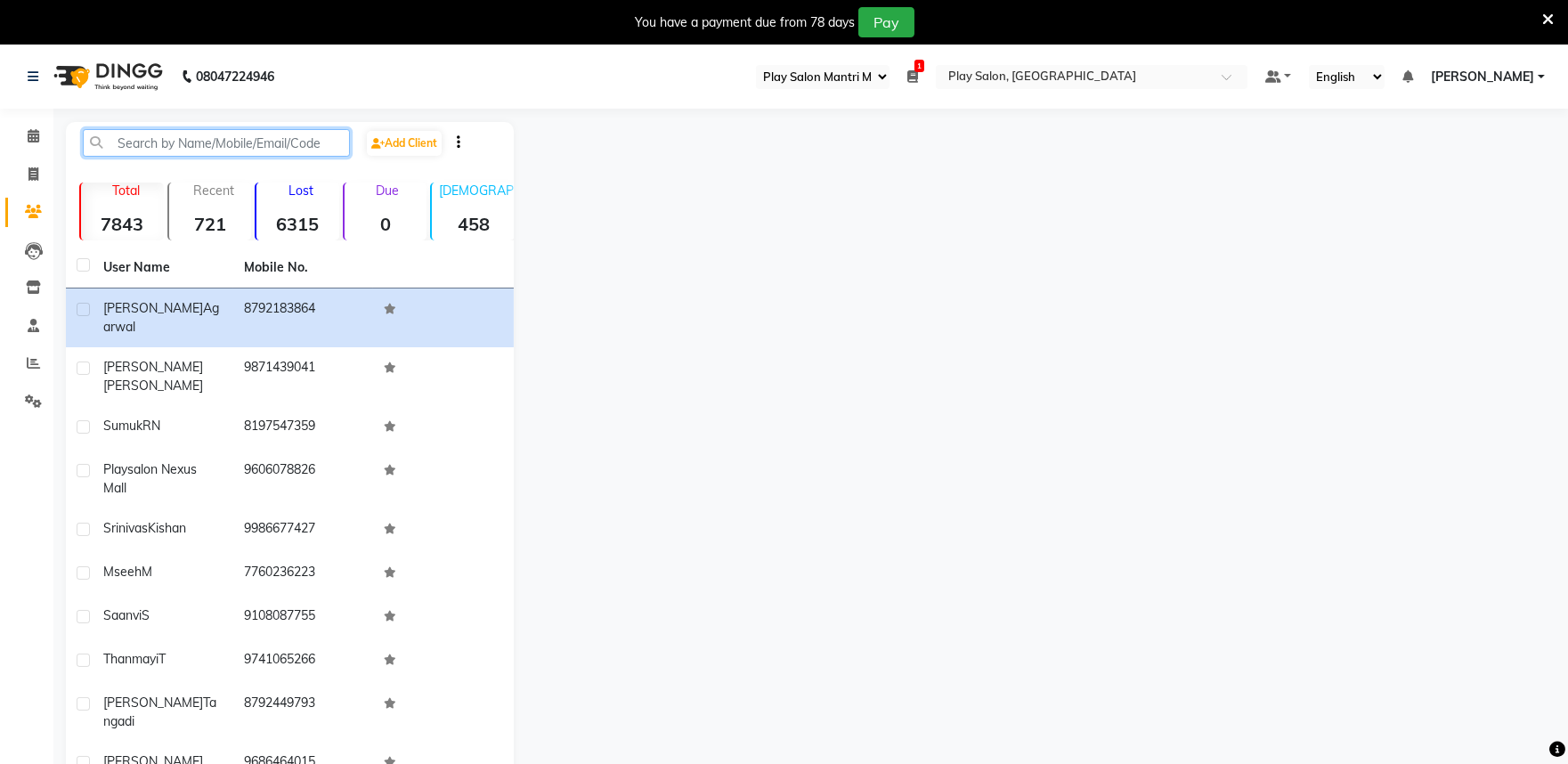
click at [117, 144] on input "text" at bounding box center [216, 142] width 267 height 27
paste input "Vatsal Agarwal"
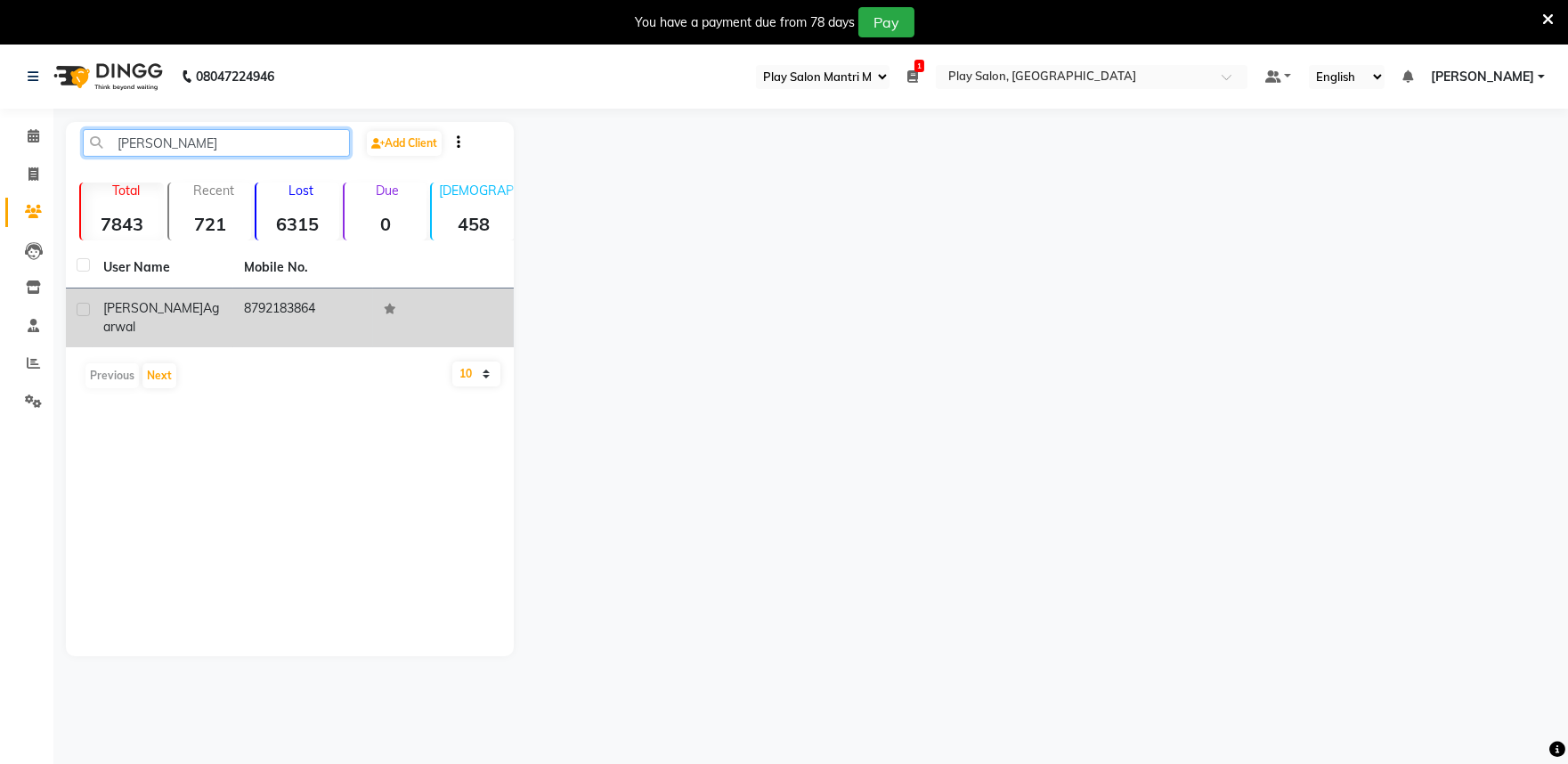
type input "Vatsal Agarwal"
click at [79, 307] on label at bounding box center [83, 309] width 13 height 13
click at [79, 307] on input "checkbox" at bounding box center [82, 310] width 11 height 11
checkbox input "true"
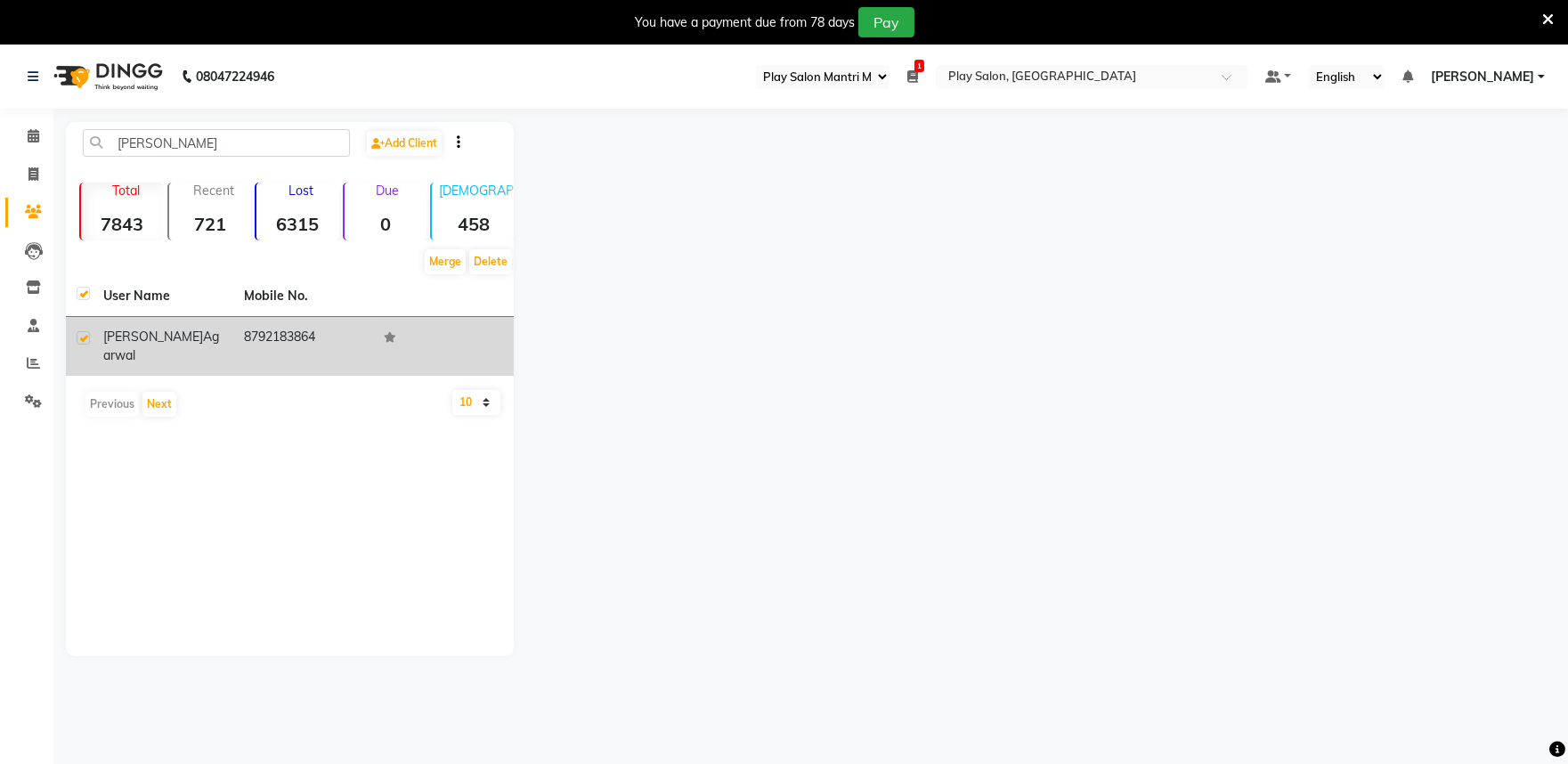
click at [156, 337] on span "Agarwal" at bounding box center [161, 346] width 116 height 35
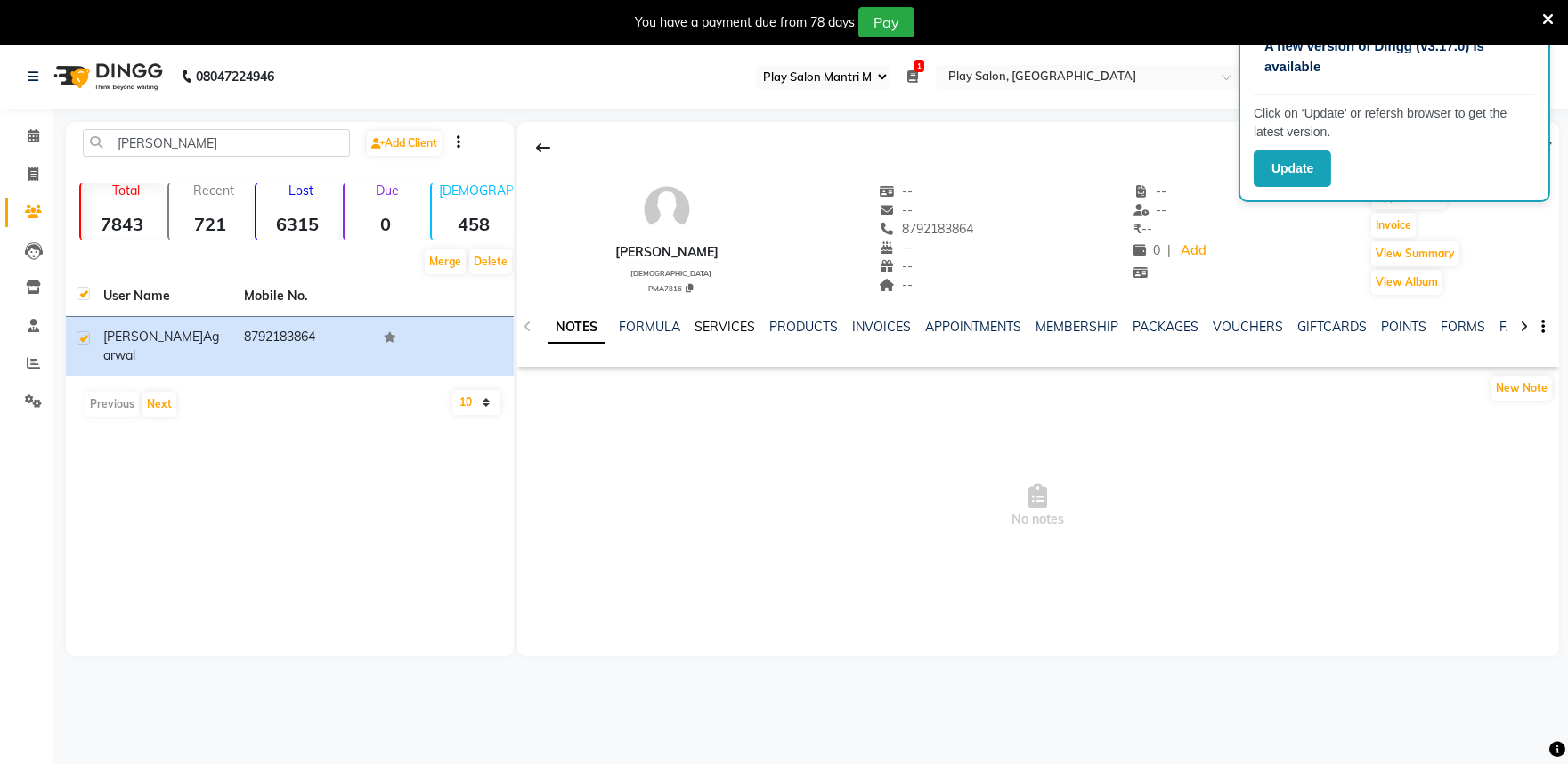
click at [728, 328] on link "SERVICES" at bounding box center [724, 326] width 61 height 16
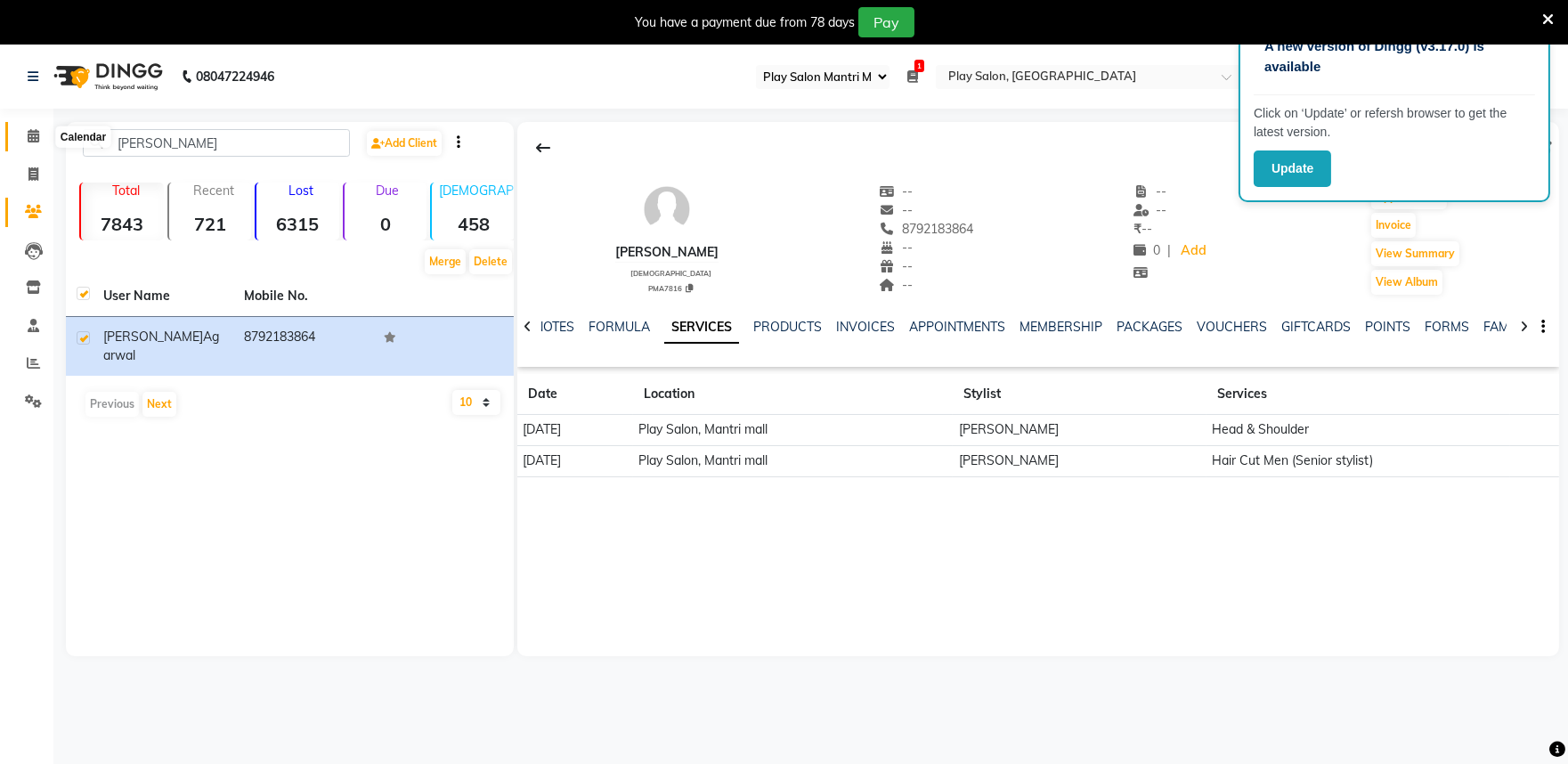
click at [34, 142] on icon at bounding box center [33, 136] width 11 height 13
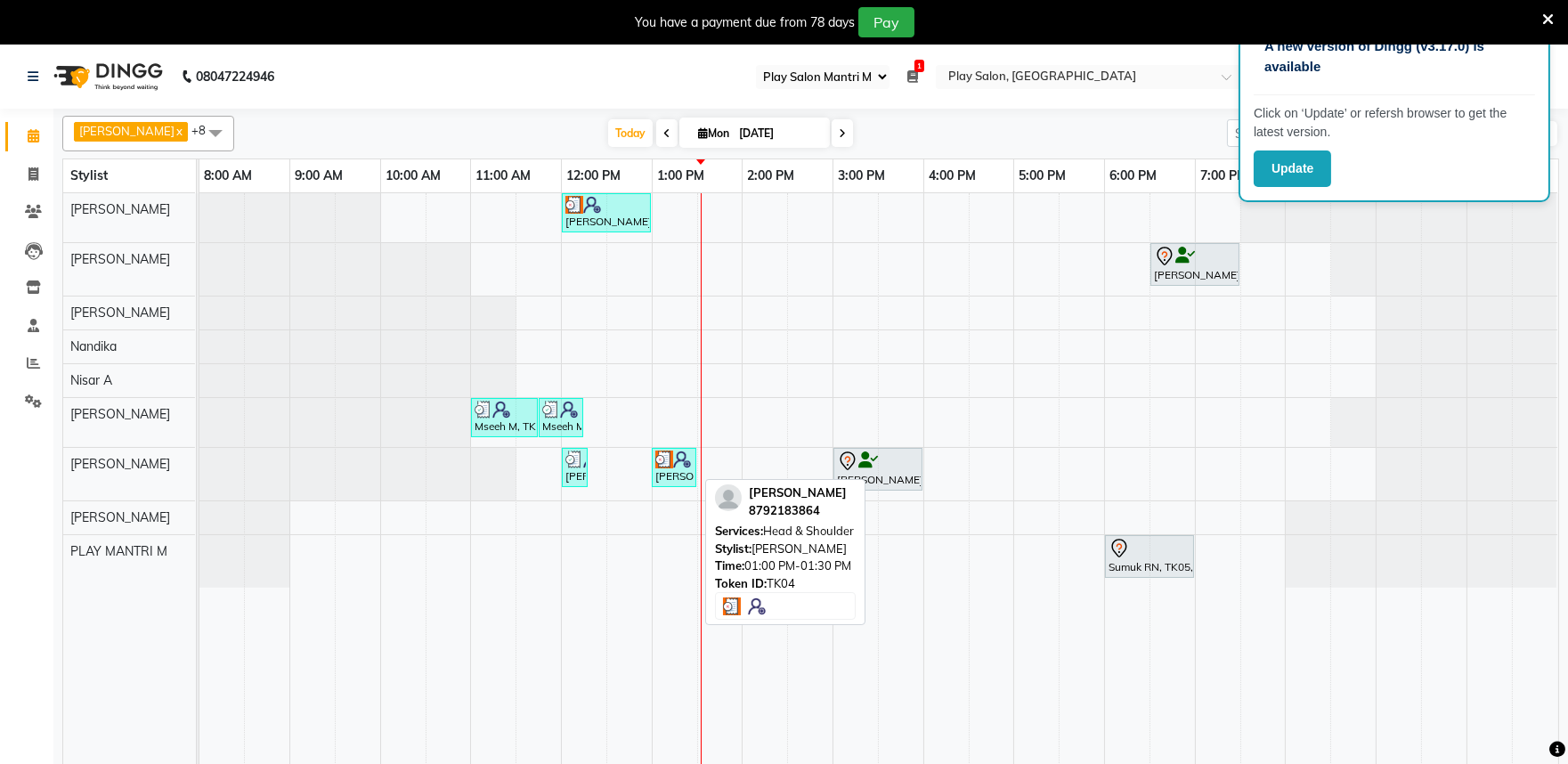
click at [679, 472] on div "[PERSON_NAME], TK04, 01:00 PM-01:30 PM, Head & Shoulder" at bounding box center [674, 468] width 41 height 34
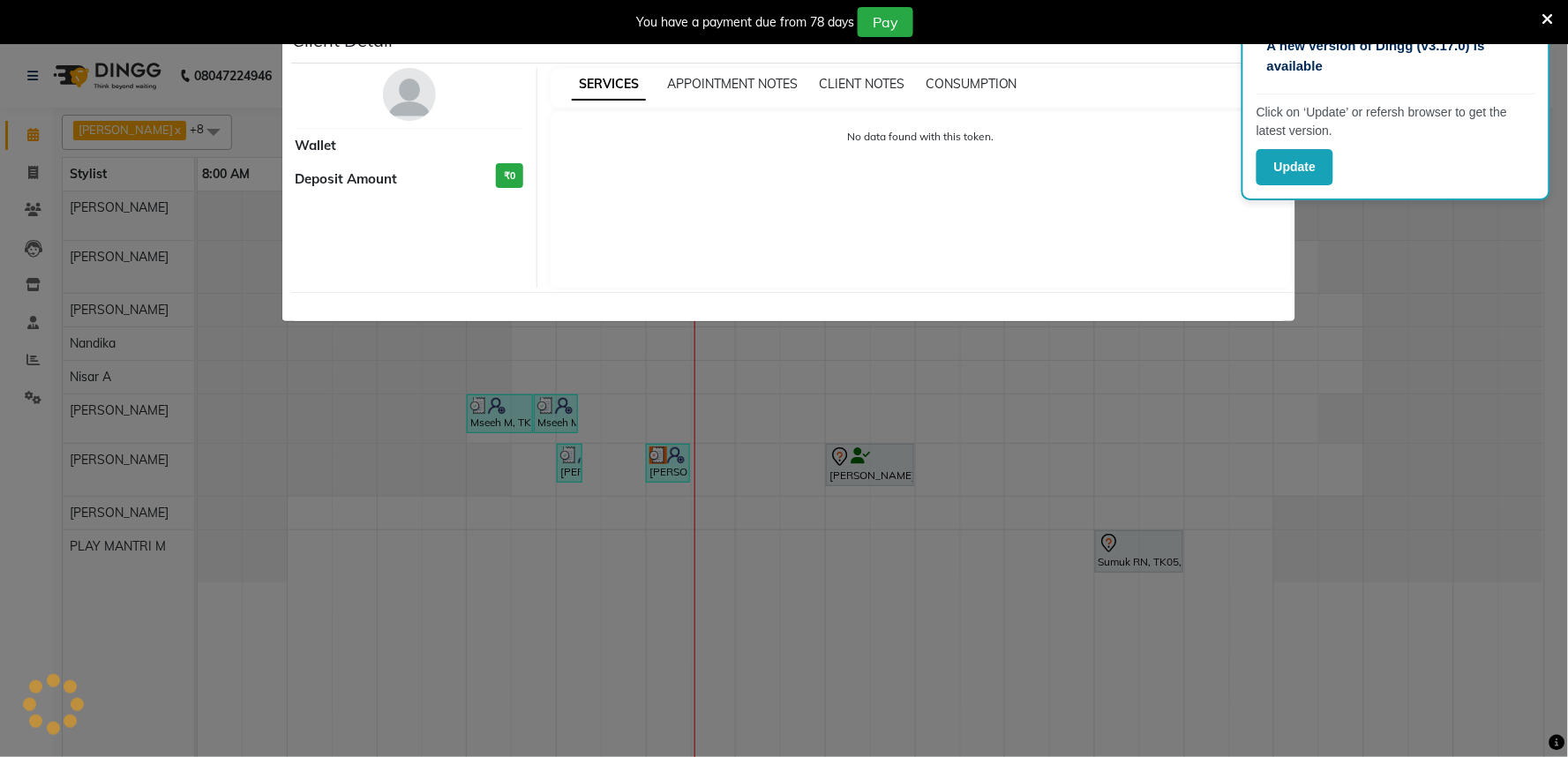
select select "3"
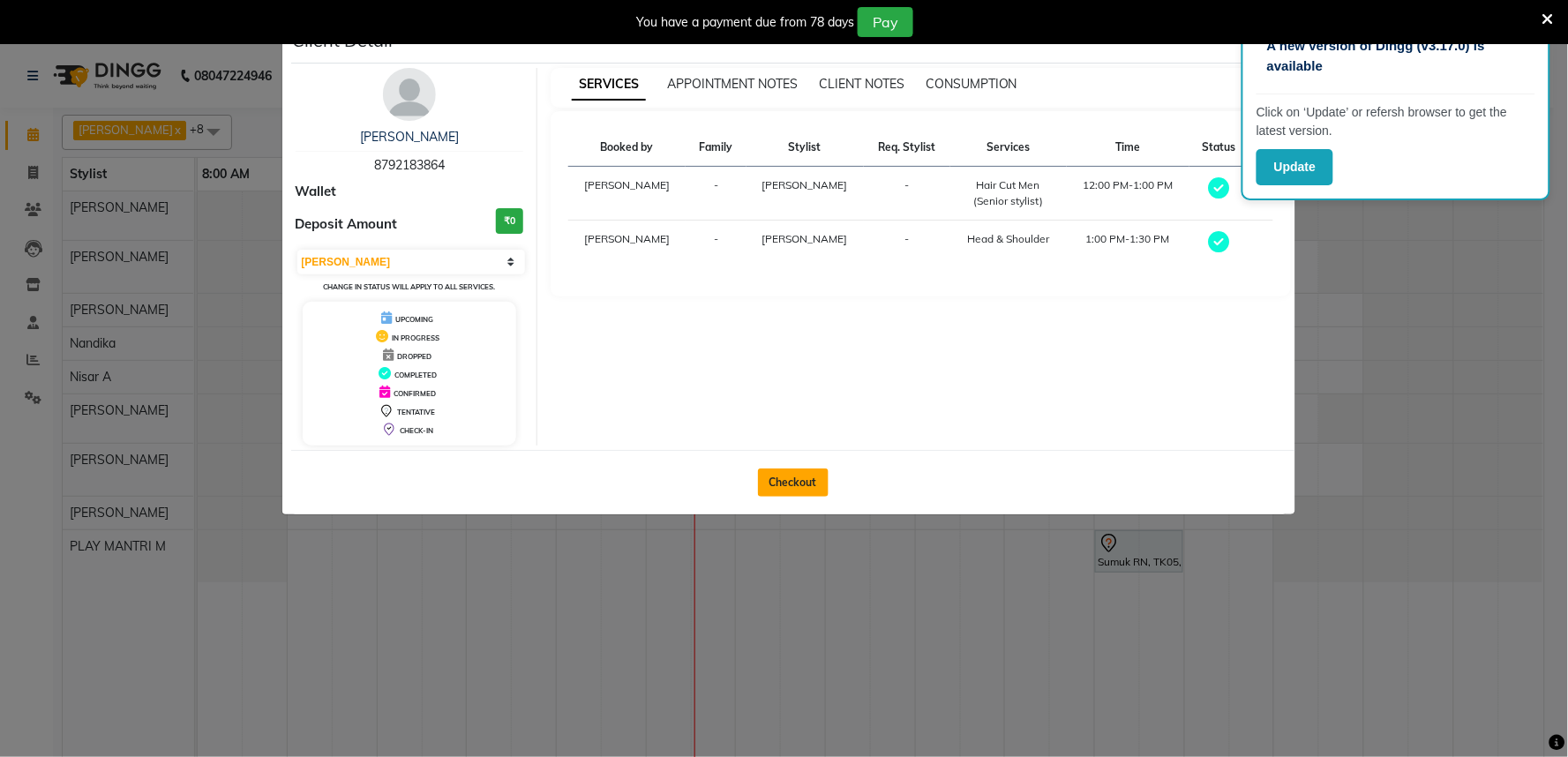
click at [771, 478] on button "Checkout" at bounding box center [793, 483] width 71 height 28
select select "service"
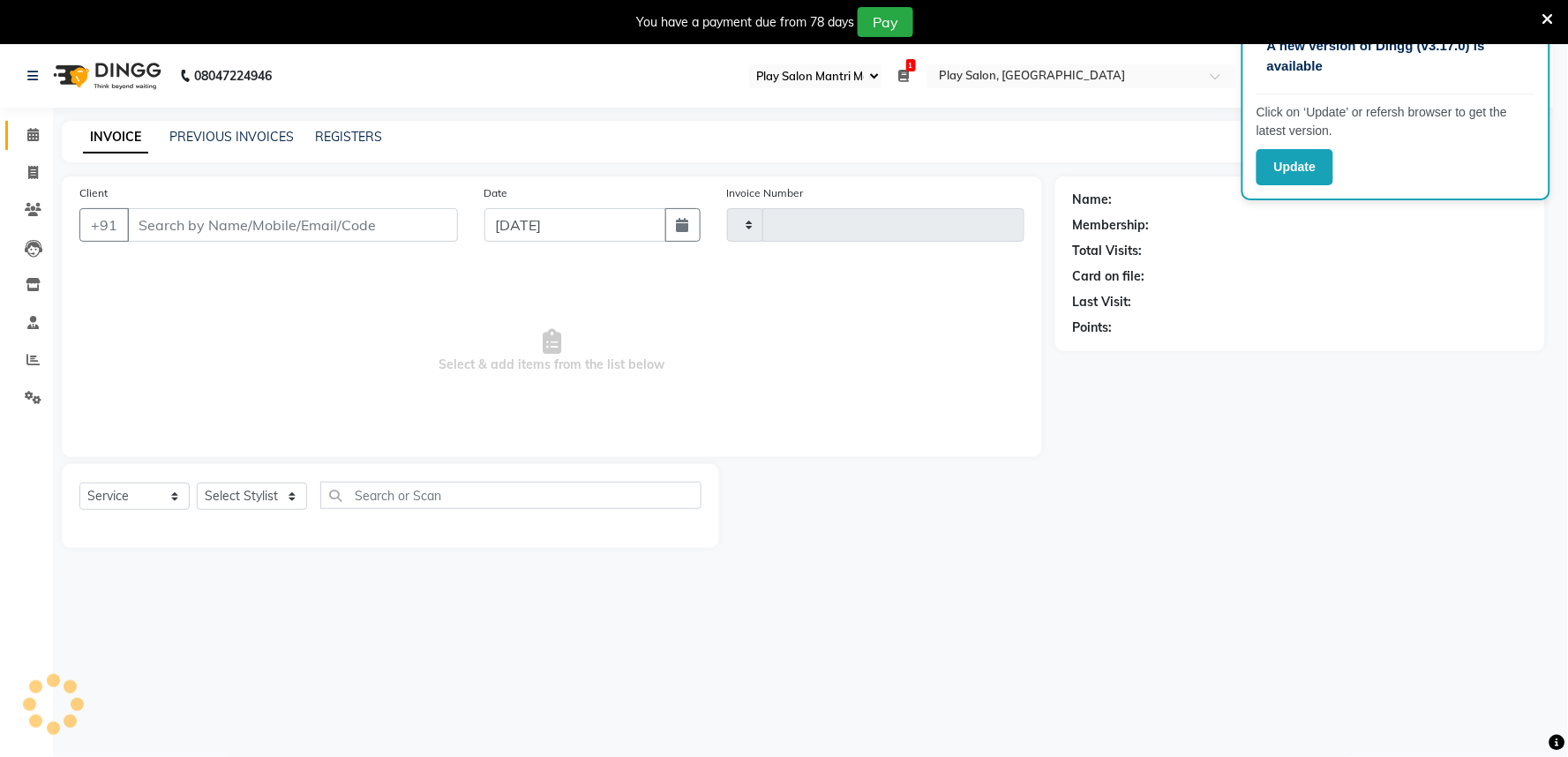
type input "1639"
select select "8352"
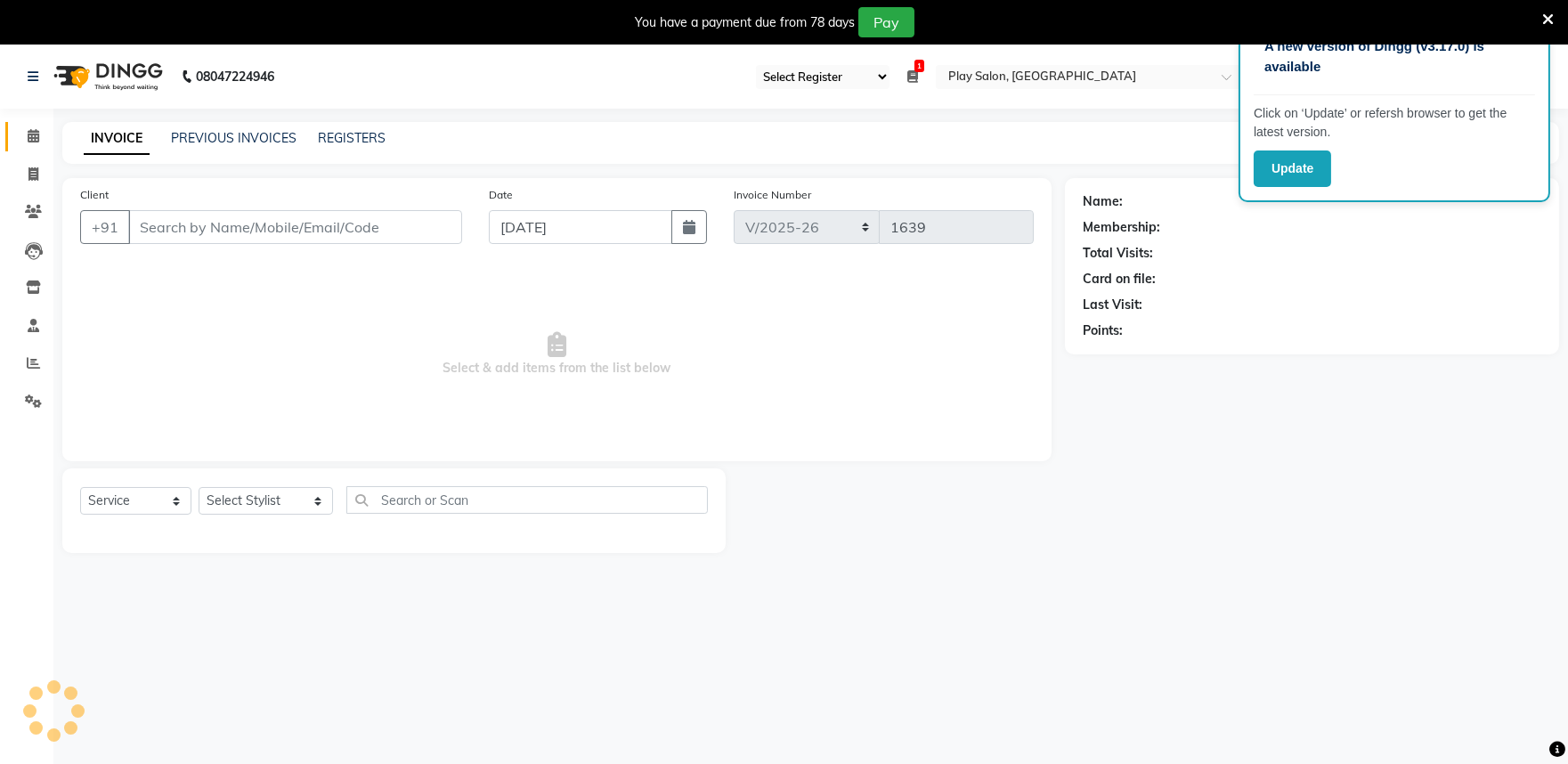
type input "8792183864"
select select "81311"
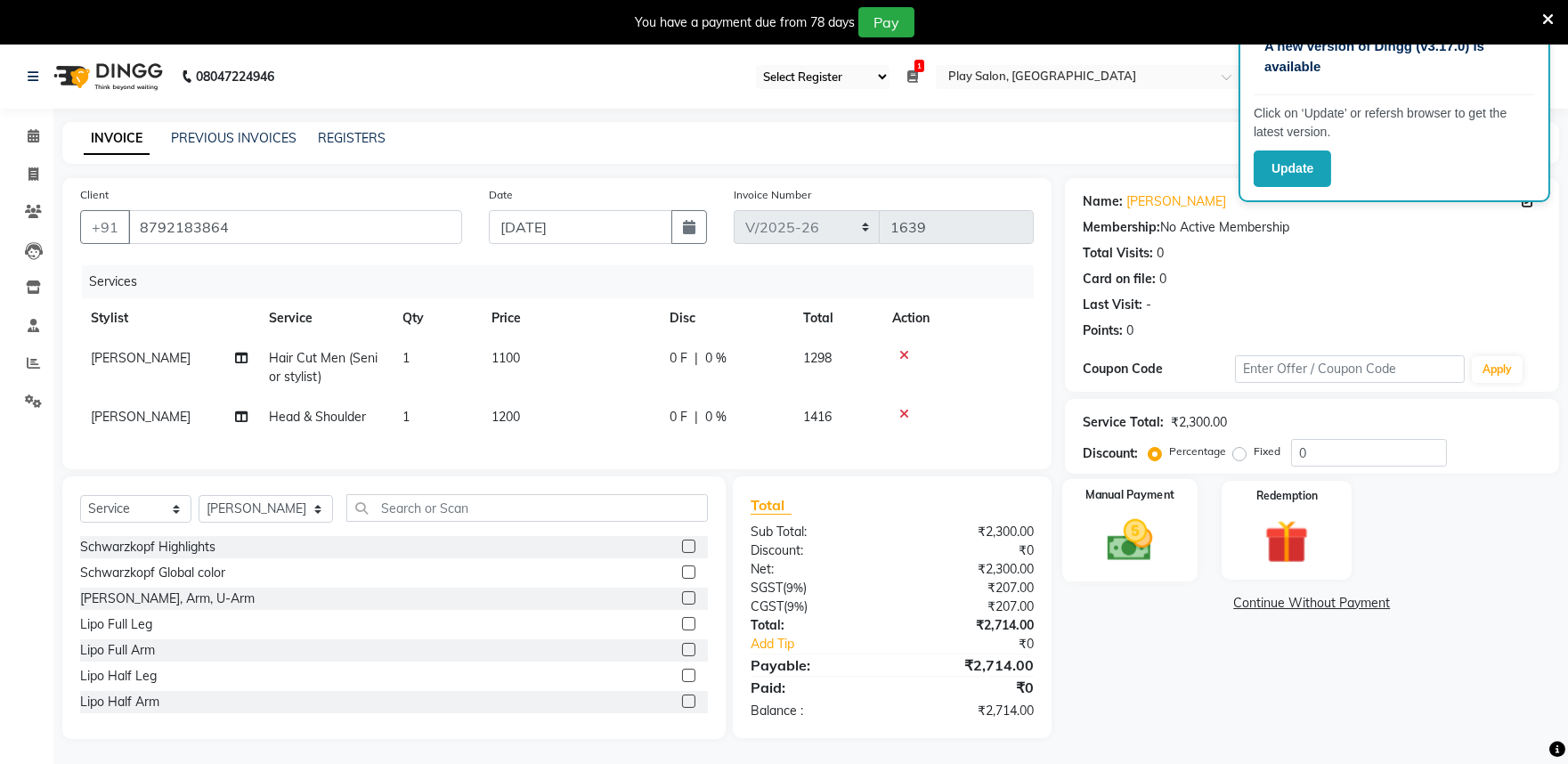
click at [1154, 532] on img at bounding box center [1129, 540] width 74 height 52
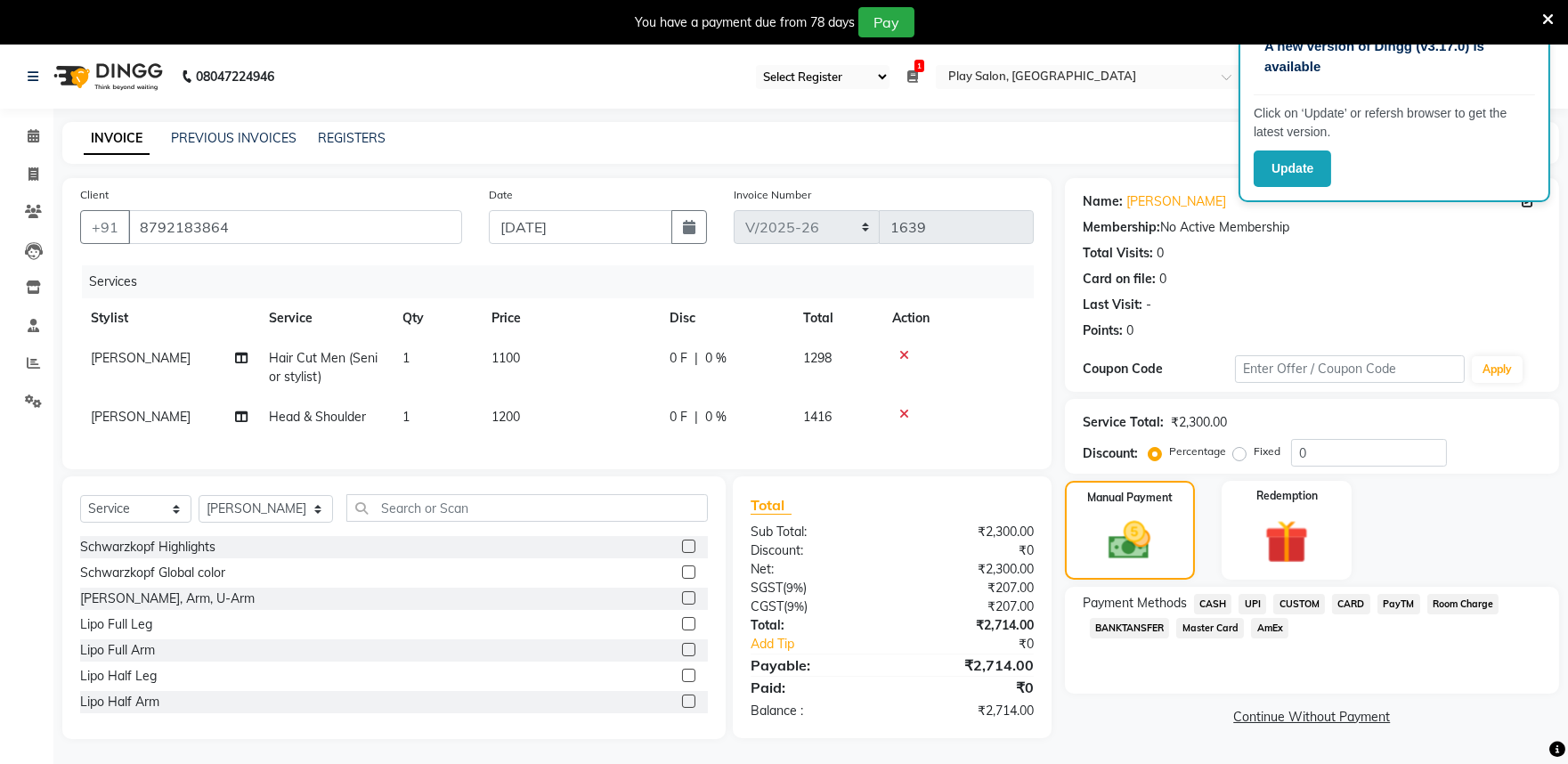
click at [1346, 604] on span "CARD" at bounding box center [1351, 605] width 38 height 21
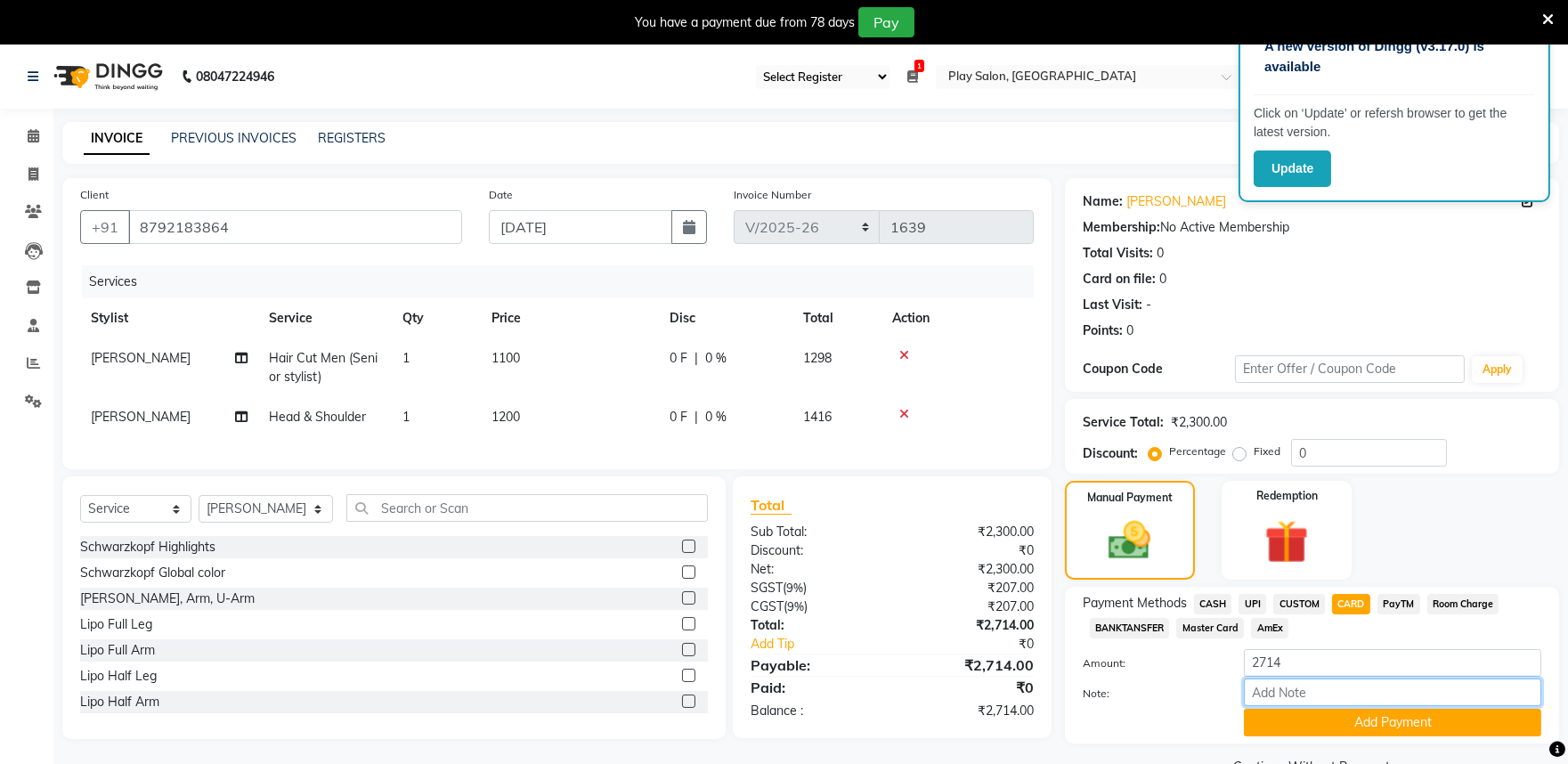
click at [1314, 690] on input "Note:" at bounding box center [1392, 692] width 297 height 27
click at [1315, 700] on input "card" at bounding box center [1392, 692] width 297 height 27
type input "card"
click at [1158, 735] on div at bounding box center [1150, 722] width 162 height 27
click at [237, 523] on select "Select Stylist Achan Shimrah Admin Anitha B Arhan Ehsan Charan S Dawa Tamang Di…" at bounding box center [265, 508] width 134 height 27
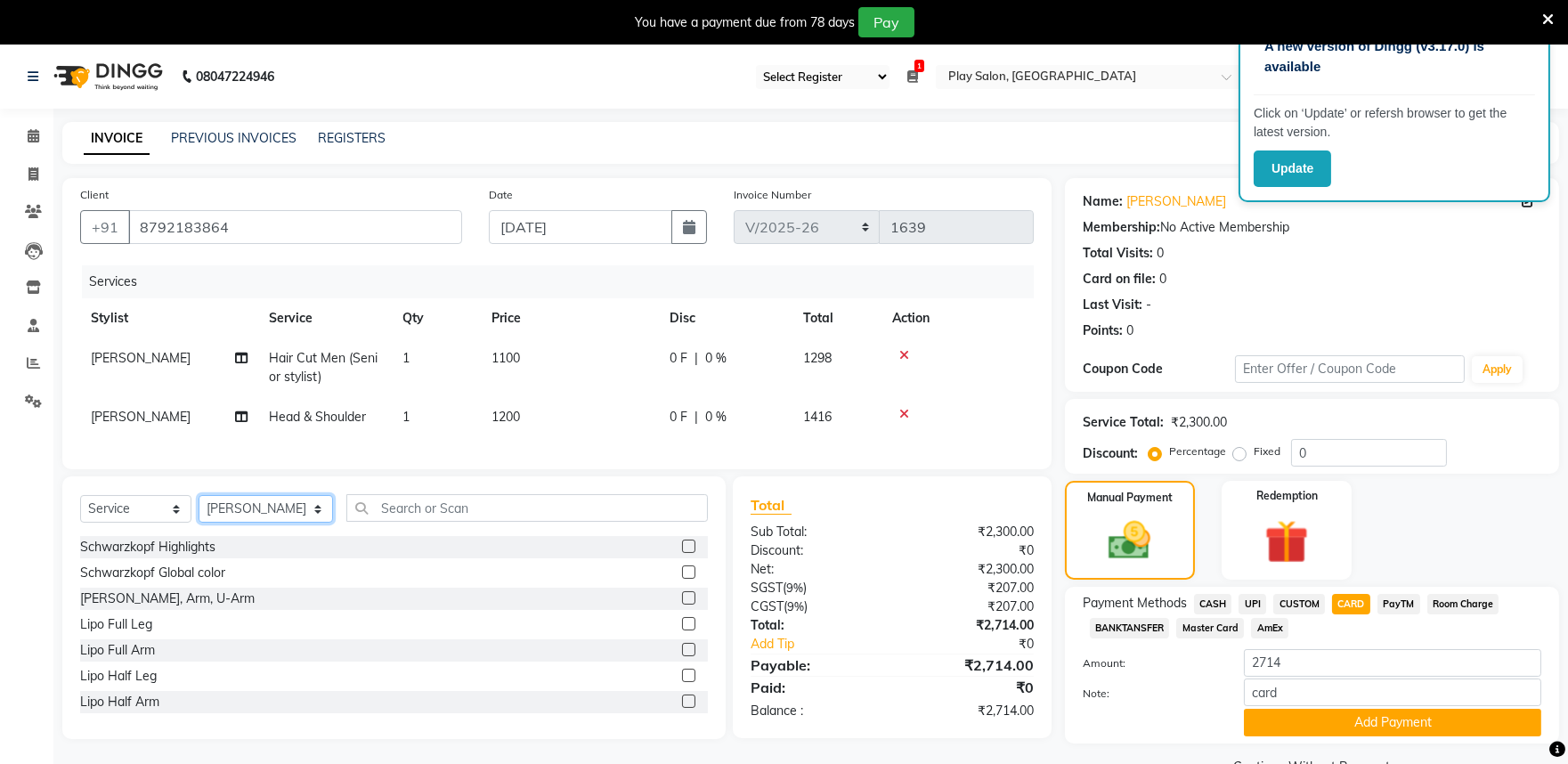
select select "81313"
click at [199, 510] on select "Select Stylist Achan Shimrah Admin Anitha B Arhan Ehsan Charan S Dawa Tamang Di…" at bounding box center [265, 508] width 134 height 27
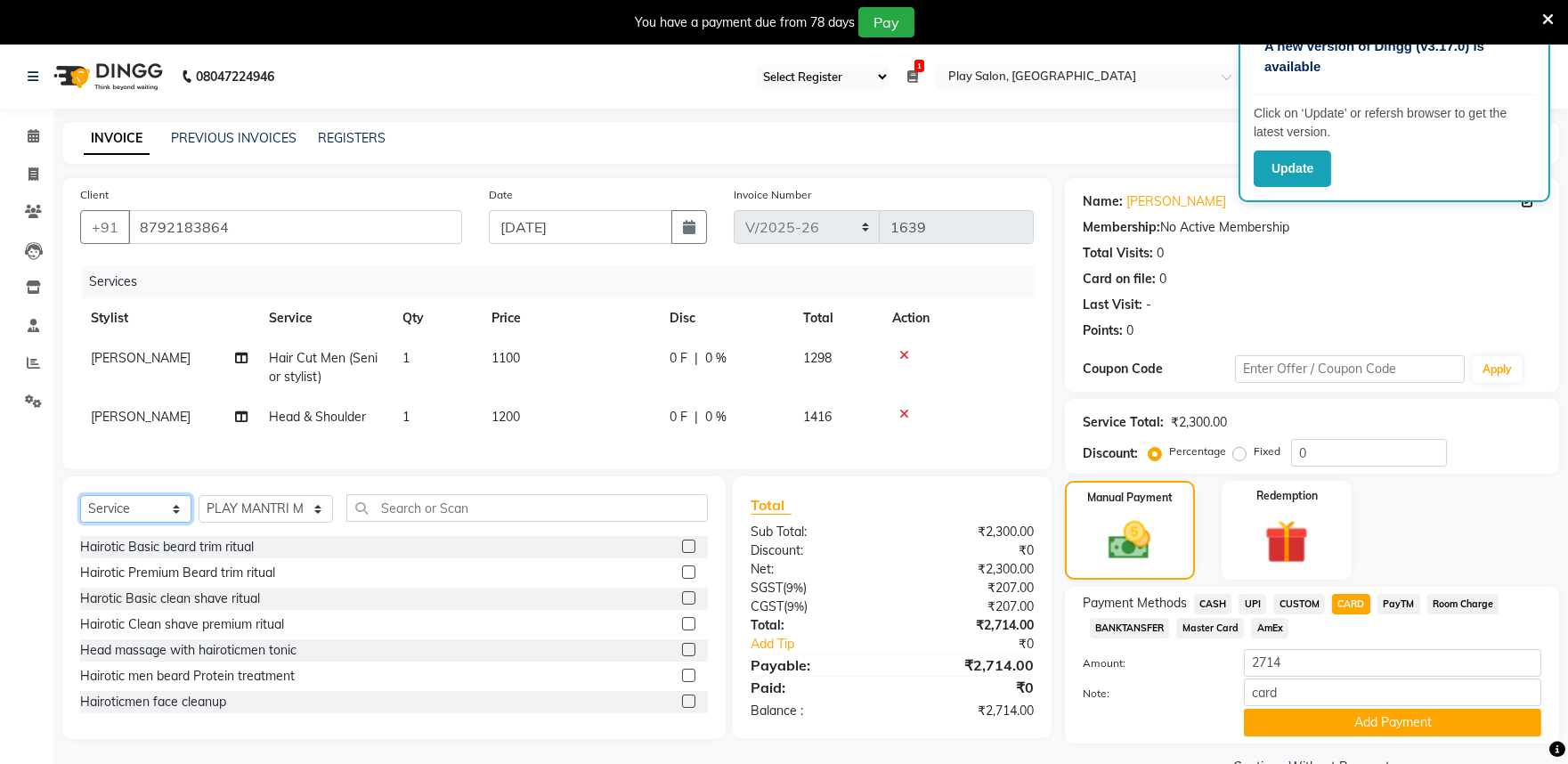
click at [136, 523] on select "Select Service Product Membership Package Voucher Prepaid Gift Card" at bounding box center [136, 508] width 112 height 27
select select "product"
click at [81, 510] on select "Select Service Product Membership Package Voucher Prepaid Gift Card" at bounding box center [136, 508] width 112 height 27
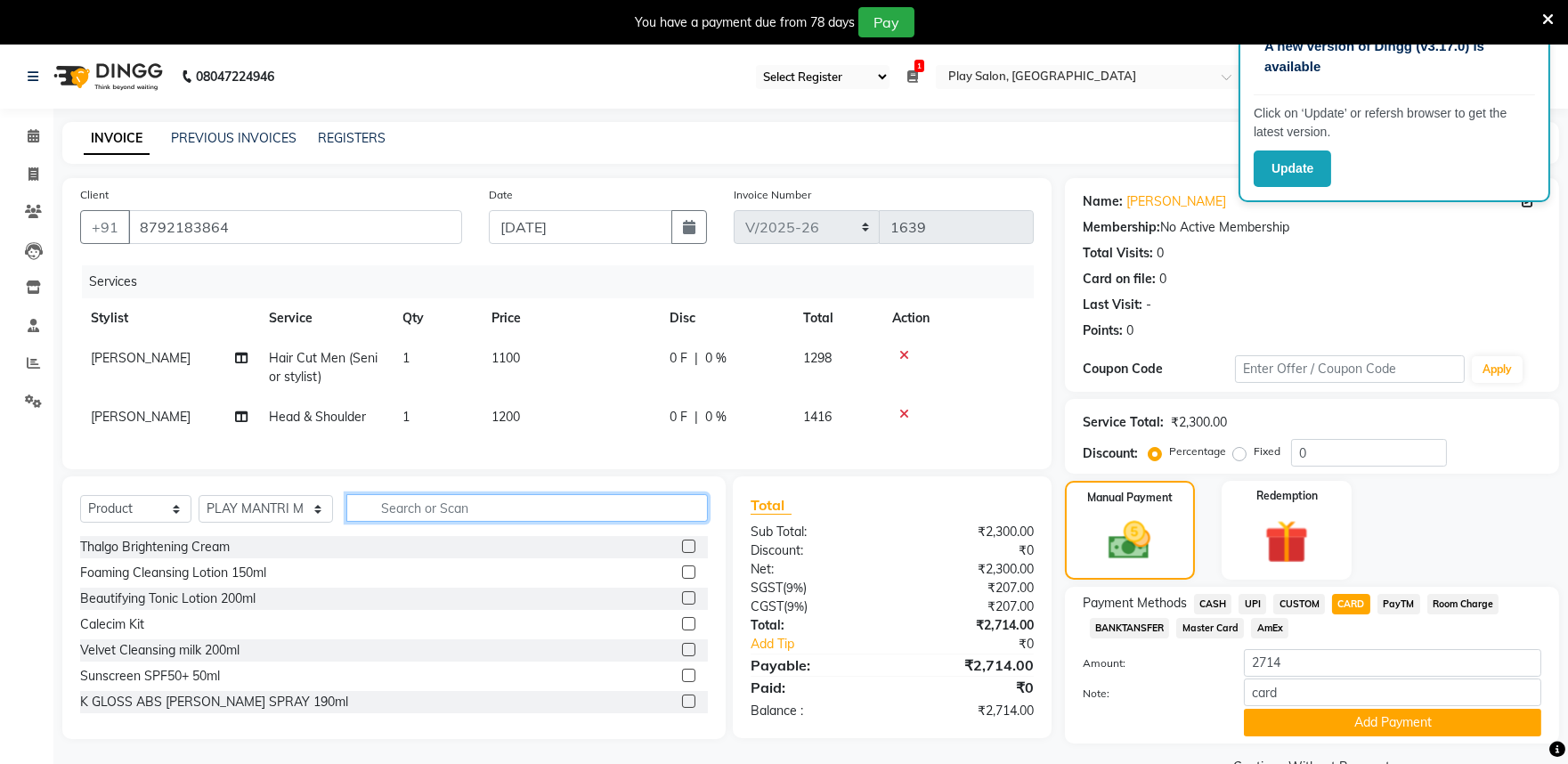
click at [387, 522] on input "text" at bounding box center [528, 507] width 362 height 27
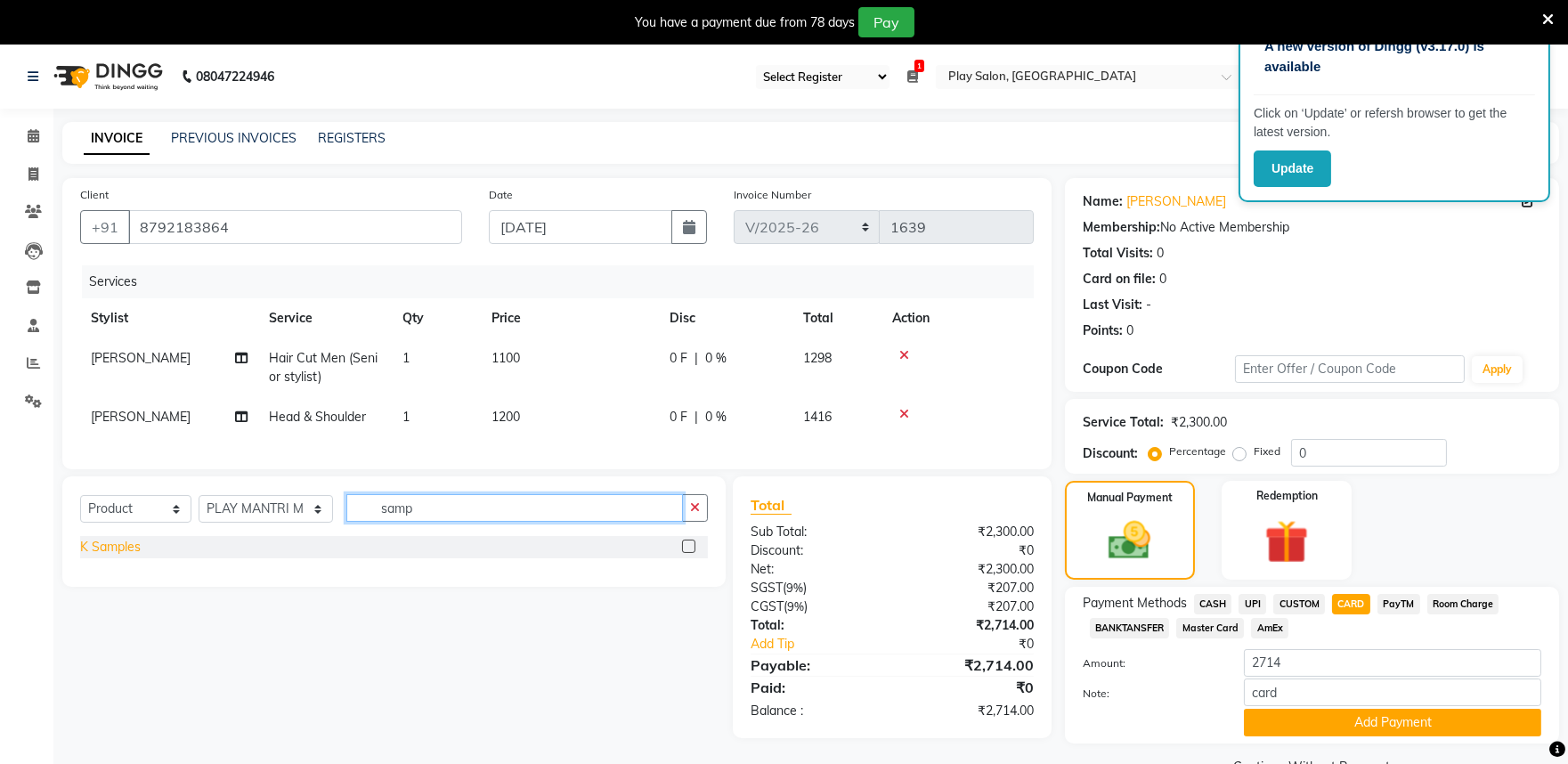
type input "samp"
click at [111, 557] on div "K Samples" at bounding box center [111, 547] width 61 height 19
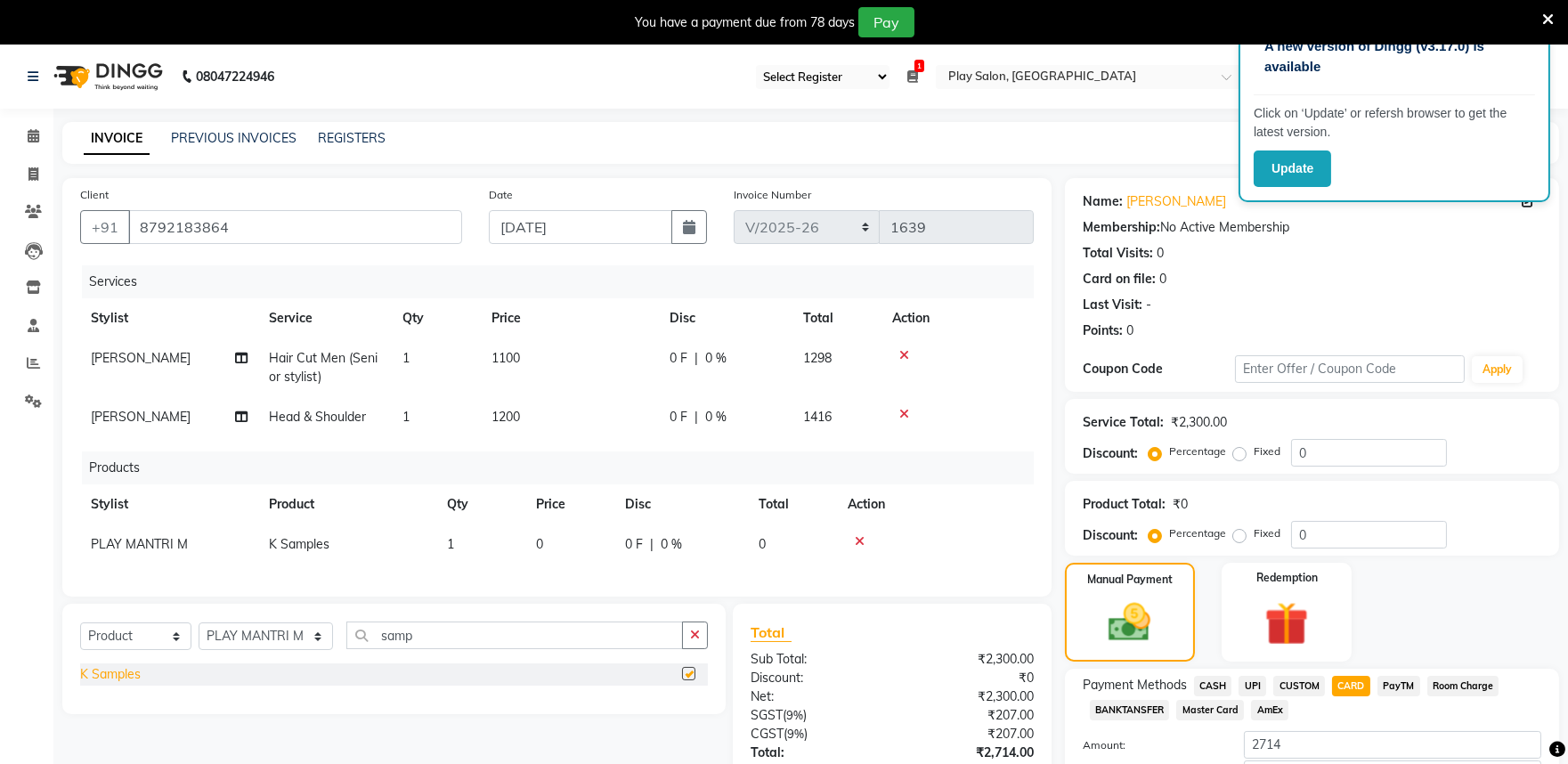
checkbox input "false"
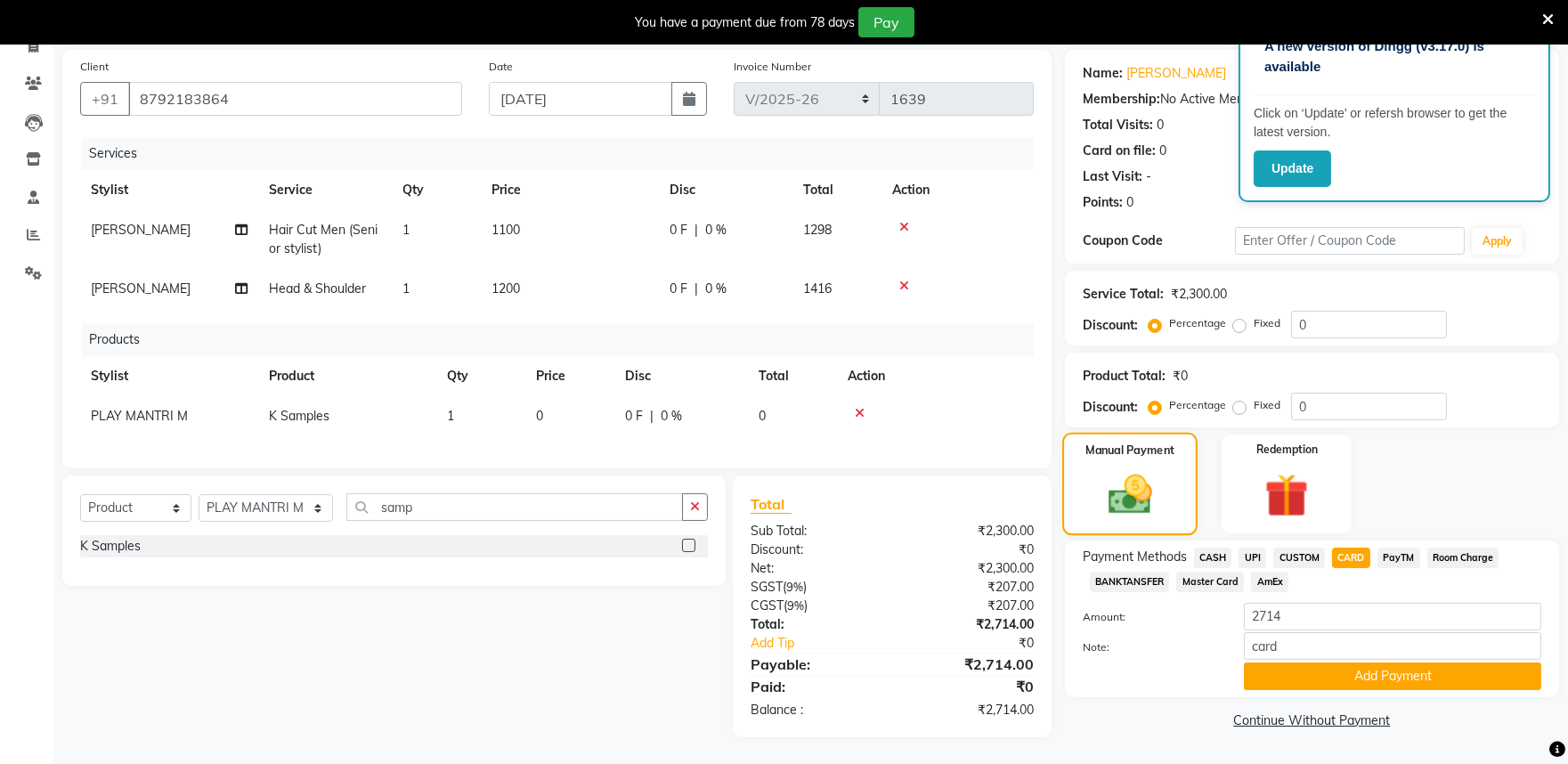
scroll to position [142, 0]
click at [1369, 663] on button "Add Payment" at bounding box center [1392, 676] width 297 height 27
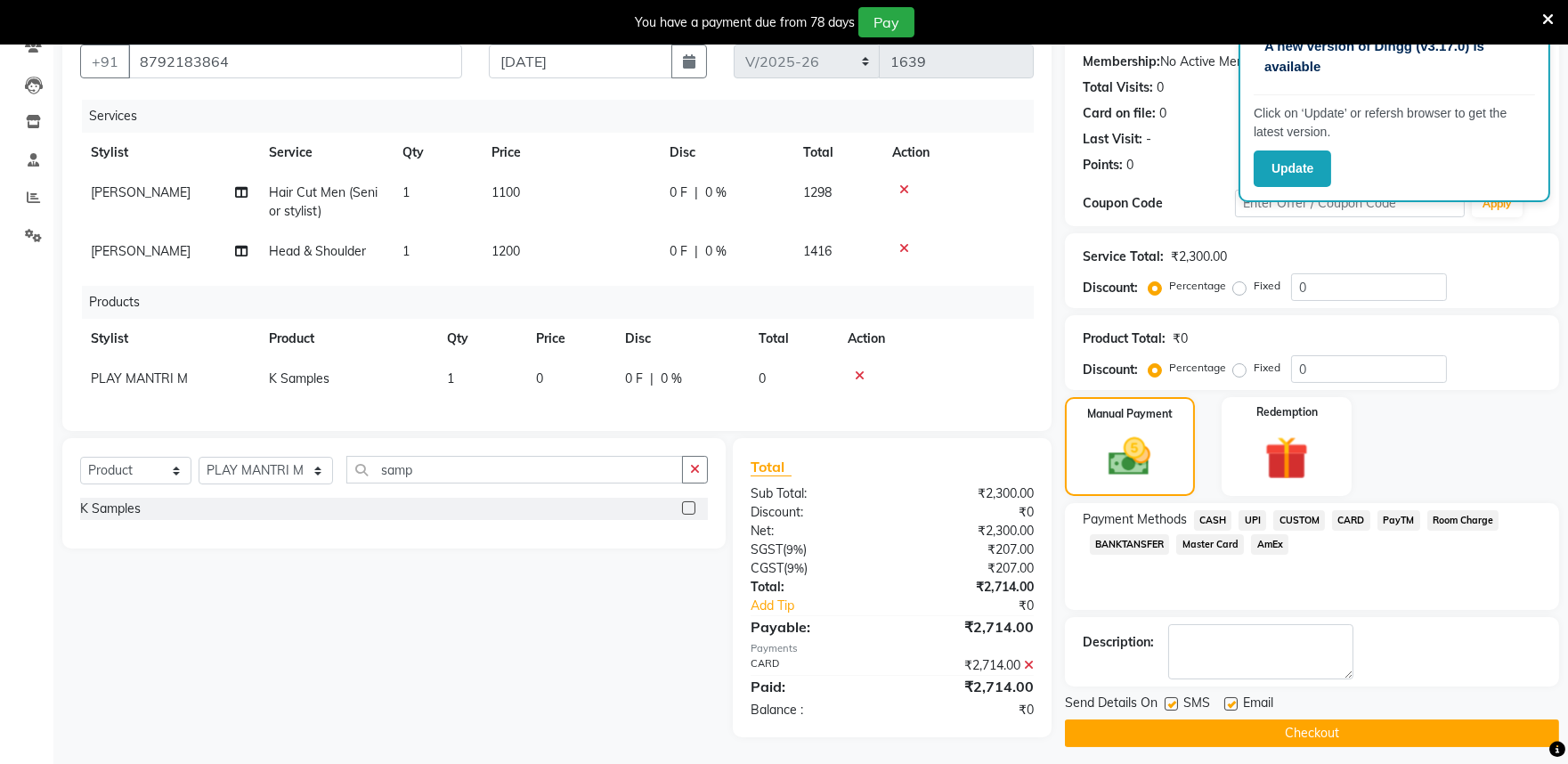
scroll to position [180, 0]
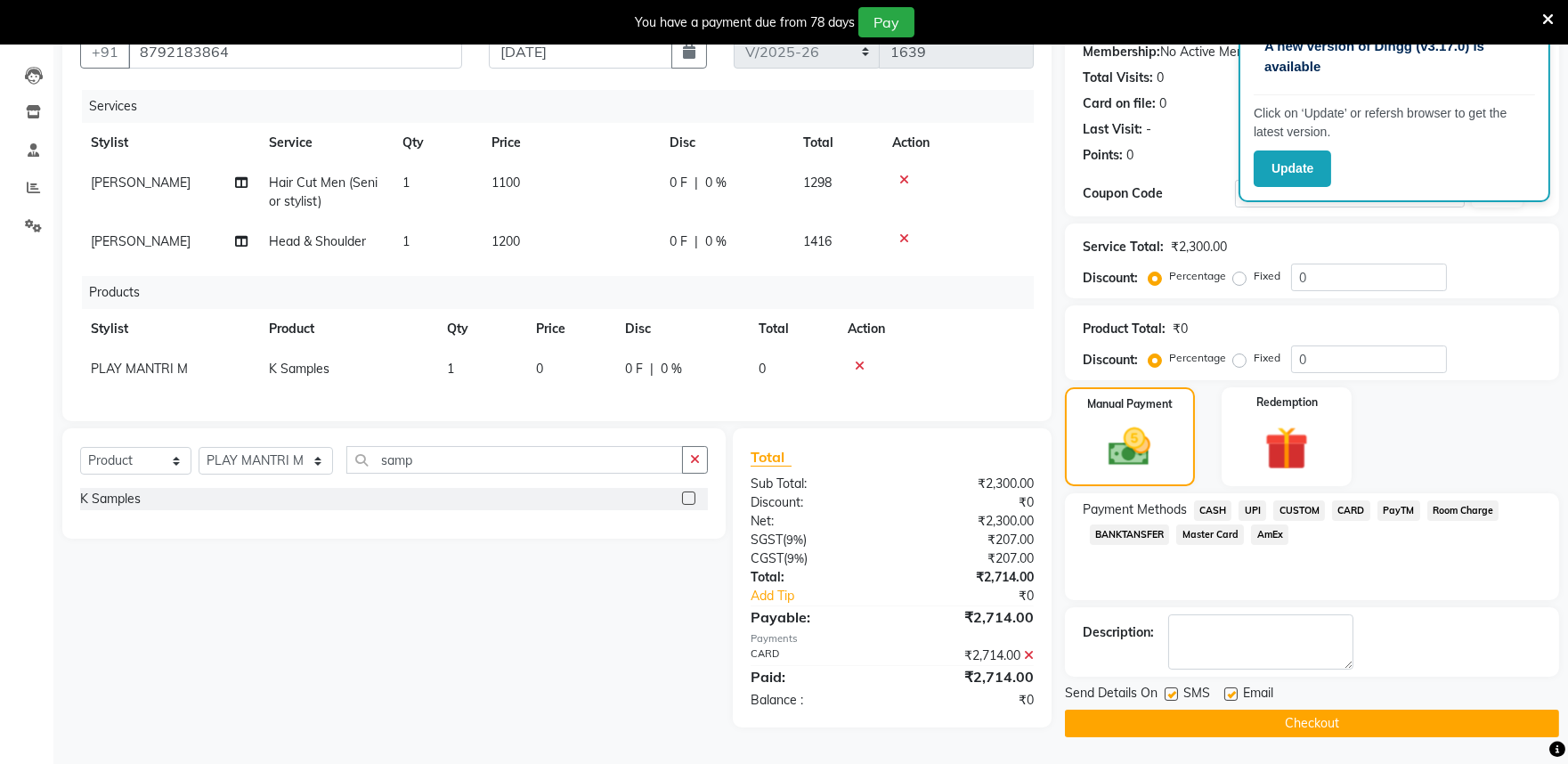
click at [1296, 720] on button "Checkout" at bounding box center [1311, 723] width 494 height 27
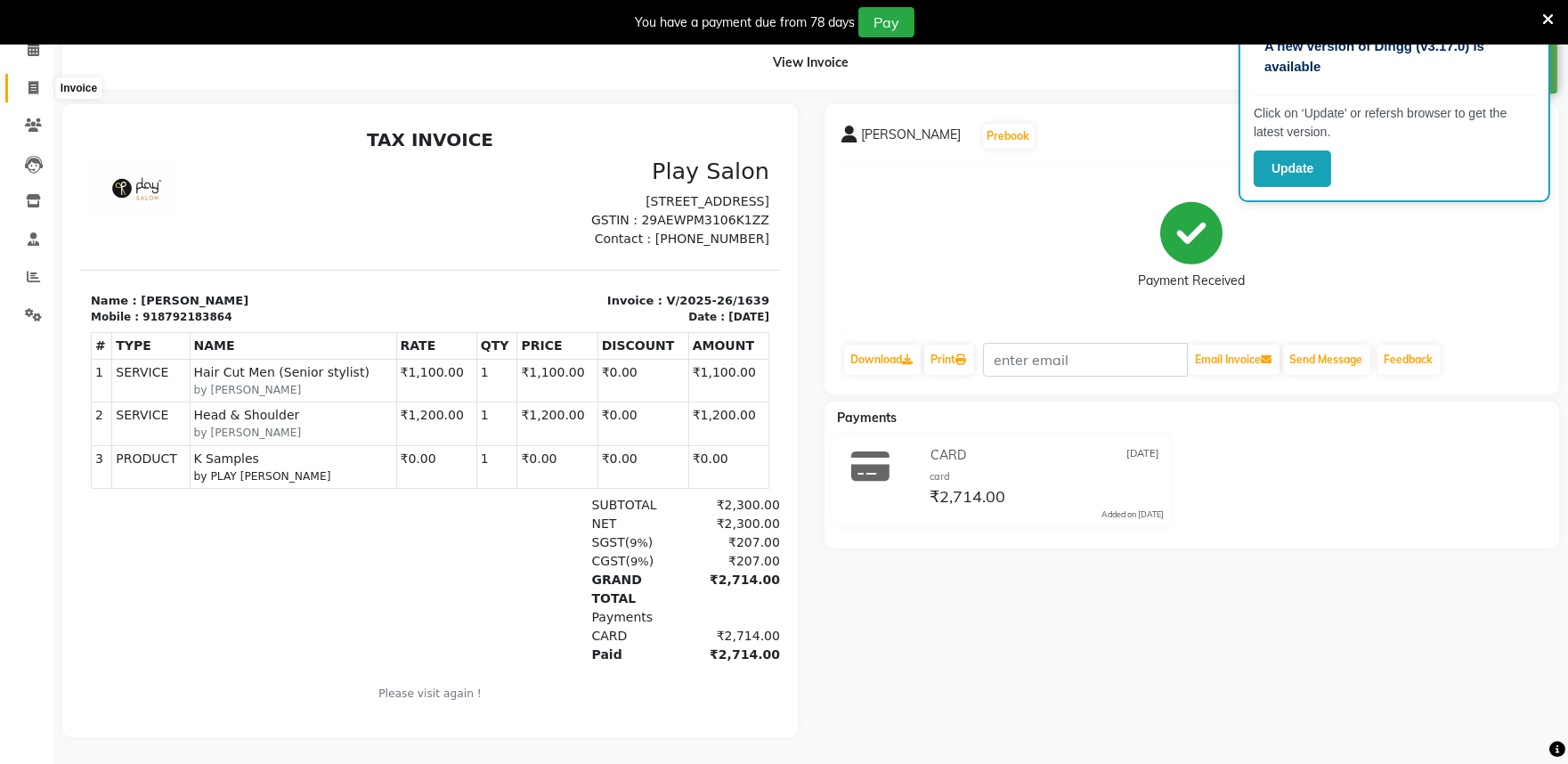
click at [37, 81] on icon at bounding box center [33, 87] width 9 height 13
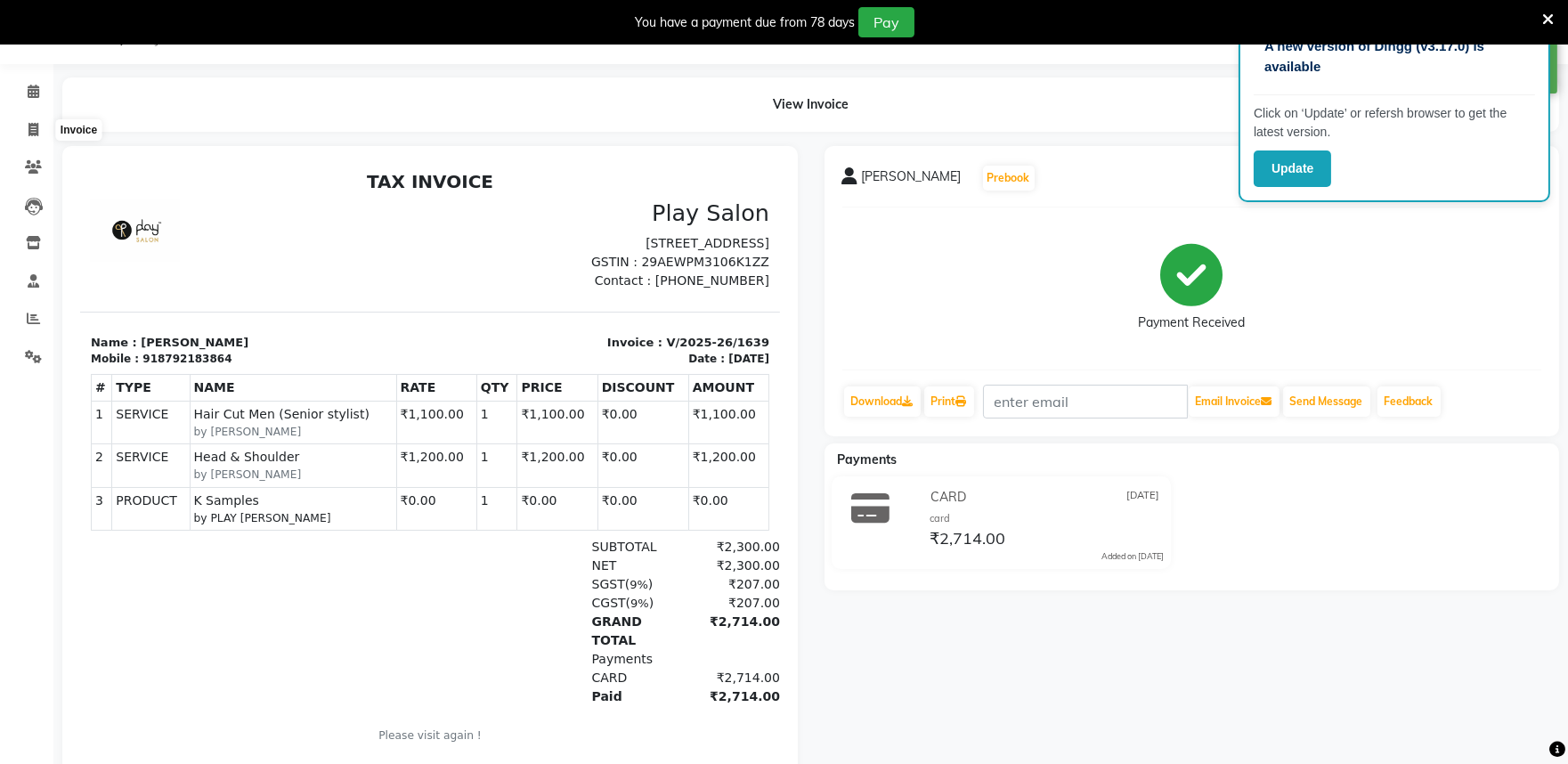
select select "service"
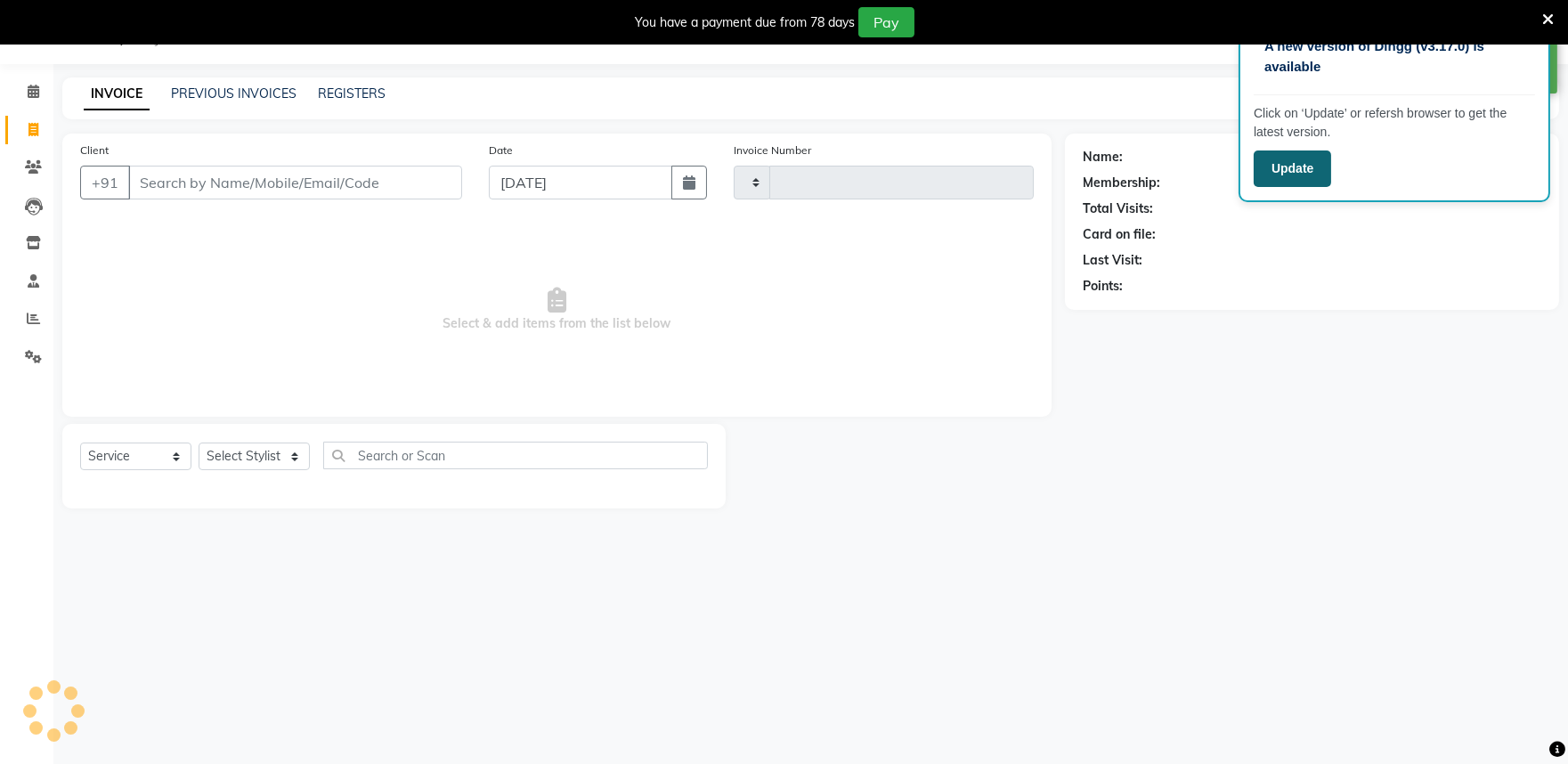
type input "1640"
select select "8352"
click at [1546, 11] on icon at bounding box center [1548, 19] width 11 height 16
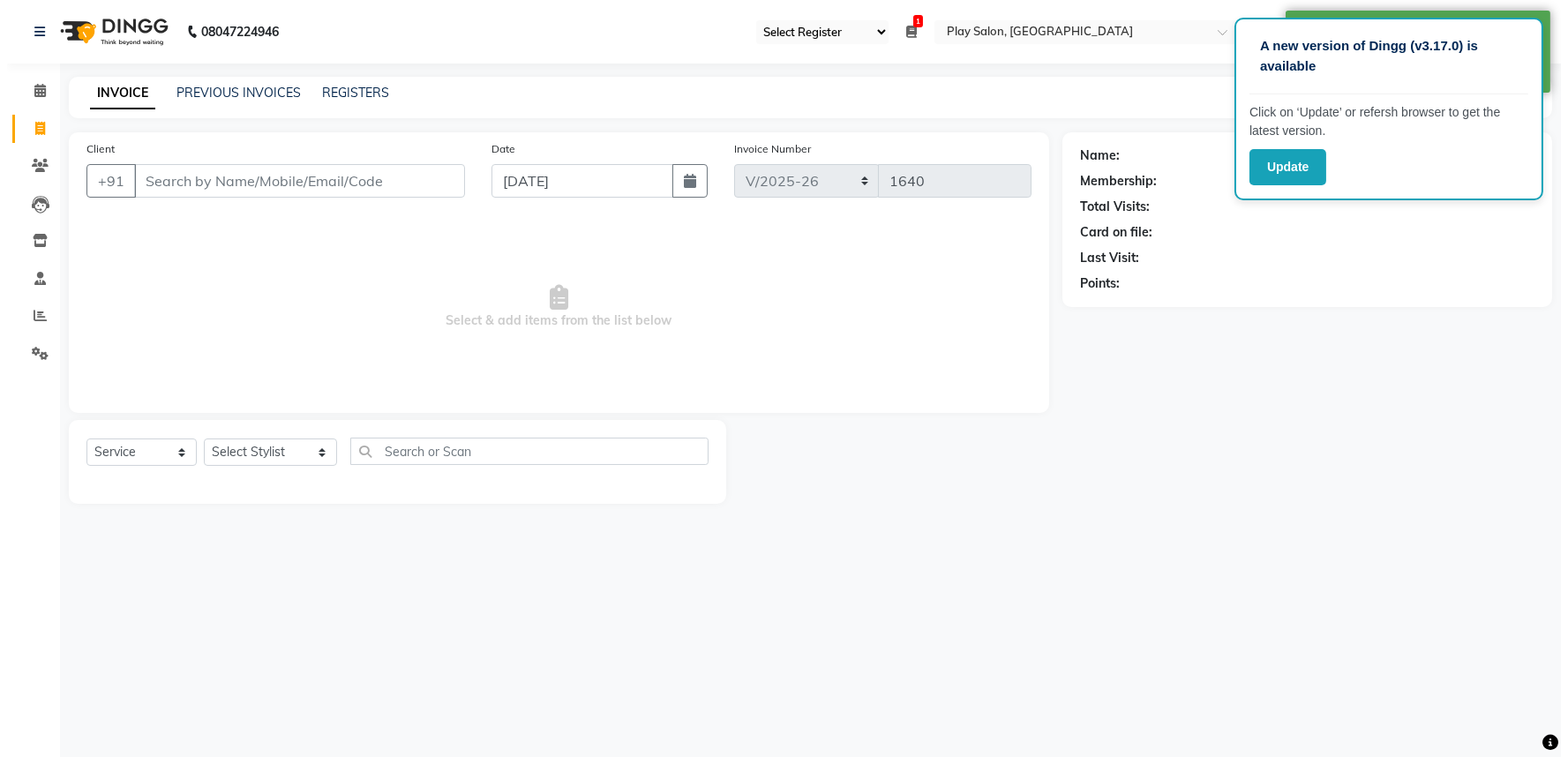
scroll to position [0, 0]
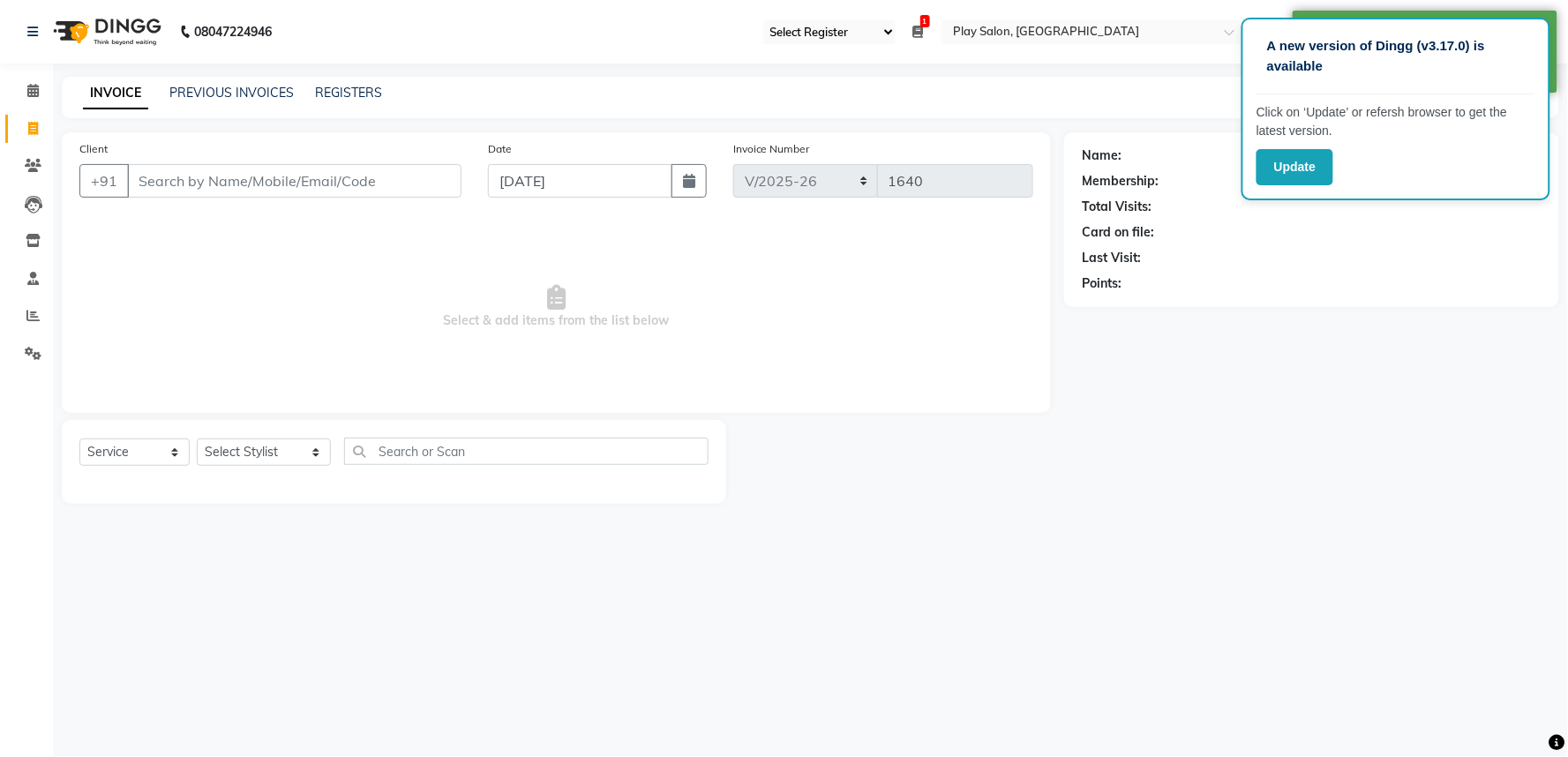
click at [1388, 316] on div "Name: Membership: Total Visits: Card on file: Last Visit: Points:" at bounding box center [1317, 319] width 508 height 372
click at [27, 90] on icon at bounding box center [32, 90] width 11 height 13
